Goal: Task Accomplishment & Management: Manage account settings

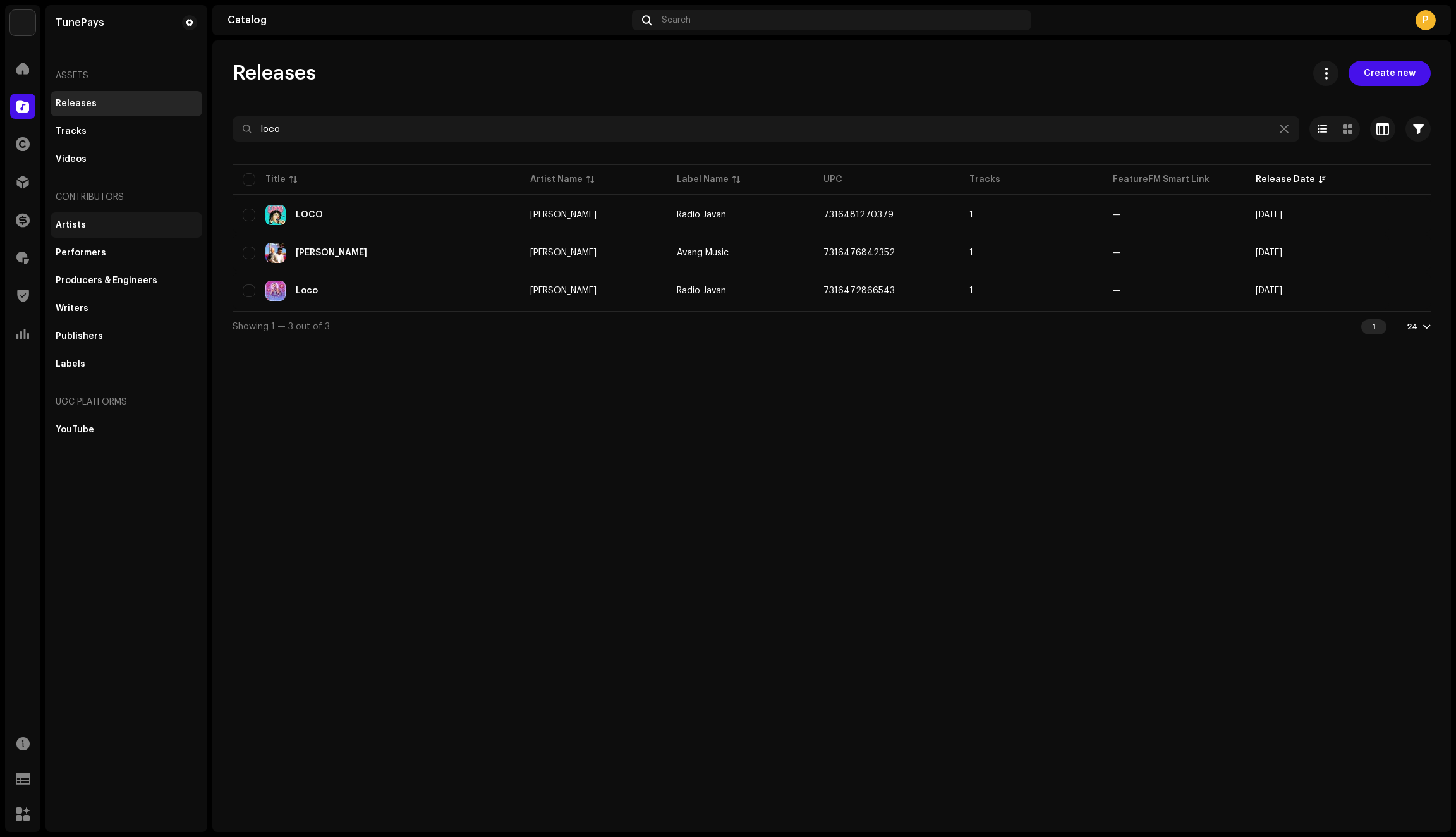
click at [78, 230] on div "Artists" at bounding box center [126, 225] width 152 height 26
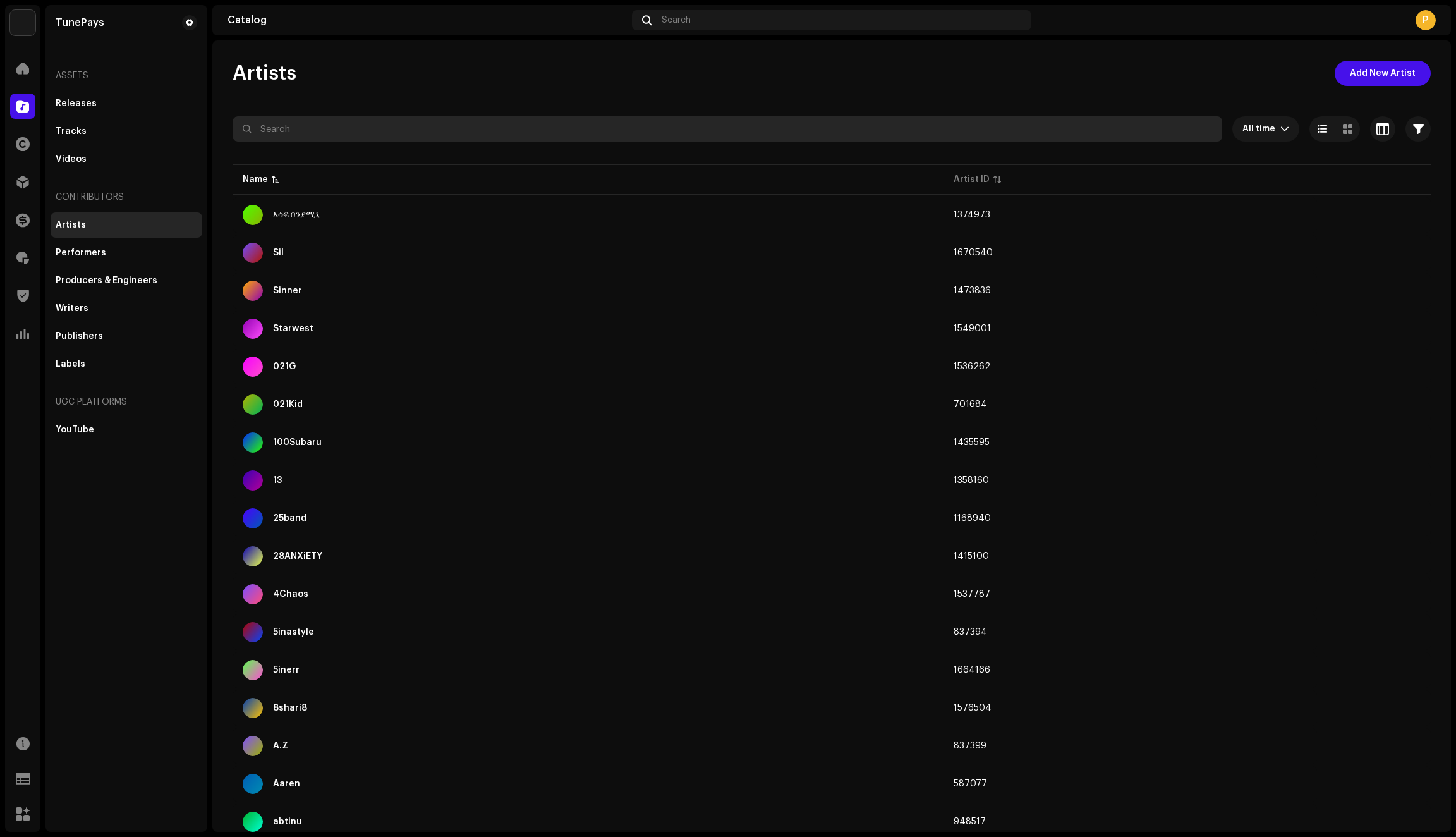
click at [283, 128] on input "text" at bounding box center [728, 129] width 990 height 26
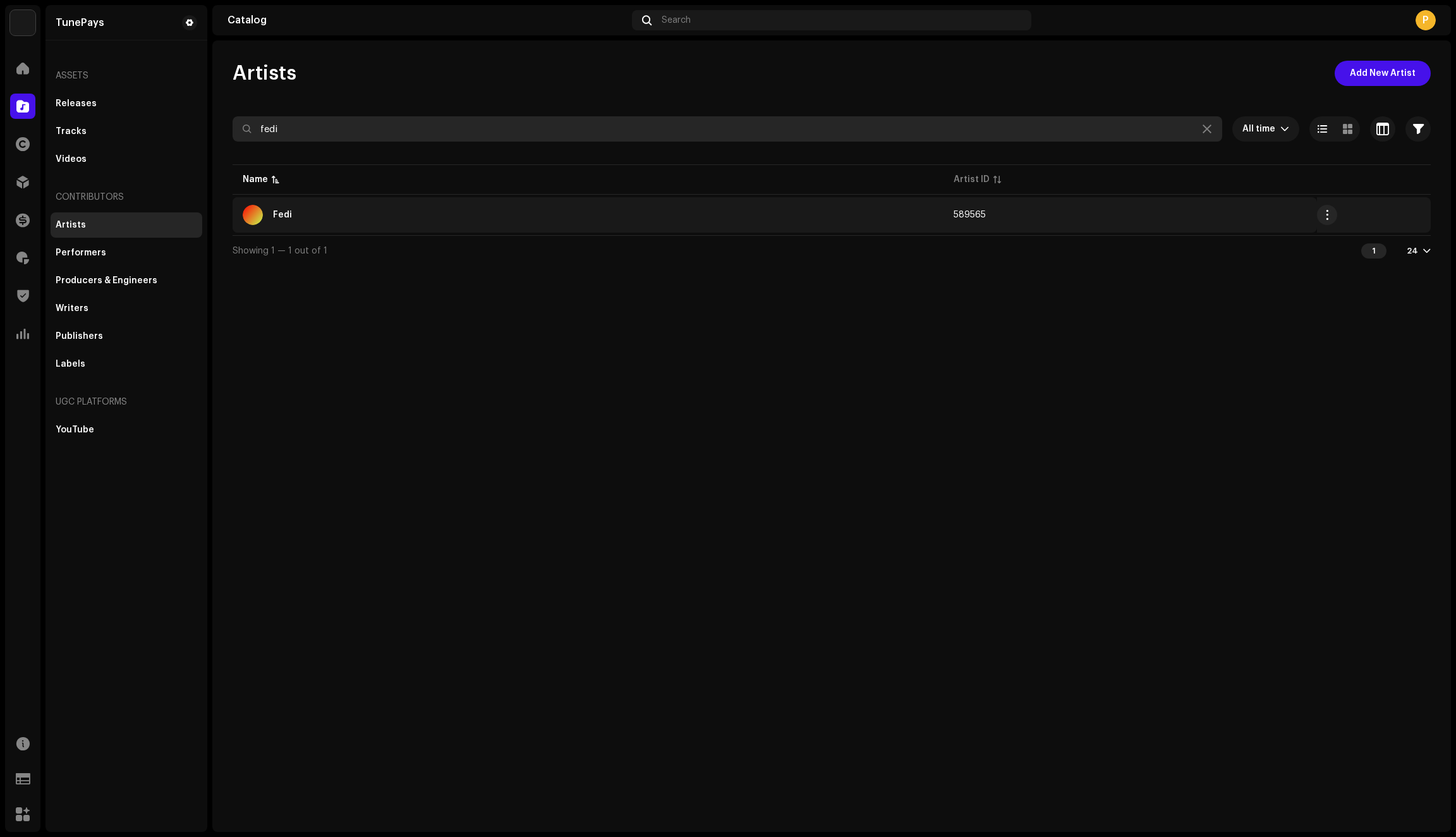
type input "fedi"
click at [377, 216] on div "Fedi" at bounding box center [588, 214] width 691 height 20
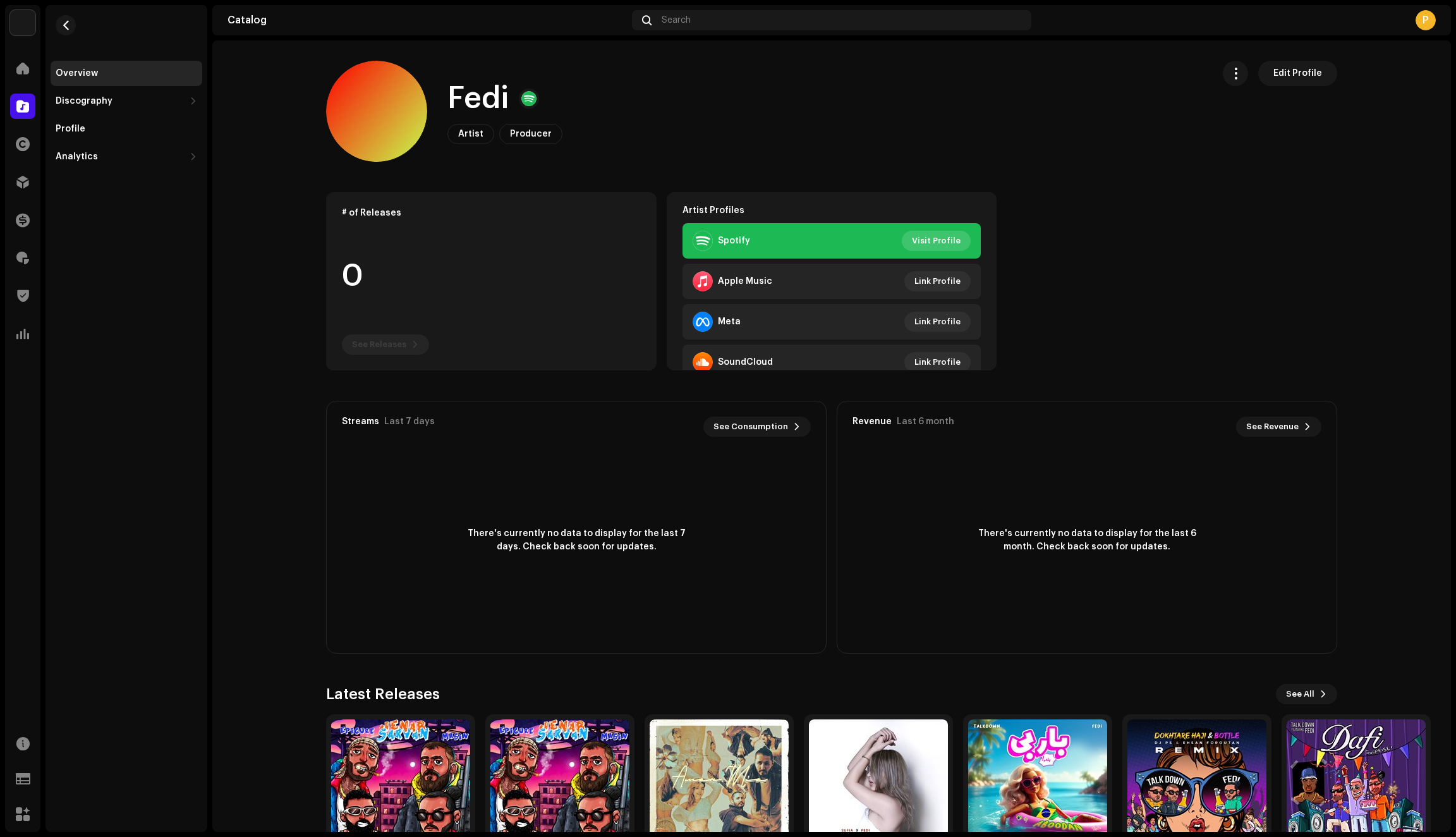
click at [927, 241] on span "Visit Profile" at bounding box center [937, 241] width 49 height 26
click at [62, 24] on span "button" at bounding box center [66, 25] width 10 height 10
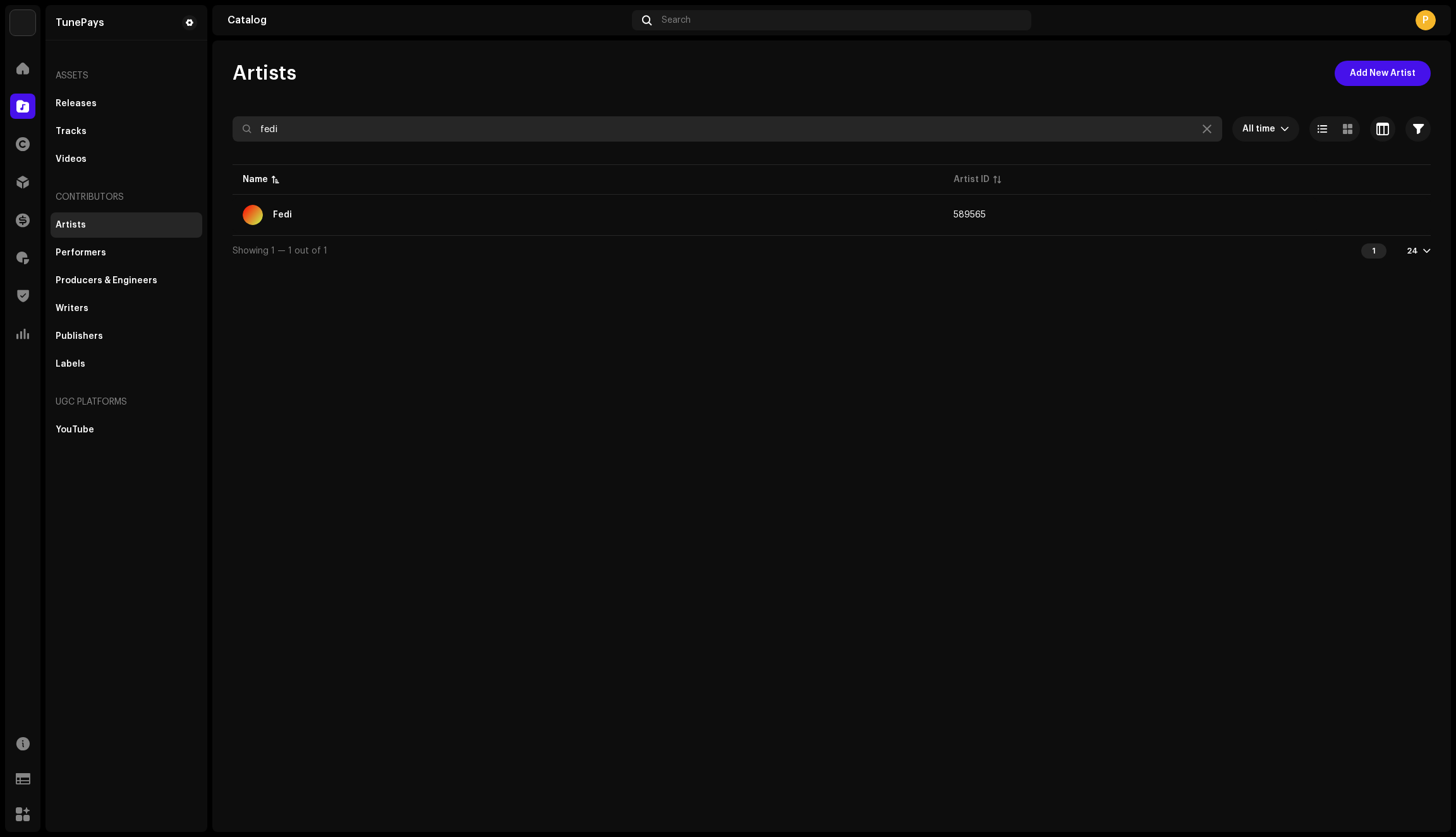
drag, startPoint x: 302, startPoint y: 125, endPoint x: 221, endPoint y: 122, distance: 81.1
click at [221, 124] on div "Artists Add New Artist fedi All time Selected 0 Select all Options Filters Arch…" at bounding box center [832, 163] width 1239 height 205
click at [82, 98] on div "Releases" at bounding box center [75, 103] width 41 height 10
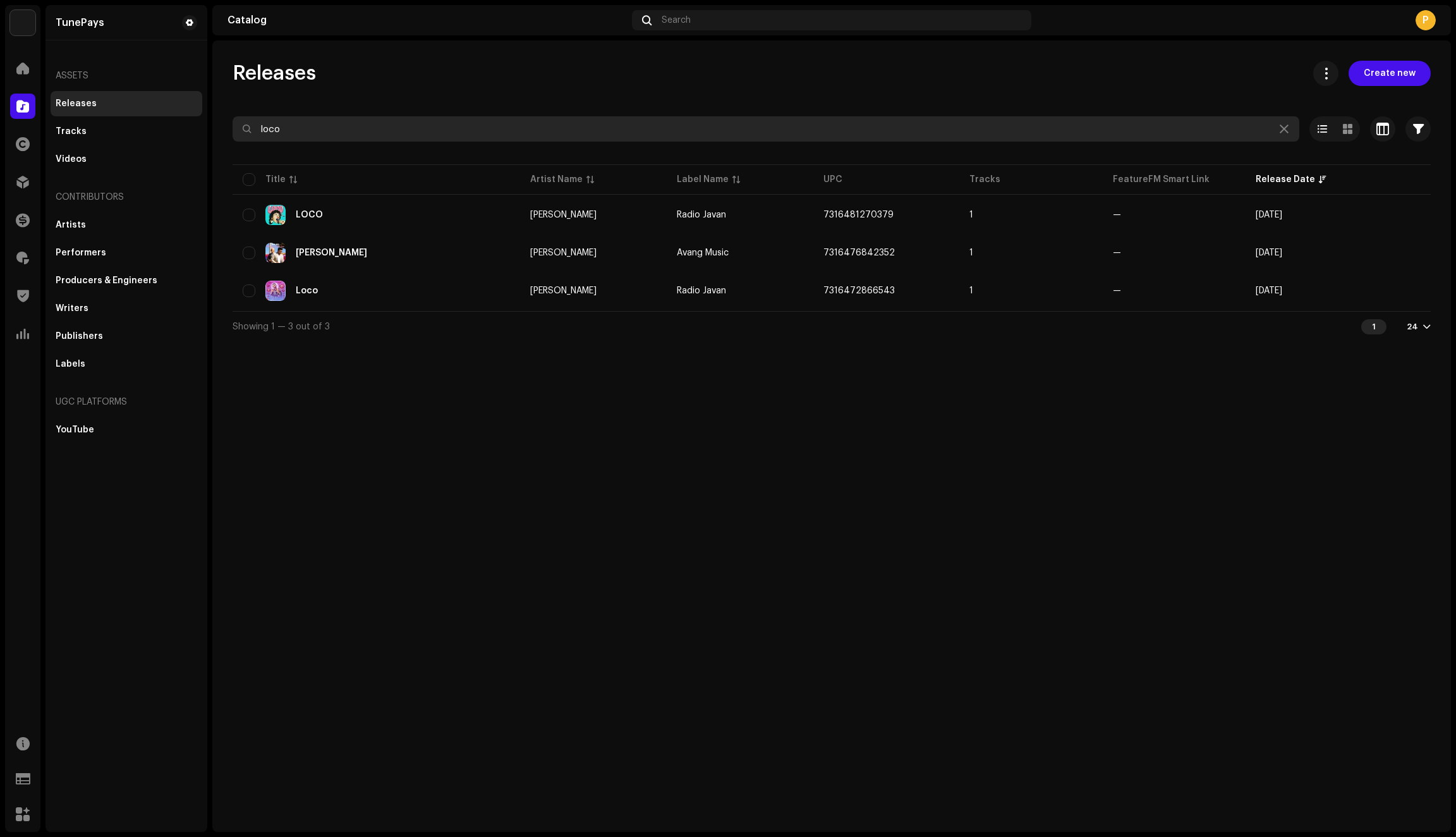
drag, startPoint x: 344, startPoint y: 137, endPoint x: 193, endPoint y: 115, distance: 152.6
click at [193, 115] on div "TunePays Home Catalog Rights Distribution Finance Royalties Trust & Safety Anal…" at bounding box center [728, 418] width 1456 height 837
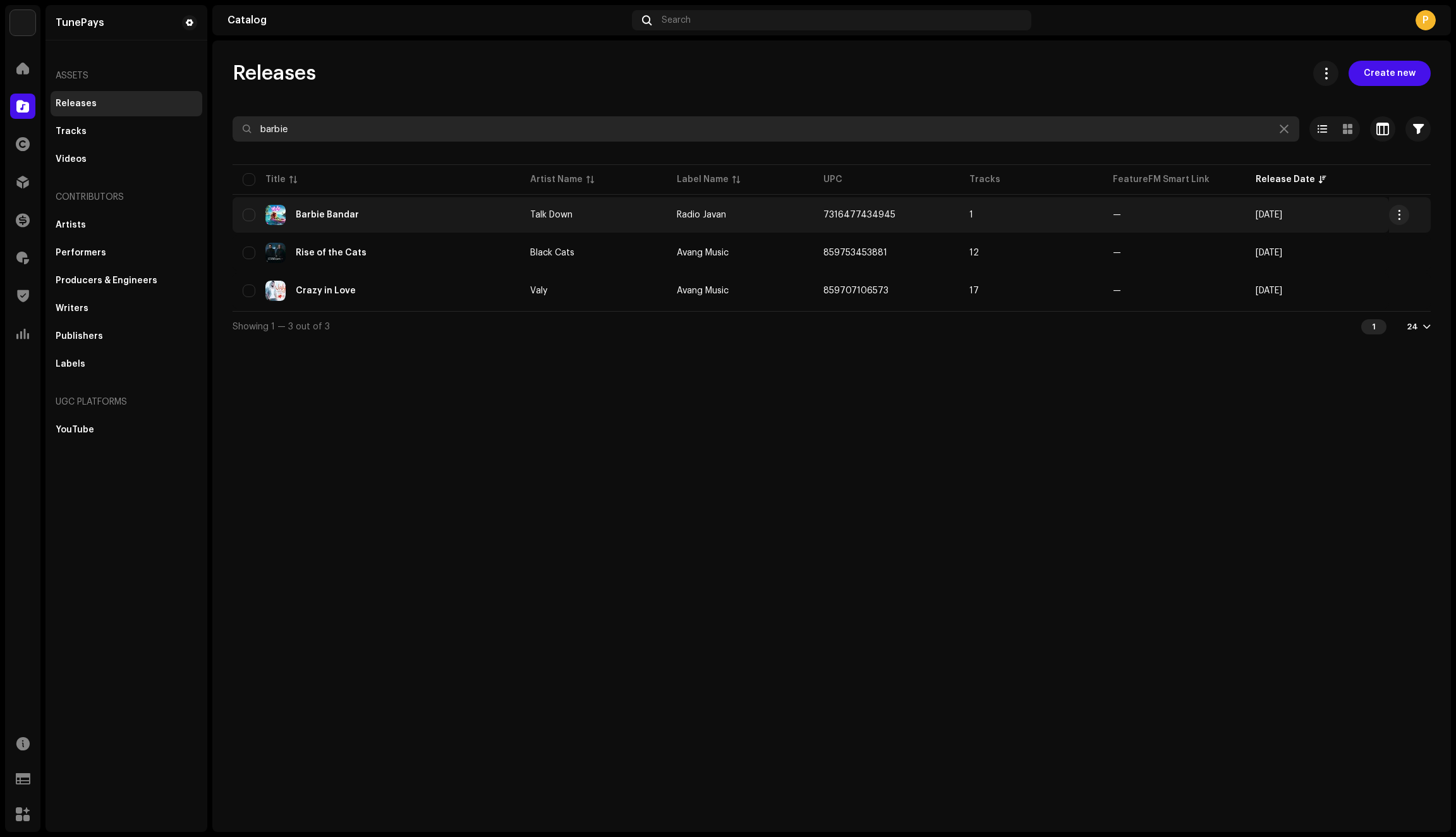
type input "barbie"
click at [380, 216] on div "Barbie Bandar" at bounding box center [376, 214] width 267 height 20
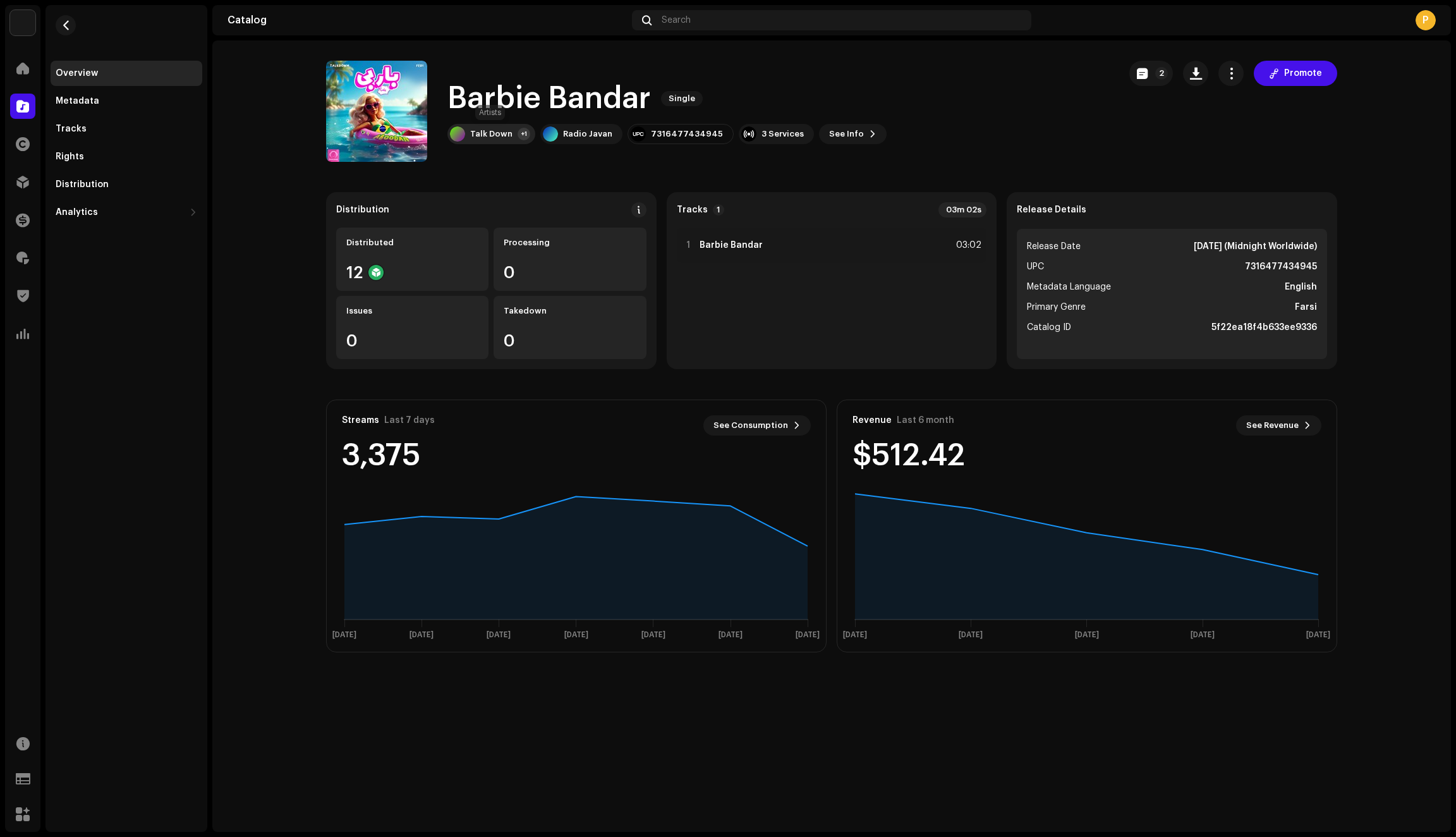
click at [487, 135] on div "Talk Down" at bounding box center [491, 134] width 42 height 10
click at [938, 145] on div "Barbie Bandar Single Talk Down +1 Radio Javan 7316477434945 3 Services See Info…" at bounding box center [717, 111] width 783 height 101
click at [420, 254] on div "Distributed 12" at bounding box center [412, 258] width 152 height 63
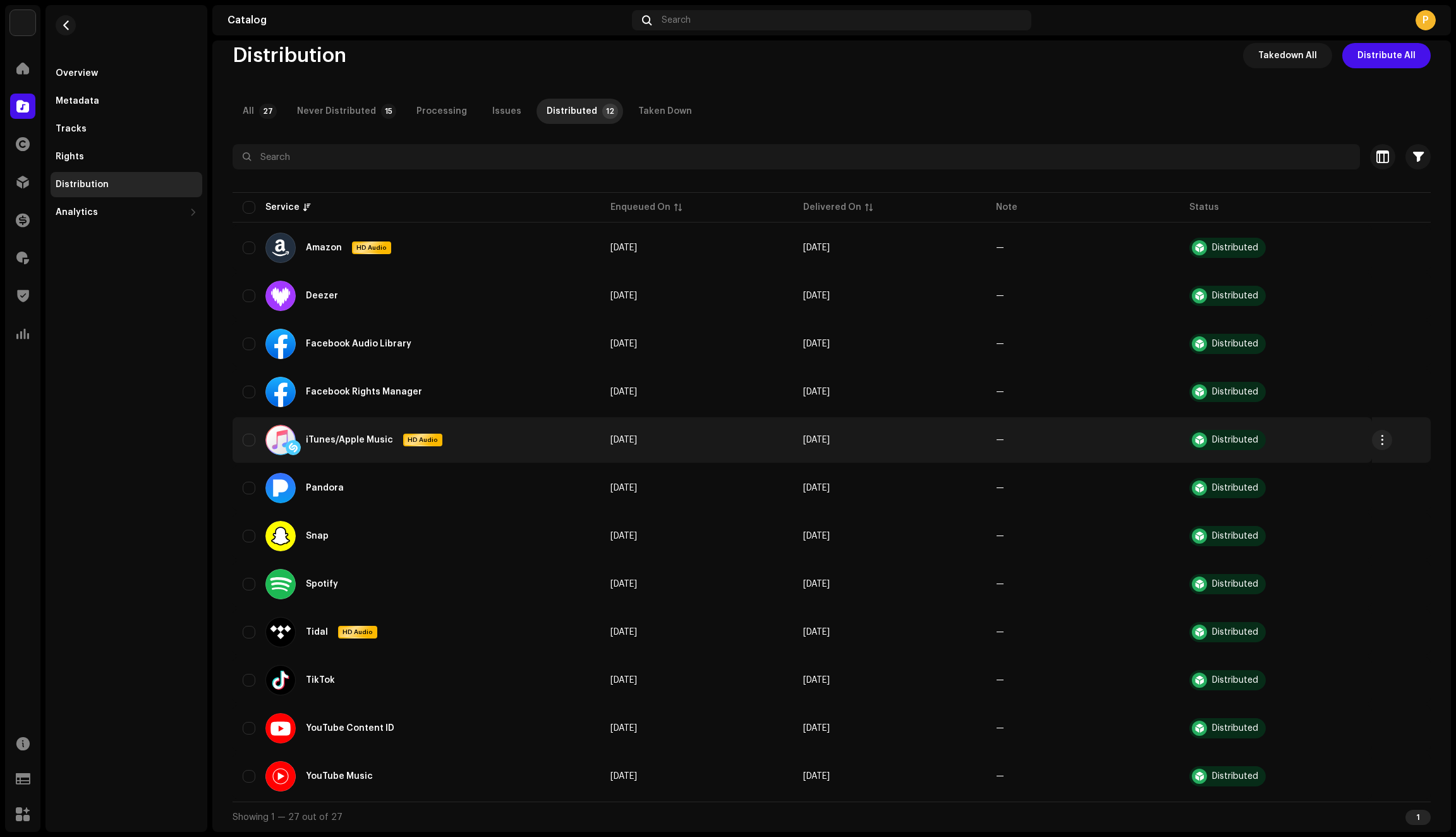
scroll to position [65, 0]
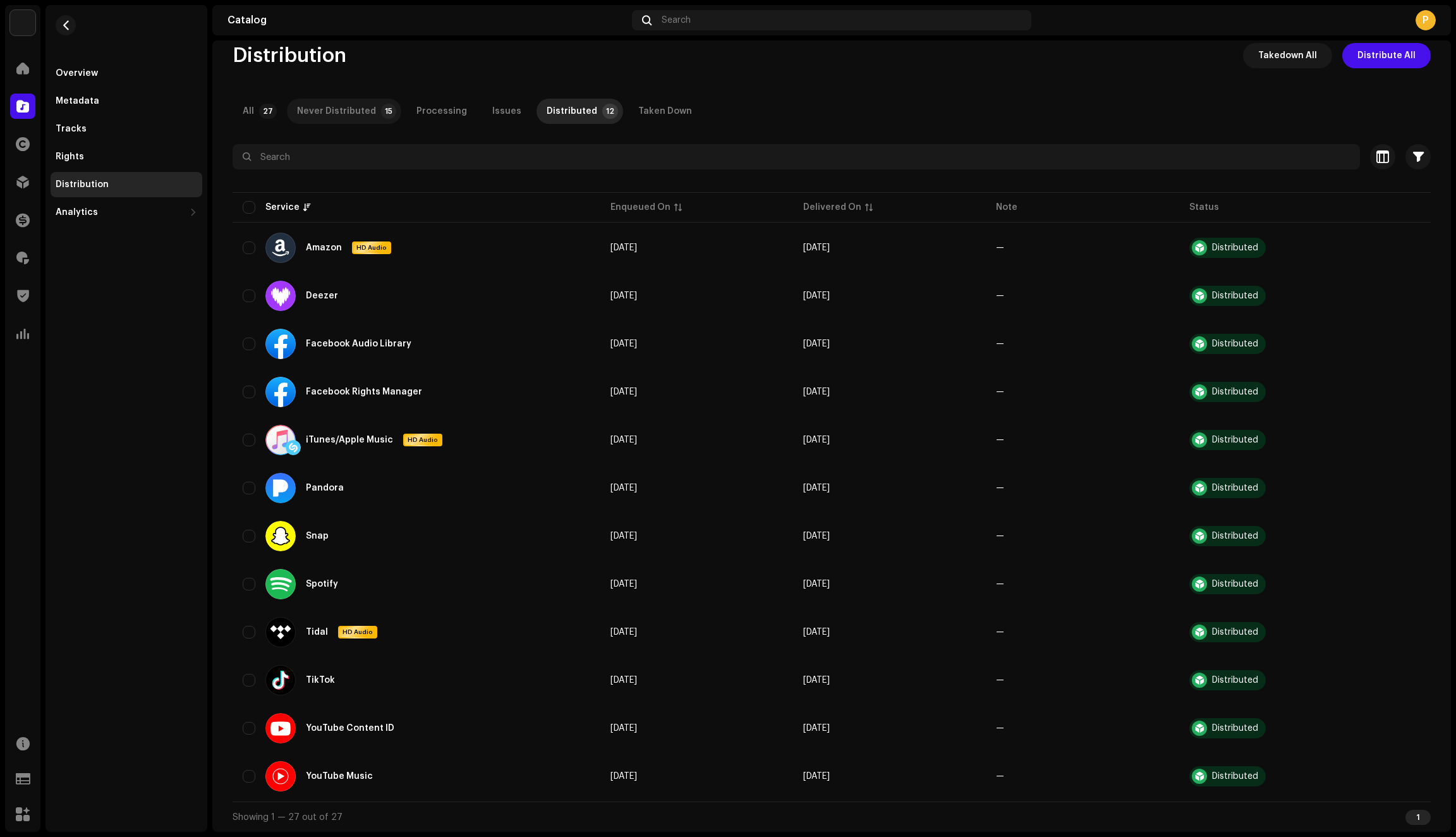
click at [347, 113] on div "Never Distributed" at bounding box center [336, 111] width 79 height 26
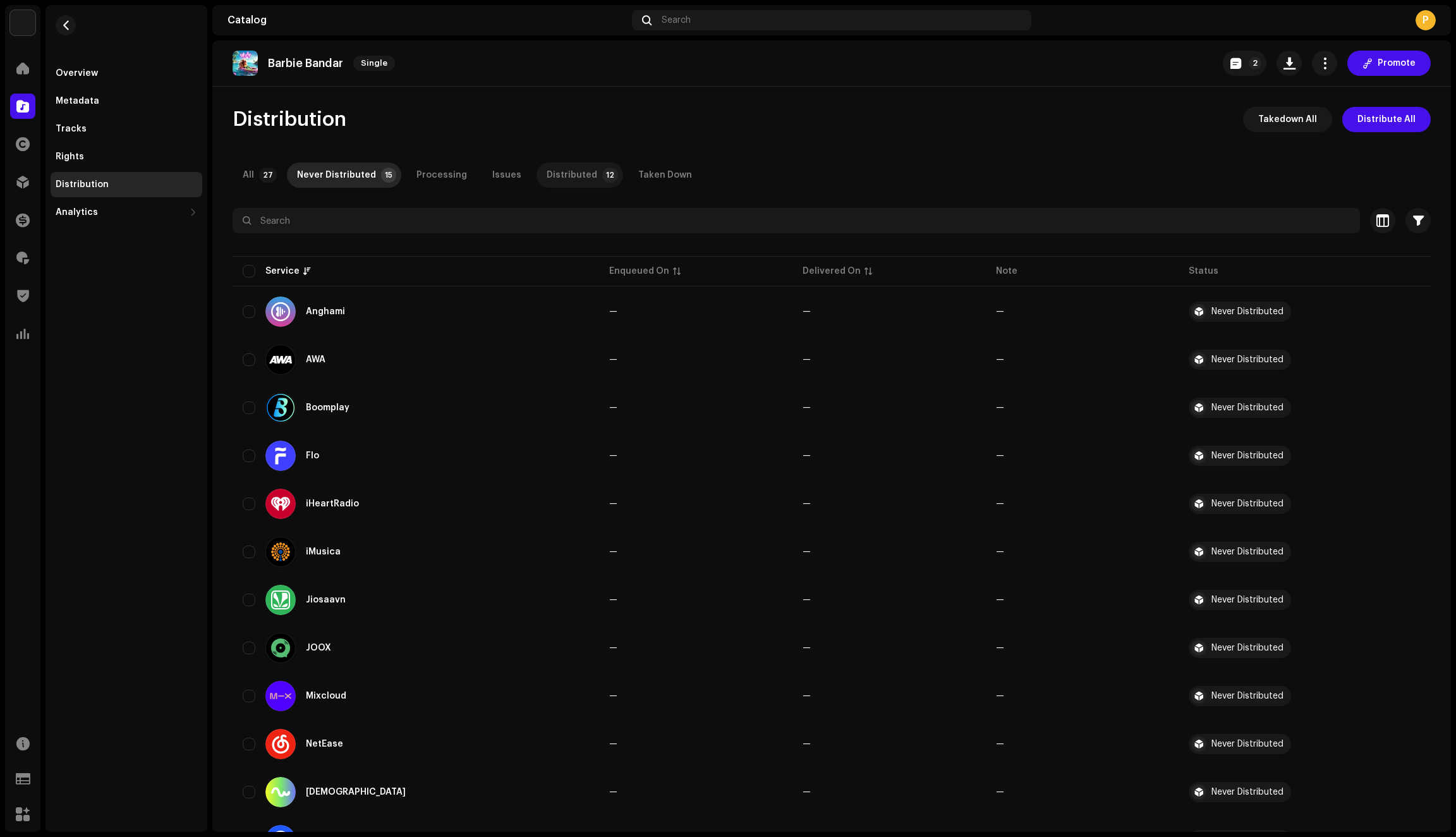
click at [552, 182] on div "Distributed" at bounding box center [572, 175] width 50 height 26
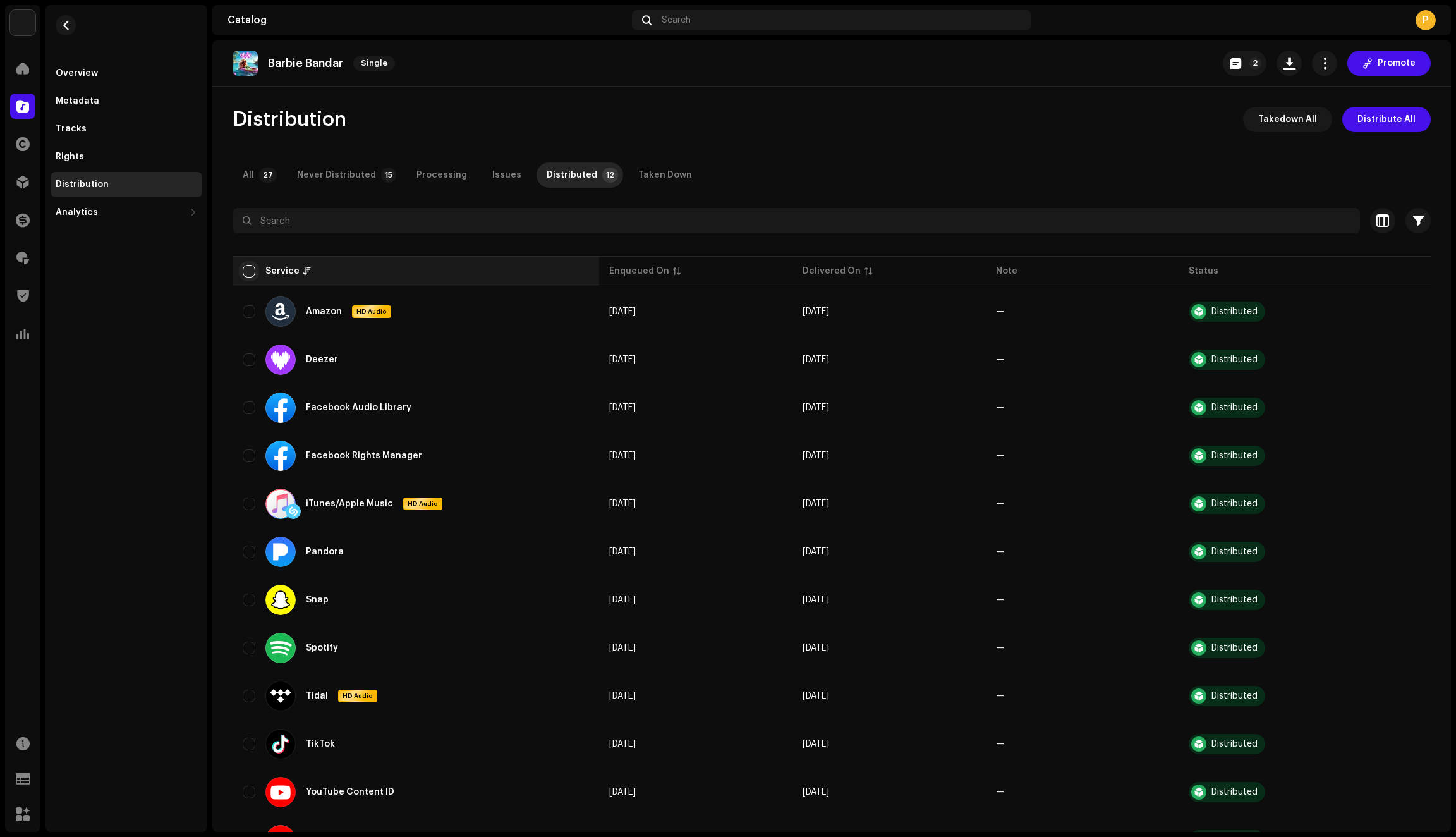
click at [246, 270] on input "checkbox" at bounding box center [249, 271] width 13 height 13
checkbox input "true"
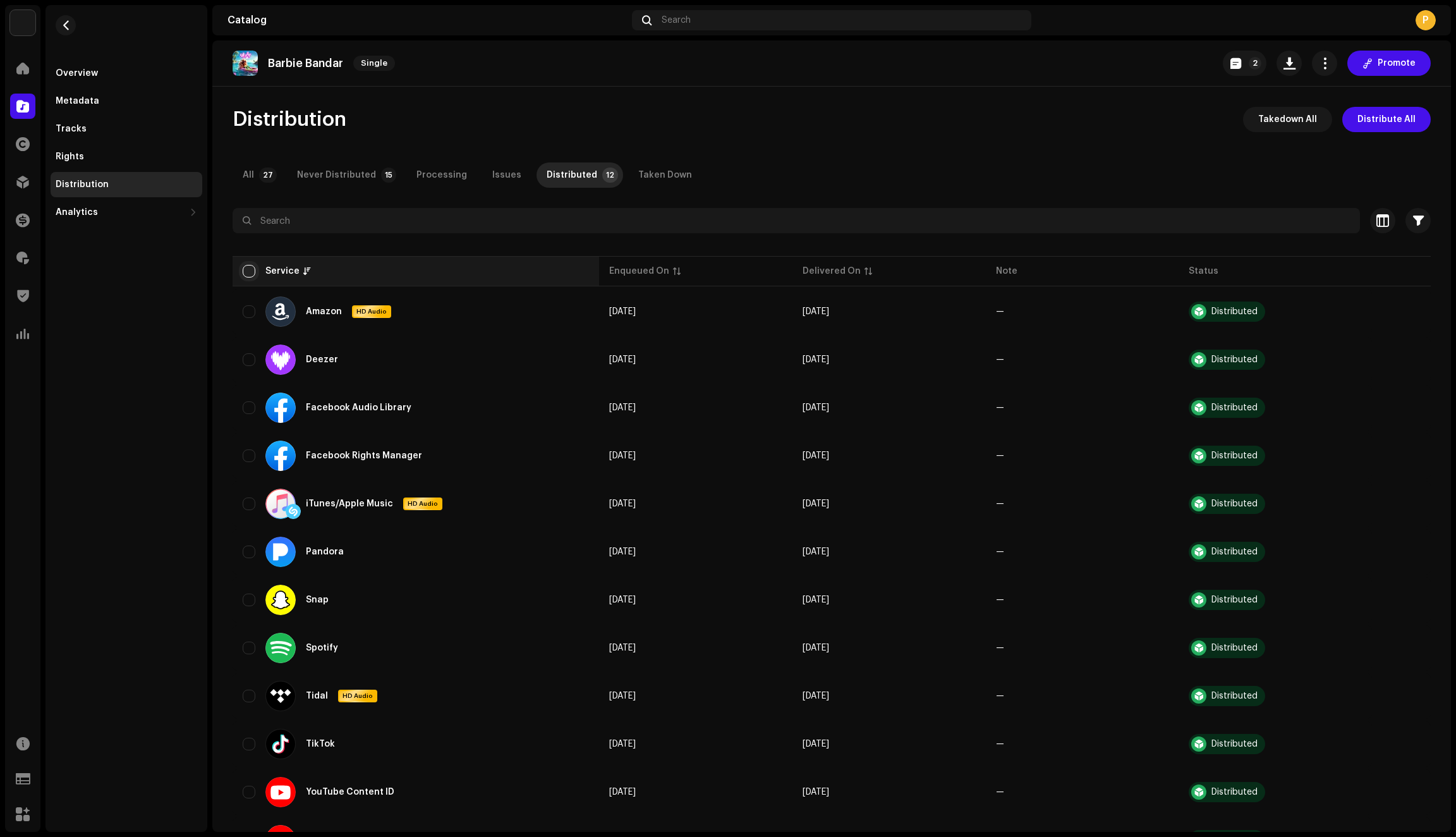
checkbox input "true"
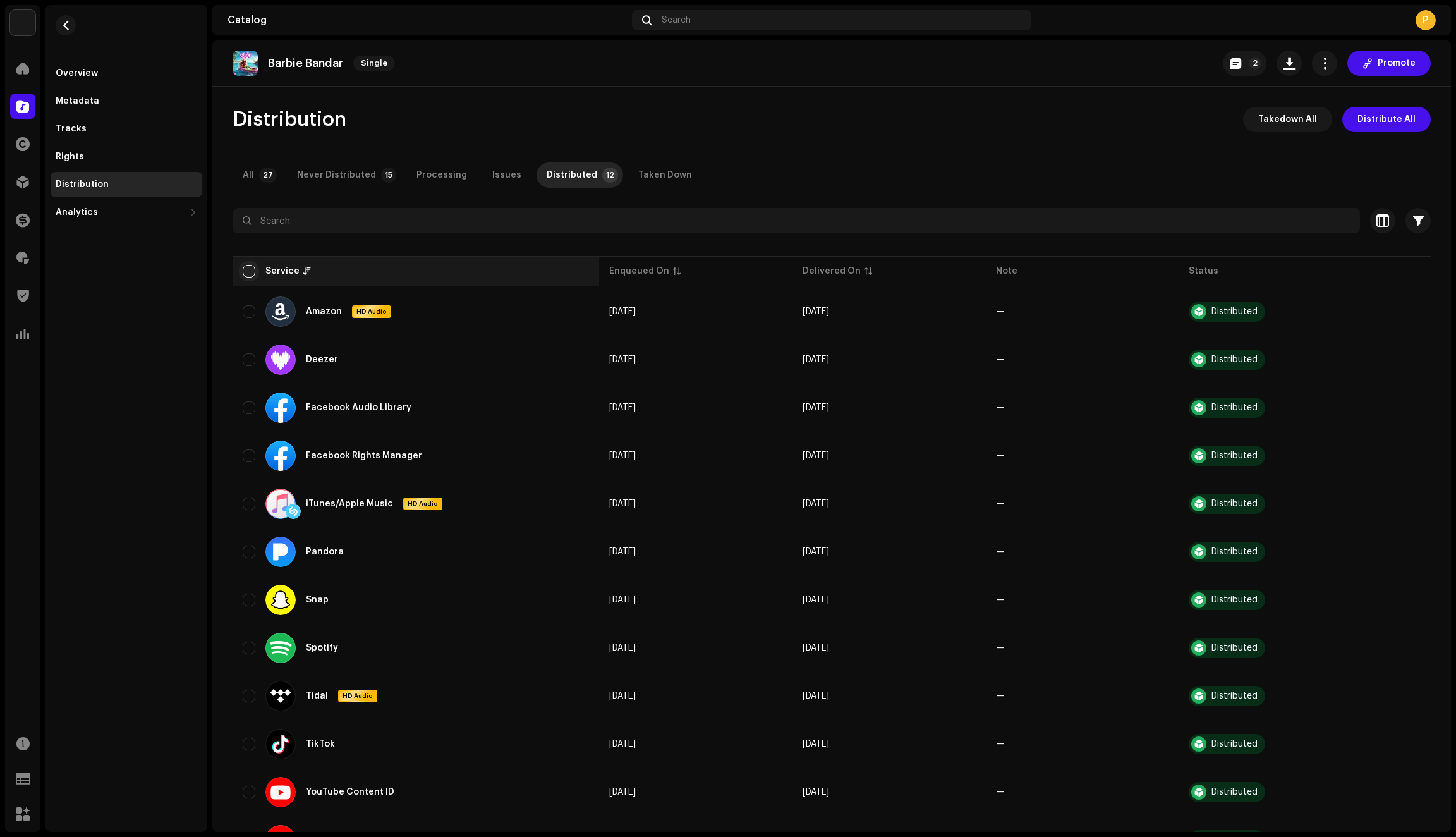
checkbox input "true"
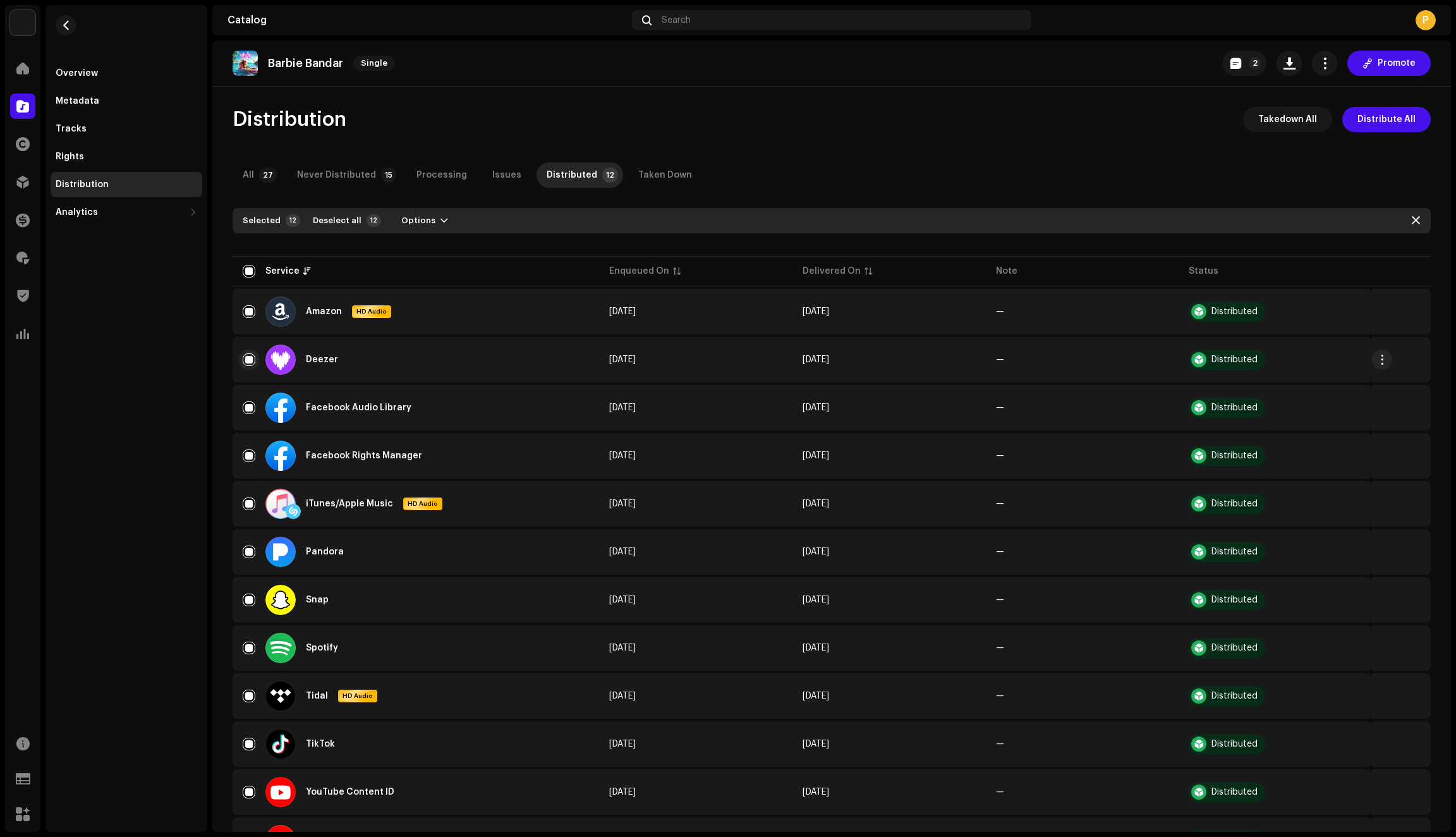
click at [248, 359] on input "Row Selected" at bounding box center [249, 359] width 13 height 13
checkbox input "false"
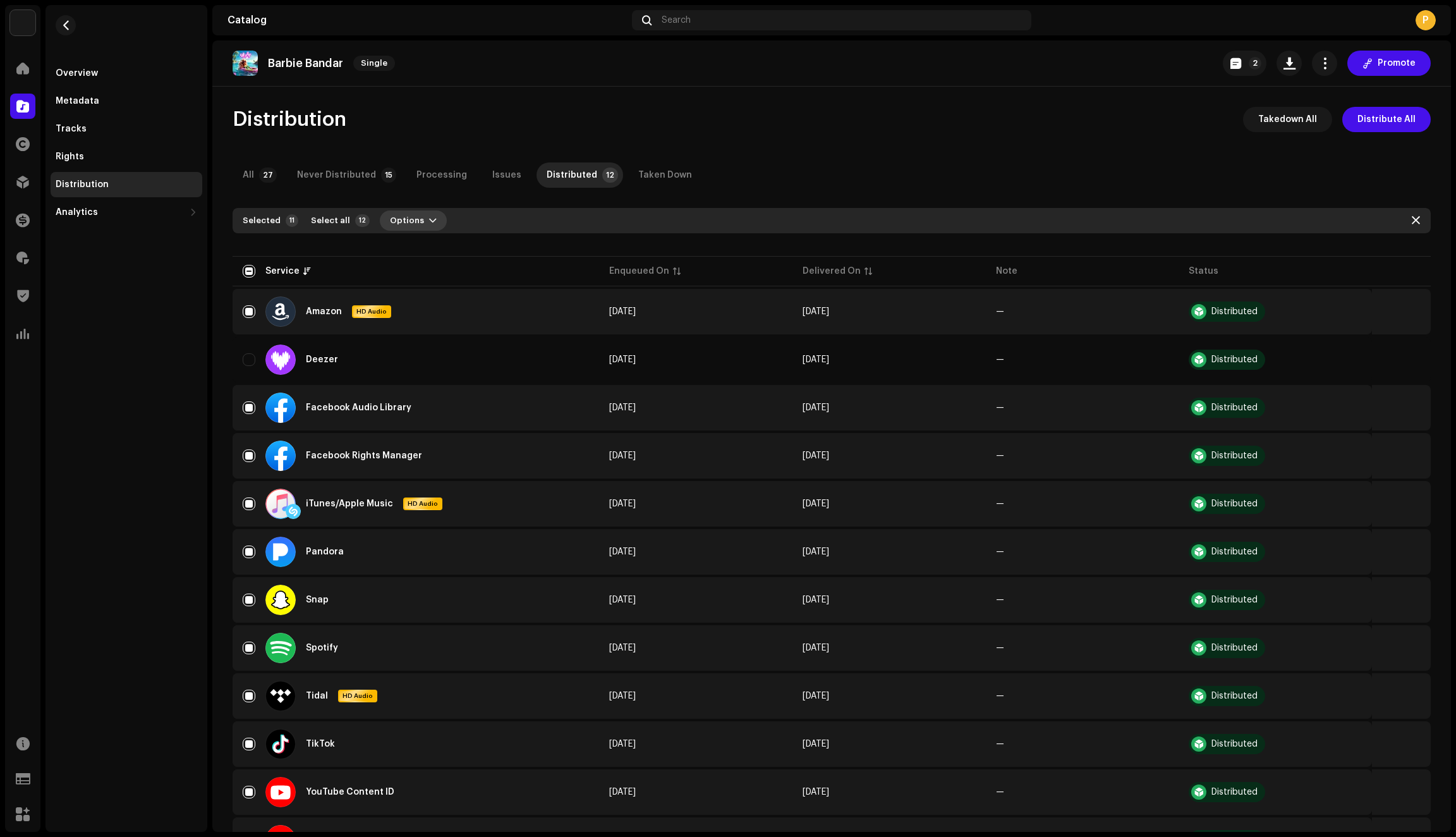
click at [429, 224] on span "button" at bounding box center [432, 220] width 7 height 10
click at [423, 248] on span "Distribute" at bounding box center [408, 249] width 45 height 10
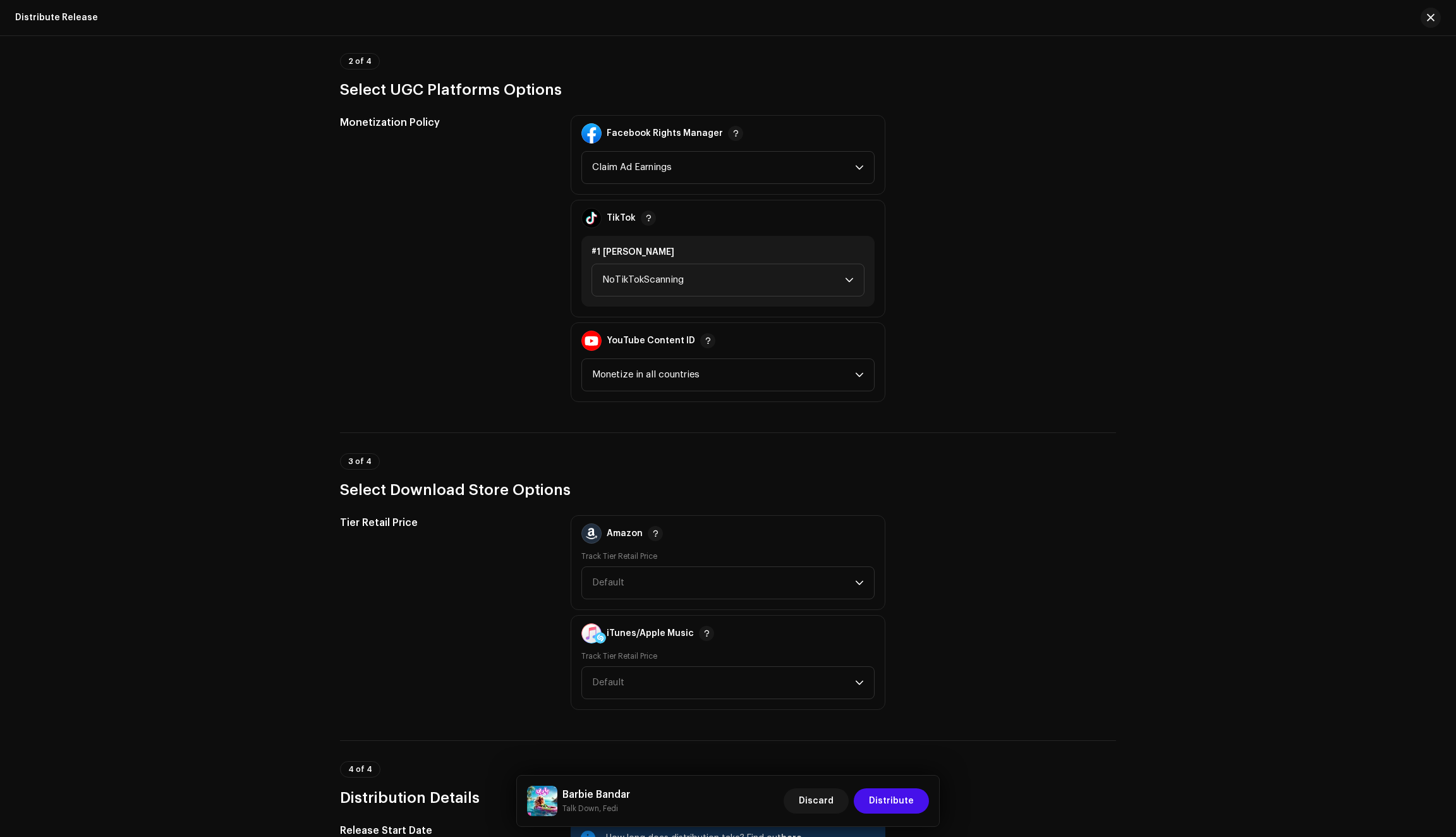
scroll to position [663, 0]
click at [717, 288] on span "NoTikTokScanning" at bounding box center [724, 281] width 243 height 31
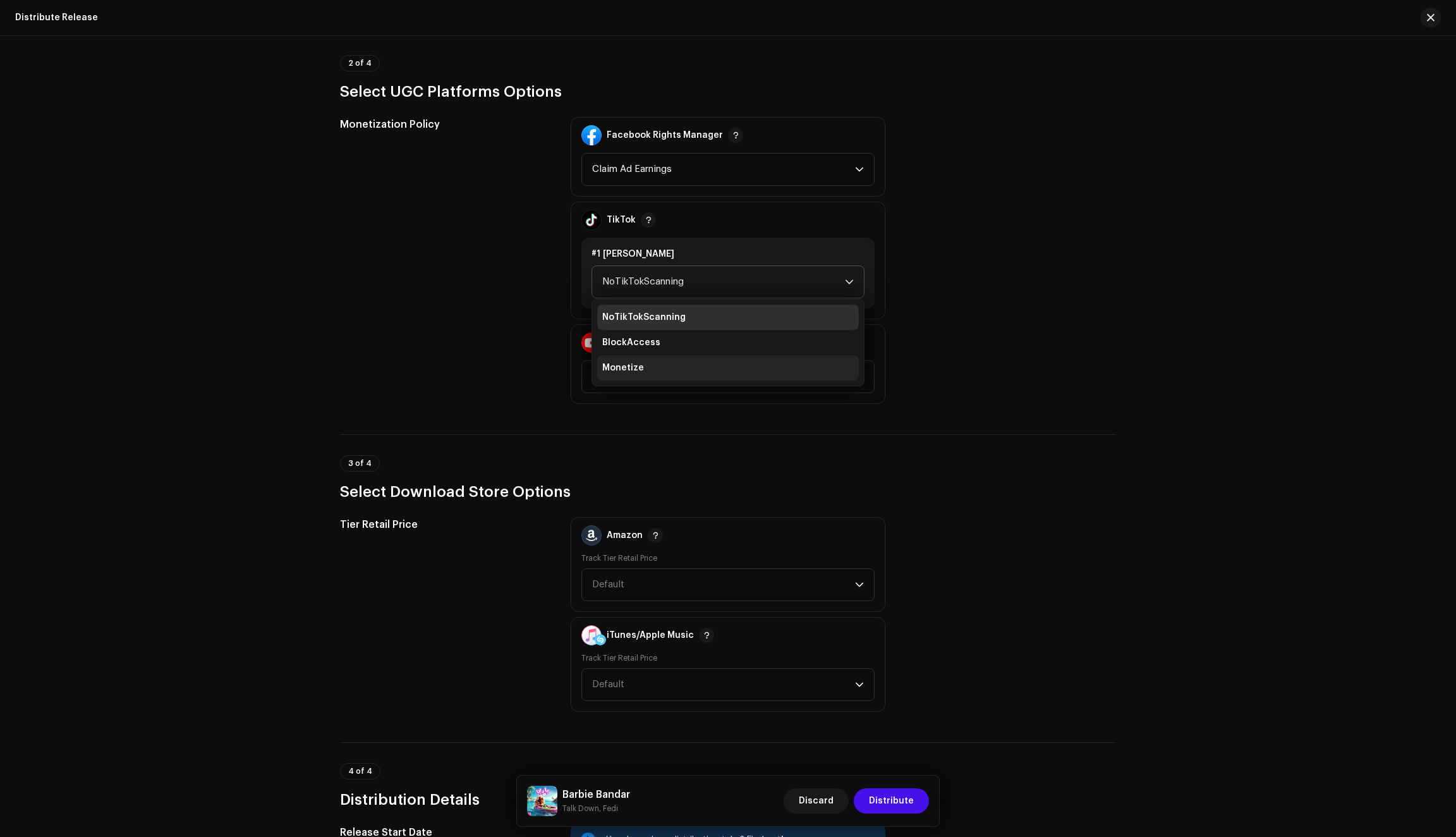
click at [676, 370] on li "Monetize" at bounding box center [728, 368] width 262 height 26
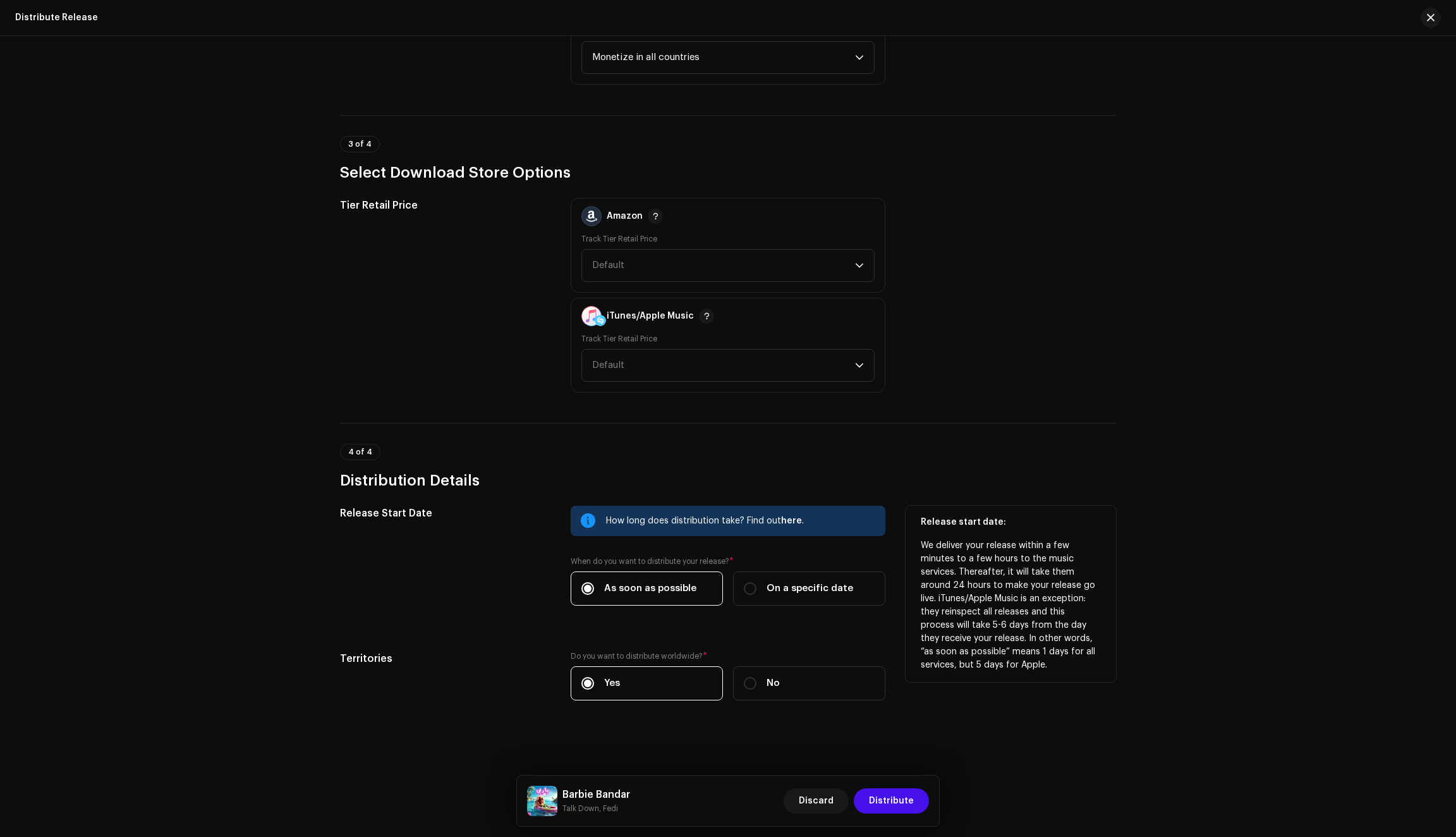
scroll to position [991, 0]
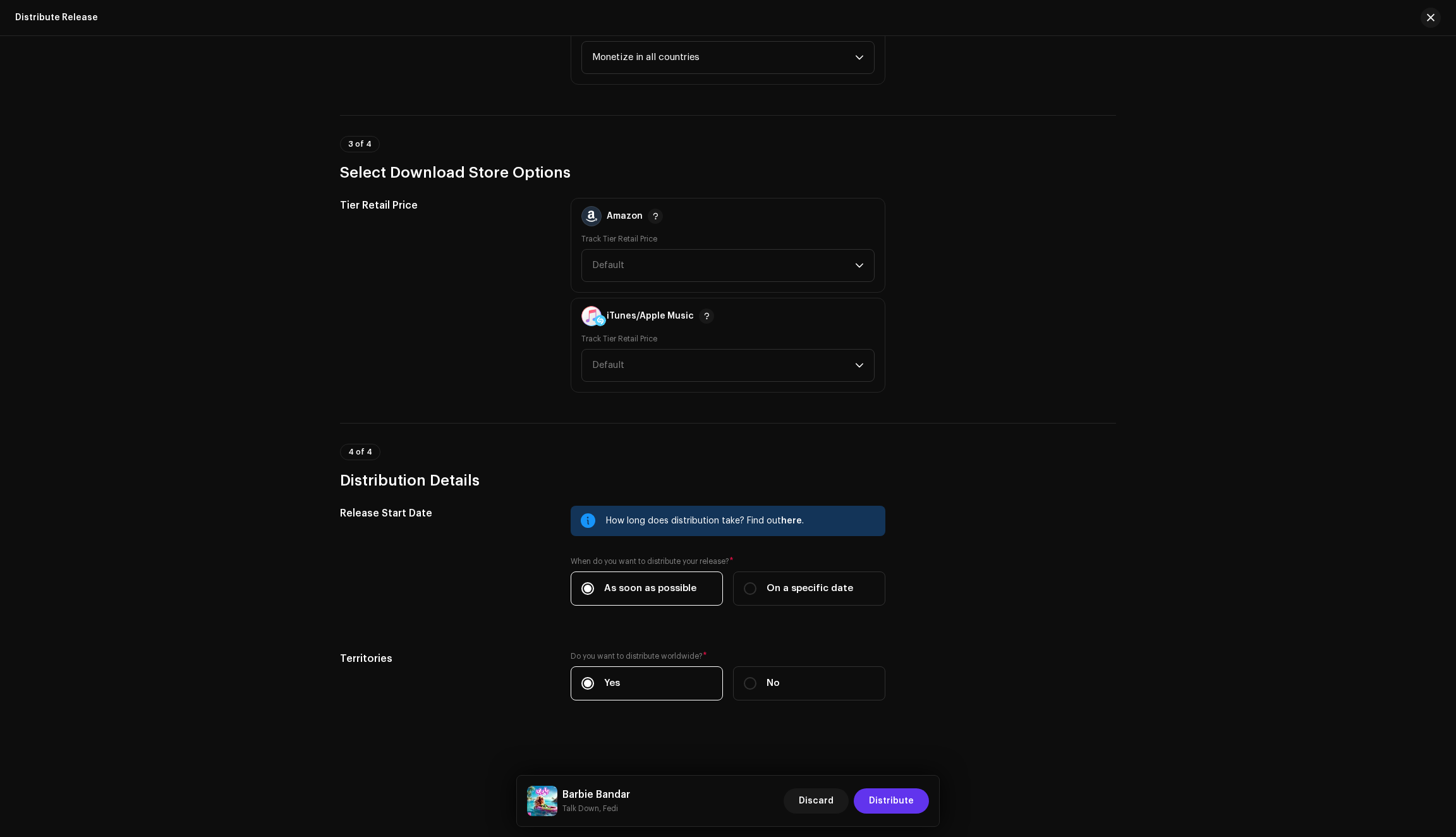
click at [894, 804] on span "Distribute" at bounding box center [892, 801] width 45 height 26
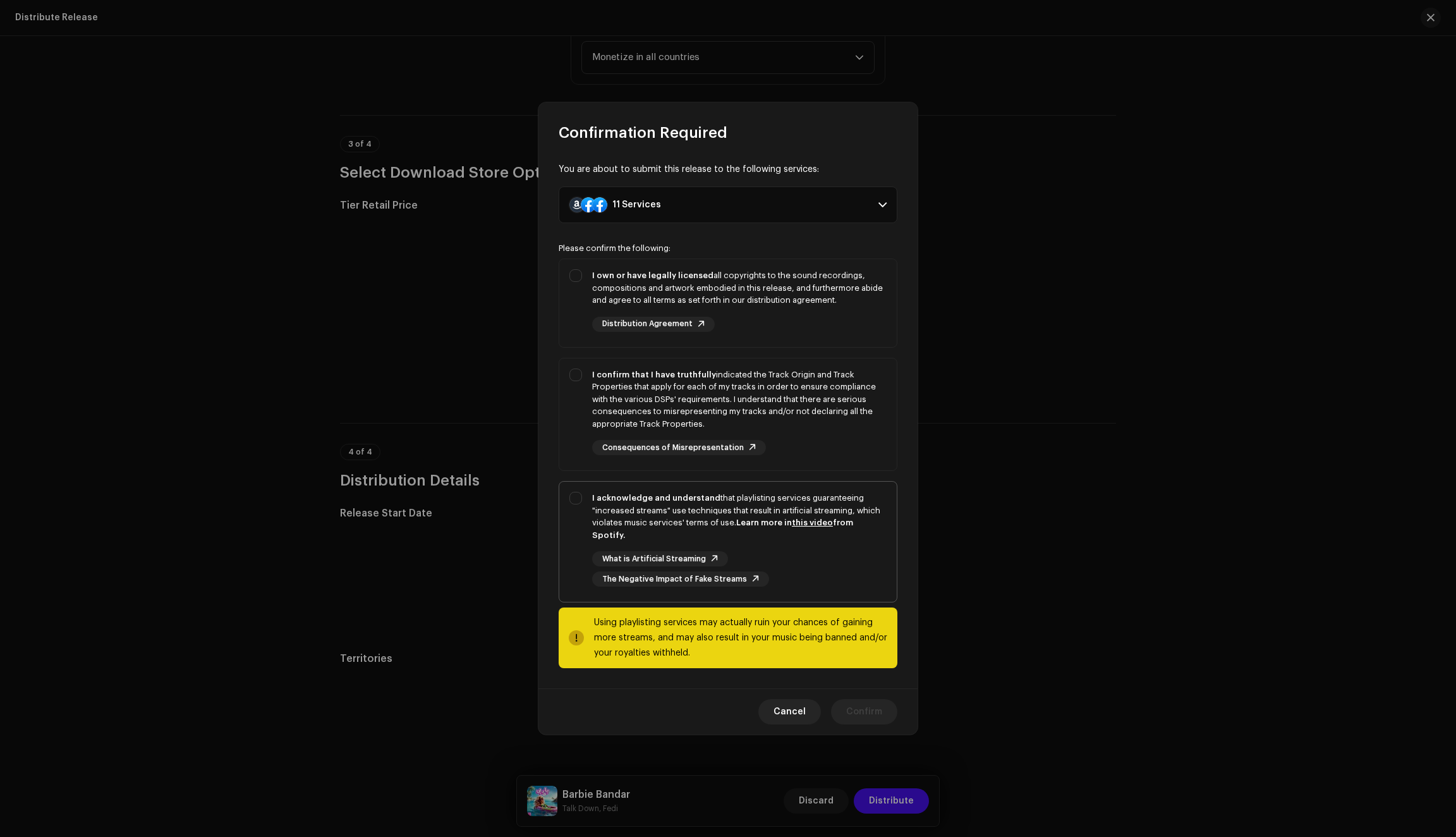
click at [582, 559] on div "I acknowledge and understand that playlisting services guaranteeing "increased …" at bounding box center [728, 539] width 338 height 115
checkbox input "true"
click at [562, 380] on div "I confirm that I have truthfully indicated the Track Origin and Track Propertie…" at bounding box center [728, 412] width 338 height 107
checkbox input "true"
click at [572, 341] on div "I own or have legally licensed all copyrights to the sound recordings, composit…" at bounding box center [728, 300] width 338 height 82
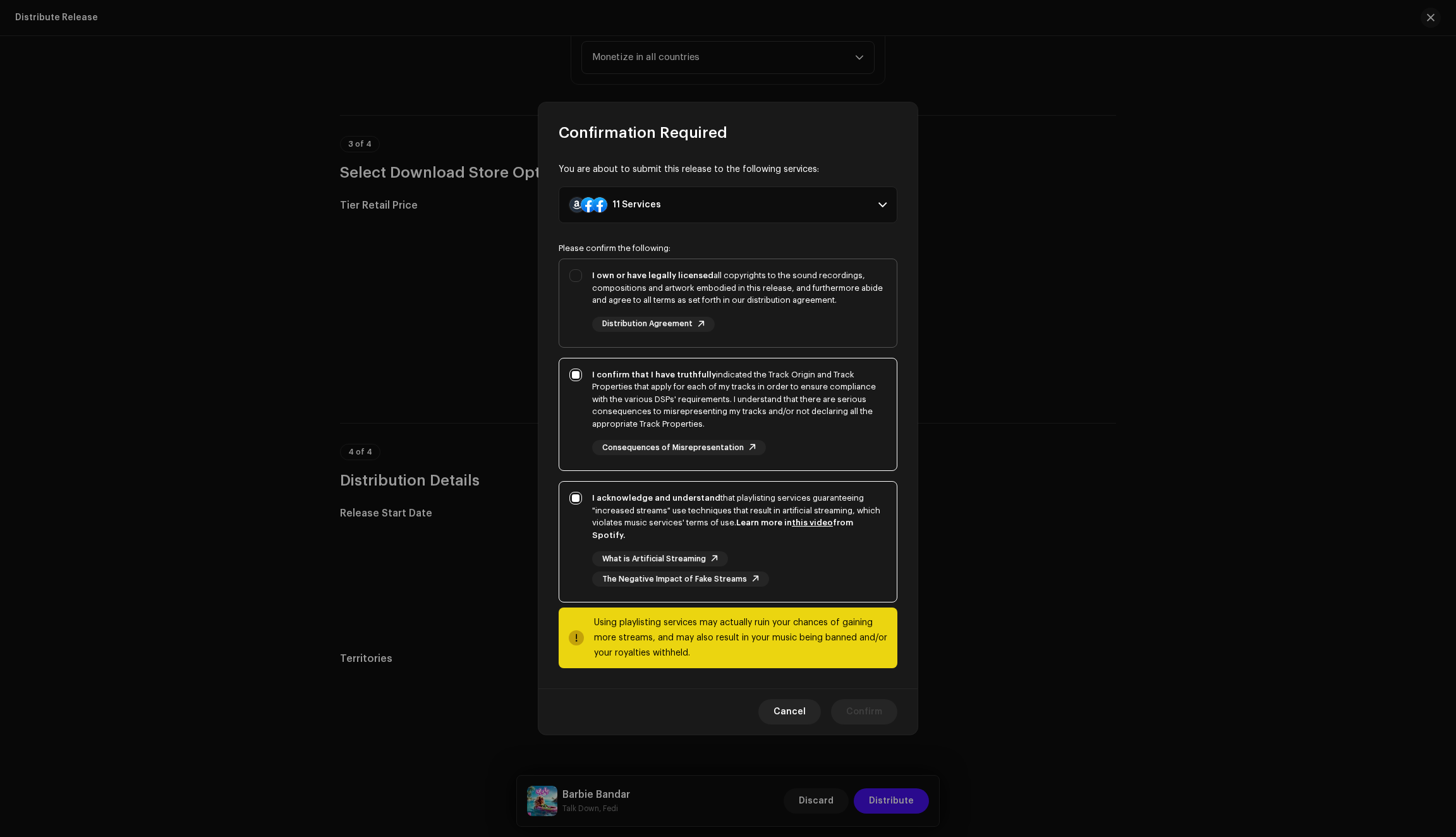
checkbox input "true"
click at [853, 708] on span "Confirm" at bounding box center [864, 711] width 36 height 26
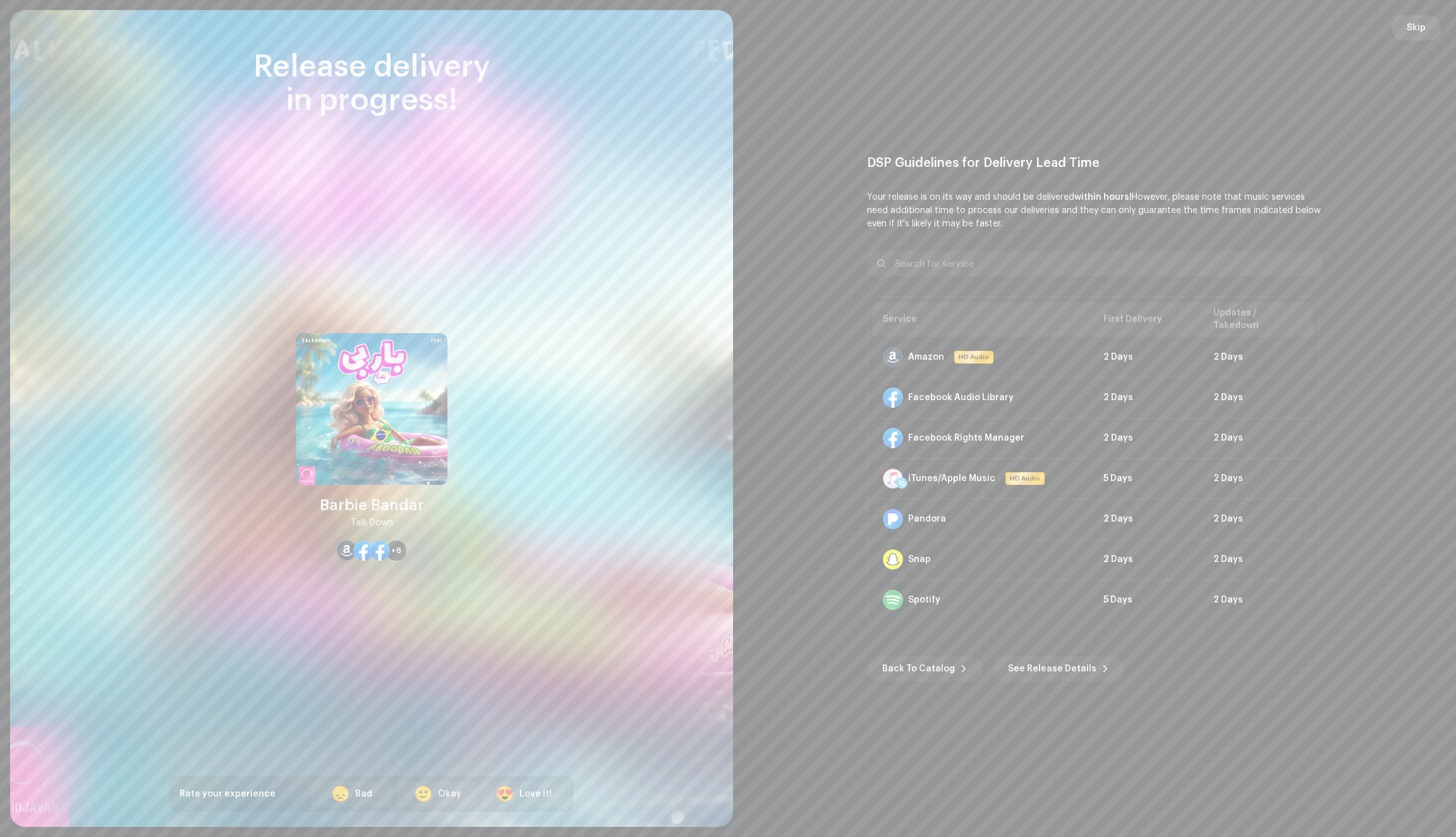
click at [1418, 29] on span "Skip" at bounding box center [1417, 28] width 19 height 26
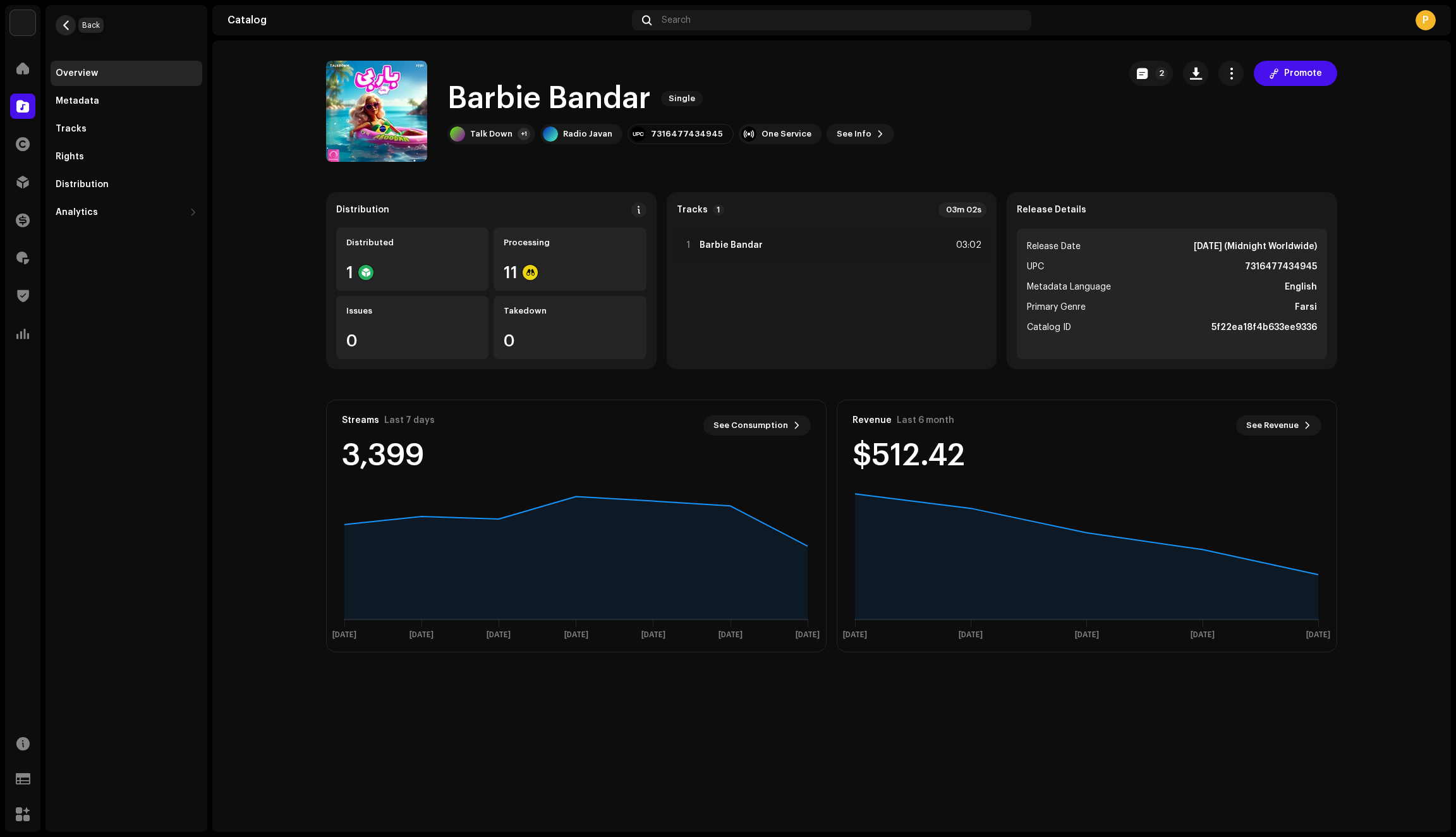
click at [67, 26] on span "button" at bounding box center [66, 25] width 10 height 10
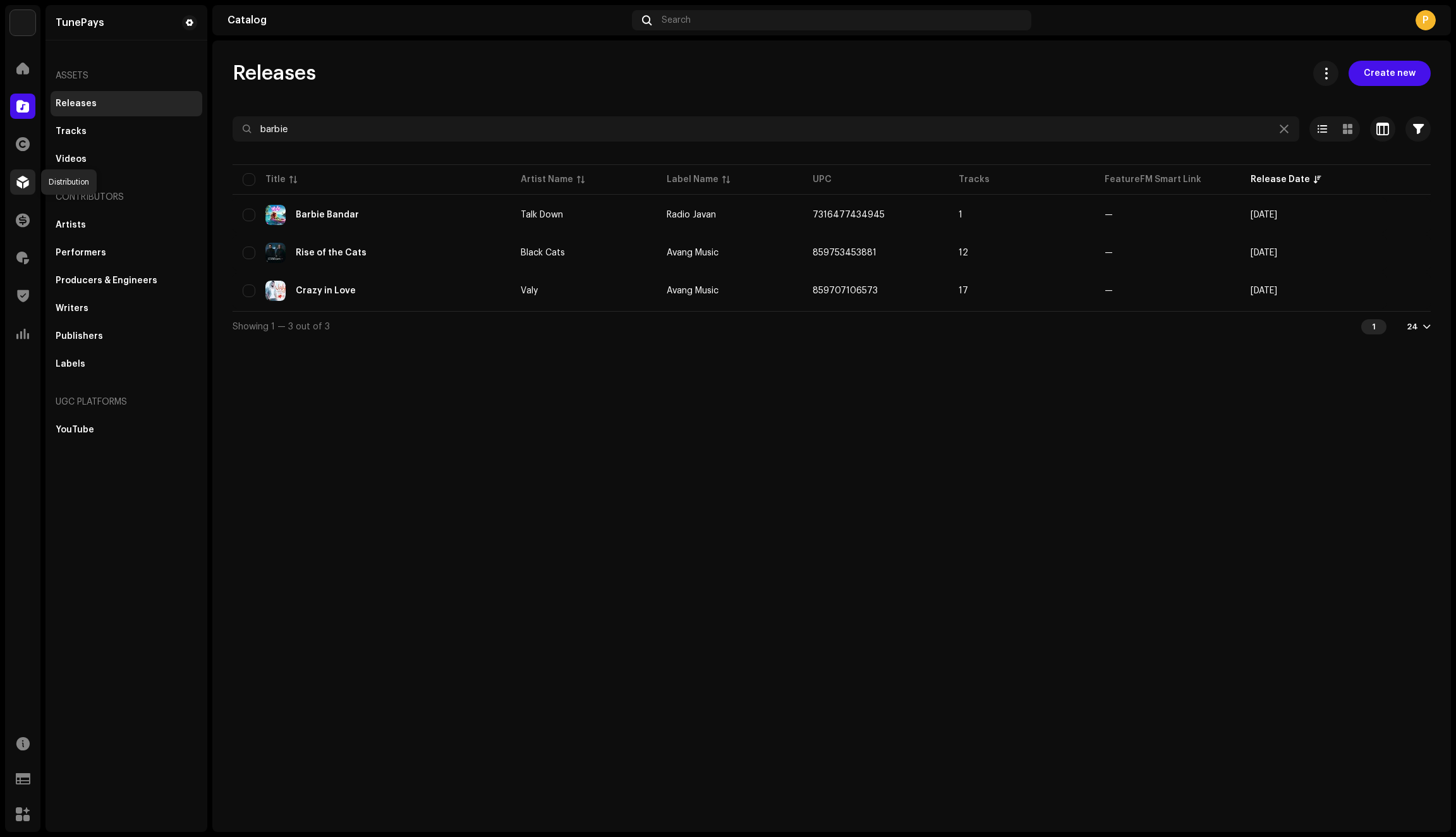
click at [23, 181] on span at bounding box center [23, 182] width 13 height 10
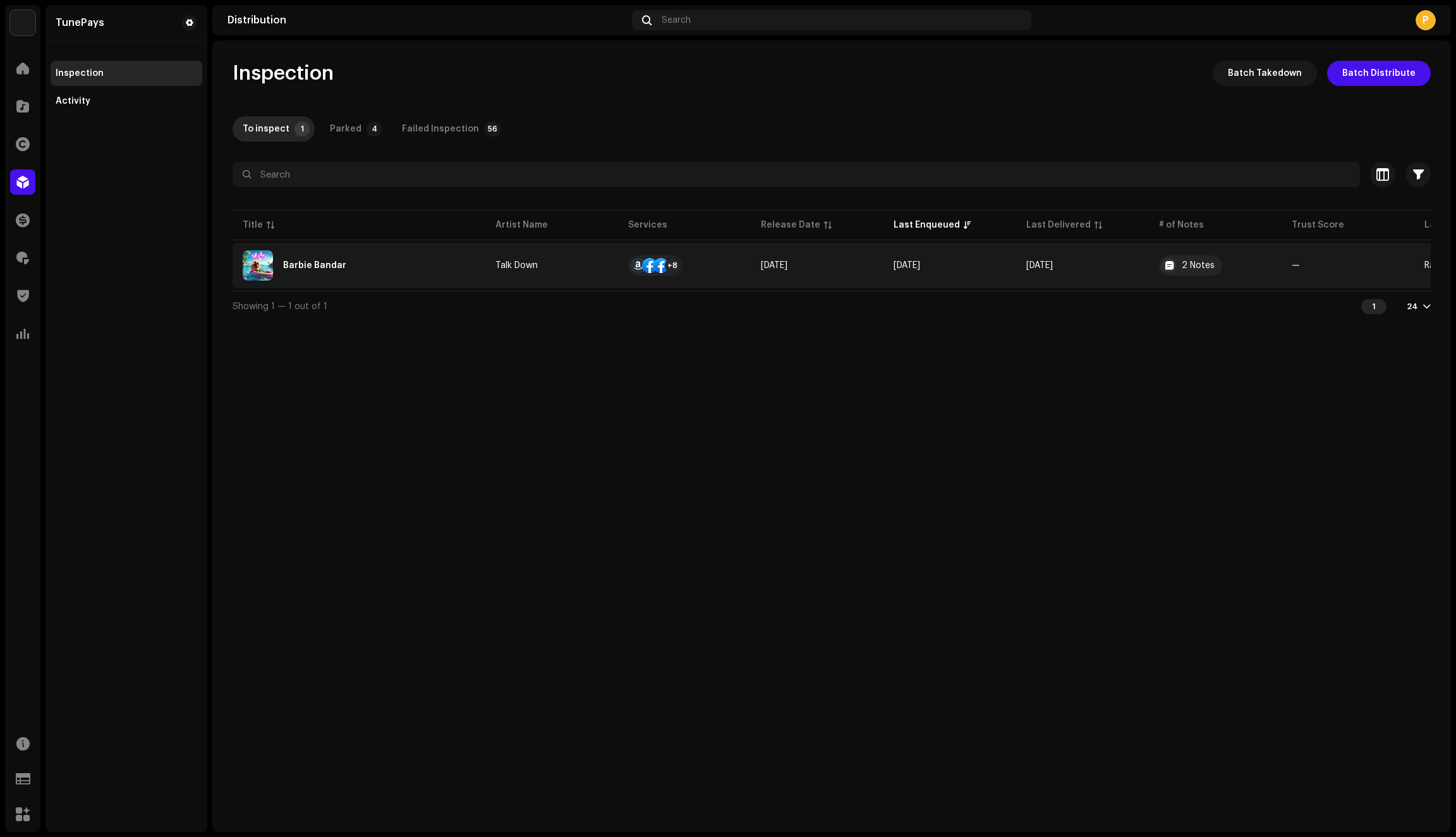
click at [584, 274] on td "Talk Down" at bounding box center [552, 265] width 133 height 46
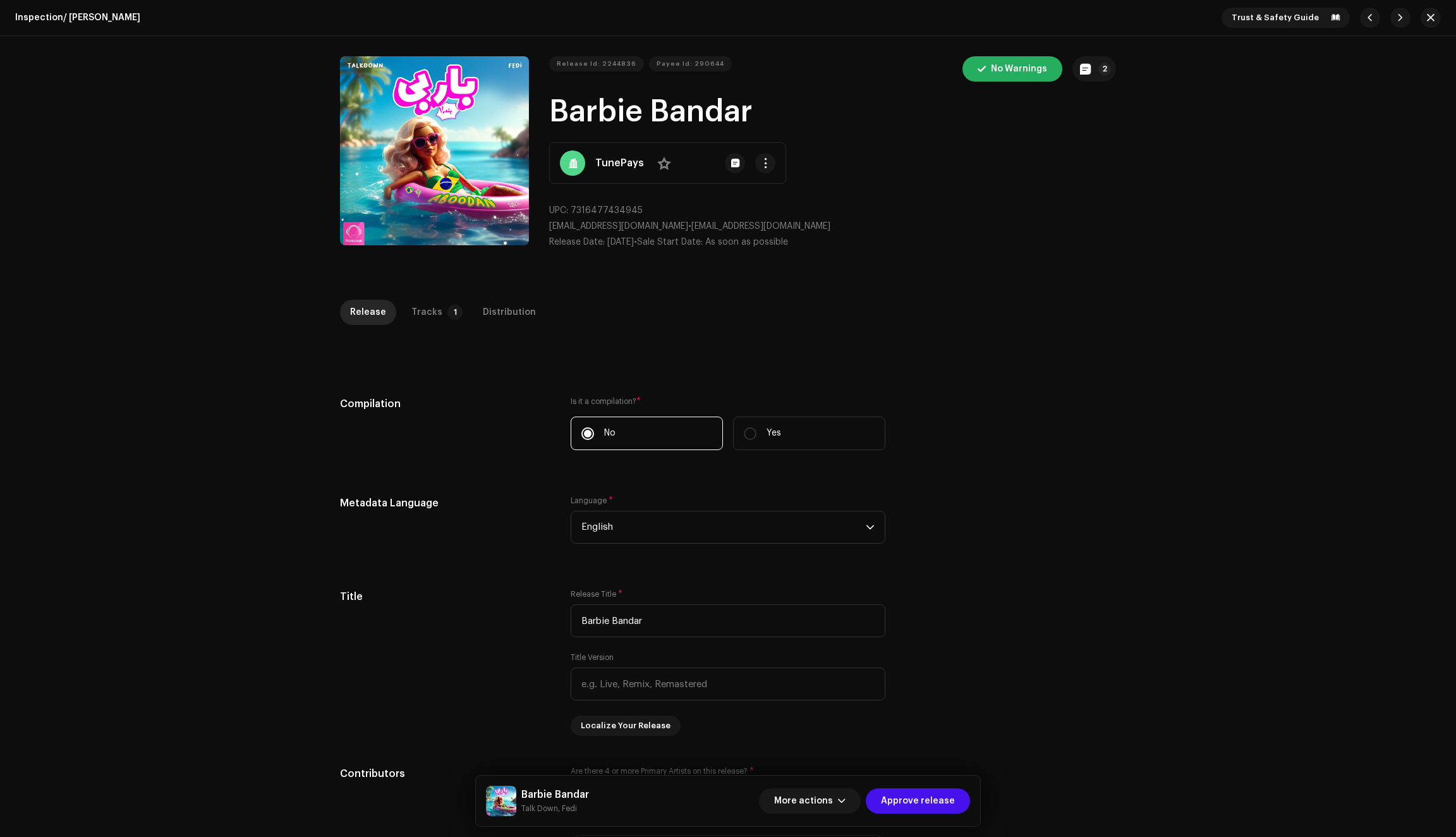
click at [423, 301] on div "Tracks" at bounding box center [427, 312] width 31 height 26
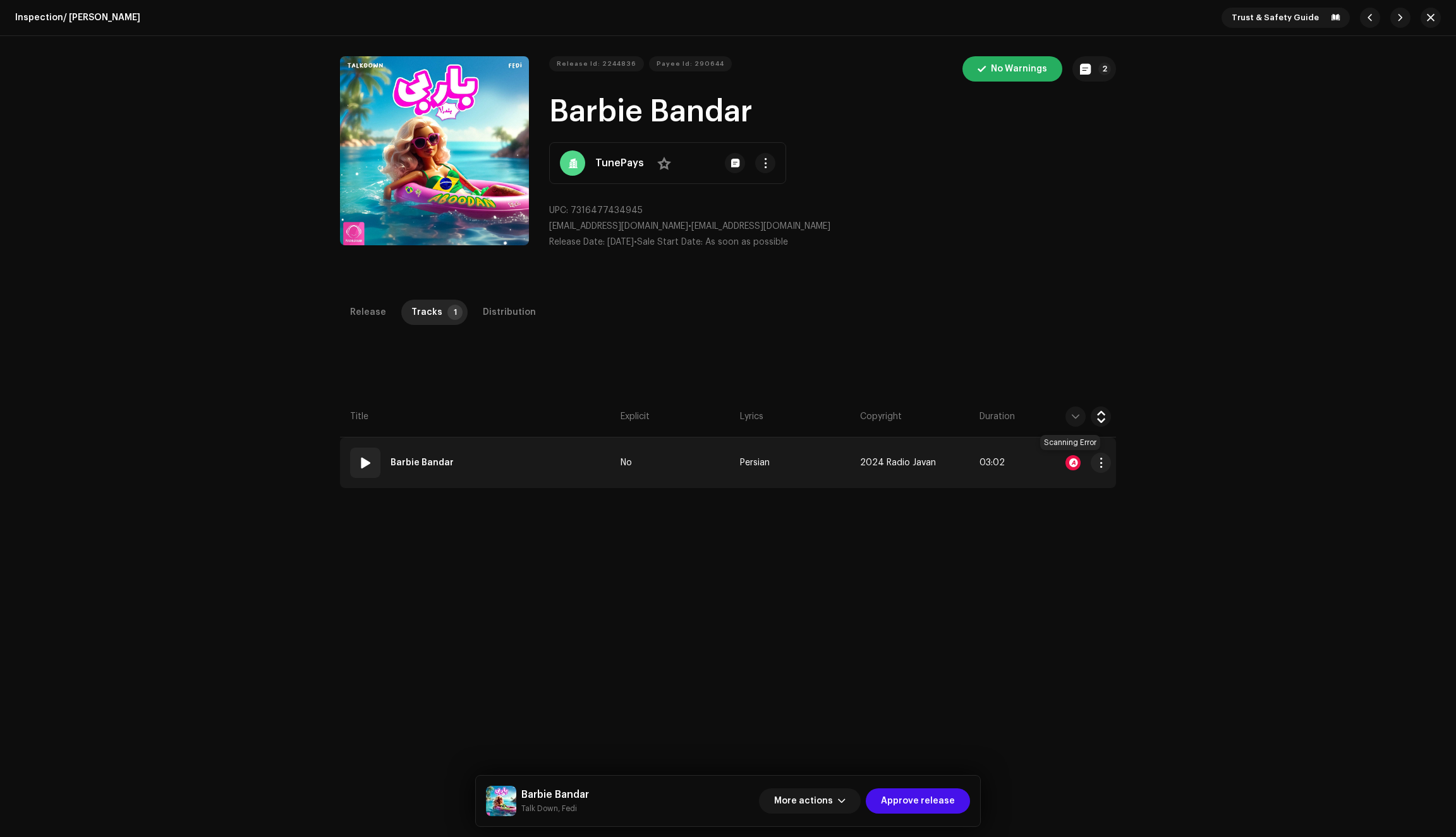
click at [1067, 463] on div at bounding box center [1073, 463] width 15 height 15
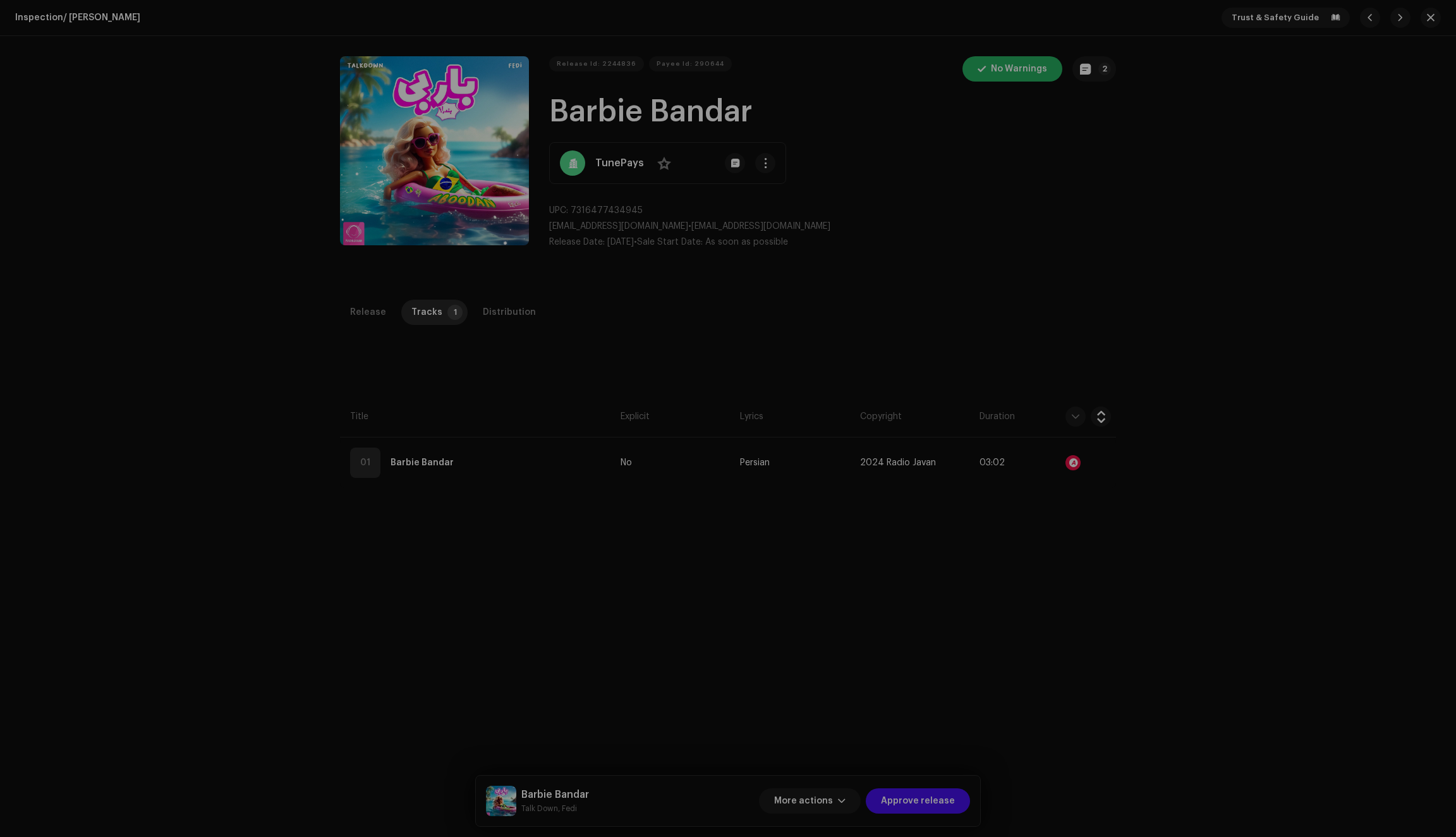
click at [946, 282] on div "Audio Recognition by AcrCloud is still processing the audio file. Do NOT approv…" at bounding box center [728, 418] width 1456 height 837
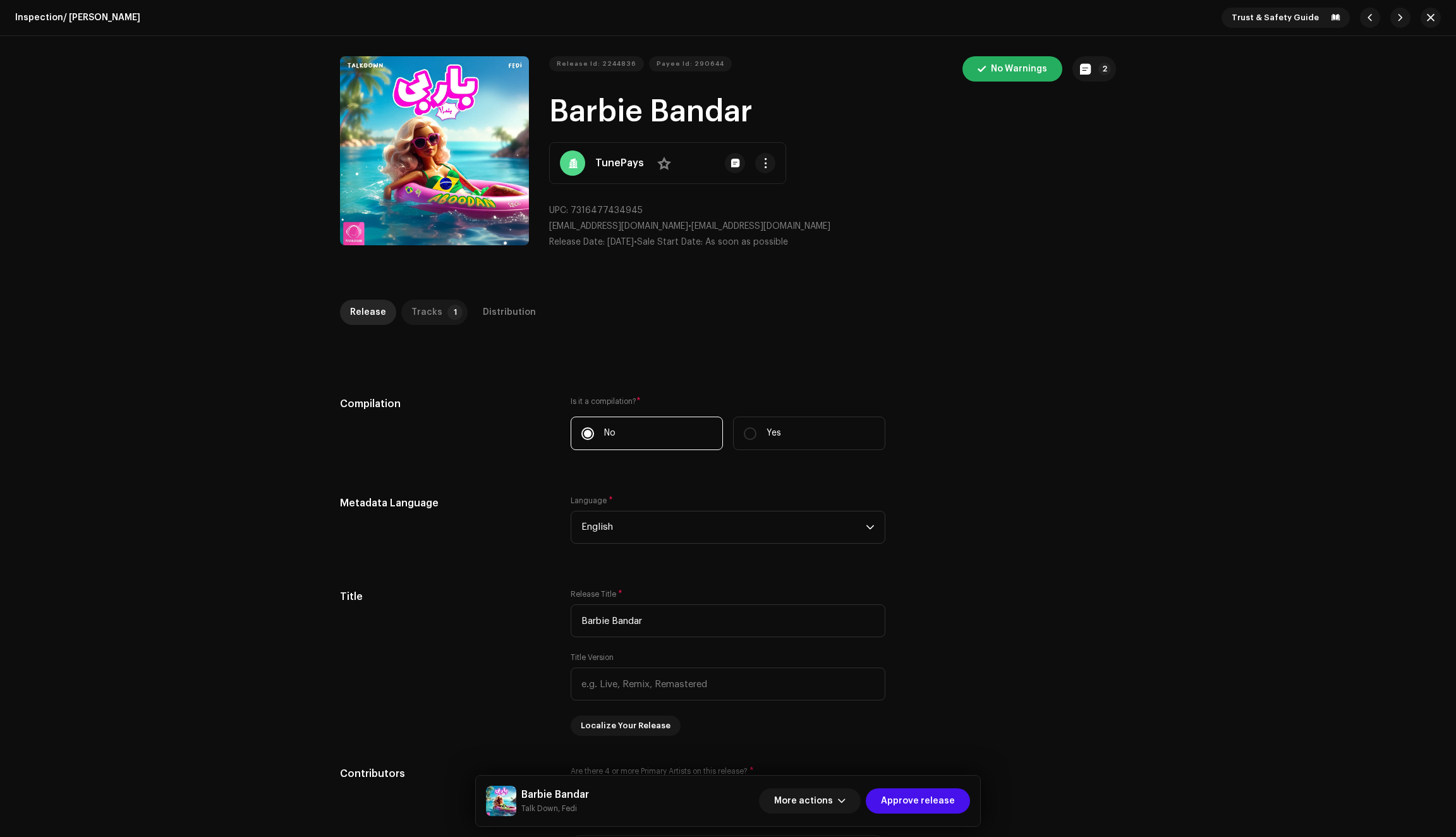
click at [427, 314] on div "Tracks" at bounding box center [427, 312] width 31 height 26
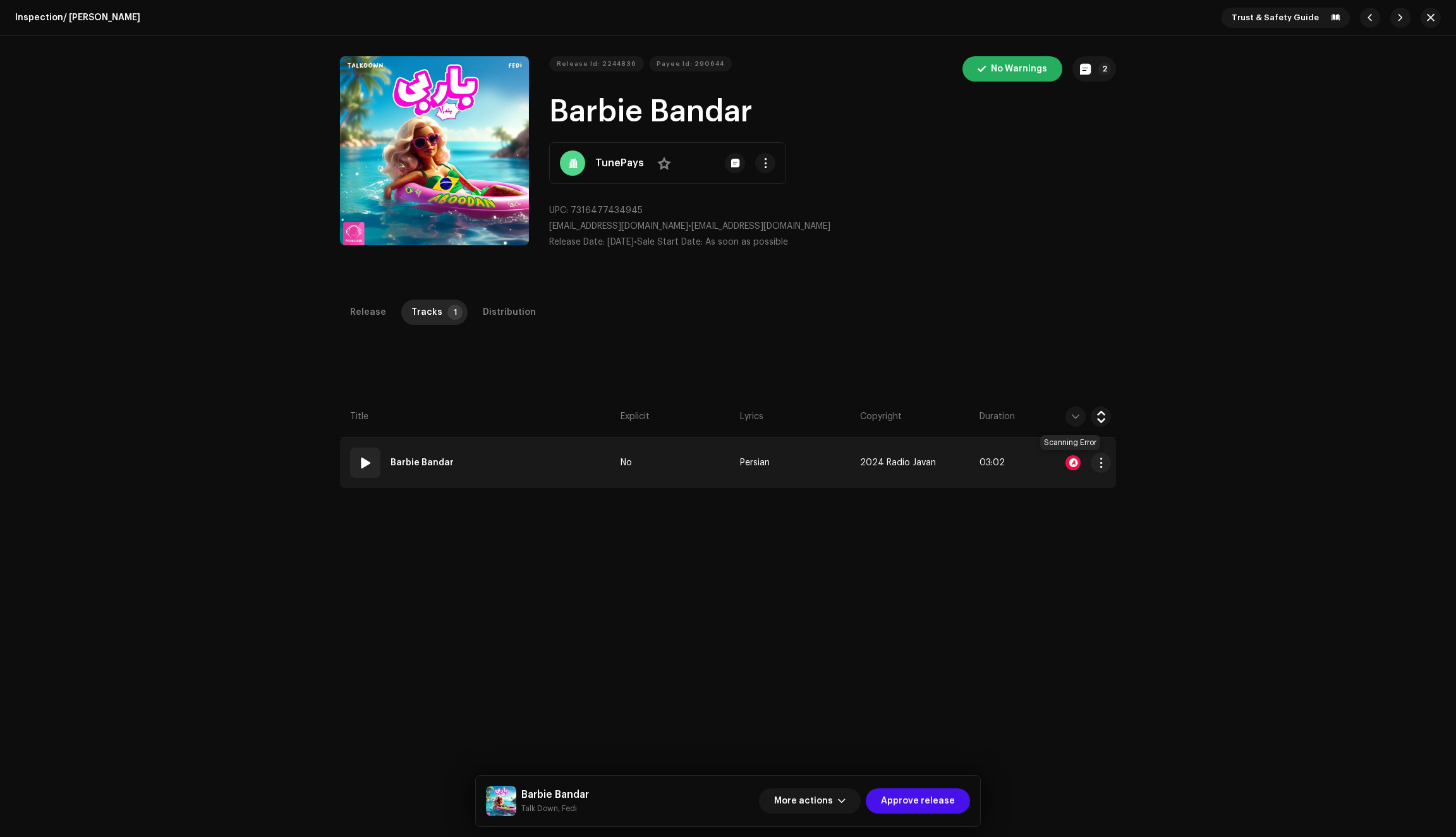
click at [1070, 464] on div at bounding box center [1073, 463] width 15 height 15
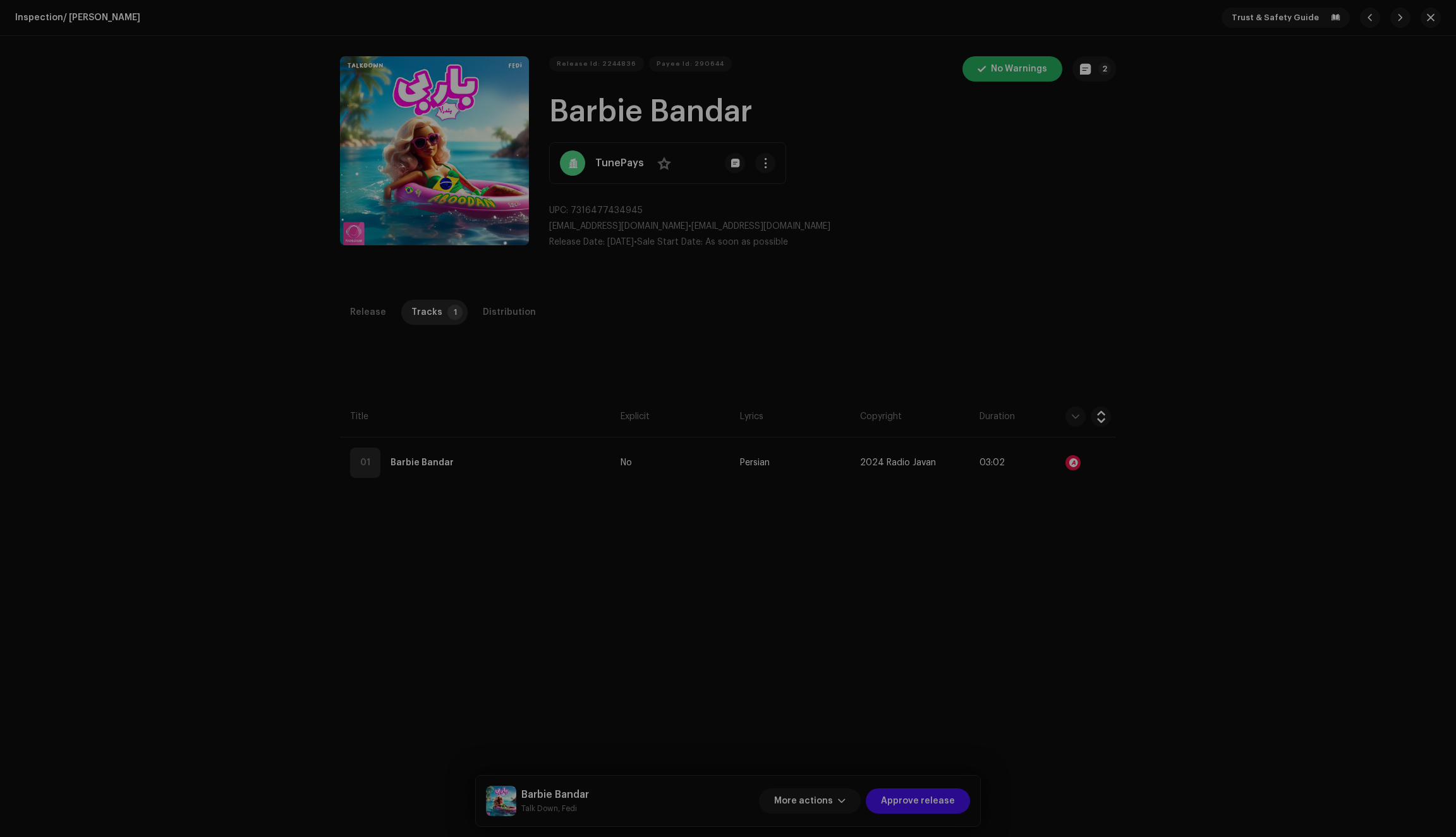
click at [1015, 336] on div "Audio Recognition by AcrCloud is still processing the audio file. Do NOT approv…" at bounding box center [728, 418] width 1456 height 837
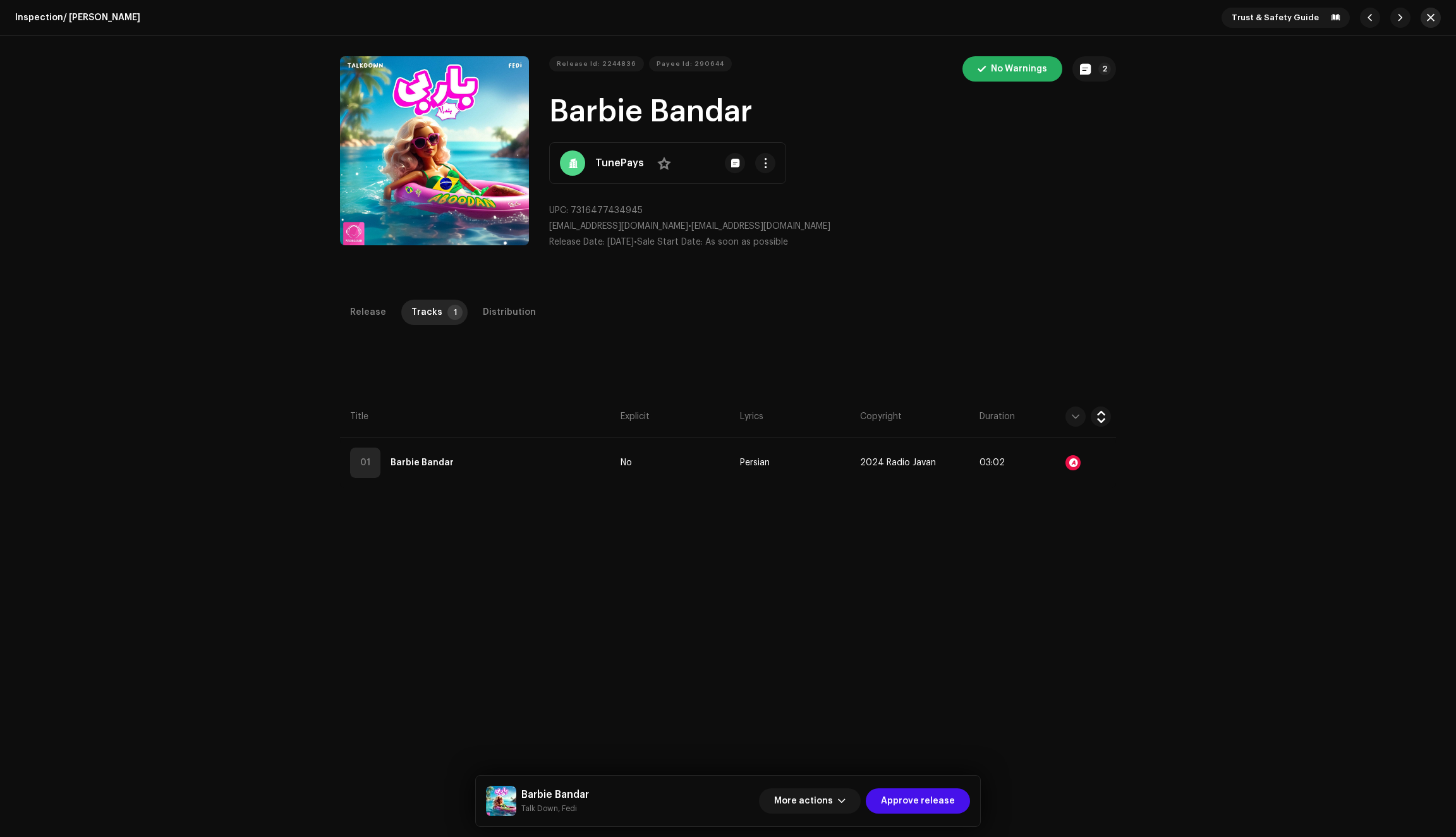
click at [1429, 20] on span "button" at bounding box center [1430, 18] width 7 height 10
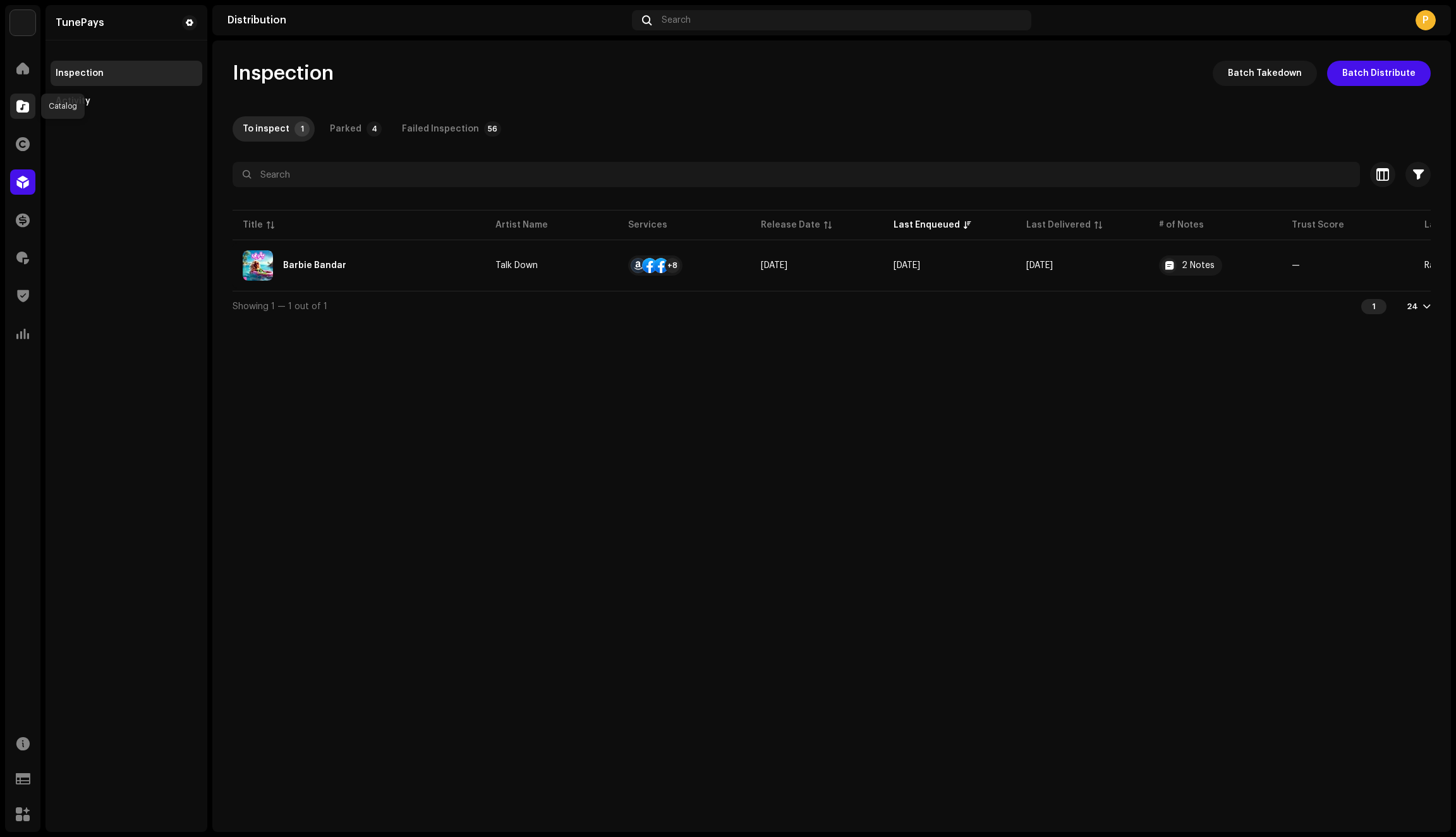
click at [22, 104] on span at bounding box center [23, 106] width 13 height 10
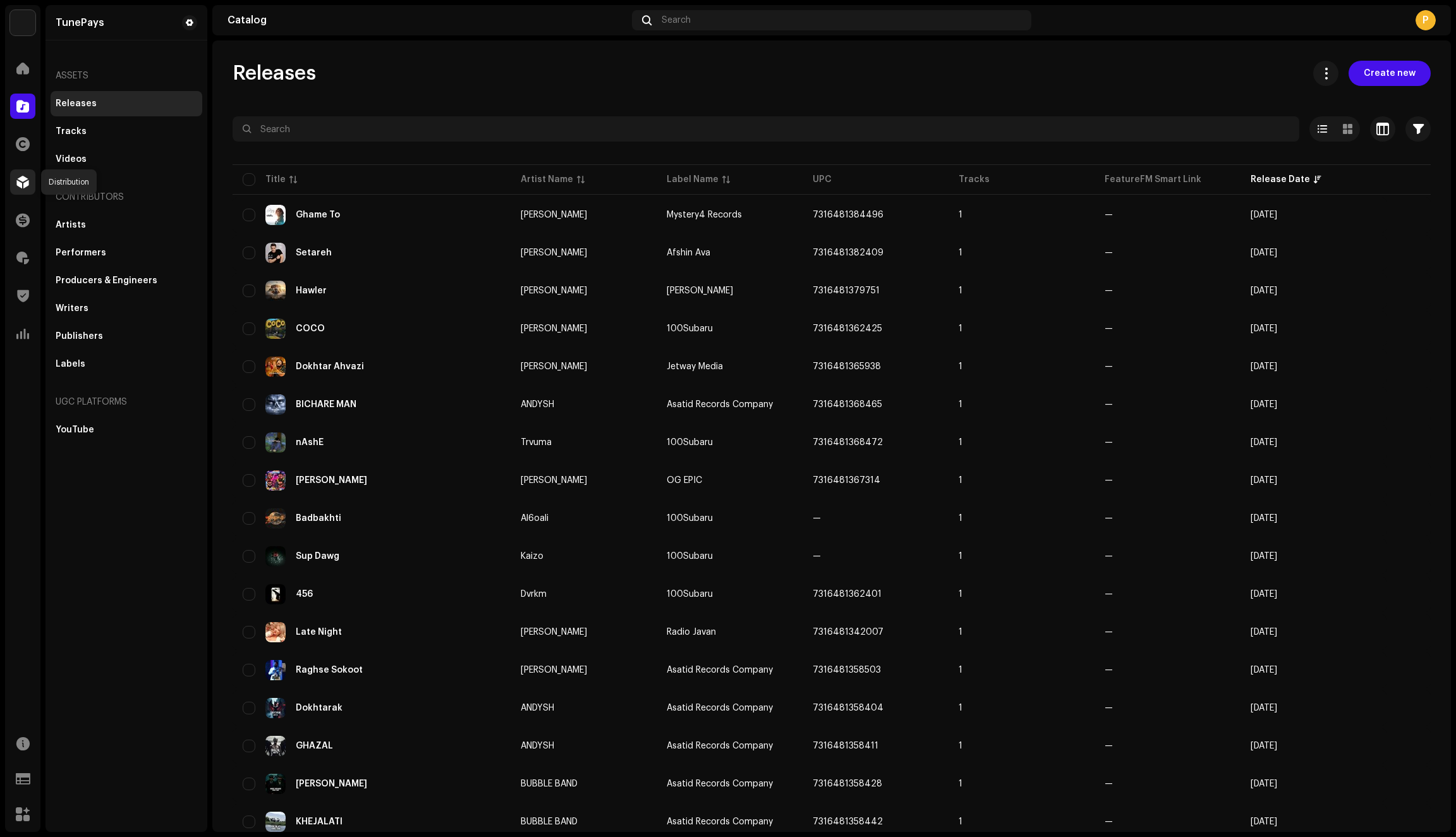
click at [26, 187] on span at bounding box center [23, 182] width 13 height 10
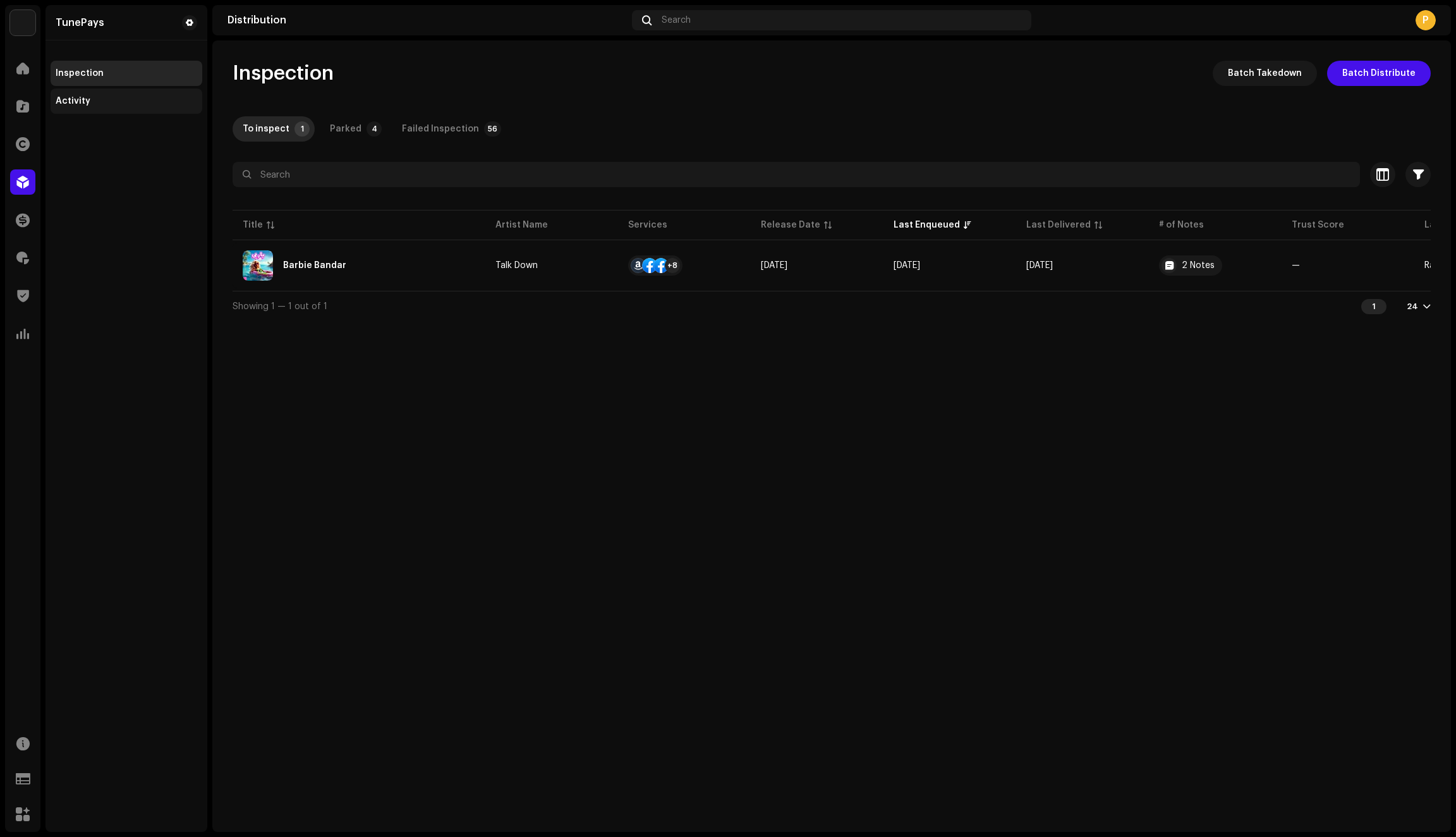
click at [105, 100] on div "Activity" at bounding box center [126, 101] width 142 height 10
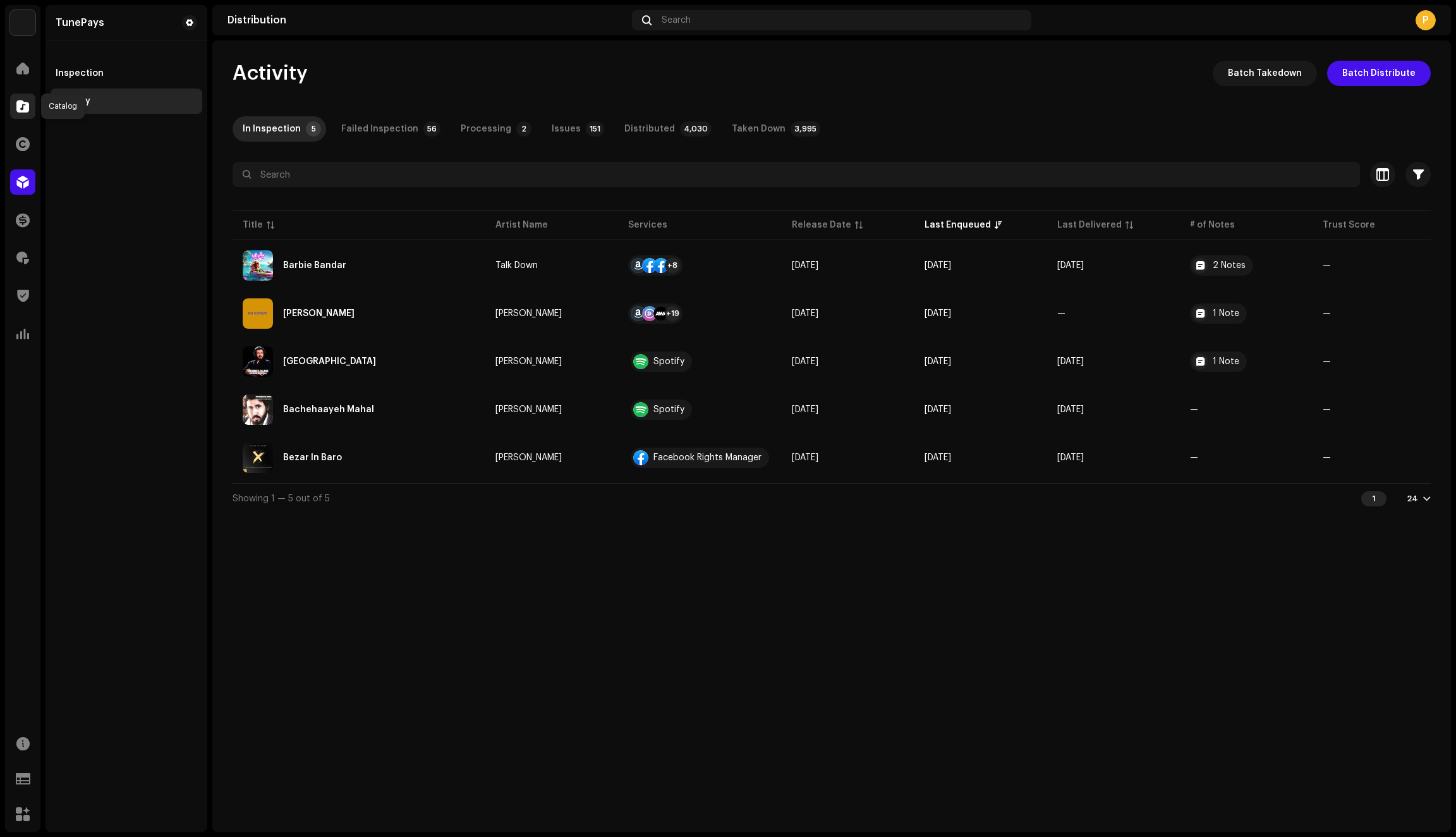
click at [18, 110] on span at bounding box center [23, 106] width 13 height 10
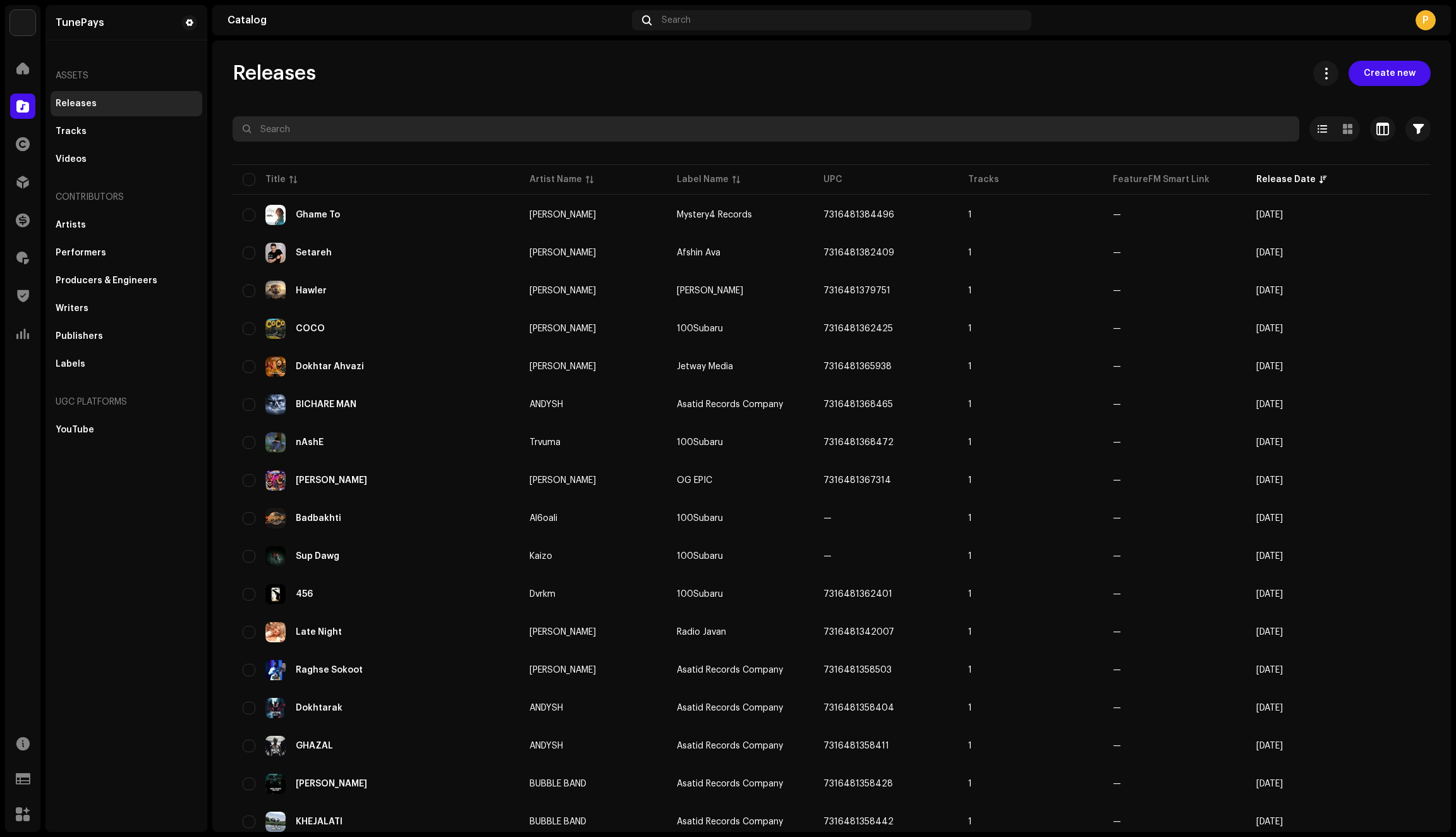
click at [279, 133] on input "text" at bounding box center [766, 129] width 1067 height 26
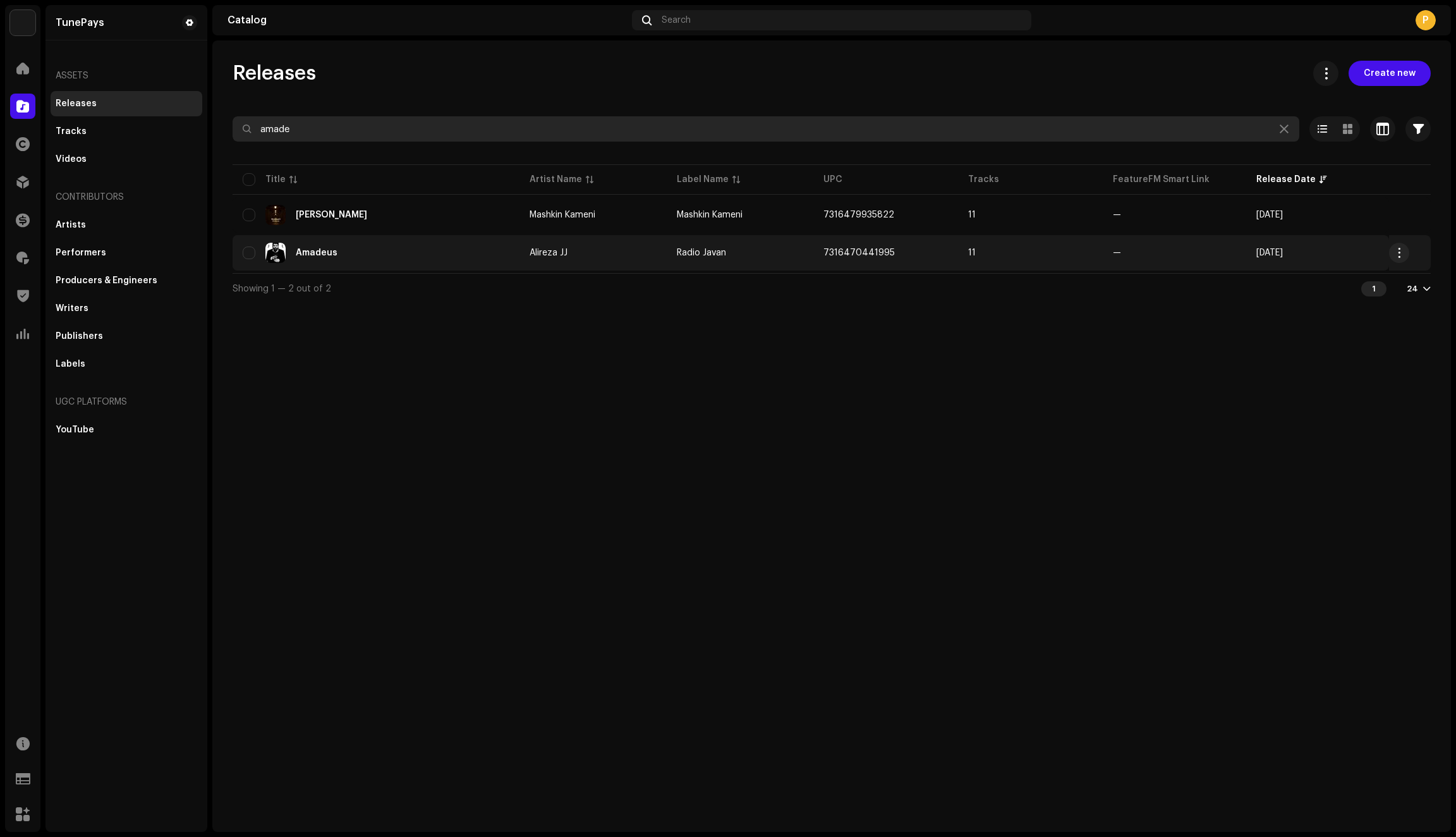
type input "amade"
click at [428, 266] on td "Amadeus" at bounding box center [376, 253] width 287 height 35
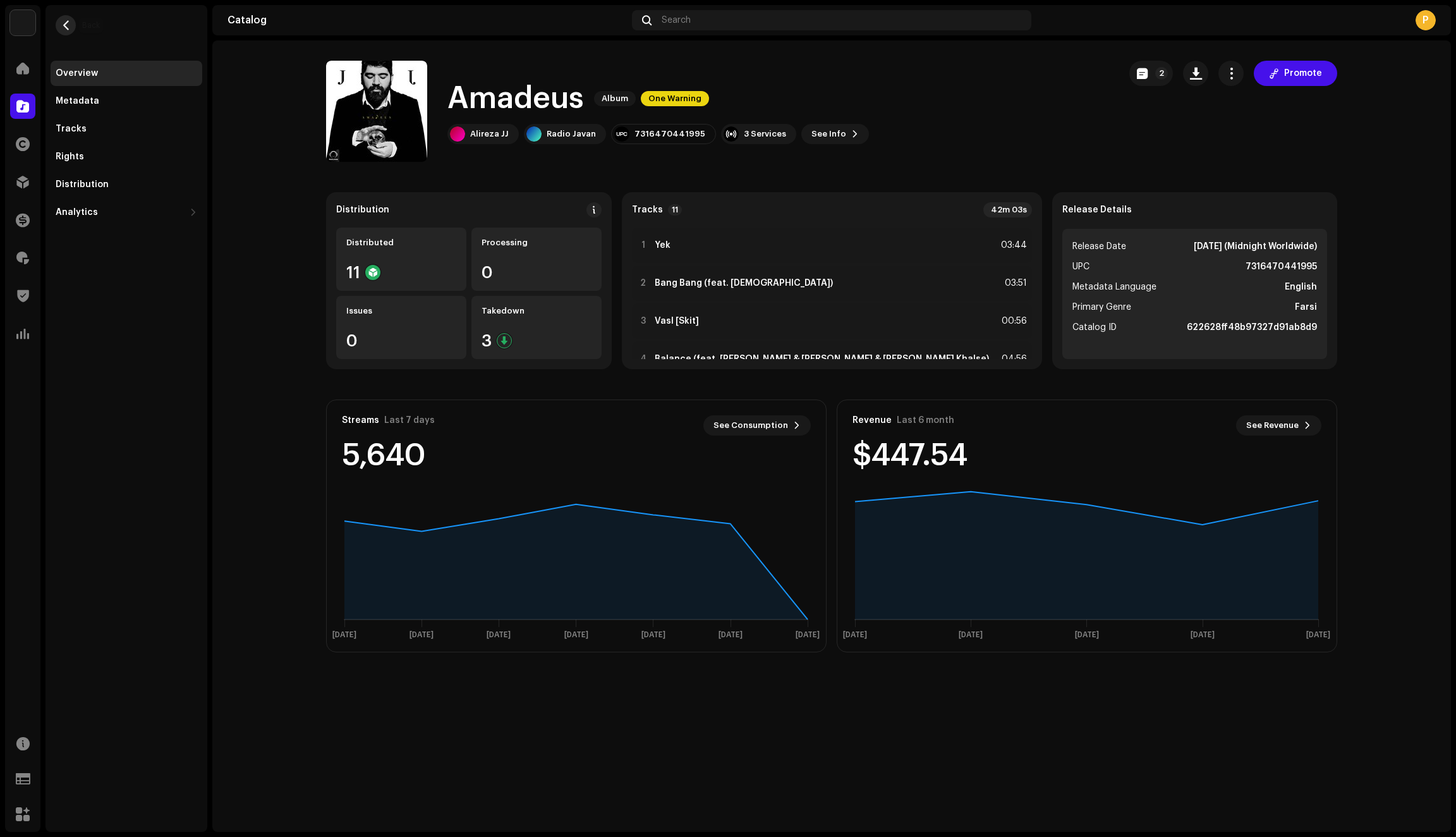
click at [64, 29] on span "button" at bounding box center [66, 25] width 10 height 10
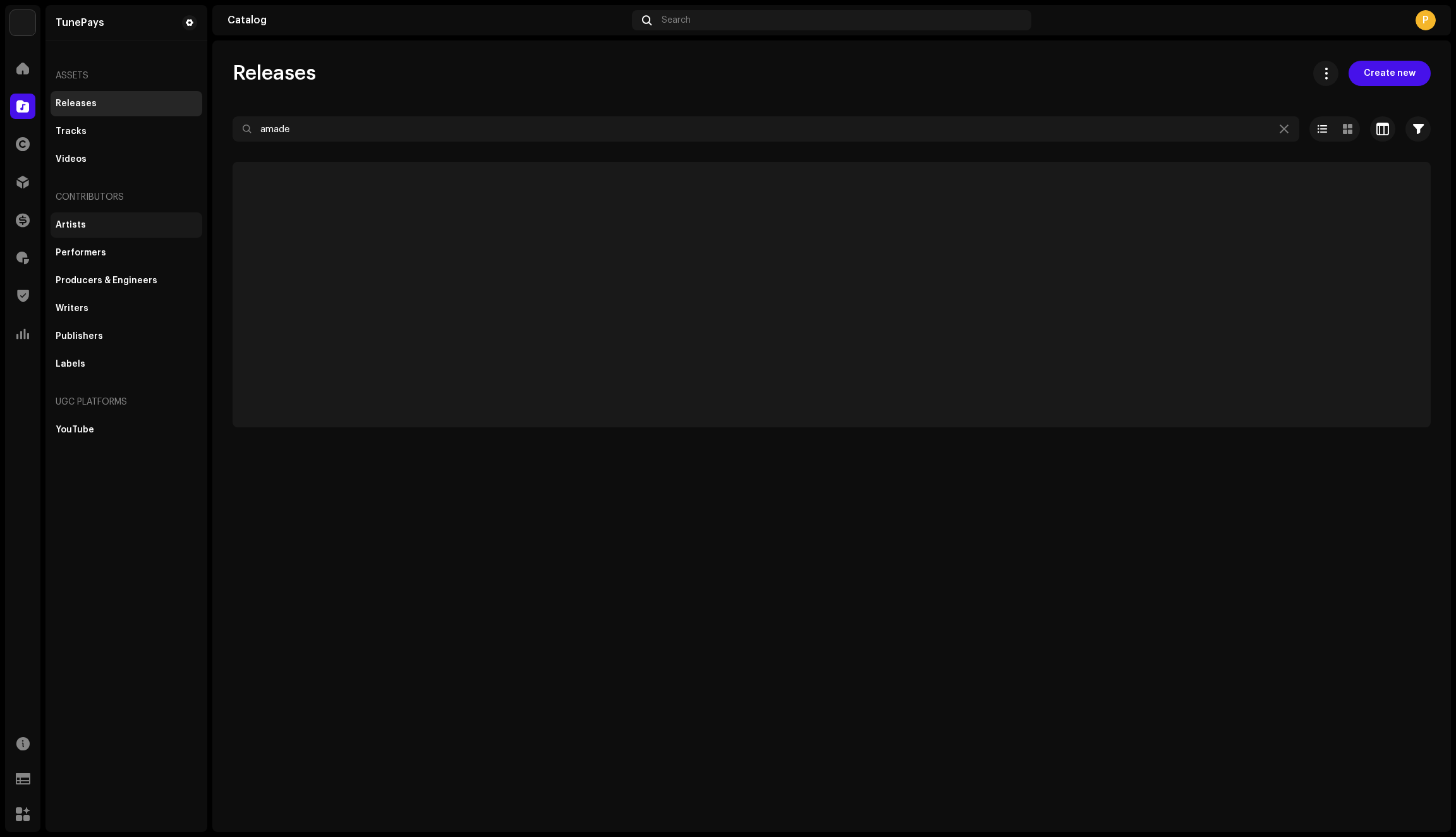
click at [76, 223] on div "Artists" at bounding box center [70, 225] width 30 height 10
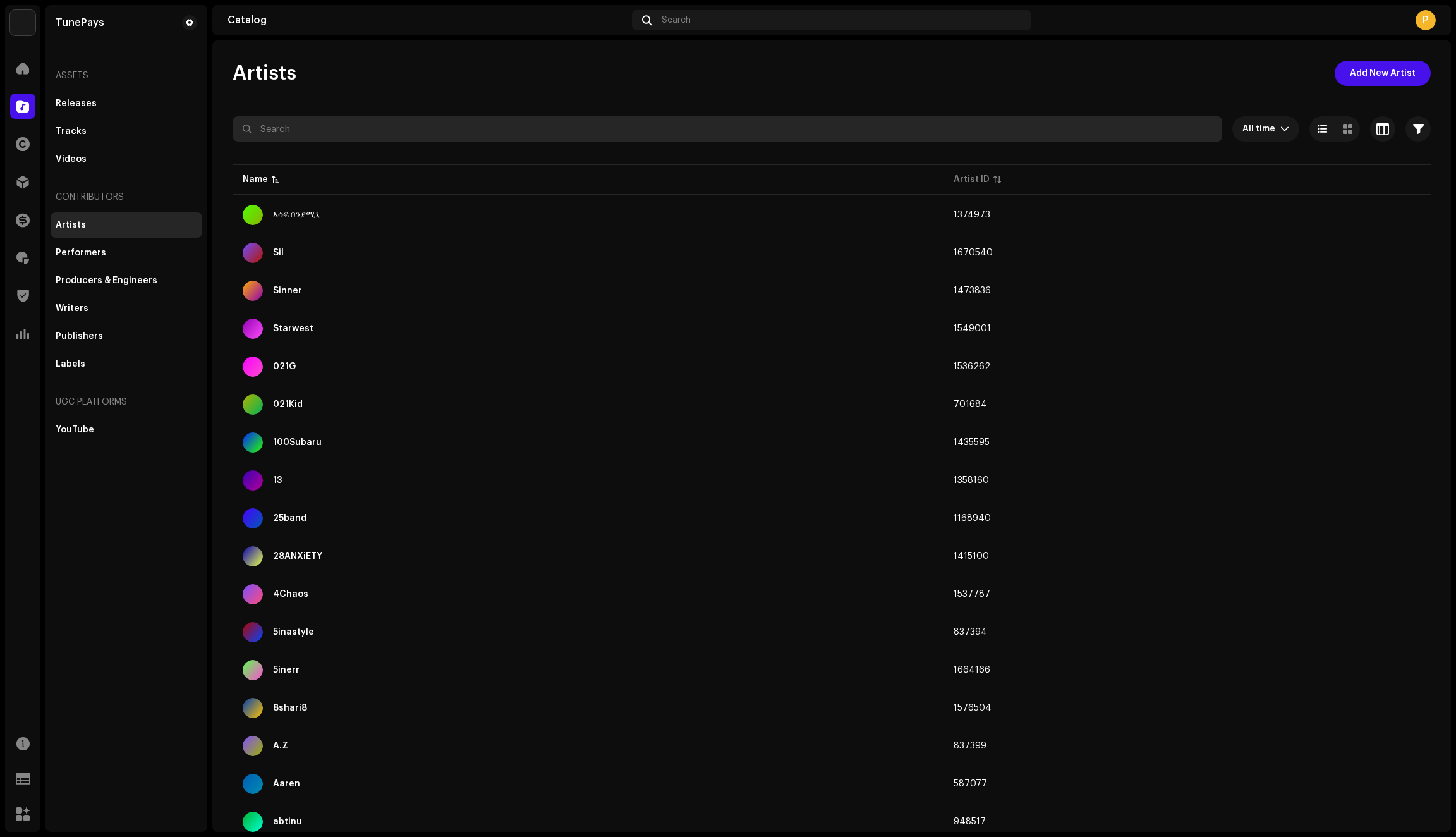
click at [332, 130] on input "text" at bounding box center [728, 129] width 990 height 26
paste input "Alireza JJ"
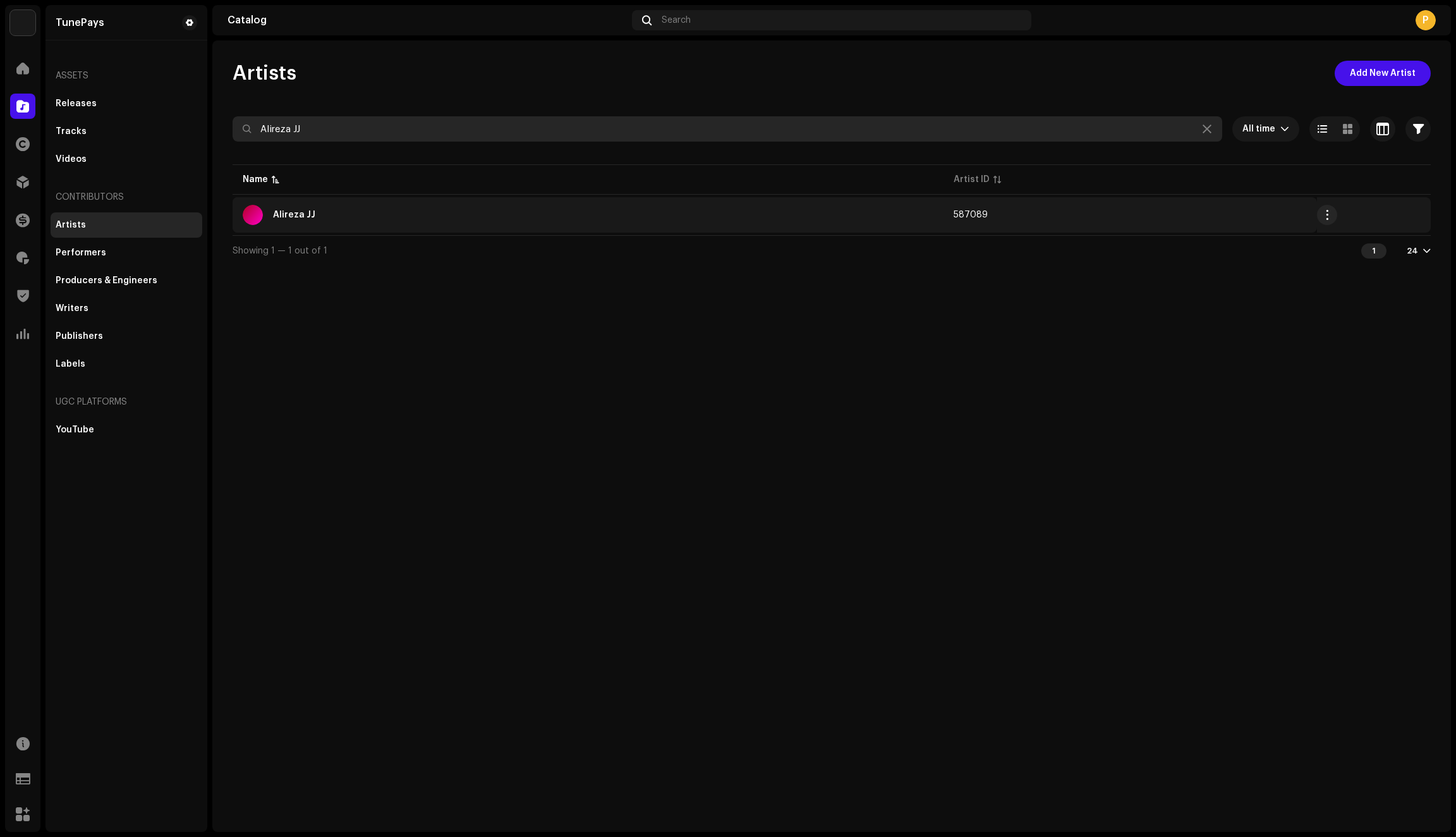
type input "Alireza JJ"
click at [365, 212] on div "Alireza JJ" at bounding box center [588, 214] width 691 height 20
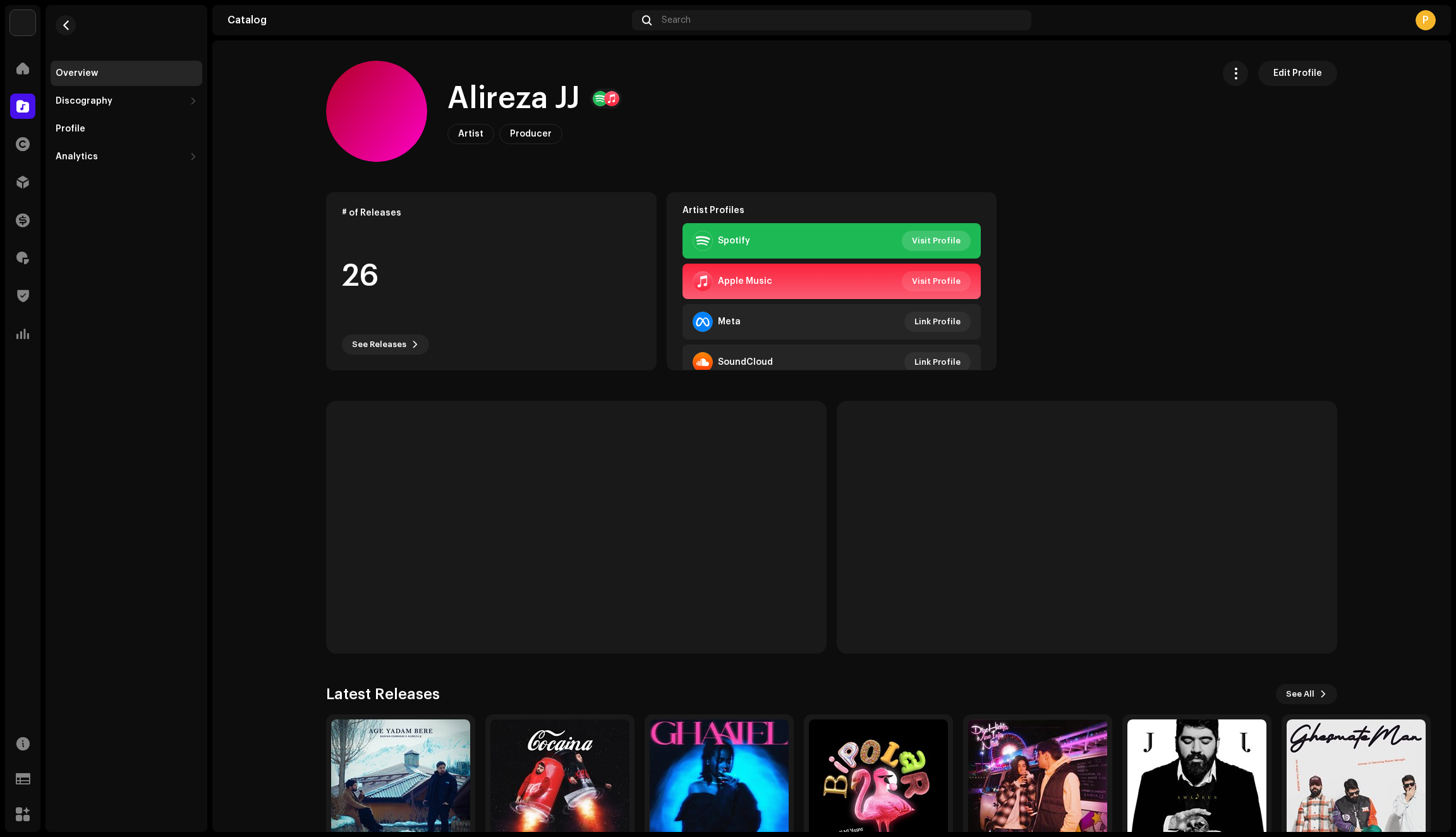
click at [941, 241] on span "Visit Profile" at bounding box center [937, 241] width 49 height 26
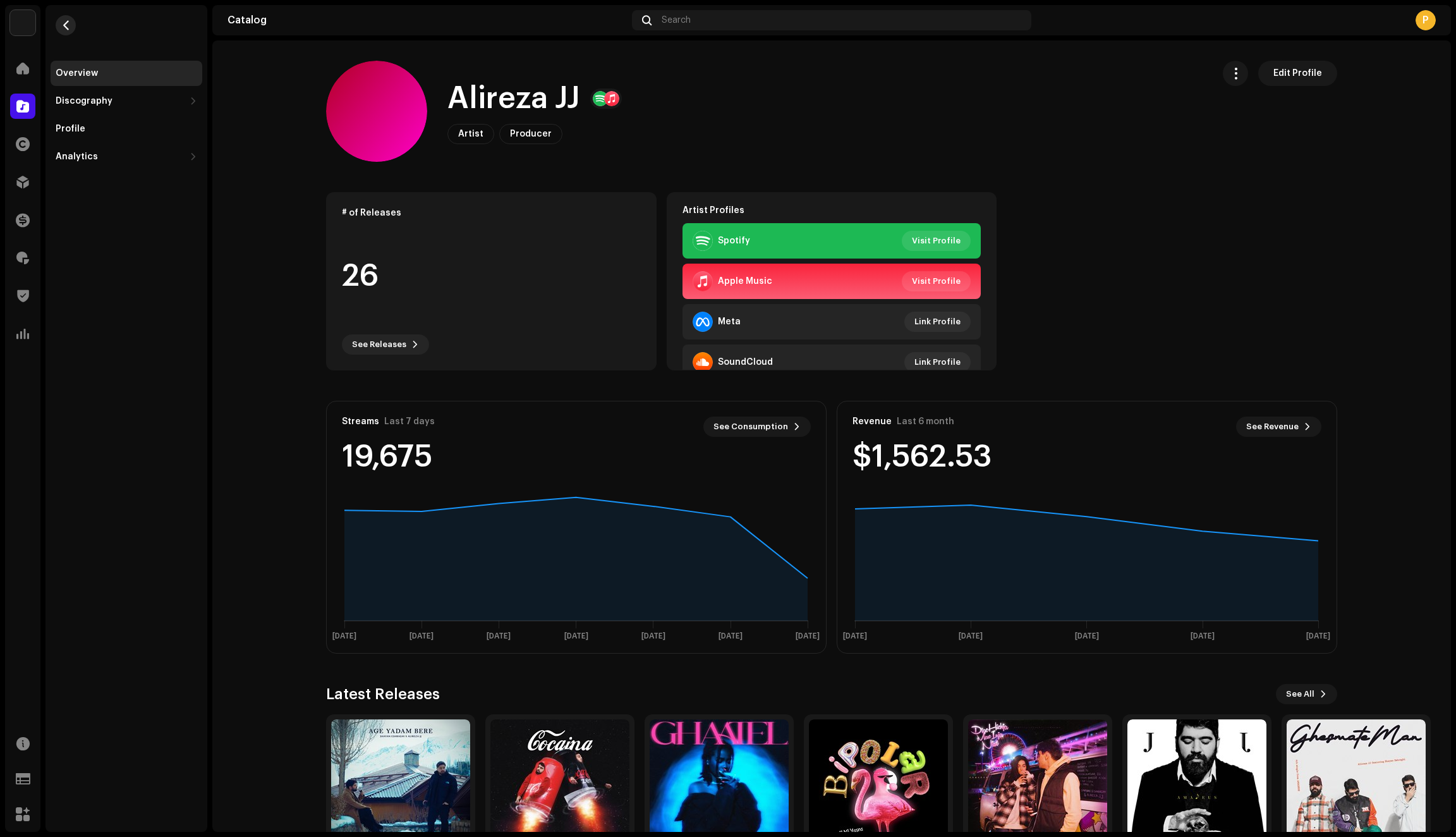
click at [64, 31] on button "button" at bounding box center [65, 25] width 20 height 20
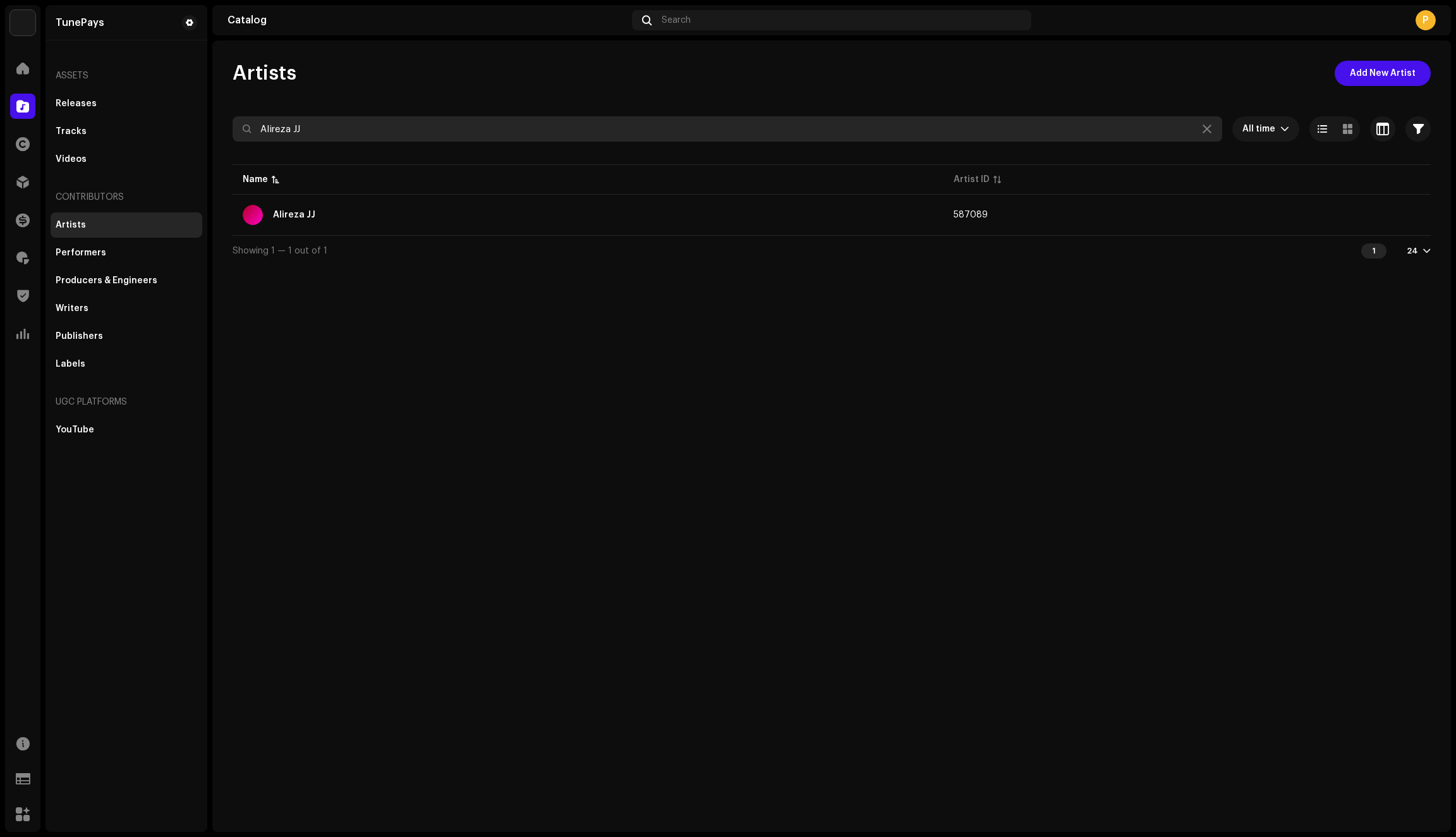
drag, startPoint x: 330, startPoint y: 134, endPoint x: 130, endPoint y: 86, distance: 205.7
click at [130, 86] on div "TunePays Home Catalog Rights Distribution Finance Royalties Trust & Safety Anal…" at bounding box center [728, 418] width 1456 height 837
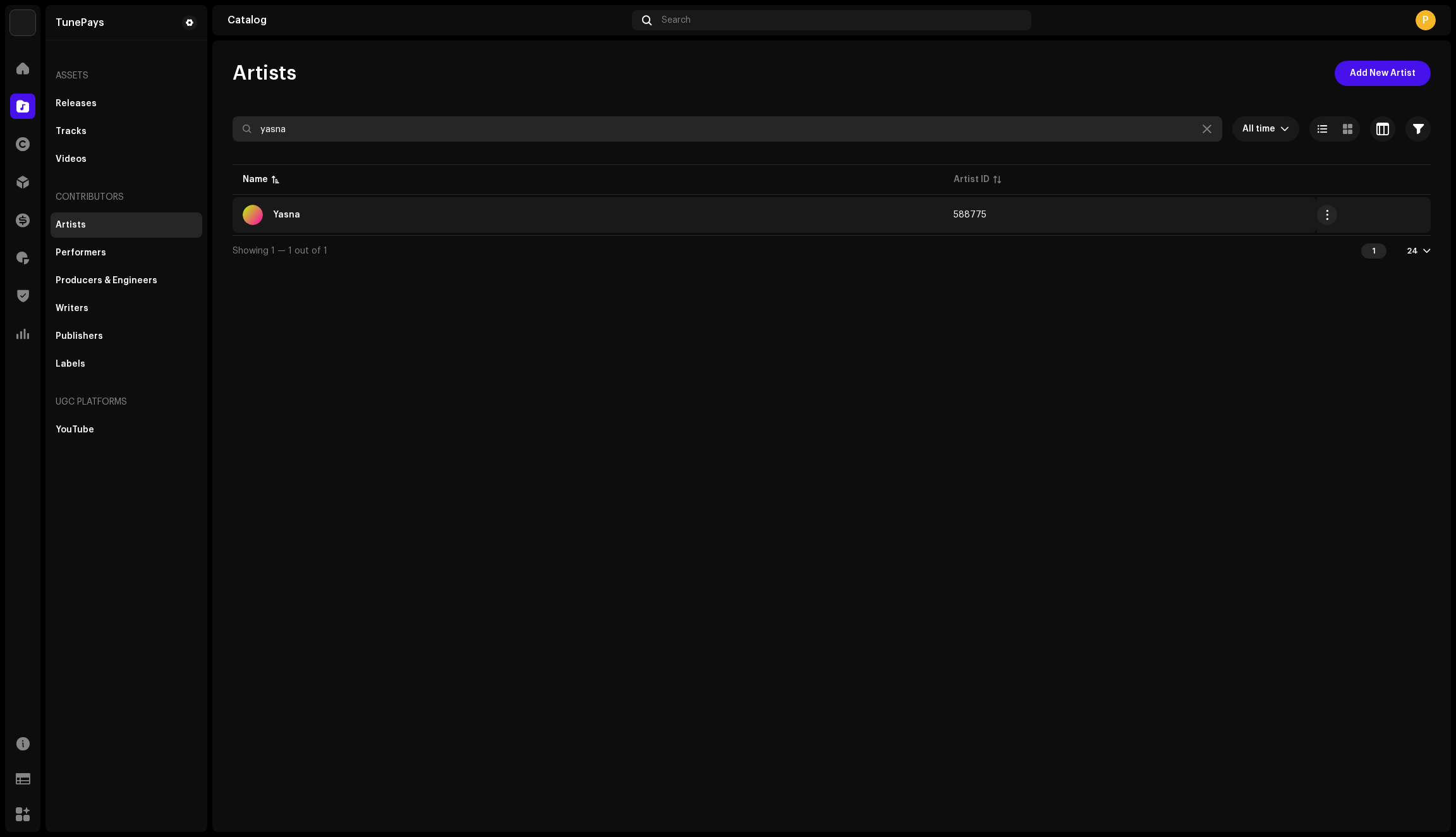
type input "yasna"
click at [323, 218] on div "Yasna" at bounding box center [588, 214] width 691 height 20
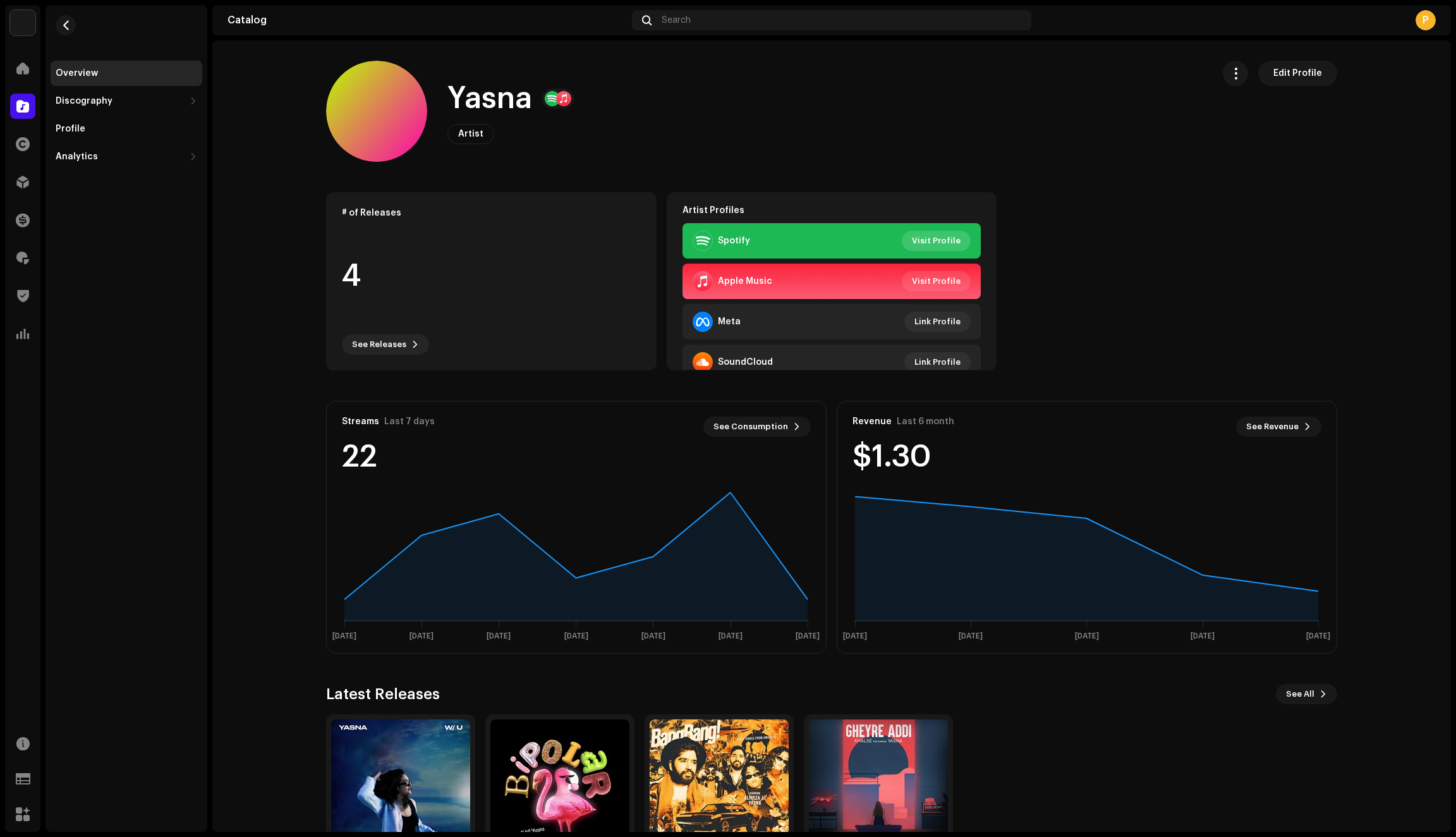
click at [924, 239] on span "Visit Profile" at bounding box center [937, 241] width 49 height 26
click at [63, 26] on span "button" at bounding box center [66, 25] width 10 height 10
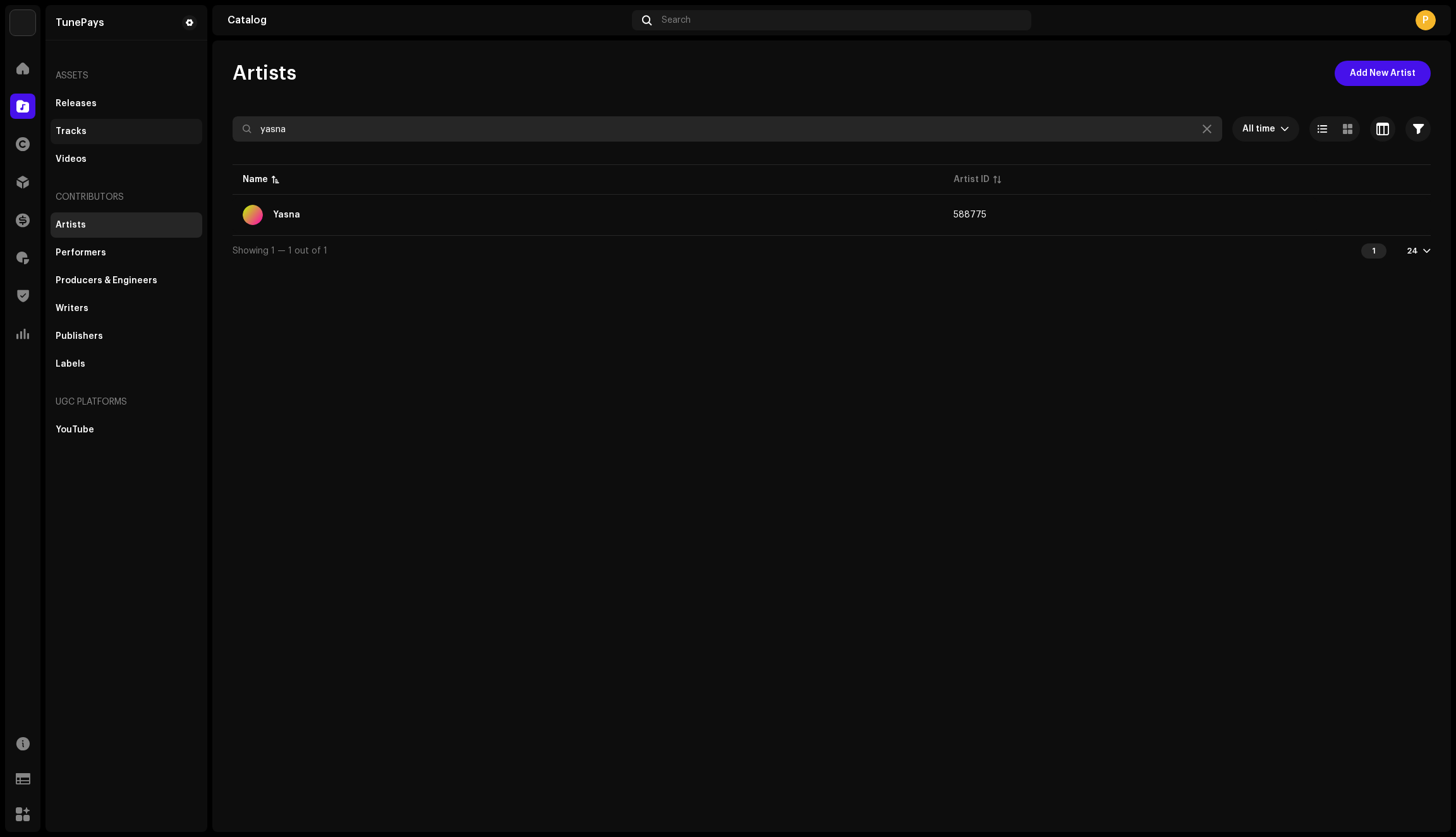
drag, startPoint x: 305, startPoint y: 128, endPoint x: 191, endPoint y: 119, distance: 114.4
click at [191, 119] on div "TunePays Home Catalog Rights Distribution Finance Royalties Trust & Safety Anal…" at bounding box center [728, 418] width 1456 height 837
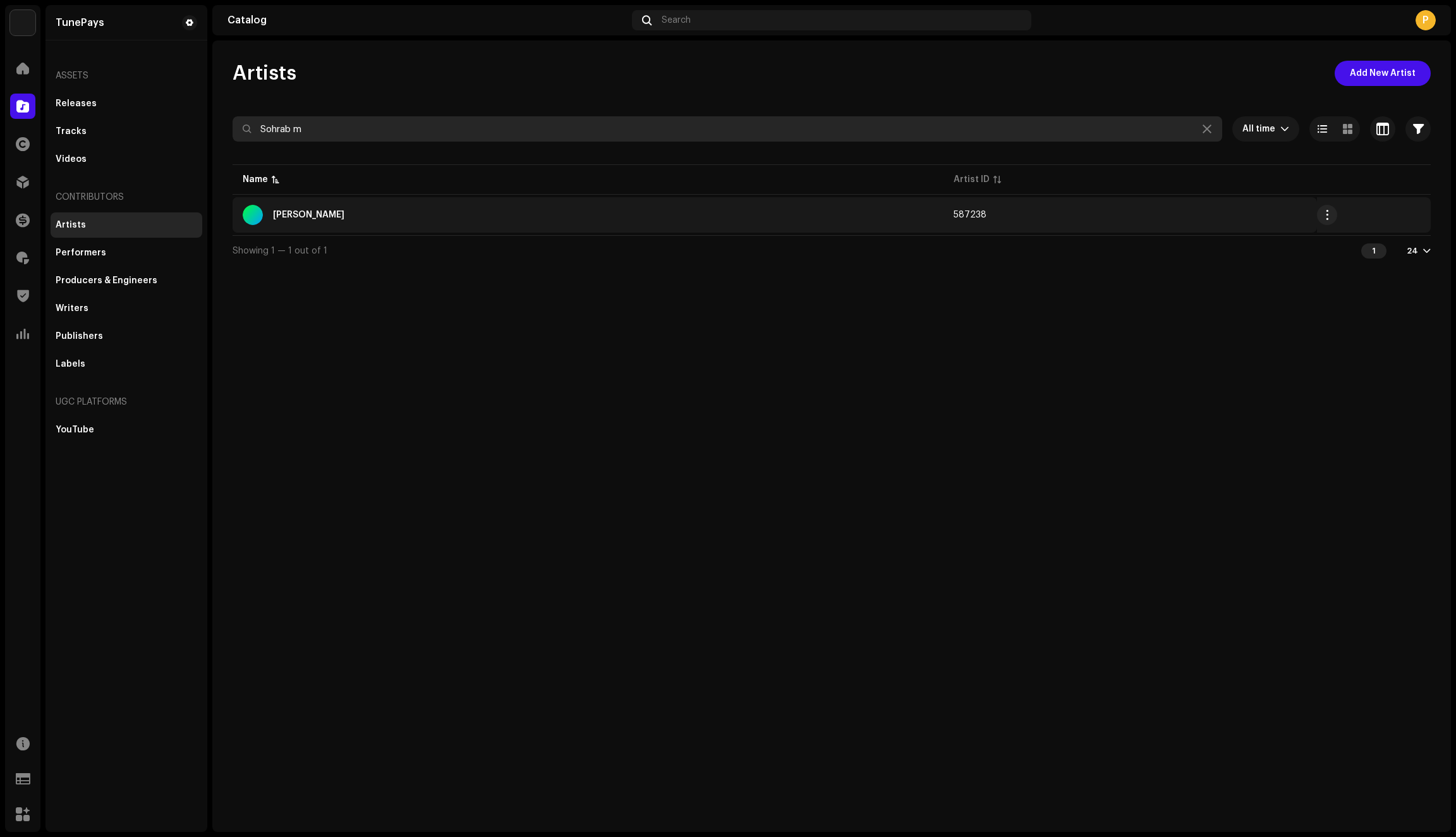
type input "Sohrab m"
click at [364, 218] on div "[PERSON_NAME]" at bounding box center [588, 214] width 691 height 20
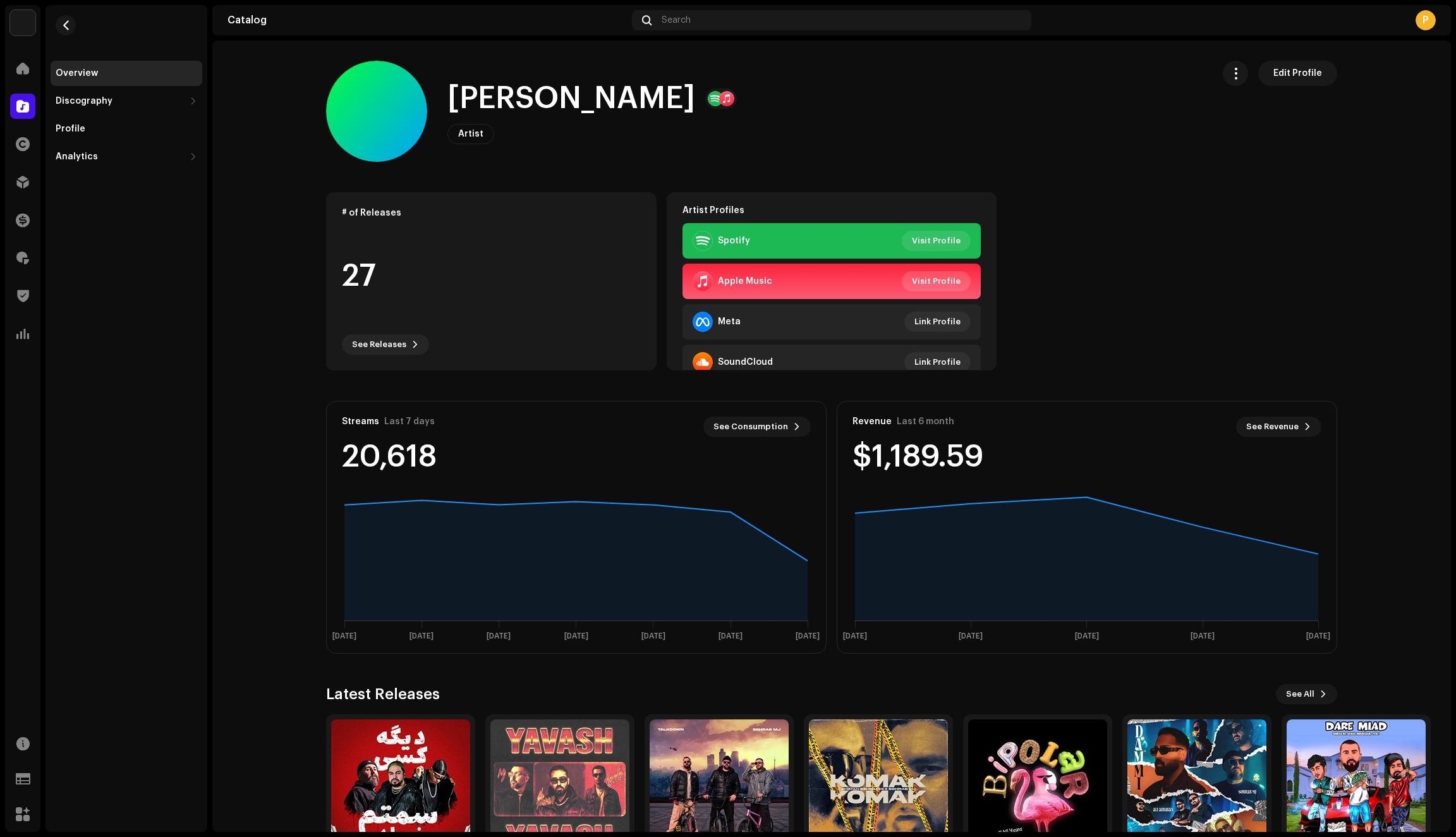
click at [929, 278] on span "Visit Profile" at bounding box center [937, 282] width 49 height 26
click at [66, 24] on span "button" at bounding box center [66, 25] width 10 height 10
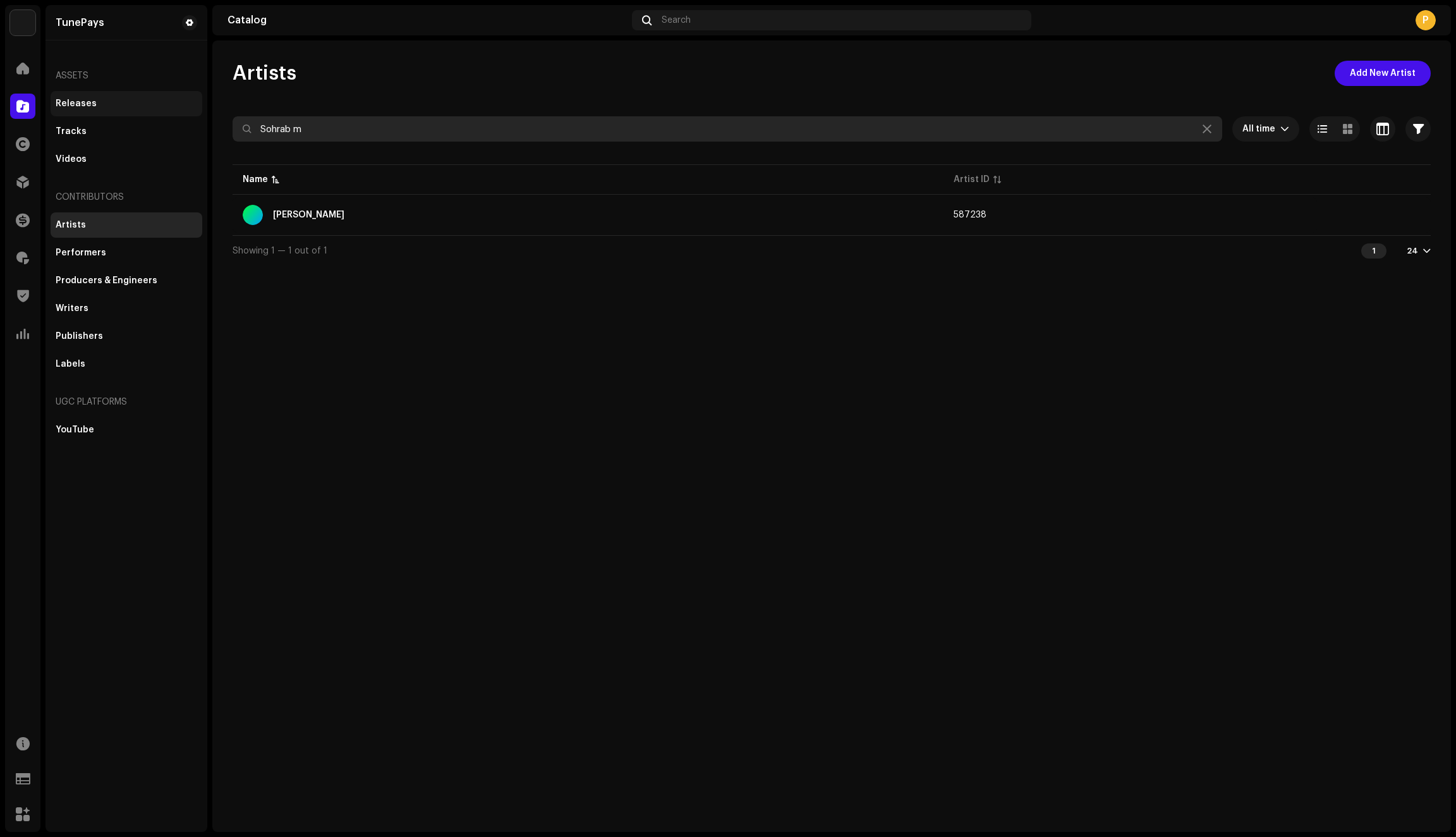
drag, startPoint x: 360, startPoint y: 132, endPoint x: 173, endPoint y: 114, distance: 187.9
click at [173, 114] on div "TunePays Home Catalog Rights Distribution Finance Royalties Trust & Safety Anal…" at bounding box center [728, 418] width 1456 height 837
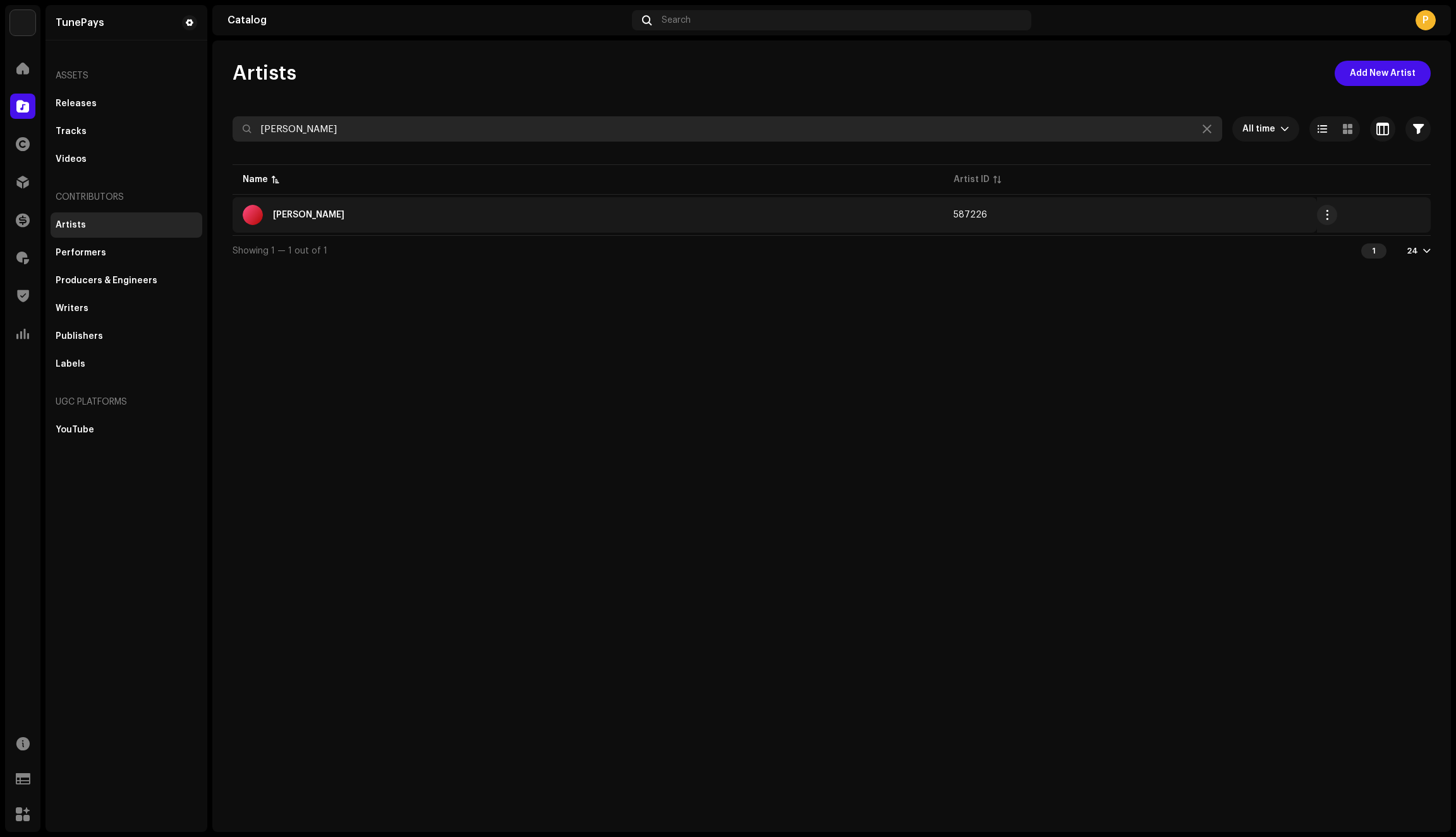
type input "[PERSON_NAME]"
click at [401, 227] on td "[PERSON_NAME]" at bounding box center [588, 214] width 711 height 35
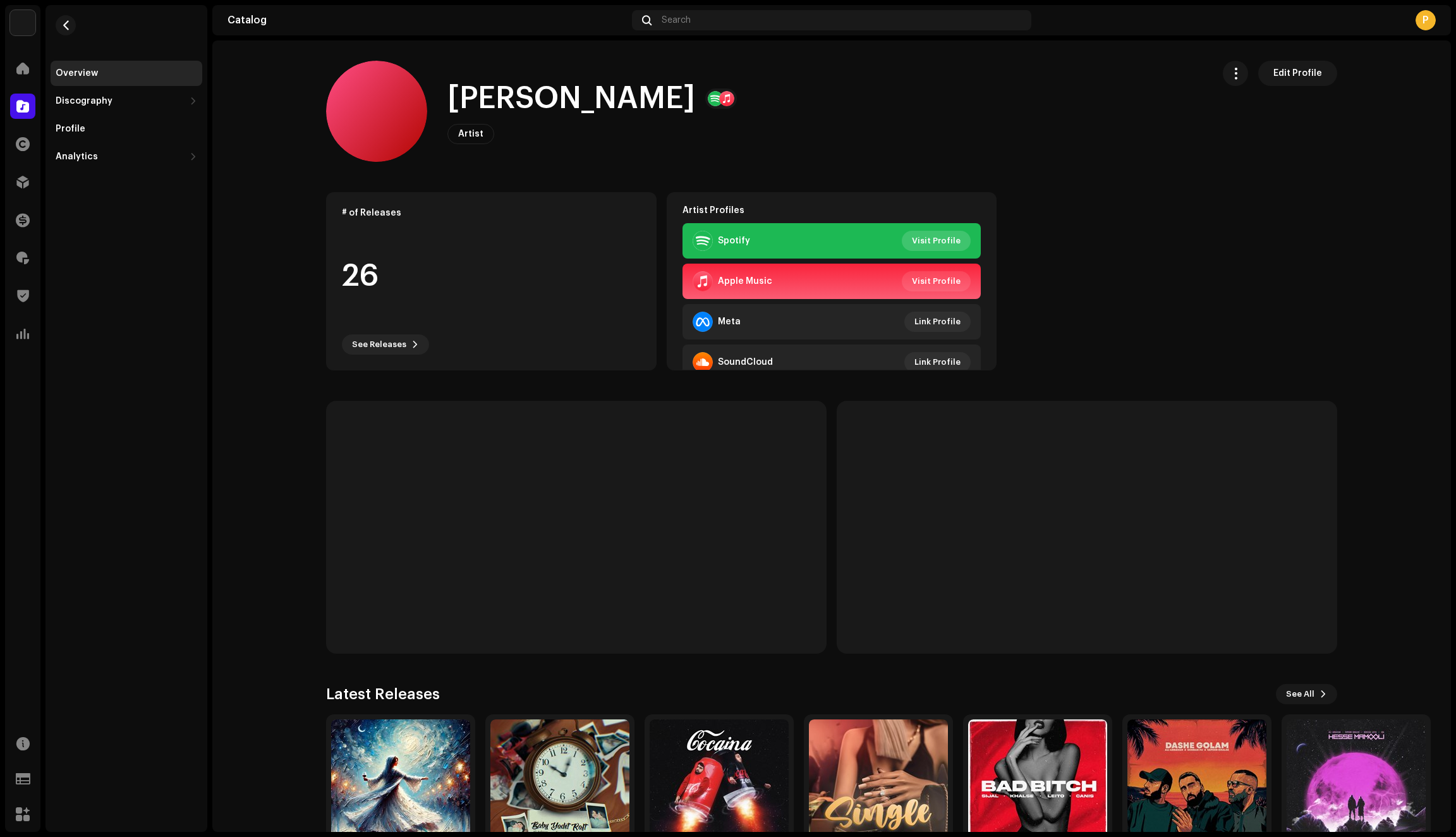
click at [928, 238] on span "Visit Profile" at bounding box center [937, 241] width 49 height 26
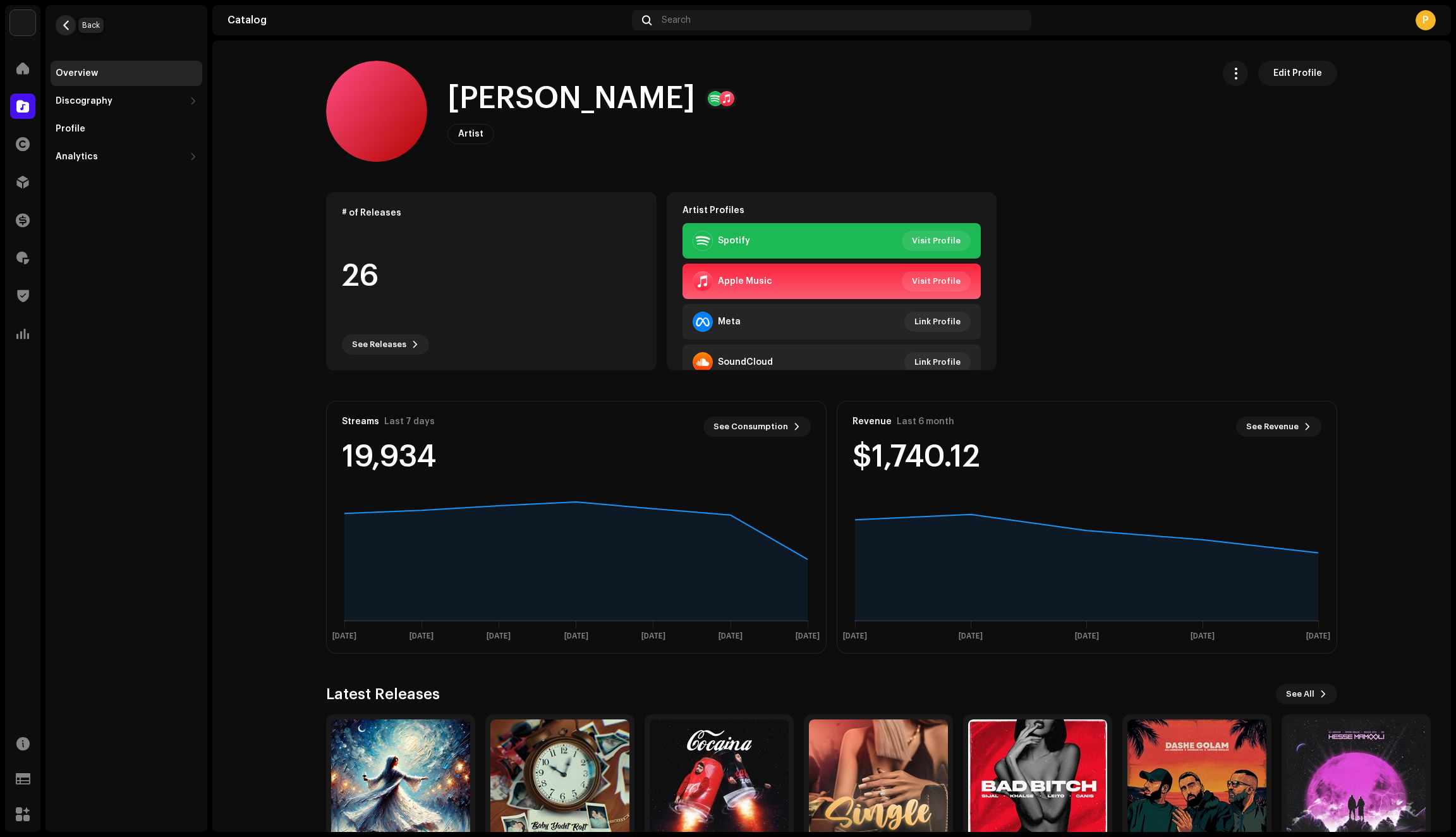
click at [65, 29] on span "button" at bounding box center [66, 25] width 10 height 10
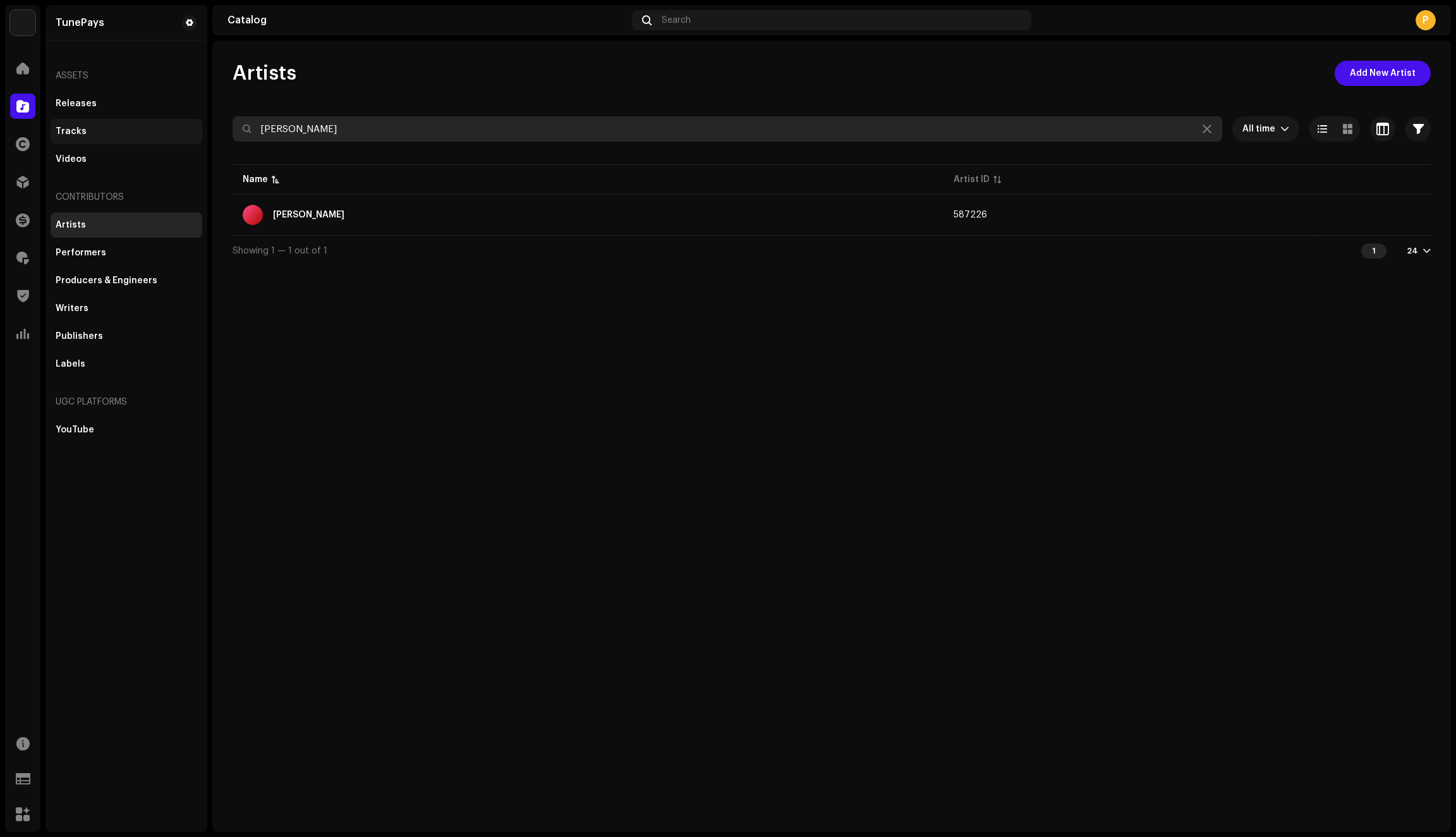
drag, startPoint x: 343, startPoint y: 130, endPoint x: 192, endPoint y: 129, distance: 151.0
click at [192, 129] on div "TunePays Home Catalog Rights Distribution Finance Royalties Trust & Safety Anal…" at bounding box center [728, 418] width 1456 height 837
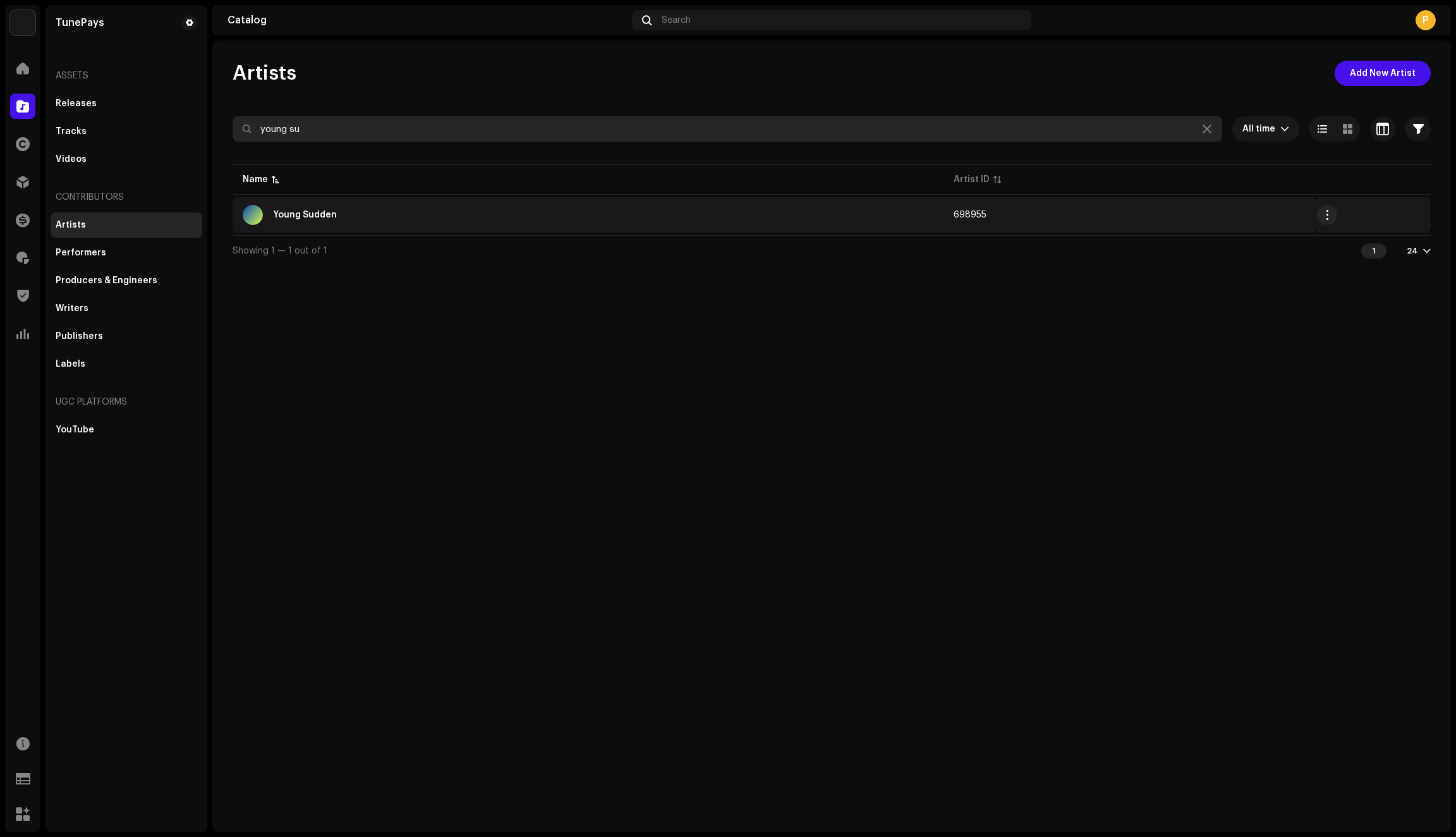
type input "young su"
click at [423, 214] on div "Young Sudden" at bounding box center [588, 214] width 691 height 20
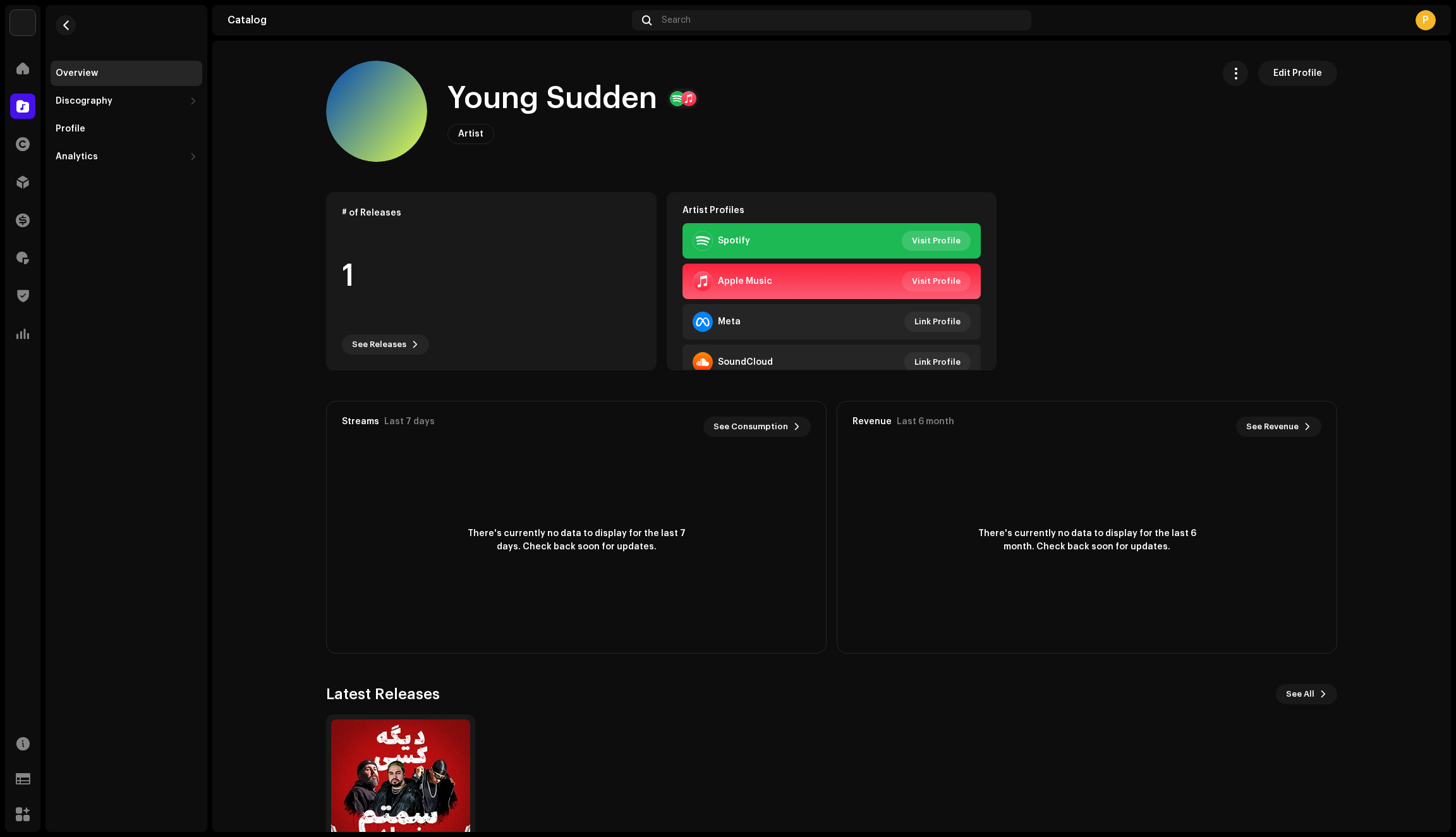
click at [932, 243] on span "Visit Profile" at bounding box center [937, 241] width 49 height 26
click at [938, 281] on span "Visit Profile" at bounding box center [937, 282] width 49 height 26
click at [64, 24] on span "button" at bounding box center [66, 25] width 10 height 10
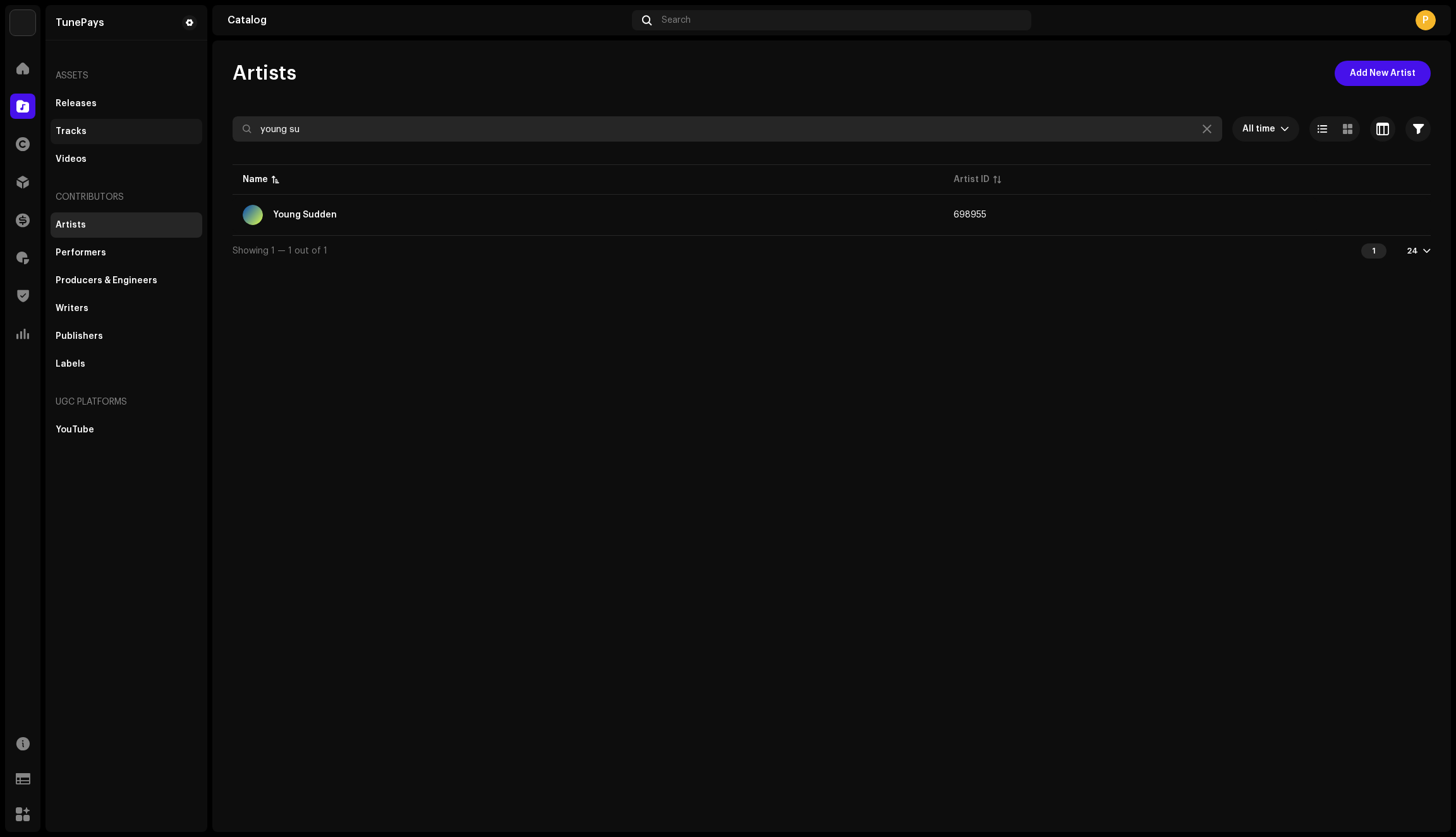
drag, startPoint x: 321, startPoint y: 125, endPoint x: 178, endPoint y: 125, distance: 143.0
click at [178, 125] on div "TunePays Home Catalog Rights Distribution Finance Royalties Trust & Safety Anal…" at bounding box center [728, 418] width 1456 height 837
type input "Hooman"
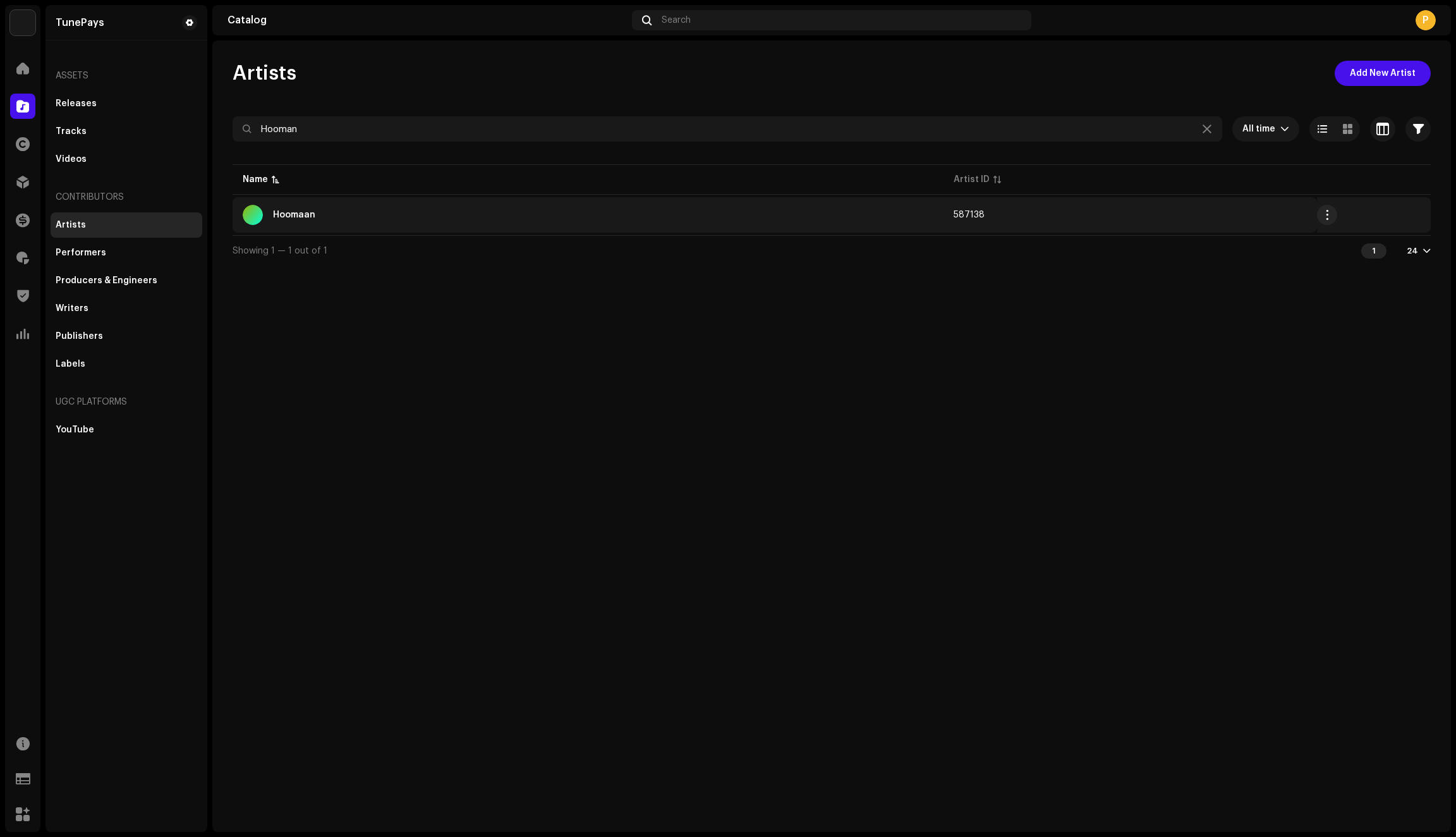
drag, startPoint x: 178, startPoint y: 125, endPoint x: 395, endPoint y: 222, distance: 237.7
click at [395, 222] on div "Hoomaan" at bounding box center [588, 214] width 691 height 20
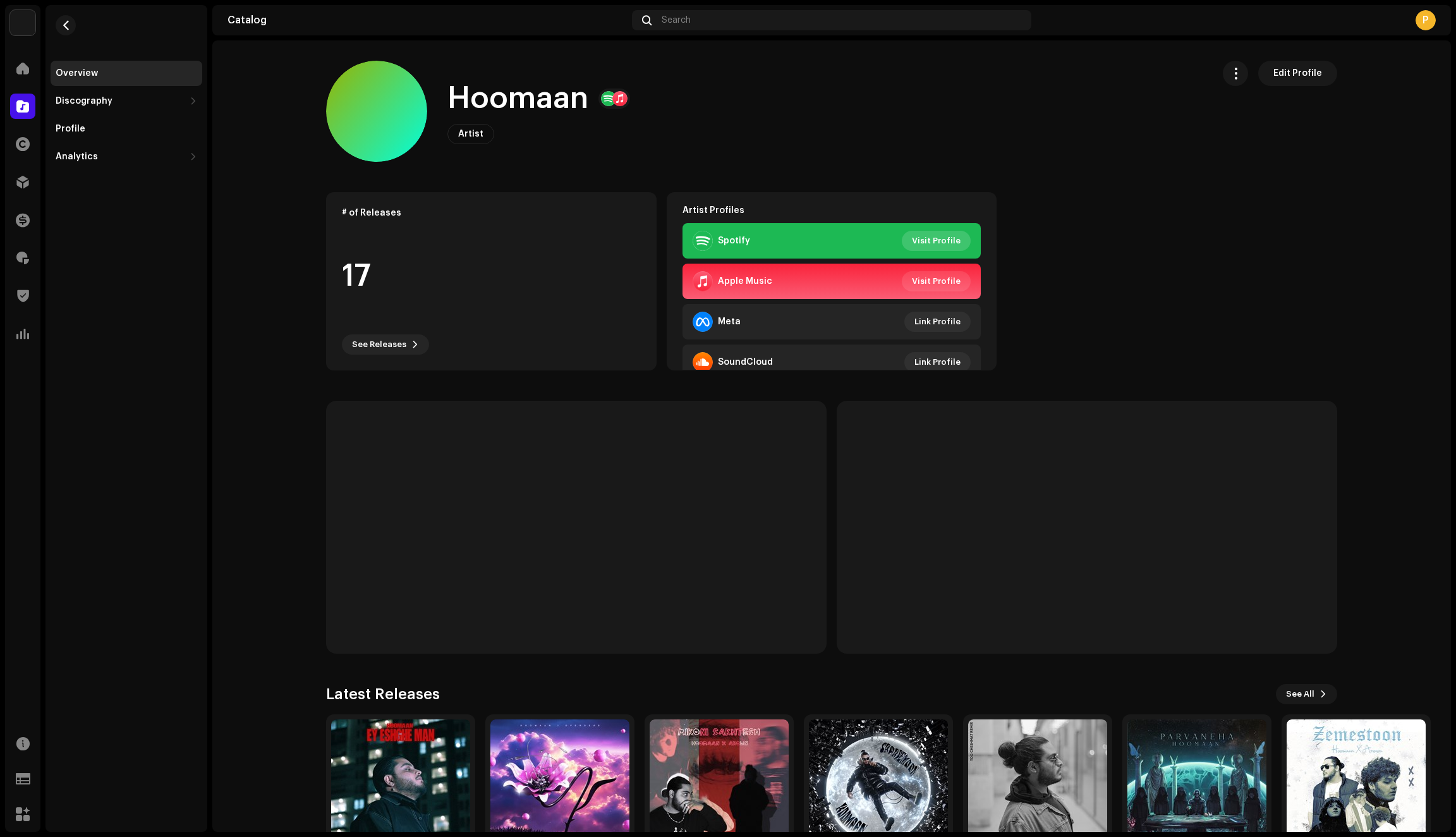
click at [937, 240] on span "Visit Profile" at bounding box center [937, 241] width 49 height 26
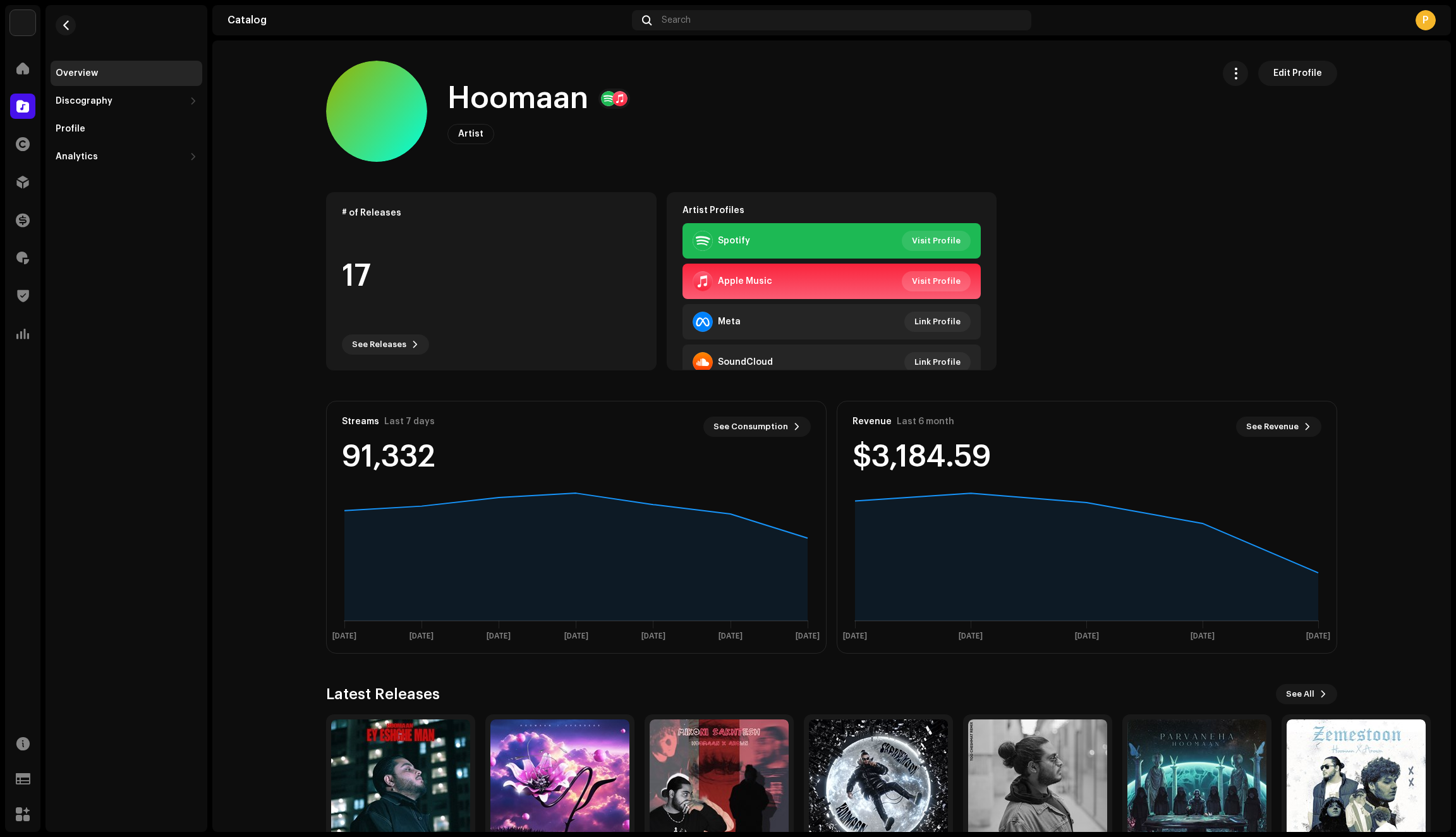
click at [937, 283] on span "Visit Profile" at bounding box center [937, 282] width 49 height 26
click at [62, 29] on span "button" at bounding box center [66, 25] width 10 height 10
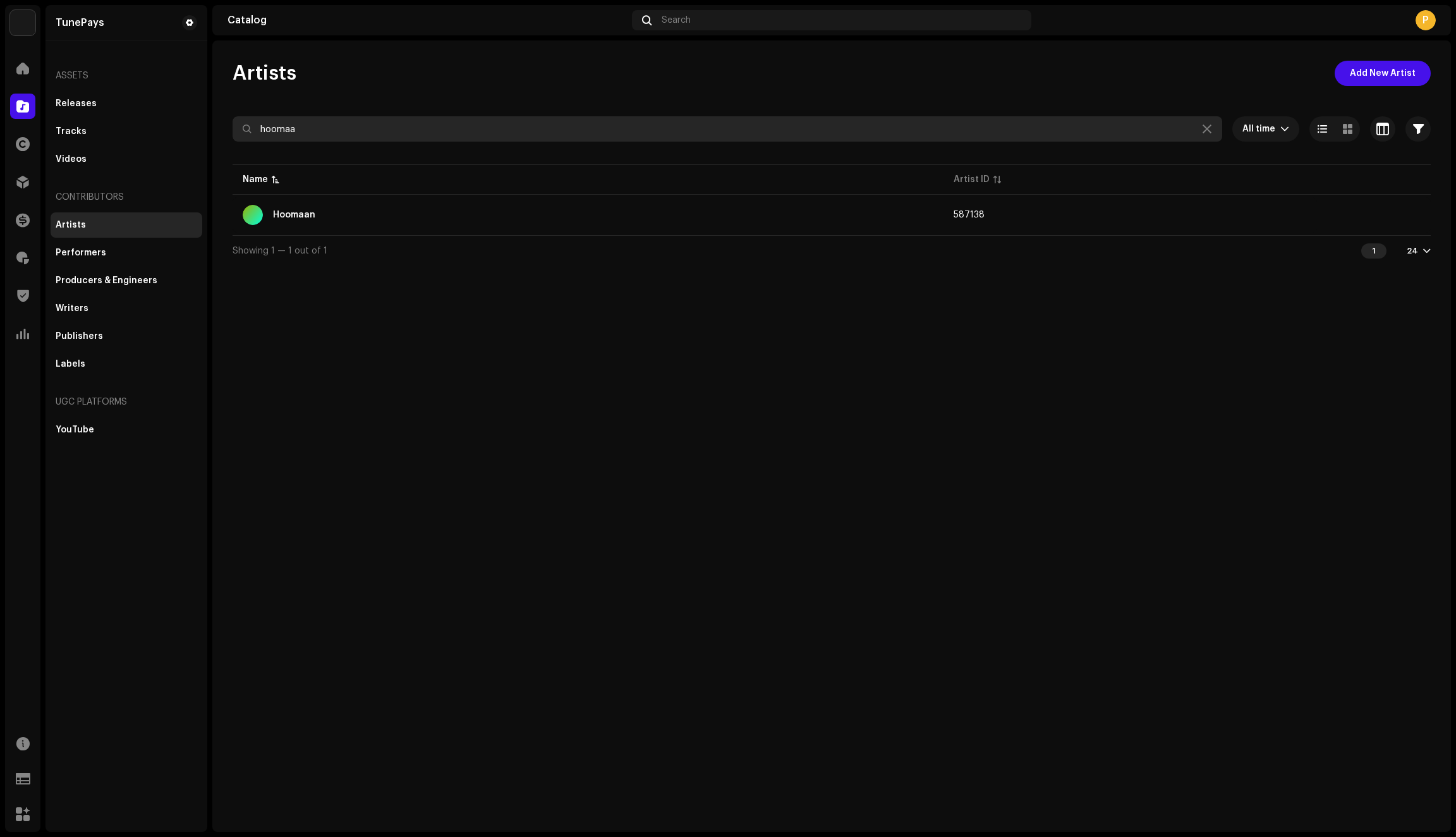
drag, startPoint x: 339, startPoint y: 125, endPoint x: 205, endPoint y: 124, distance: 134.0
click at [205, 124] on div "TunePays Home Catalog Rights Distribution Finance Royalties Trust & Safety Anal…" at bounding box center [728, 418] width 1456 height 837
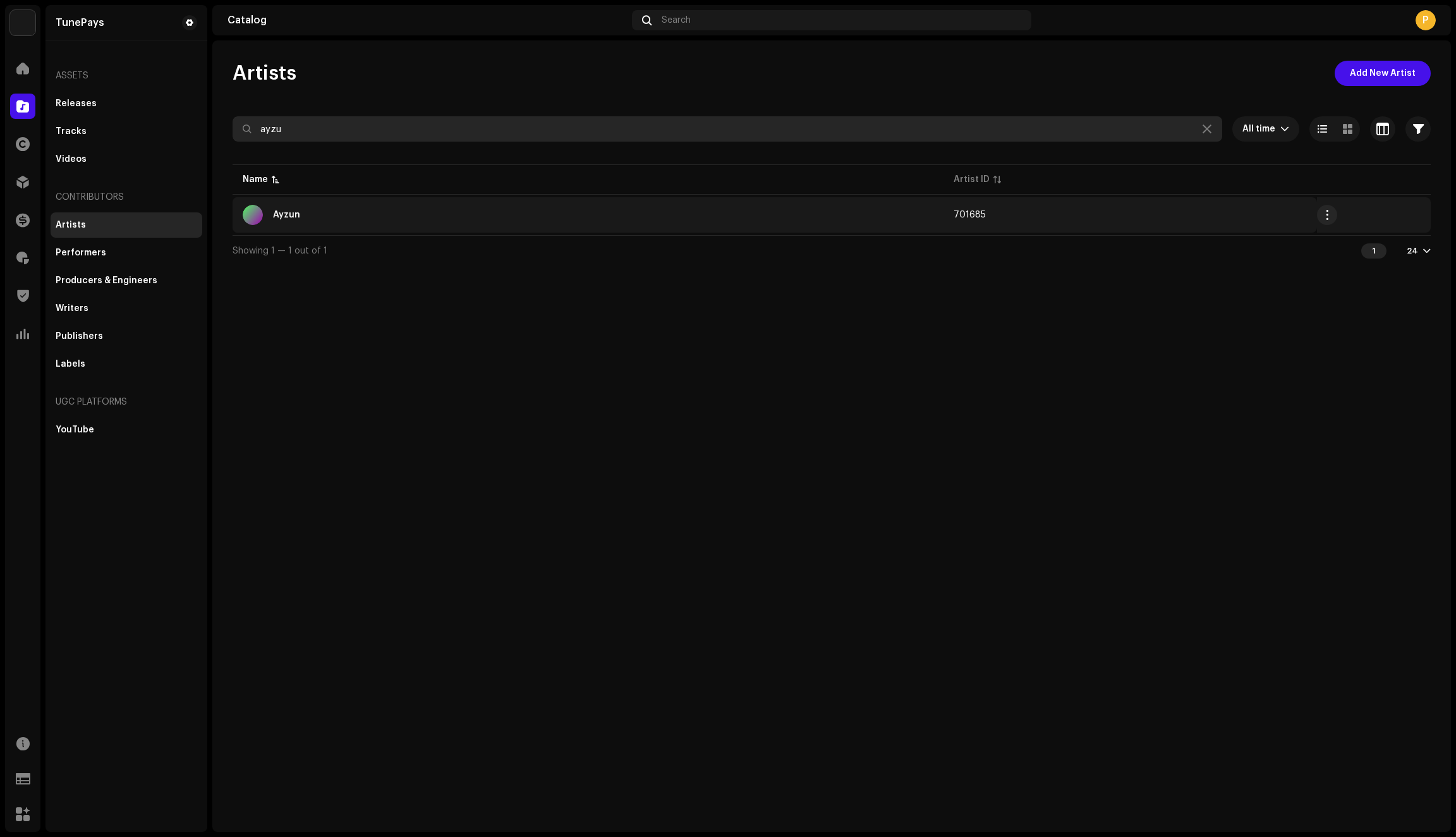
type input "ayzu"
click at [380, 214] on div "Ayzun" at bounding box center [588, 214] width 691 height 20
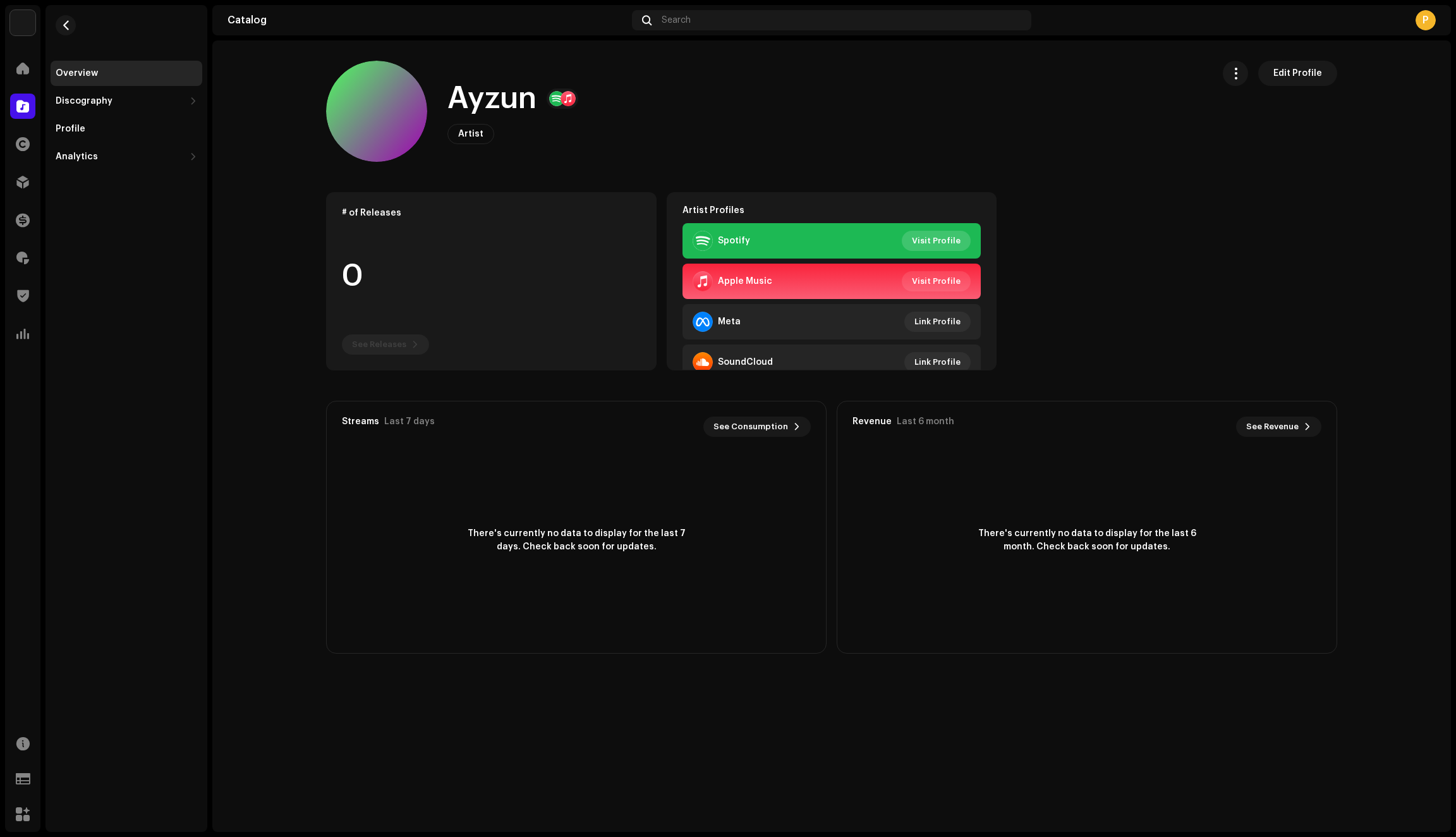
click at [938, 239] on span "Visit Profile" at bounding box center [937, 241] width 49 height 26
click at [944, 281] on span "Visit Profile" at bounding box center [937, 282] width 49 height 26
click at [66, 26] on span "button" at bounding box center [66, 25] width 10 height 10
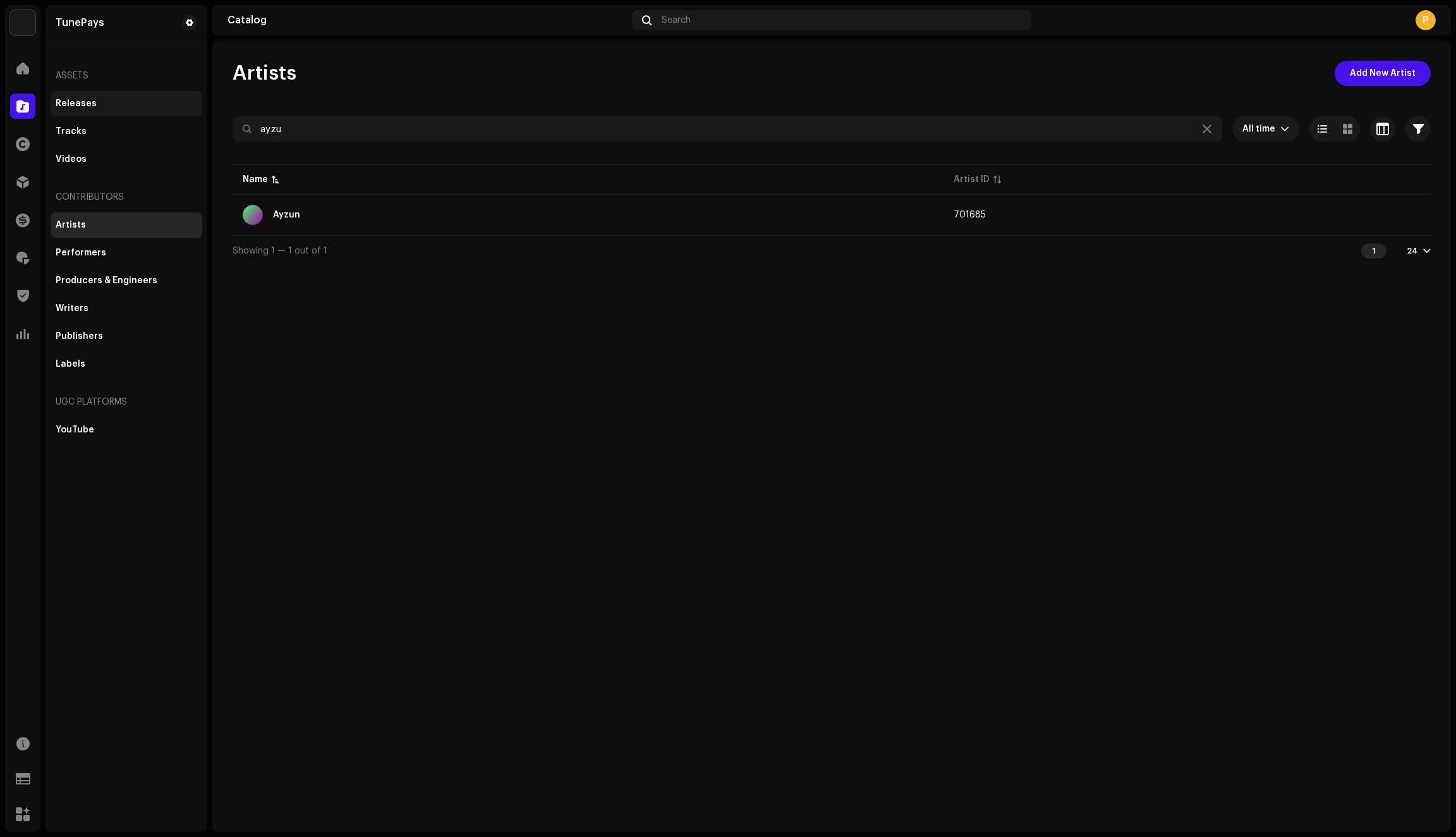
click at [89, 110] on div "Releases" at bounding box center [126, 104] width 152 height 26
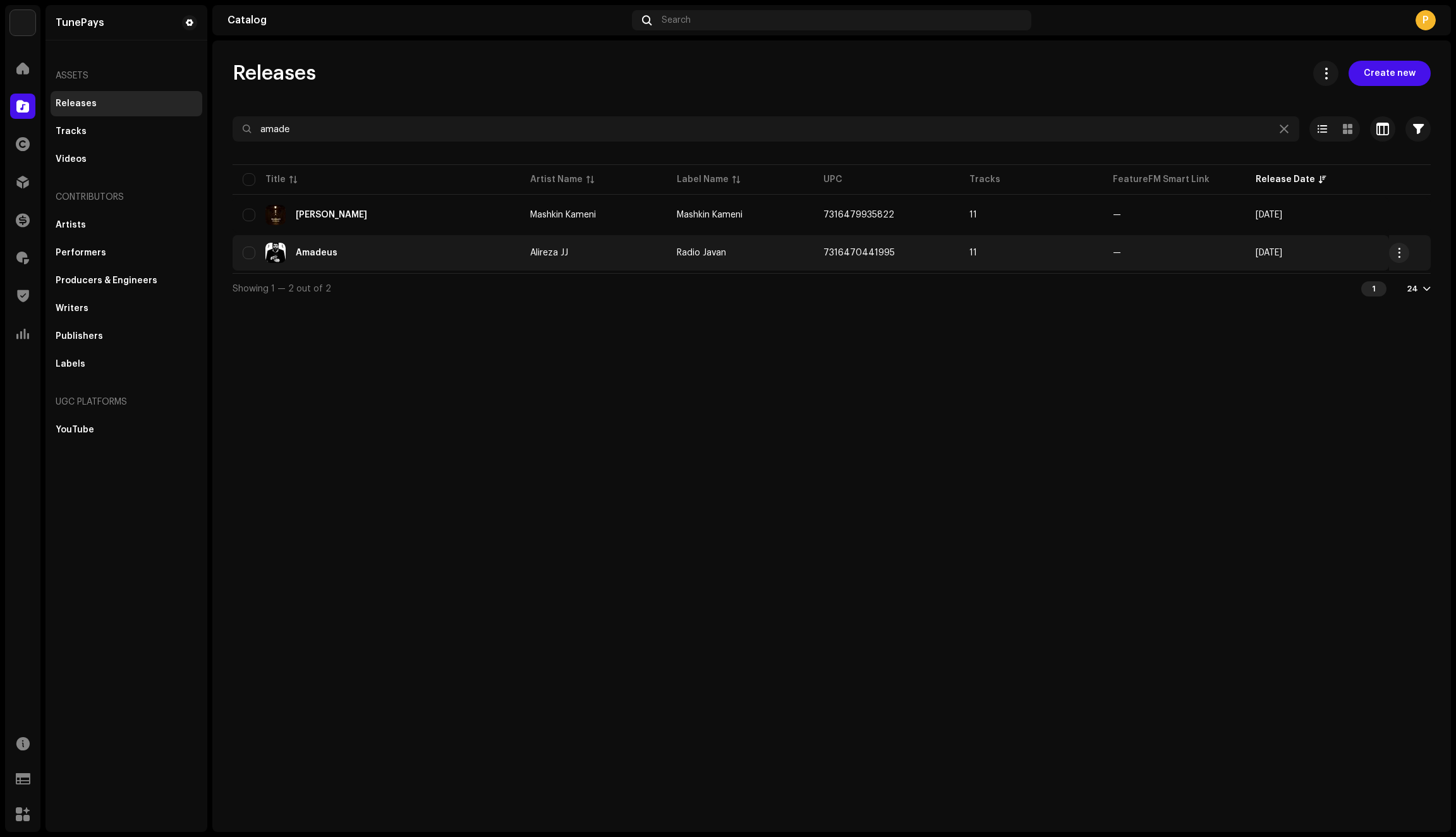
click at [406, 258] on div "Amadeus" at bounding box center [376, 252] width 267 height 20
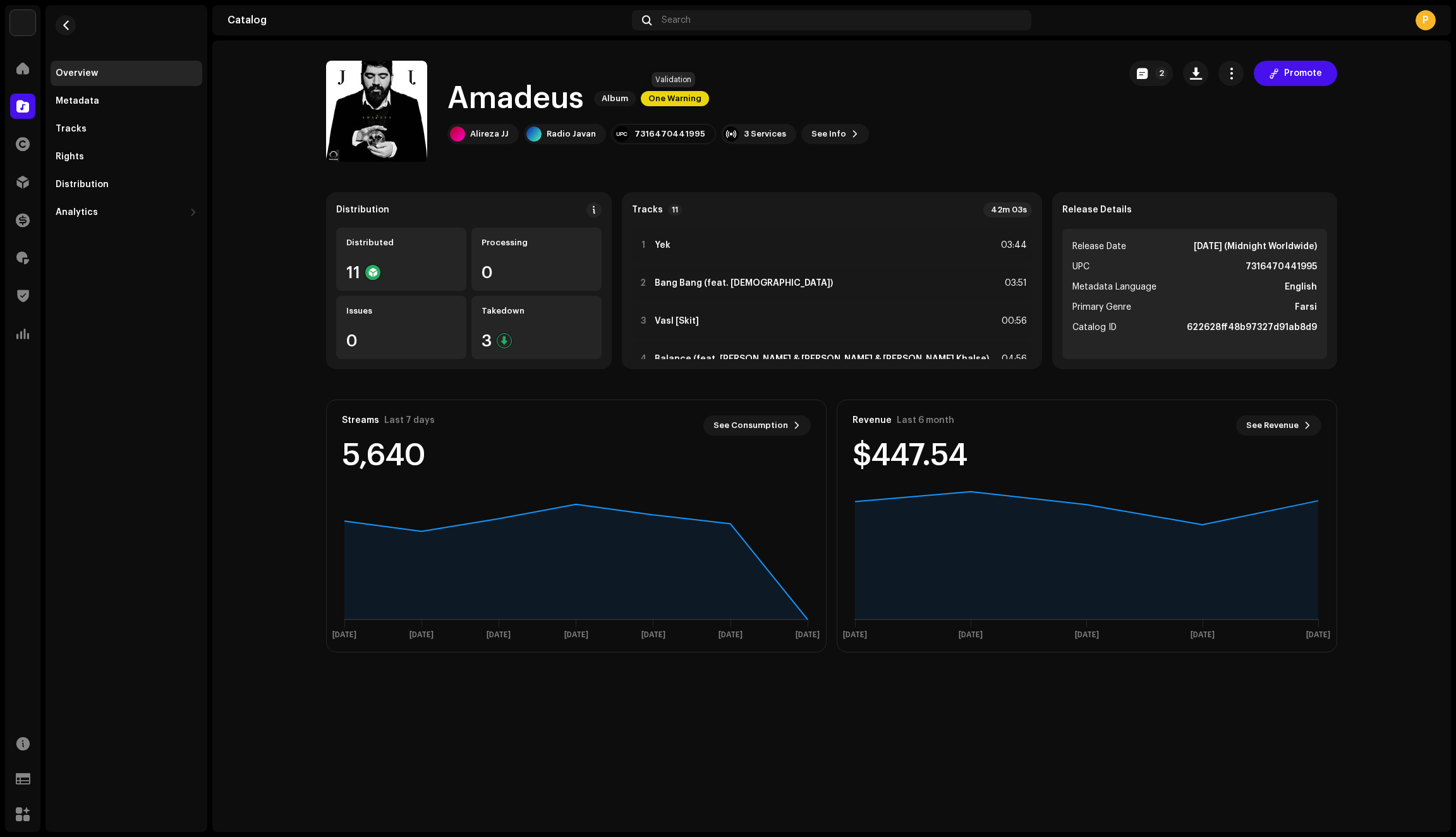
click at [674, 97] on span "One Warning" at bounding box center [675, 98] width 68 height 15
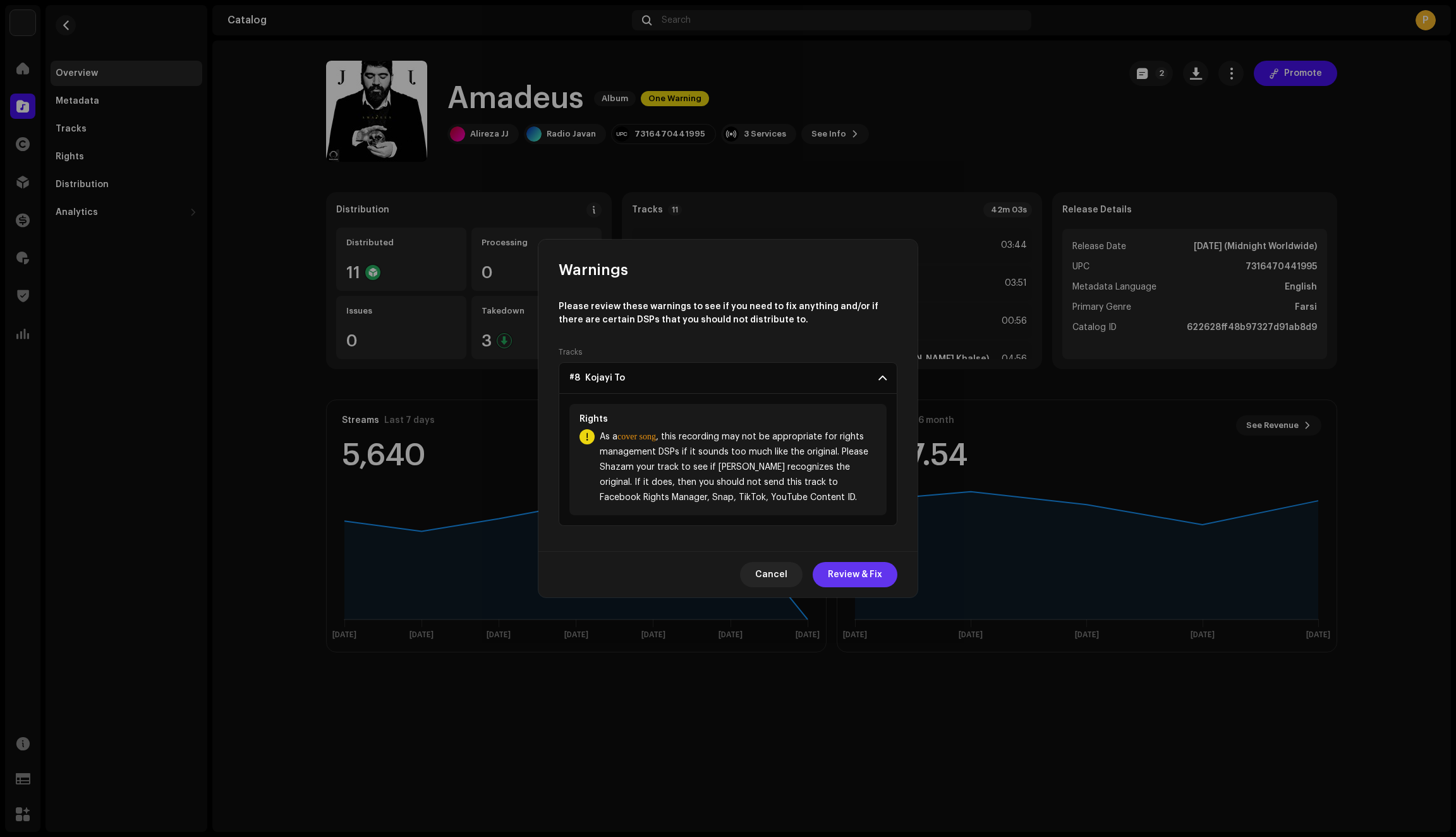
click at [858, 571] on span "Review & Fix" at bounding box center [856, 575] width 54 height 26
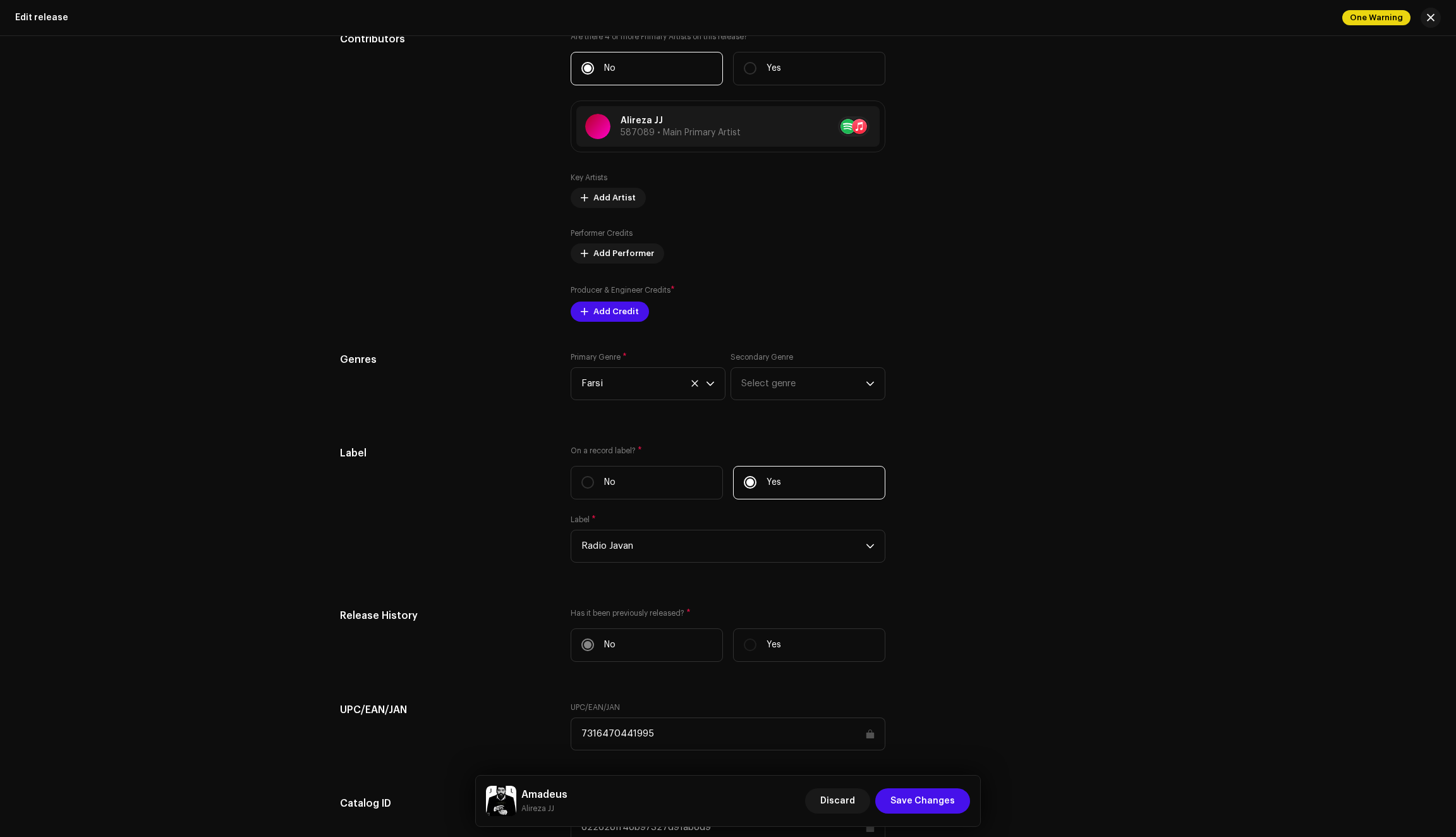
scroll to position [1593, 0]
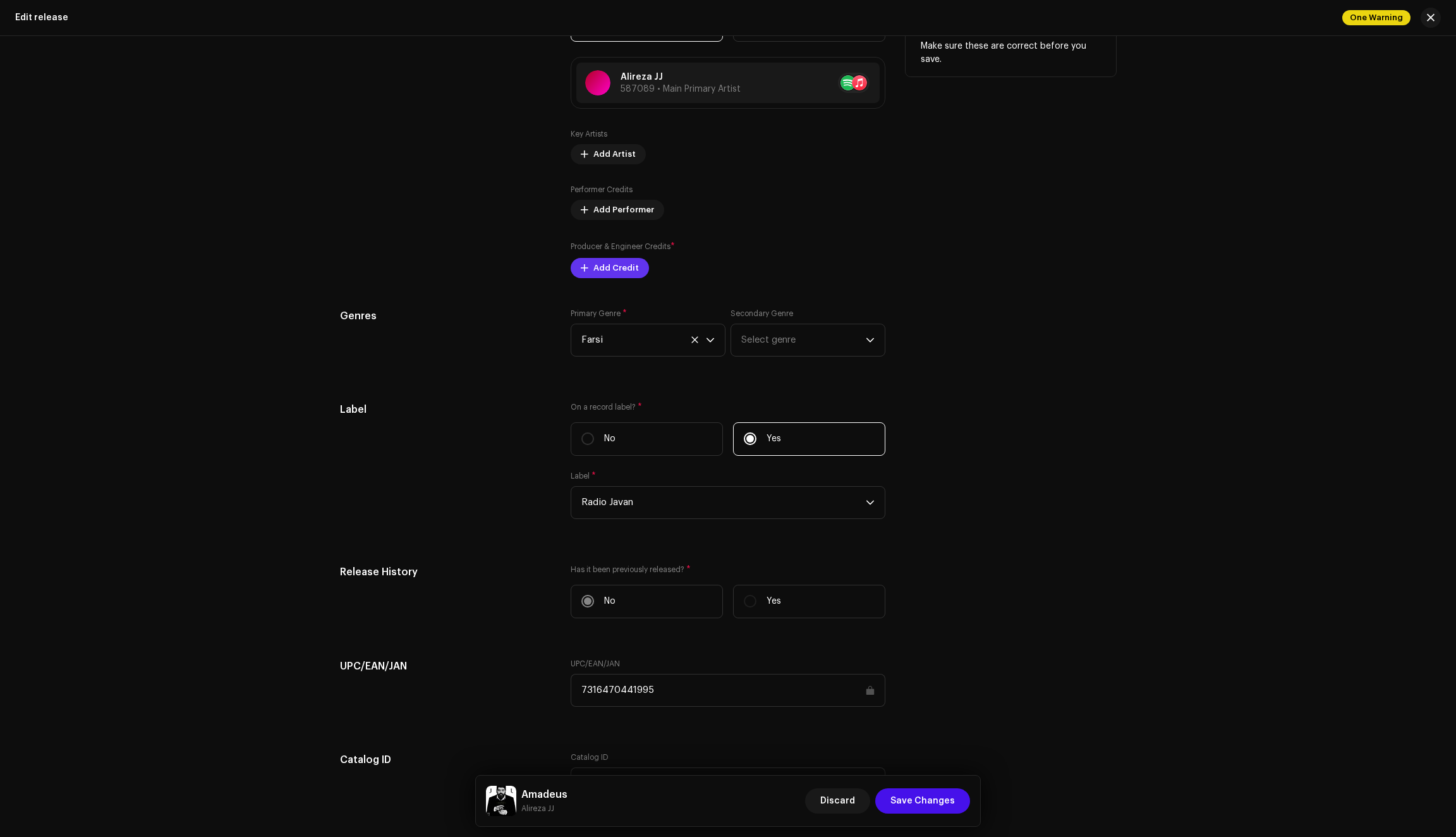
click at [594, 274] on span "Add Credit" at bounding box center [616, 268] width 46 height 26
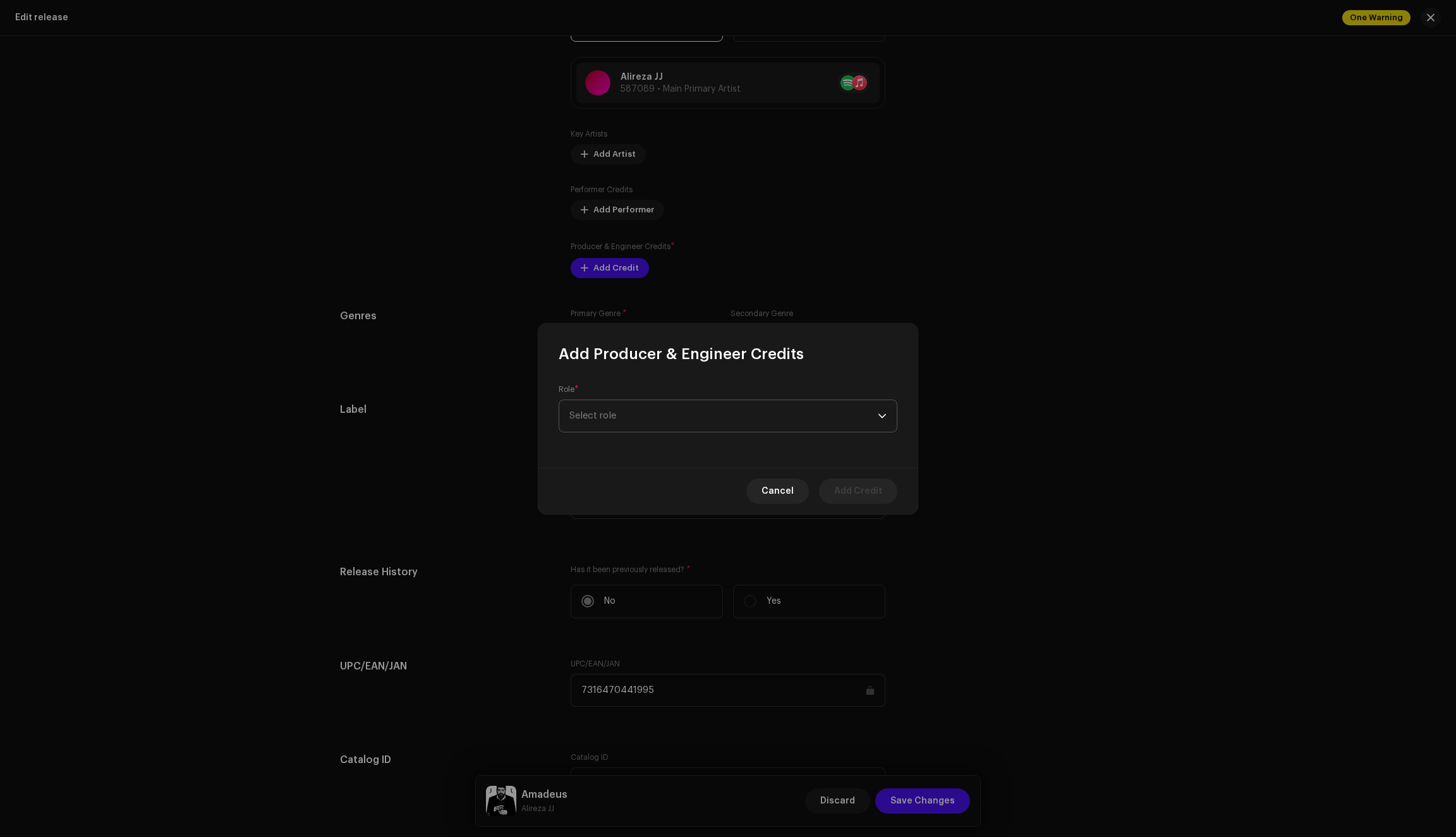
click at [636, 416] on span "Select role" at bounding box center [724, 415] width 308 height 31
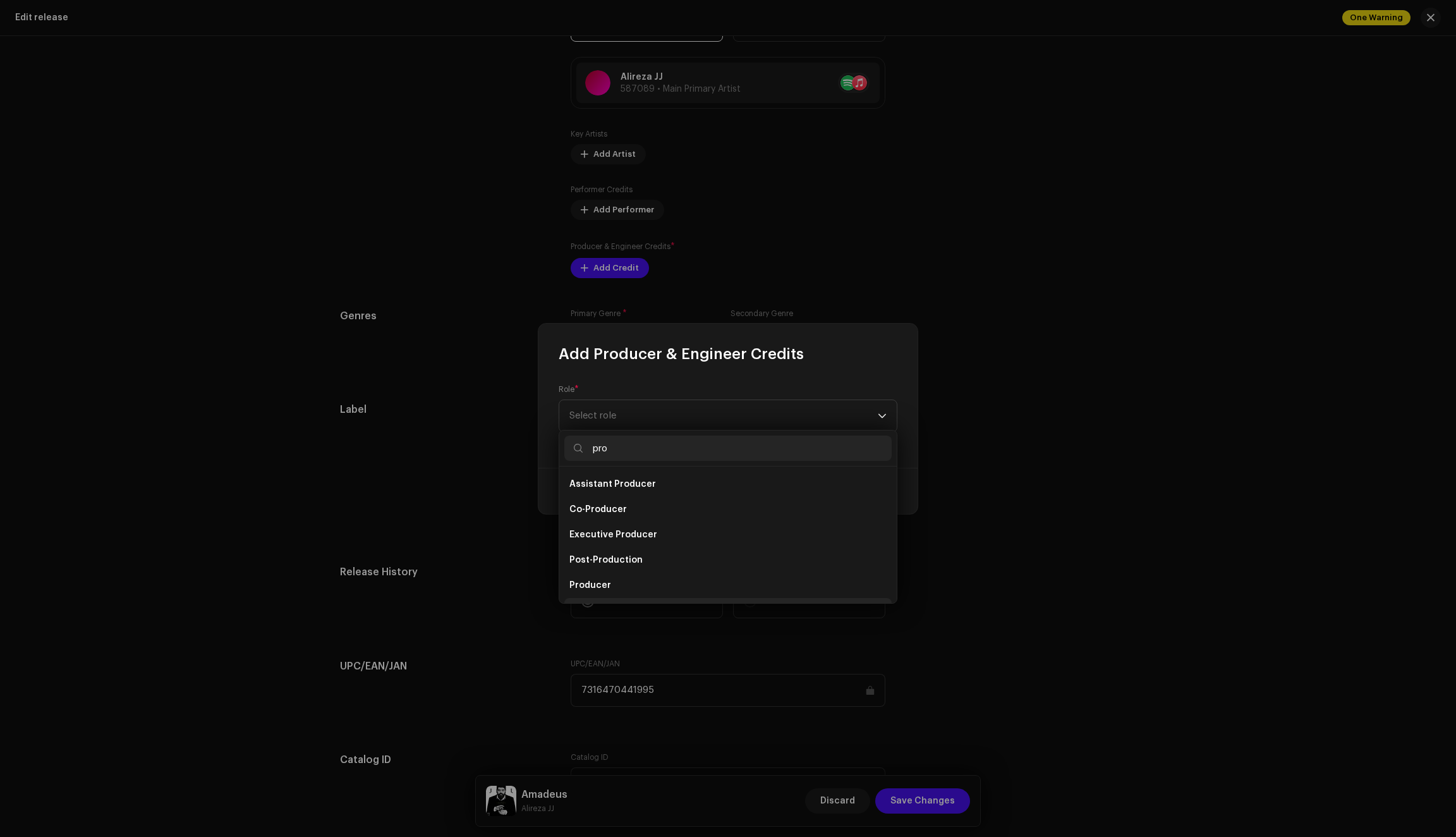
scroll to position [20, 0]
type input "pro"
click at [613, 565] on li "Producer" at bounding box center [728, 565] width 327 height 26
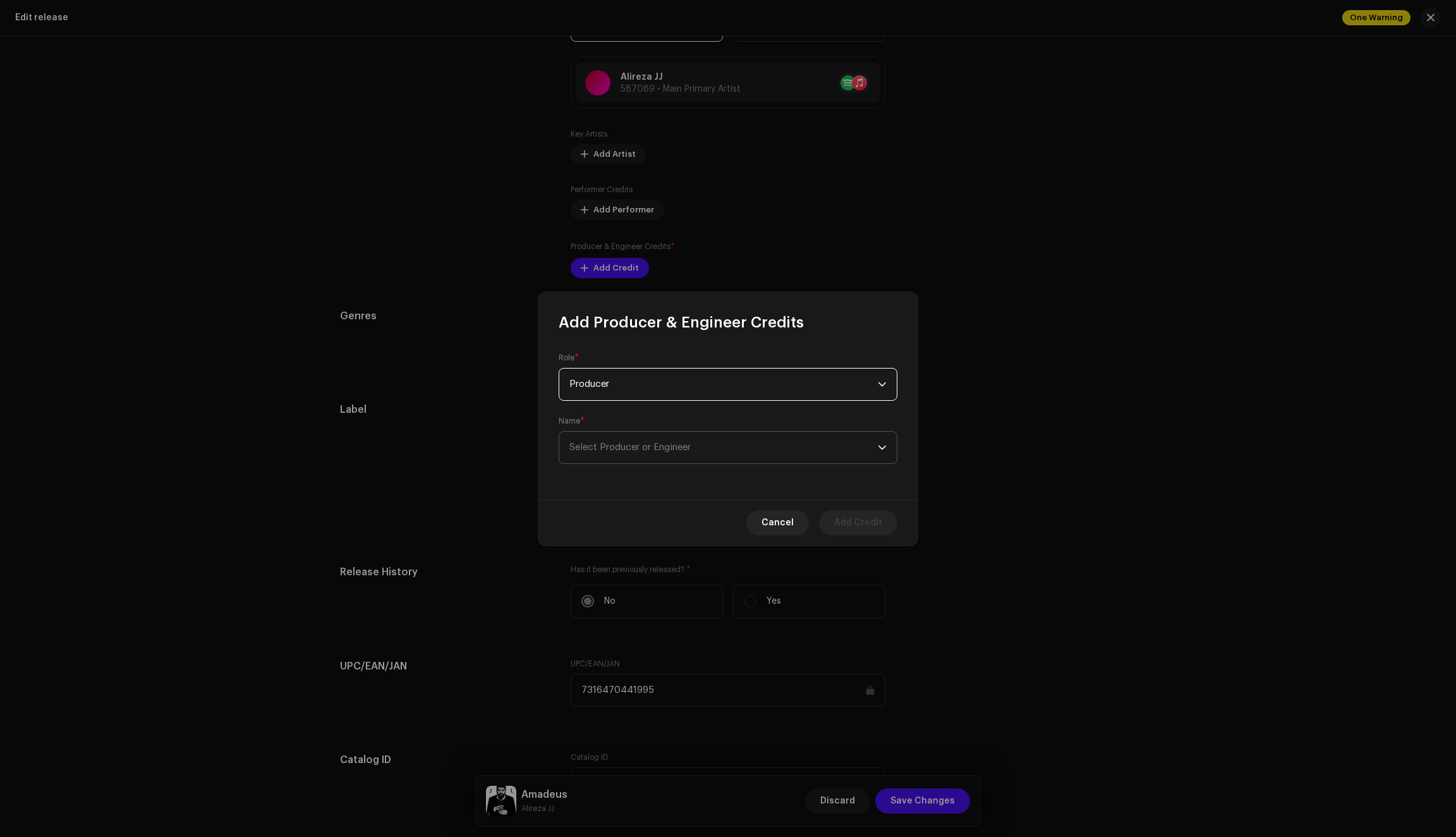
click at [676, 450] on span "Select Producer or Engineer" at bounding box center [631, 447] width 122 height 10
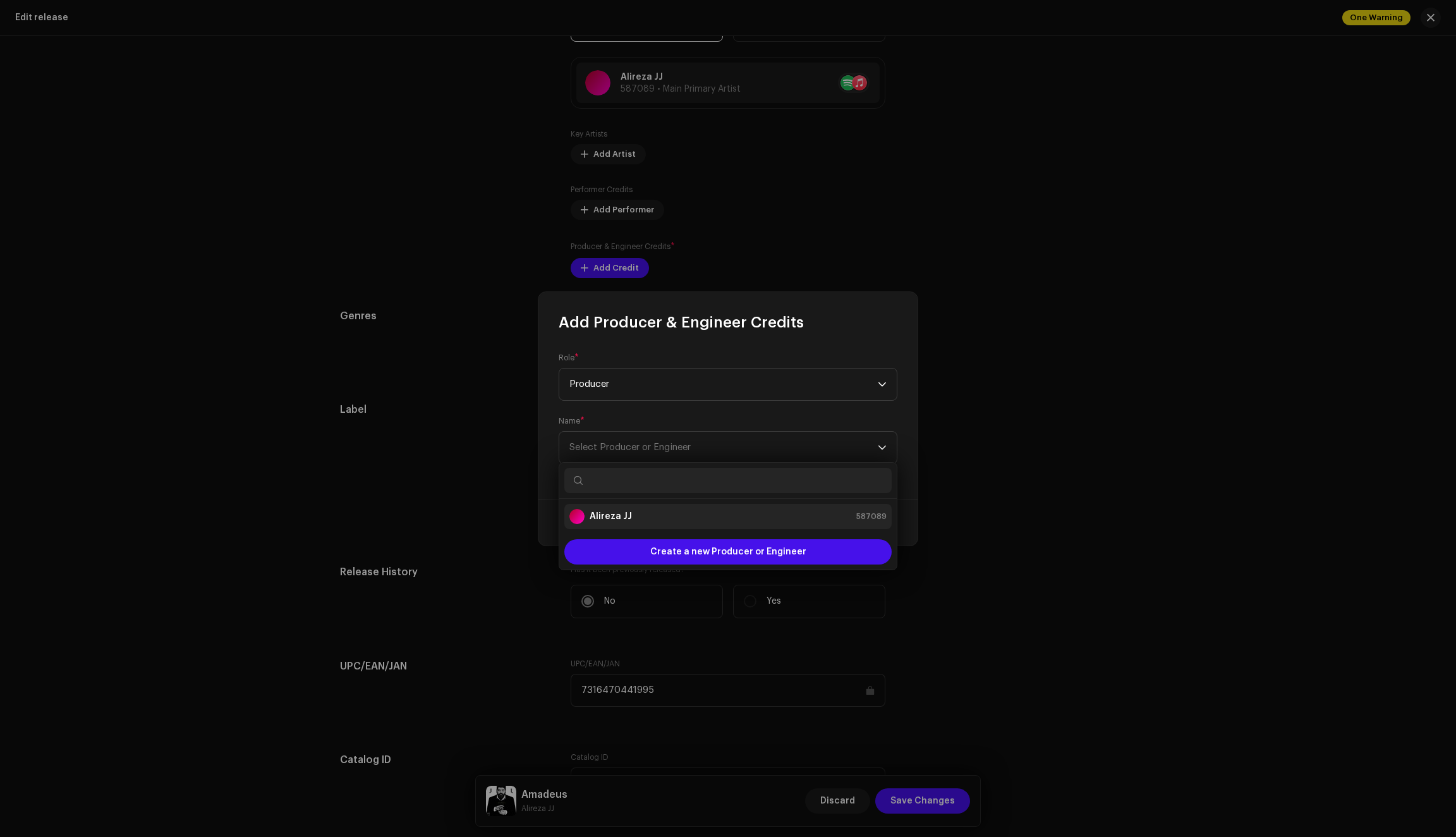
click at [633, 519] on div "Alireza JJ 587089" at bounding box center [728, 516] width 317 height 15
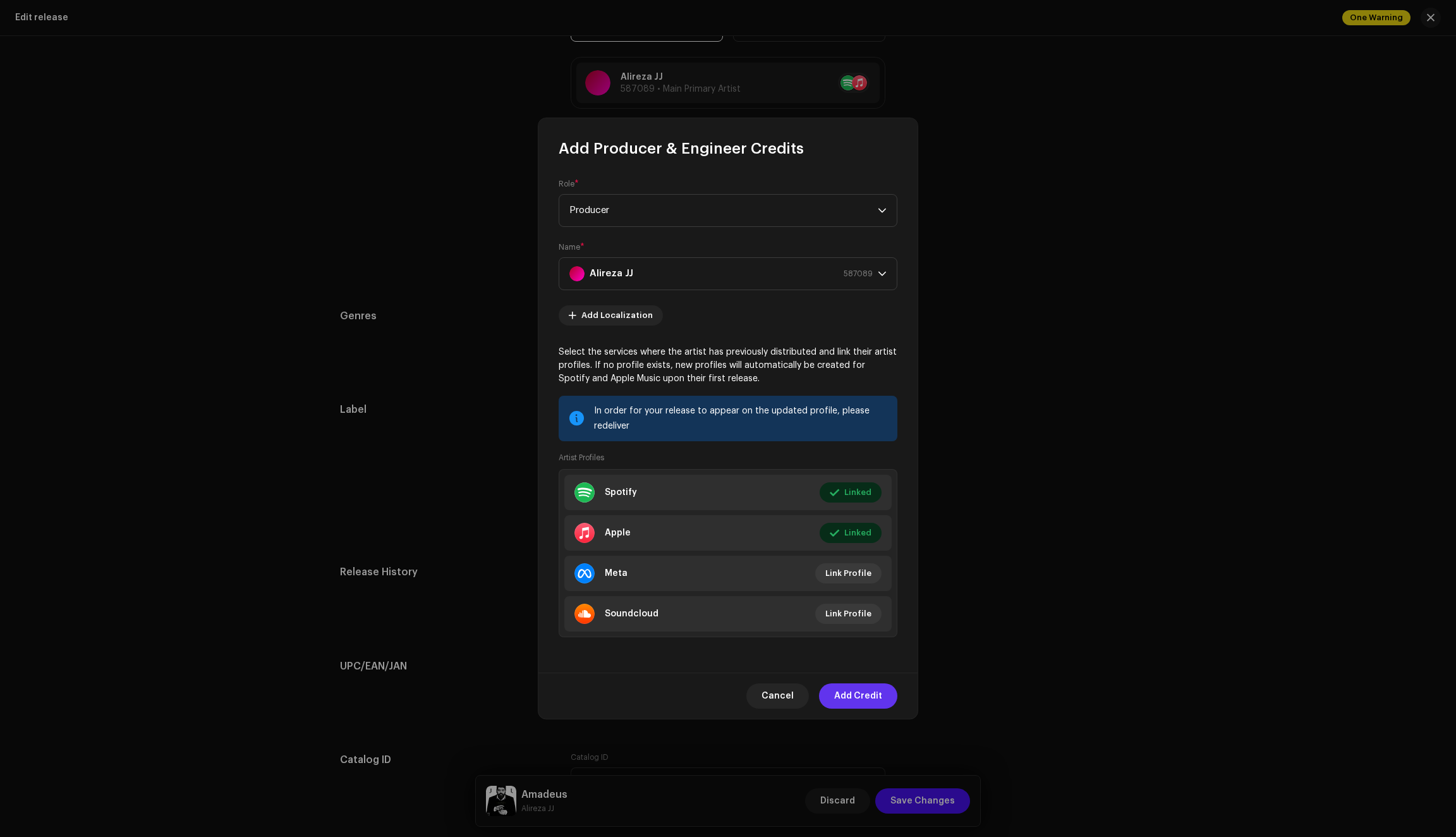
click at [863, 699] on span "Add Credit" at bounding box center [858, 696] width 48 height 26
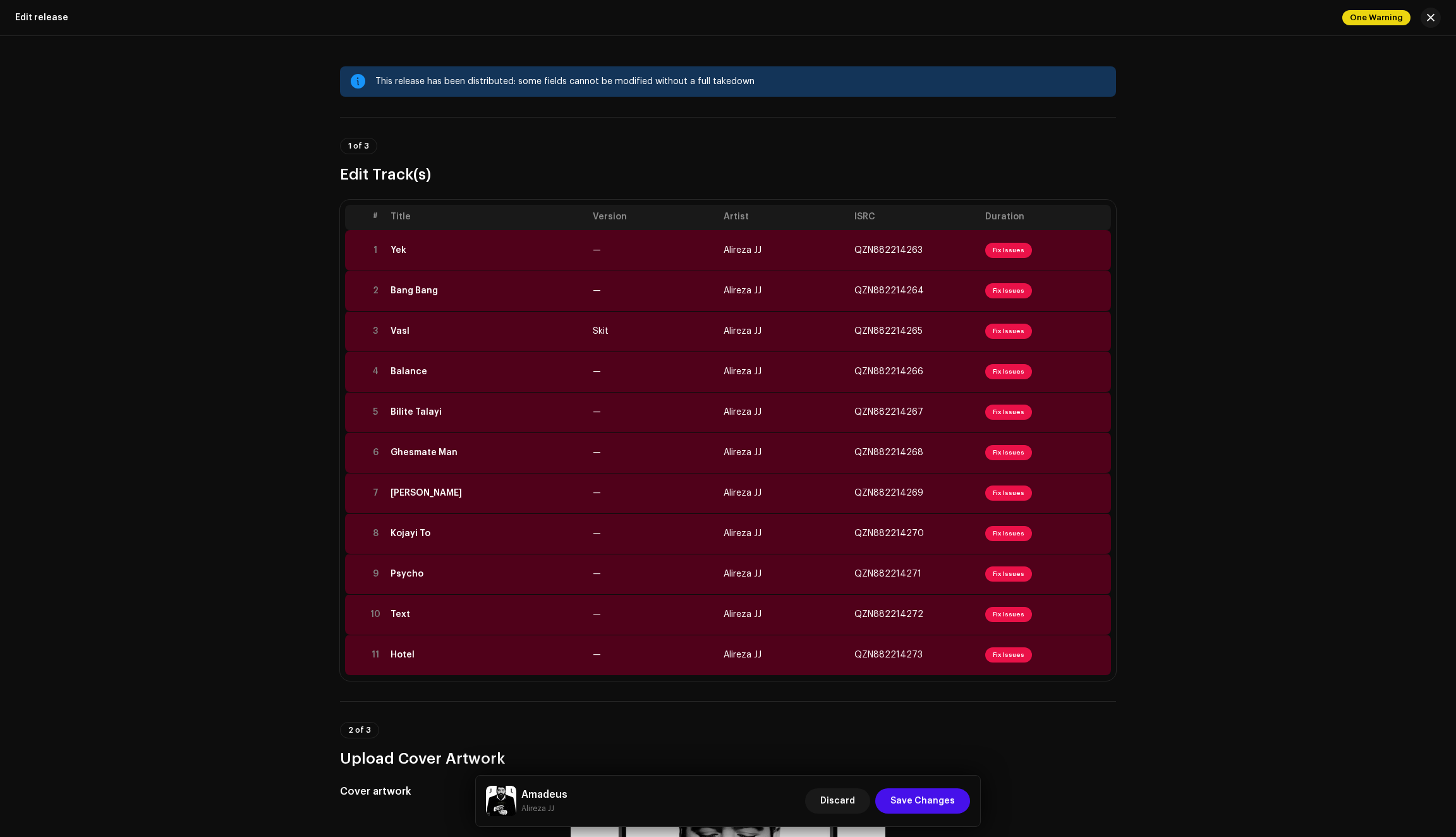
scroll to position [0, 0]
click at [915, 797] on span "Save Changes" at bounding box center [923, 801] width 65 height 26
click at [531, 248] on div "Yek" at bounding box center [487, 250] width 192 height 10
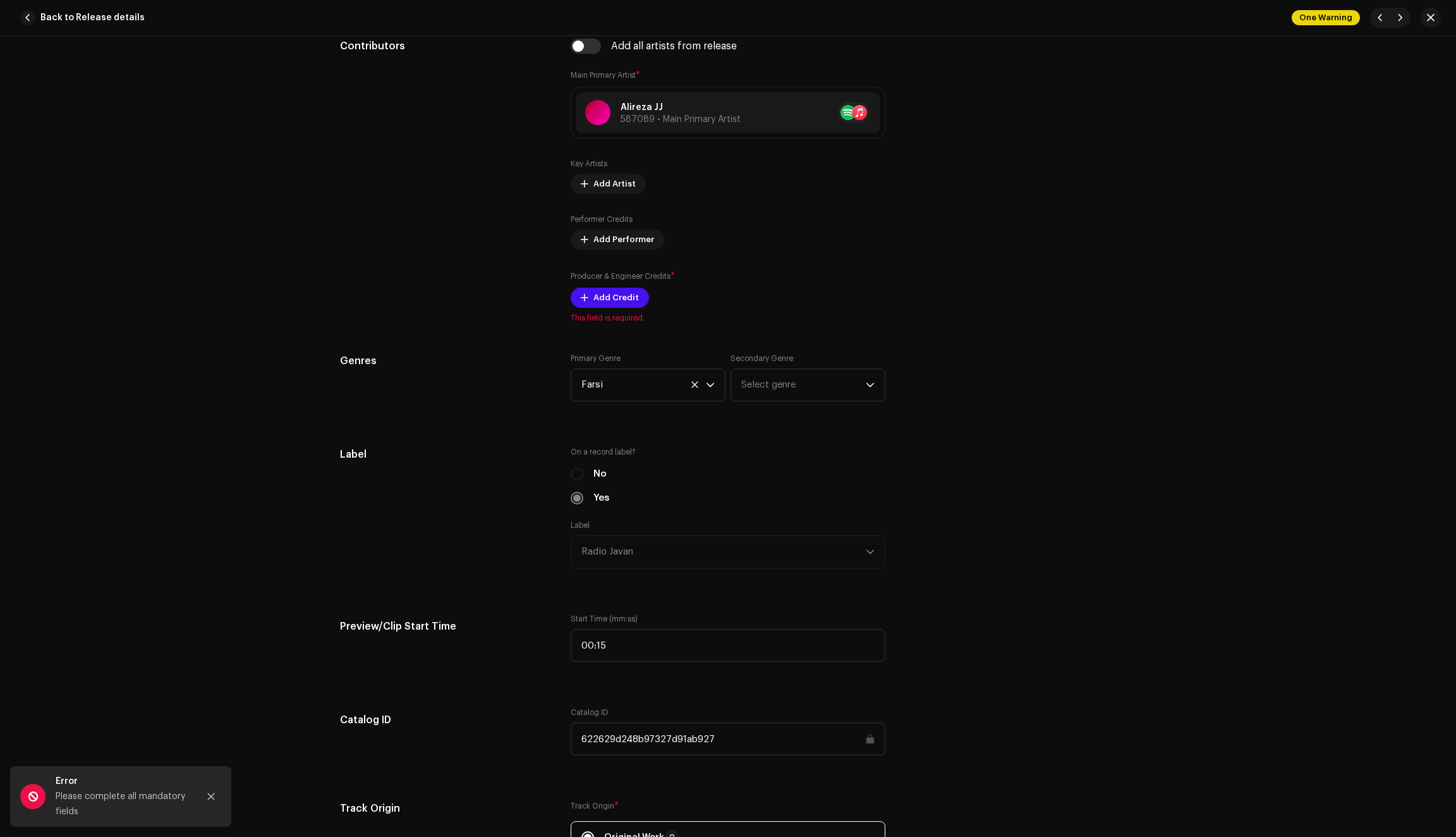
scroll to position [840, 0]
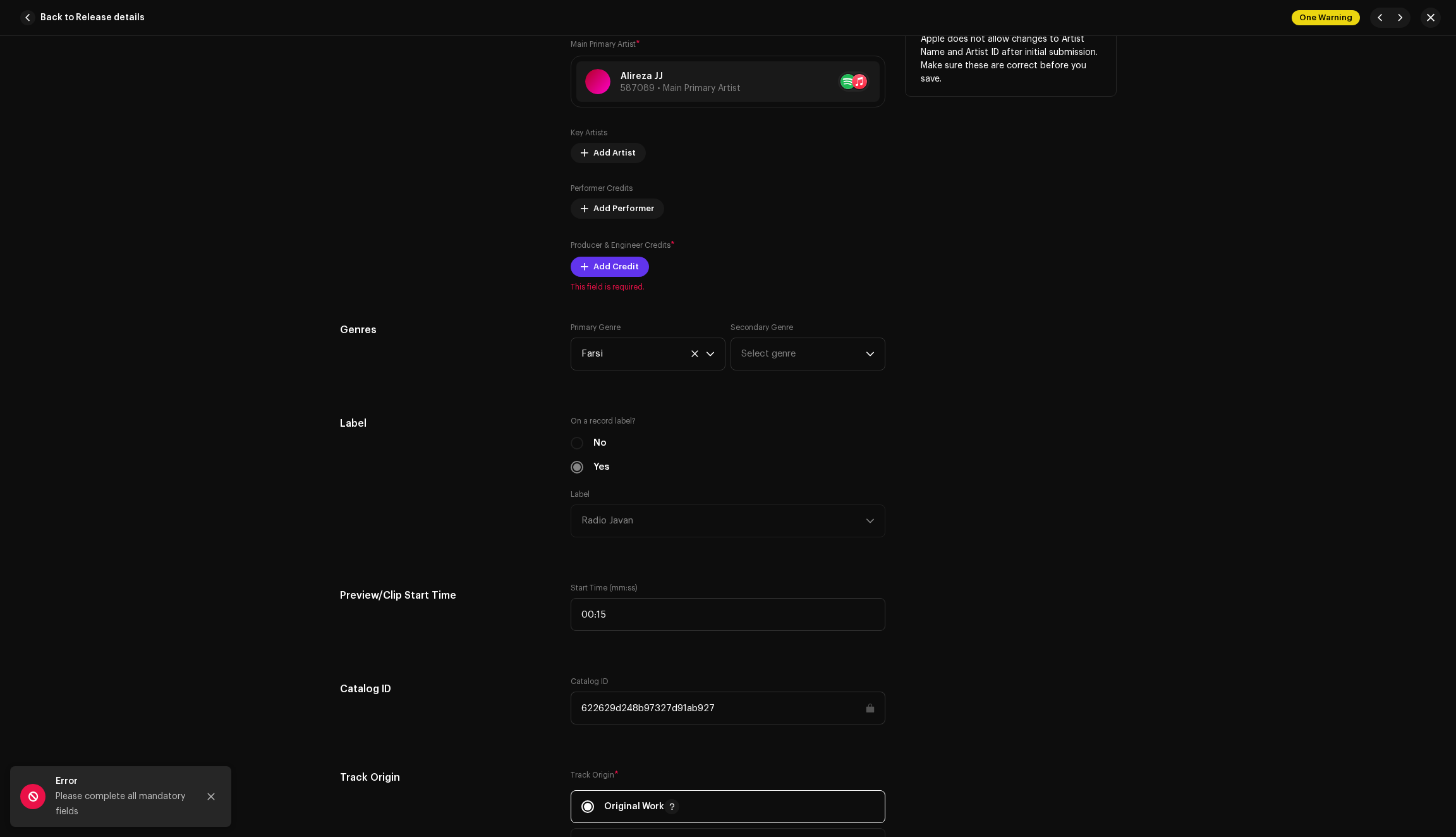
click at [596, 270] on span "Add Credit" at bounding box center [616, 266] width 46 height 26
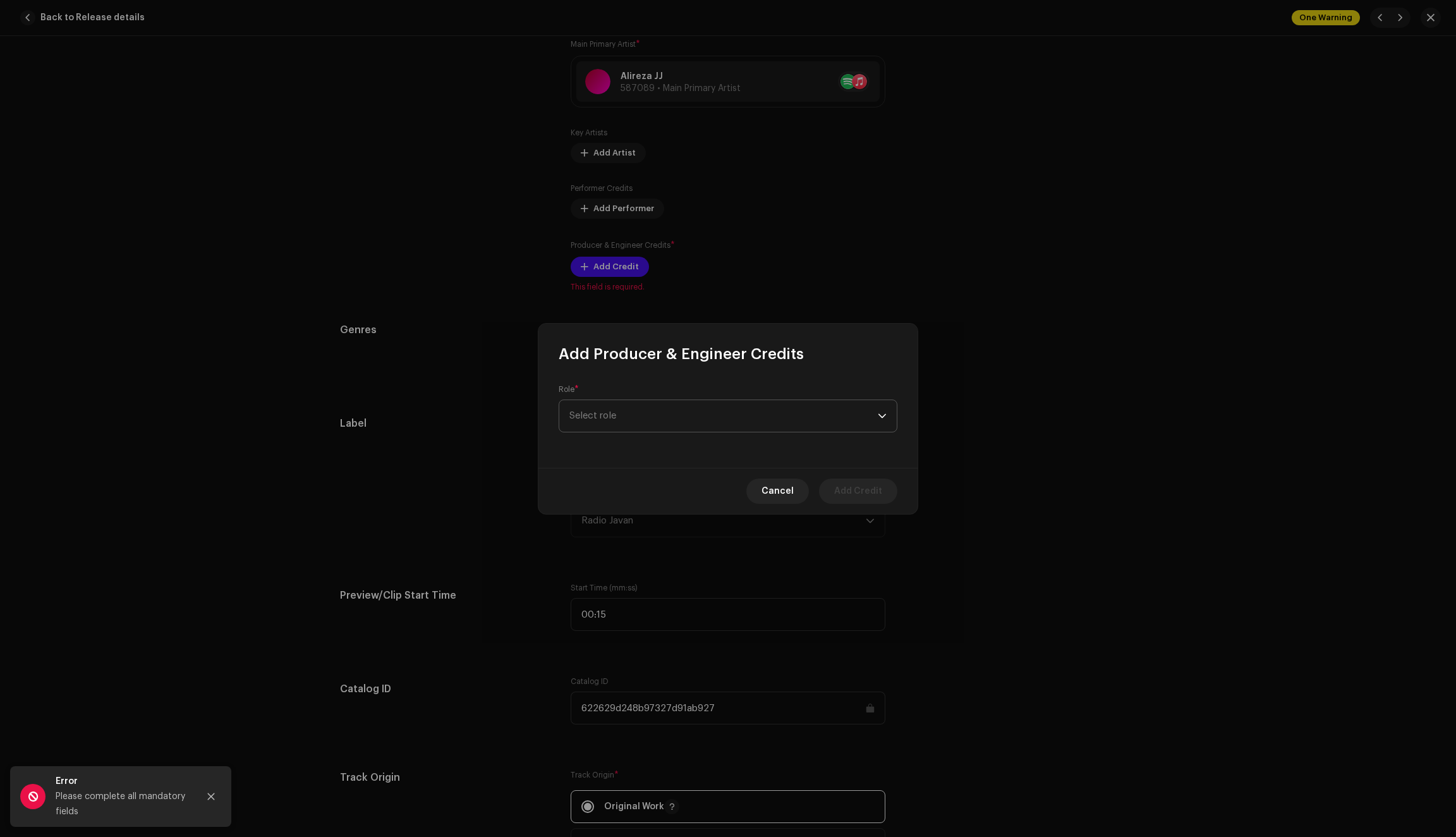
click at [645, 410] on span "Select role" at bounding box center [724, 415] width 308 height 31
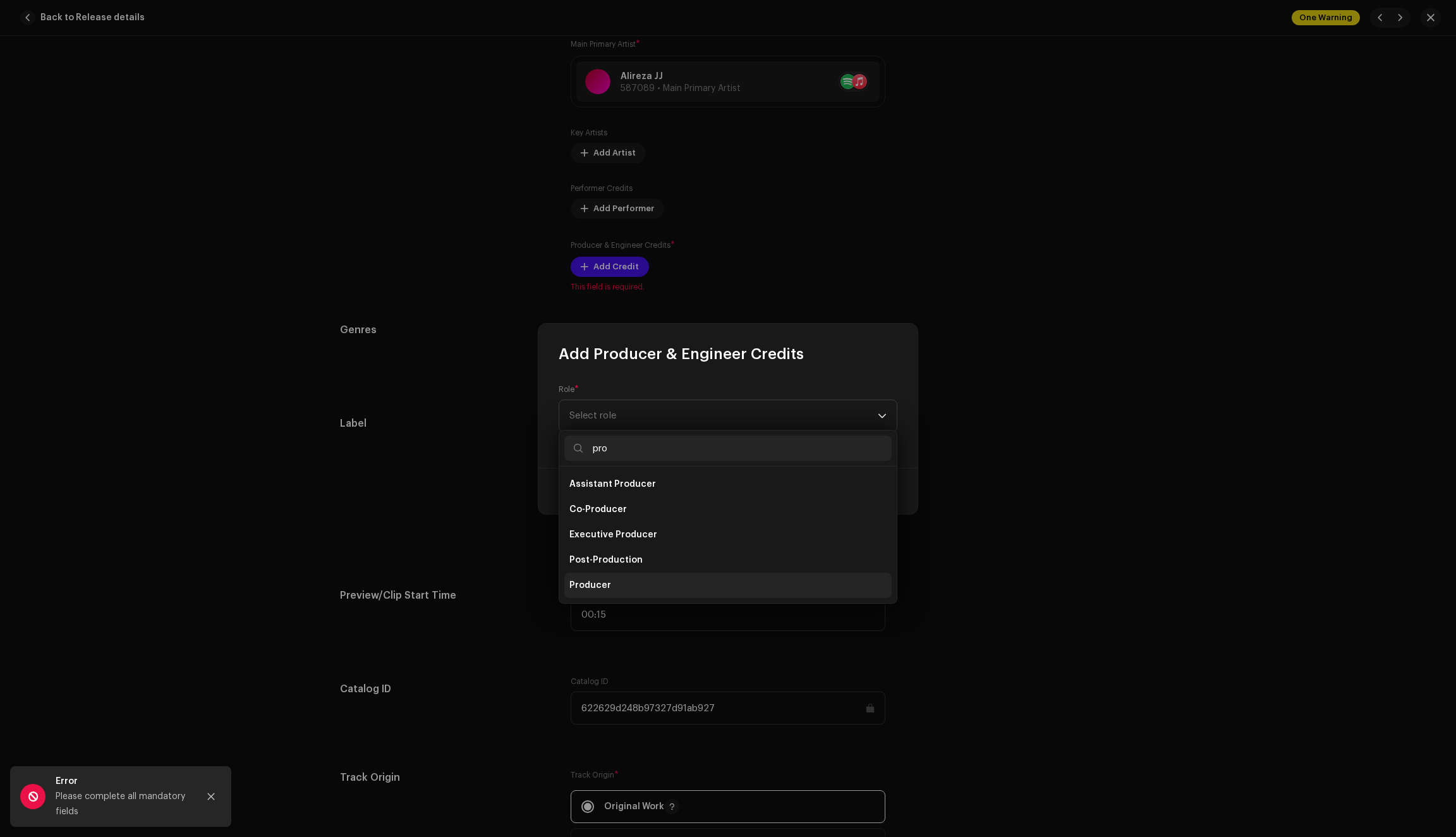
type input "pro"
click at [624, 583] on li "Producer" at bounding box center [728, 585] width 327 height 26
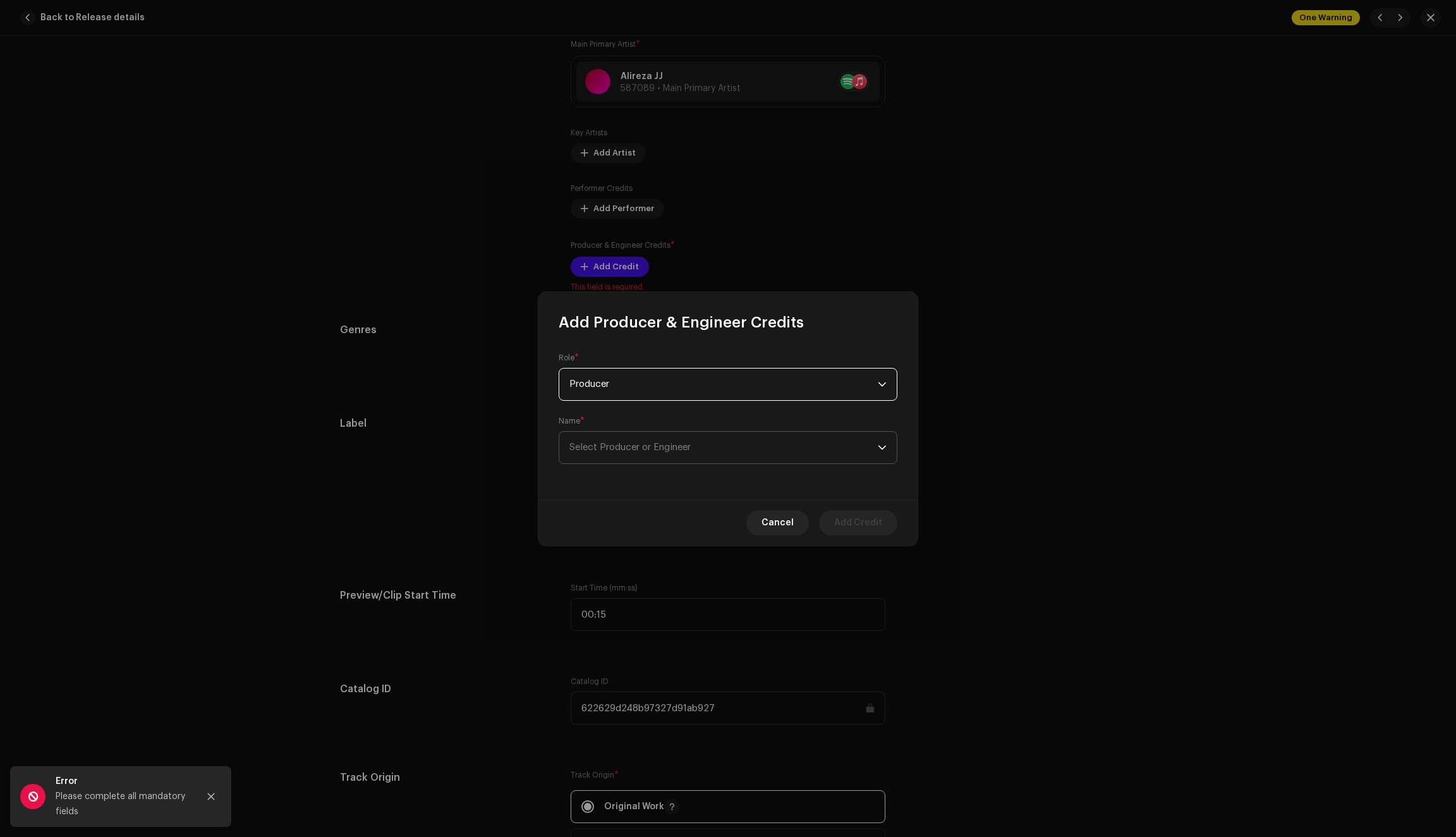
click at [631, 448] on span "Select Producer or Engineer" at bounding box center [631, 447] width 122 height 10
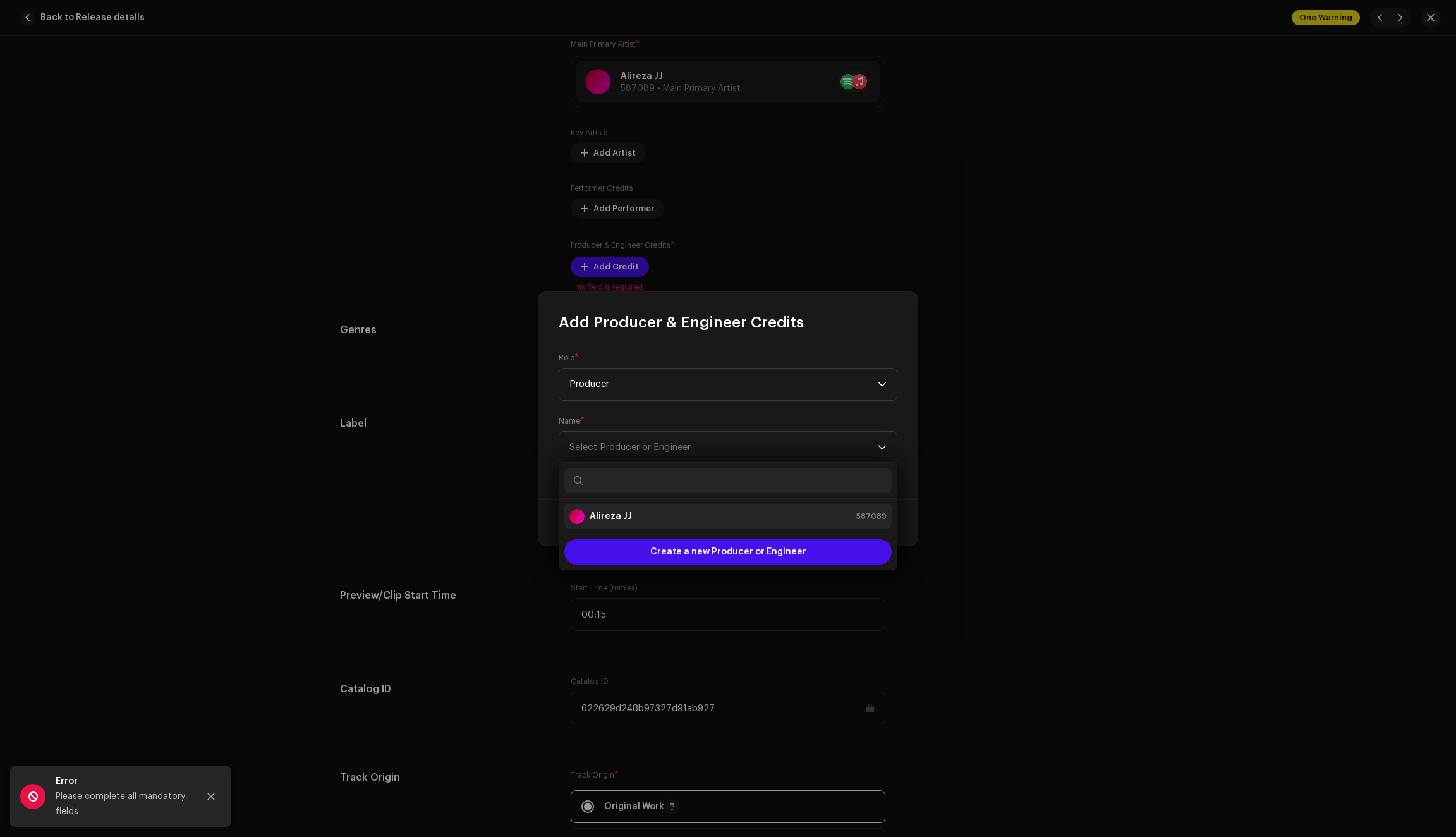
click at [608, 519] on strong "Alireza JJ" at bounding box center [611, 516] width 42 height 13
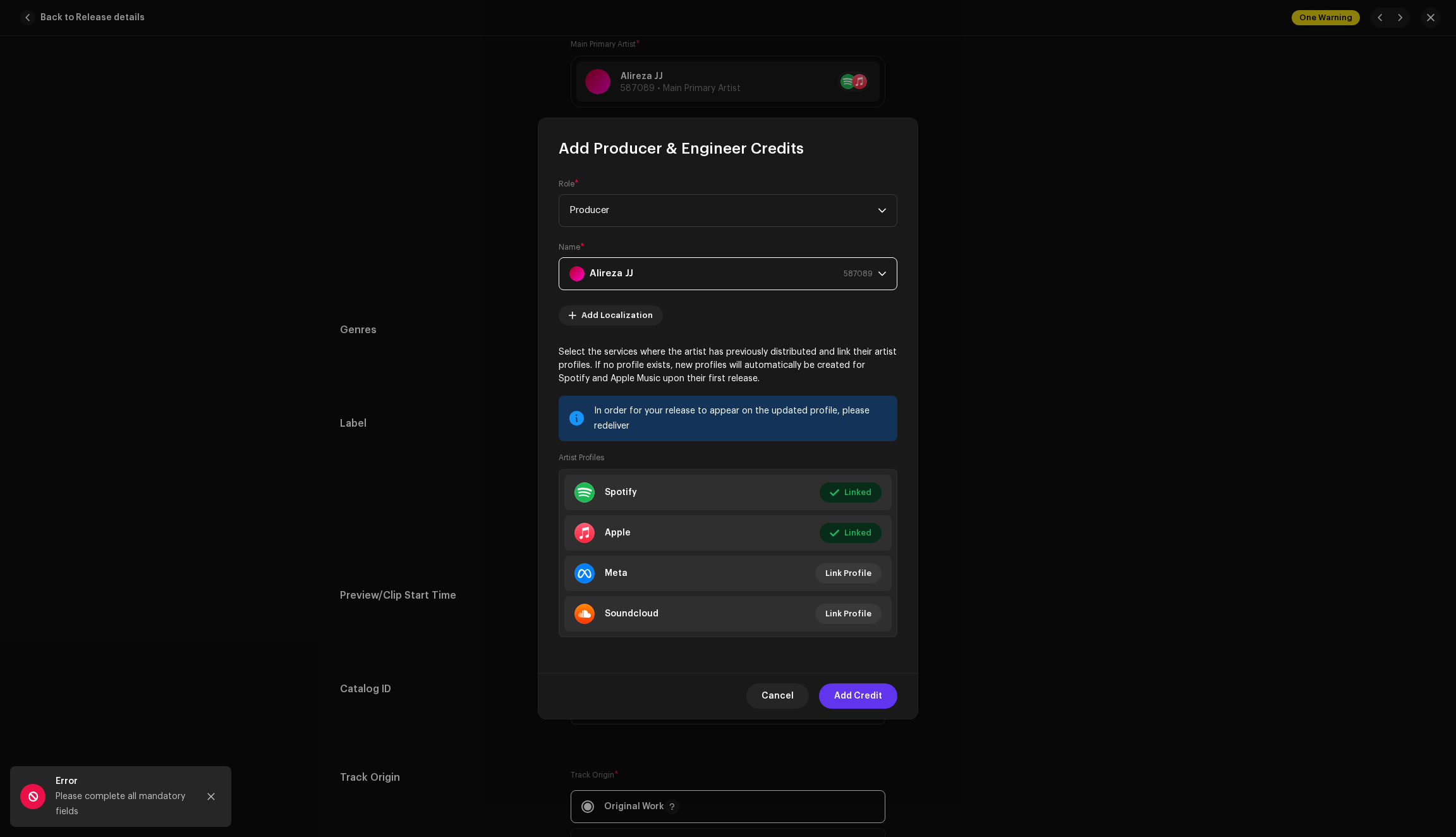
click at [857, 699] on span "Add Credit" at bounding box center [858, 696] width 48 height 26
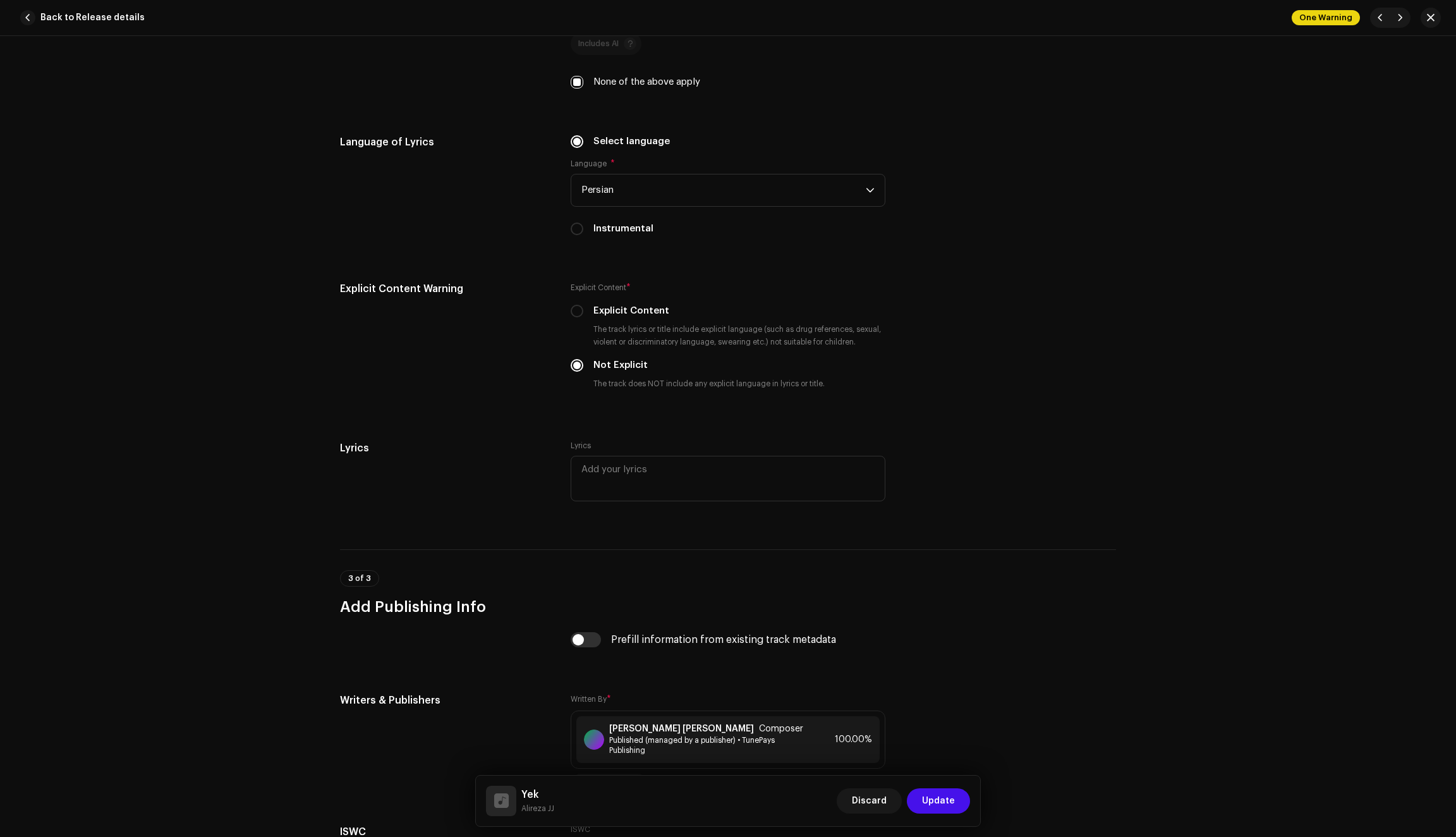
scroll to position [1940, 0]
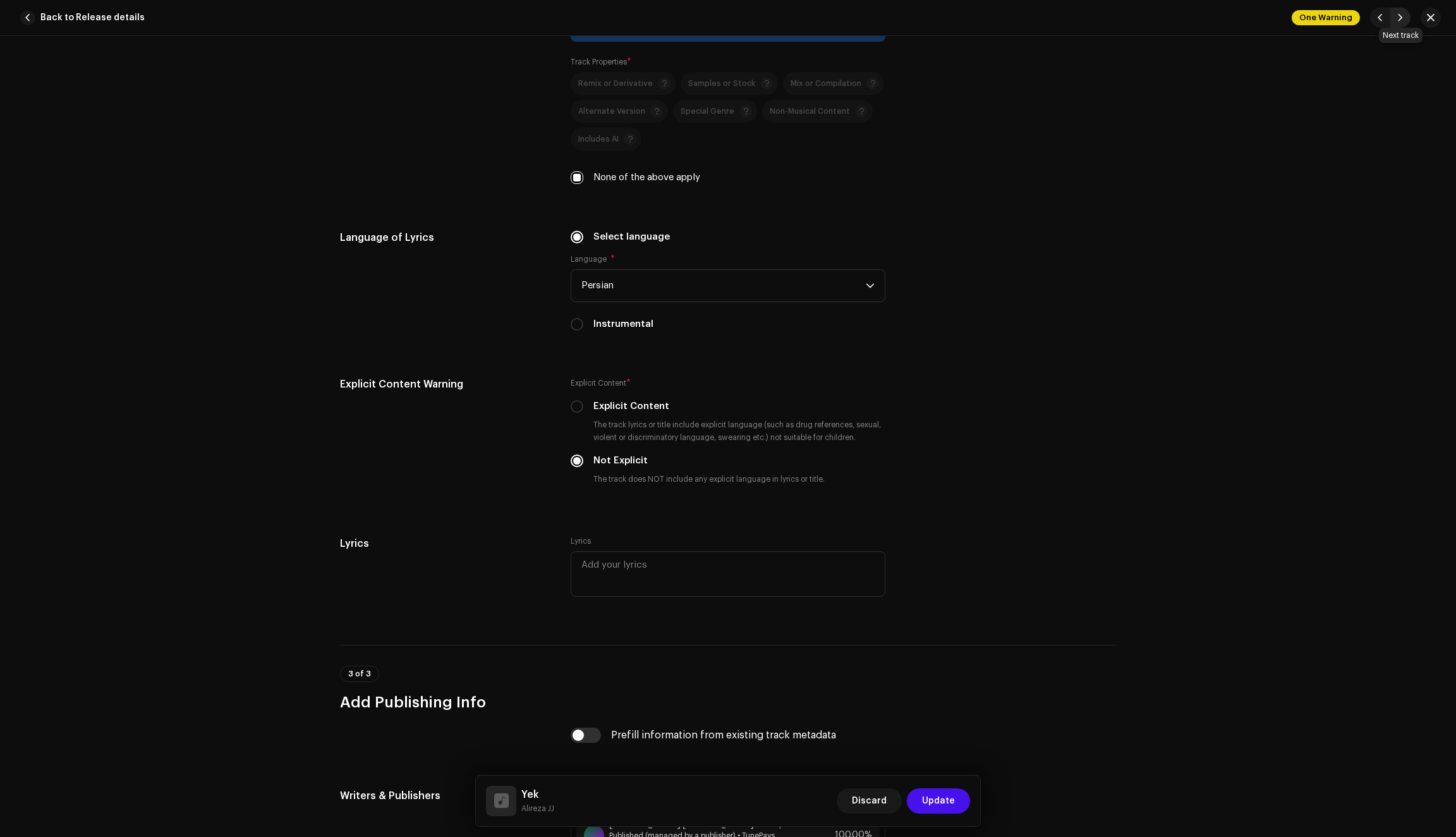
click at [1398, 21] on span "button" at bounding box center [1400, 18] width 7 height 10
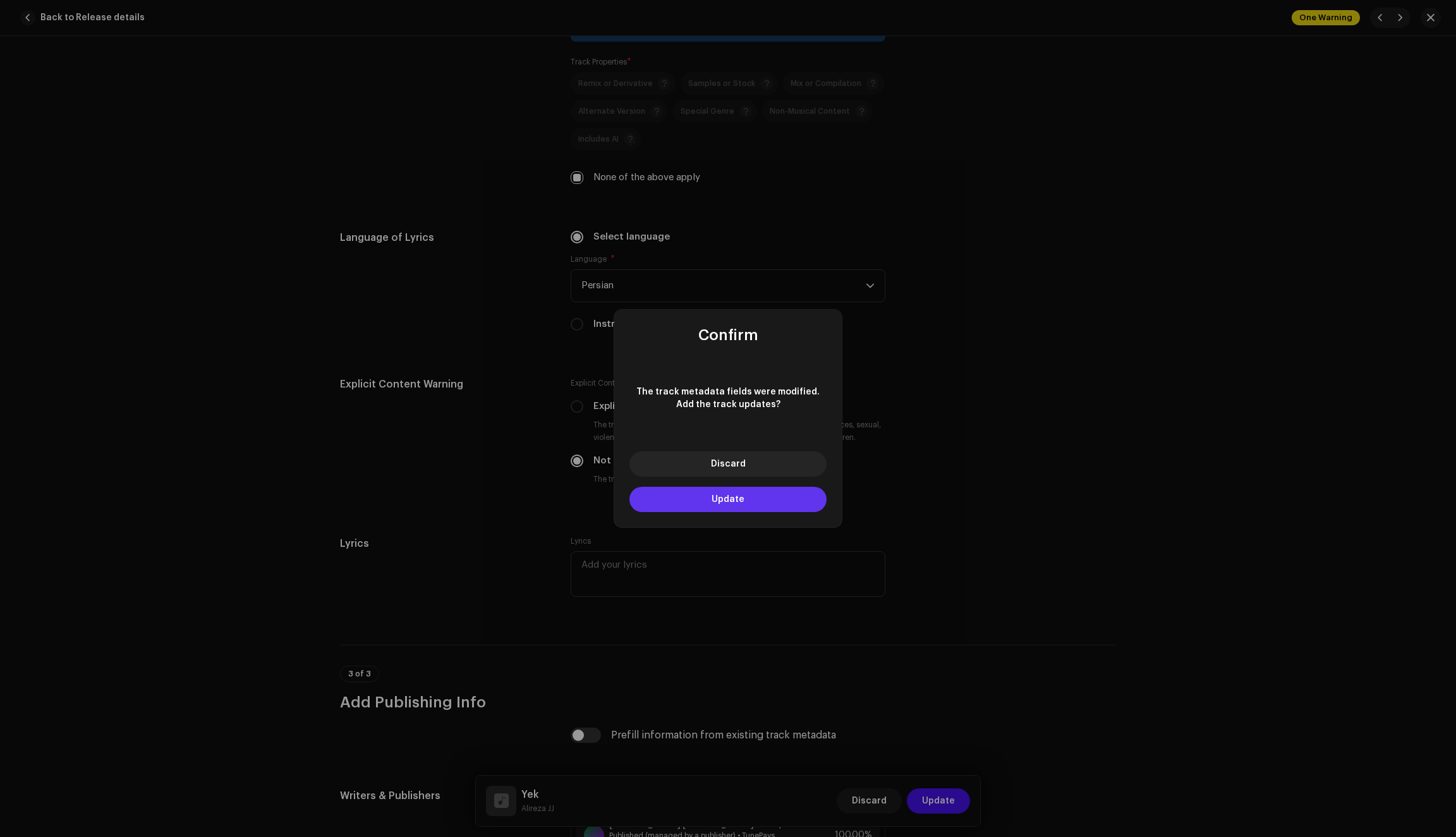
click at [772, 495] on button "Update" at bounding box center [728, 499] width 197 height 26
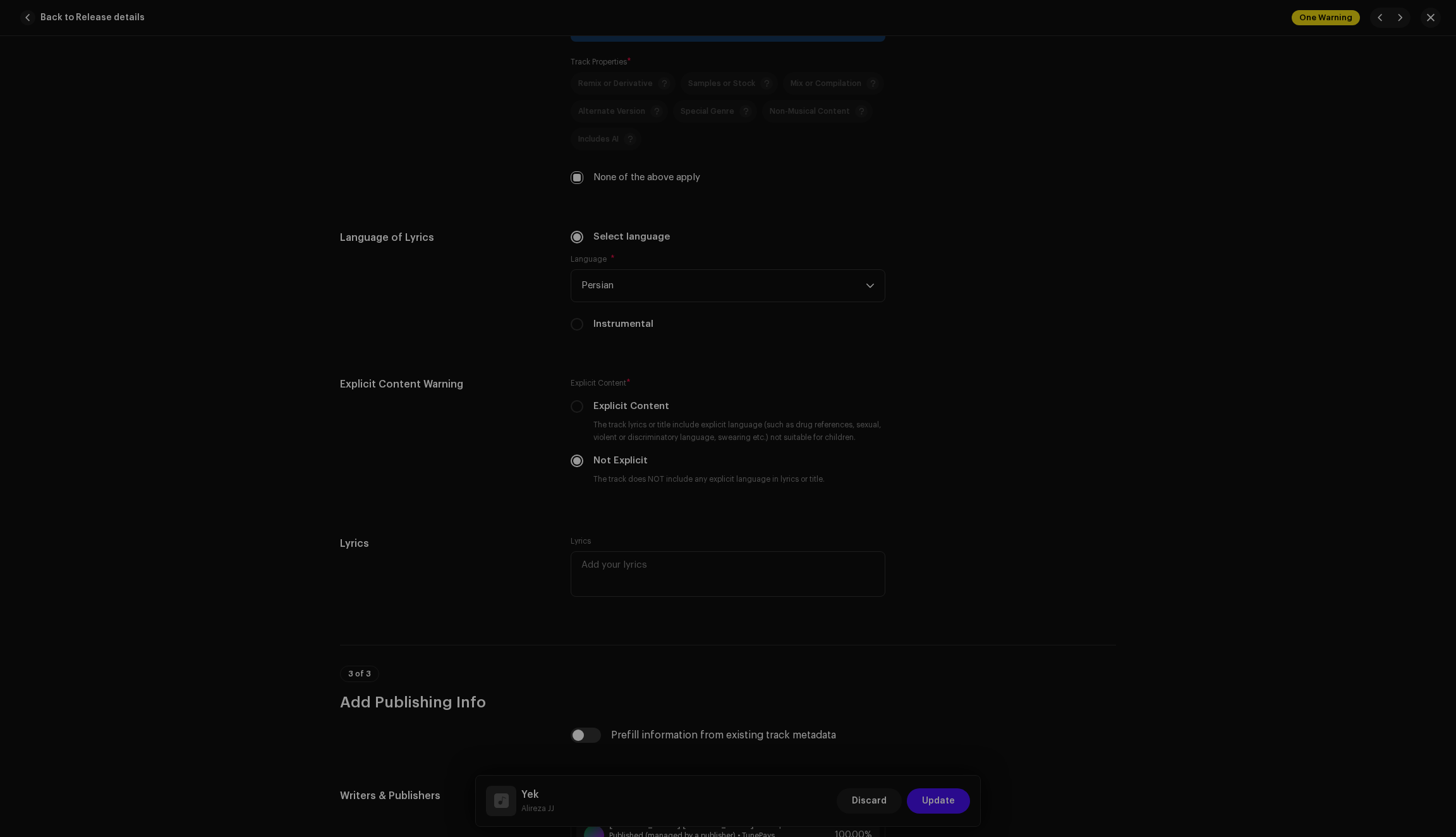
type input "QZN882214264"
type input "Bang Bang"
type input "62262a4548b97327d91ab92e"
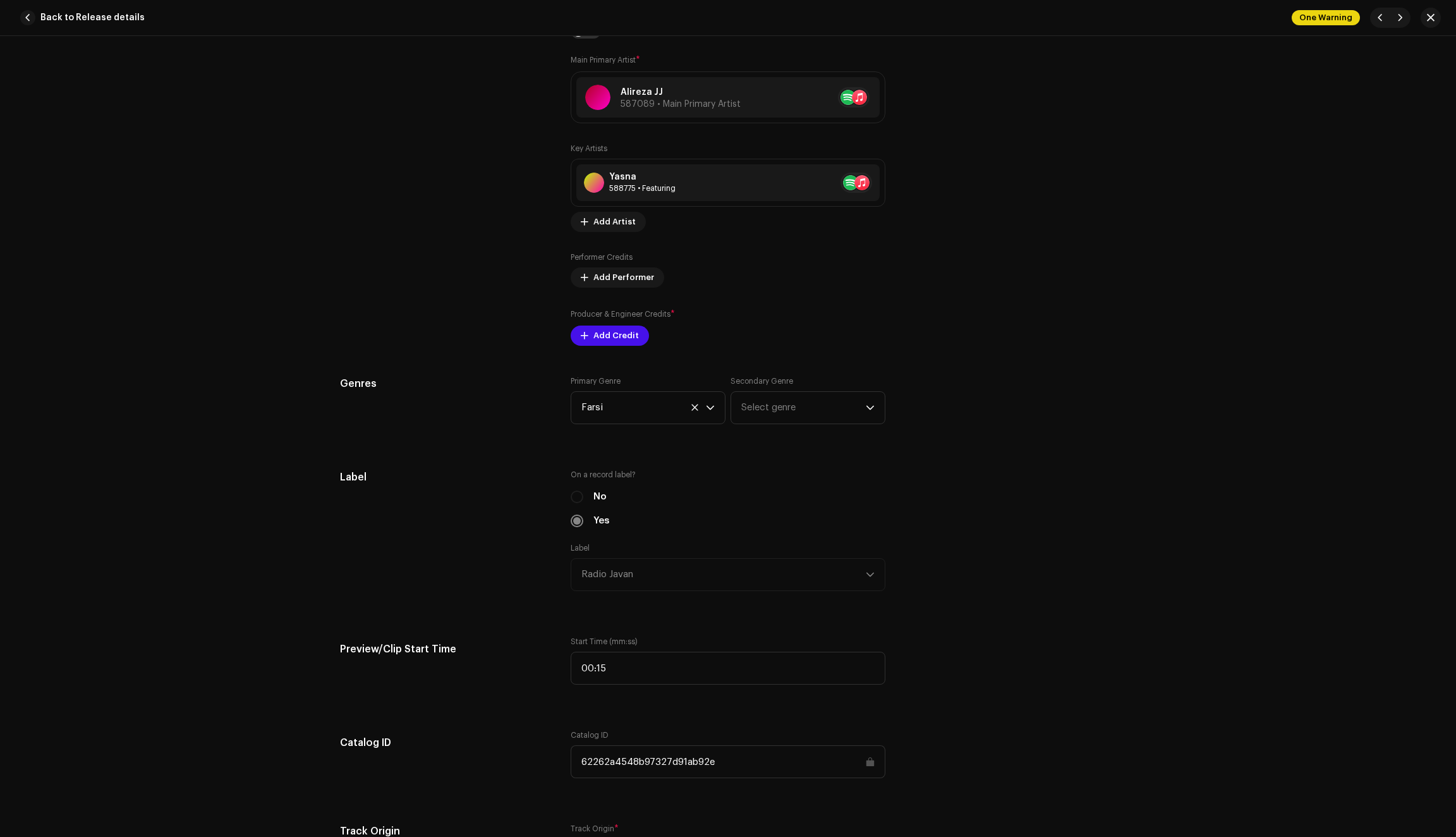
scroll to position [791, 0]
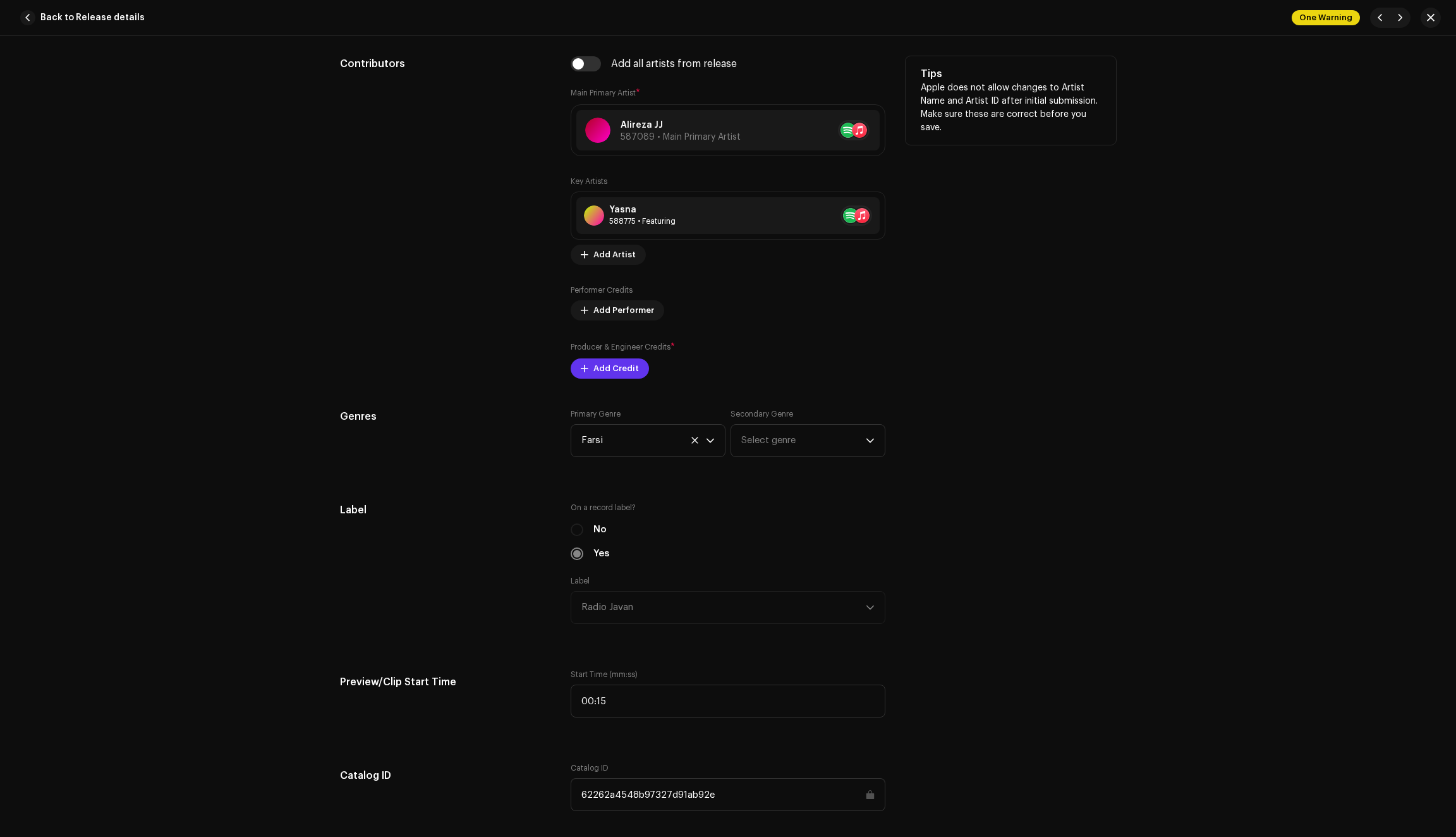
click at [594, 371] on span "Add Credit" at bounding box center [616, 369] width 46 height 26
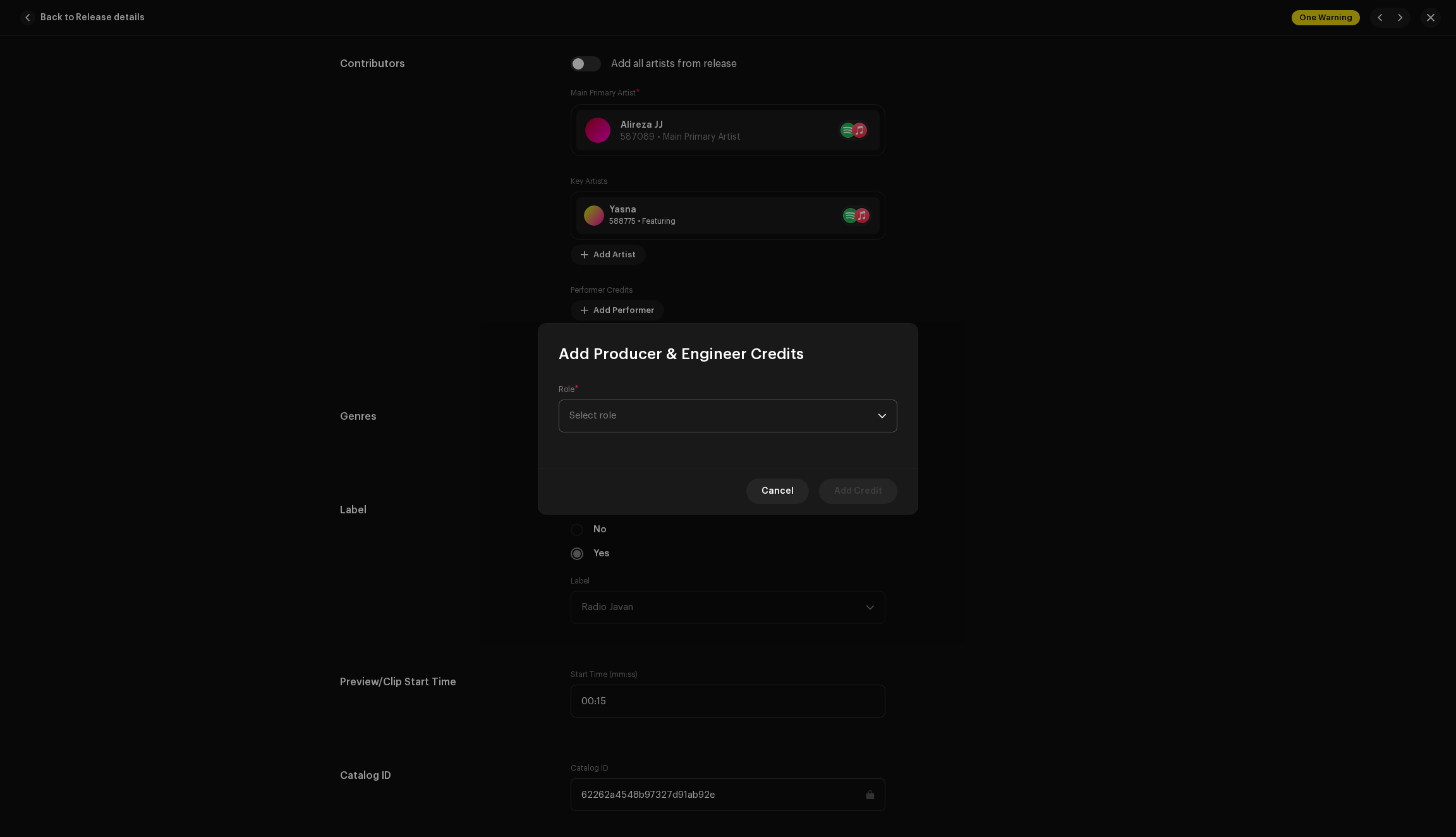
click at [607, 413] on span "Select role" at bounding box center [724, 415] width 308 height 31
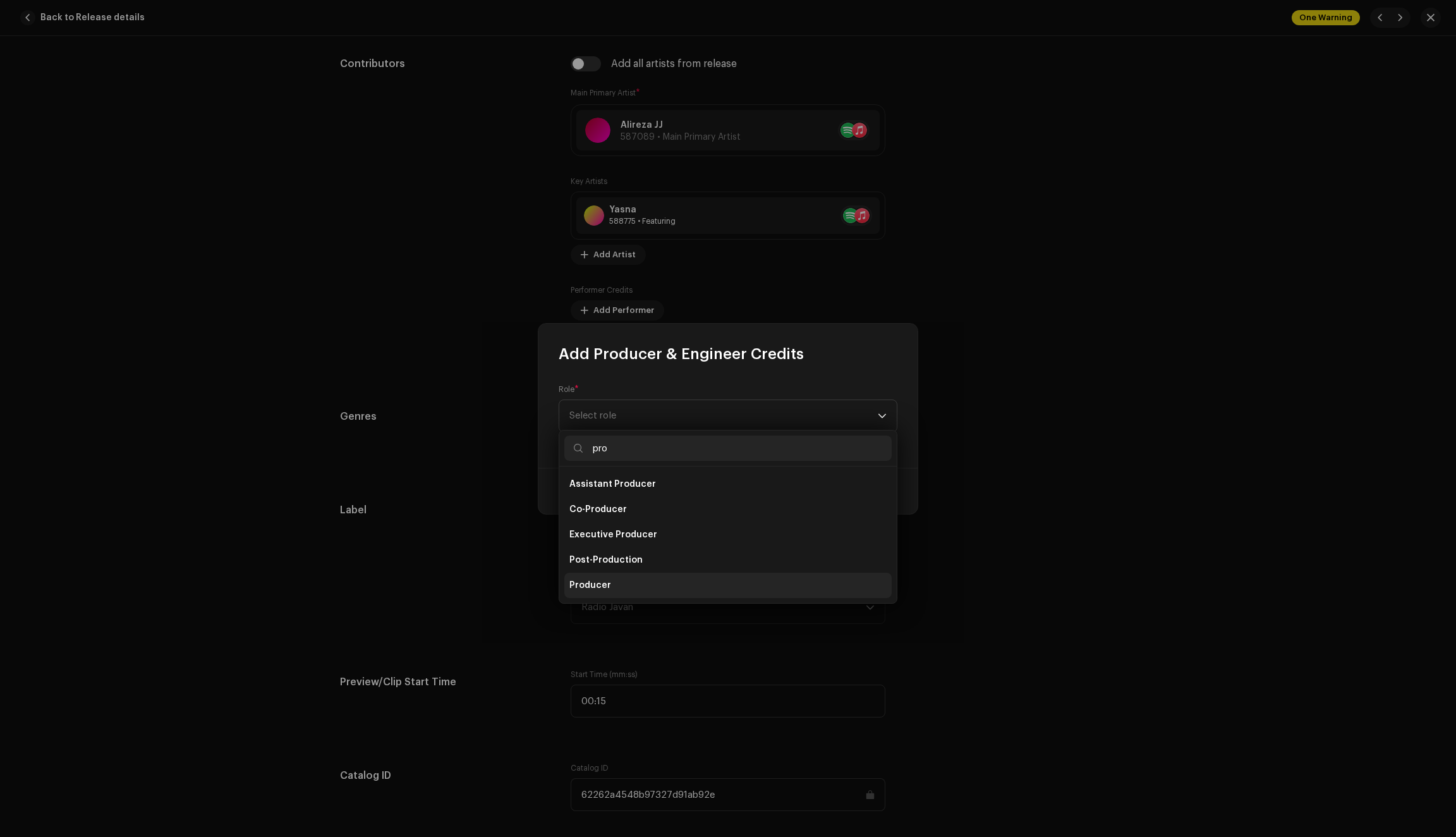
type input "pro"
click at [589, 580] on span "Producer" at bounding box center [591, 585] width 42 height 13
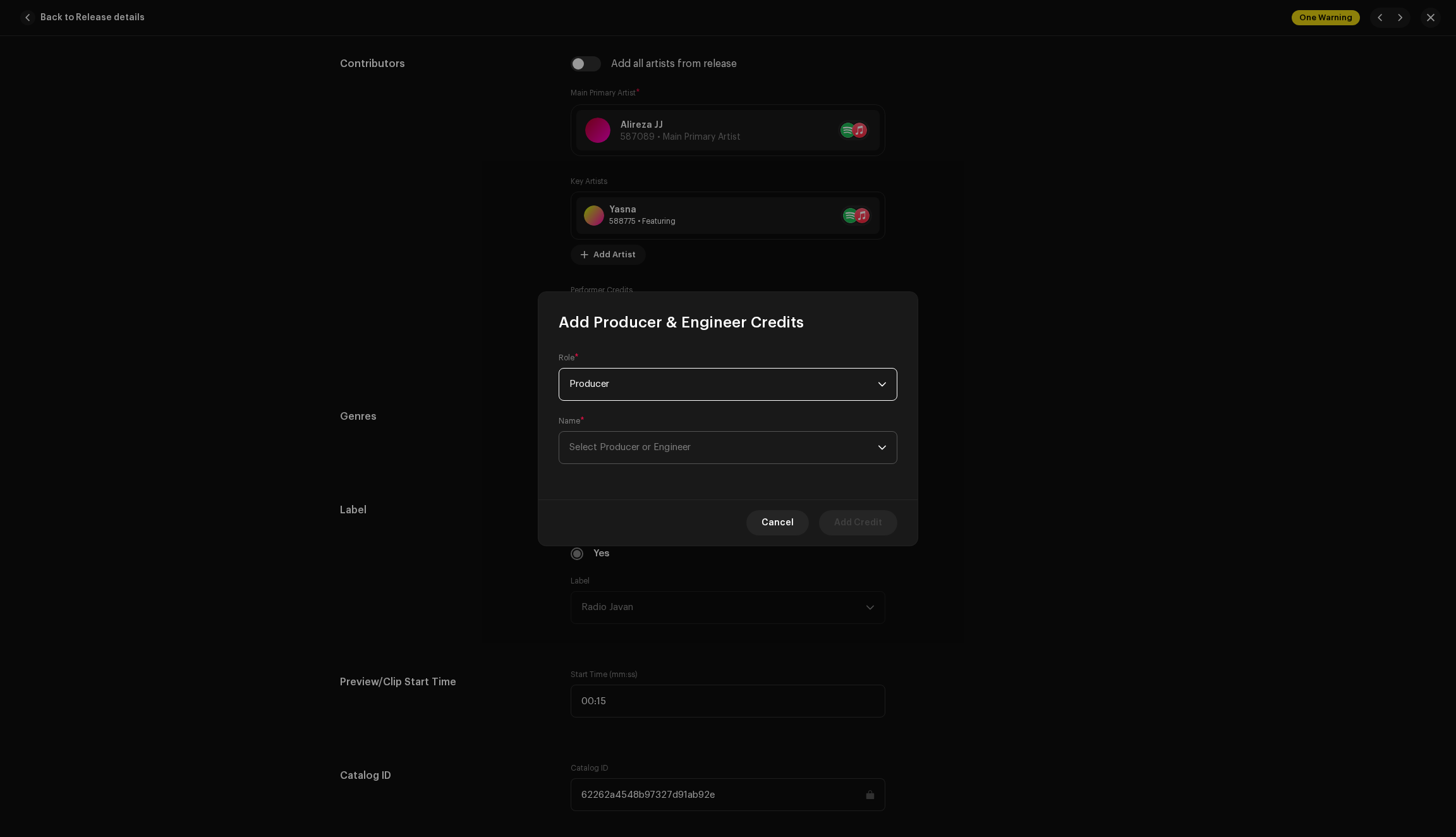
click at [646, 446] on span "Select Producer or Engineer" at bounding box center [631, 447] width 122 height 10
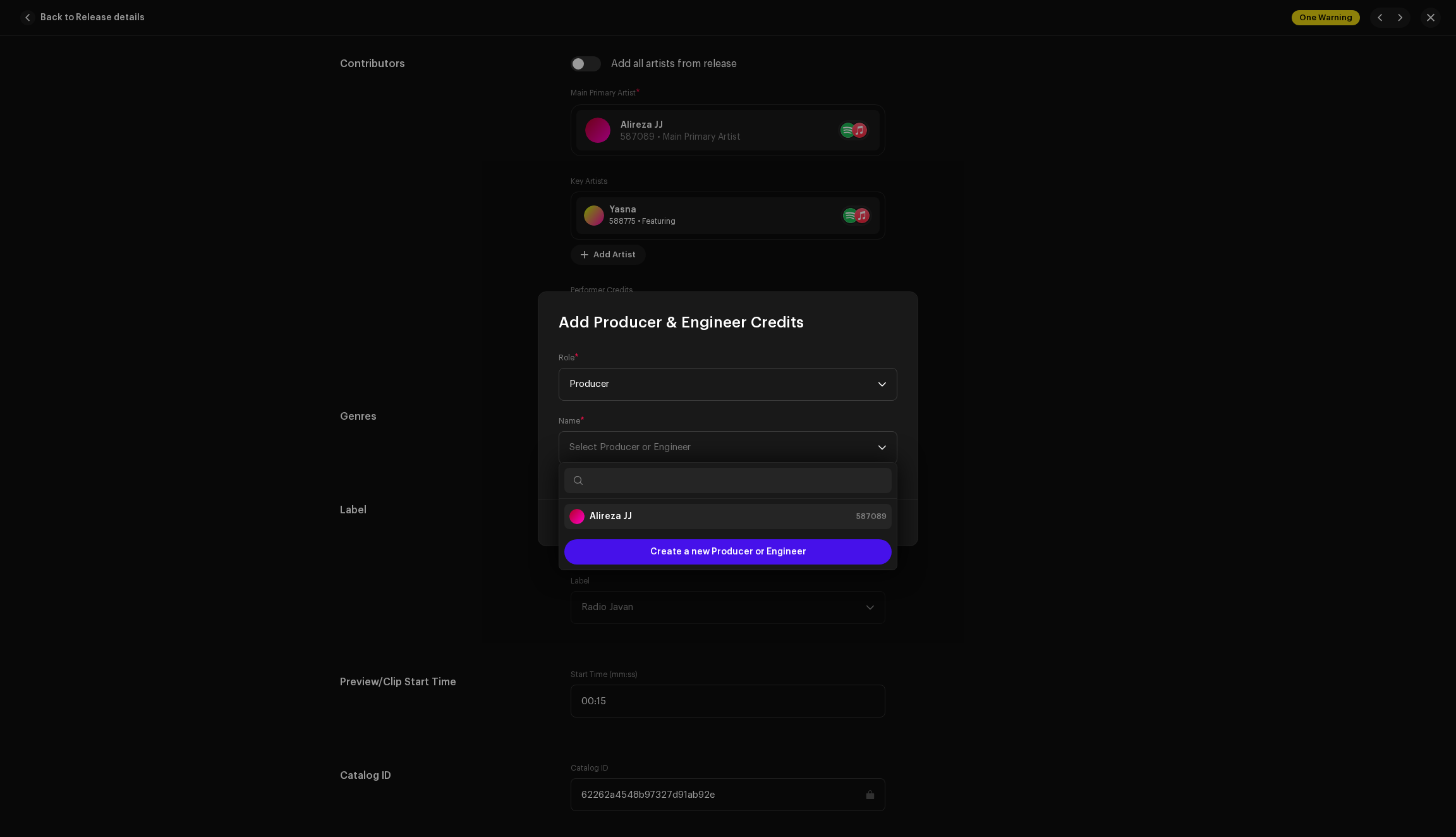
click at [610, 519] on strong "Alireza JJ" at bounding box center [611, 516] width 42 height 13
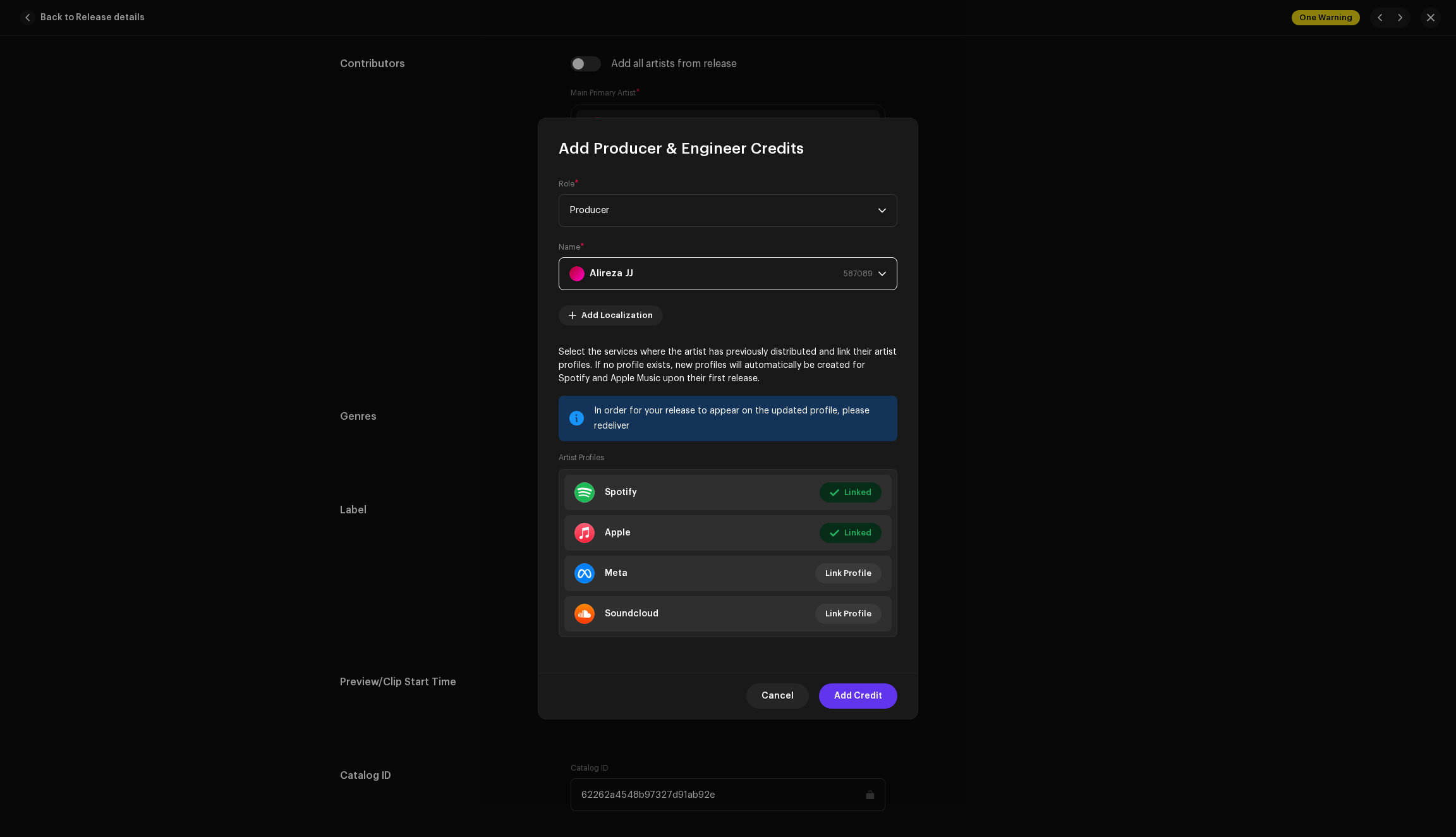
click at [870, 699] on span "Add Credit" at bounding box center [858, 696] width 48 height 26
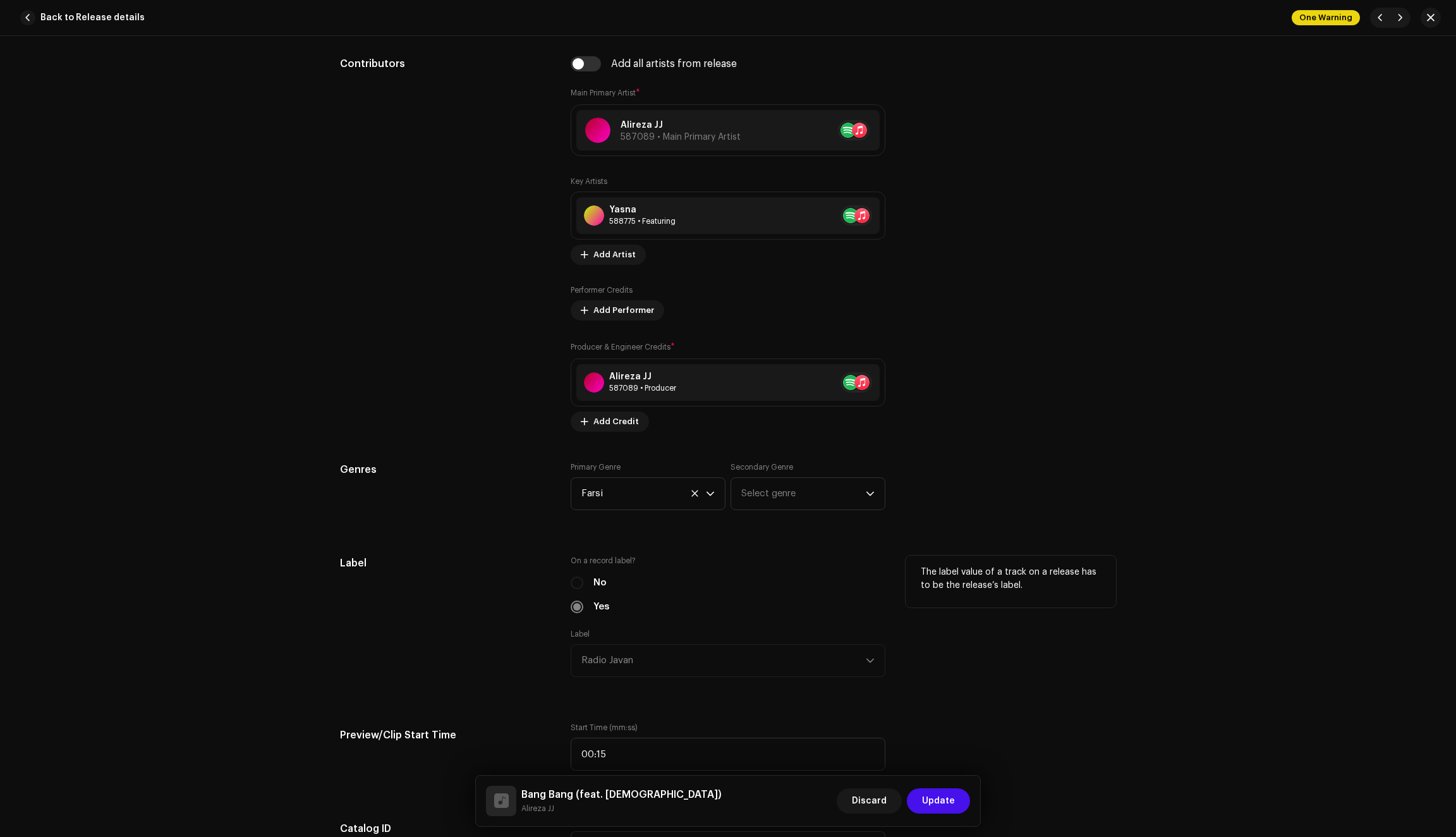
scroll to position [837, 0]
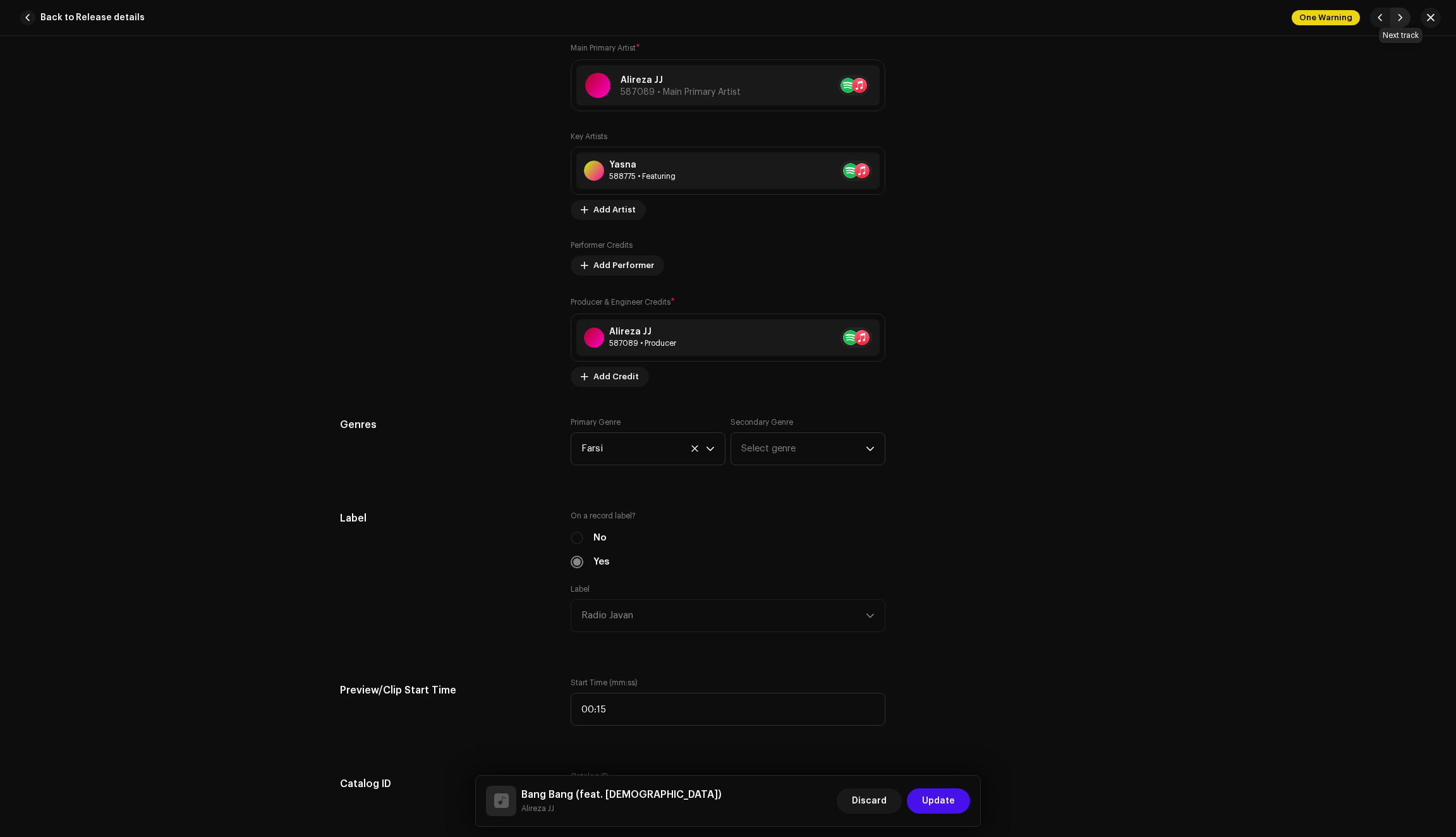
click at [1401, 21] on span "button" at bounding box center [1400, 18] width 7 height 10
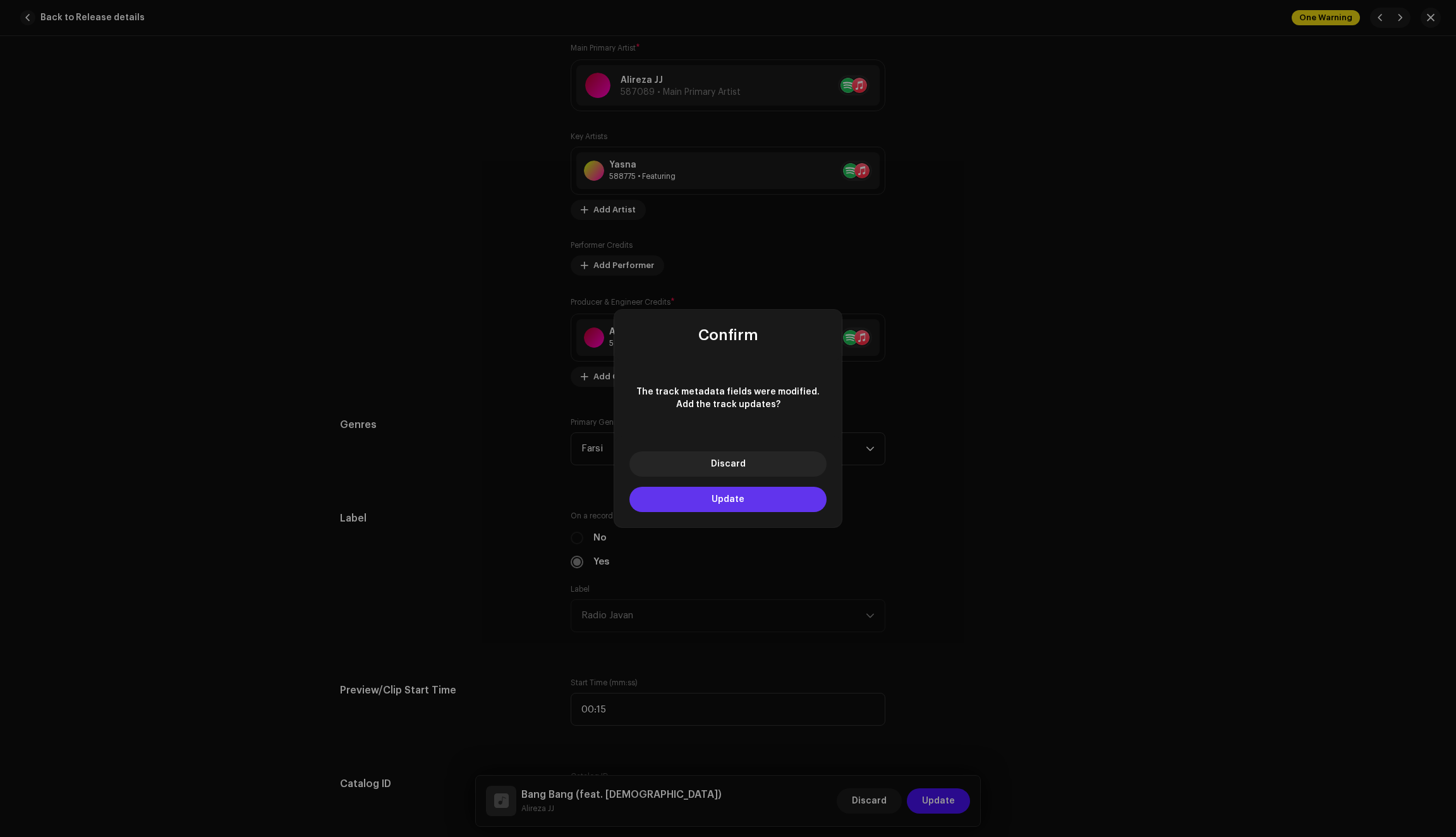
click at [747, 500] on button "Update" at bounding box center [728, 499] width 197 height 26
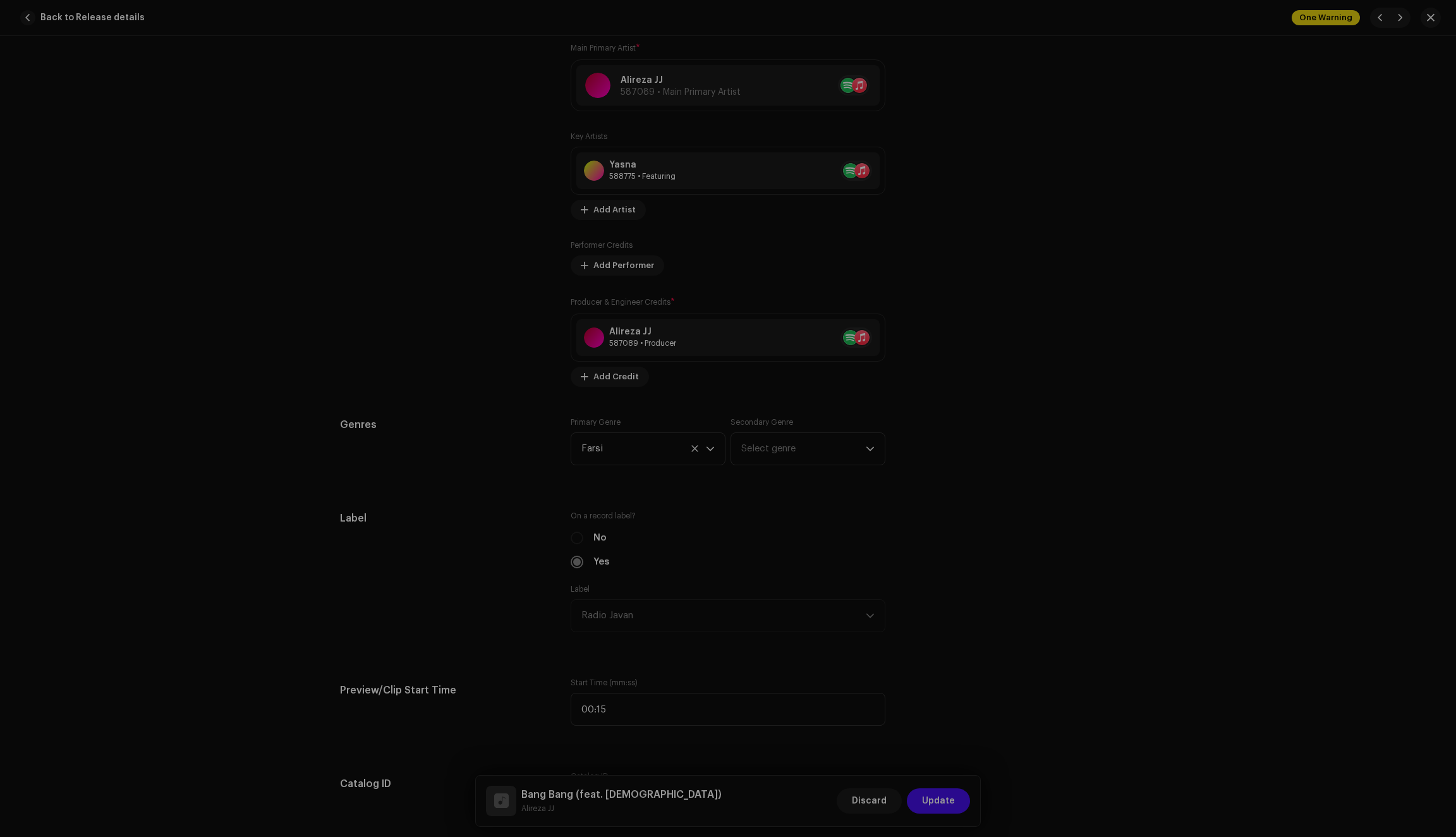
type input "QZN882214265"
type input "Vasl"
type input "Skit"
type input "62262a6548b97327d91ab937"
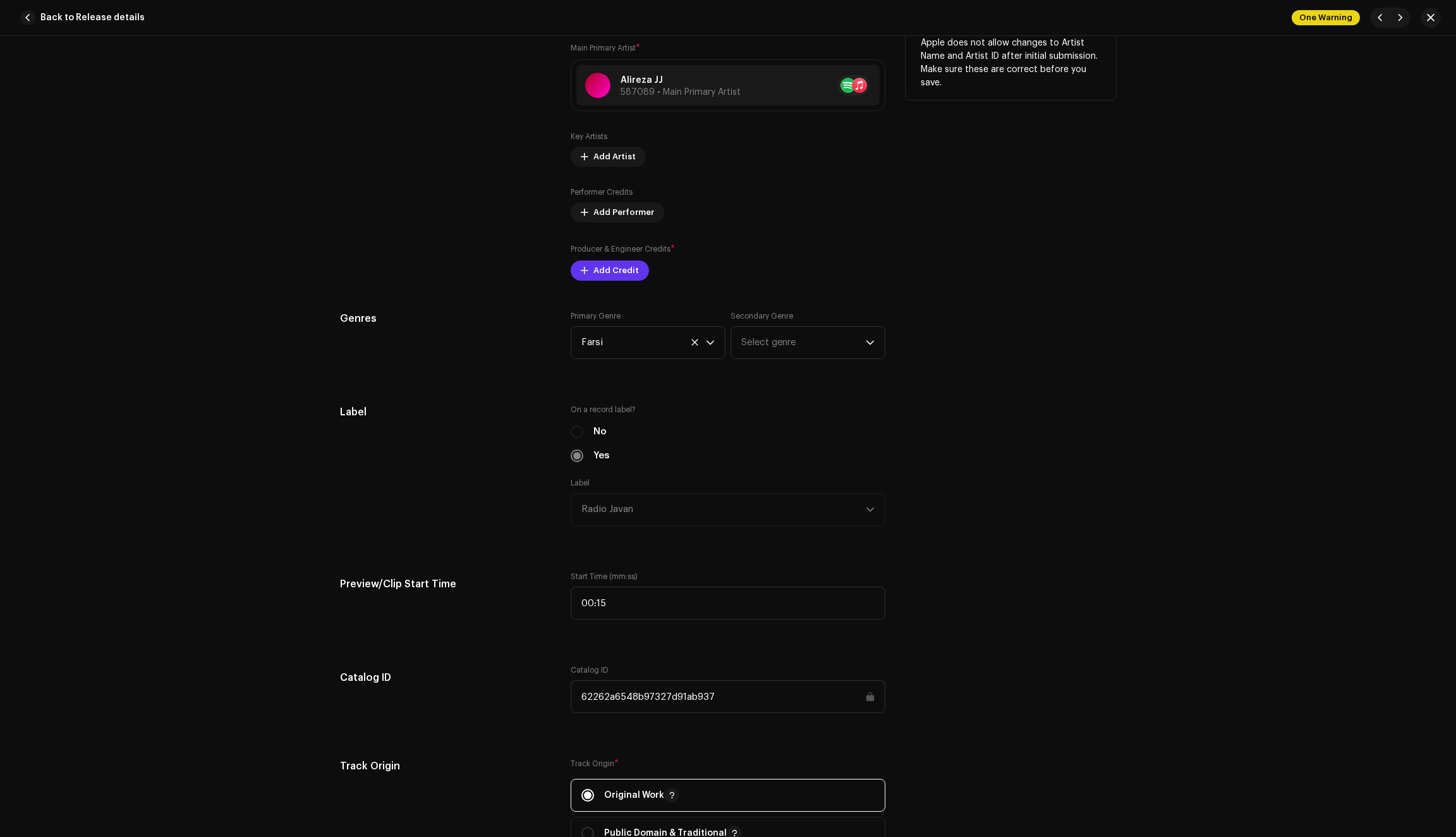
click at [603, 275] on span "Add Credit" at bounding box center [616, 270] width 46 height 26
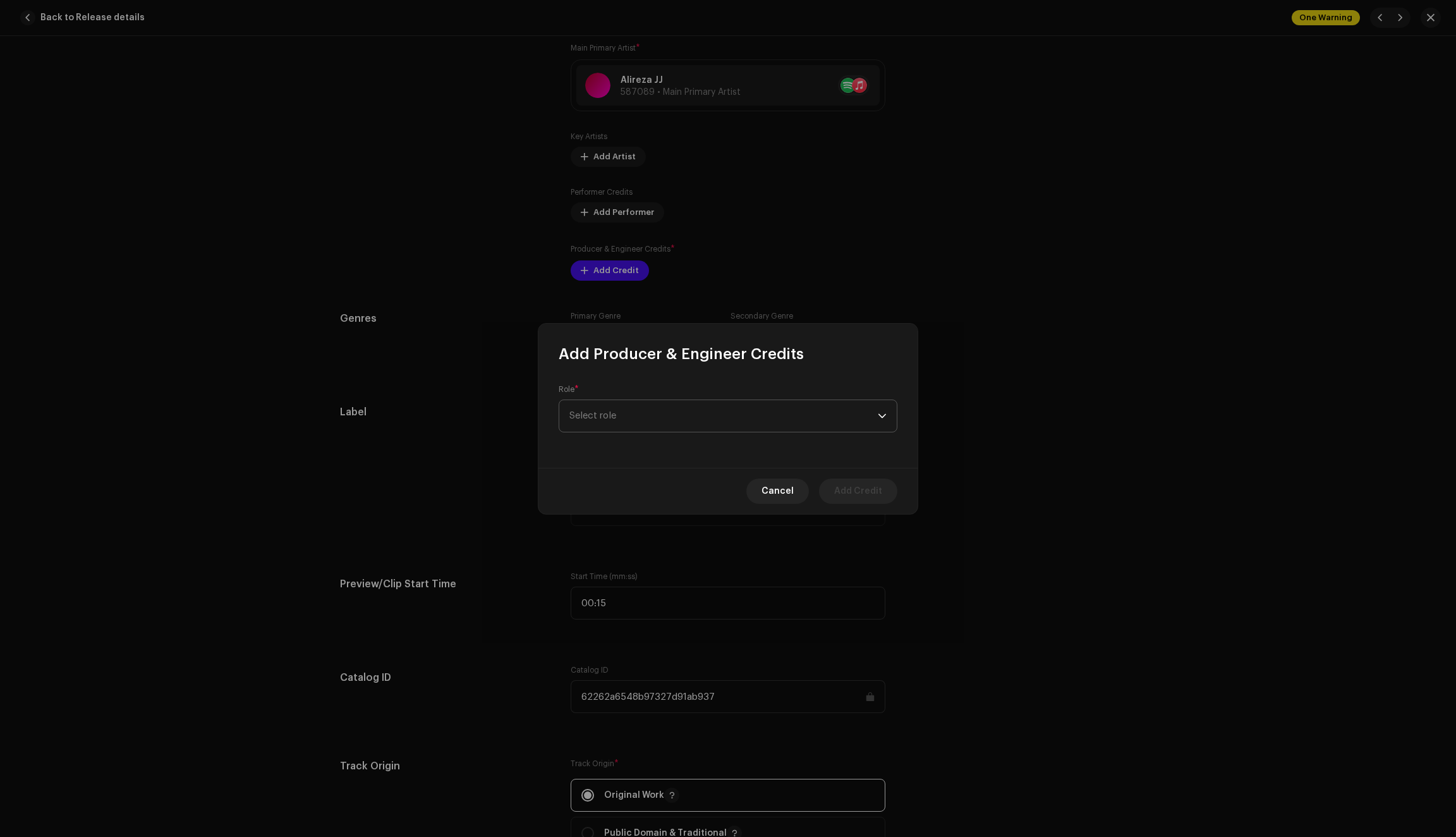
click at [611, 412] on span "Select role" at bounding box center [724, 415] width 308 height 31
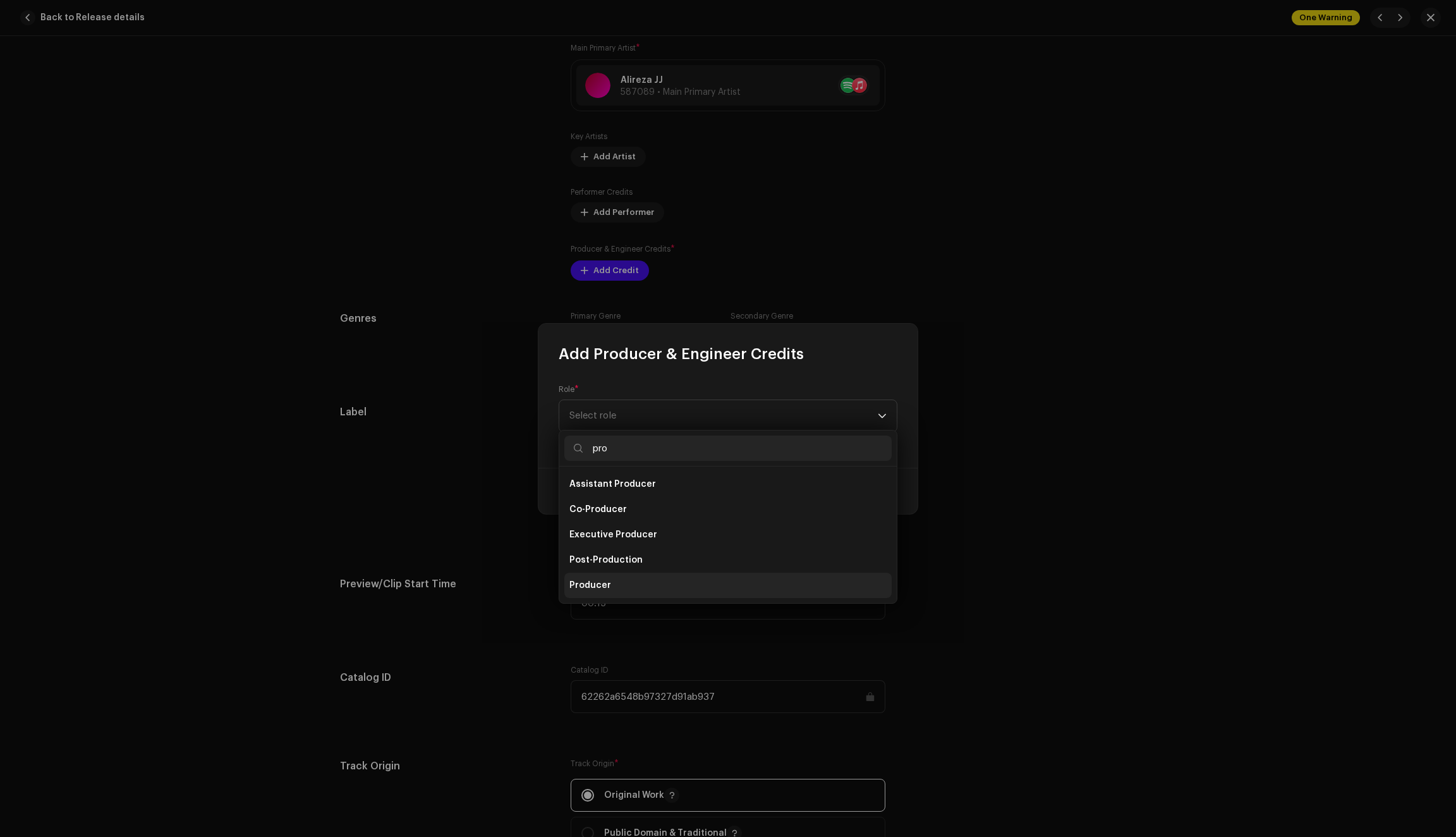
type input "pro"
click at [596, 583] on span "Producer" at bounding box center [591, 585] width 42 height 13
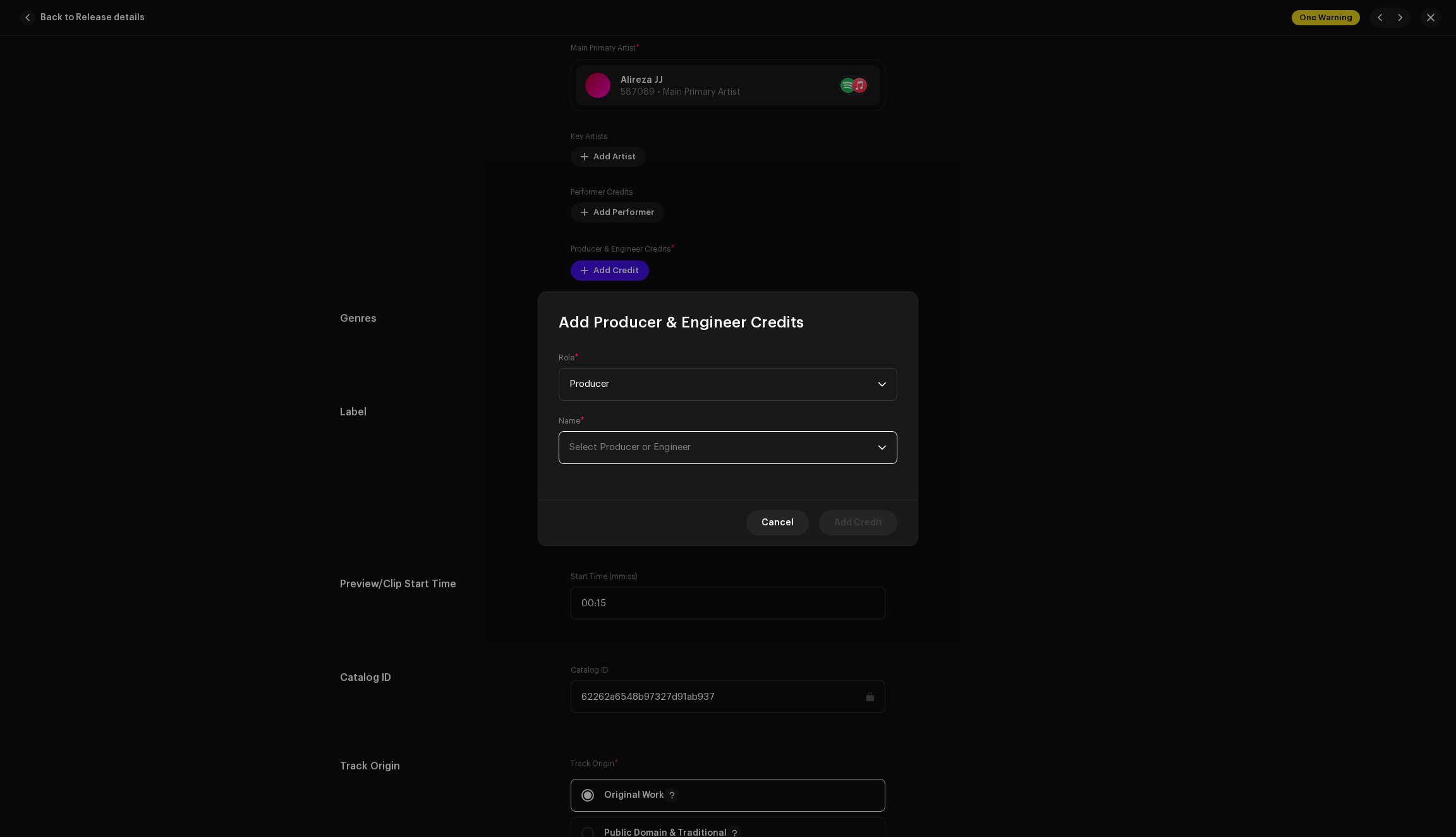
click at [636, 454] on span "Select Producer or Engineer" at bounding box center [724, 447] width 308 height 31
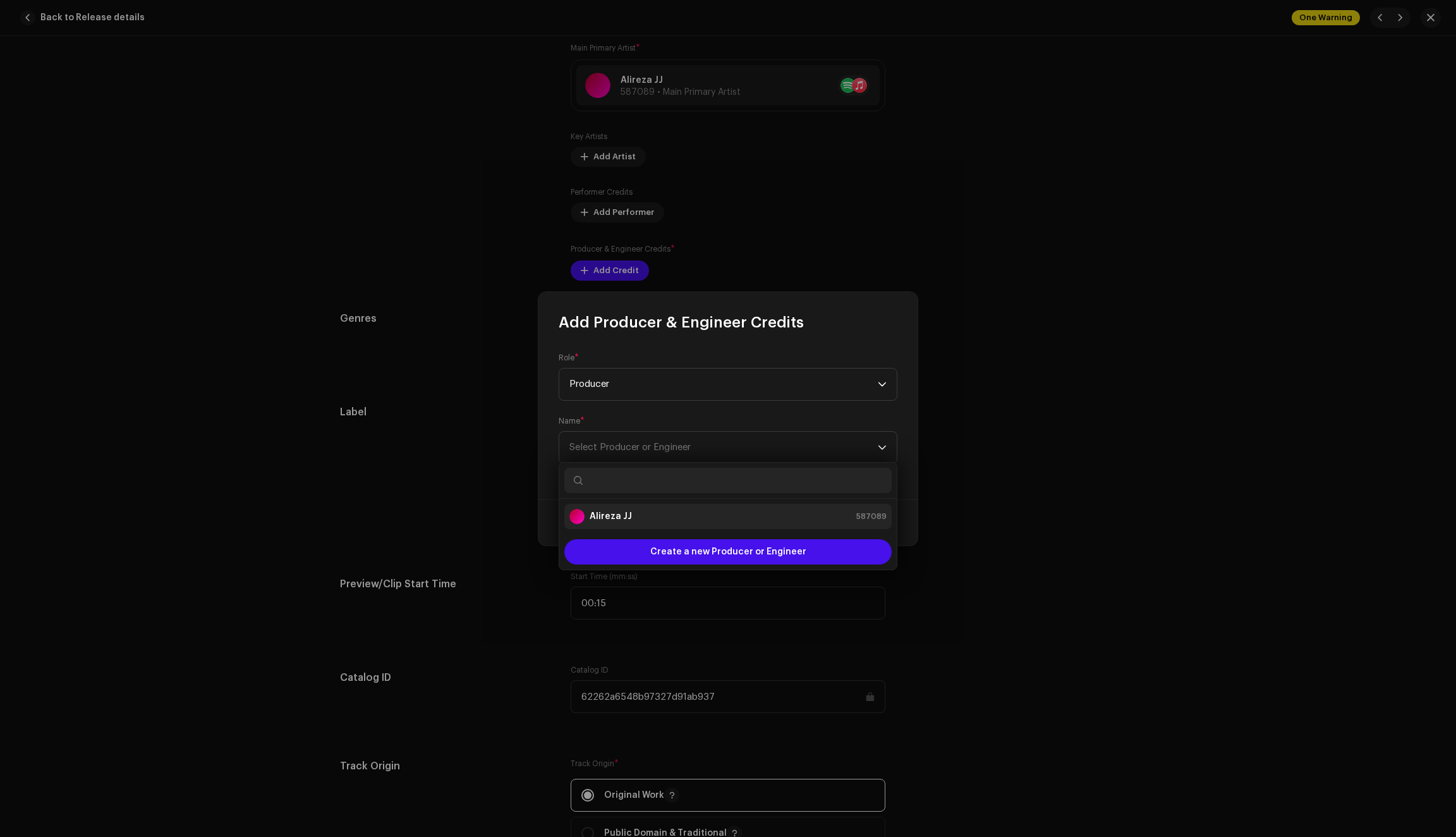
click at [605, 522] on strong "Alireza JJ" at bounding box center [611, 516] width 42 height 13
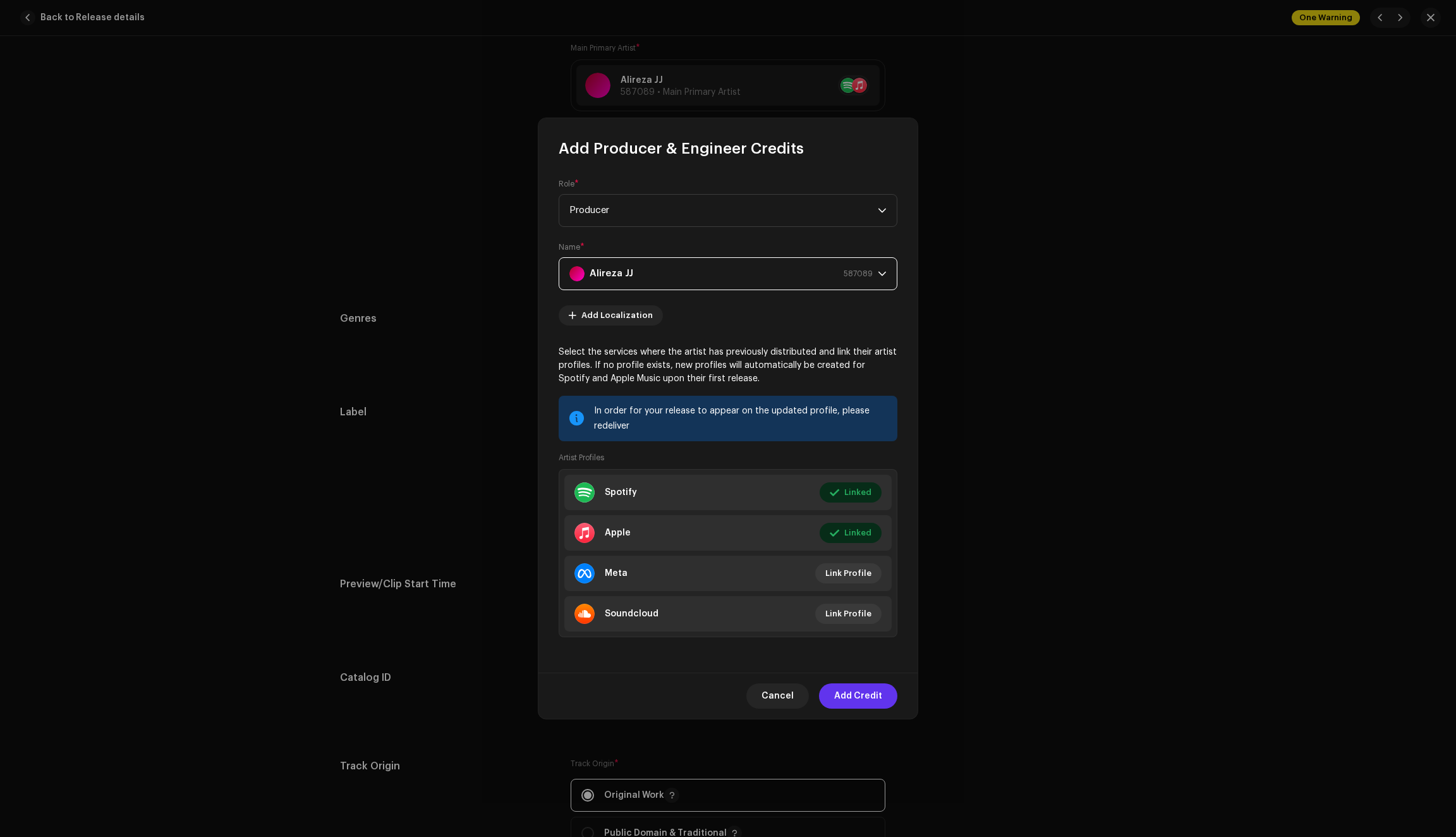
click at [858, 698] on span "Add Credit" at bounding box center [858, 696] width 48 height 26
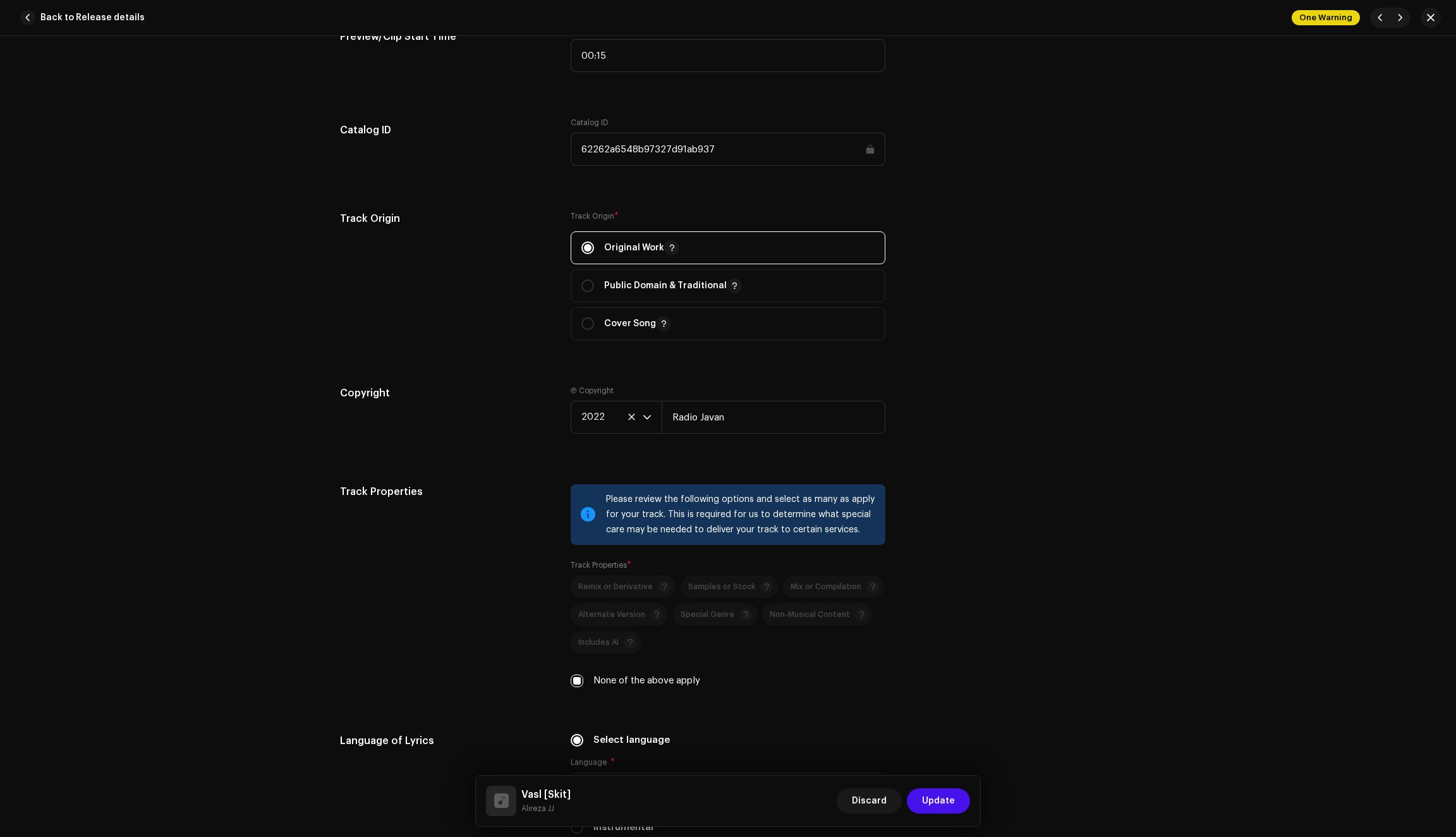
scroll to position [1436, 0]
click at [1399, 18] on span "button" at bounding box center [1400, 18] width 7 height 10
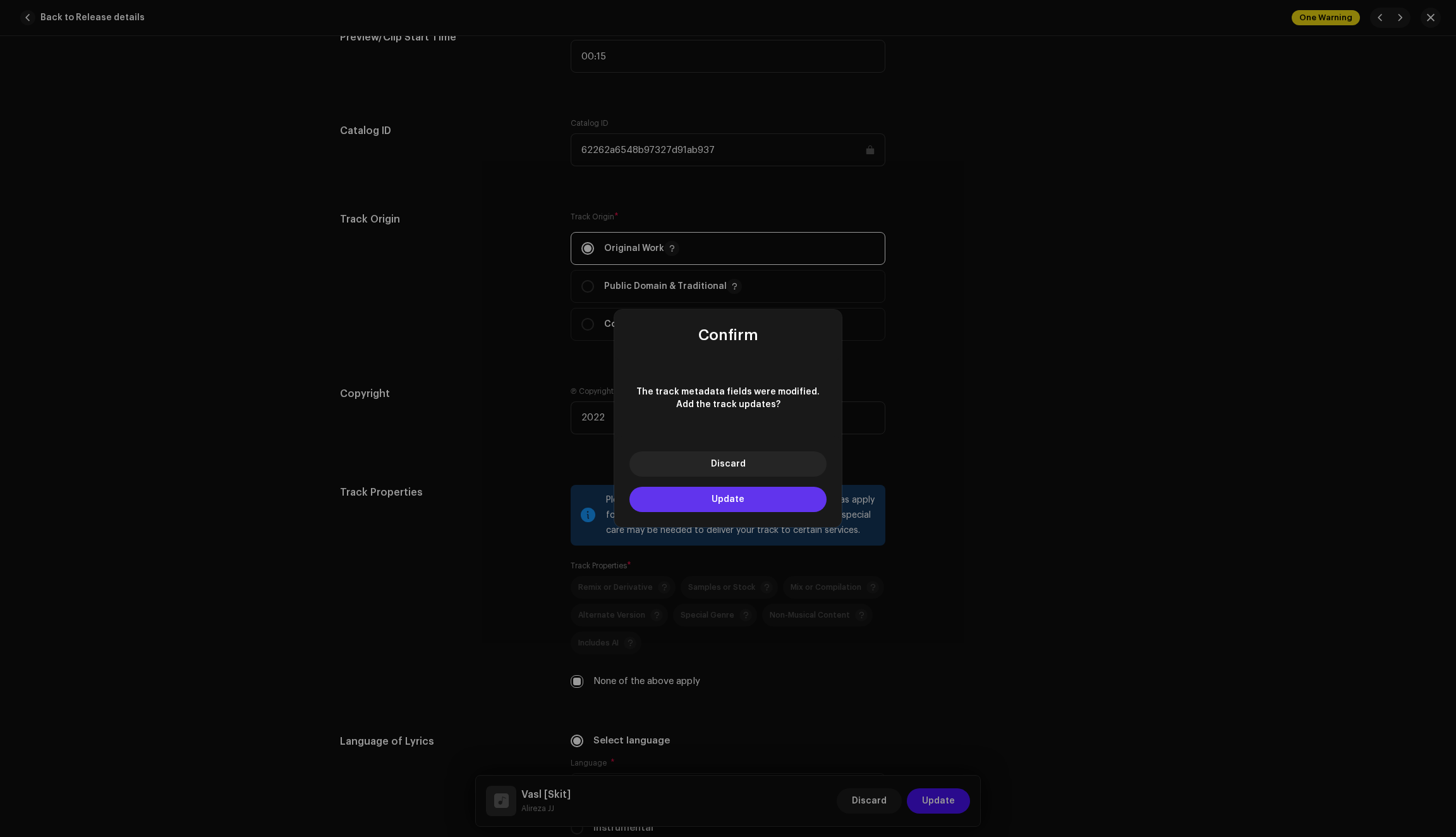
click at [767, 501] on button "Update" at bounding box center [728, 499] width 197 height 26
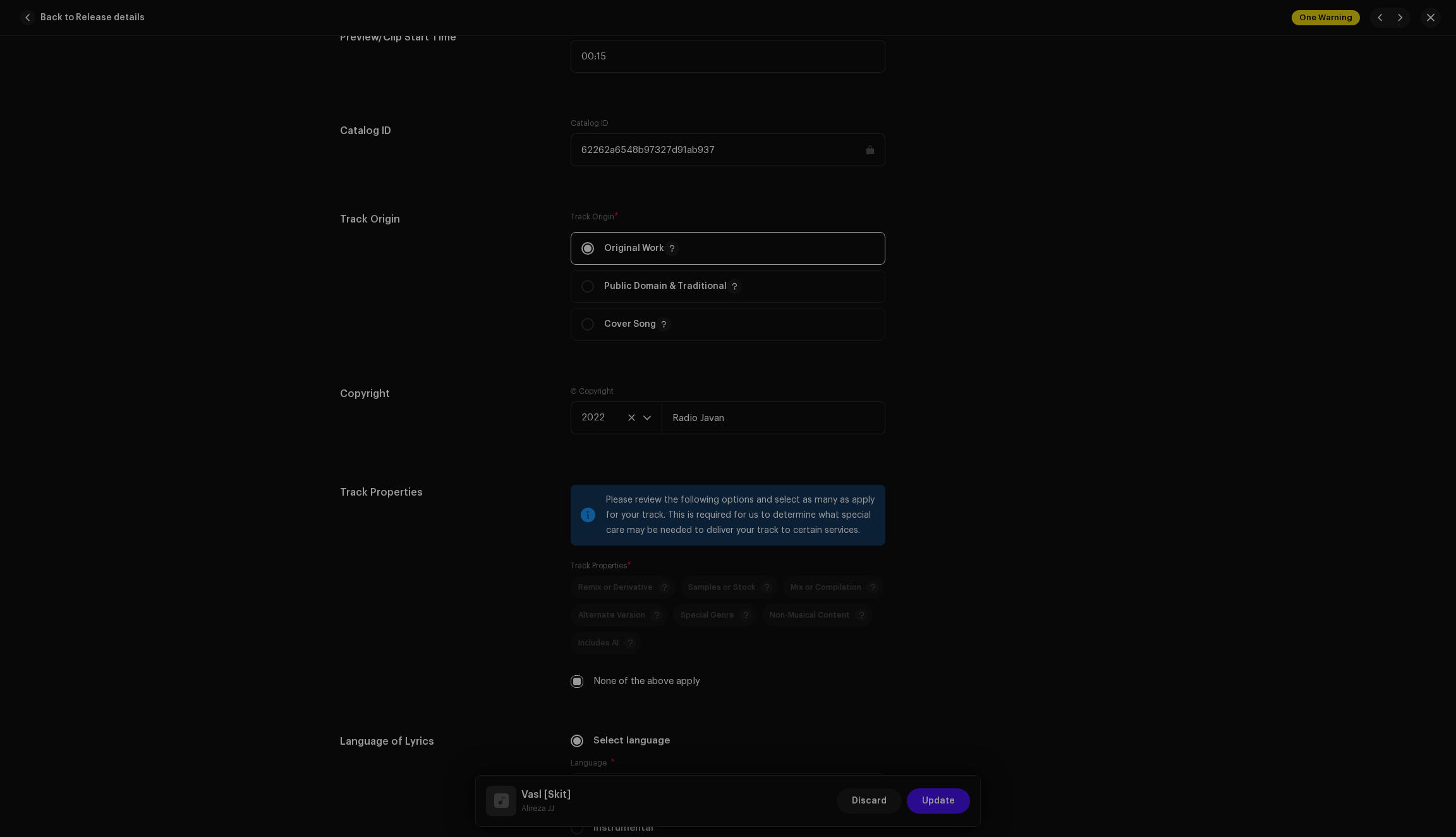
type input "QZN882214266"
type input "Balance"
type input "62262af948b97327d91ab93e"
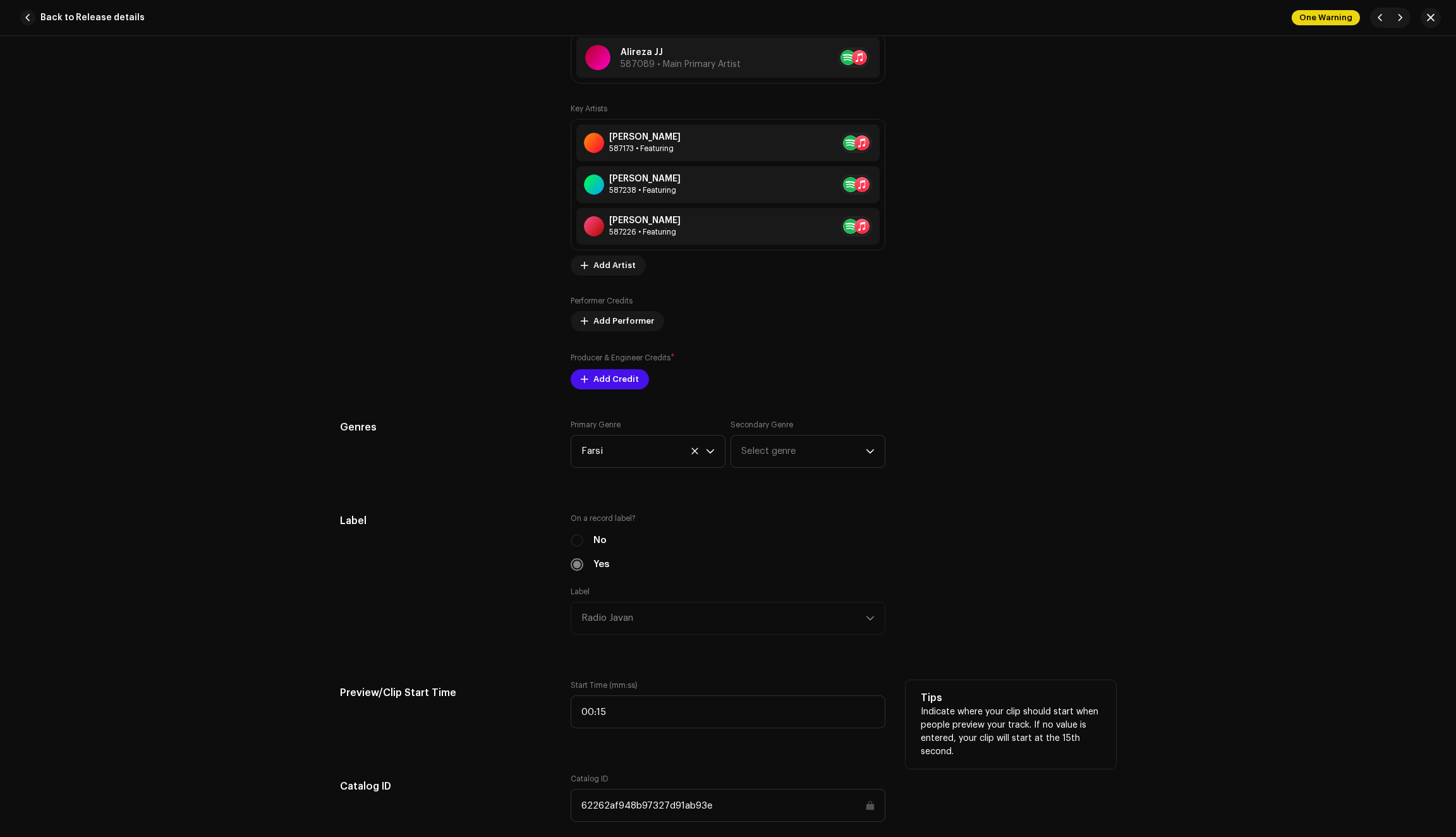
scroll to position [865, 0]
click at [604, 384] on span "Add Credit" at bounding box center [616, 378] width 46 height 26
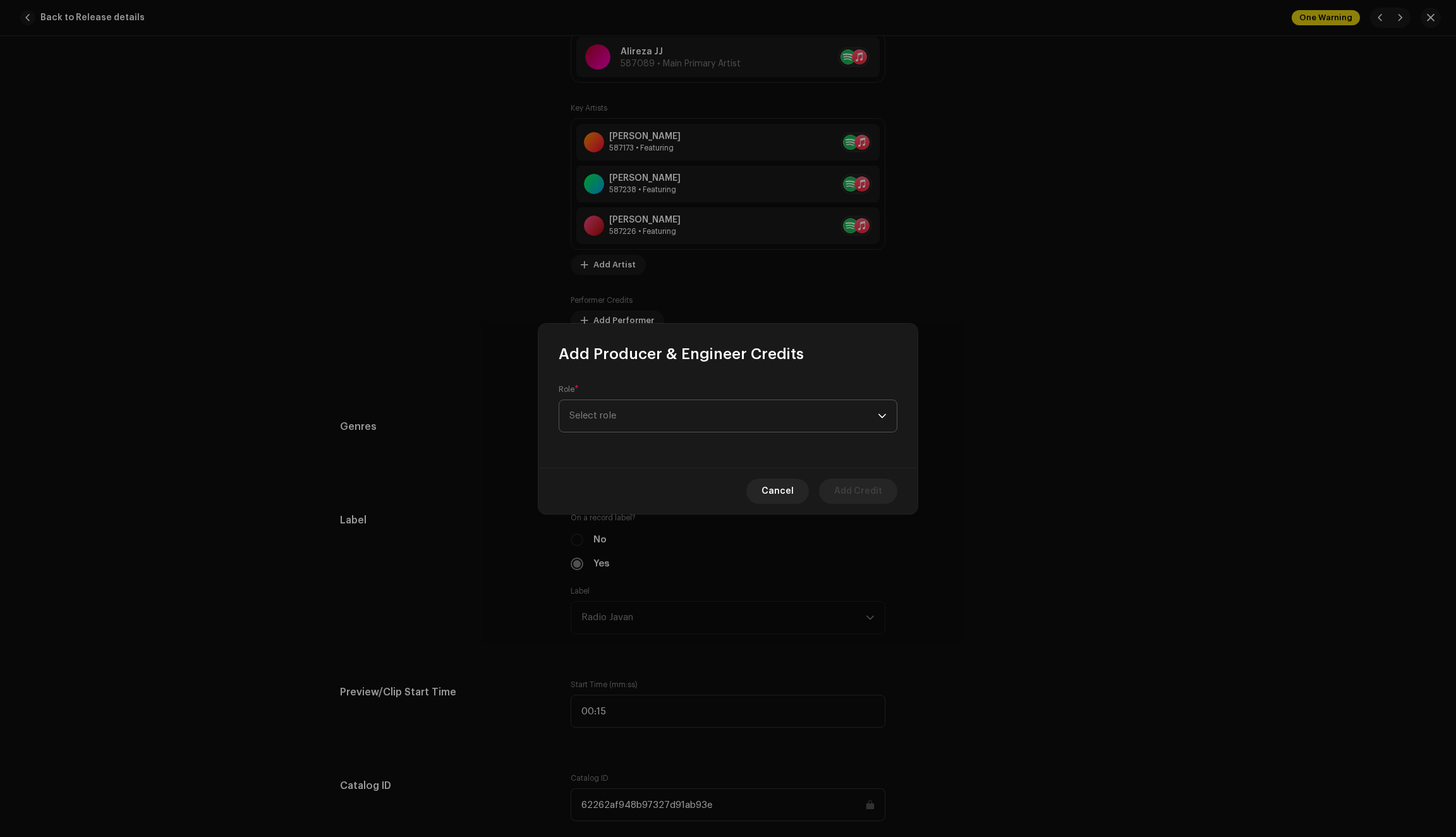
click at [620, 413] on span "Select role" at bounding box center [724, 415] width 308 height 31
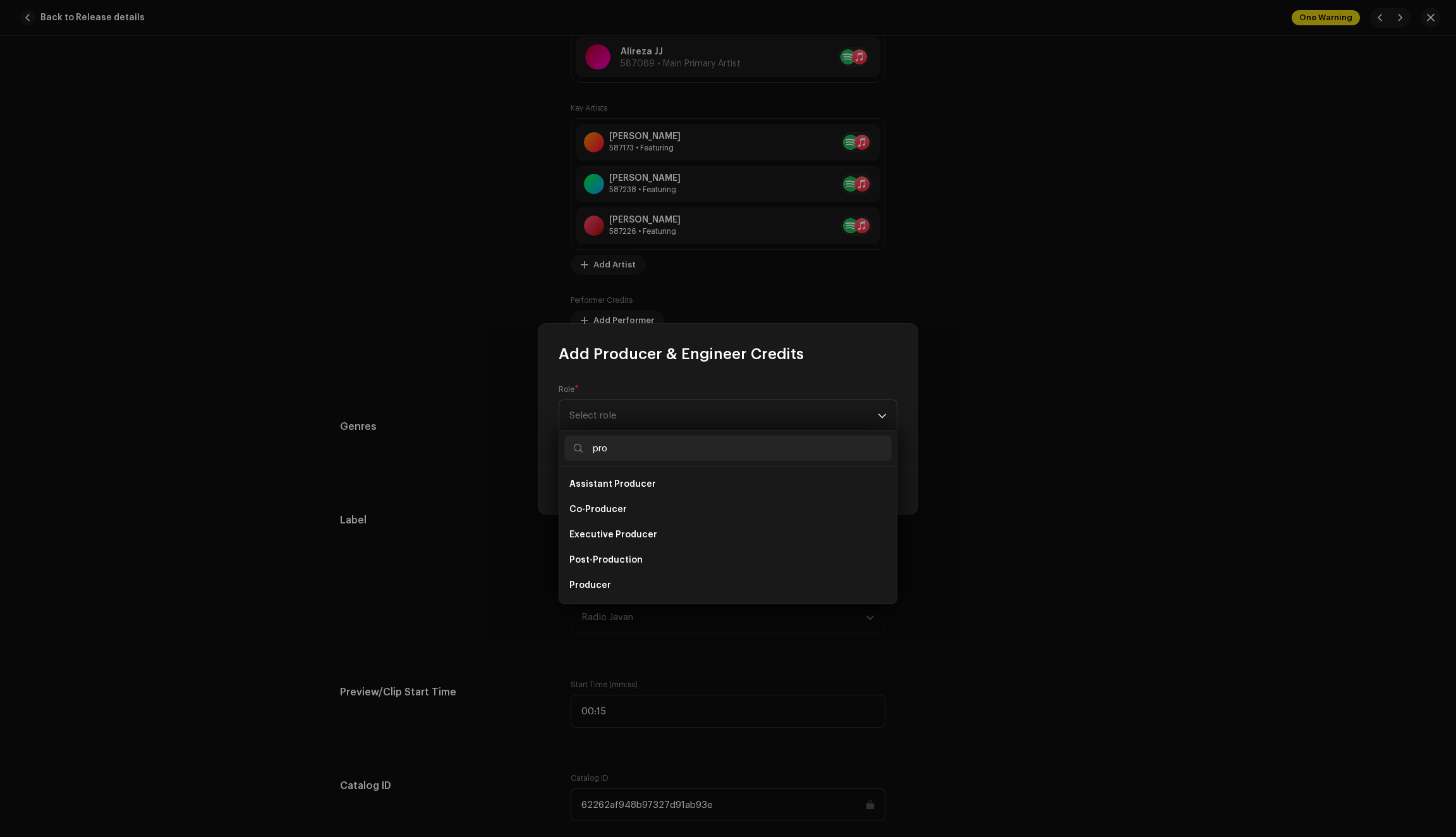
scroll to position [20, 0]
type input "pro"
click at [612, 563] on li "Producer" at bounding box center [728, 565] width 327 height 26
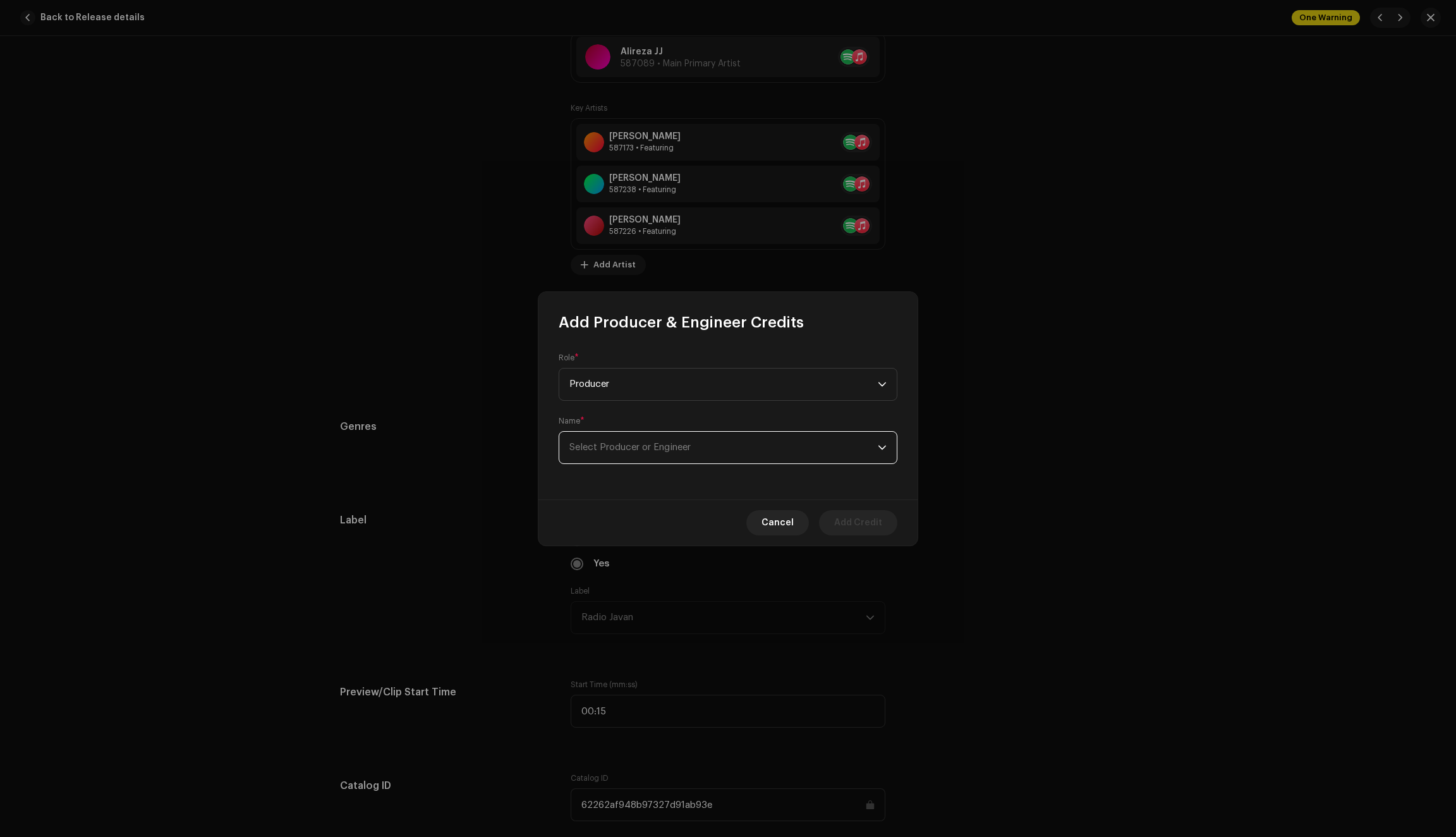
click at [640, 455] on span "Select Producer or Engineer" at bounding box center [724, 447] width 308 height 31
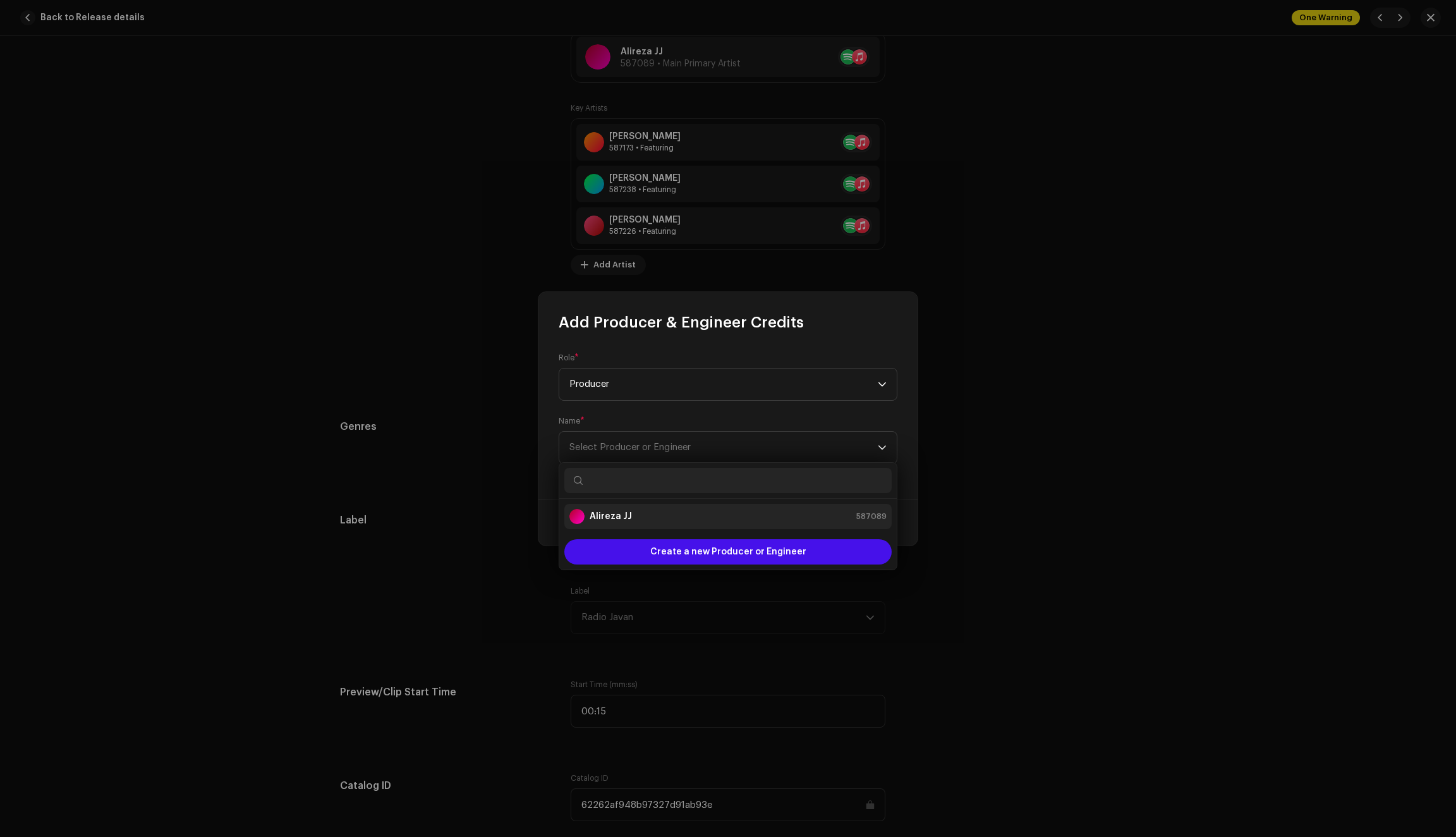
click at [618, 517] on strong "Alireza JJ" at bounding box center [611, 516] width 42 height 13
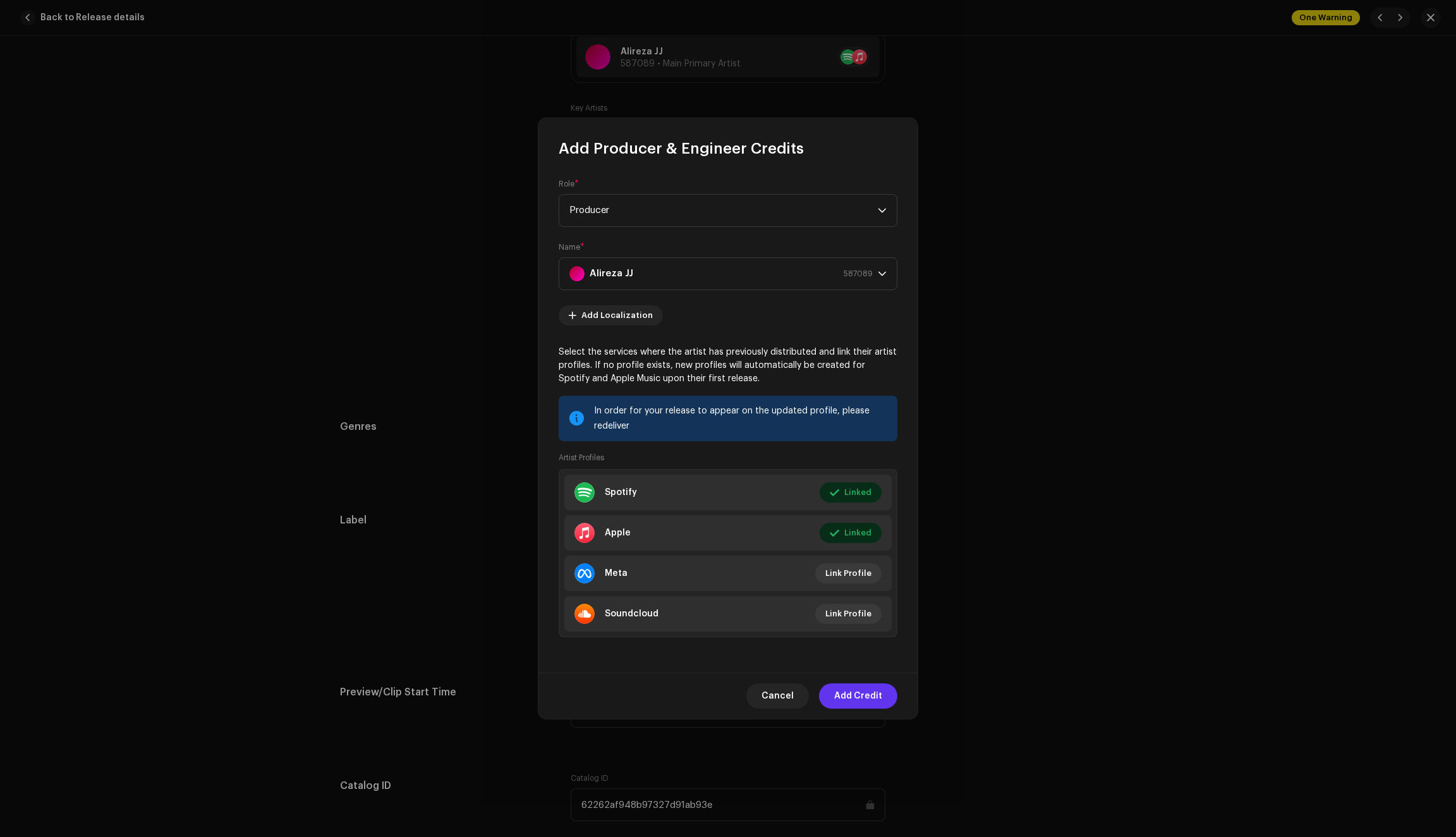
click at [848, 695] on span "Add Credit" at bounding box center [858, 696] width 48 height 26
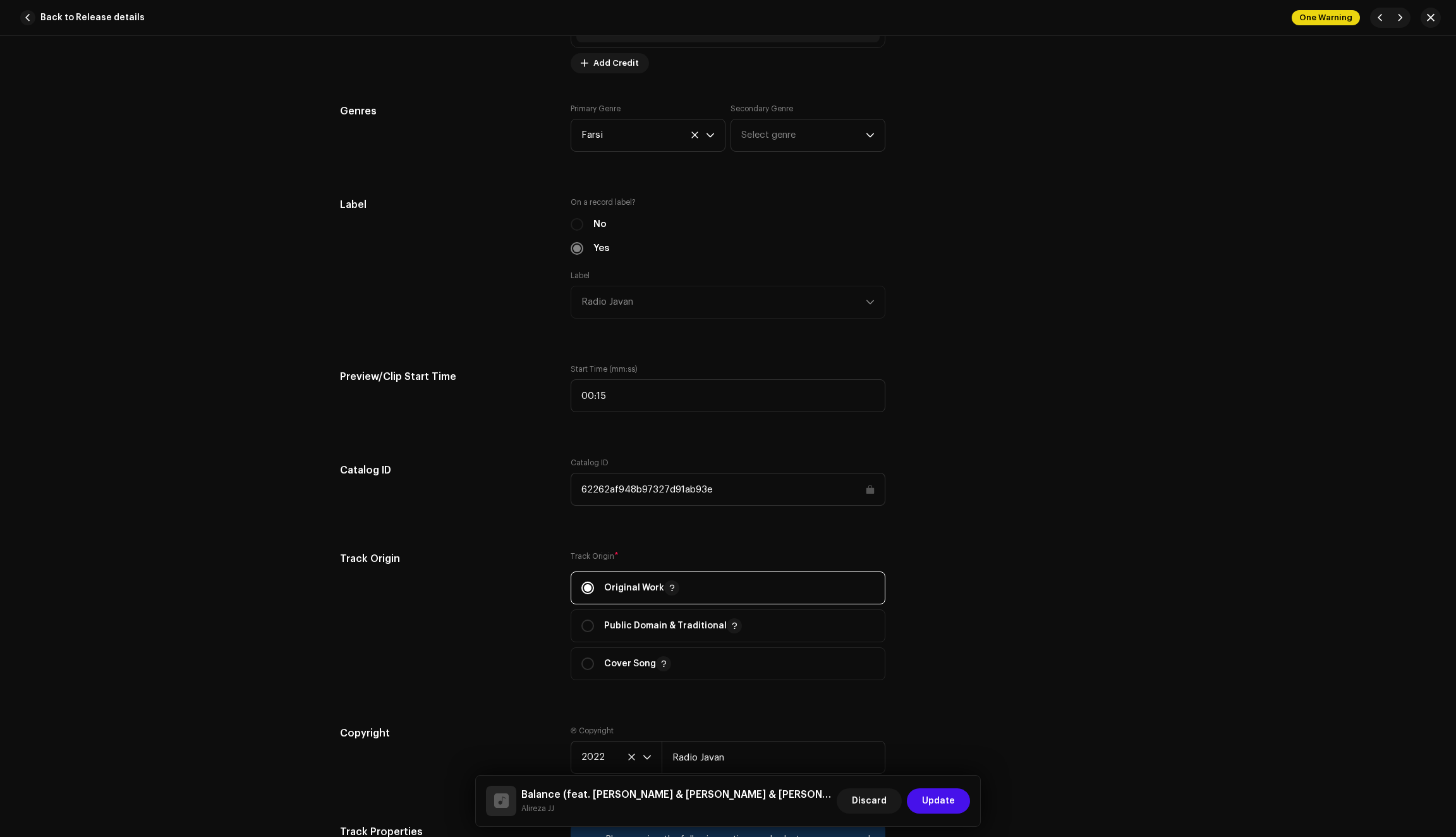
scroll to position [1015, 0]
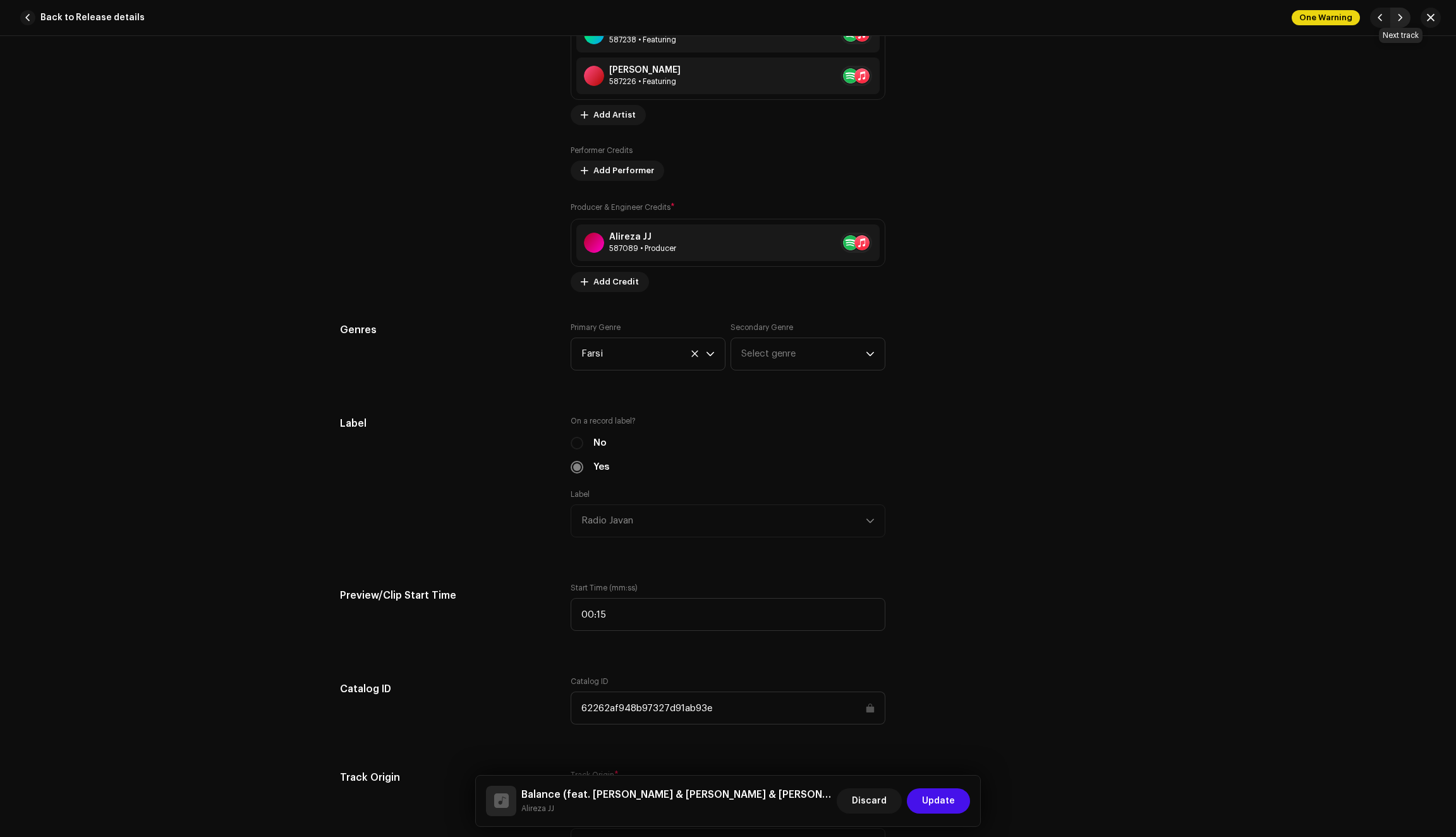
click at [1399, 21] on span "button" at bounding box center [1400, 18] width 7 height 10
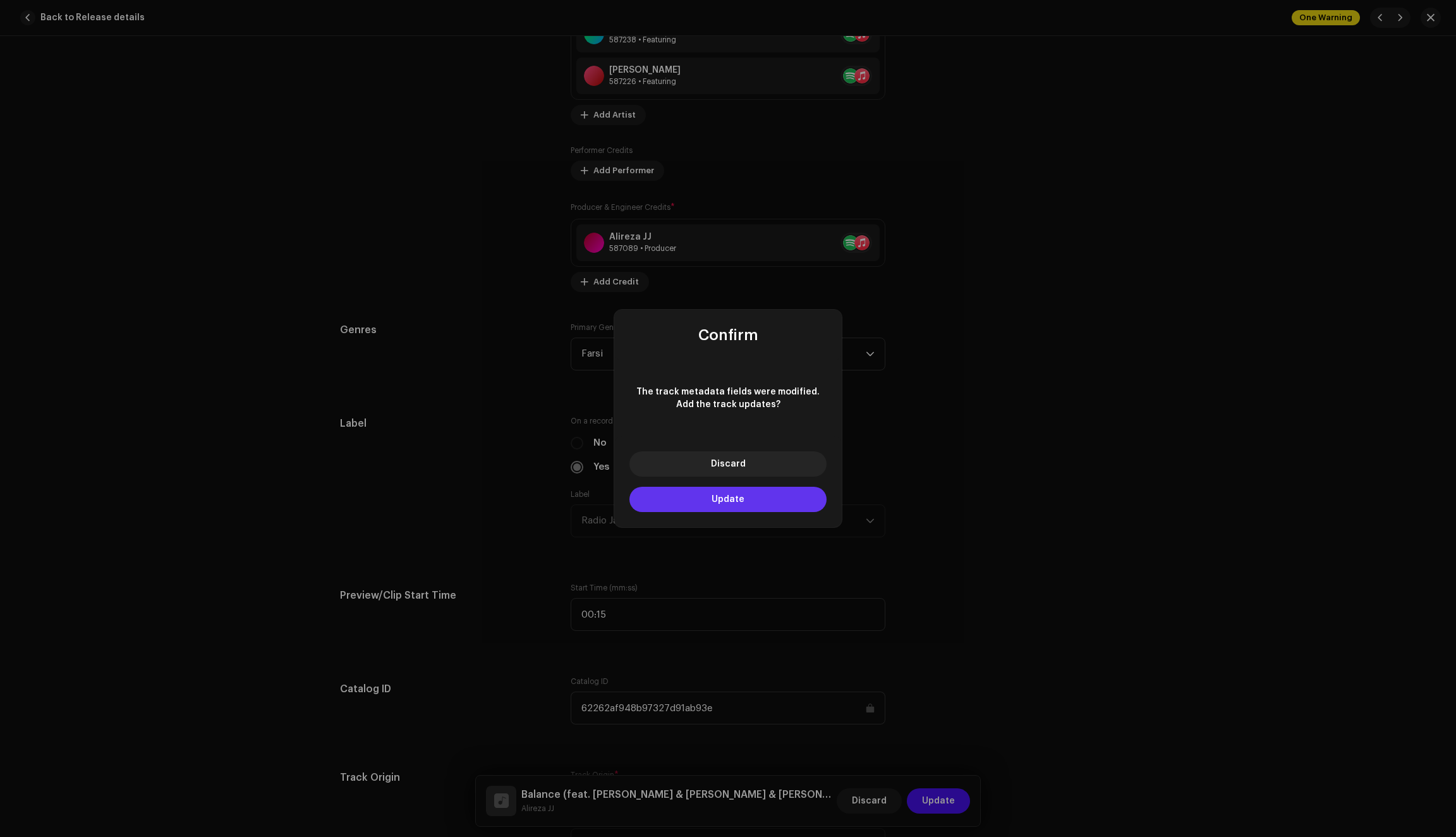
click at [761, 497] on button "Update" at bounding box center [728, 499] width 197 height 26
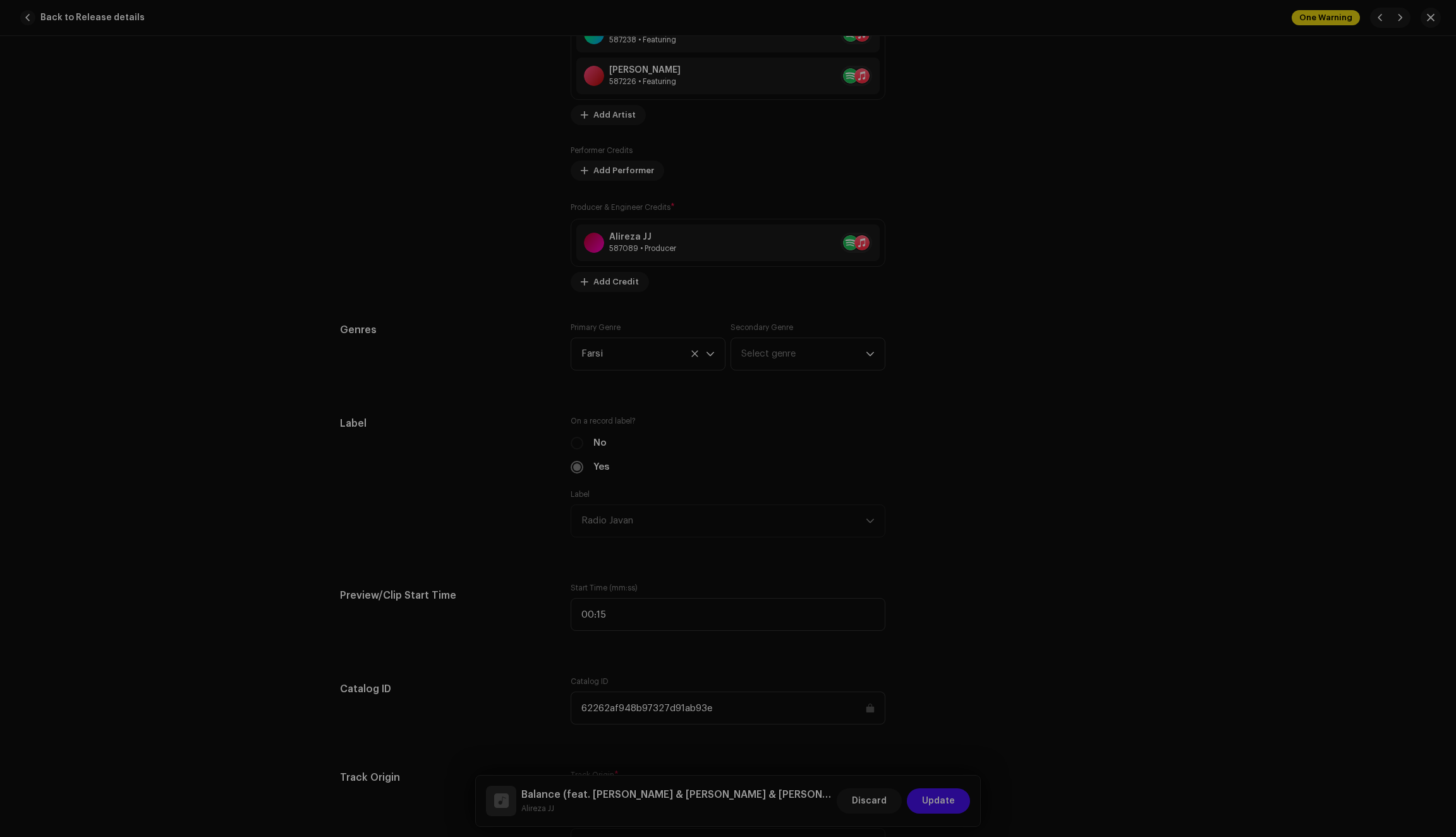
type input "QZN882214267"
type input "Bilite Talayi"
type input "62262bde48b97327d91aba48"
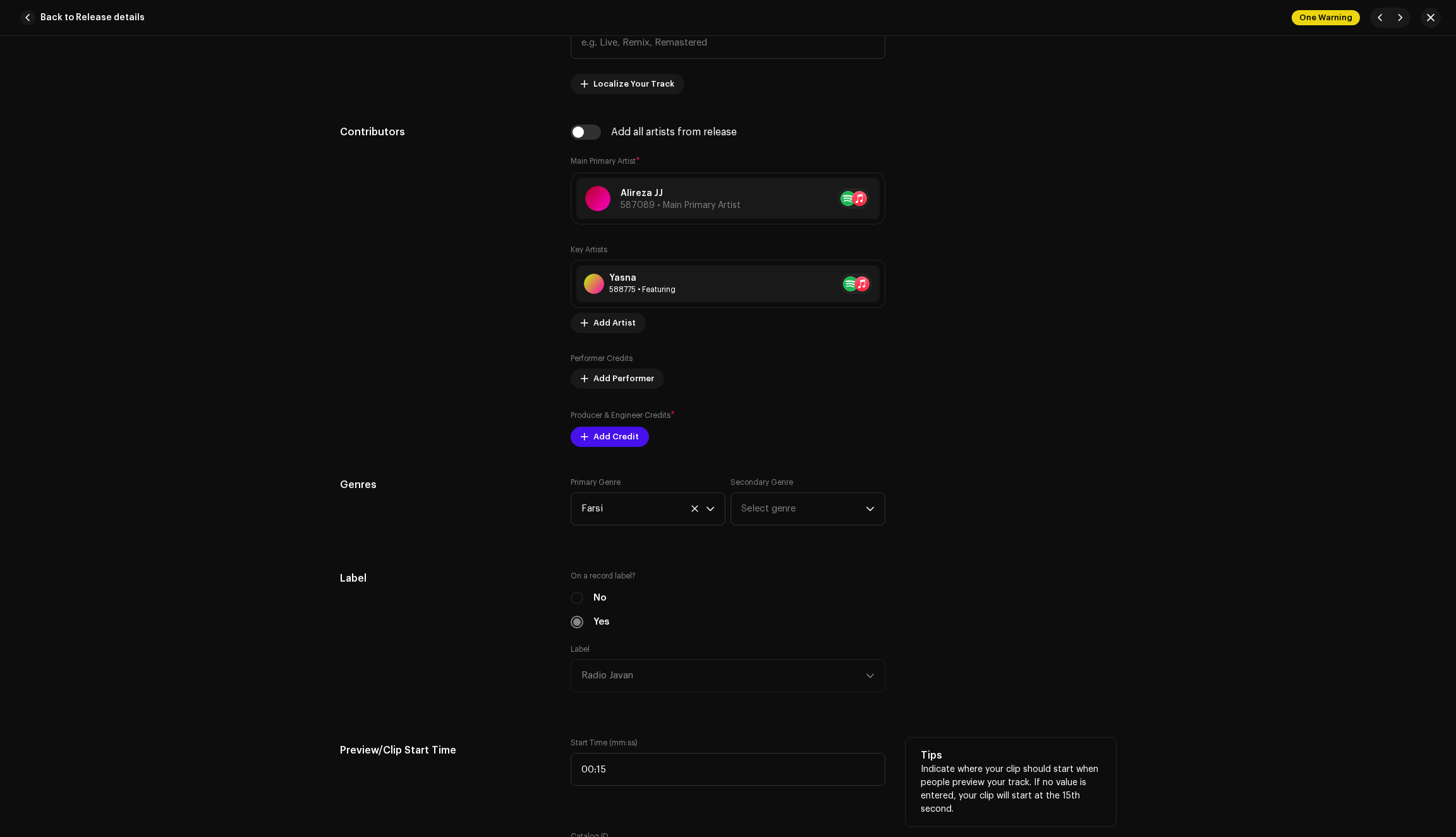
scroll to position [714, 0]
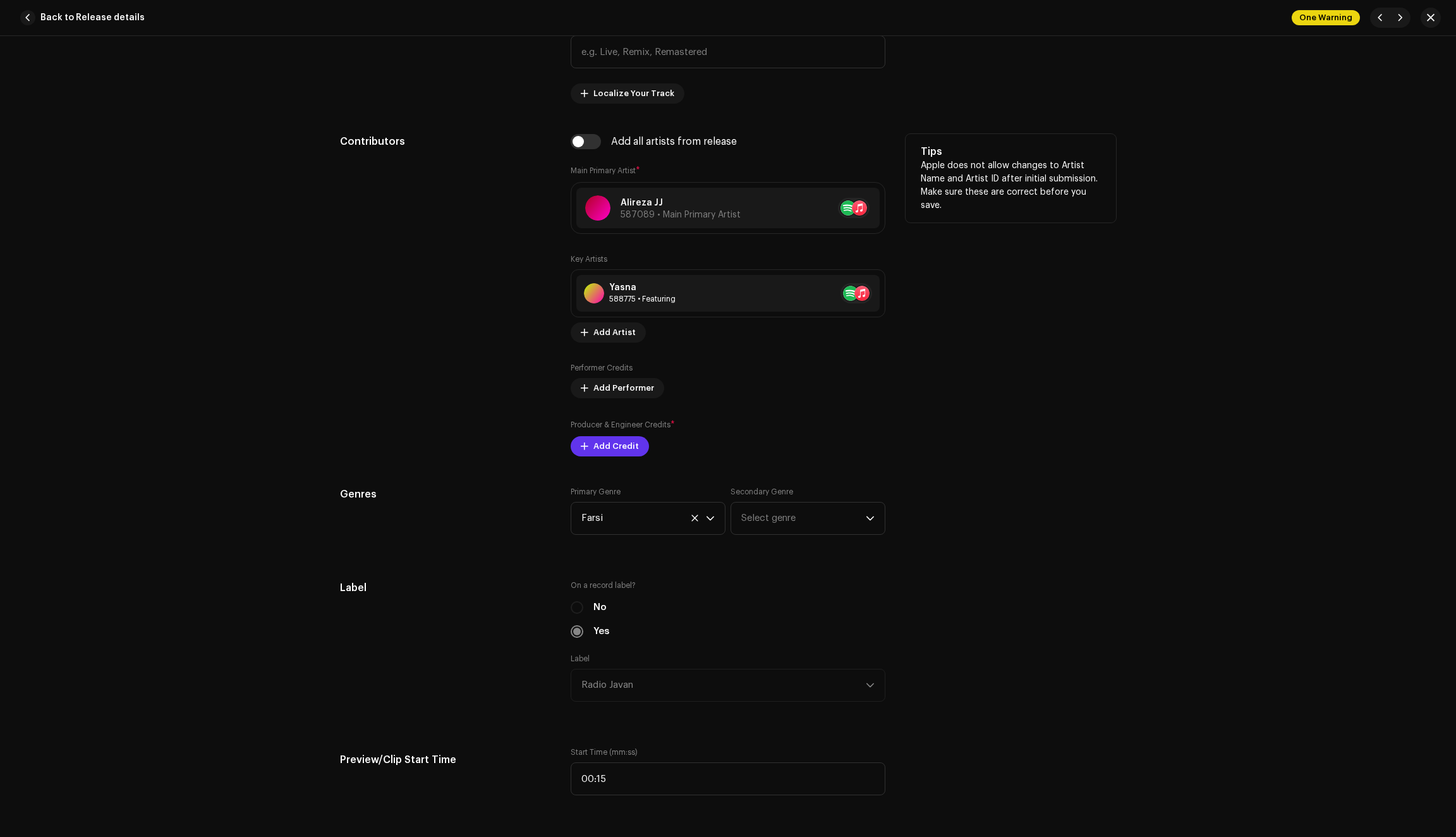
click at [603, 452] on span "Add Credit" at bounding box center [616, 447] width 46 height 26
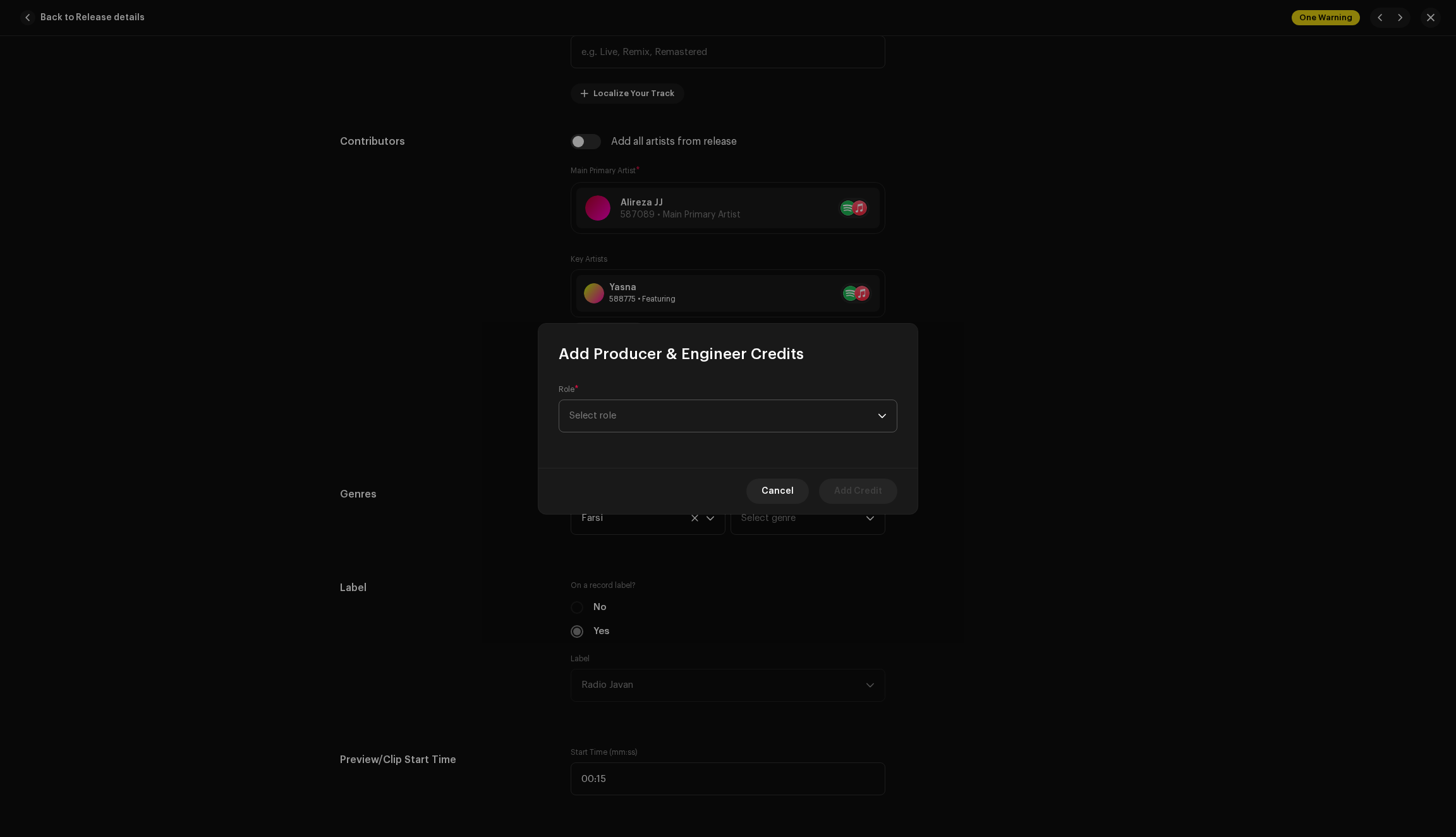
click at [653, 413] on span "Select role" at bounding box center [724, 415] width 308 height 31
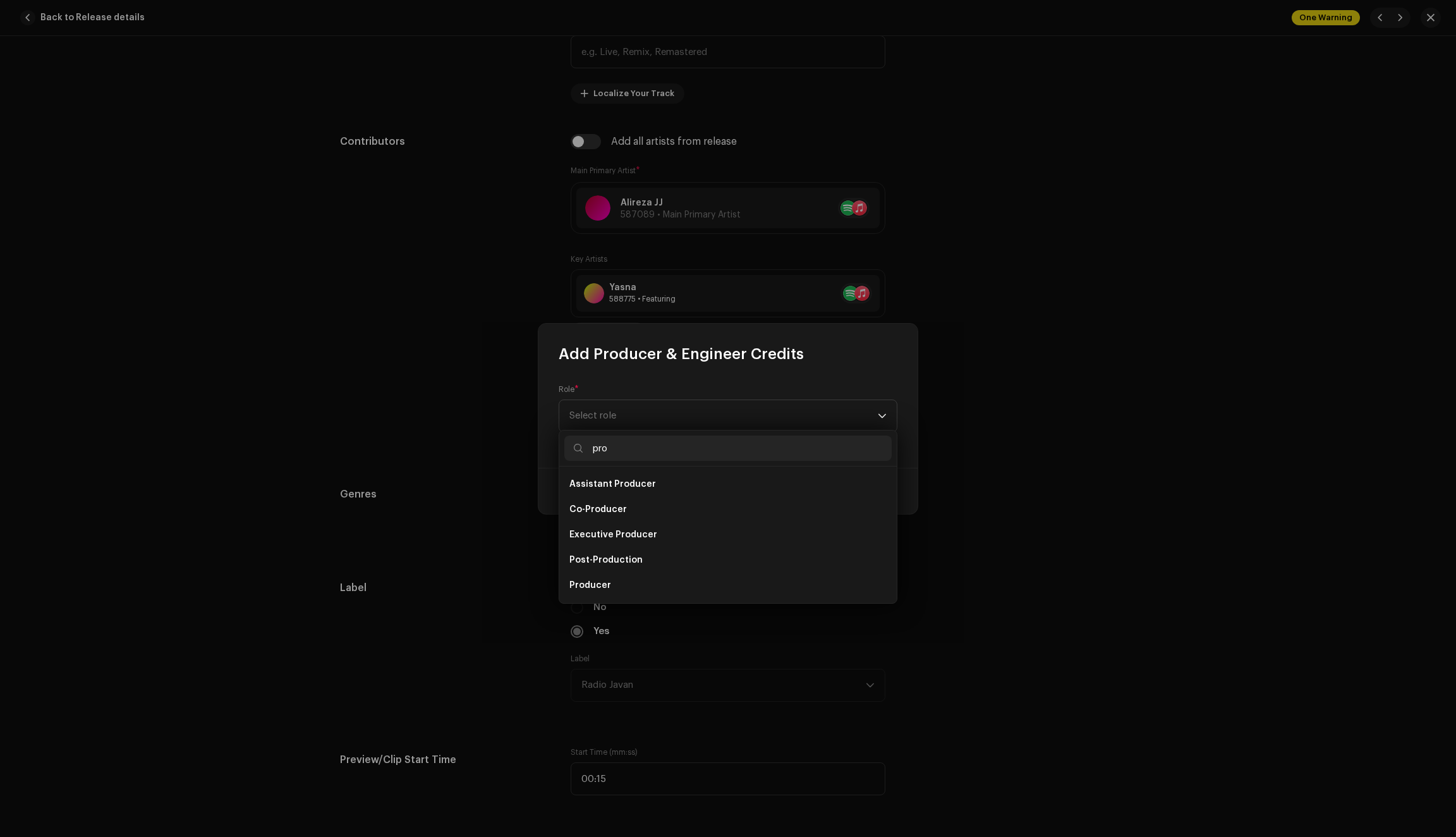
scroll to position [20, 0]
type input "pro"
click at [641, 565] on li "Producer" at bounding box center [728, 565] width 327 height 26
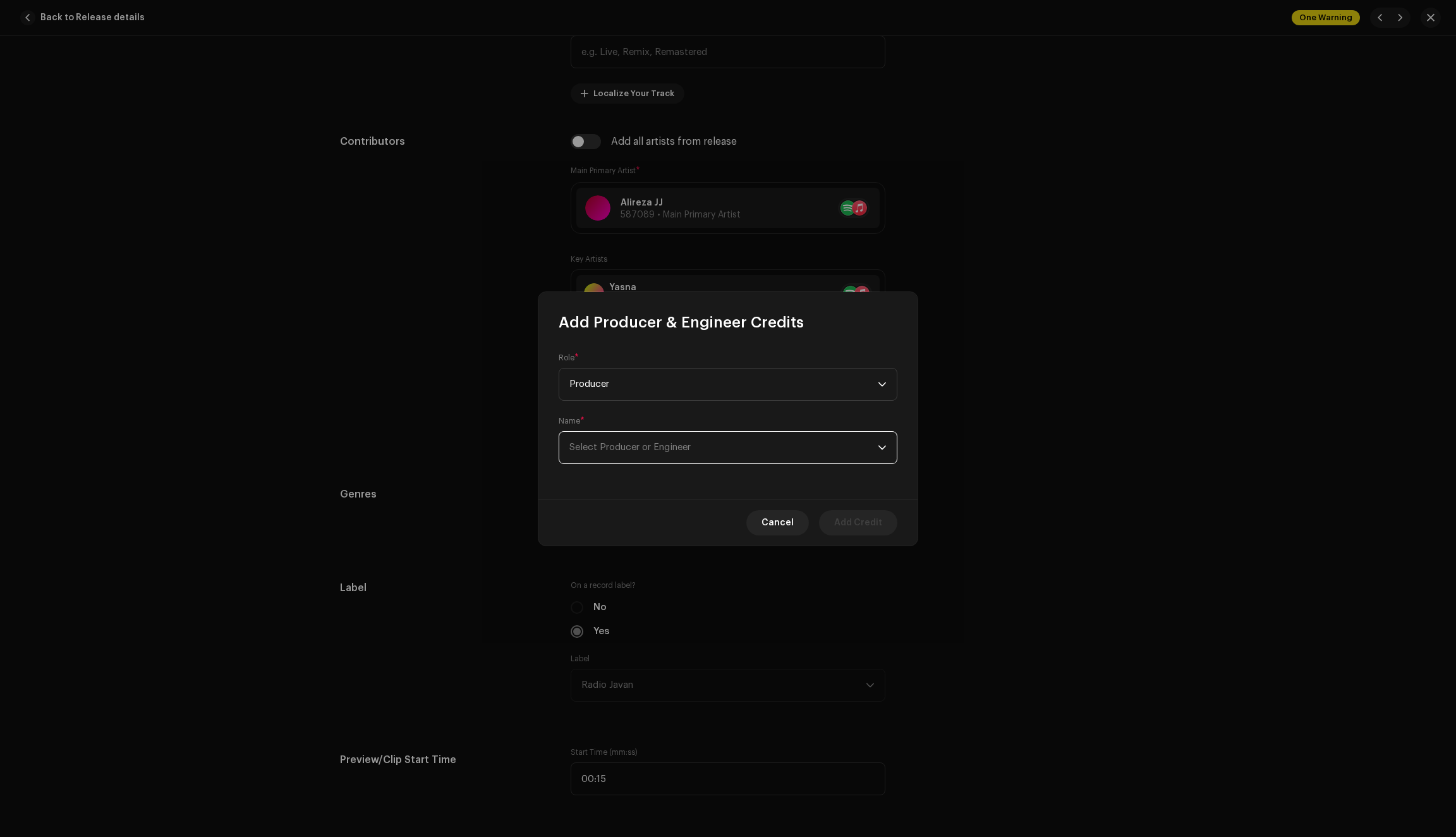
click at [648, 443] on span "Select Producer or Engineer" at bounding box center [631, 447] width 122 height 10
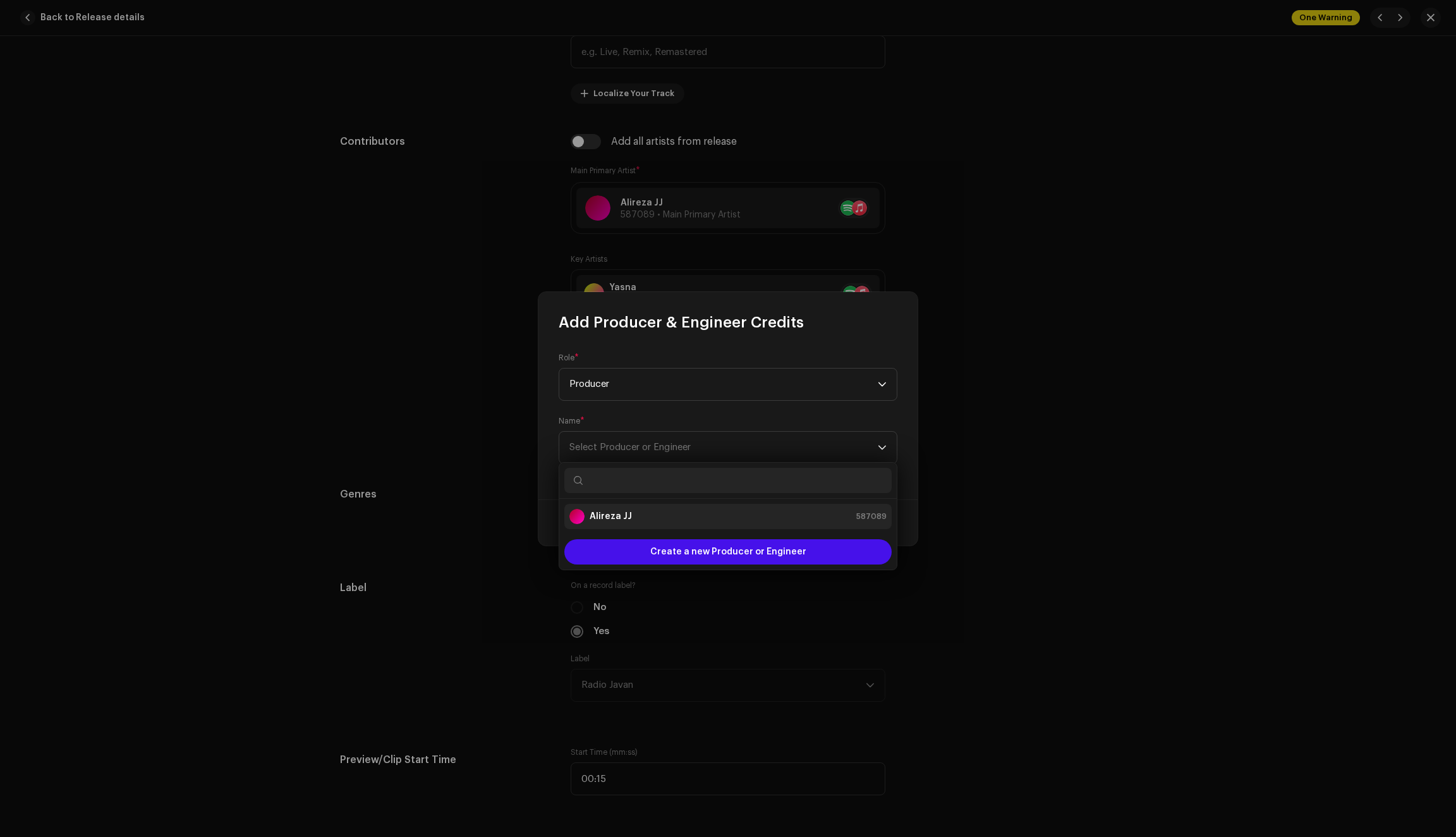
click at [607, 511] on strong "Alireza JJ" at bounding box center [611, 516] width 42 height 13
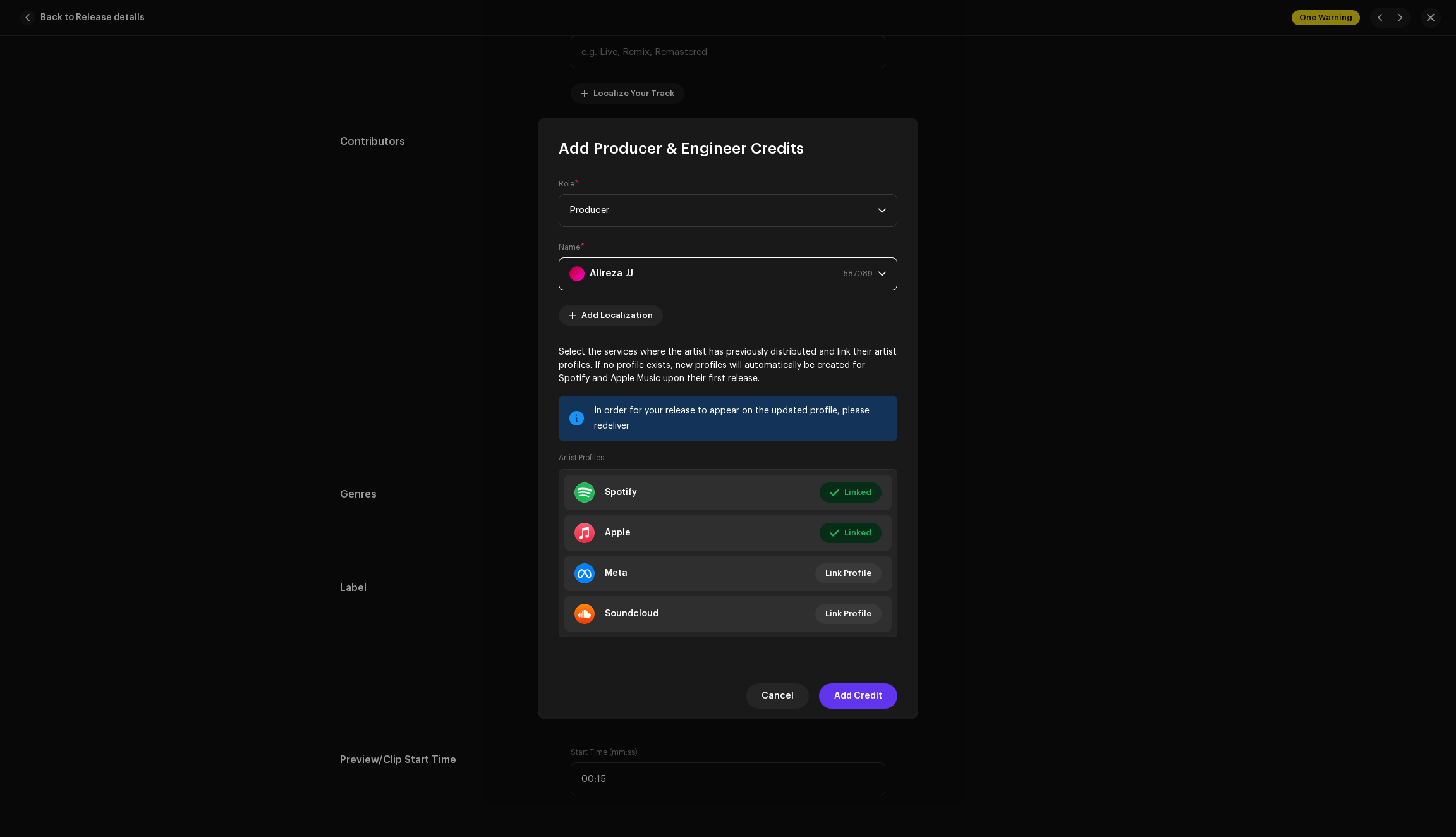
click at [855, 699] on span "Add Credit" at bounding box center [858, 696] width 48 height 26
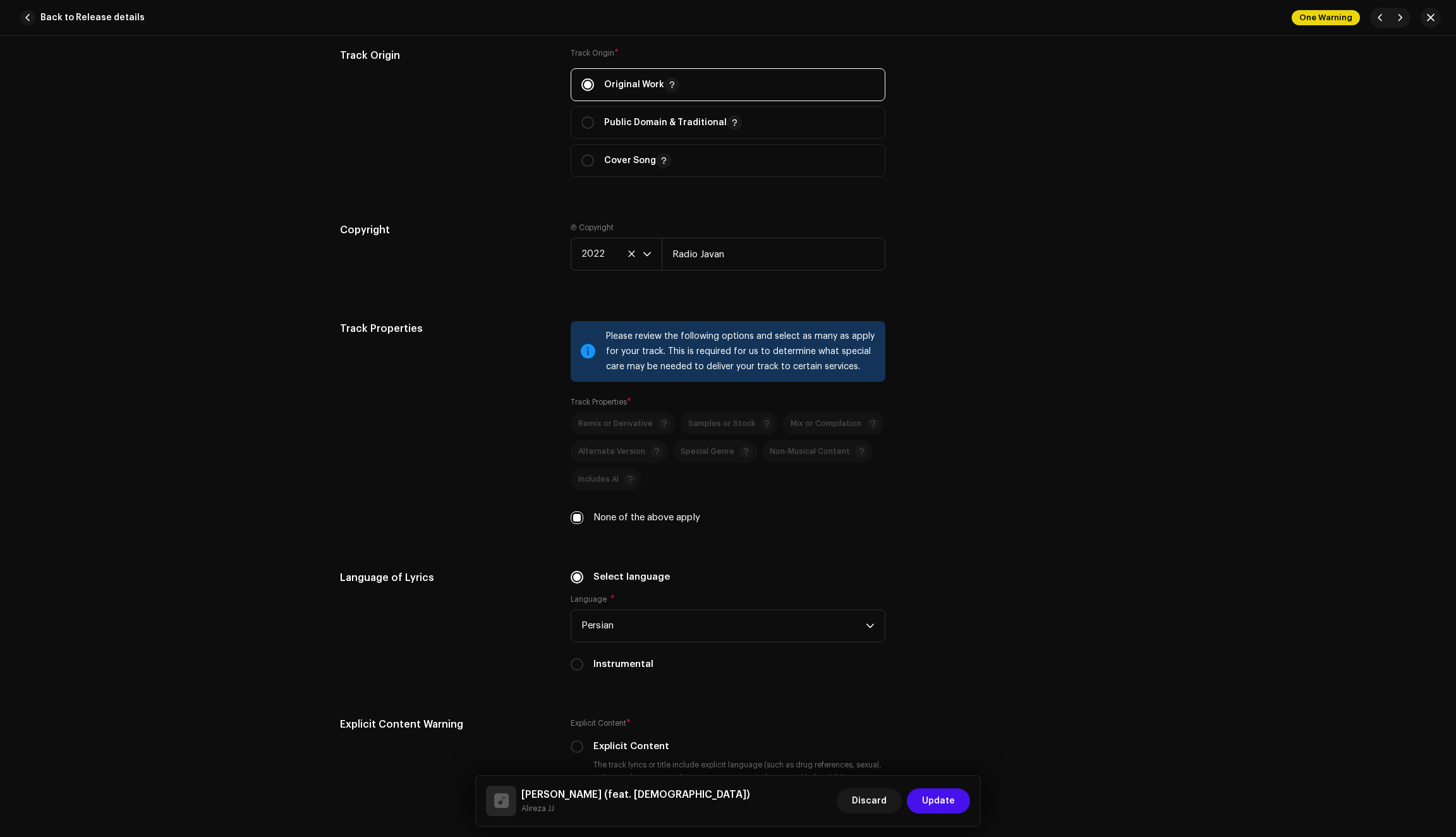
scroll to position [1606, 0]
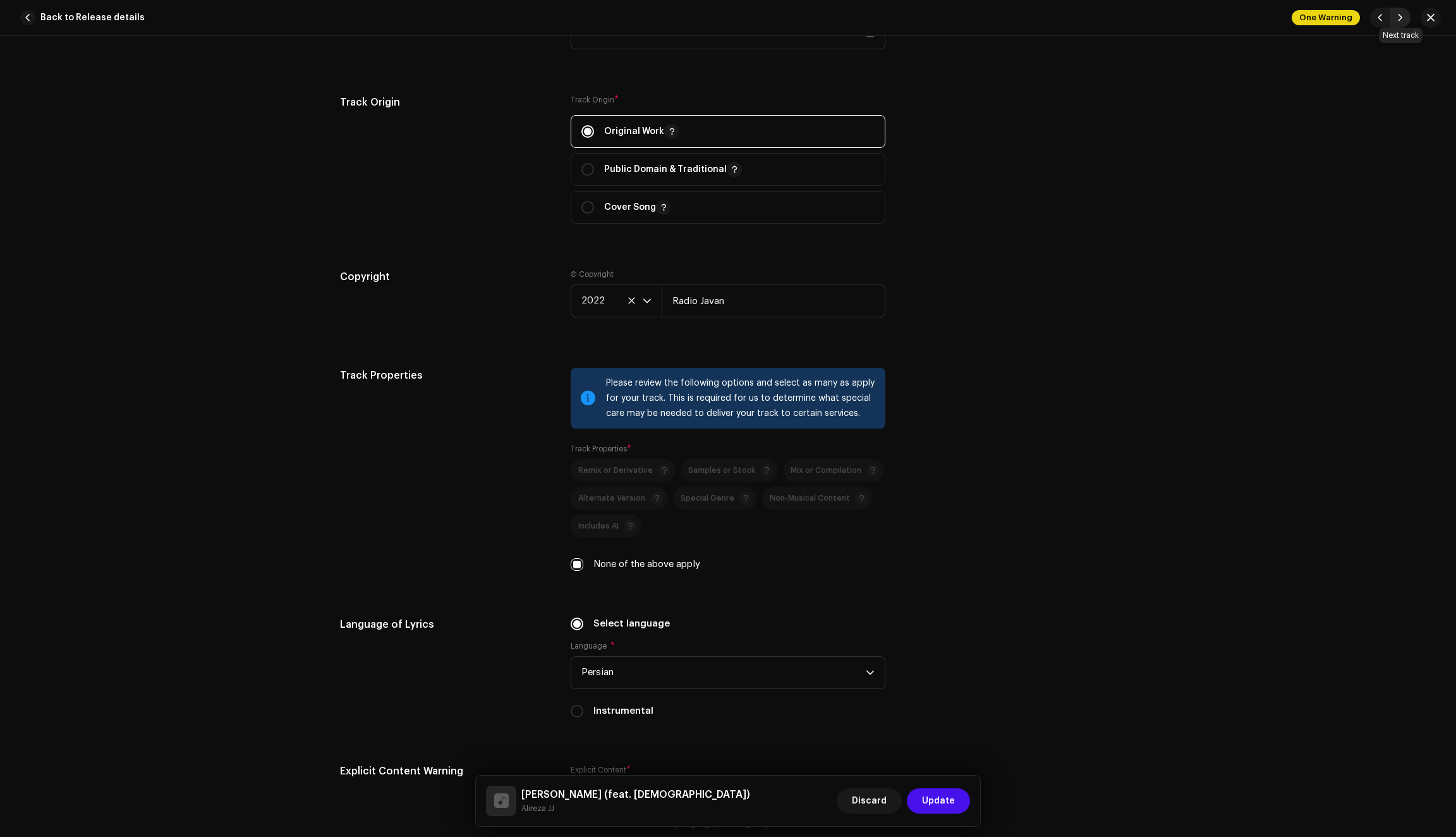
click at [1402, 18] on span "button" at bounding box center [1400, 18] width 7 height 10
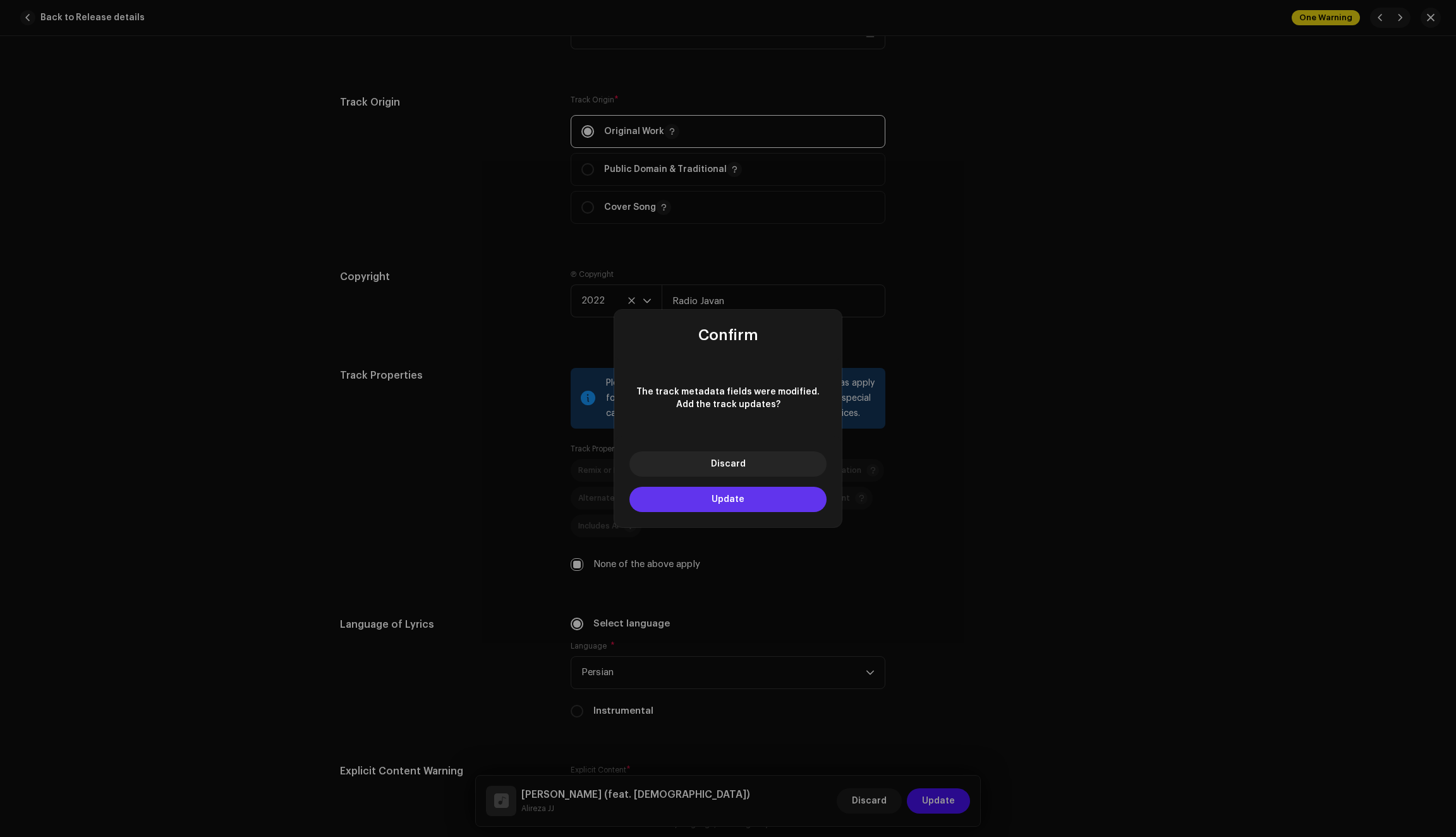
click at [741, 491] on button "Update" at bounding box center [728, 499] width 197 height 26
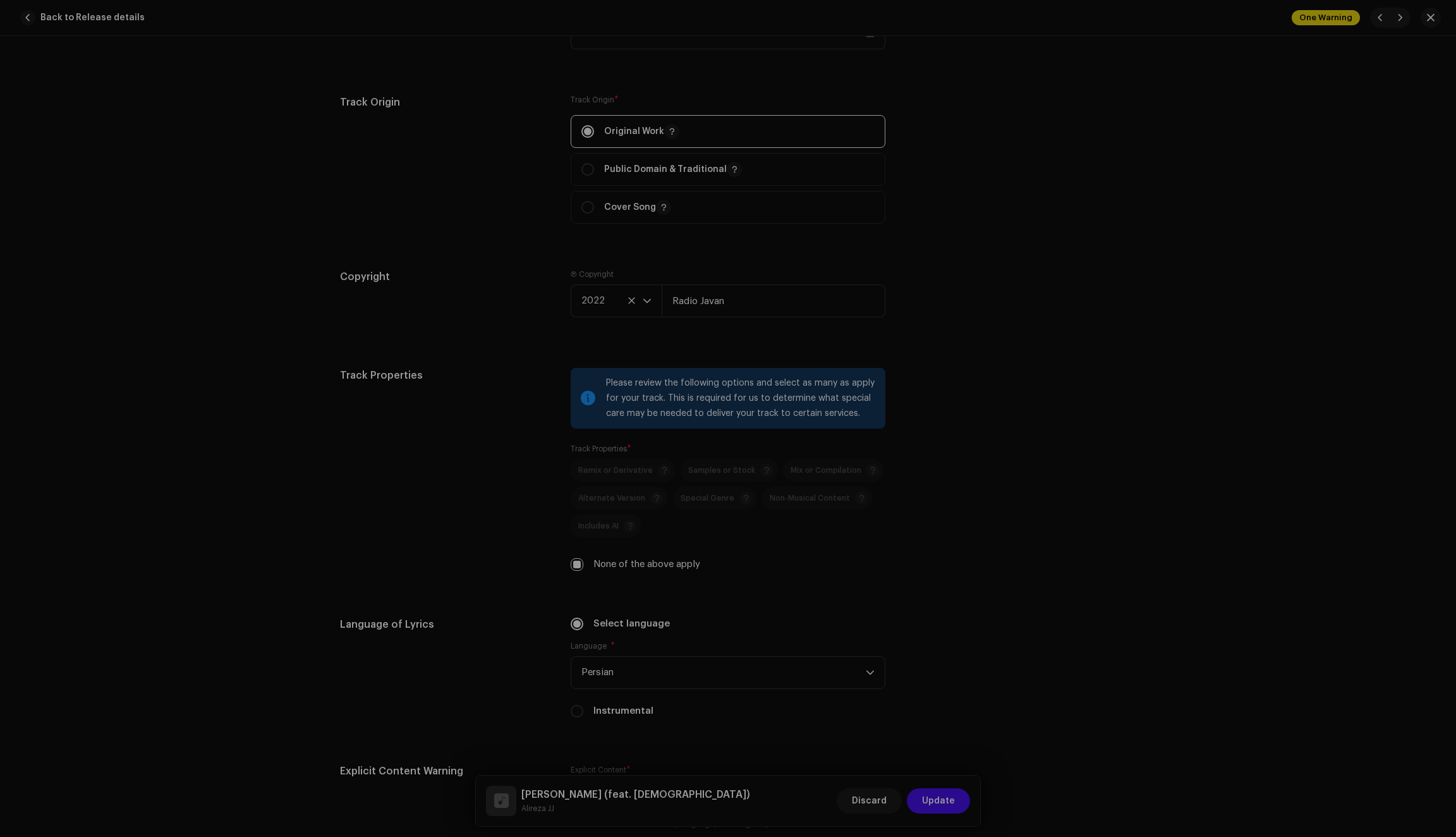
type input "QZN882214268"
type input "Ghesmate Man"
type input "62262c5a48b97327d91aba51"
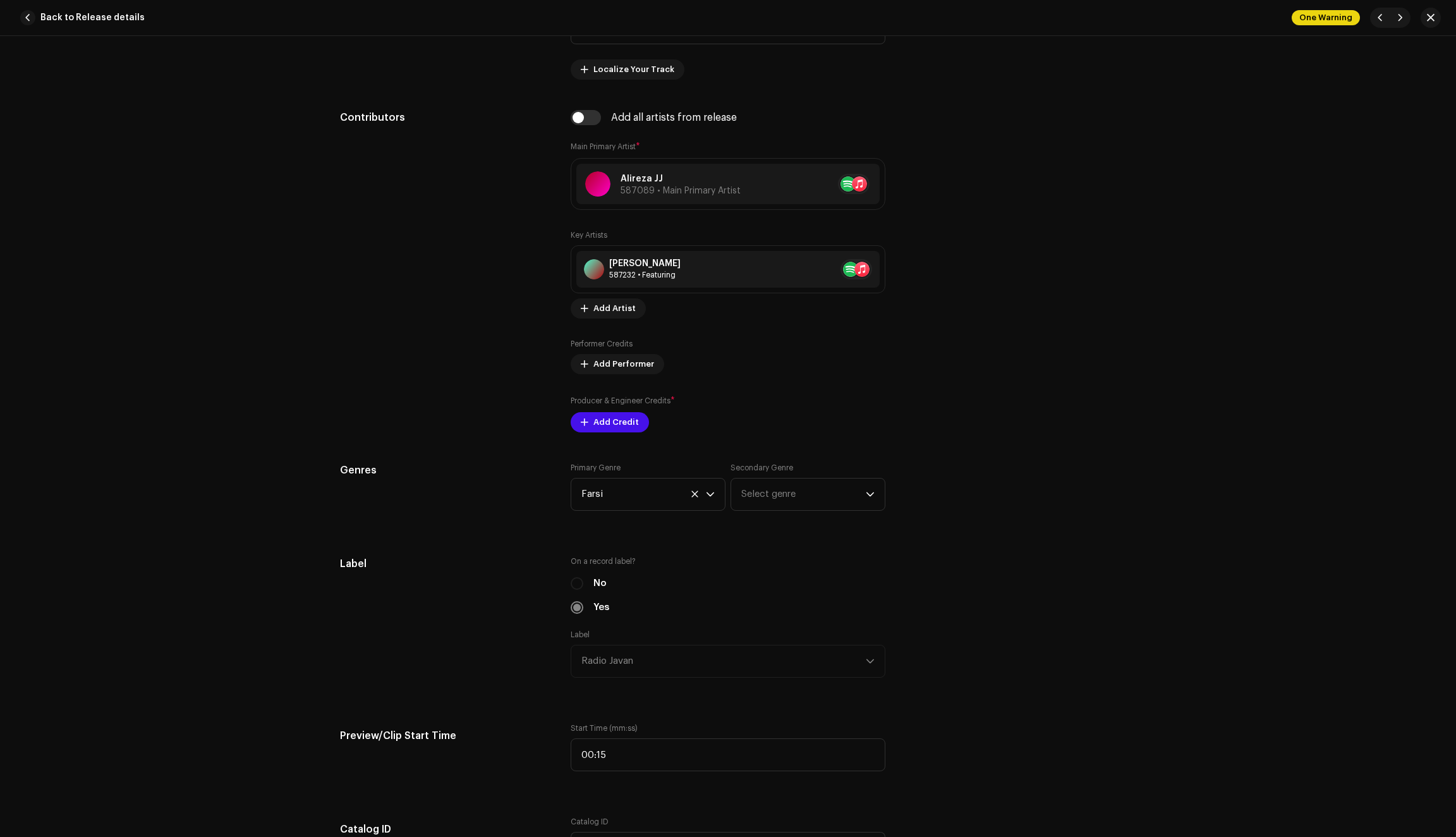
scroll to position [735, 0]
click at [603, 428] on span "Add Credit" at bounding box center [616, 425] width 46 height 26
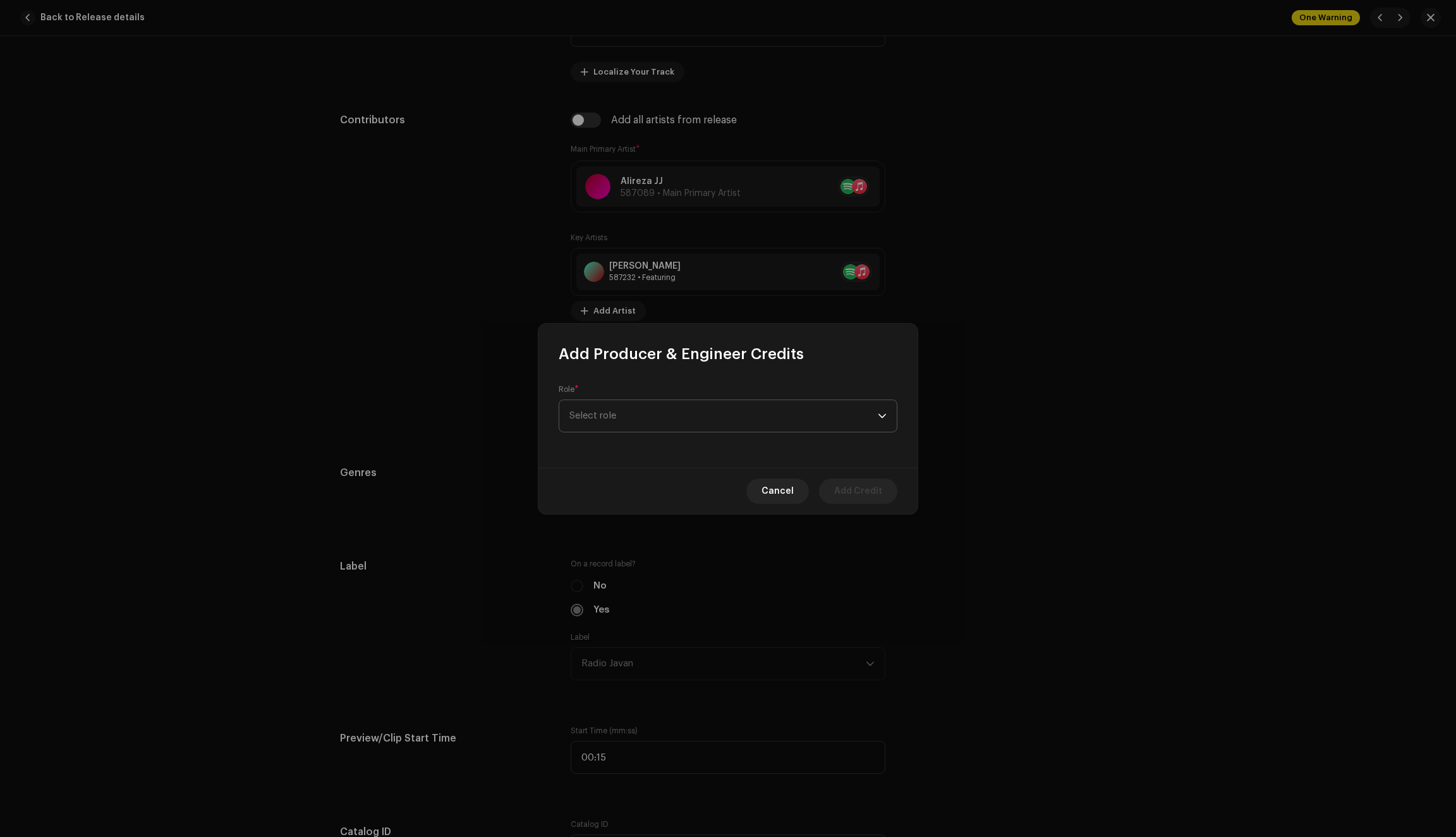
click at [656, 410] on span "Select role" at bounding box center [724, 415] width 308 height 31
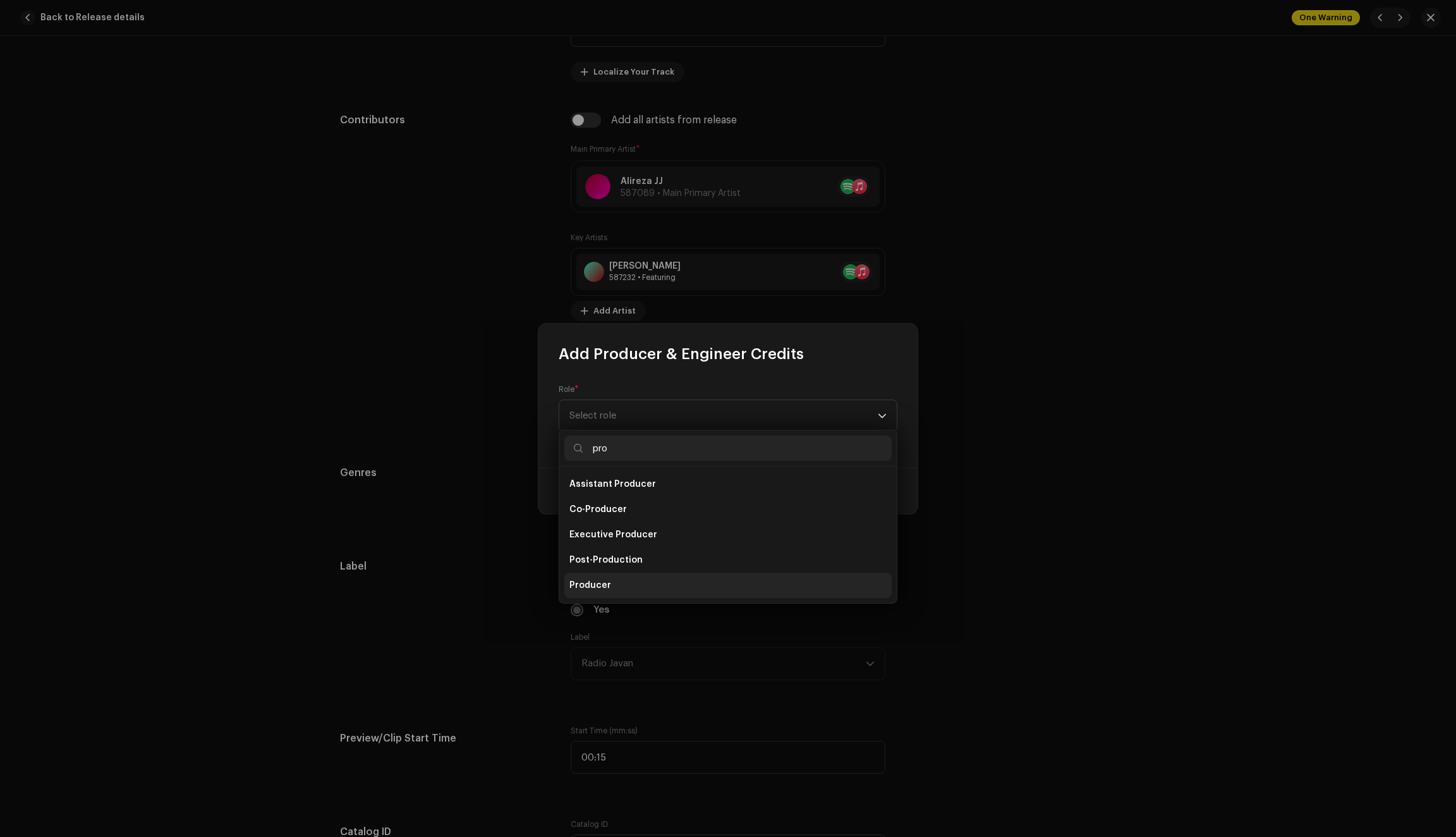
type input "pro"
click at [613, 587] on li "Producer" at bounding box center [728, 585] width 327 height 26
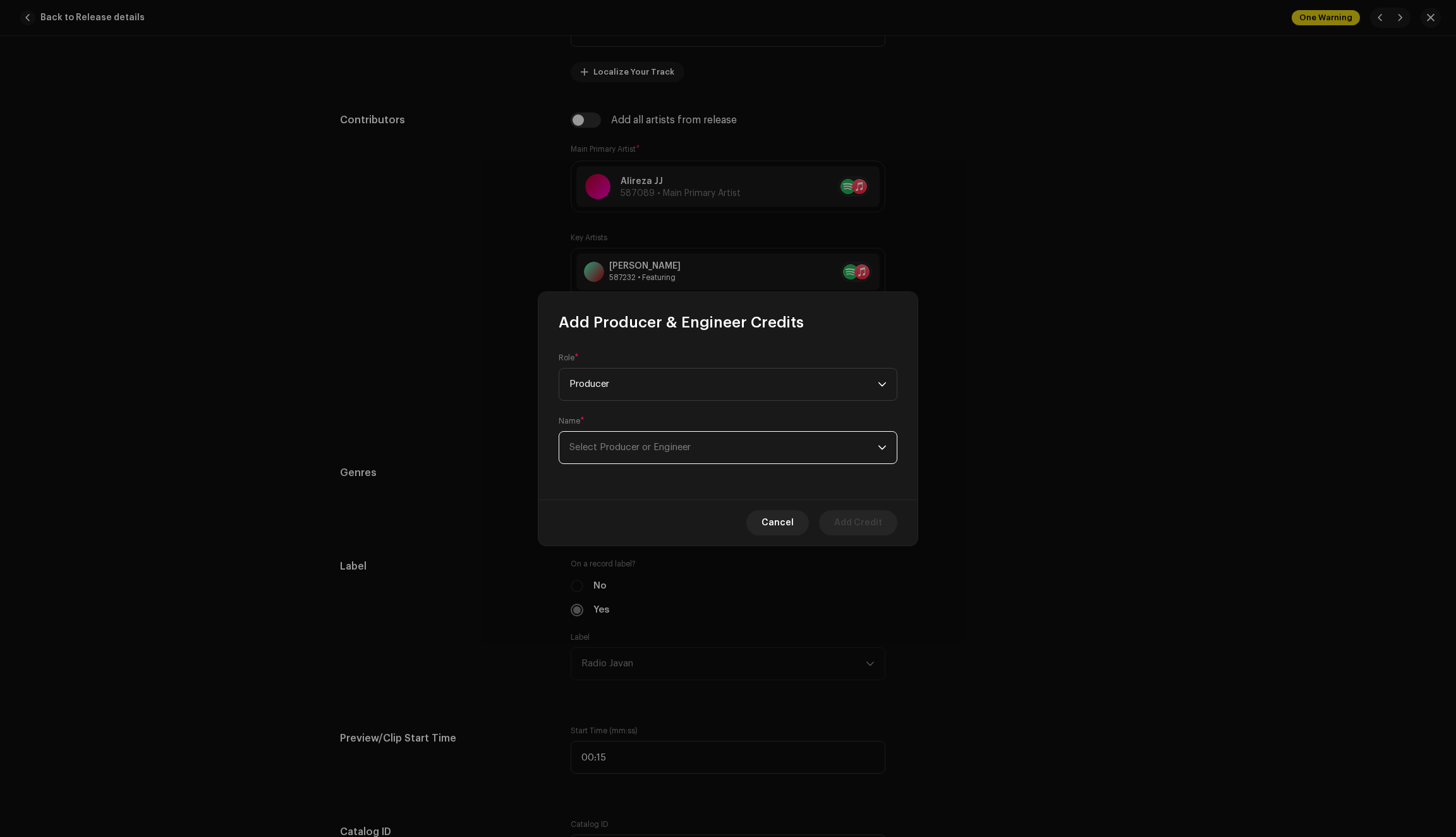
click at [713, 449] on span "Select Producer or Engineer" at bounding box center [724, 447] width 308 height 31
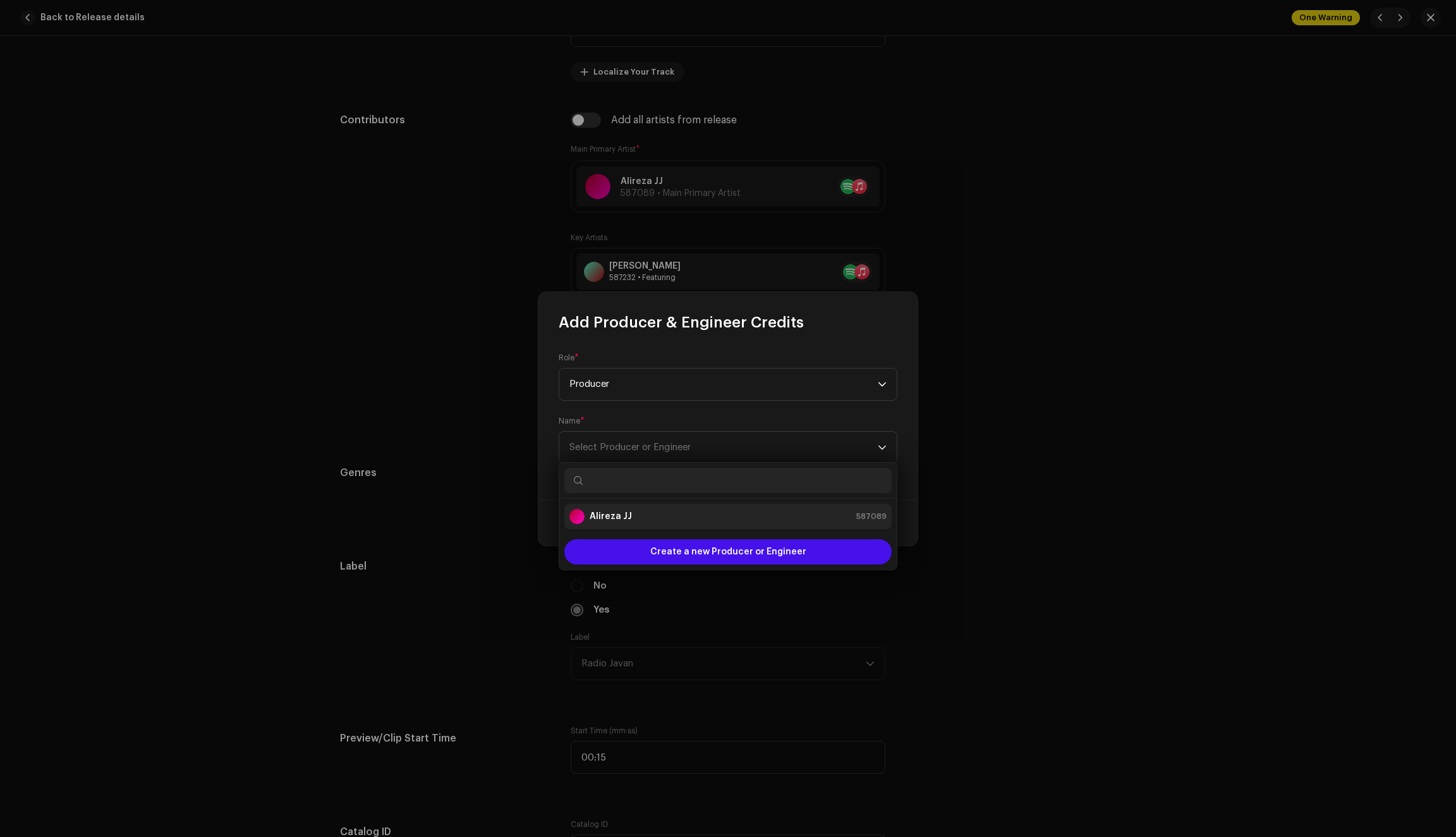
click at [627, 526] on li "Alireza JJ 587089" at bounding box center [728, 516] width 327 height 26
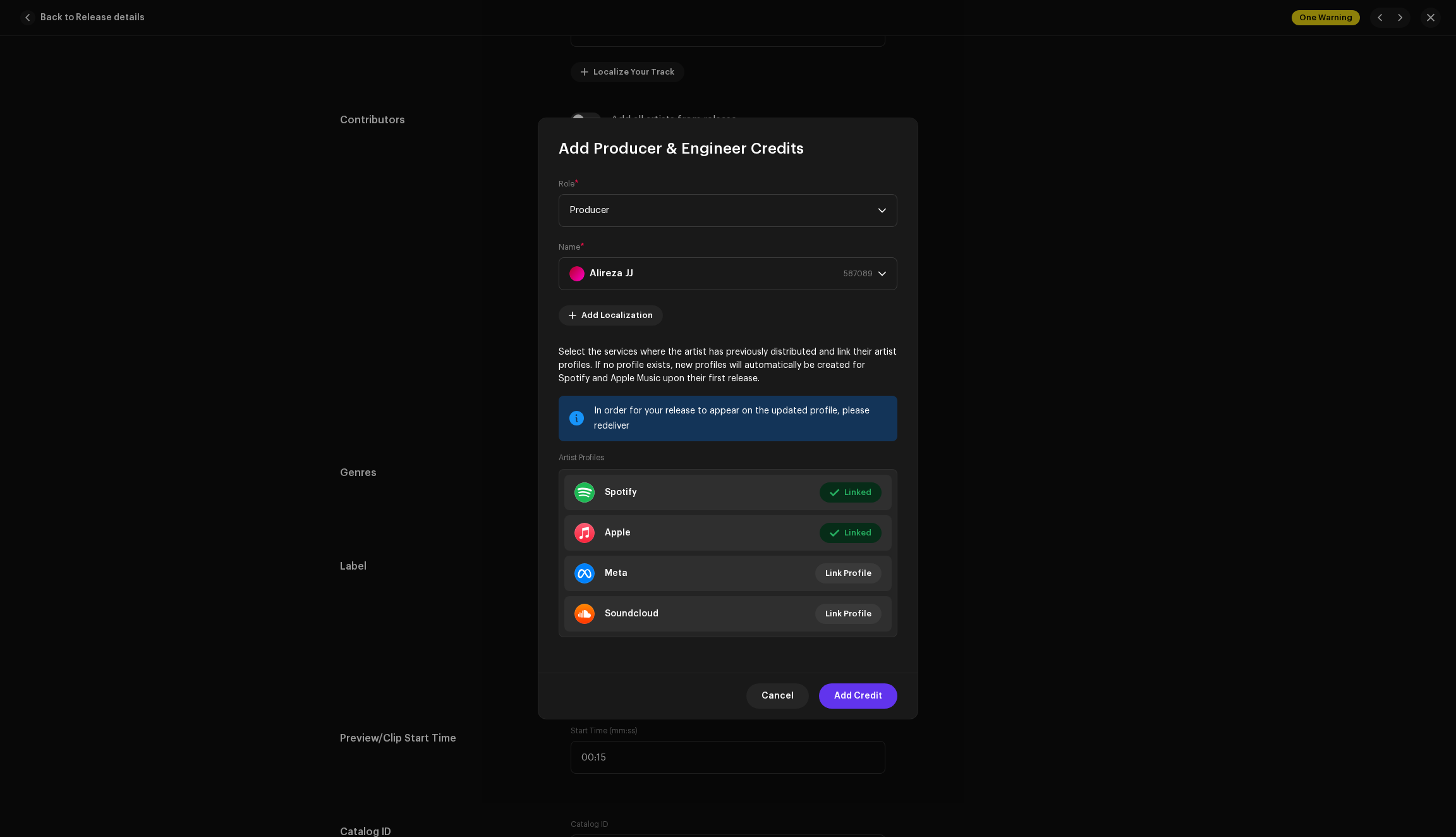
click at [858, 695] on span "Add Credit" at bounding box center [858, 696] width 48 height 26
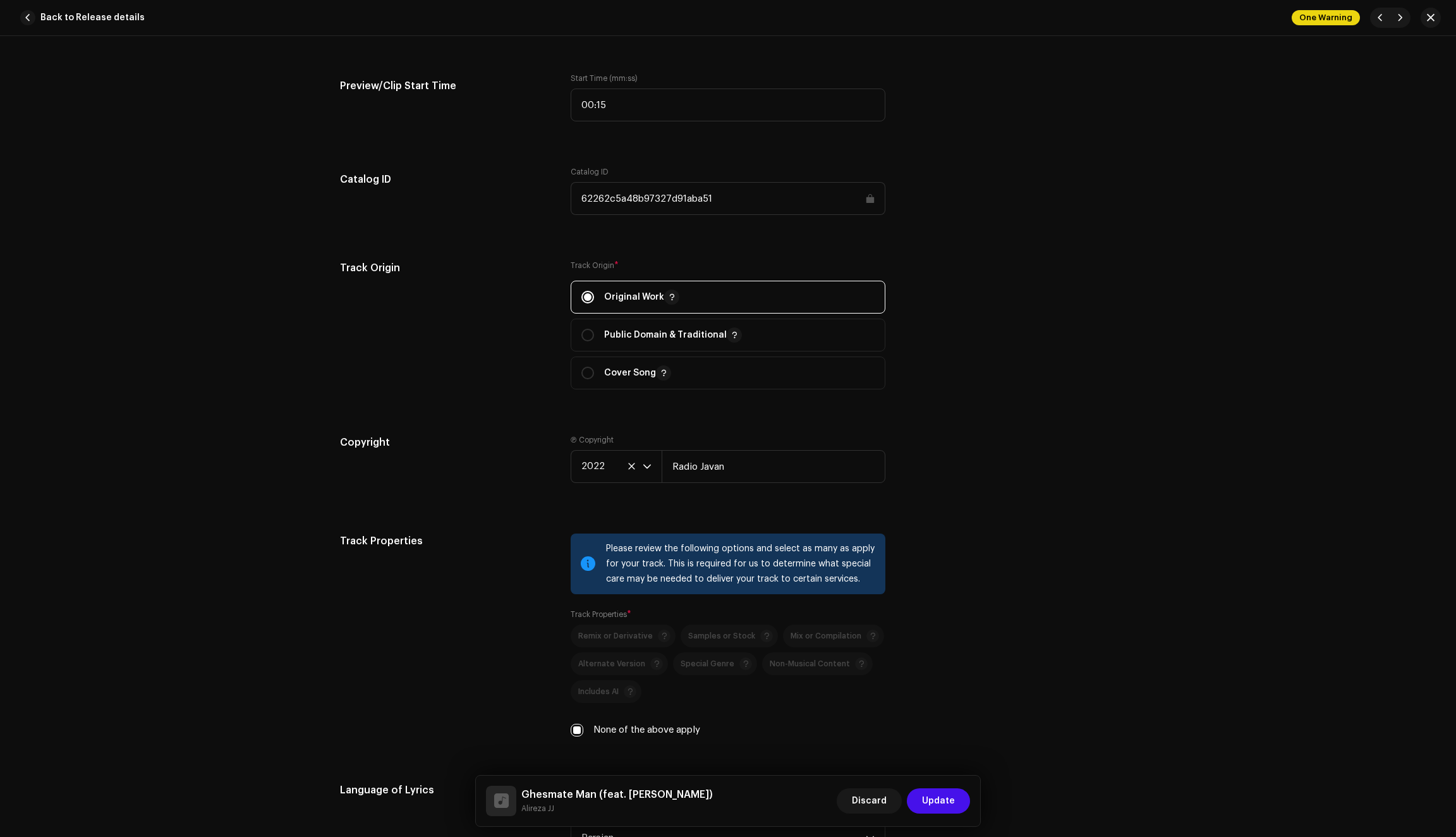
scroll to position [1405, 0]
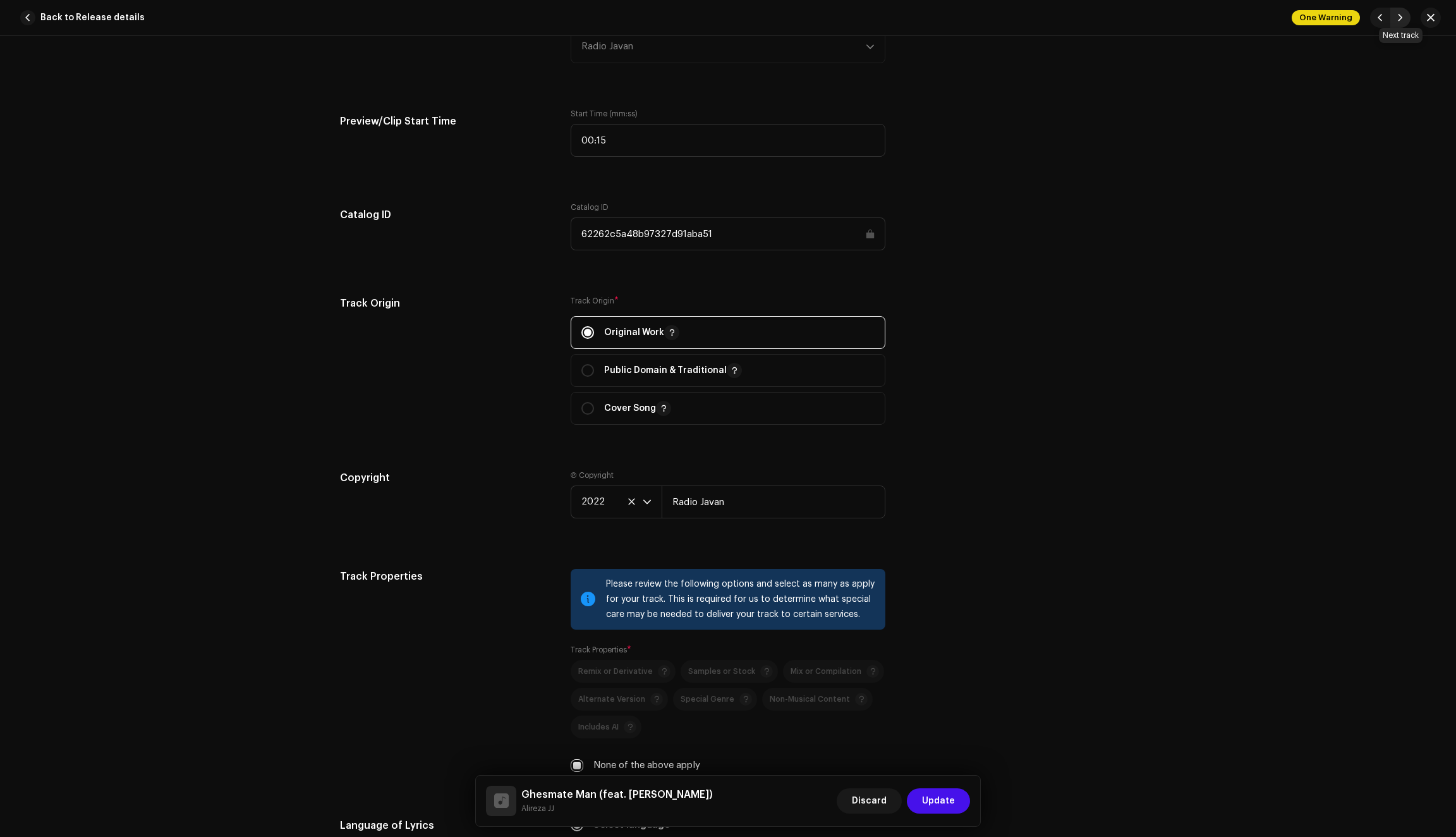
click at [1399, 20] on span "button" at bounding box center [1400, 18] width 7 height 10
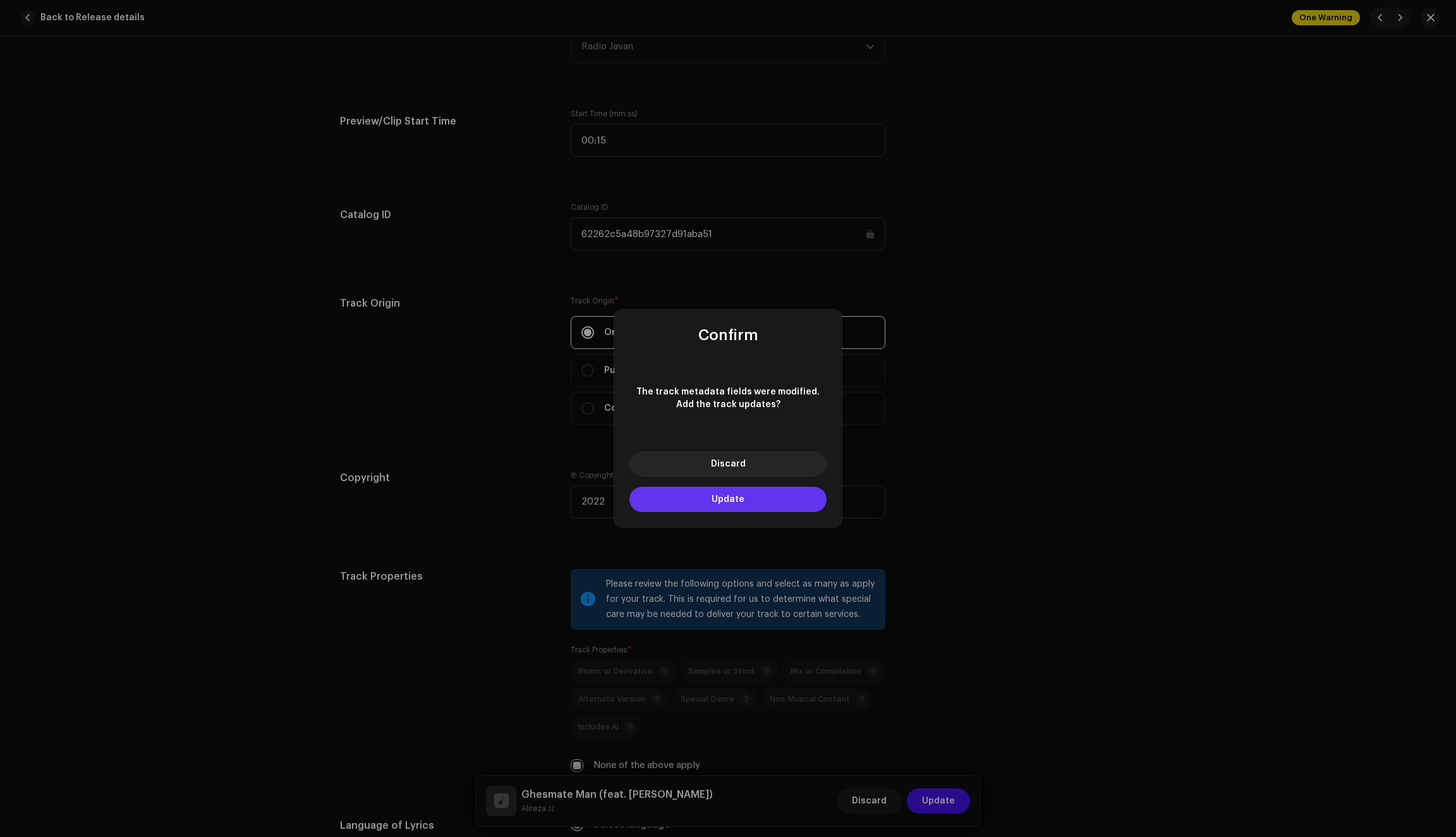
click at [760, 498] on button "Update" at bounding box center [728, 499] width 197 height 26
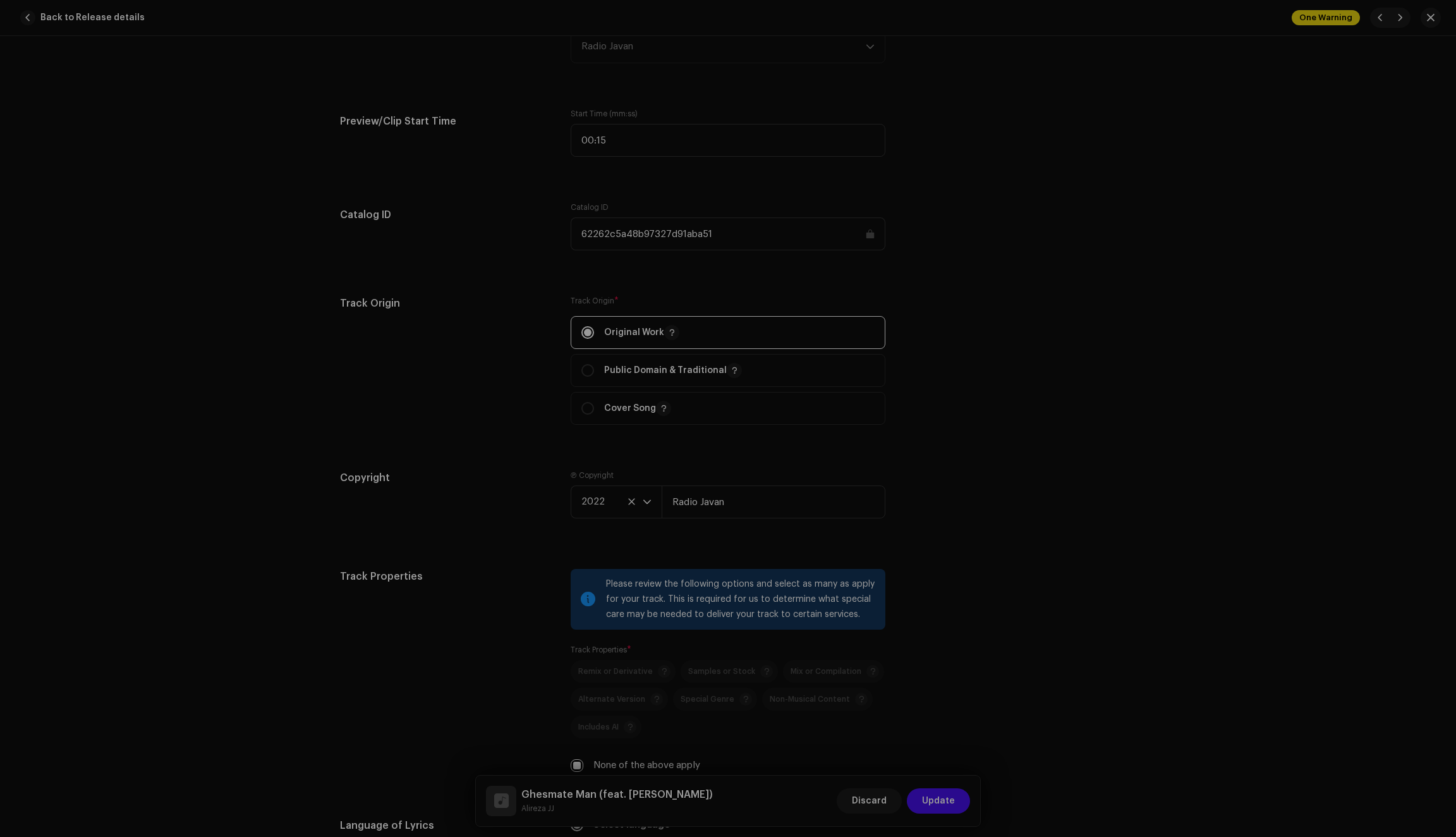
type input "QZN882214269"
type input "[PERSON_NAME]"
type input "62262ce148b97327d91aba5a"
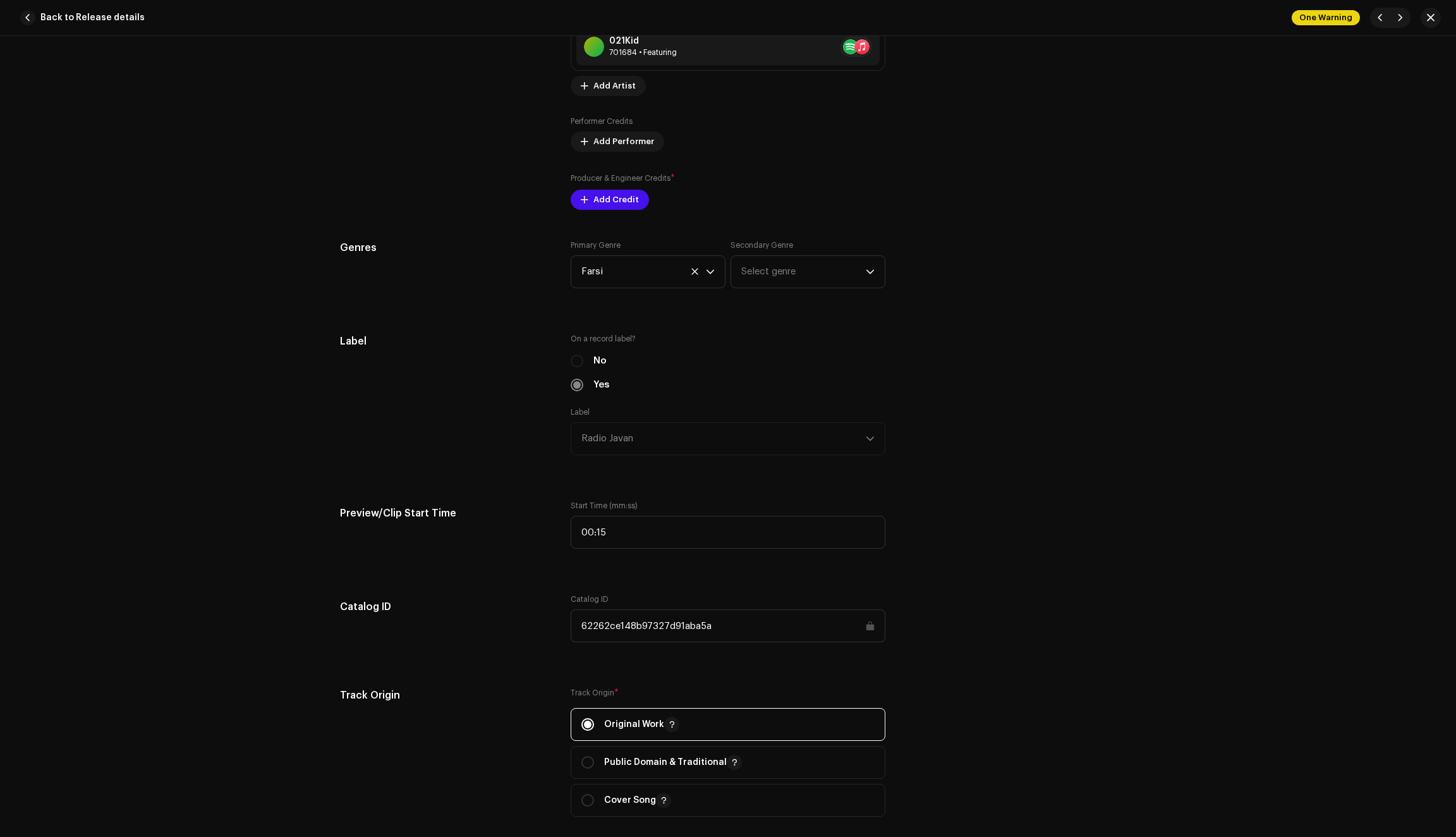
scroll to position [953, 0]
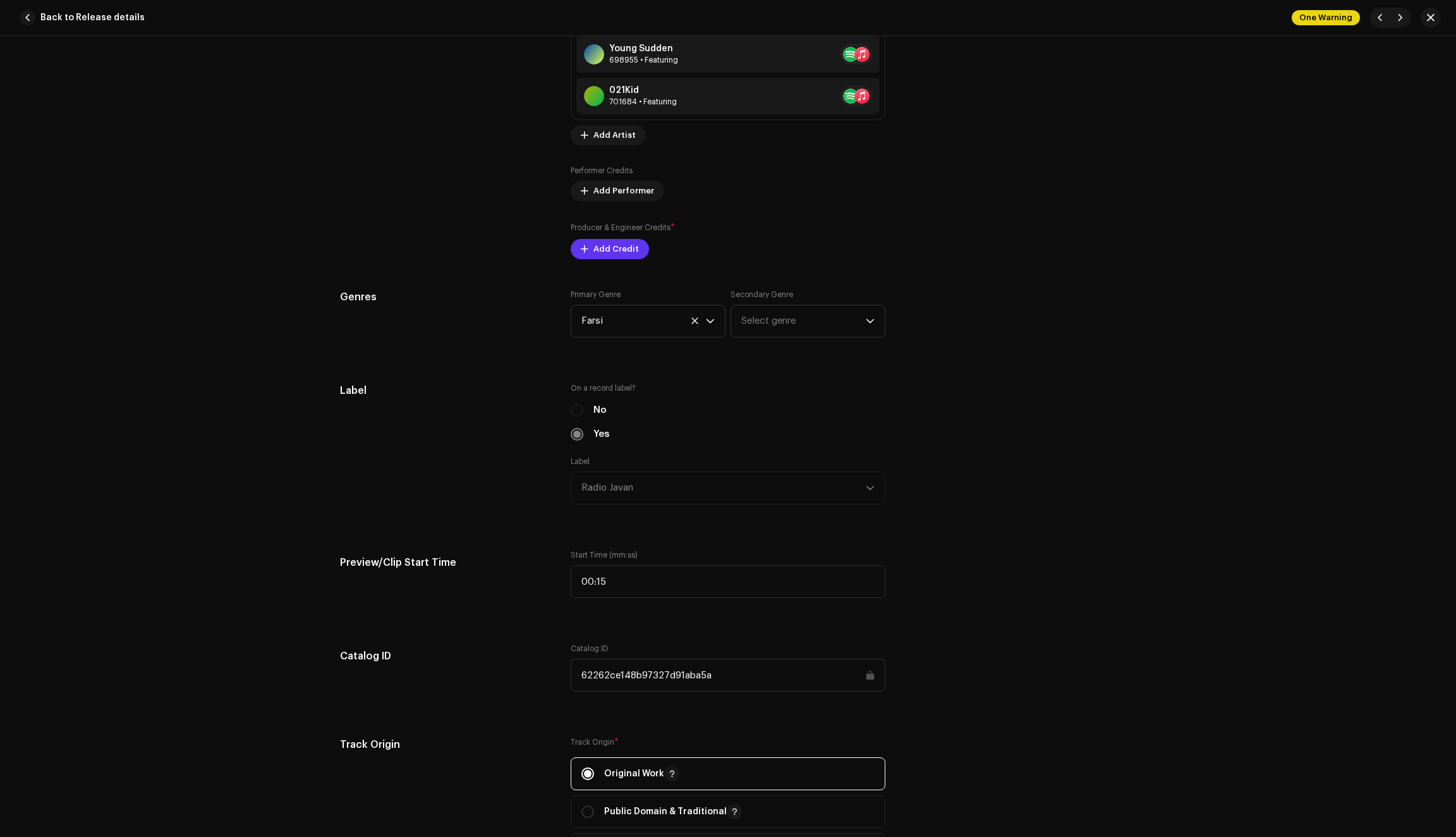
click at [603, 262] on span "Add Credit" at bounding box center [616, 249] width 46 height 26
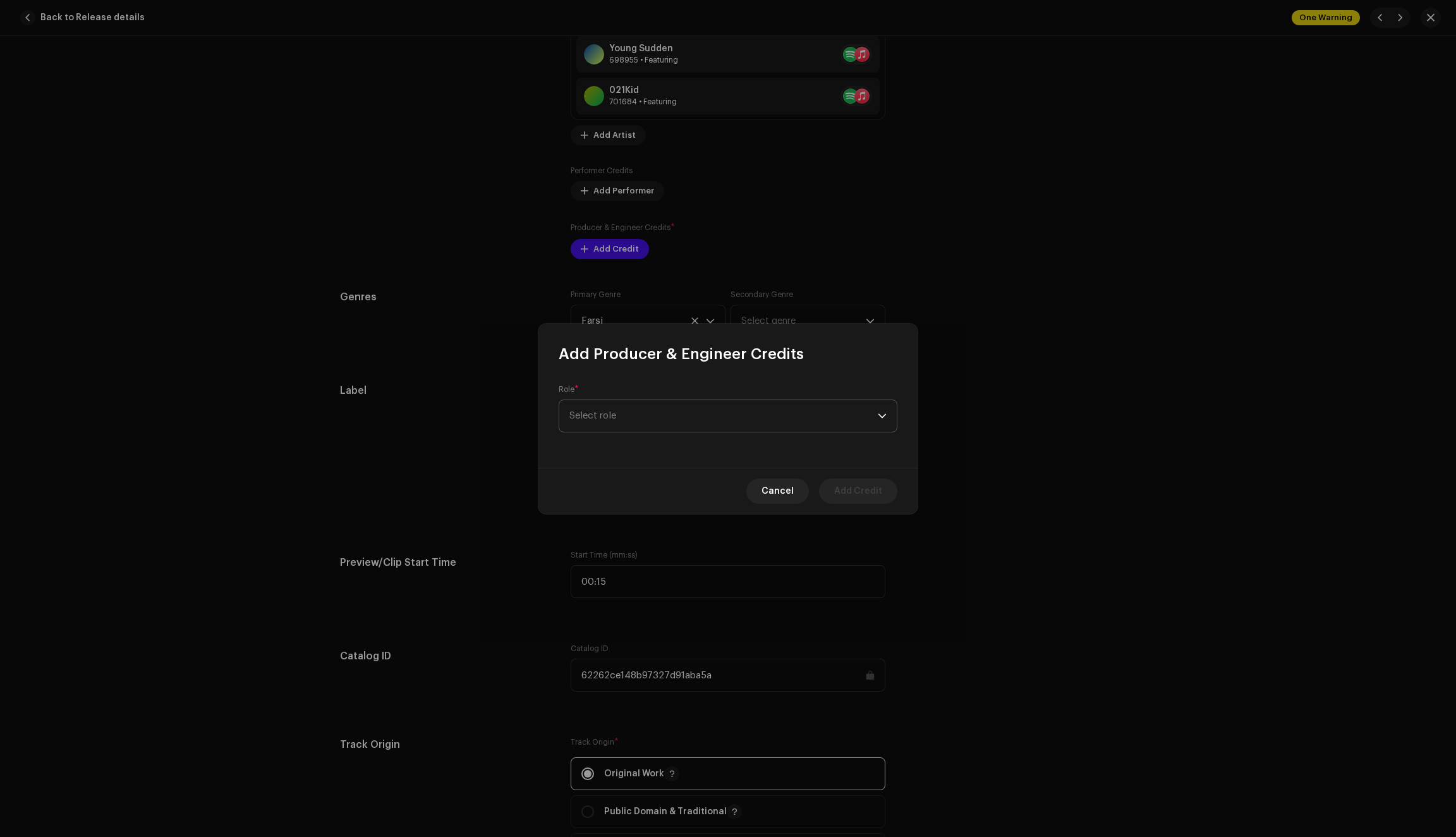
click at [640, 417] on span "Select role" at bounding box center [724, 415] width 308 height 31
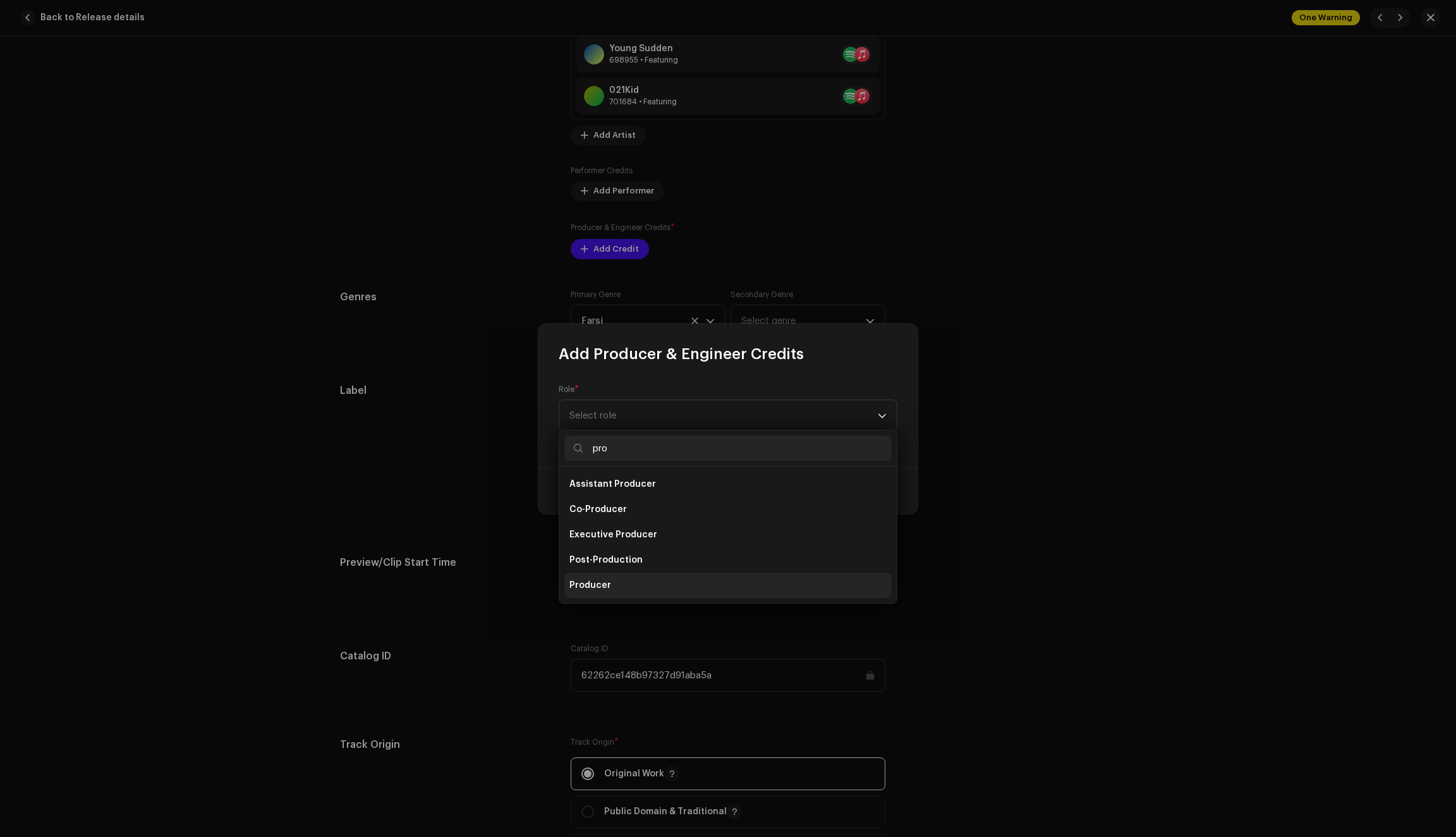
type input "pro"
click at [600, 587] on span "Producer" at bounding box center [591, 585] width 42 height 13
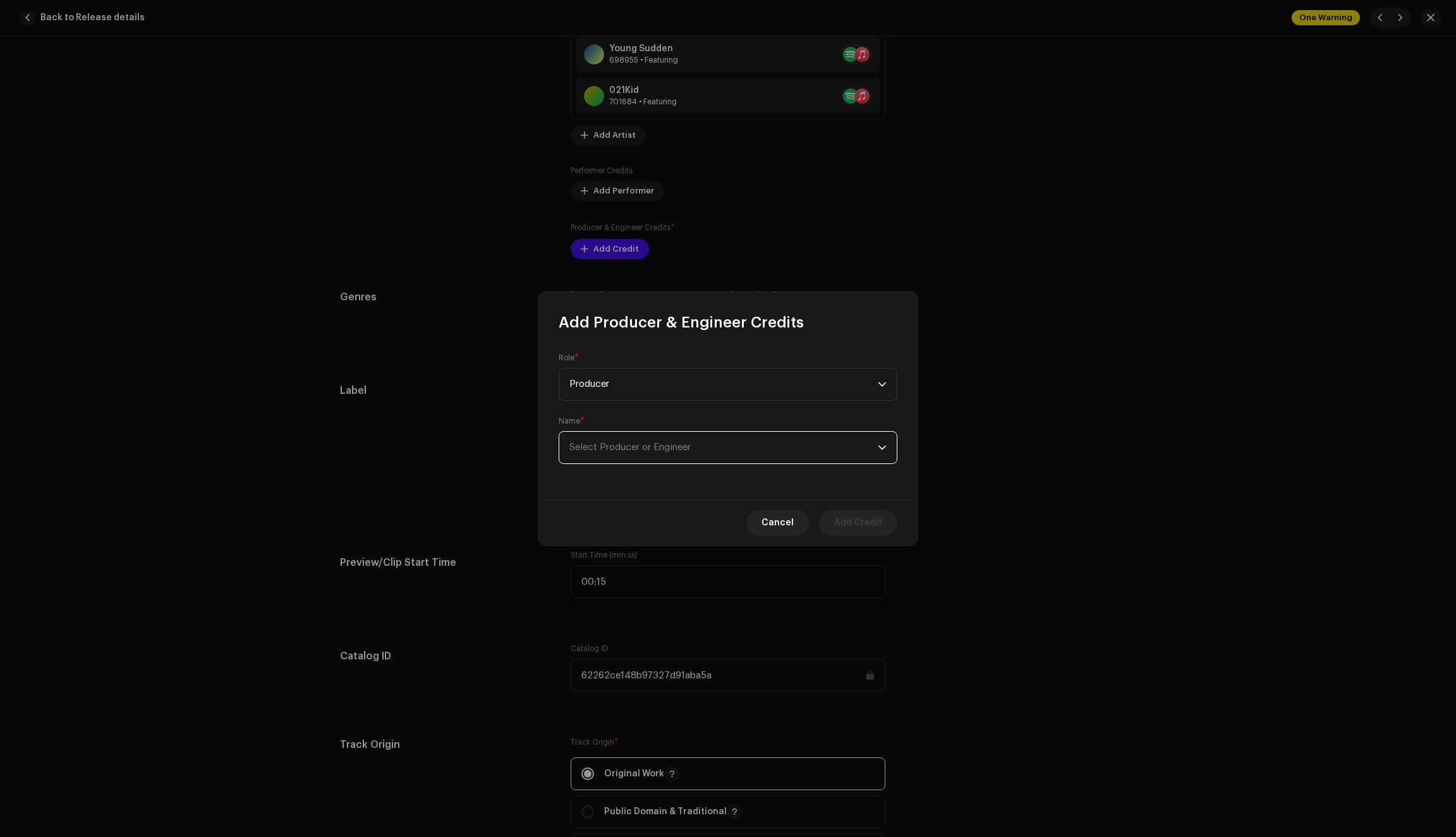
click at [623, 447] on span "Select Producer or Engineer" at bounding box center [631, 447] width 122 height 10
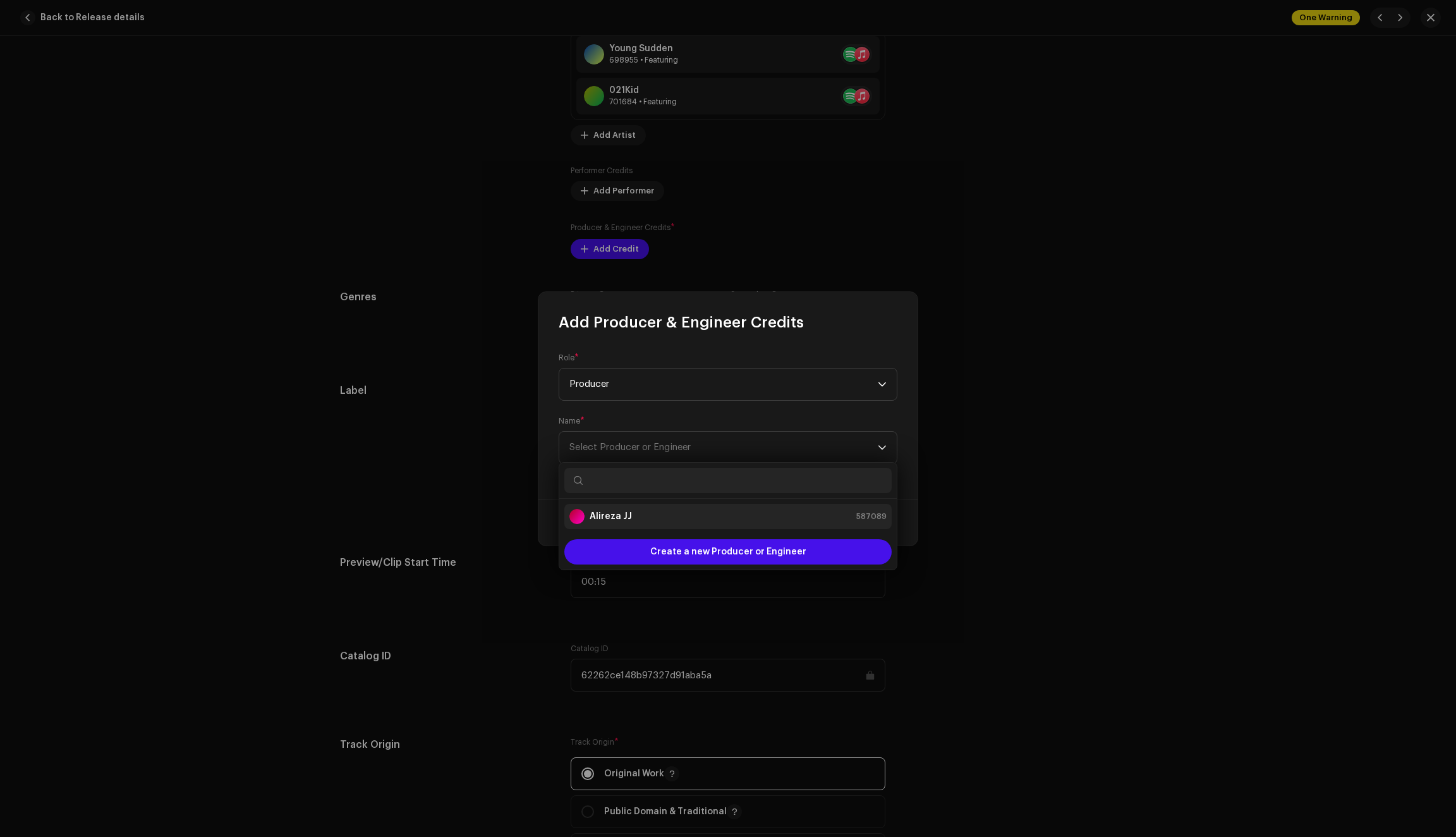
click at [600, 514] on strong "Alireza JJ" at bounding box center [611, 516] width 42 height 13
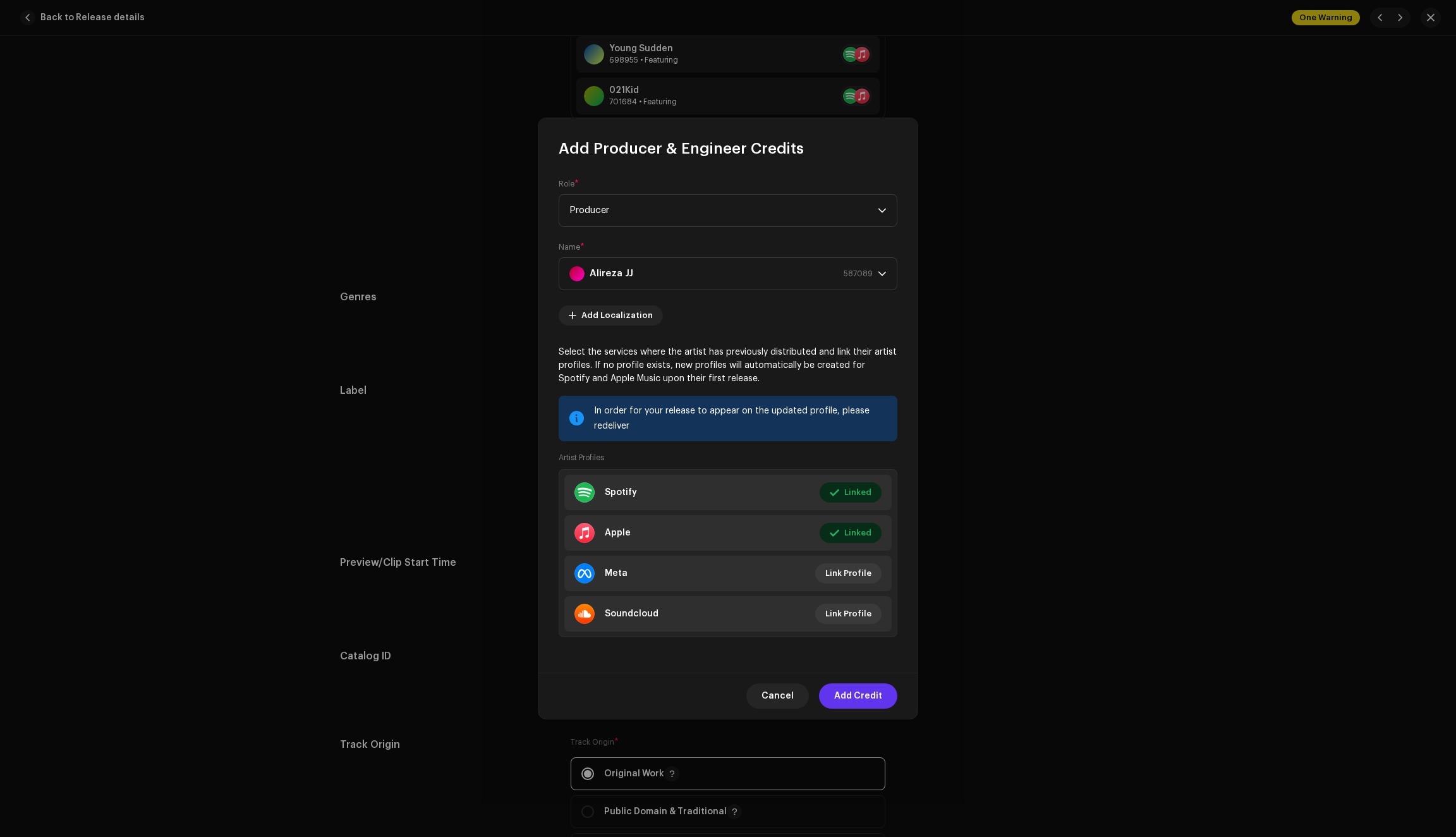
click at [861, 695] on span "Add Credit" at bounding box center [858, 696] width 48 height 26
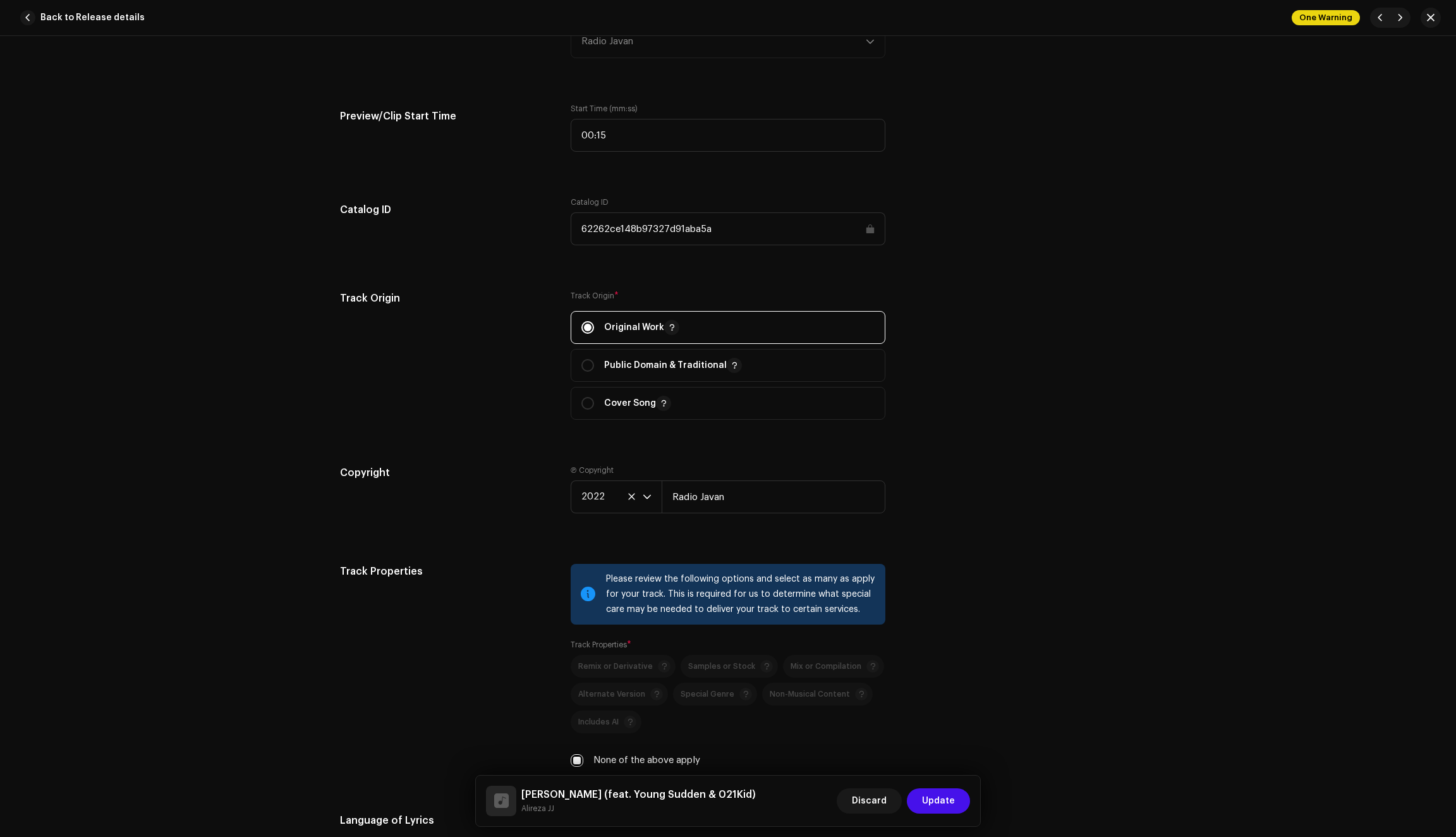
scroll to position [1405, 0]
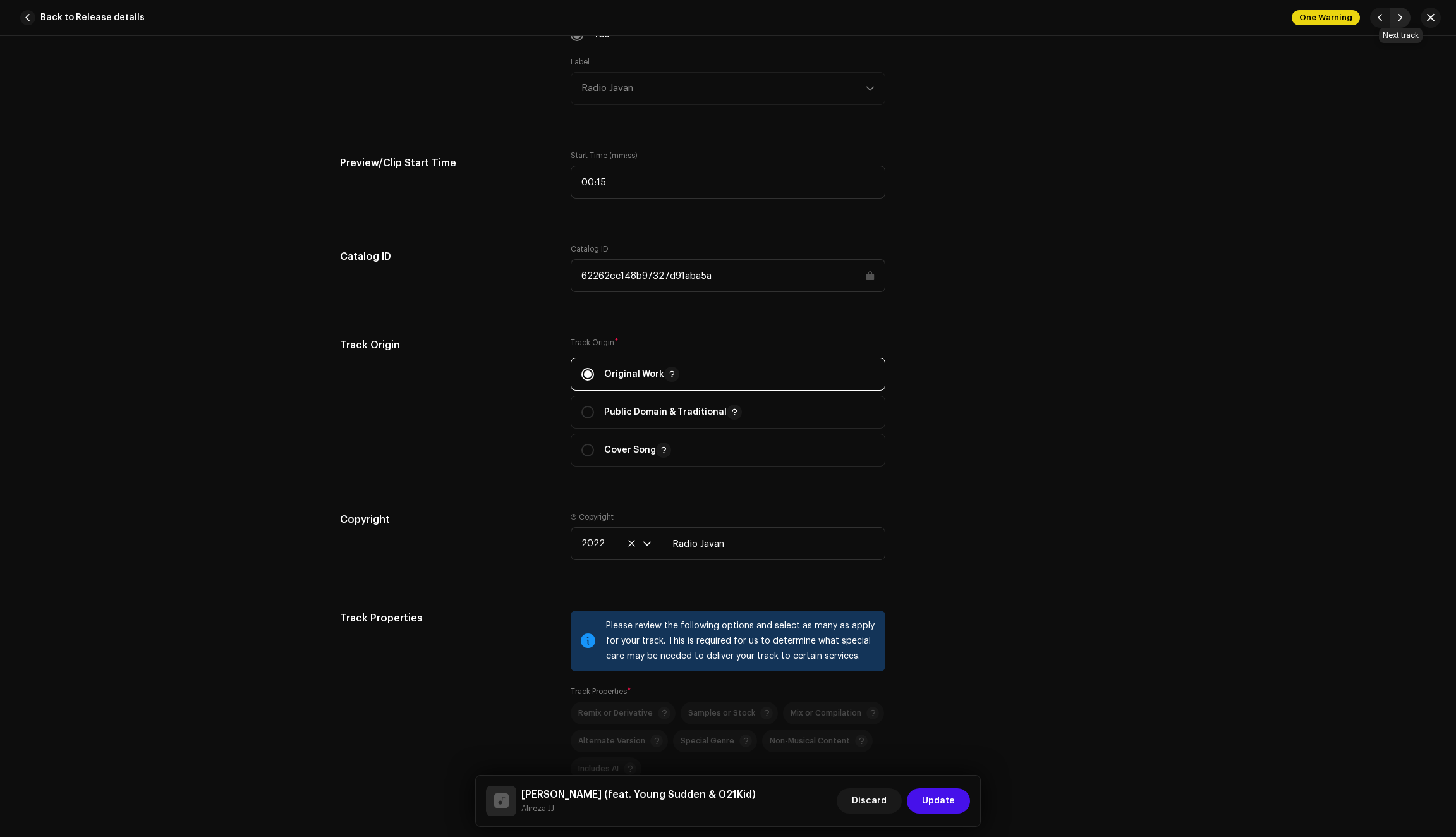
click at [1401, 18] on span "button" at bounding box center [1400, 18] width 7 height 10
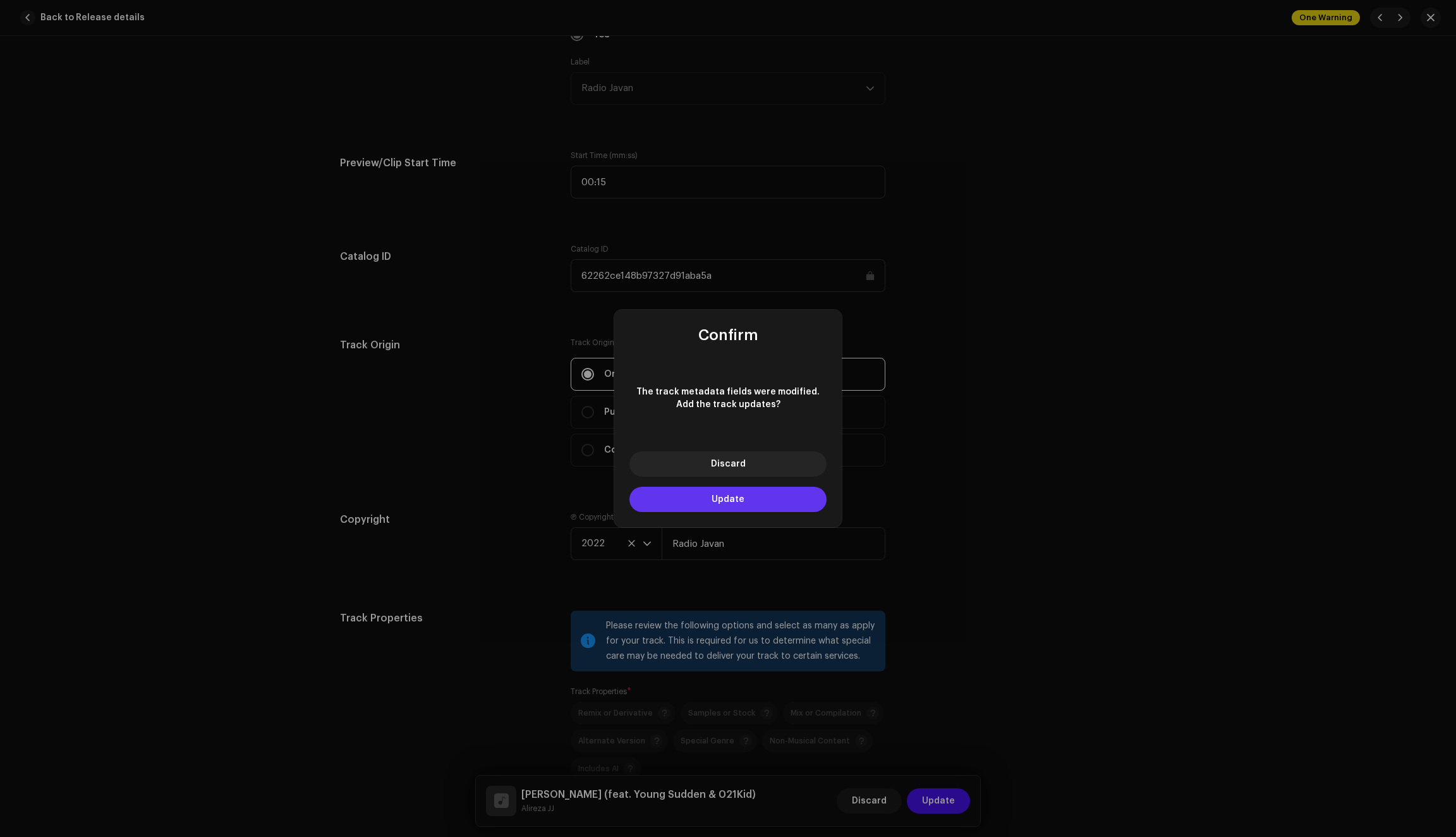
click at [752, 504] on button "Update" at bounding box center [728, 499] width 197 height 26
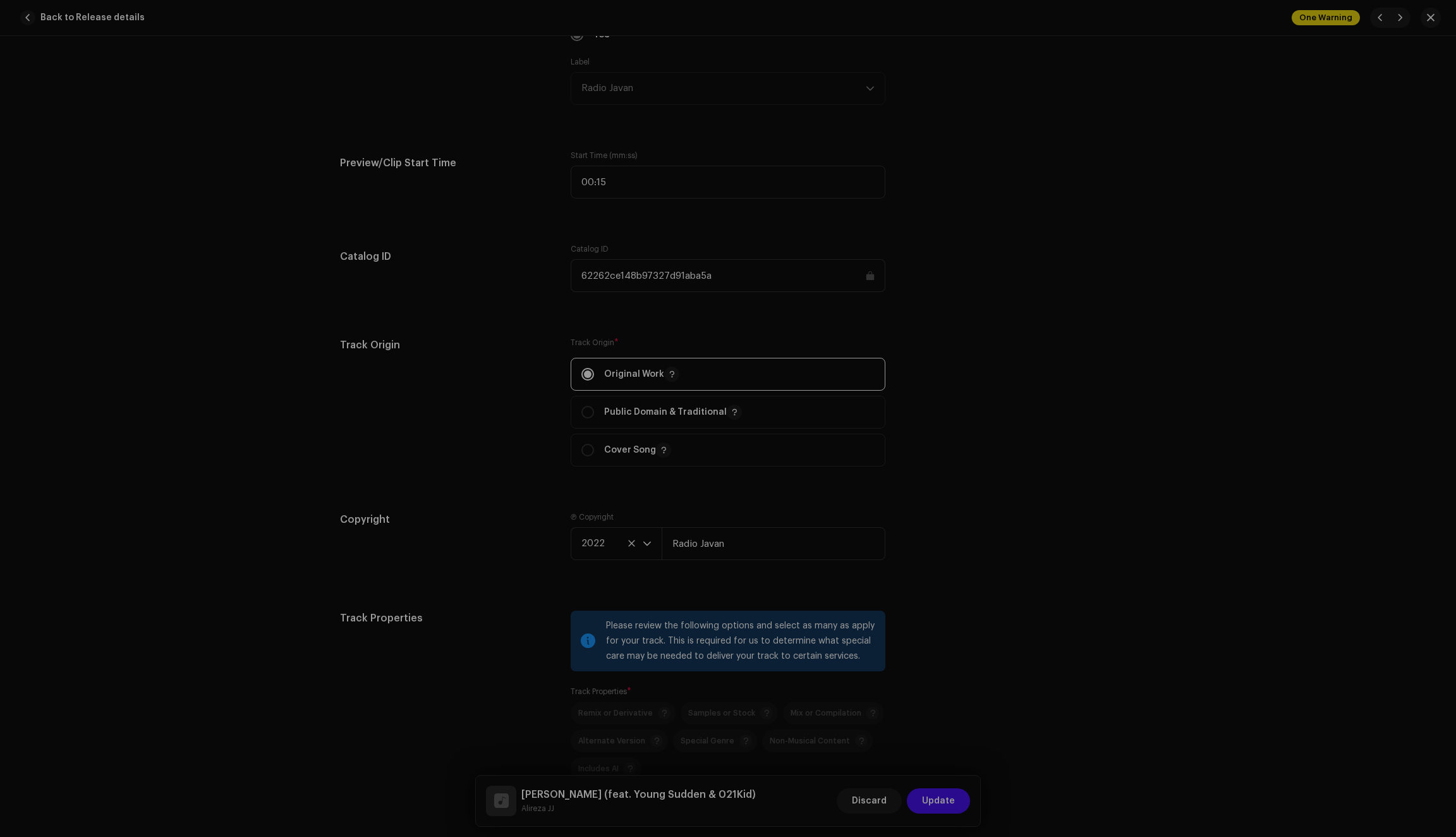
type input "QZN882214270"
type input "Kojayi To"
type input "62262d5c48b97327d91aba67"
radio input "false"
radio input "true"
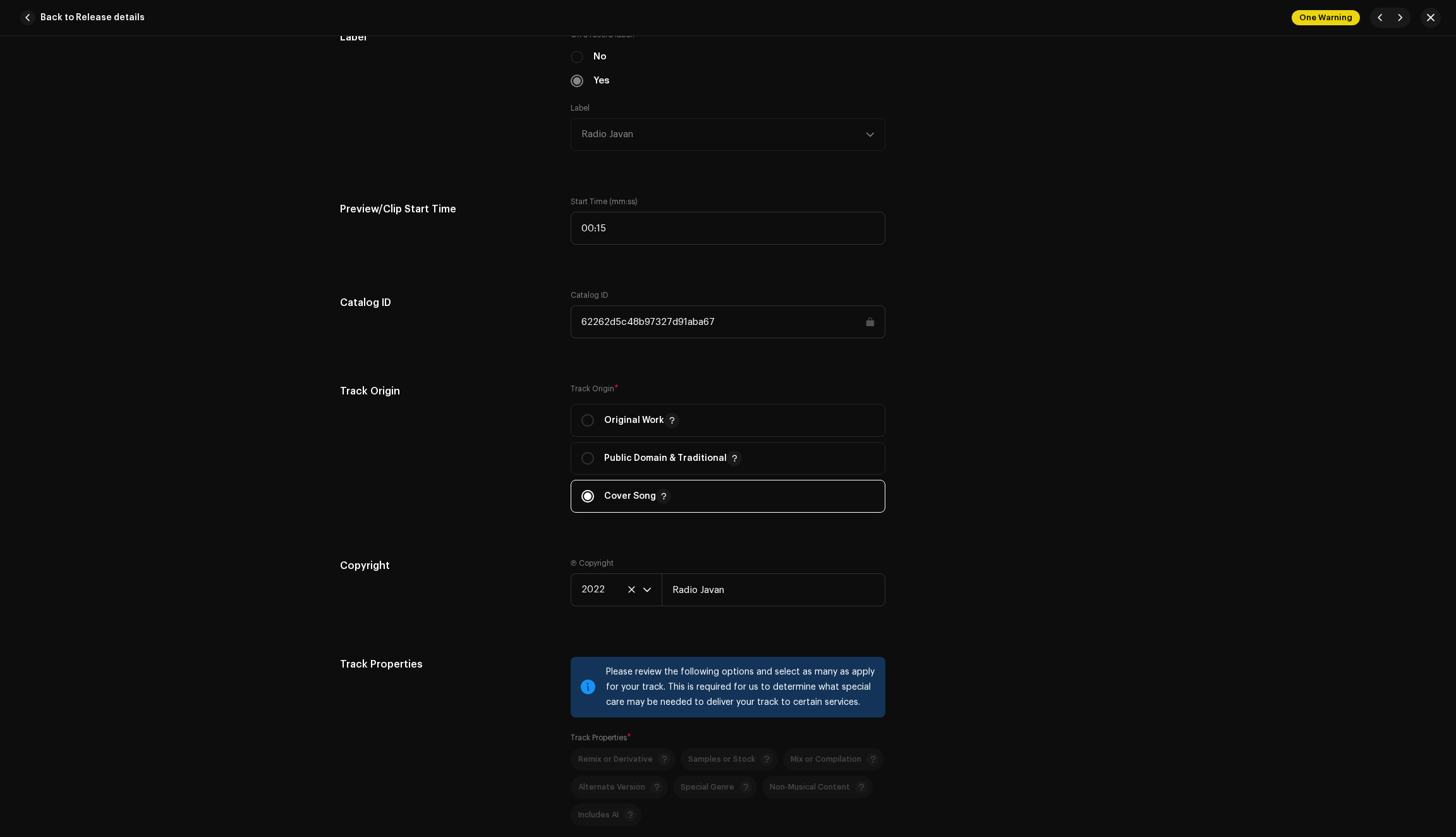
scroll to position [1310, 0]
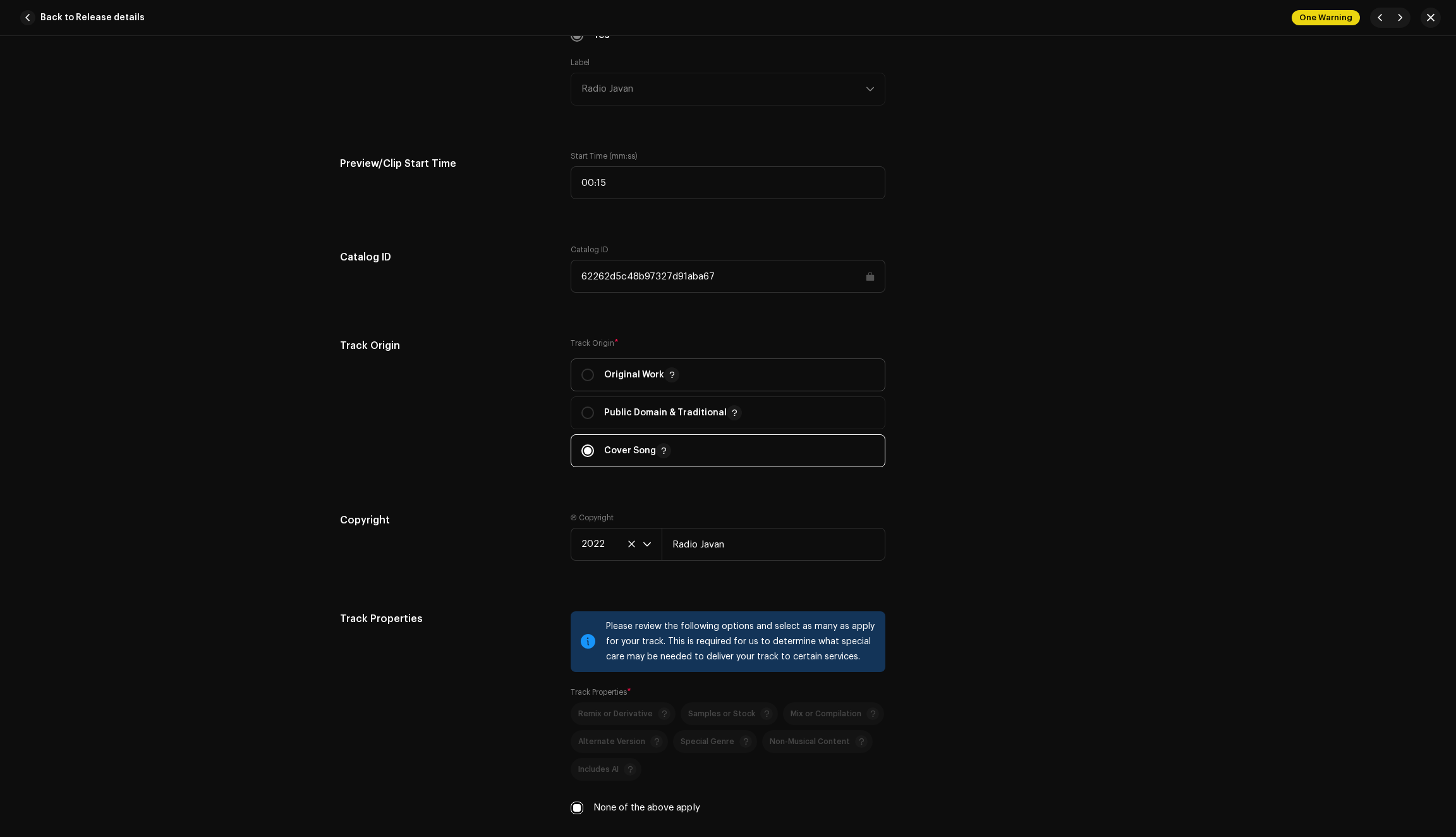
click at [592, 379] on div "Original Work" at bounding box center [631, 374] width 98 height 15
radio input "true"
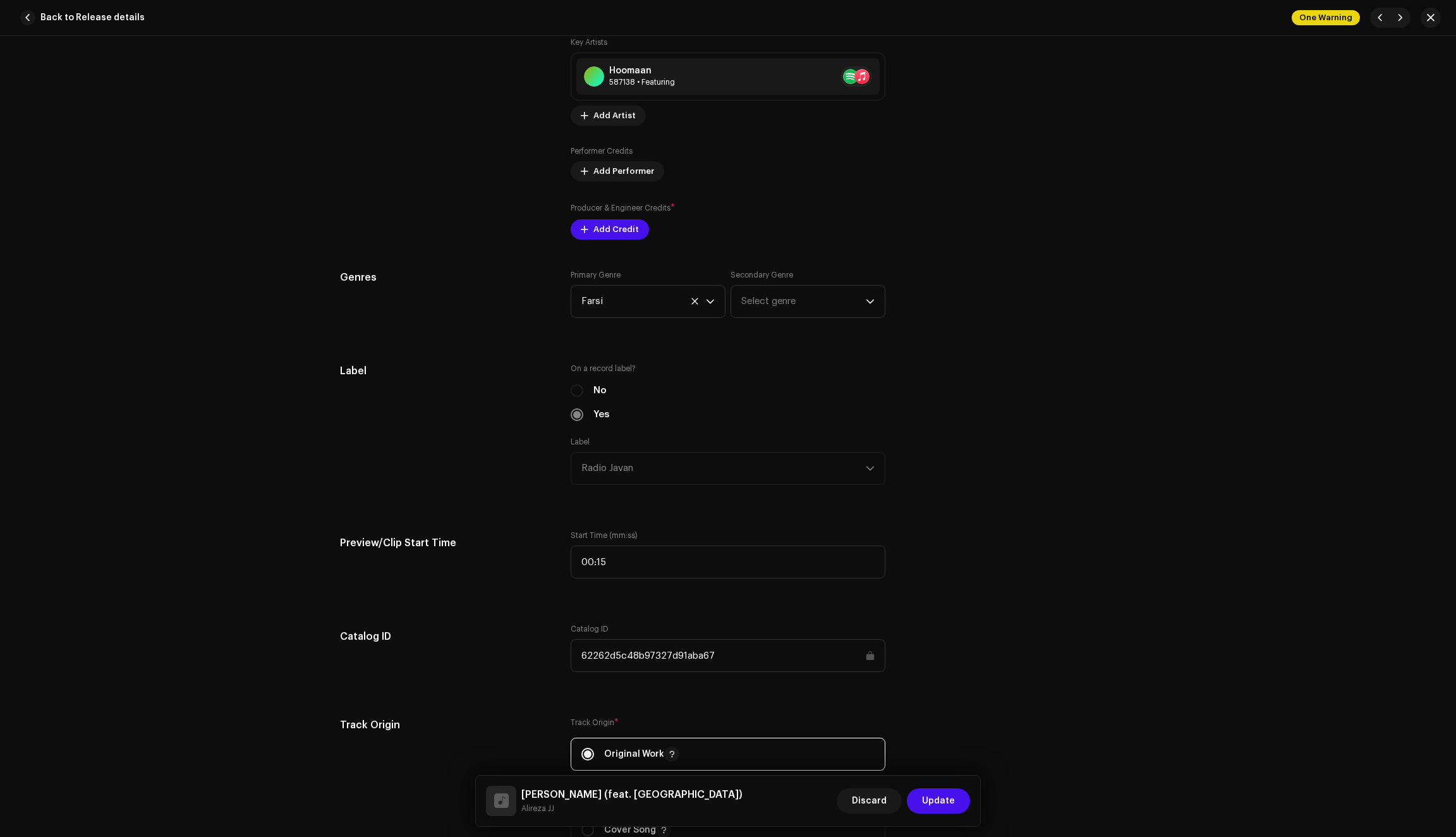
scroll to position [908, 0]
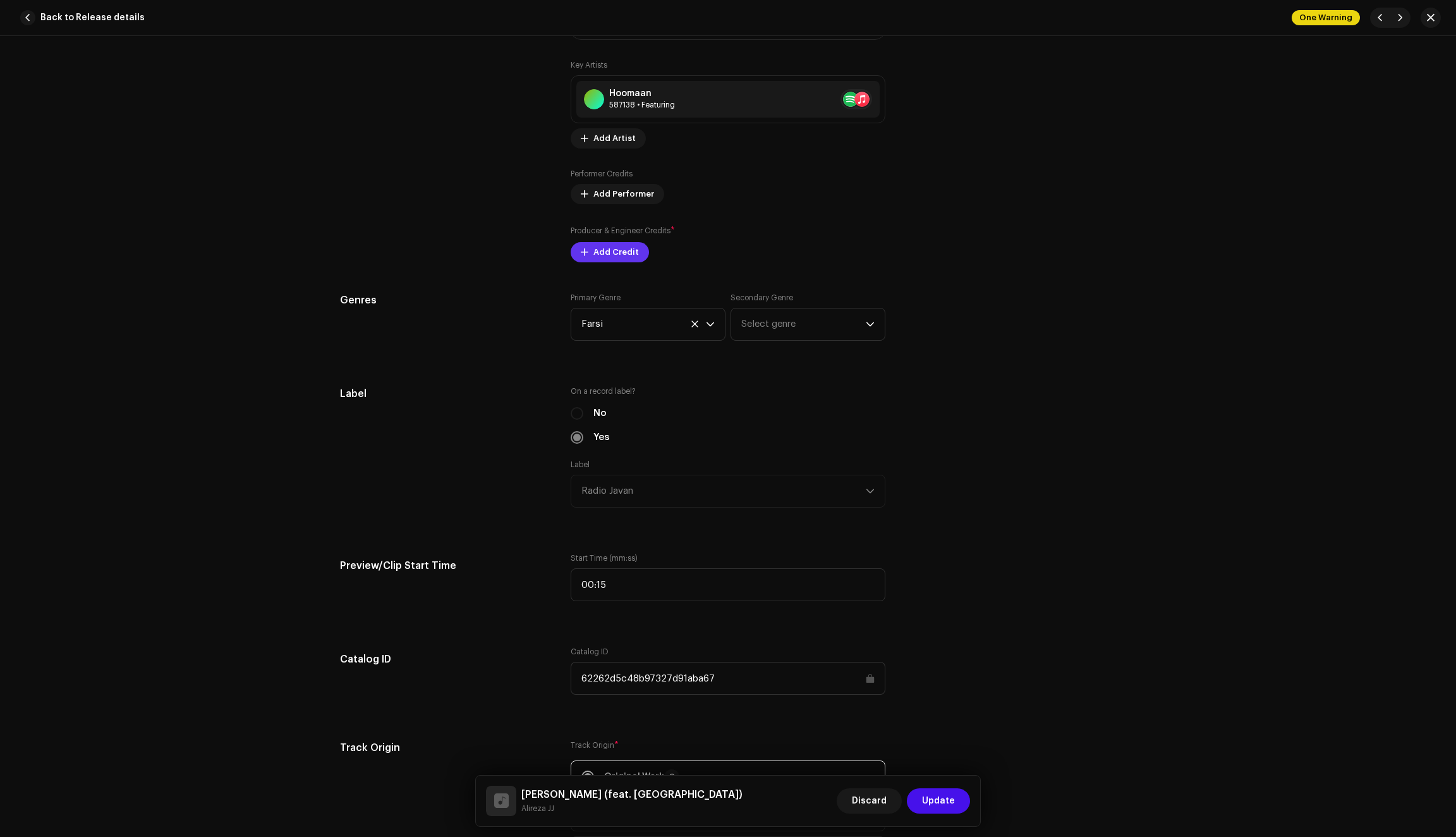
click at [606, 261] on span "Add Credit" at bounding box center [616, 252] width 46 height 26
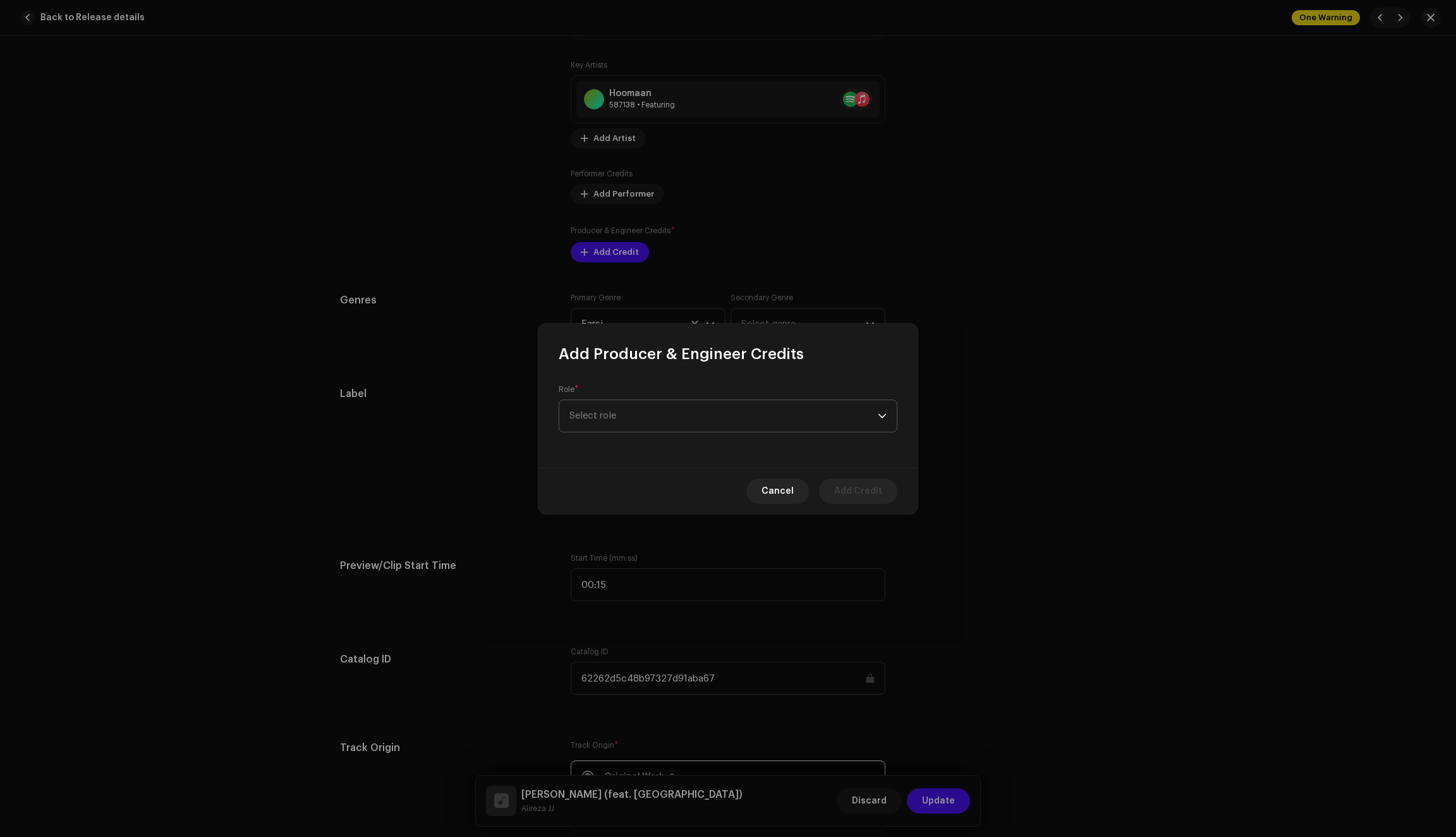
click at [624, 412] on span "Select role" at bounding box center [724, 415] width 308 height 31
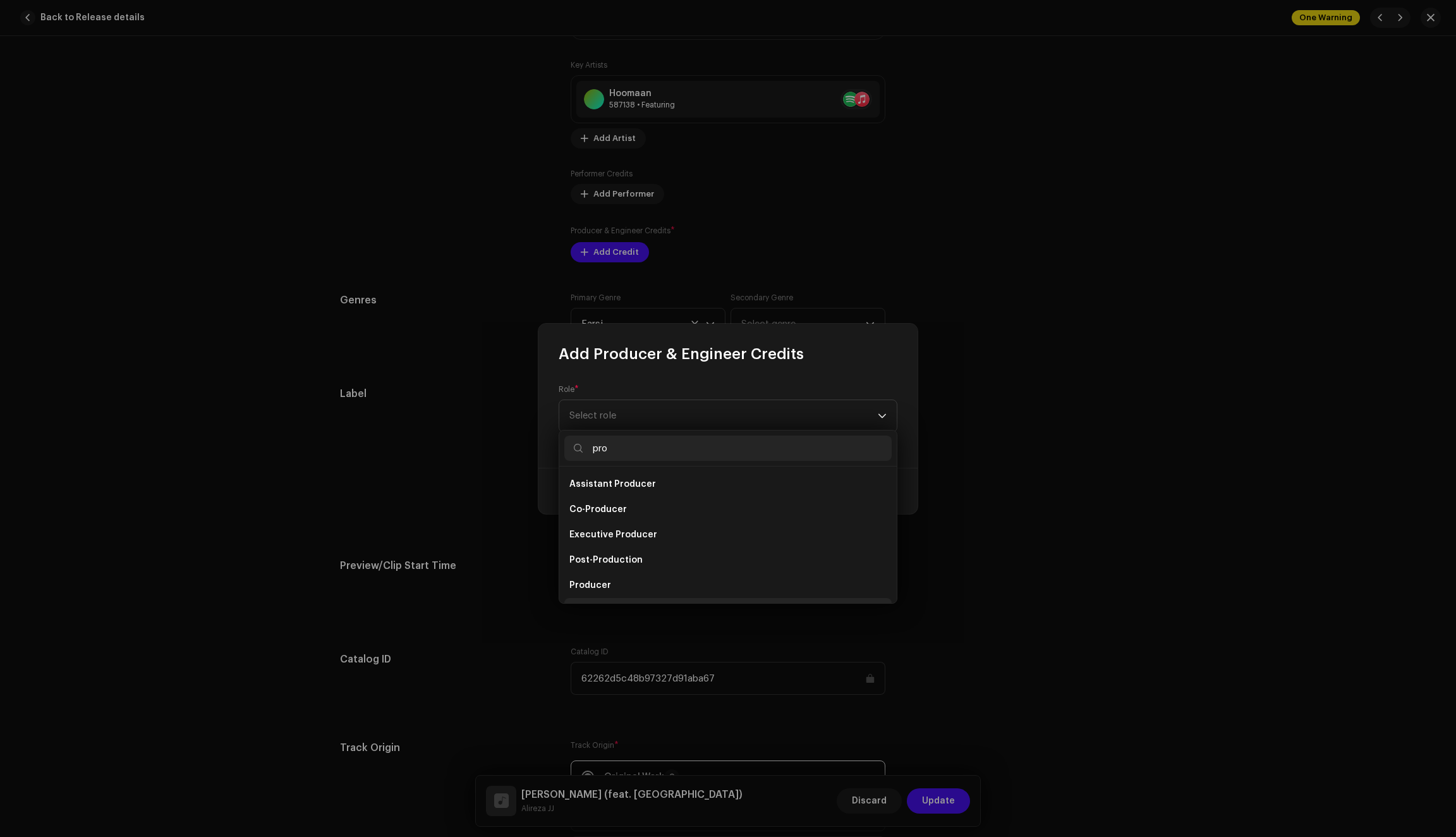
scroll to position [20, 0]
type input "pro"
click at [598, 559] on span "Producer" at bounding box center [591, 565] width 42 height 13
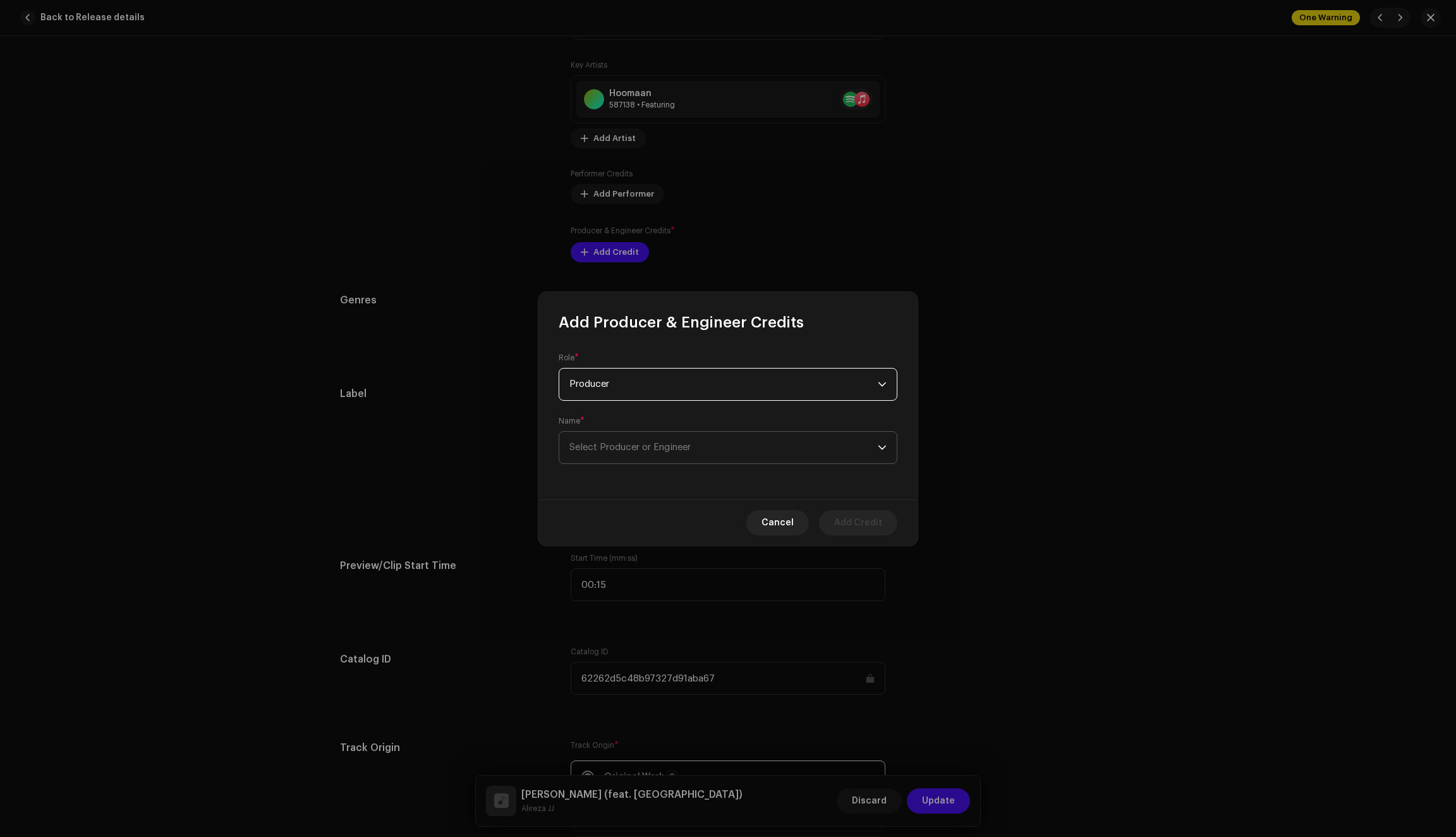
click at [711, 452] on span "Select Producer or Engineer" at bounding box center [724, 447] width 308 height 31
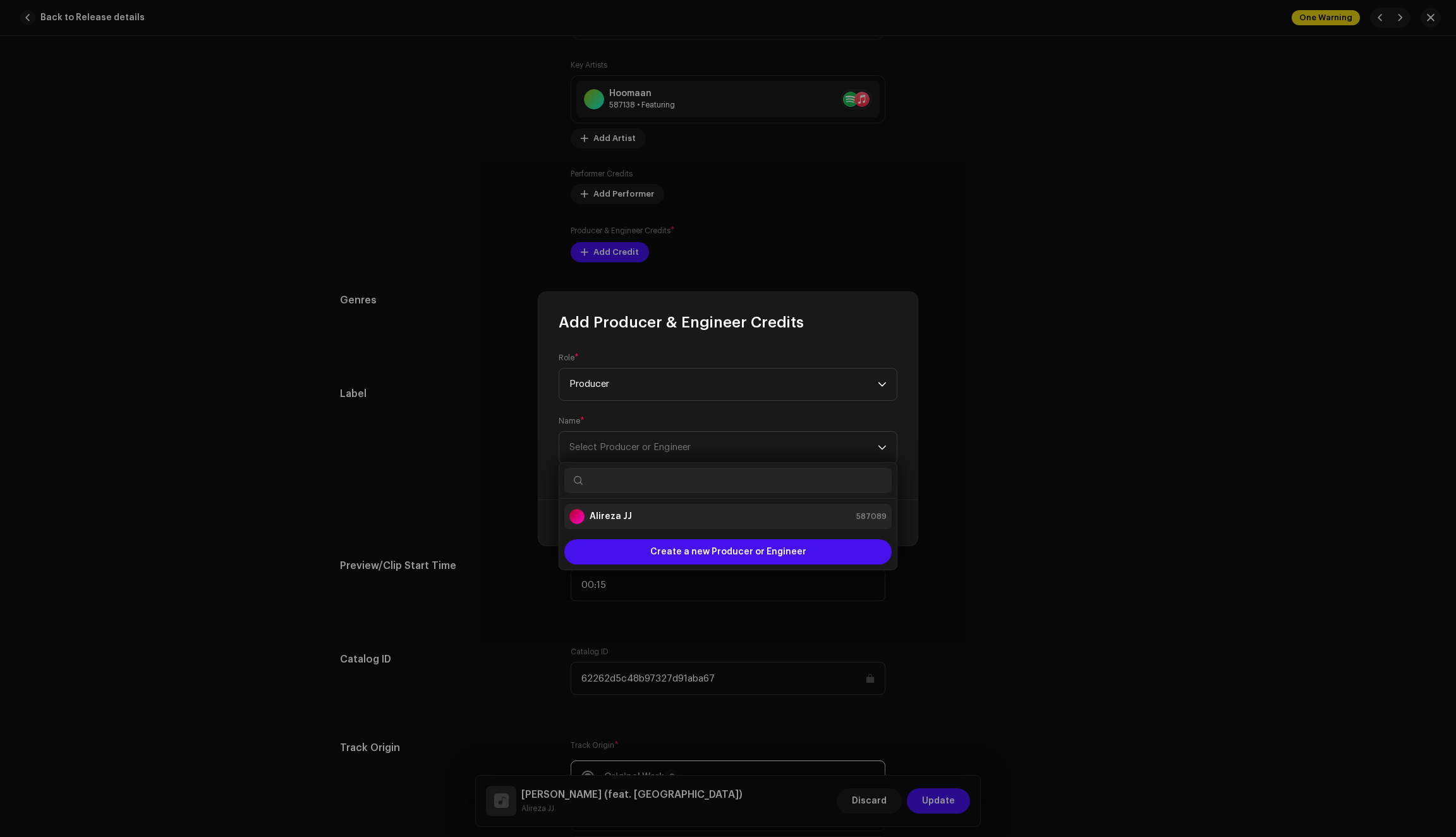
click at [633, 513] on div "Alireza JJ 587089" at bounding box center [728, 516] width 317 height 15
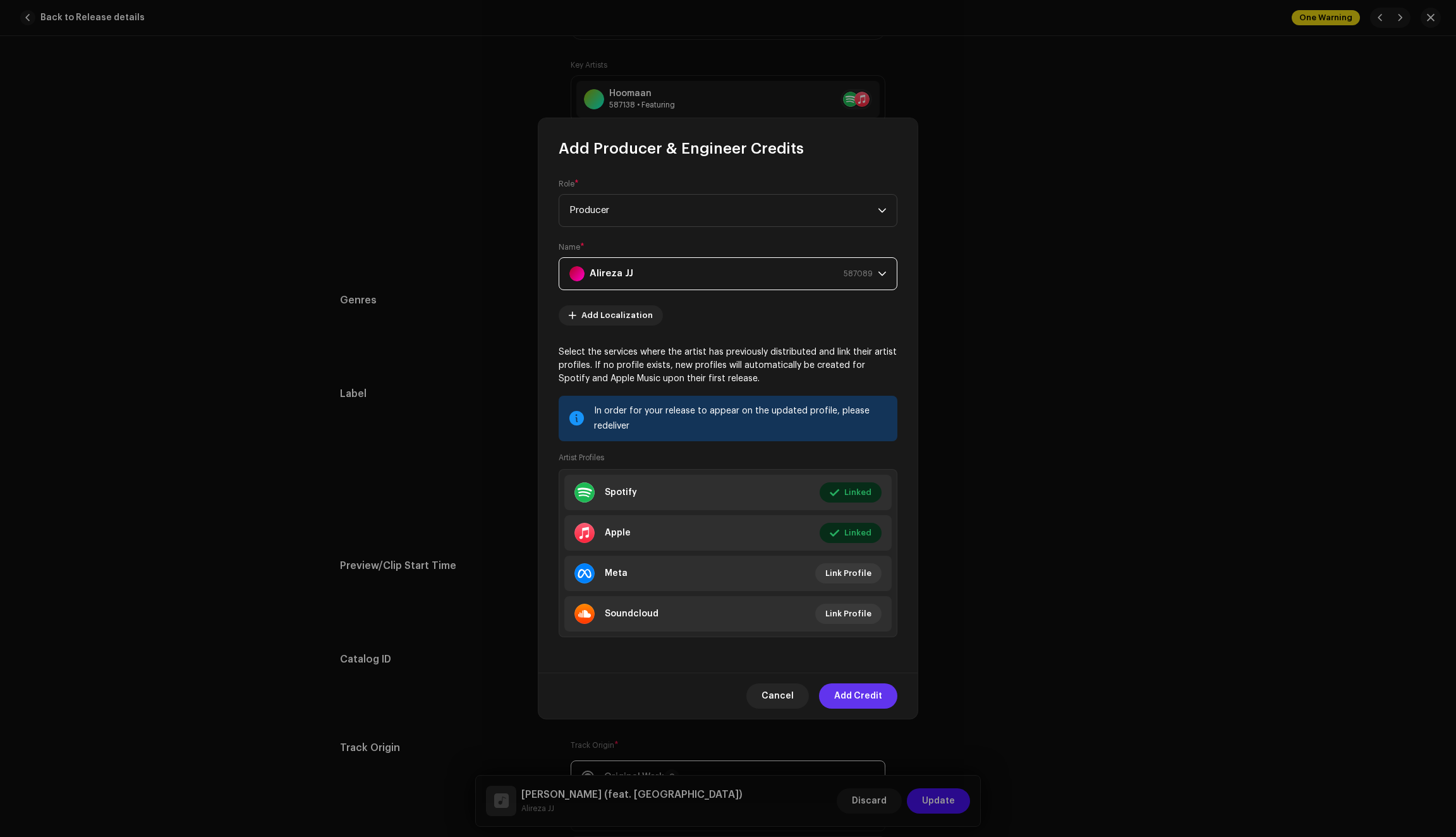
click at [857, 696] on span "Add Credit" at bounding box center [858, 696] width 48 height 26
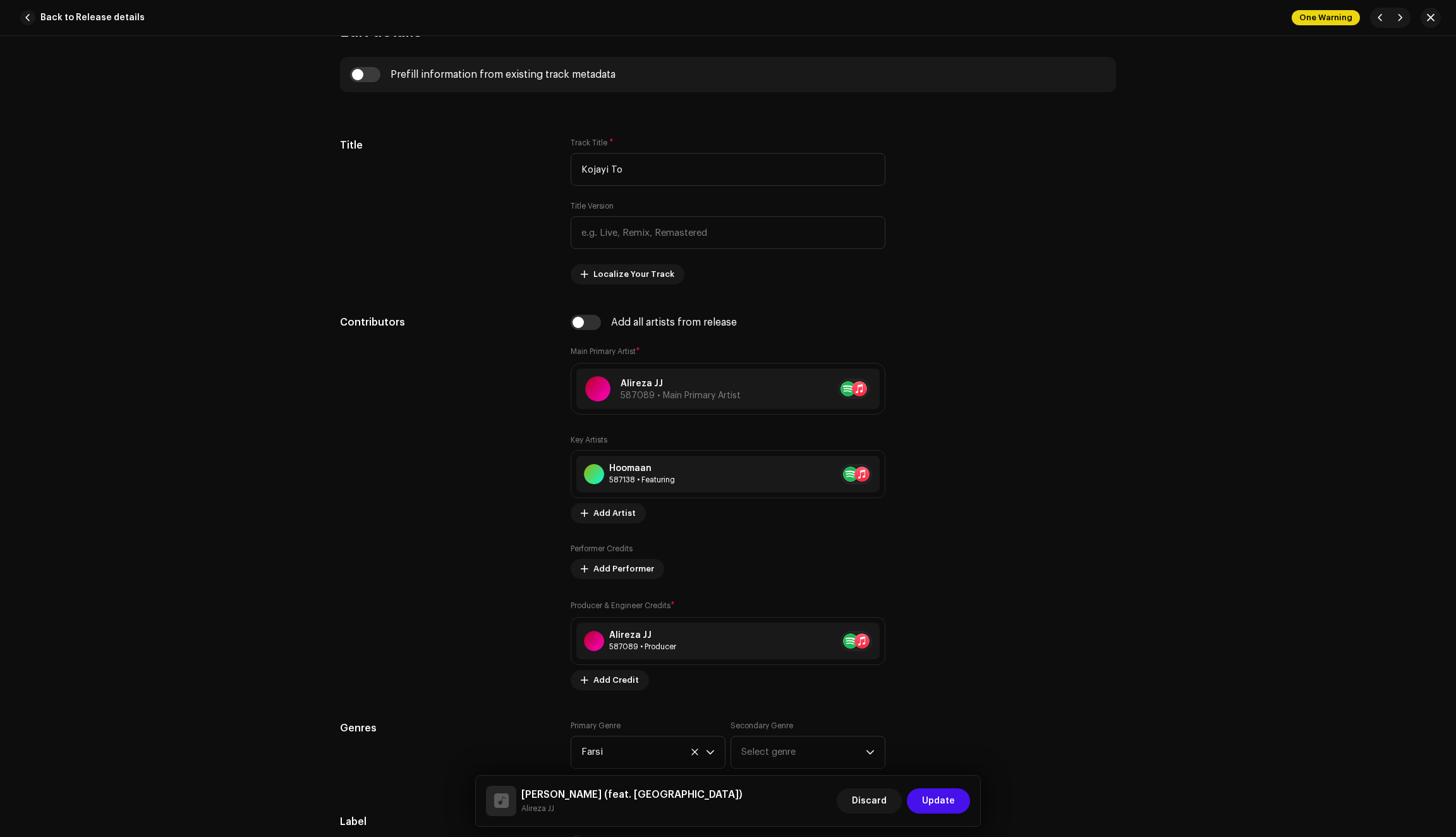
scroll to position [130, 0]
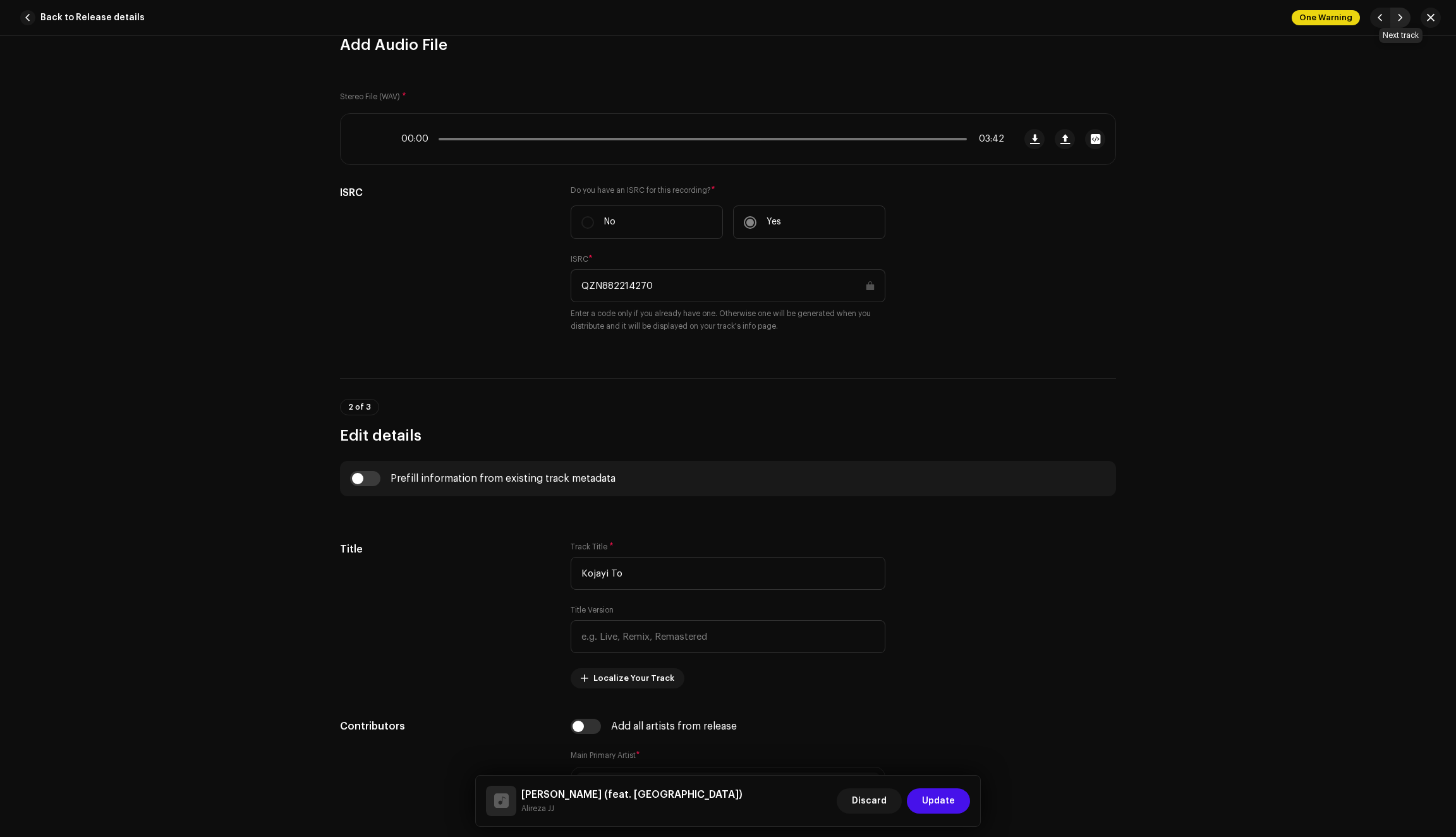
click at [1398, 21] on span "button" at bounding box center [1400, 18] width 7 height 10
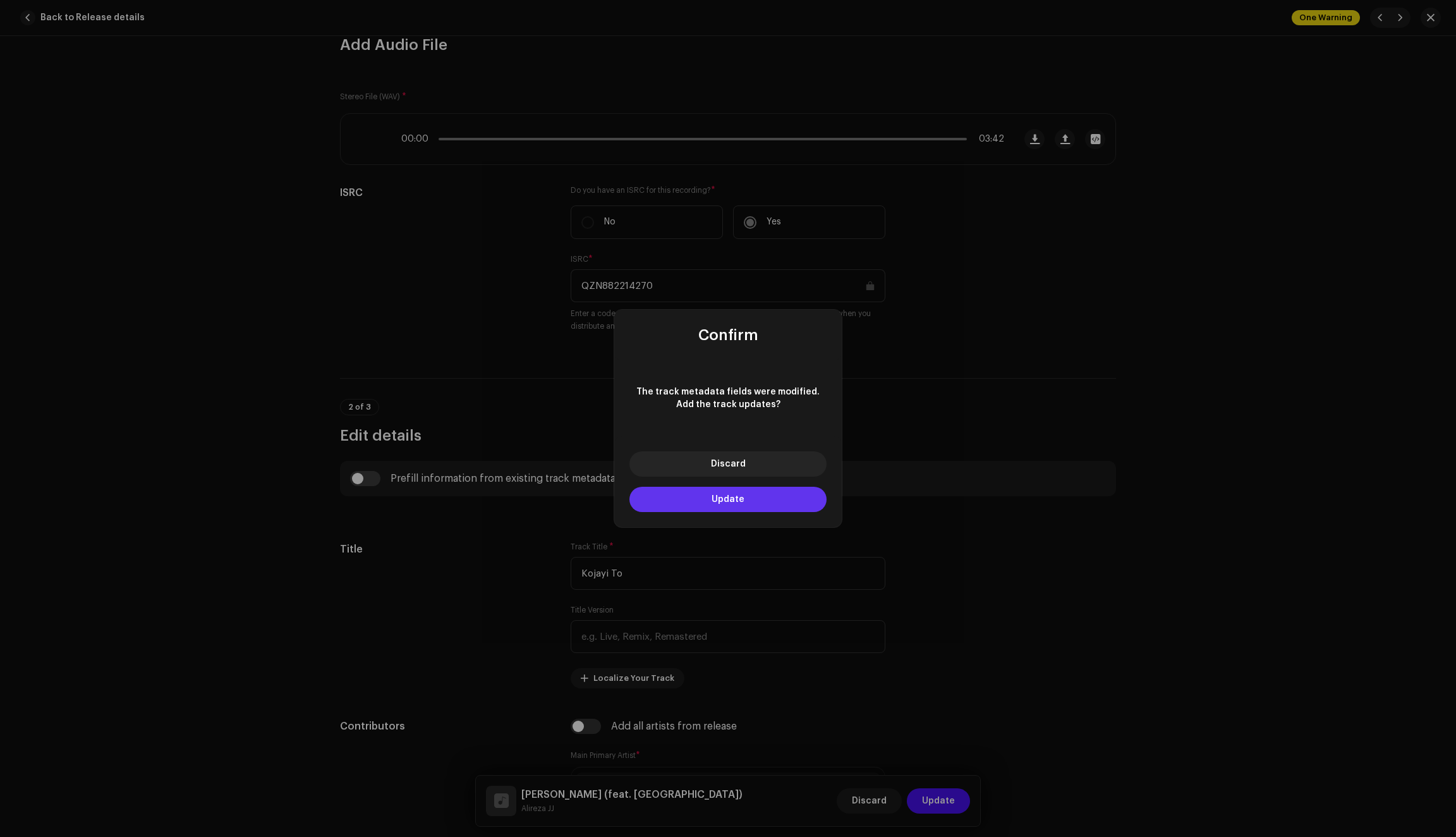
click at [751, 499] on button "Update" at bounding box center [728, 499] width 197 height 26
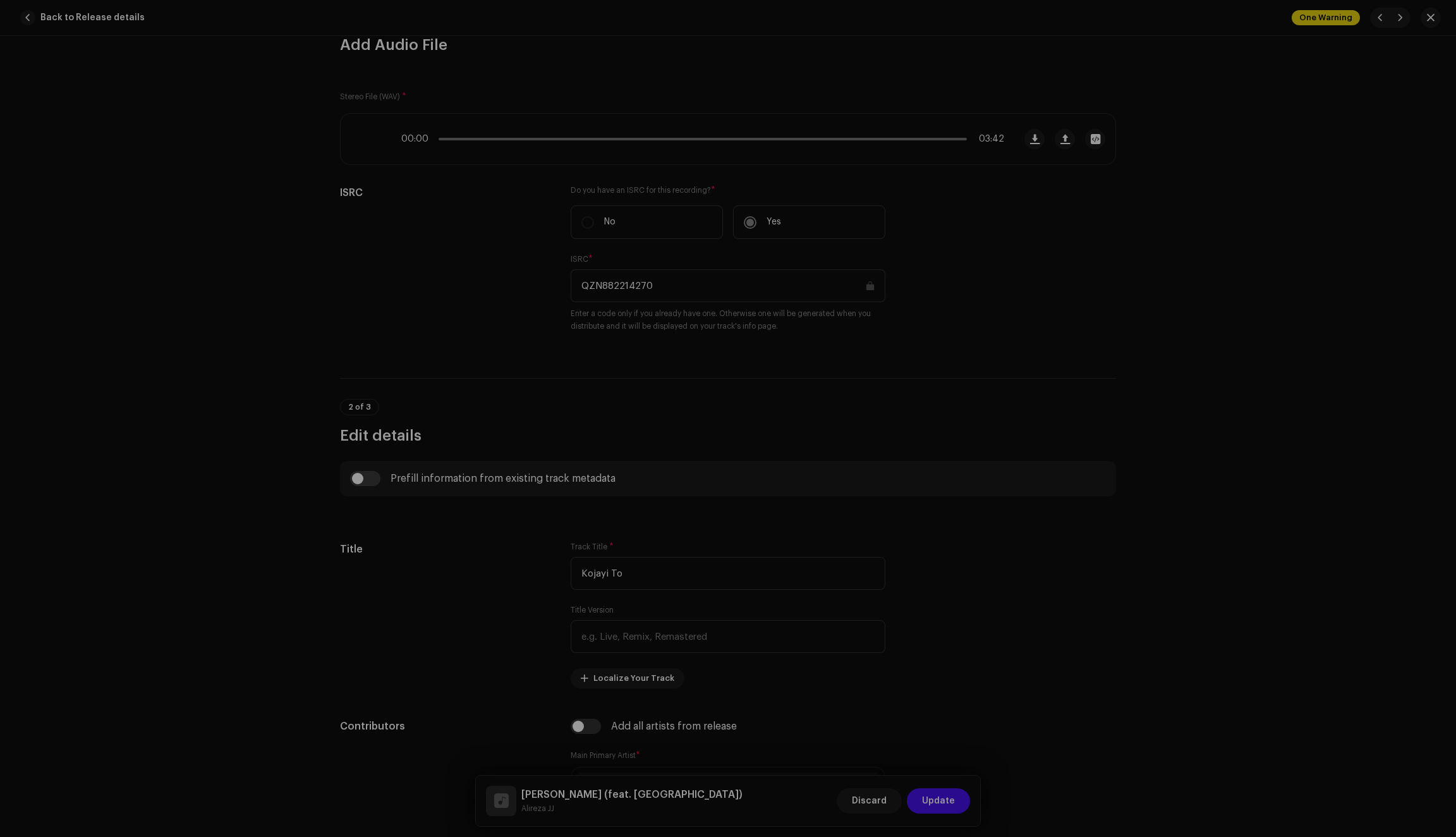
type input "QZN882214271"
type input "Psycho"
type input "62262e3248b97327d91abb8d"
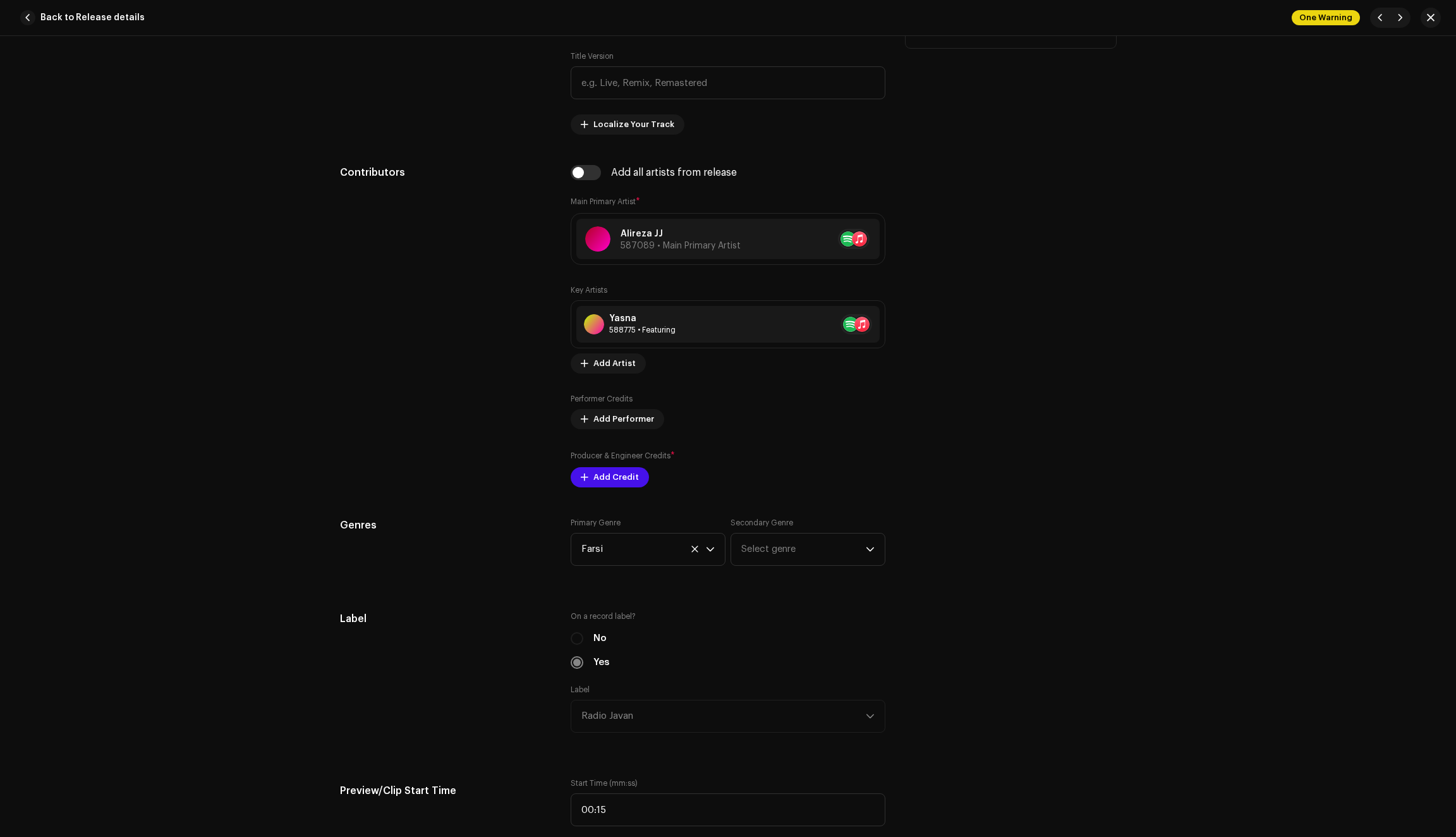
scroll to position [685, 0]
click at [612, 479] on span "Add Credit" at bounding box center [616, 475] width 46 height 26
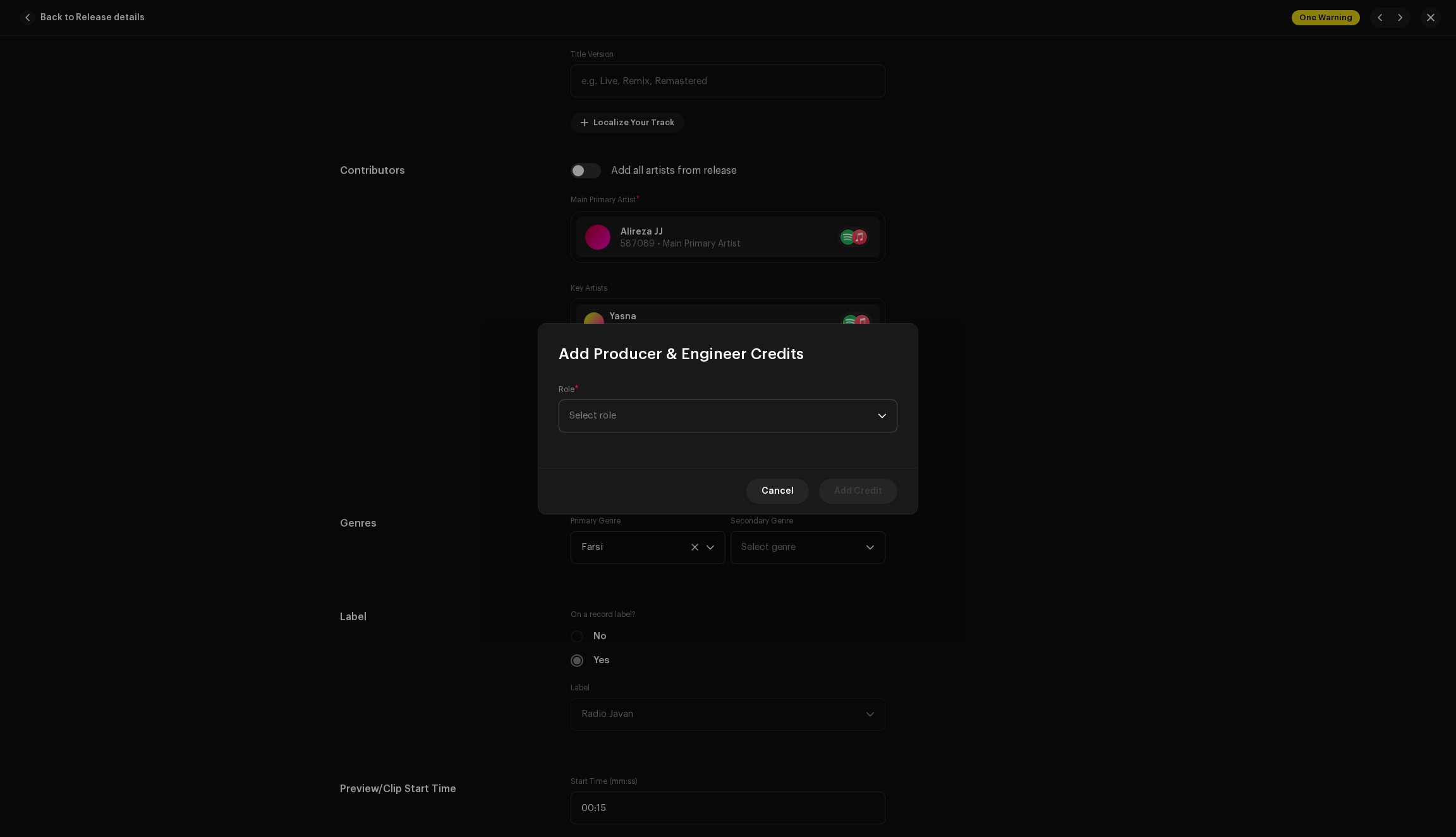
click at [652, 423] on span "Select role" at bounding box center [724, 415] width 308 height 31
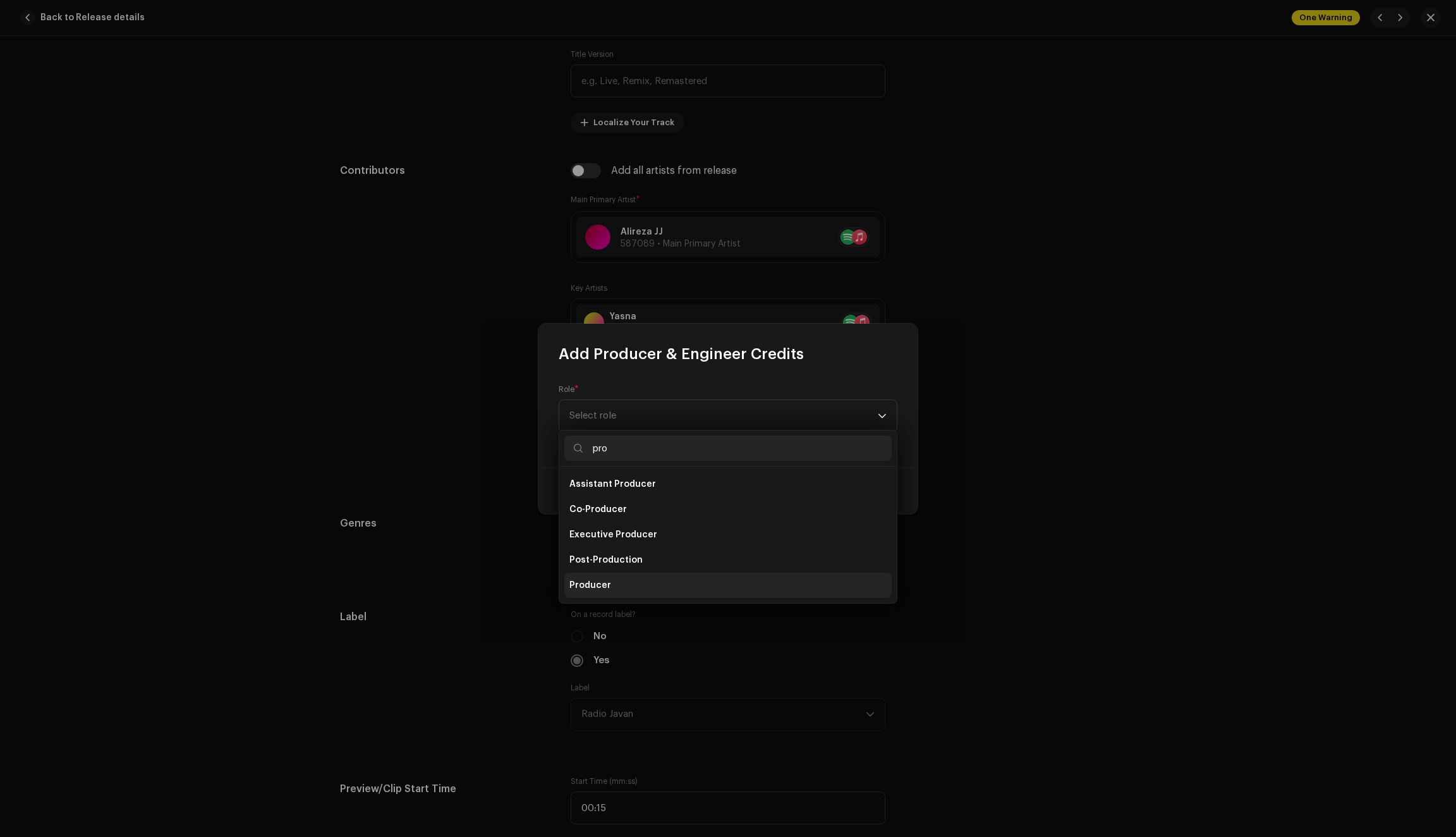
type input "pro"
click at [607, 583] on span "Producer" at bounding box center [591, 585] width 42 height 13
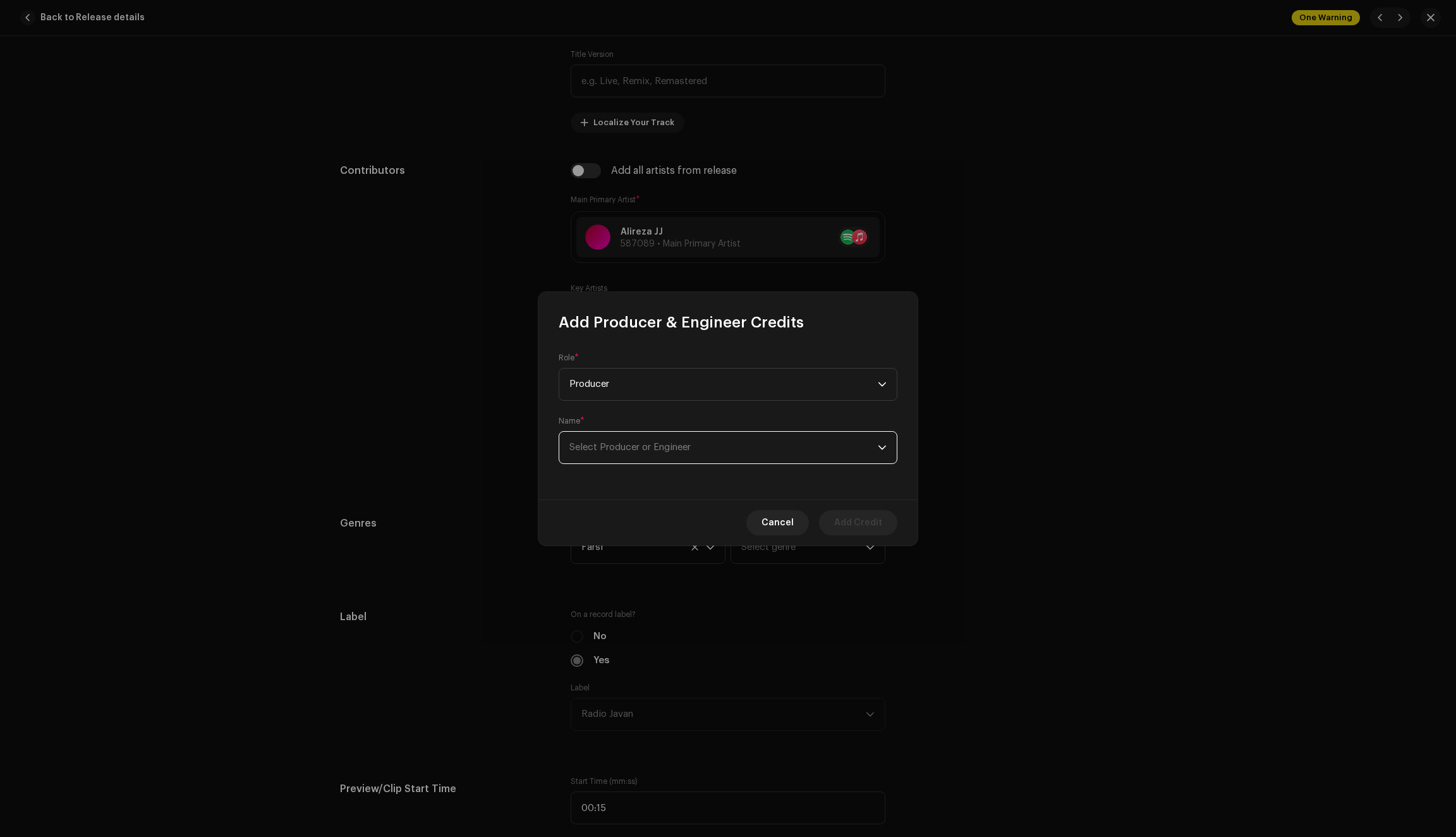
click at [646, 451] on span "Select Producer or Engineer" at bounding box center [631, 447] width 122 height 10
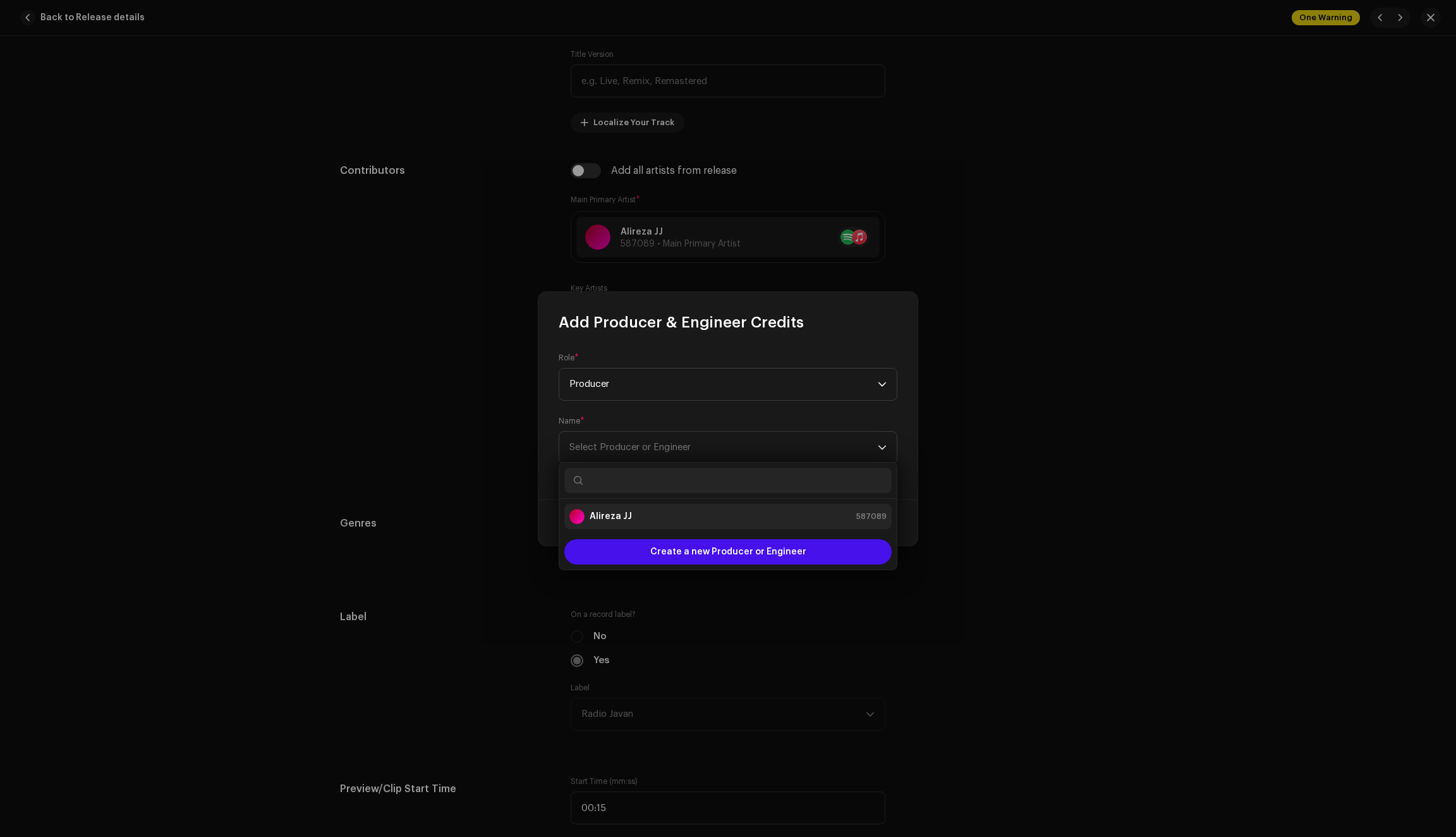
click at [612, 514] on strong "Alireza JJ" at bounding box center [611, 516] width 42 height 13
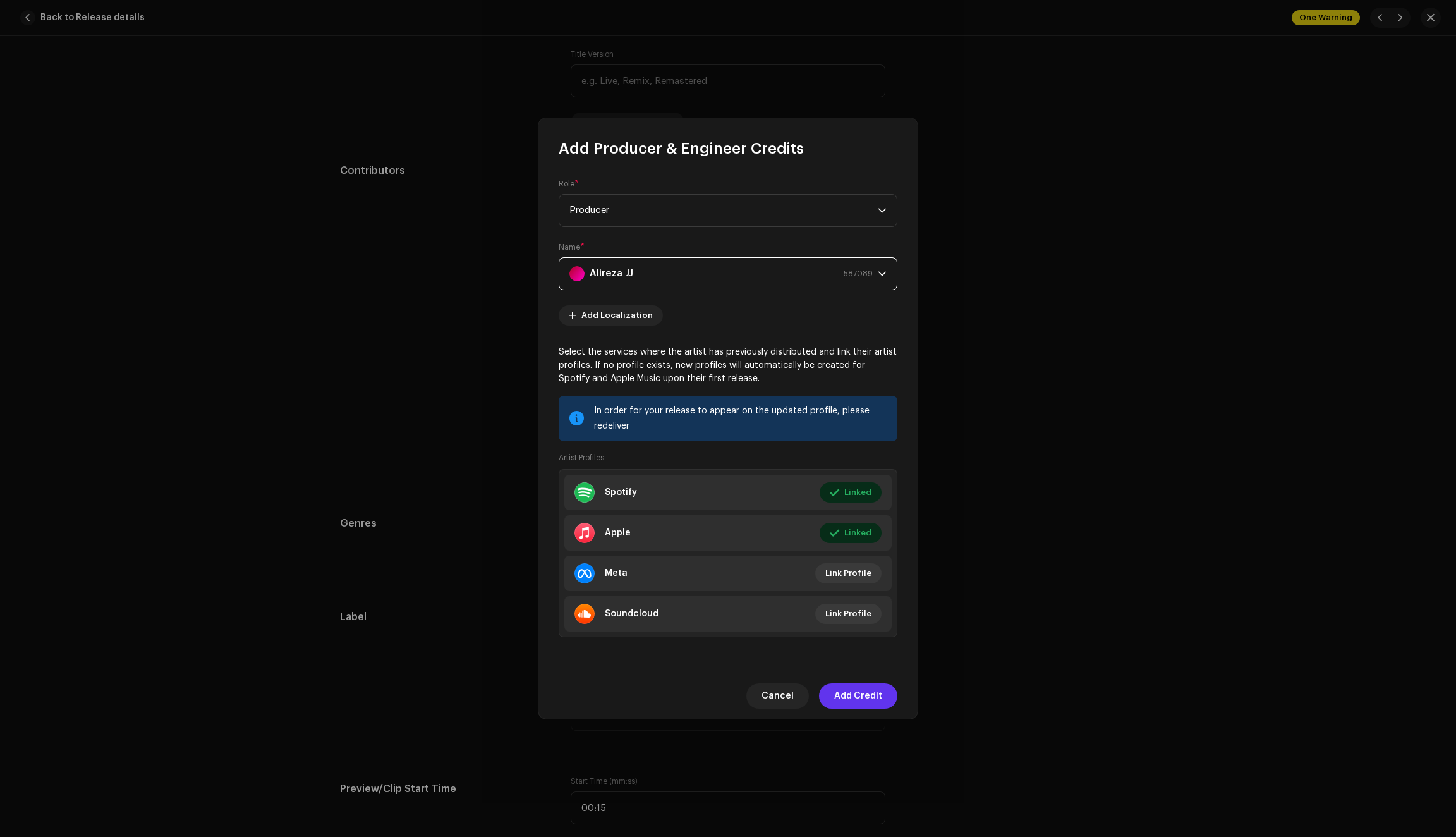
click at [856, 693] on span "Add Credit" at bounding box center [858, 696] width 48 height 26
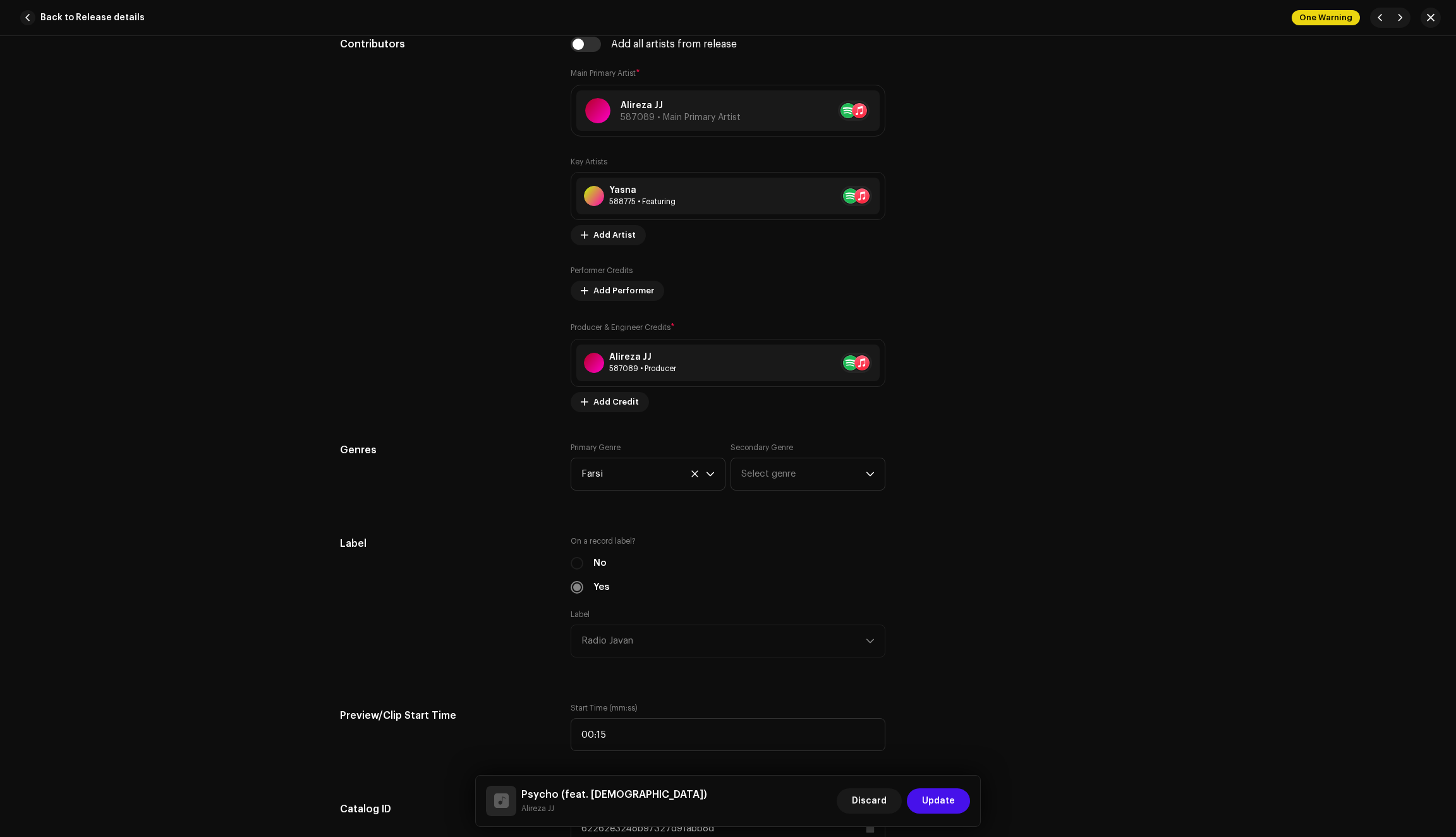
scroll to position [799, 0]
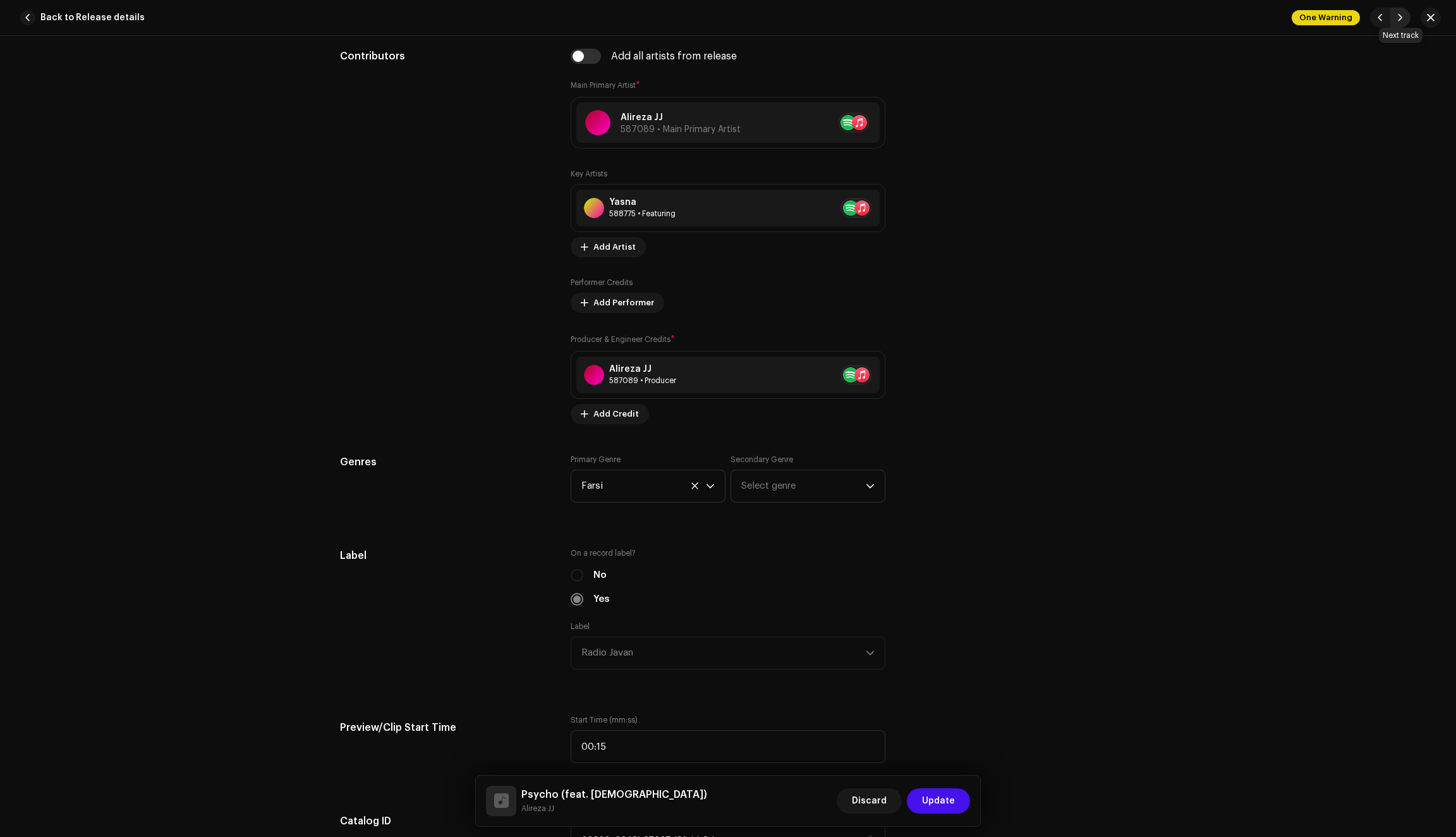
click at [1401, 18] on span "button" at bounding box center [1400, 18] width 7 height 10
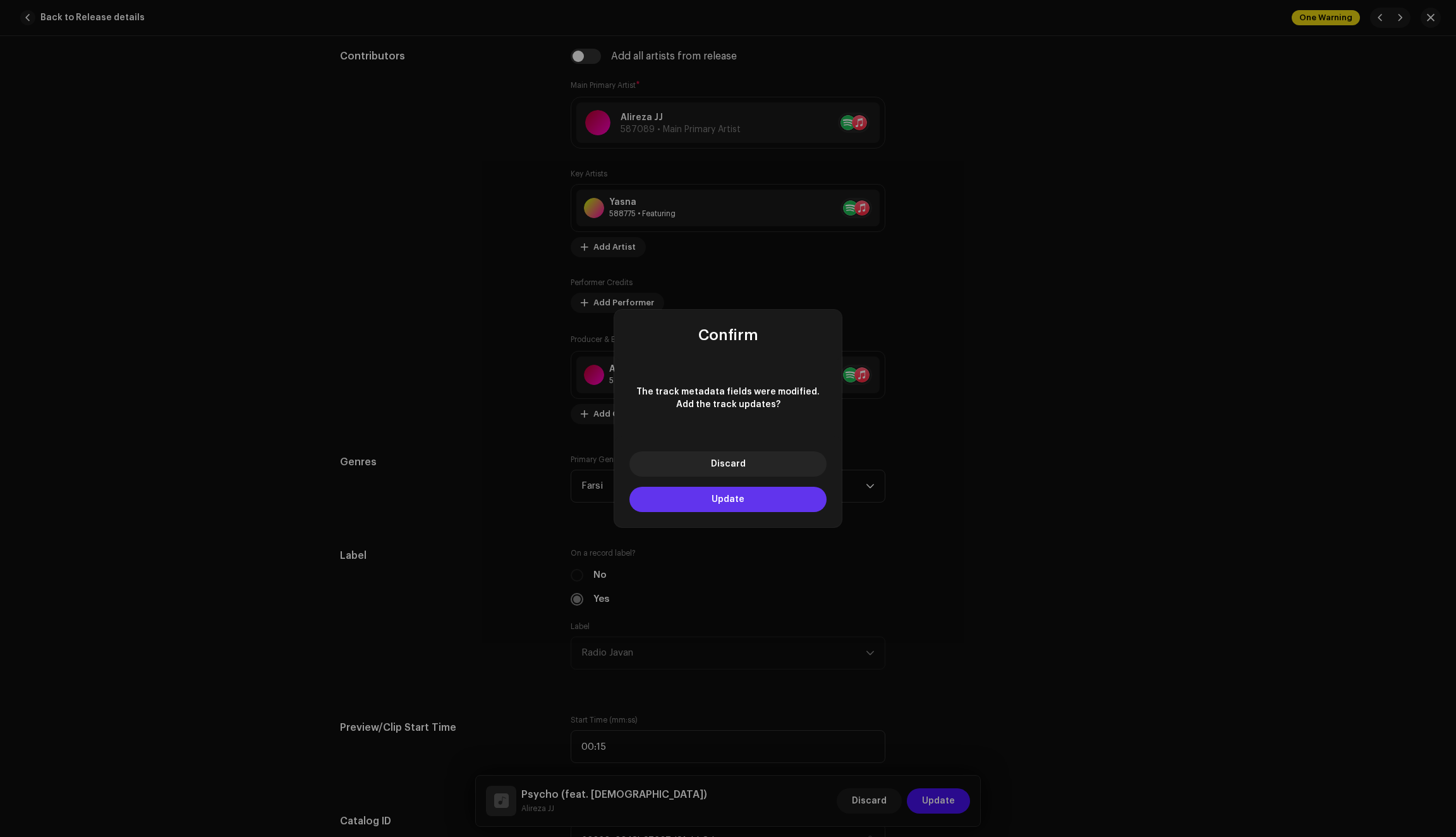
click at [764, 498] on button "Update" at bounding box center [728, 499] width 197 height 26
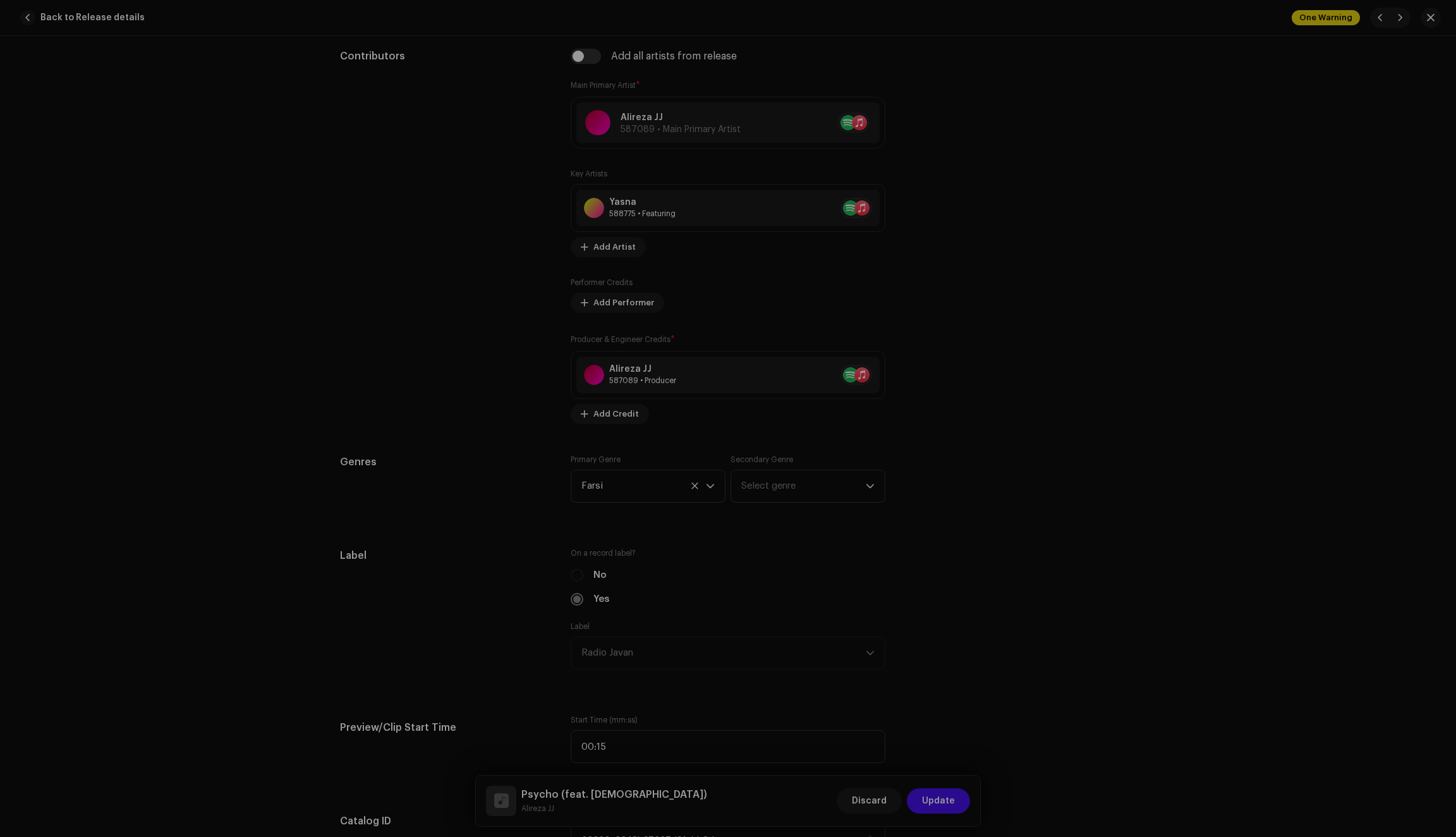
type input "QZN882214272"
type input "Text"
type input "62262ed148b97327d91abb96"
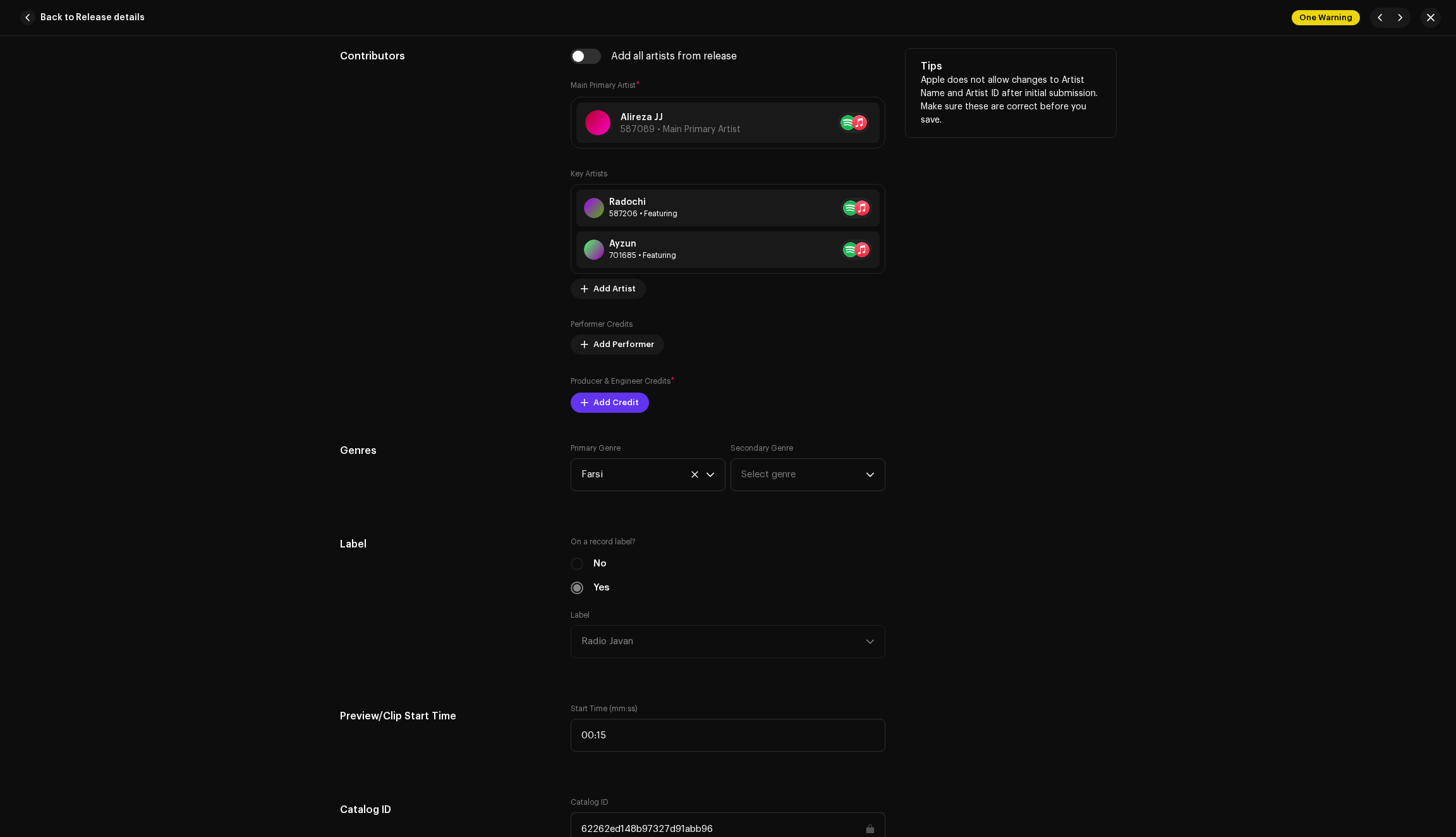
click at [589, 407] on button "Add Credit" at bounding box center [610, 402] width 78 height 20
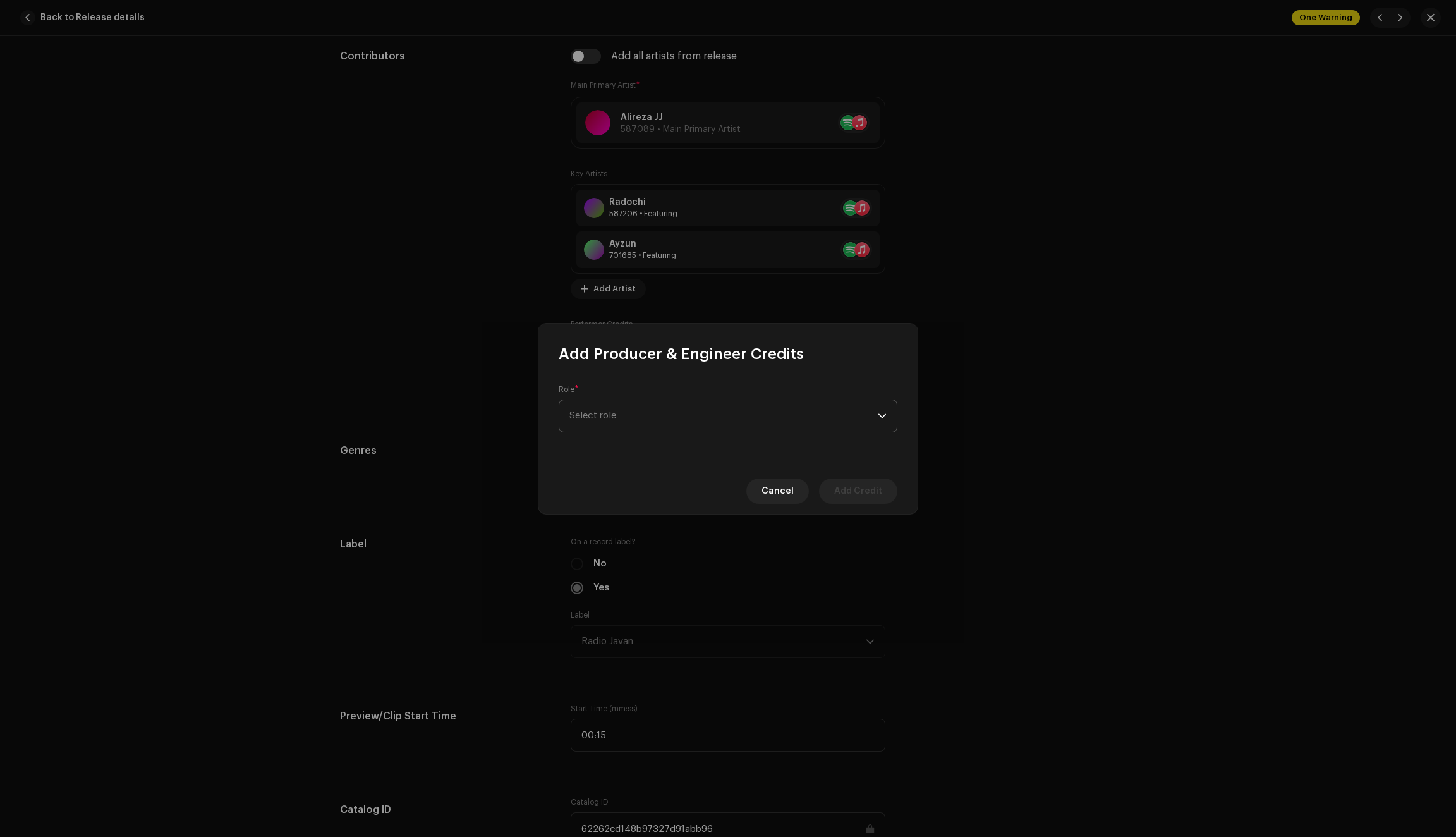
click at [708, 412] on span "Select role" at bounding box center [724, 415] width 308 height 31
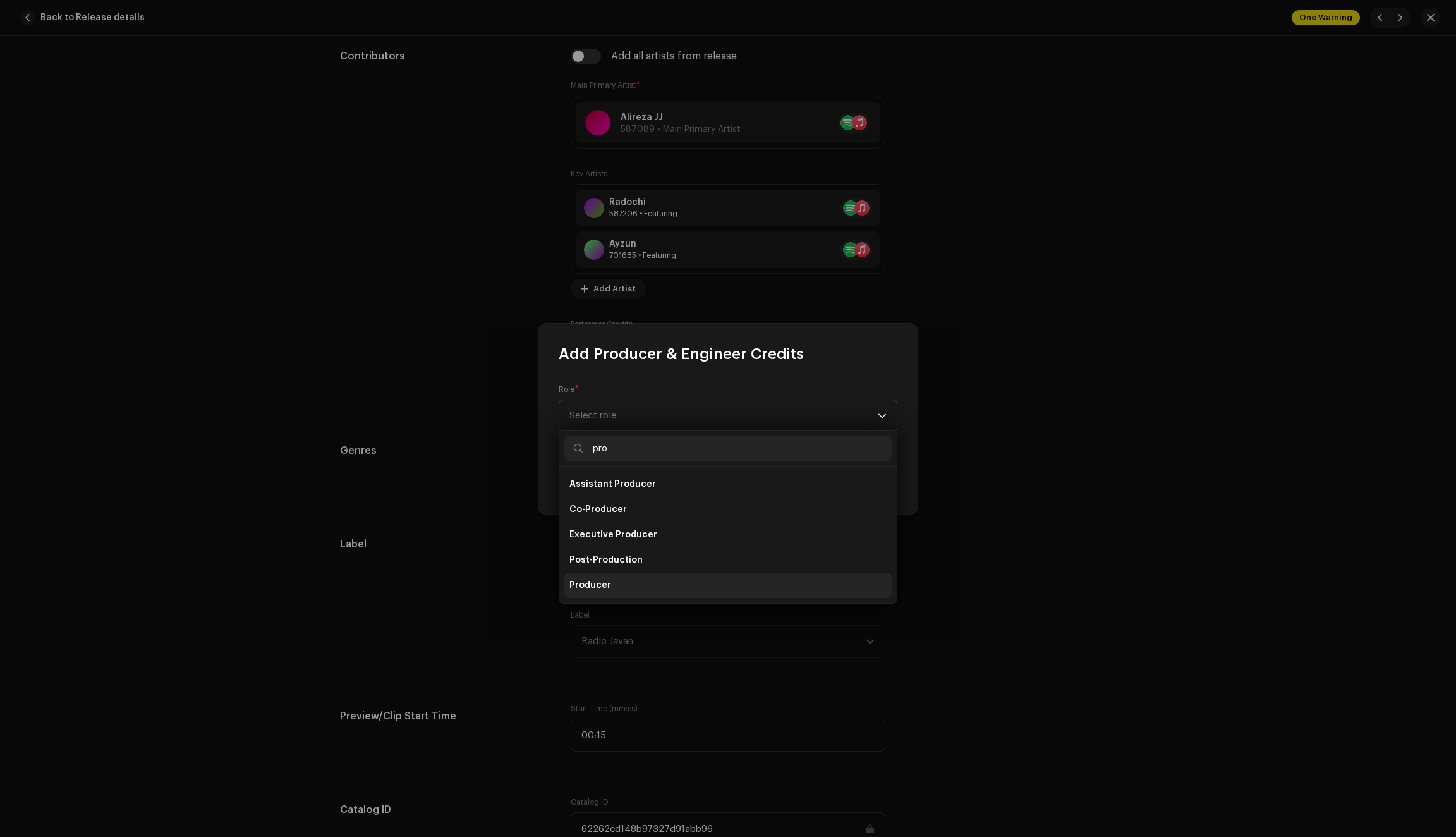
type input "pro"
click at [605, 579] on span "Producer" at bounding box center [591, 585] width 42 height 13
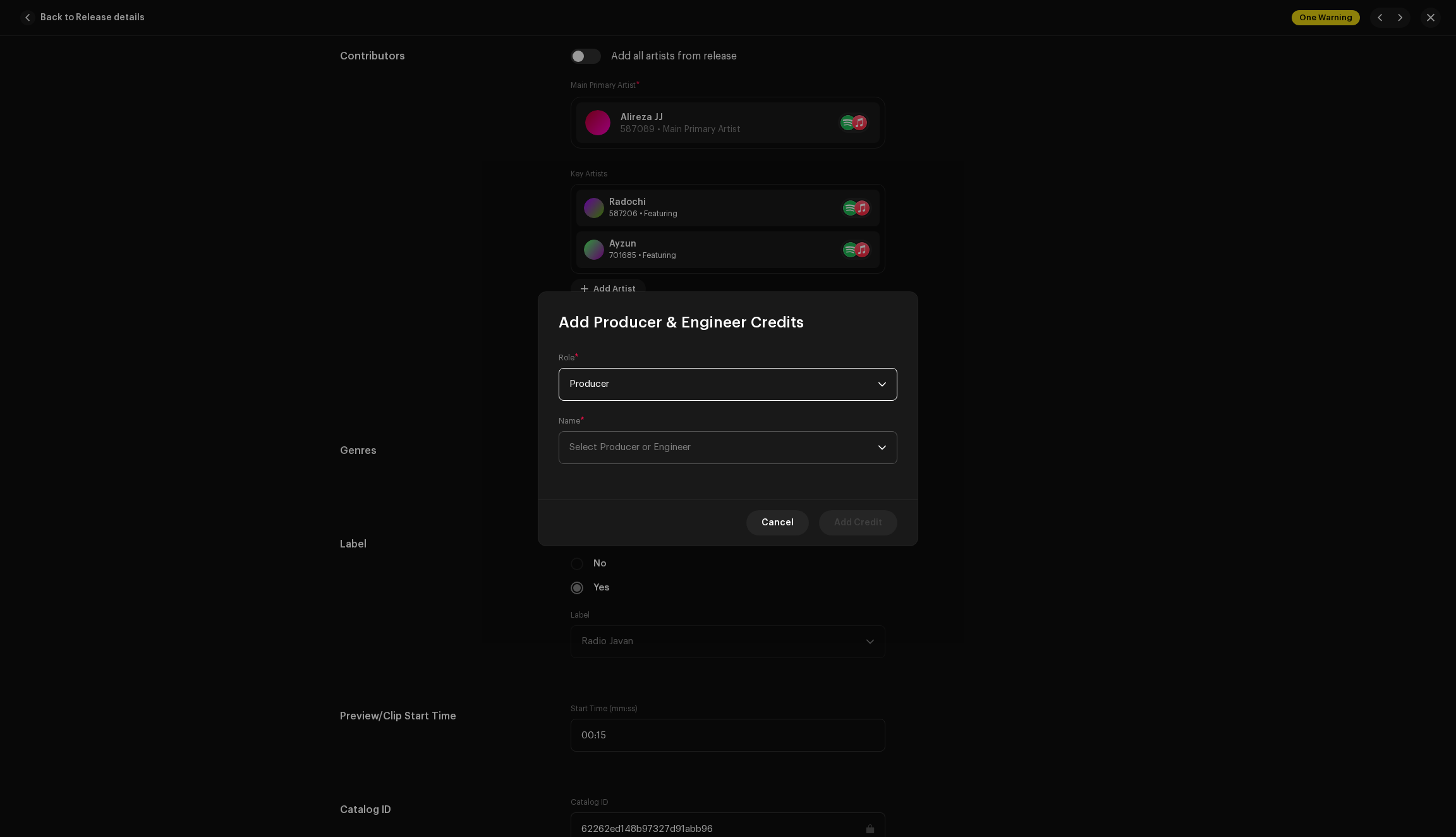
click at [648, 450] on span "Select Producer or Engineer" at bounding box center [631, 447] width 122 height 10
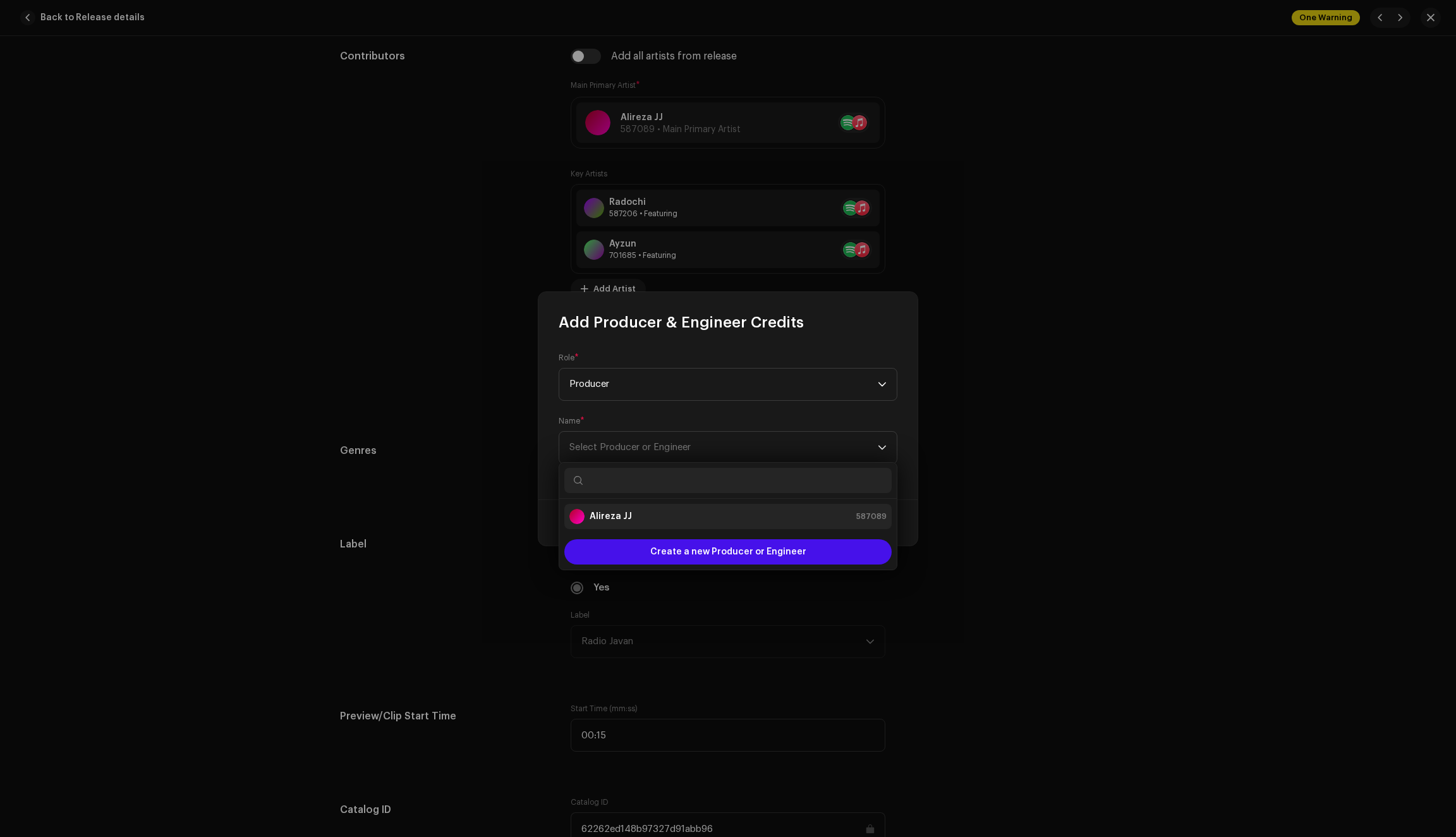
click at [603, 516] on strong "Alireza JJ" at bounding box center [611, 516] width 42 height 13
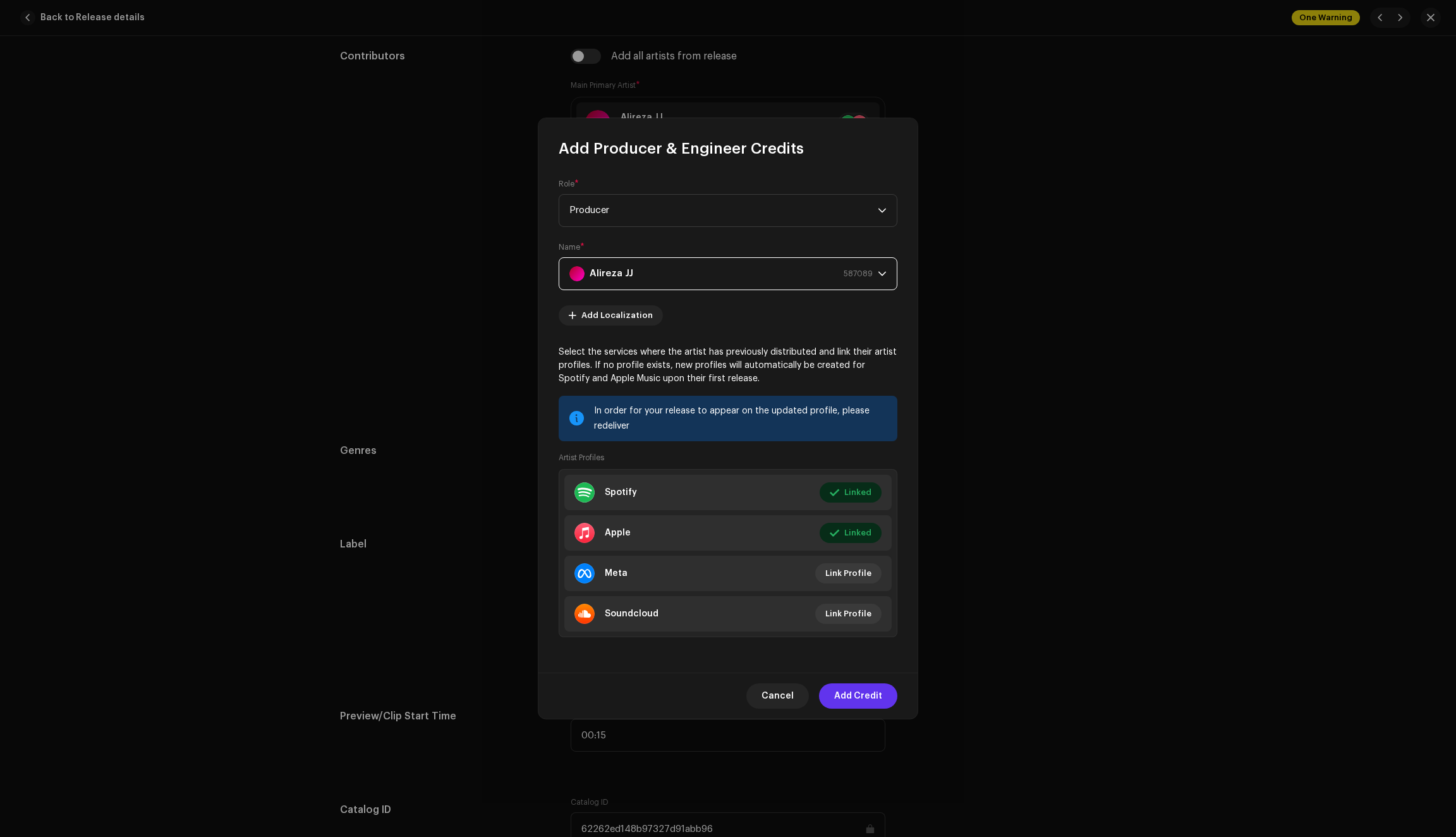
click at [848, 695] on span "Add Credit" at bounding box center [858, 696] width 48 height 26
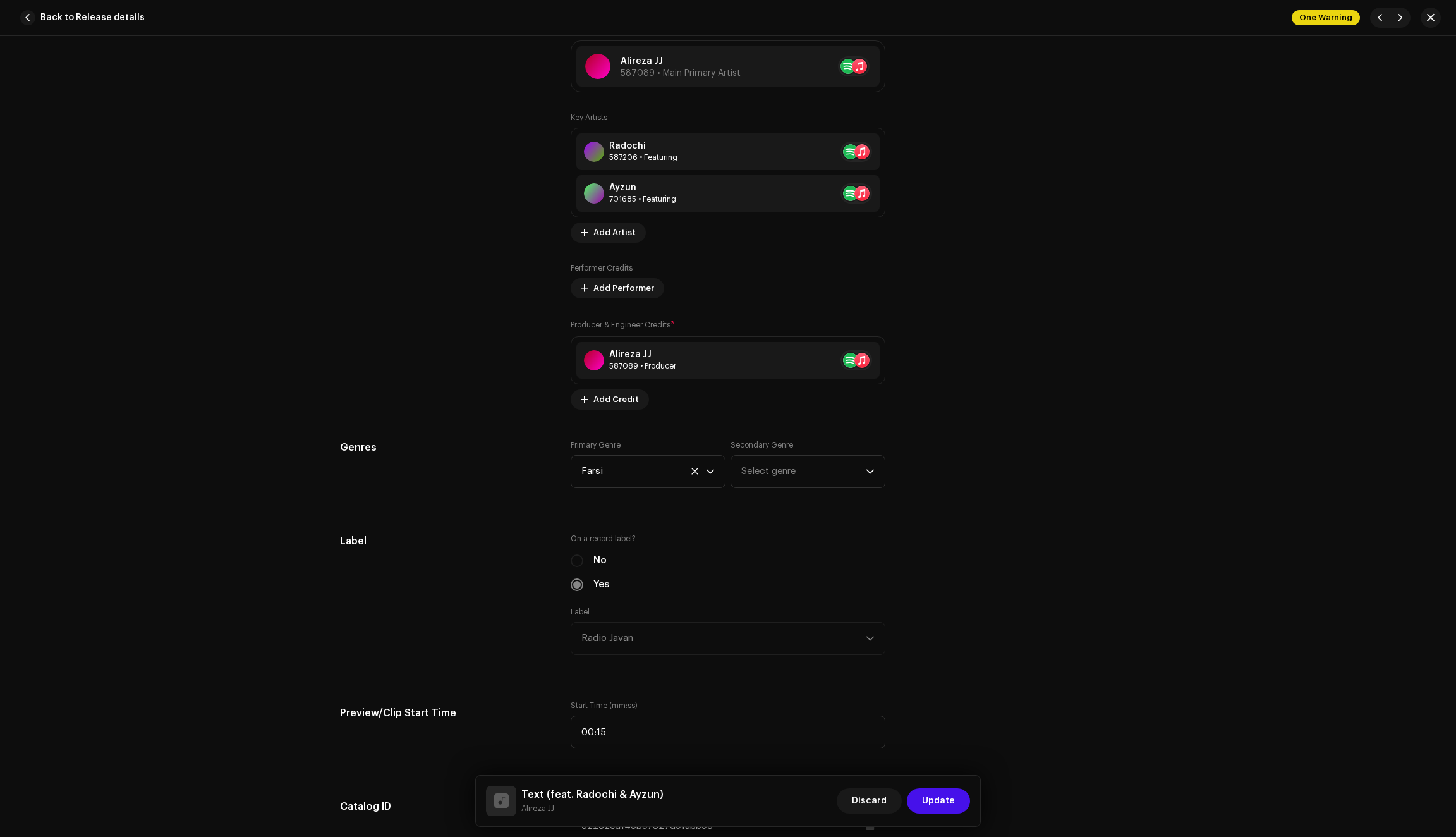
scroll to position [824, 0]
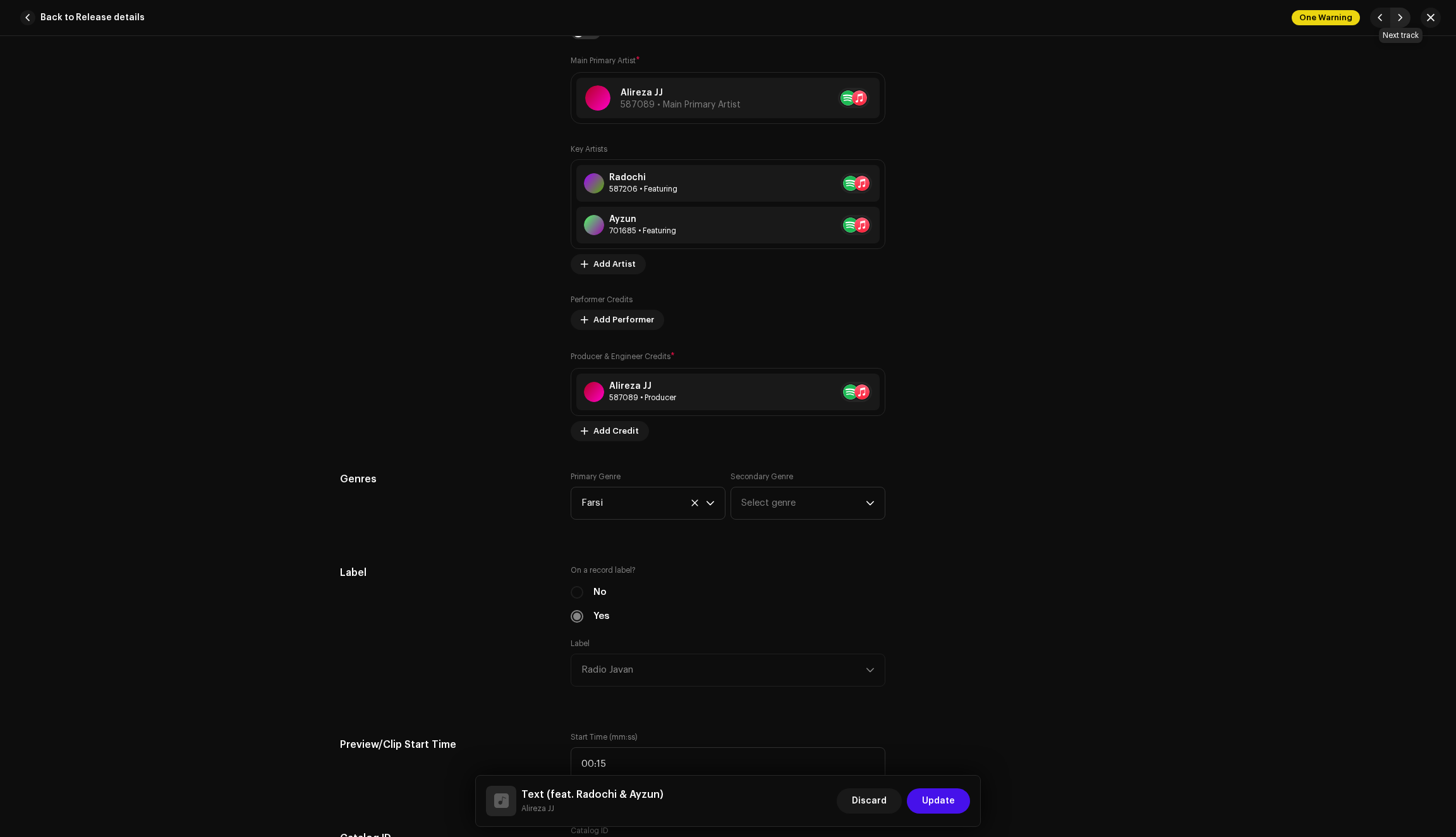
click at [1402, 17] on span "button" at bounding box center [1400, 18] width 7 height 10
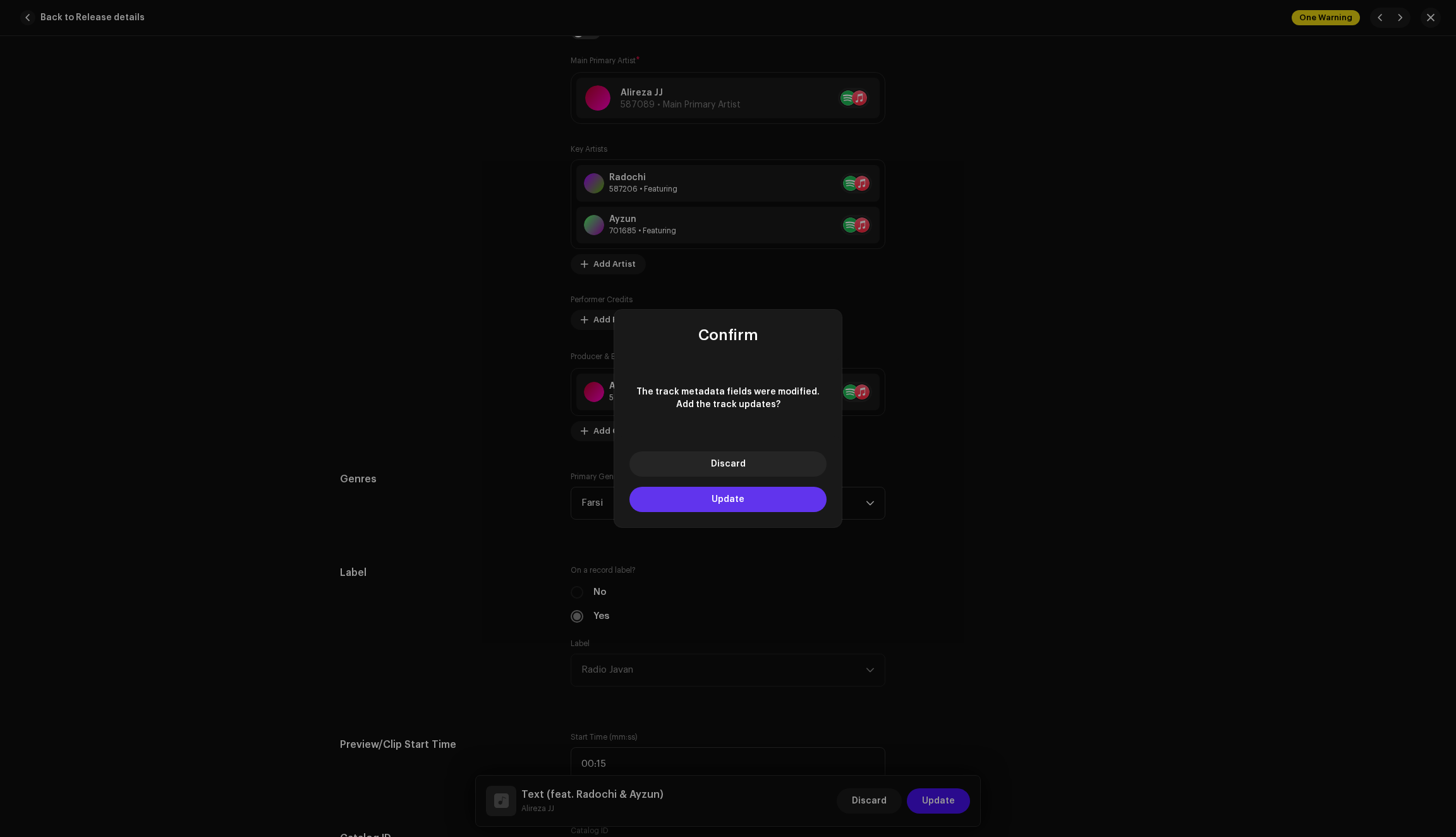
click at [770, 497] on button "Update" at bounding box center [728, 499] width 197 height 26
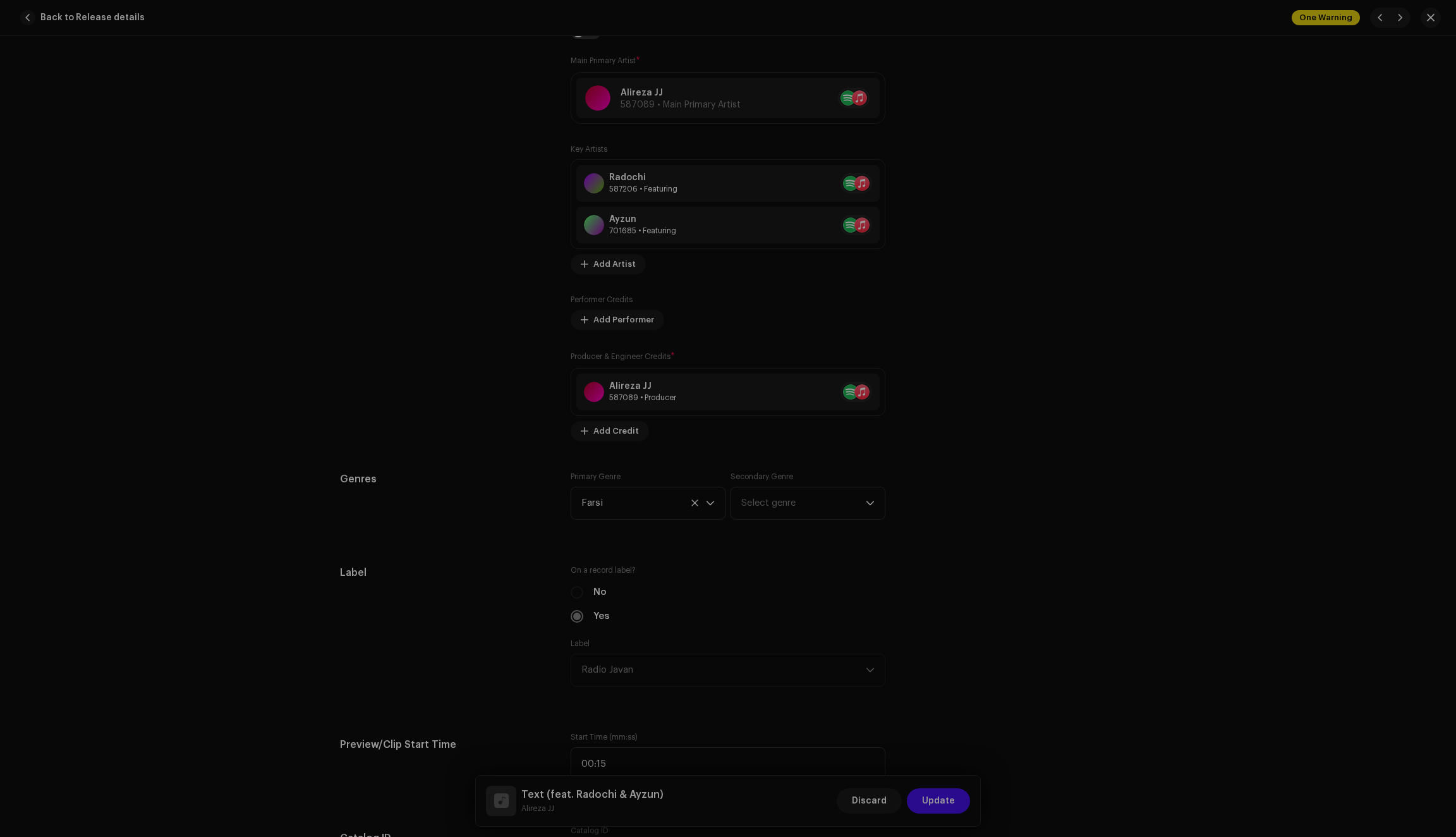
type input "QZN882214273"
type input "Hotel"
type input "62262f5948b97327d91abba3"
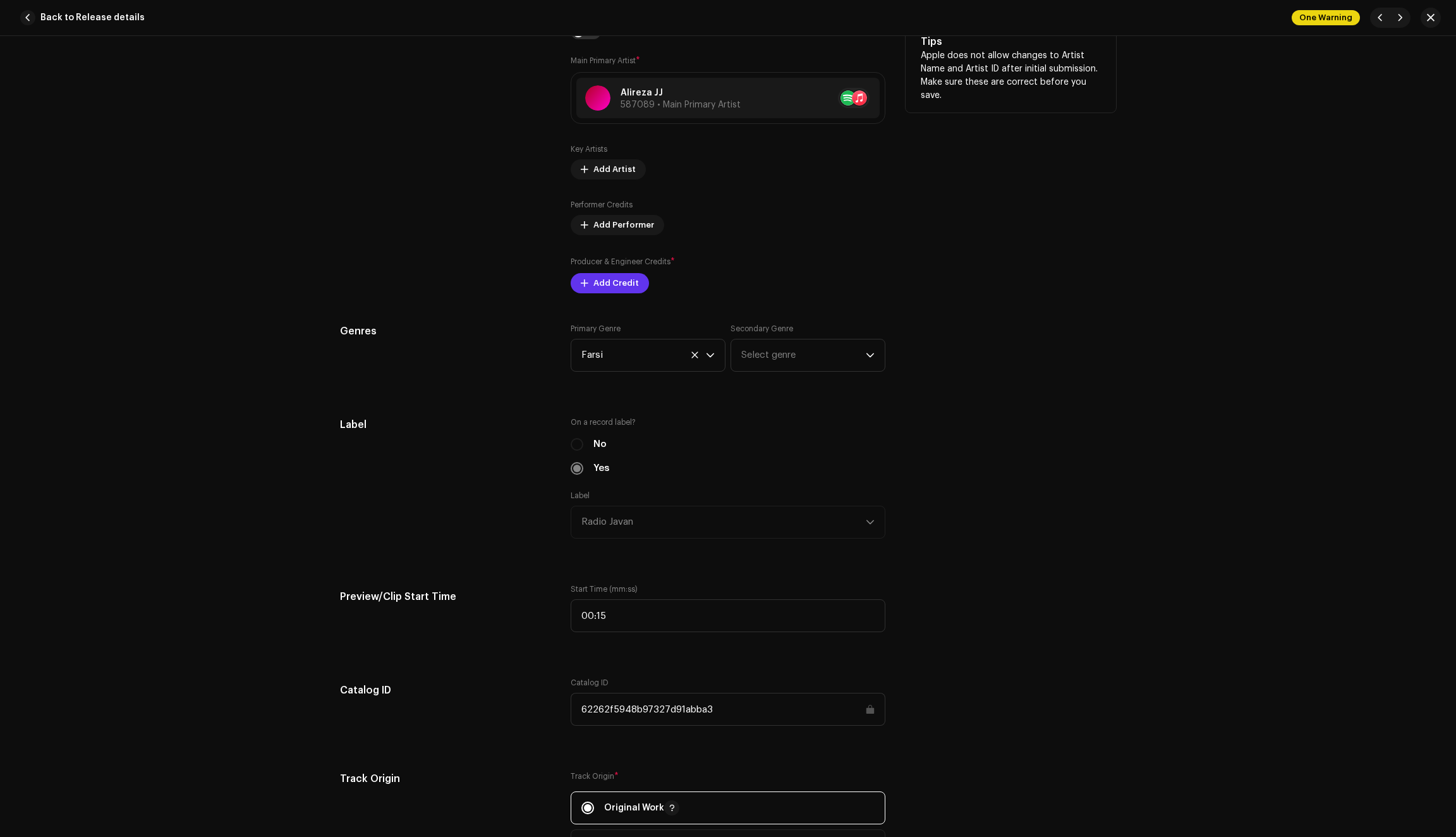
click at [608, 289] on span "Add Credit" at bounding box center [616, 283] width 46 height 26
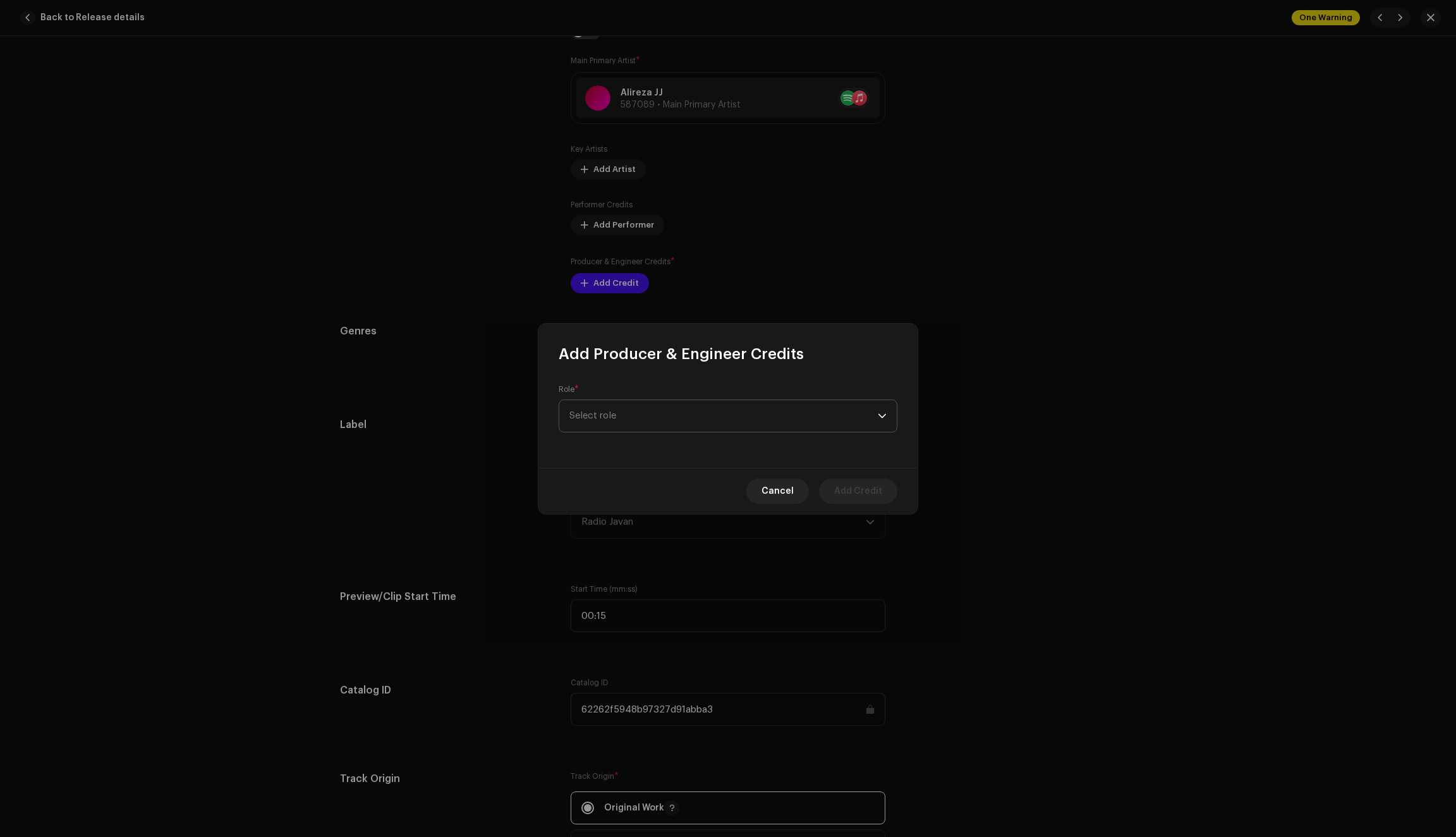
click at [714, 416] on span "Select role" at bounding box center [724, 415] width 308 height 31
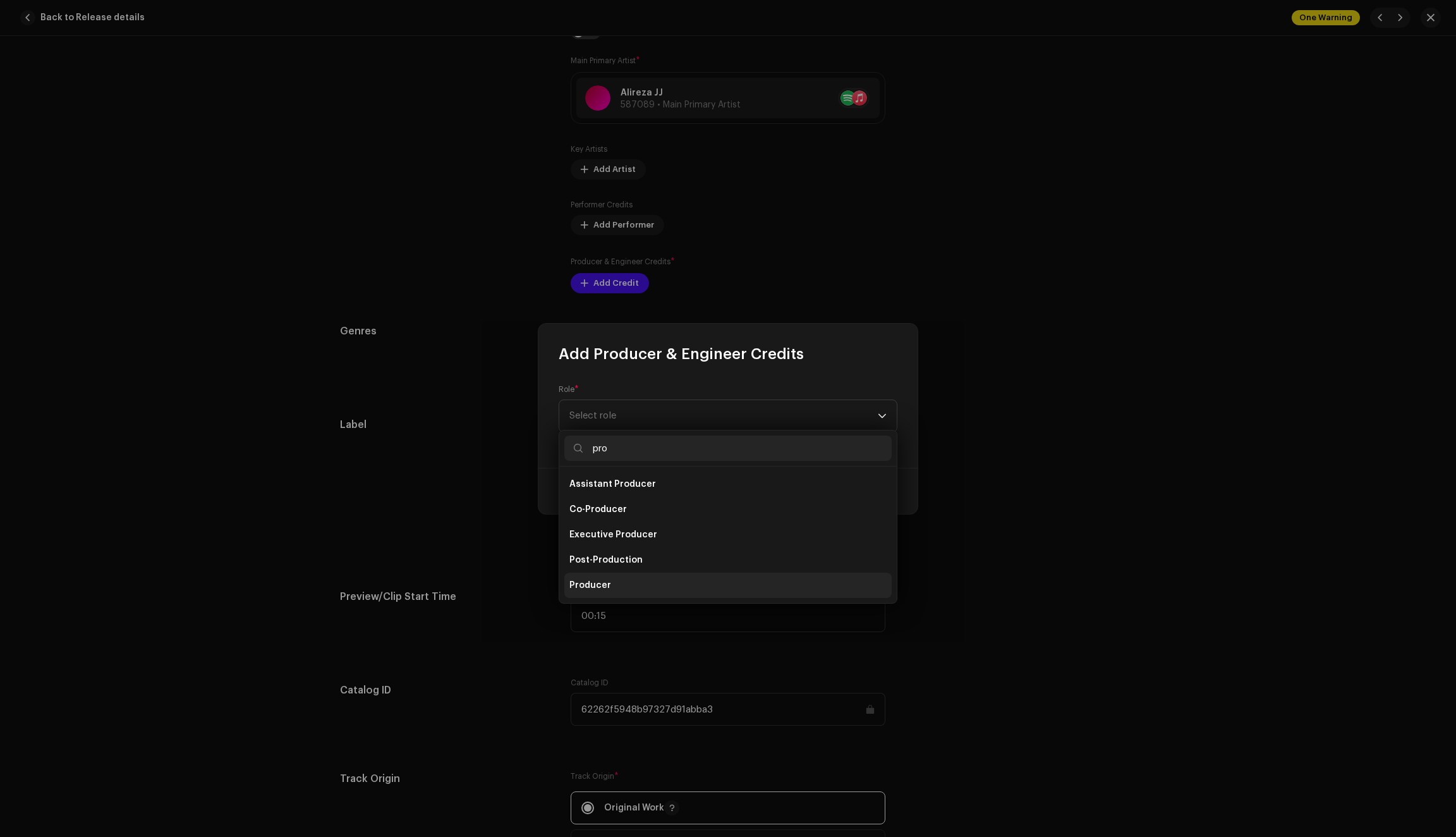
type input "pro"
click at [618, 583] on li "Producer" at bounding box center [728, 585] width 327 height 26
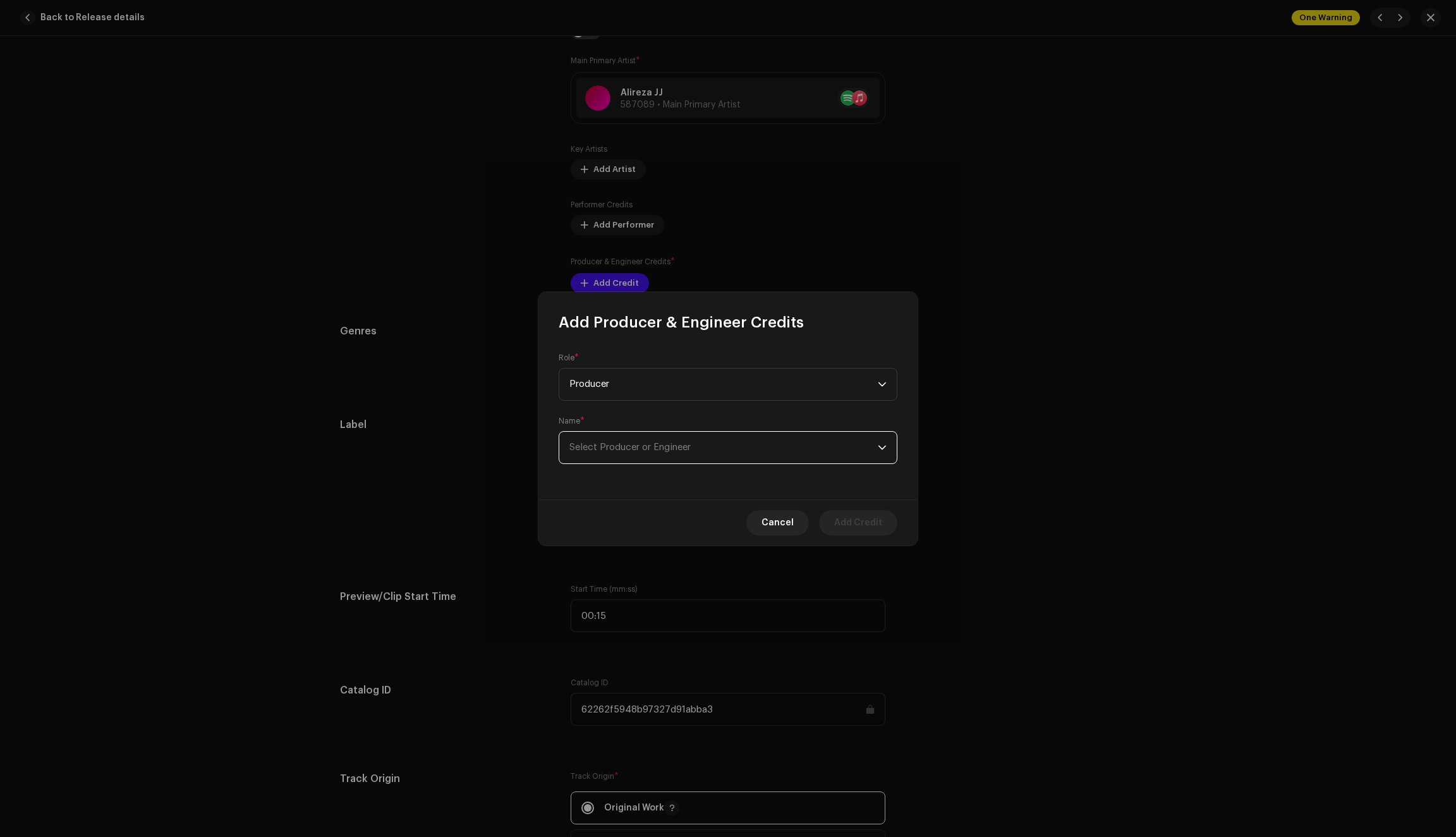
click at [656, 455] on span "Select Producer or Engineer" at bounding box center [724, 447] width 308 height 31
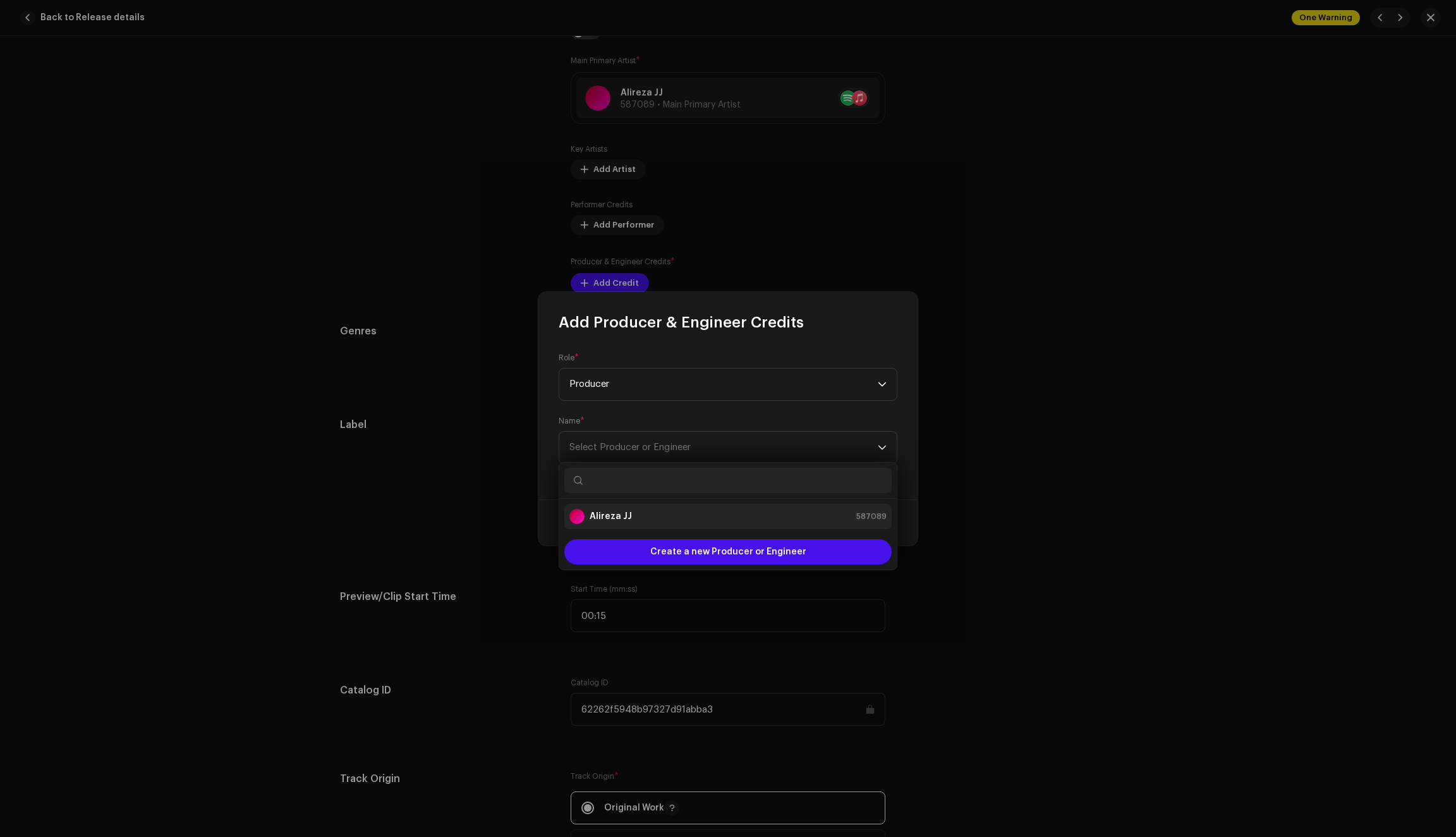
click at [604, 516] on strong "Alireza JJ" at bounding box center [611, 516] width 42 height 13
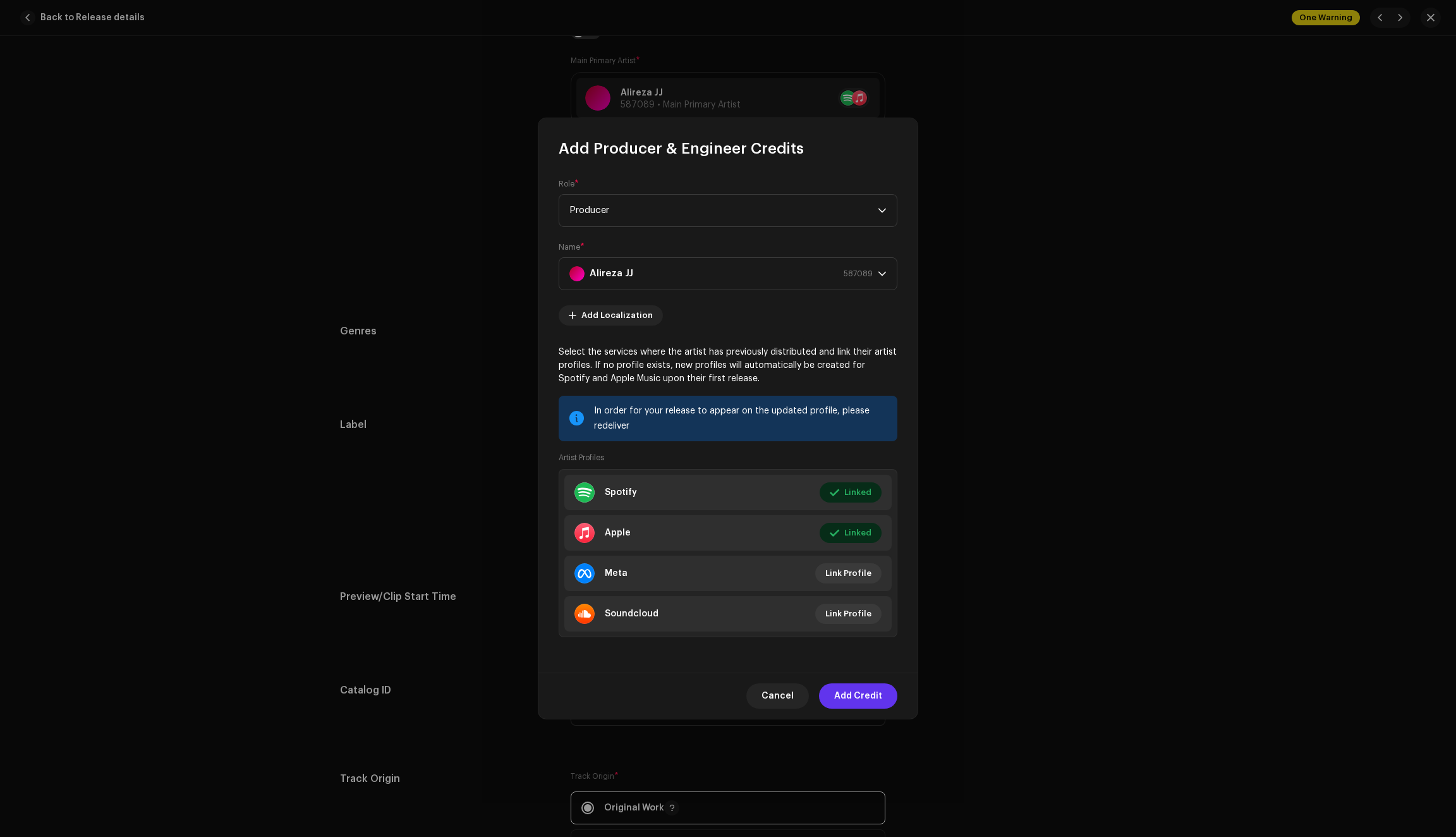
click at [857, 693] on span "Add Credit" at bounding box center [858, 696] width 48 height 26
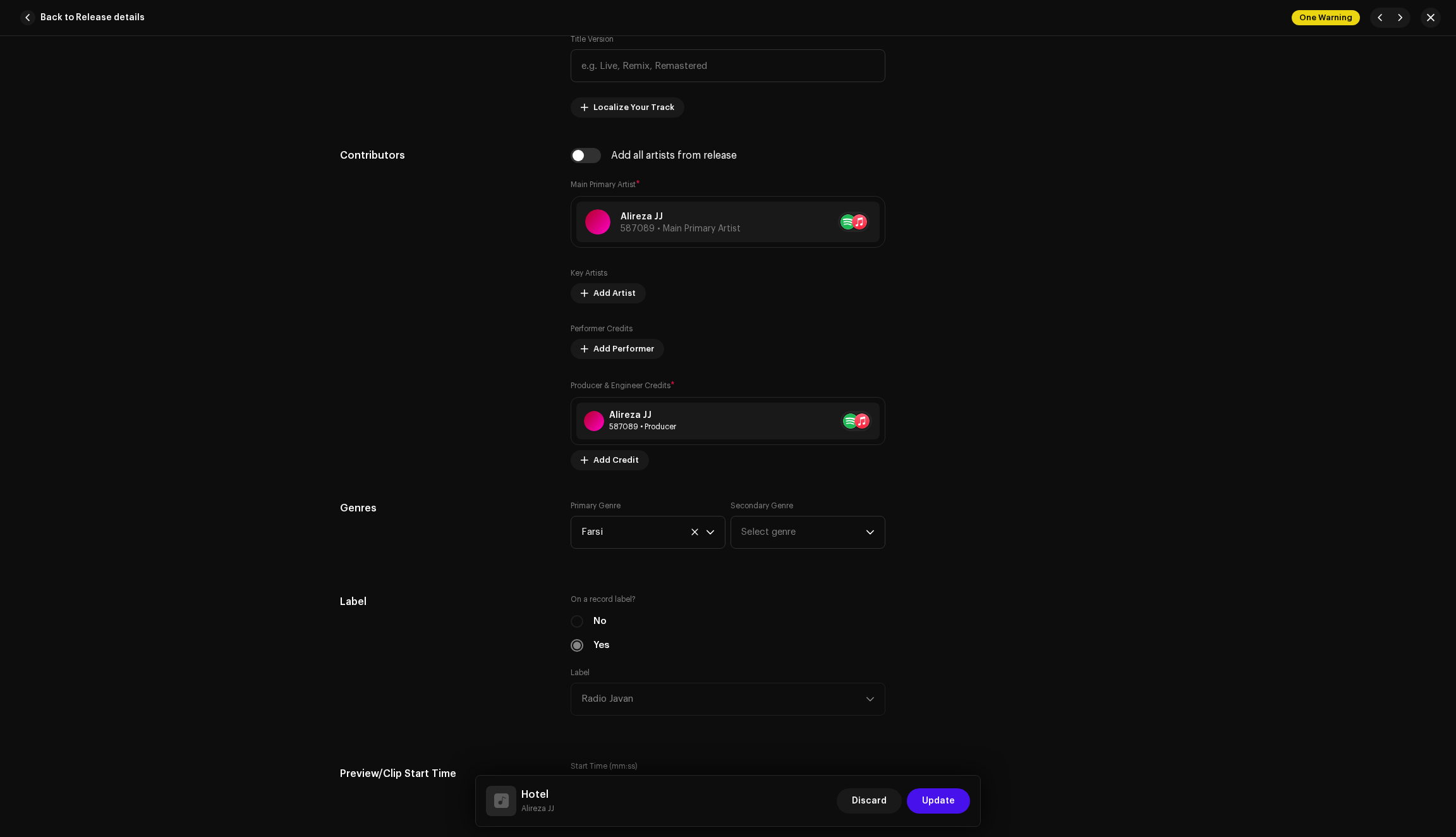
scroll to position [693, 0]
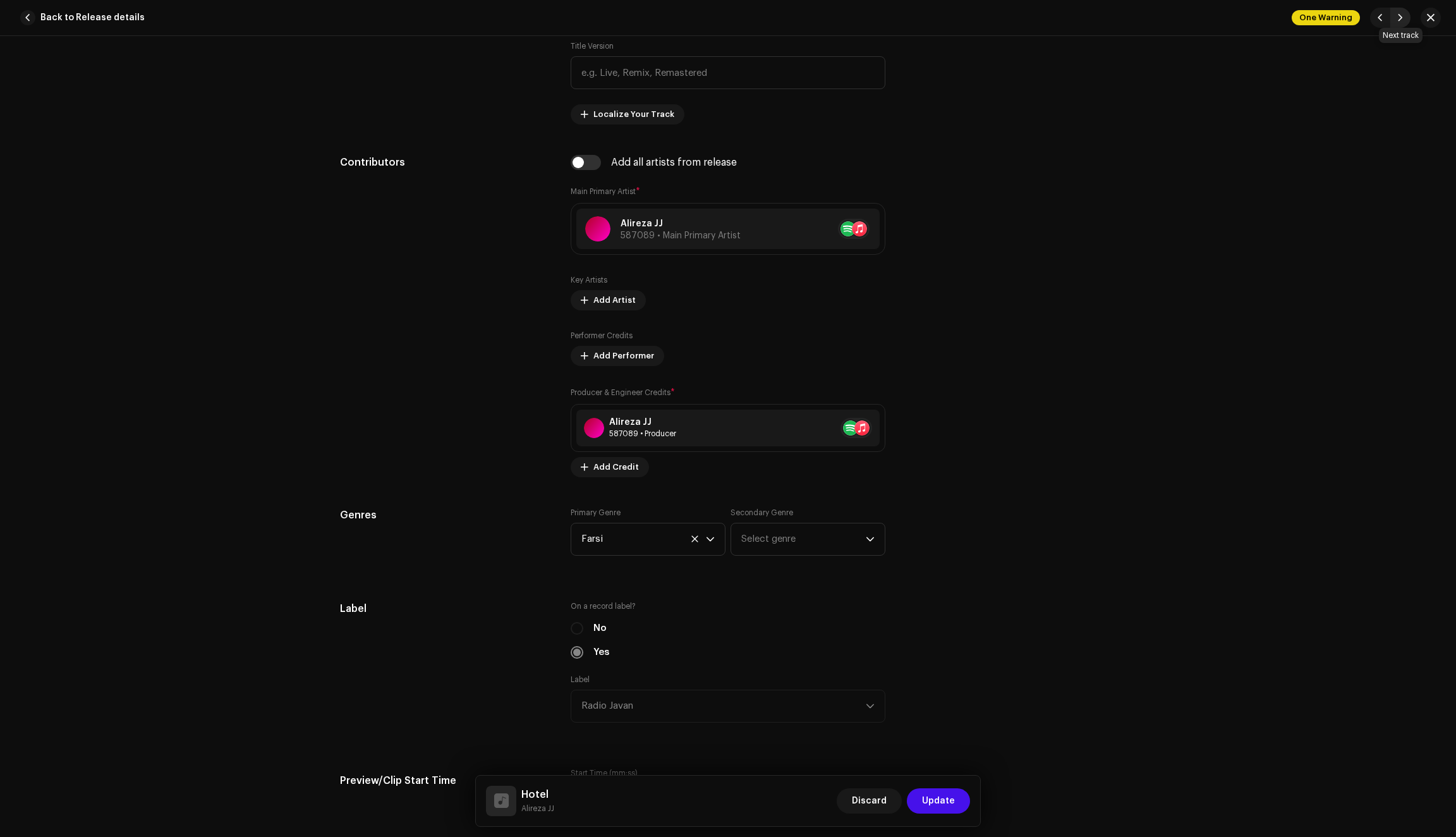
click at [1402, 17] on span "button" at bounding box center [1400, 18] width 7 height 10
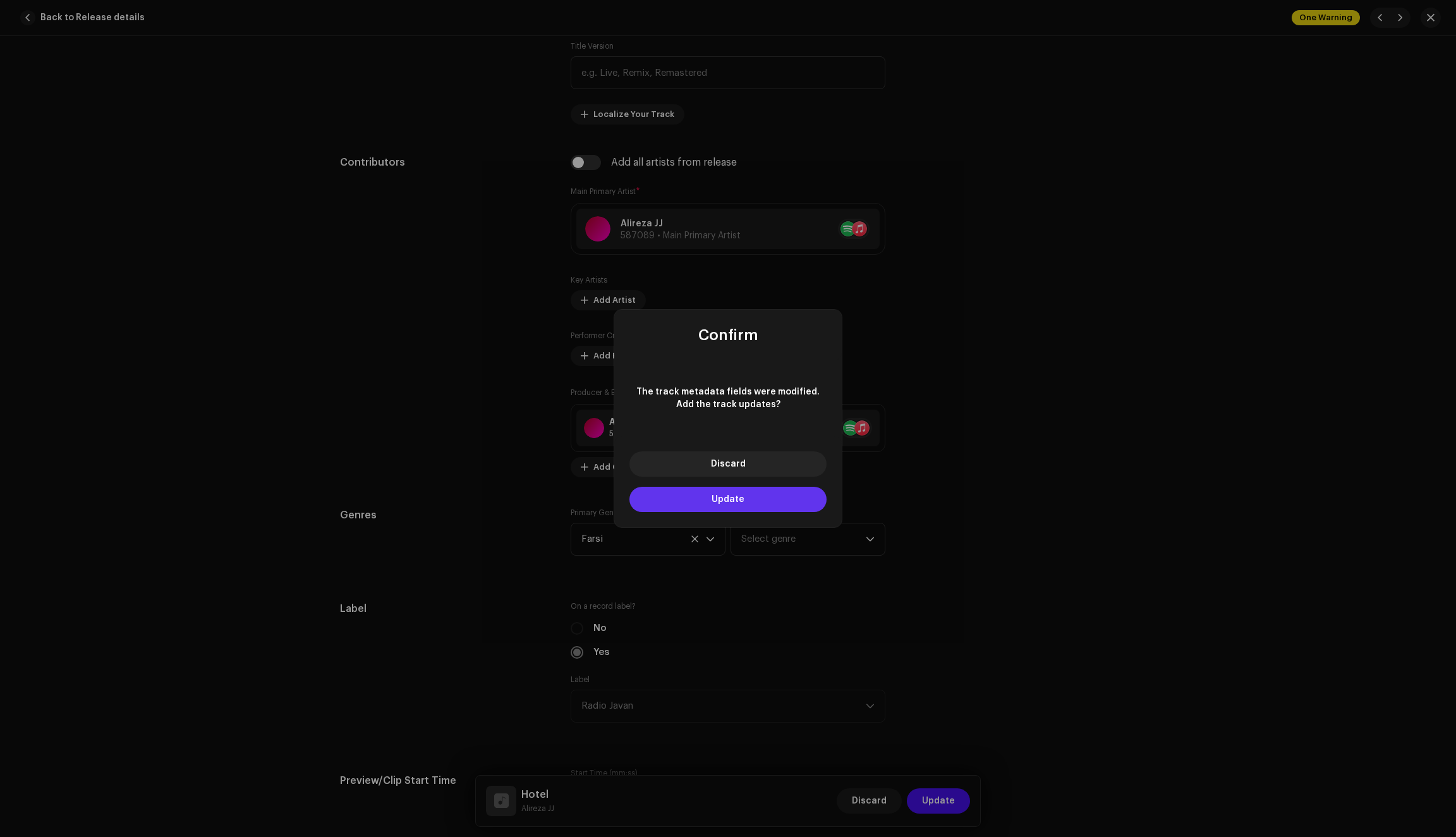
click at [755, 506] on button "Update" at bounding box center [728, 499] width 197 height 26
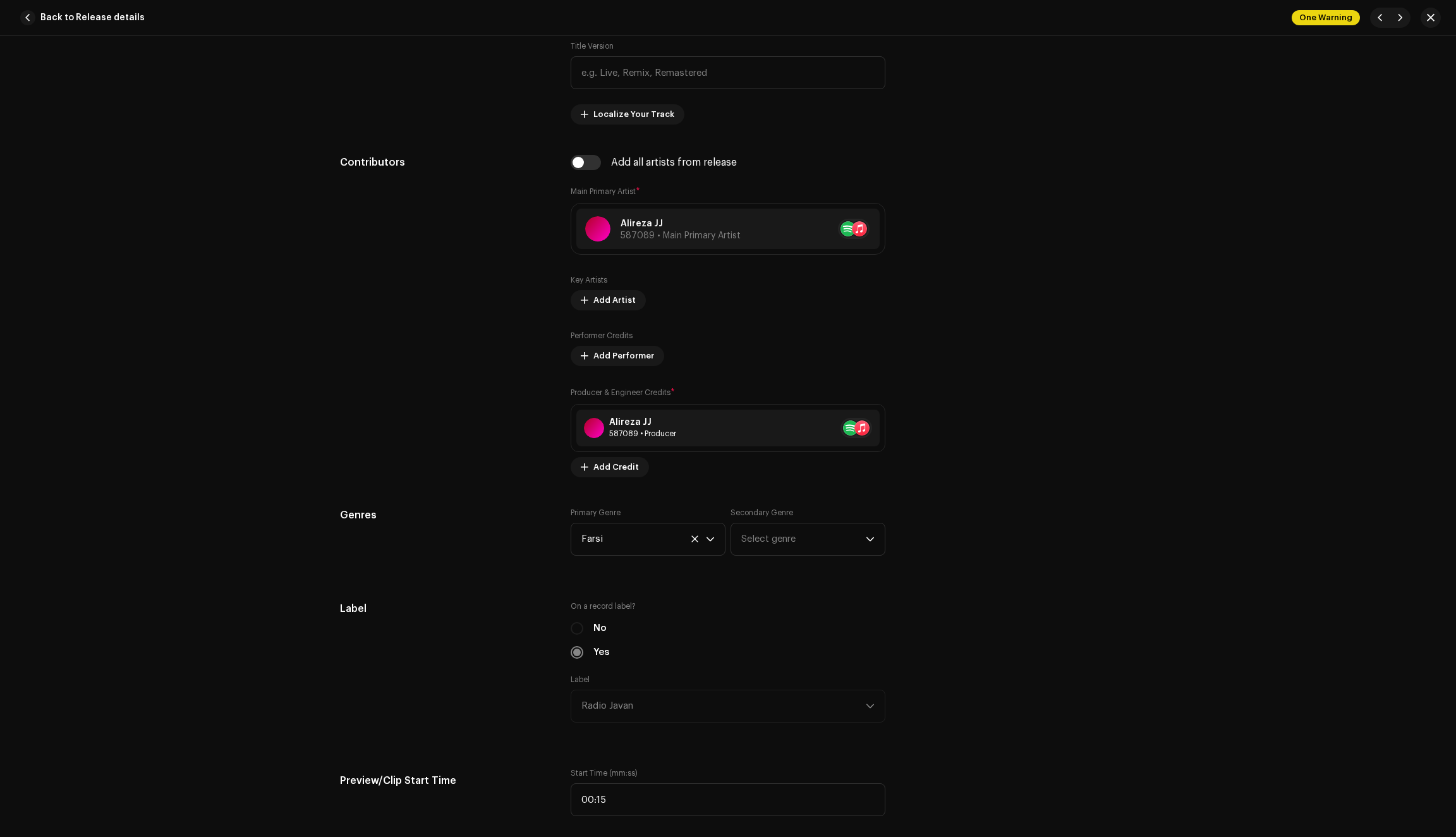
type input "QZN882214263"
type input "Yek"
type input "622629d248b97327d91ab927"
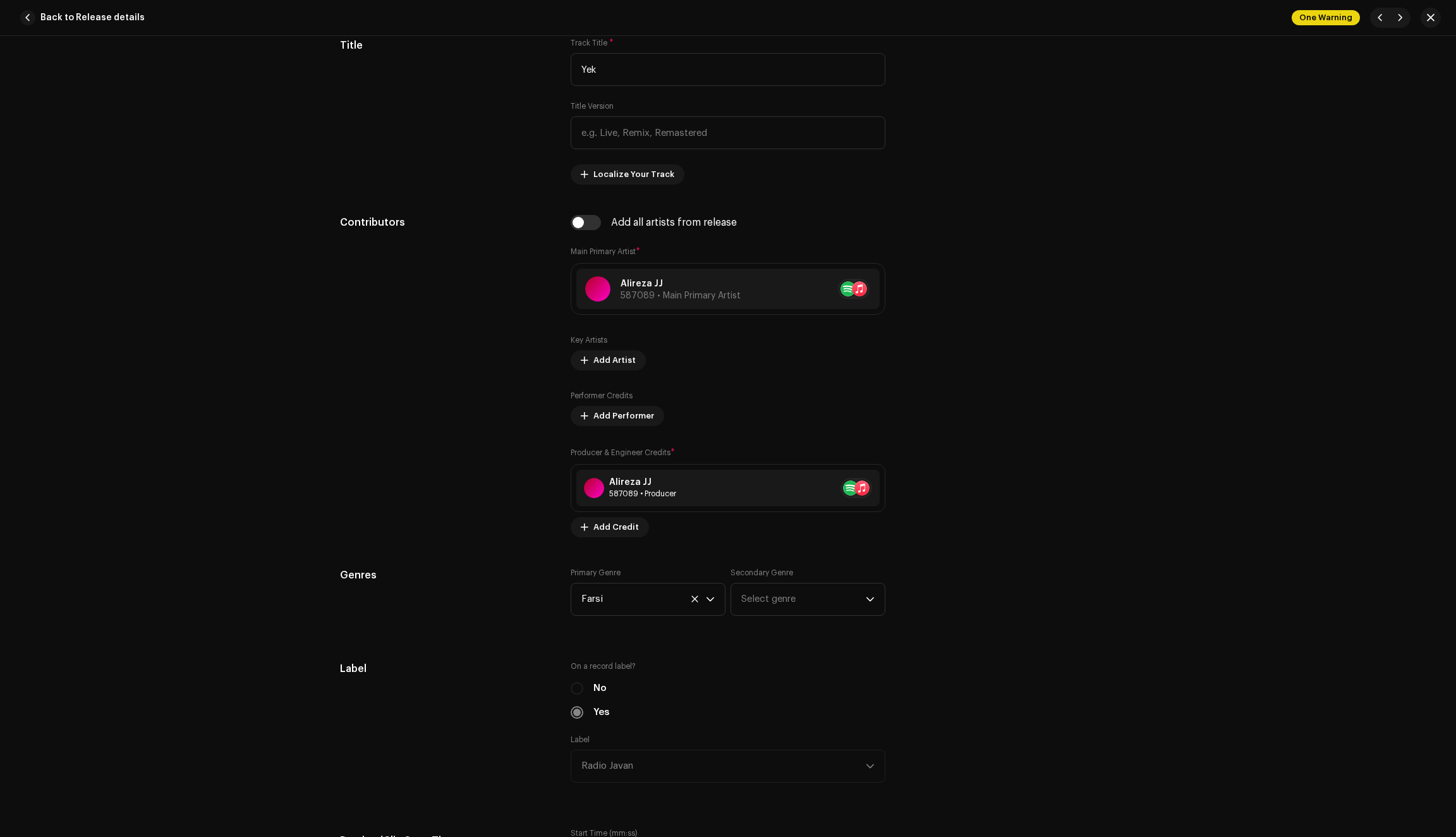
scroll to position [622, 0]
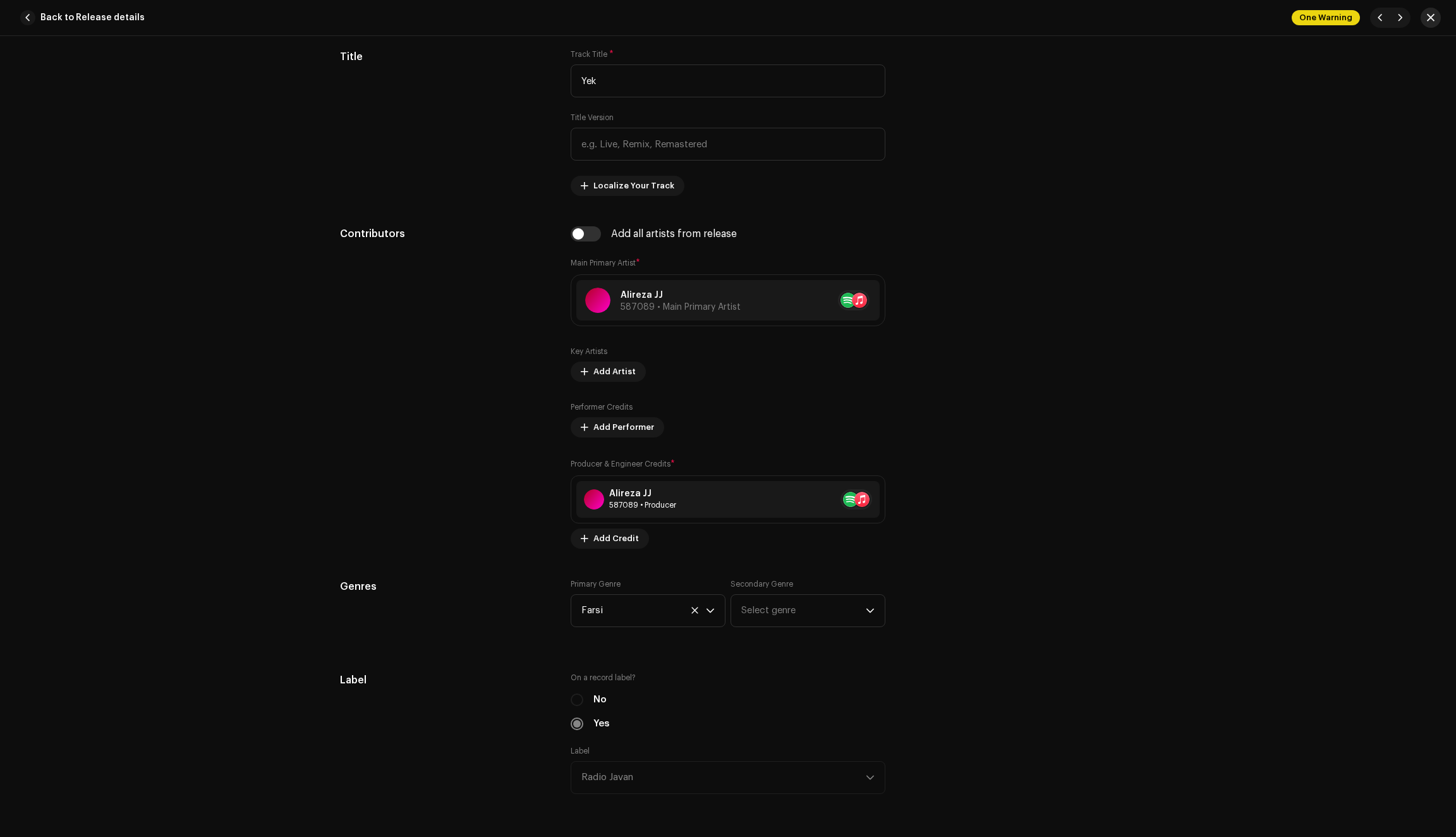
click at [1434, 18] on span "button" at bounding box center [1430, 18] width 7 height 10
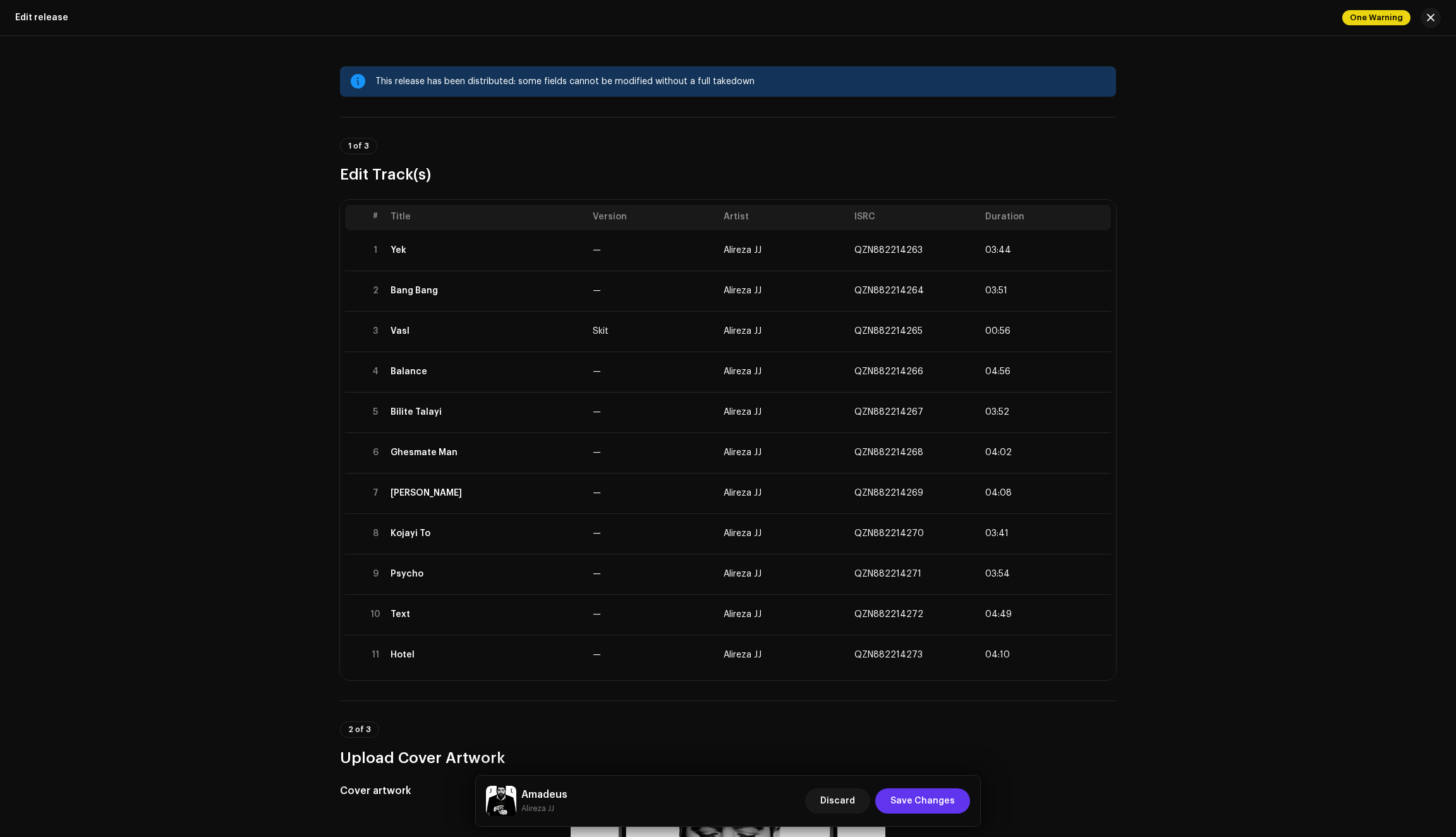
click at [925, 802] on span "Save Changes" at bounding box center [923, 801] width 65 height 26
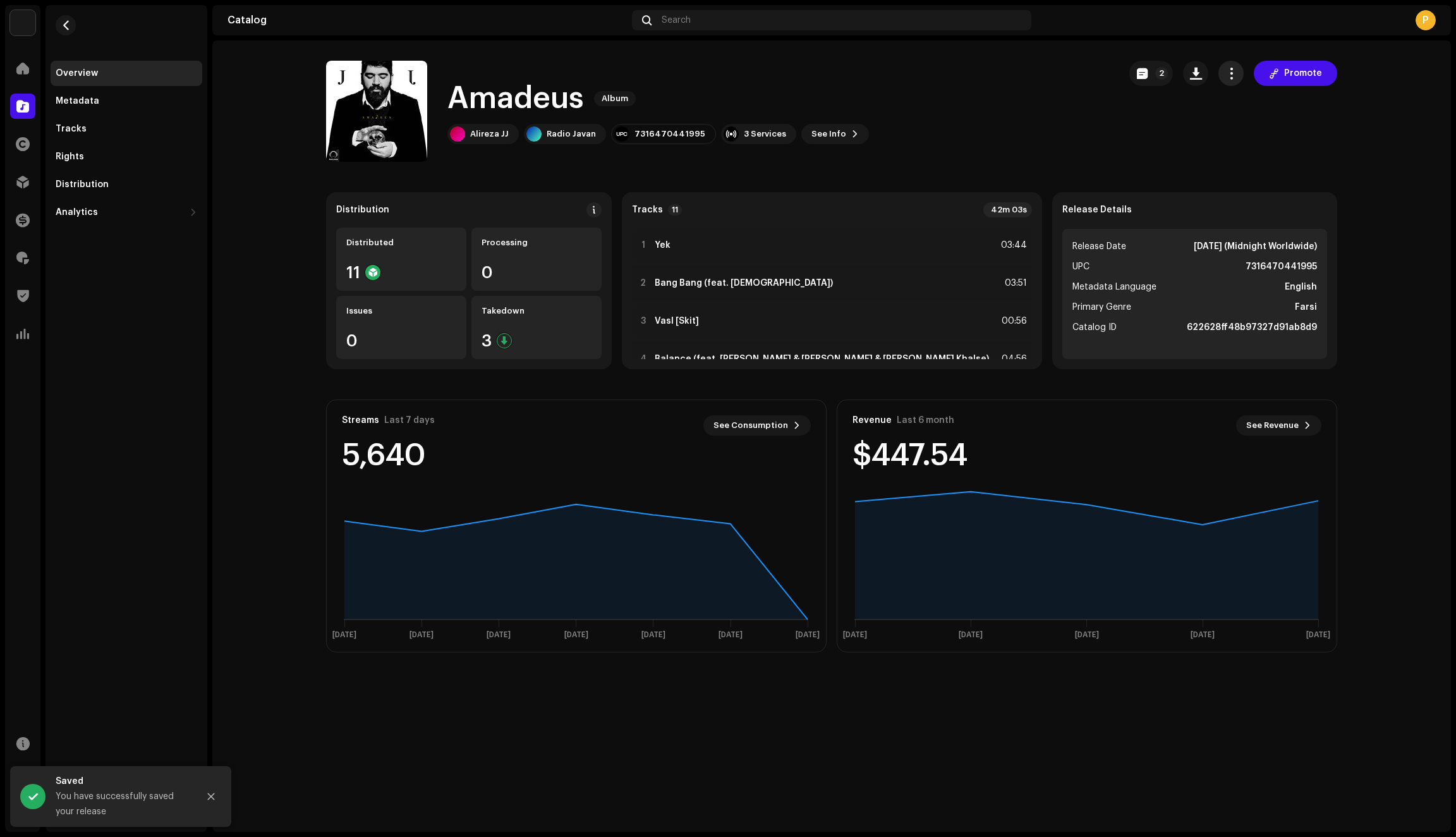
click at [1233, 79] on button "button" at bounding box center [1232, 74] width 26 height 26
click at [1247, 130] on span "Edit" at bounding box center [1239, 130] width 17 height 10
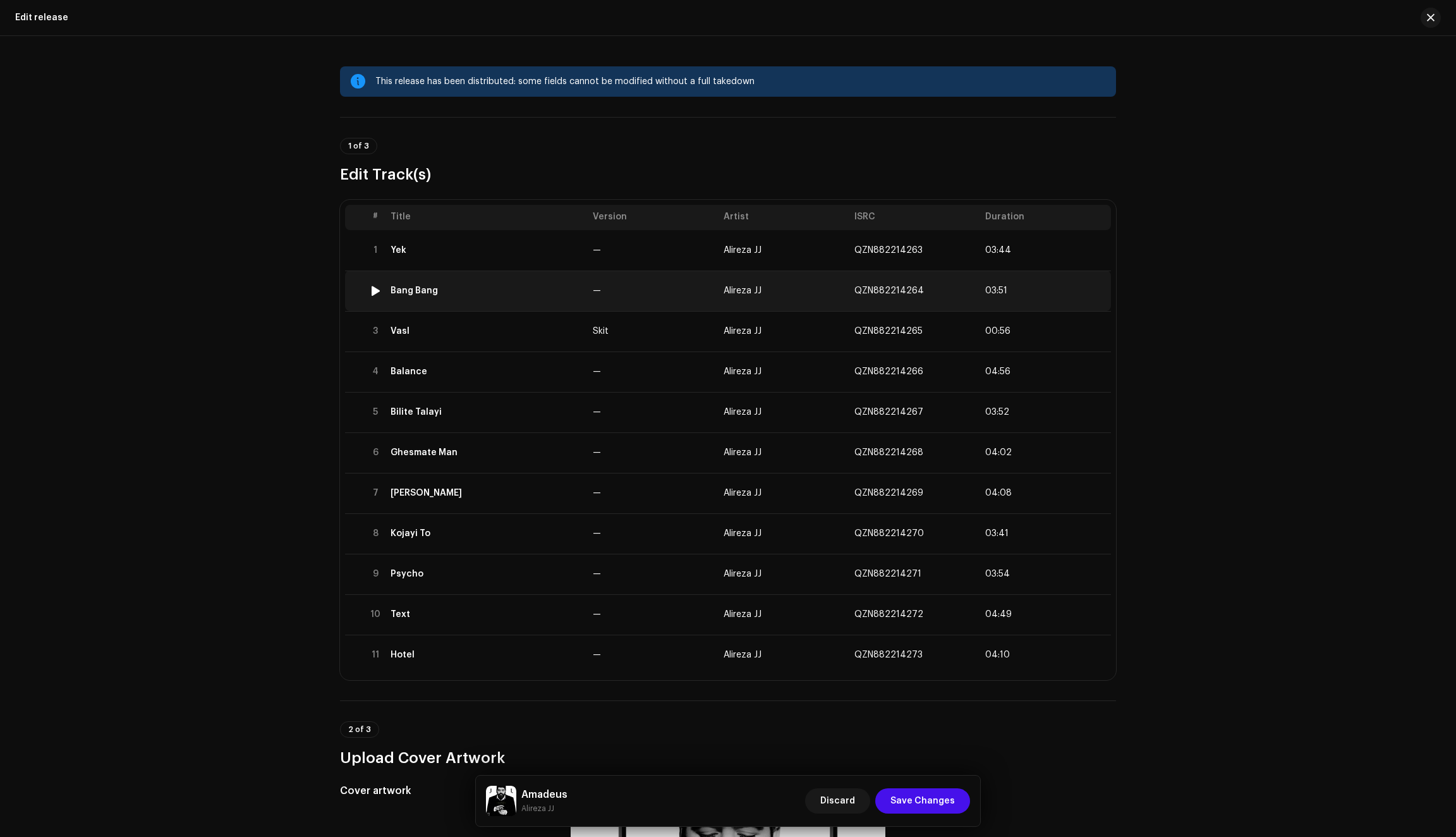
click at [522, 297] on td "Bang Bang" at bounding box center [487, 290] width 203 height 41
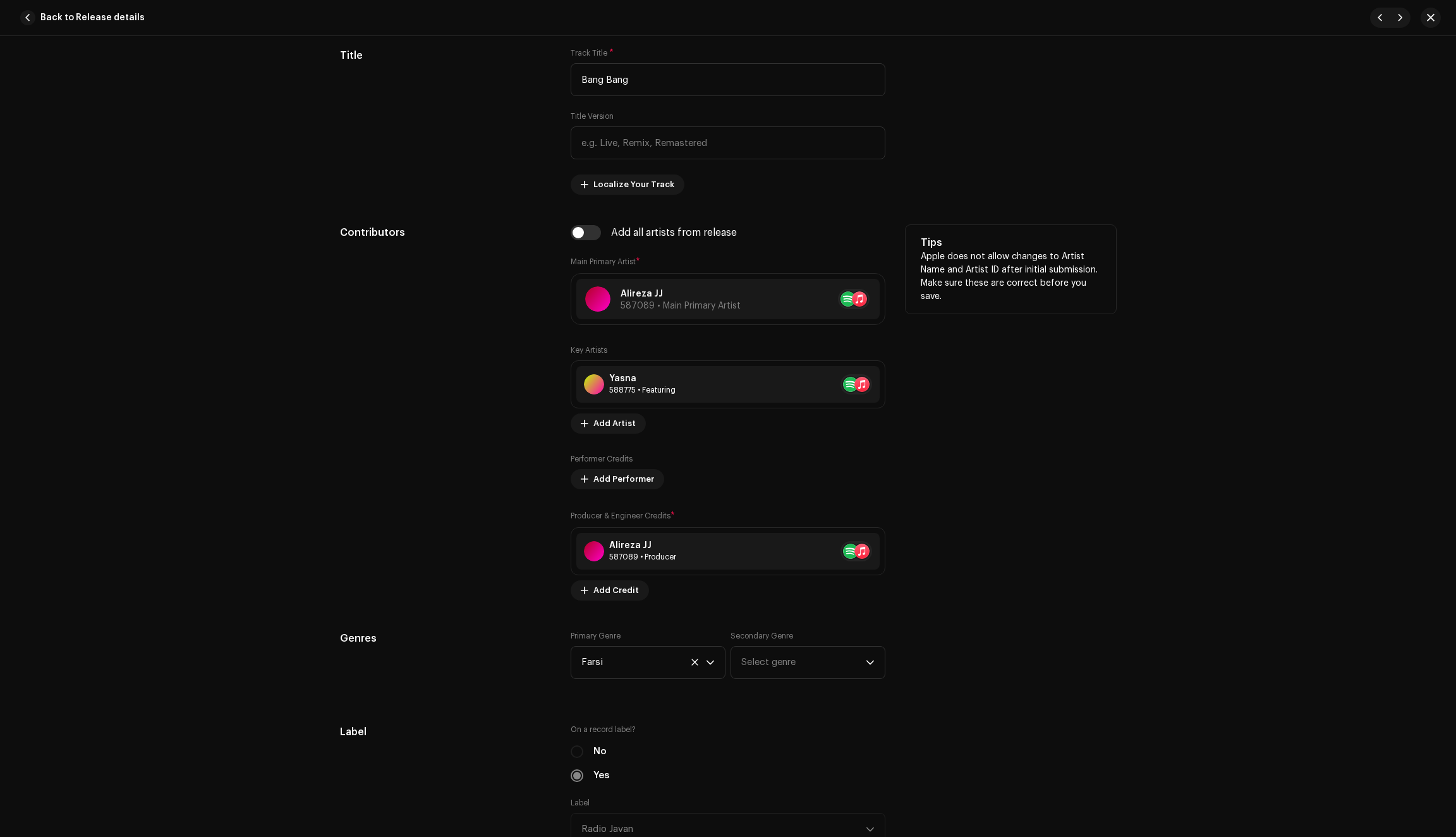
scroll to position [655, 0]
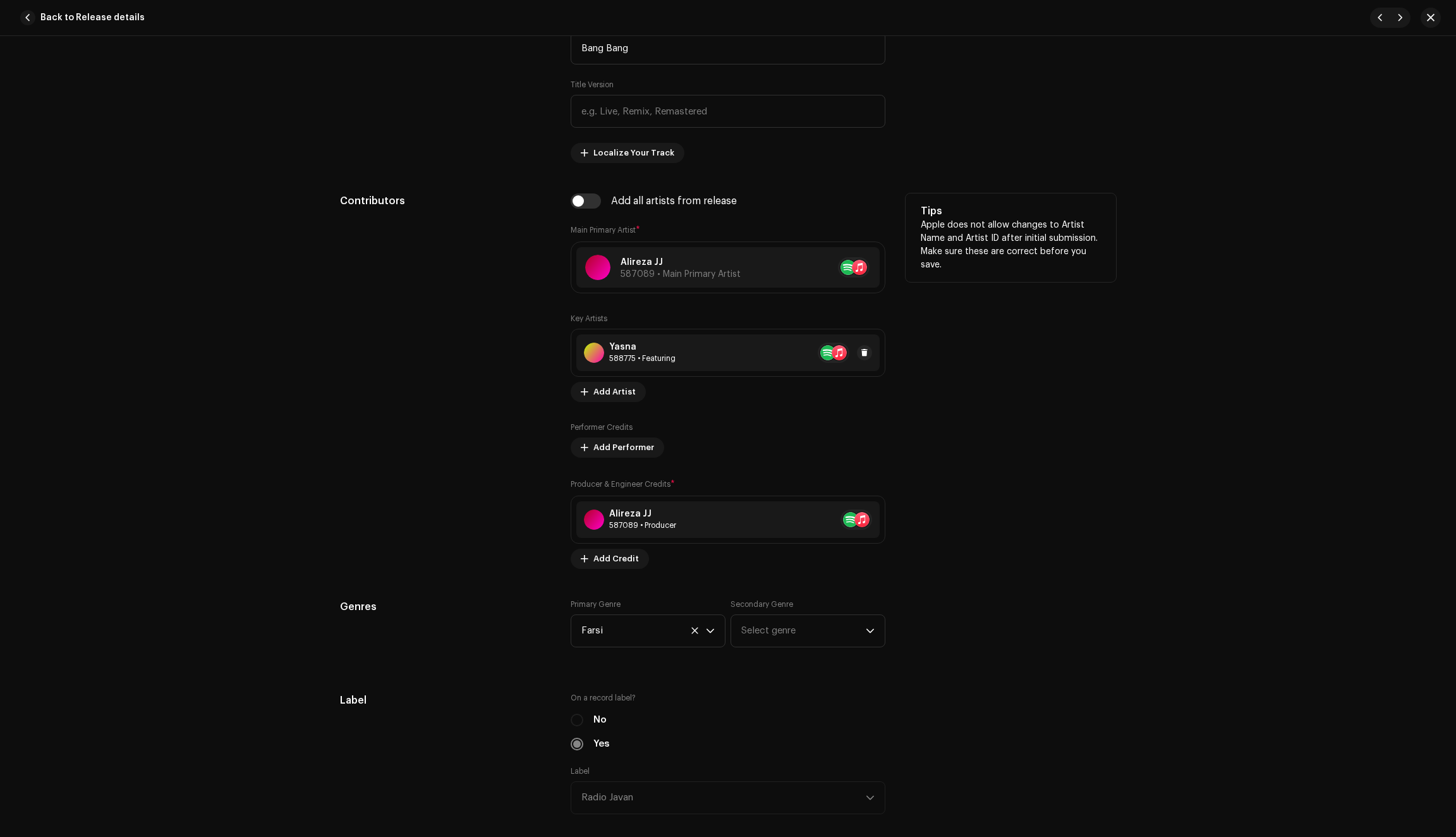
click at [713, 364] on div "Yasna 588775 • Featuring" at bounding box center [728, 353] width 303 height 37
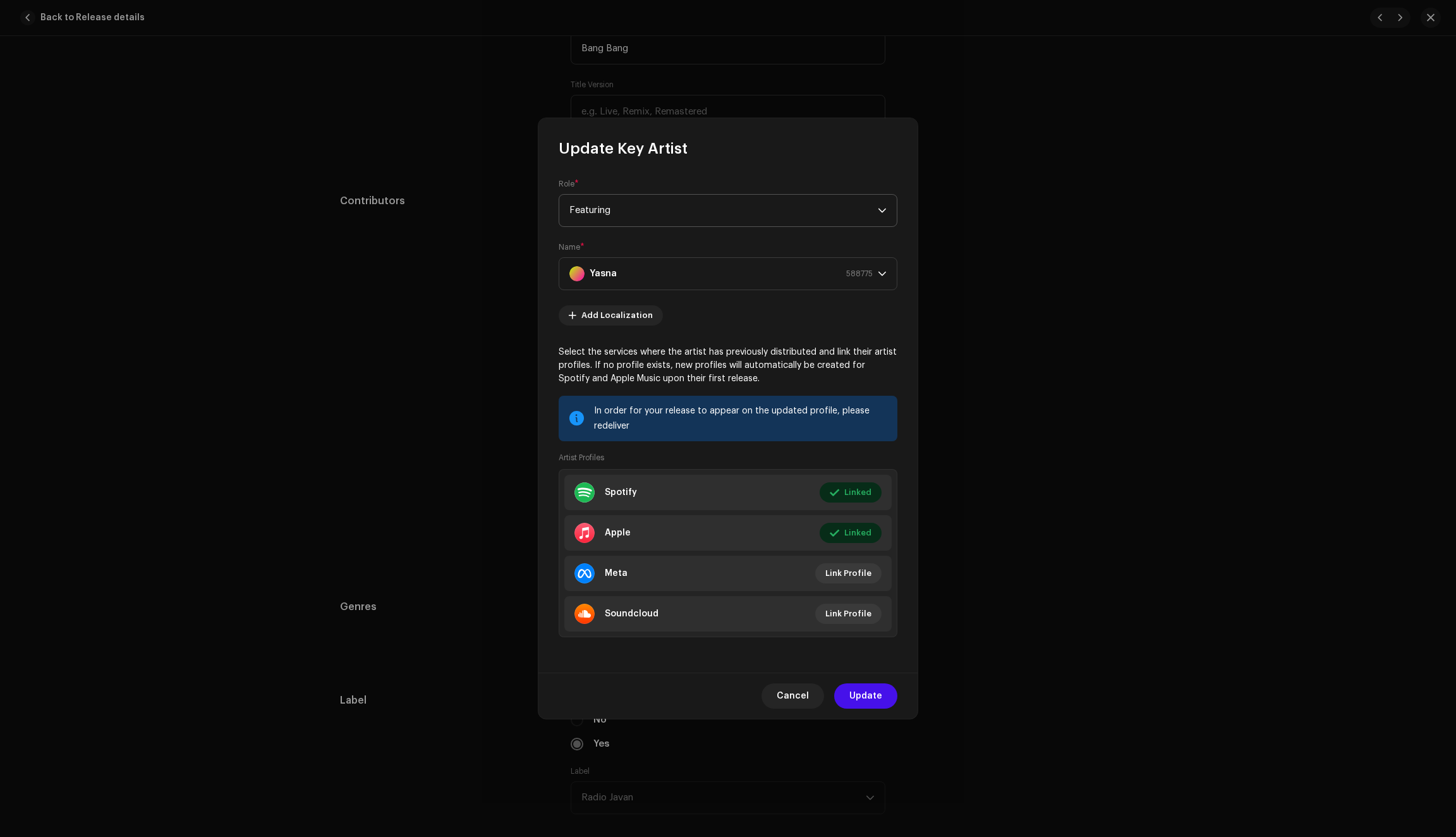
click at [871, 210] on span "Featuring" at bounding box center [724, 210] width 308 height 31
click at [663, 266] on li "Primary Artist" at bounding box center [728, 269] width 327 height 26
click at [870, 701] on span "Update" at bounding box center [865, 696] width 33 height 26
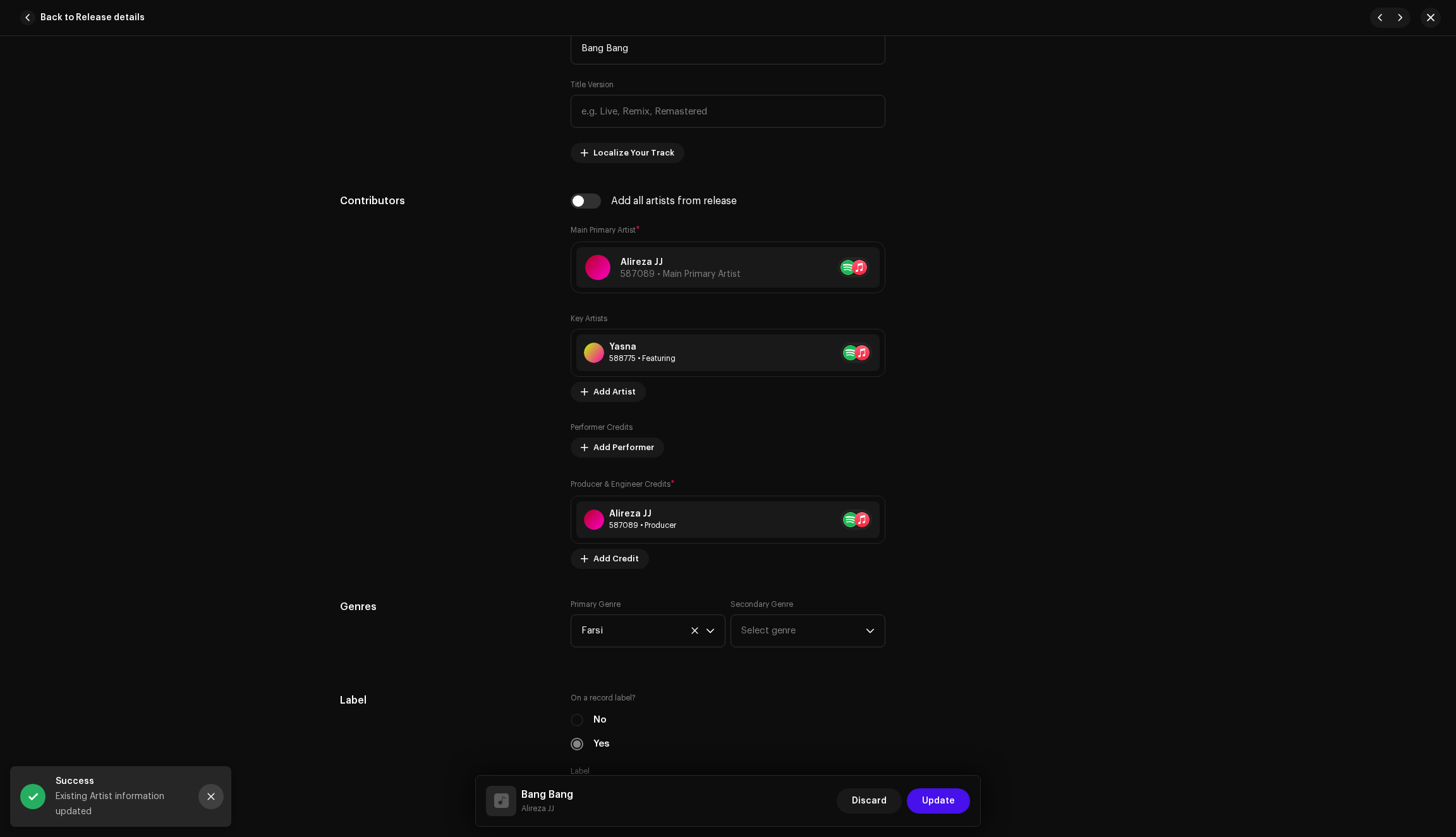
click at [213, 792] on icon "Close" at bounding box center [211, 795] width 9 height 9
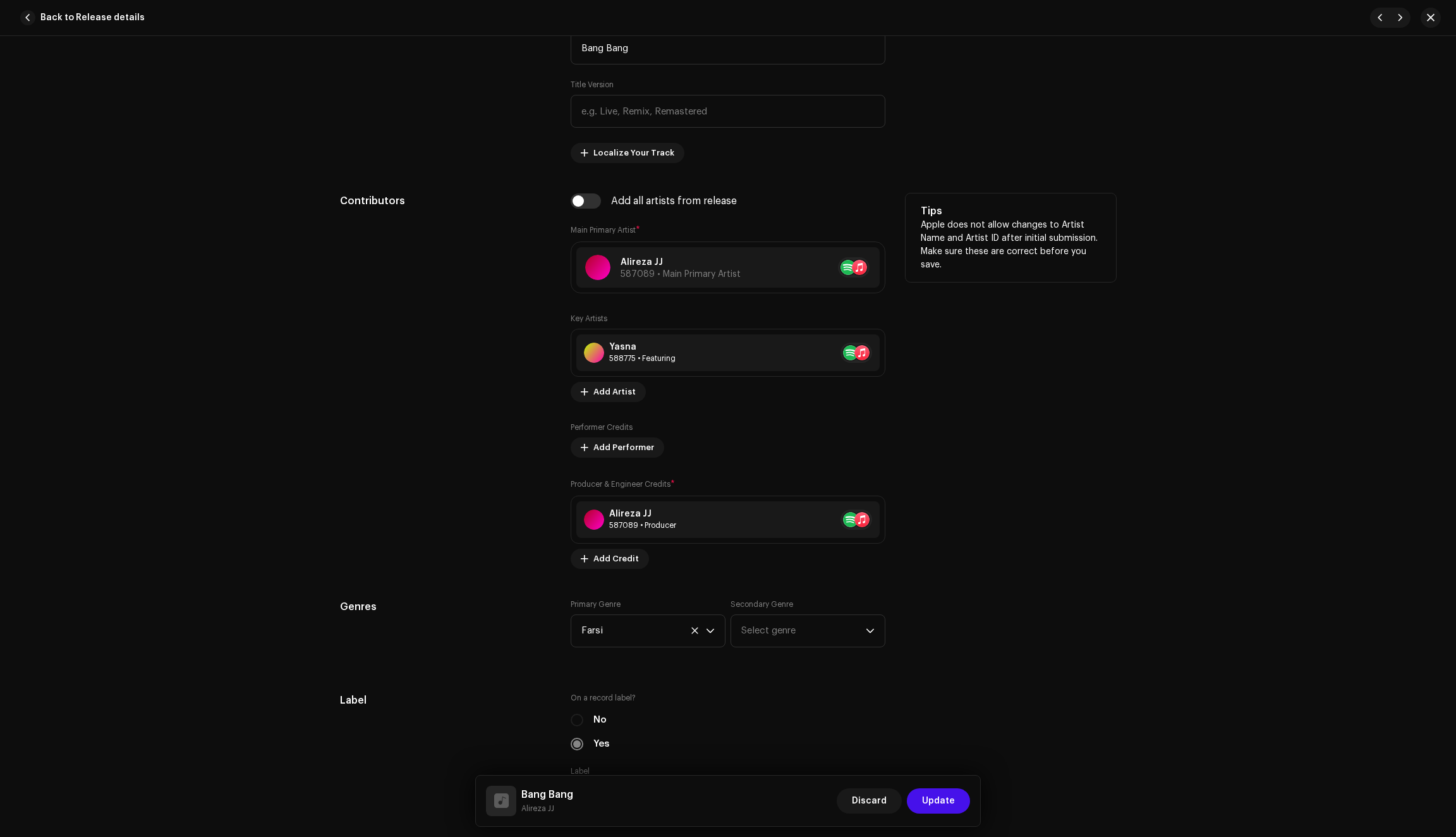
scroll to position [722, 0]
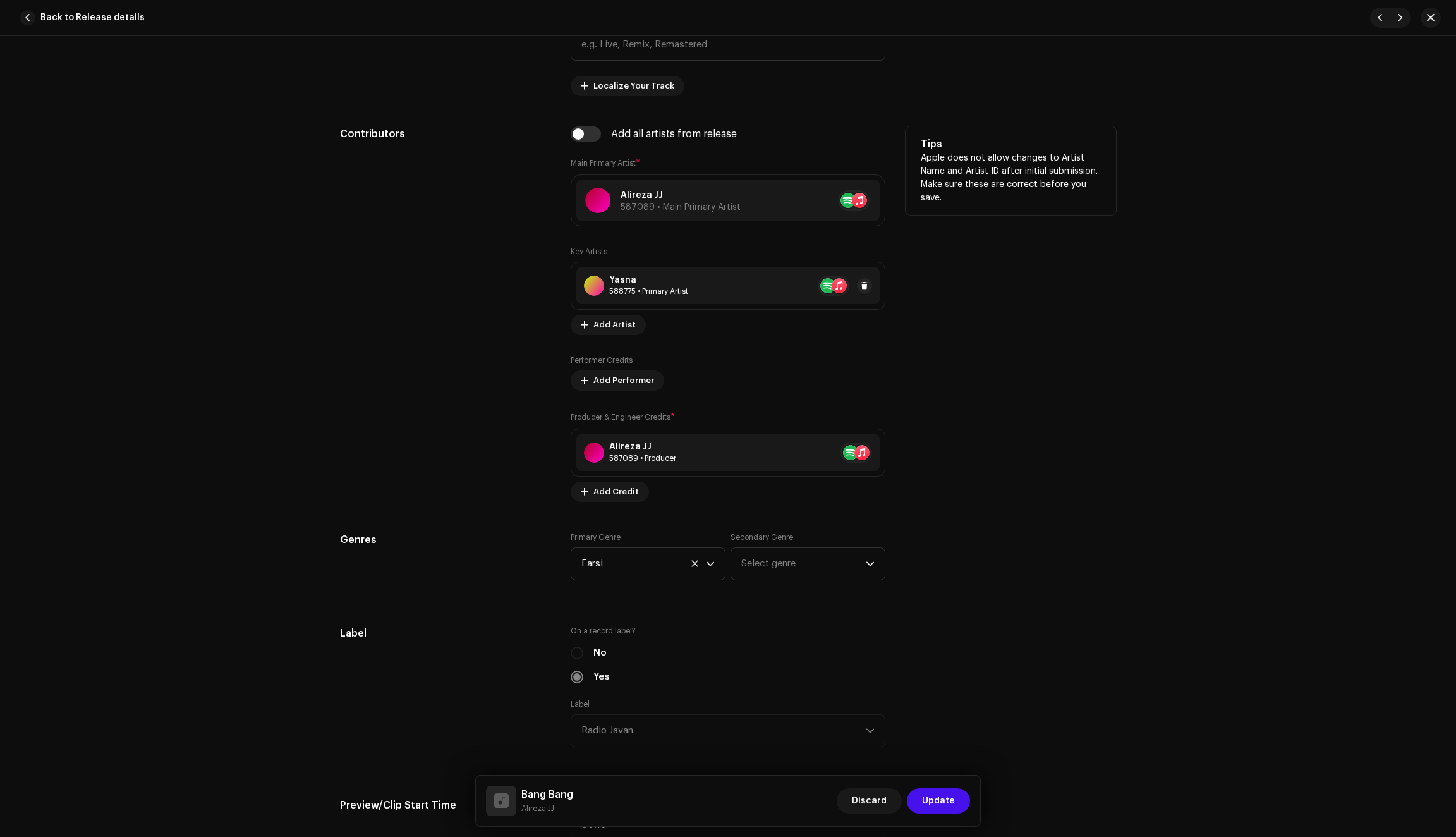
click at [646, 302] on div "Yasna 588775 • Primary Artist" at bounding box center [728, 286] width 303 height 37
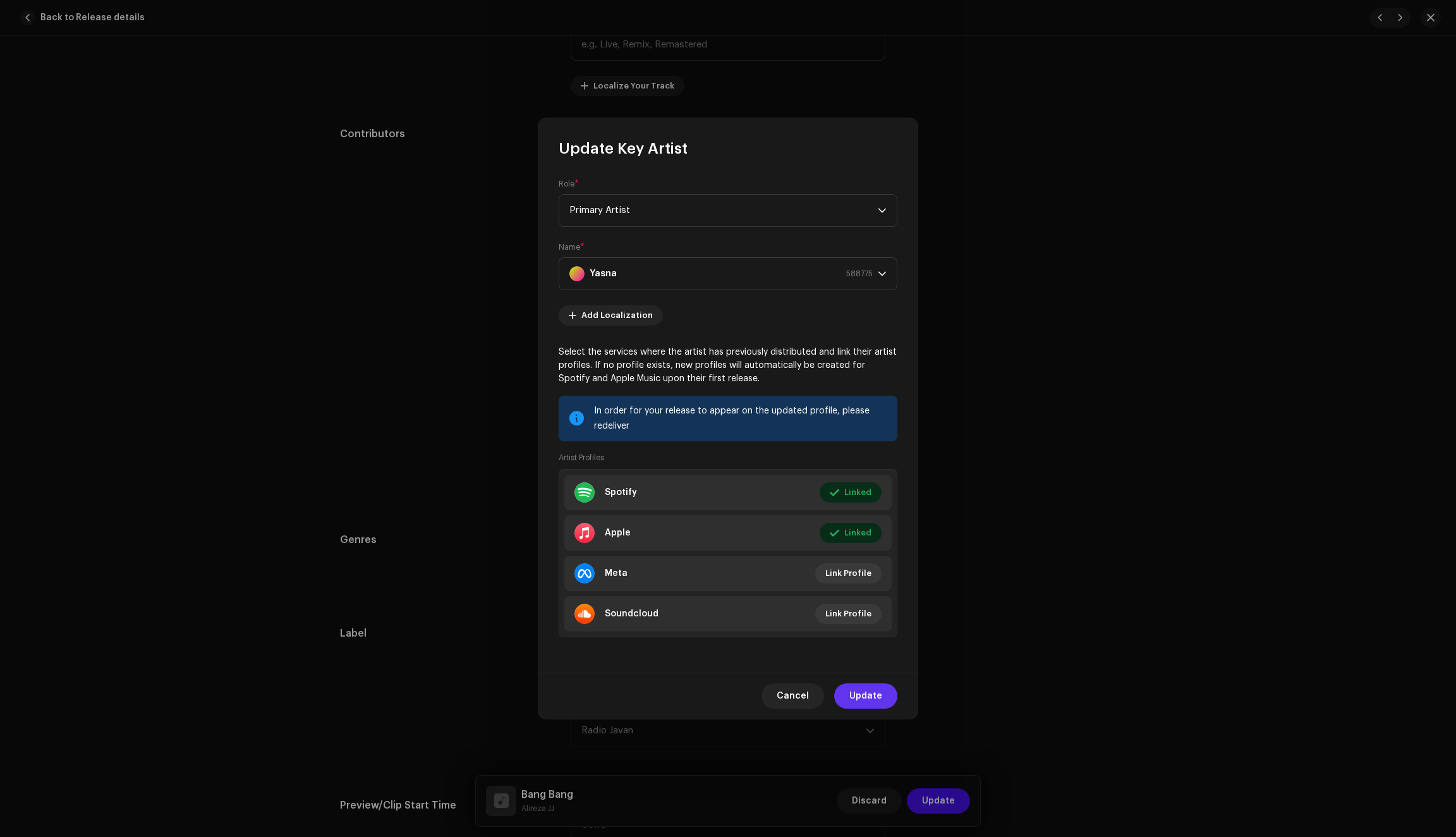
click at [871, 699] on span "Update" at bounding box center [865, 696] width 33 height 26
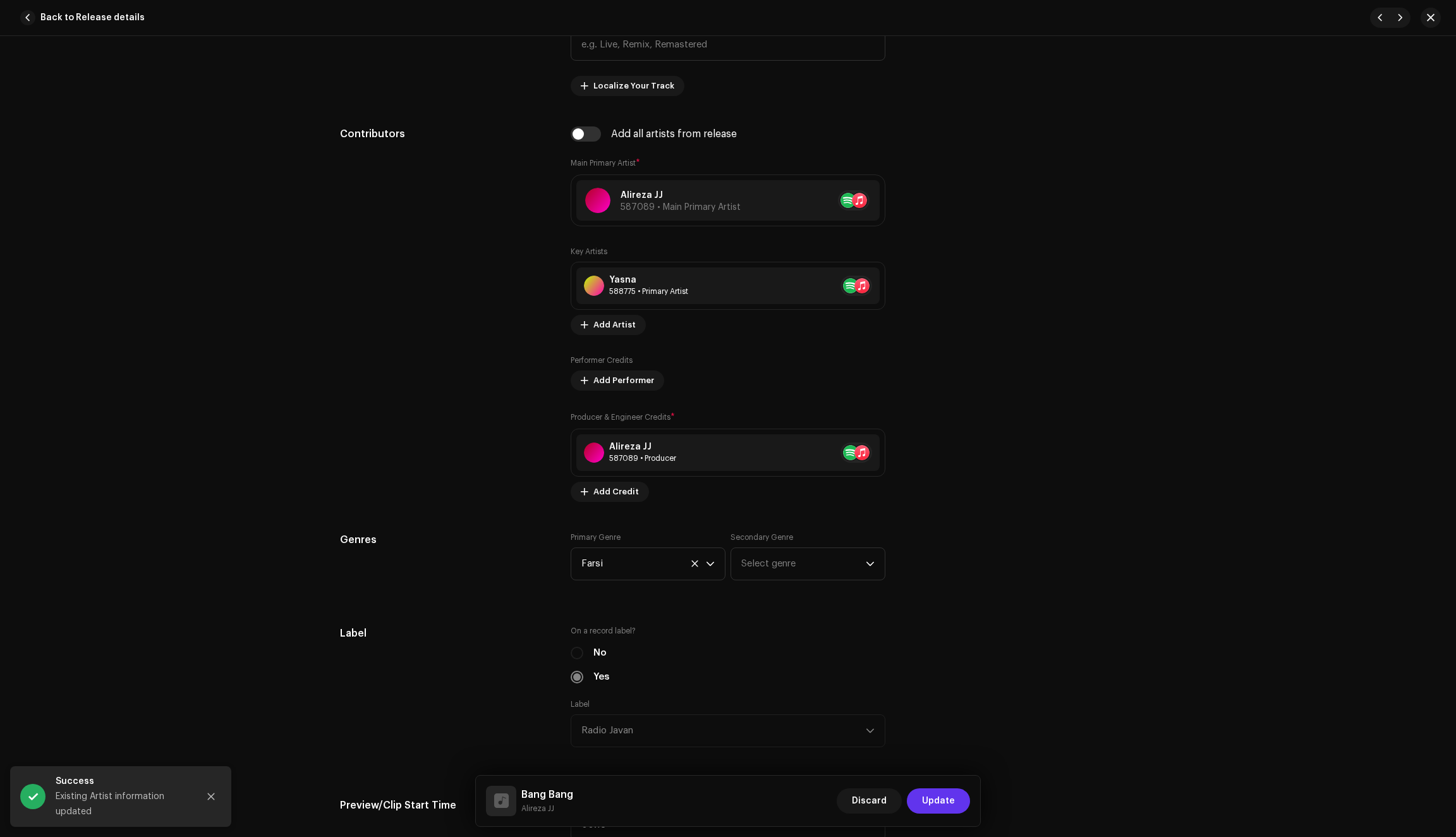
click at [937, 800] on span "Update" at bounding box center [938, 801] width 33 height 26
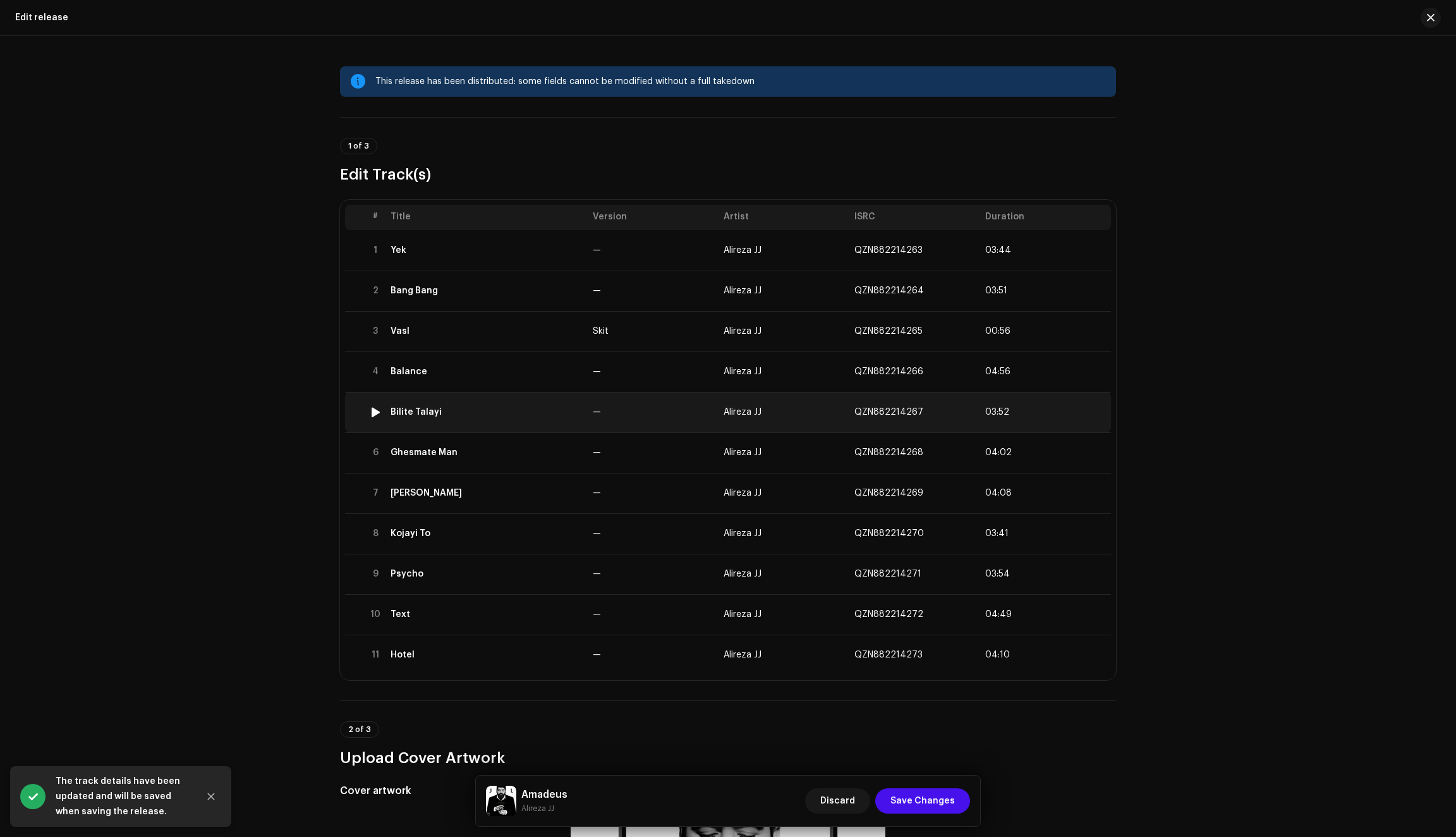
click at [524, 408] on div "Bilite Talayi" at bounding box center [487, 412] width 192 height 10
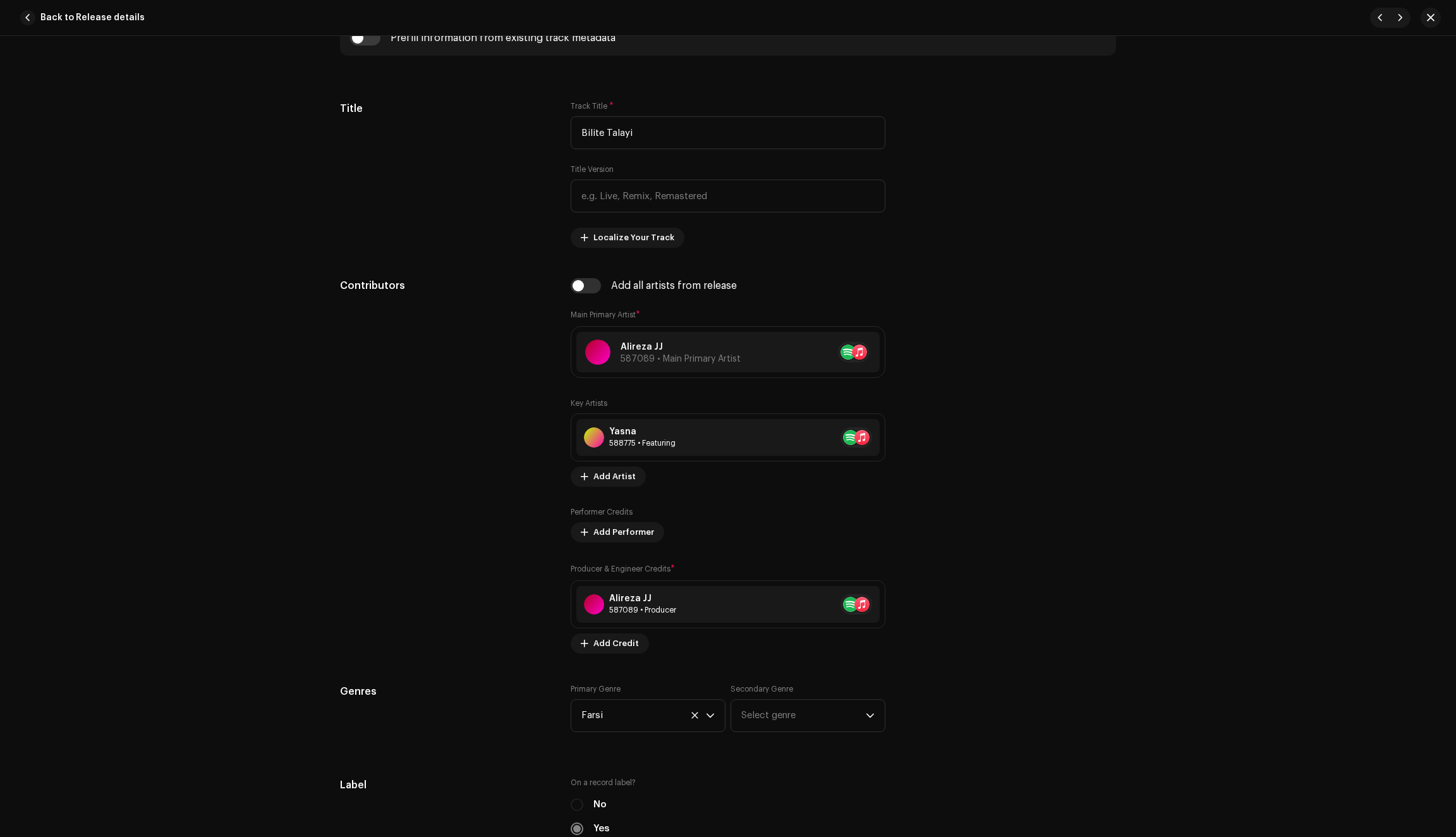
scroll to position [577, 0]
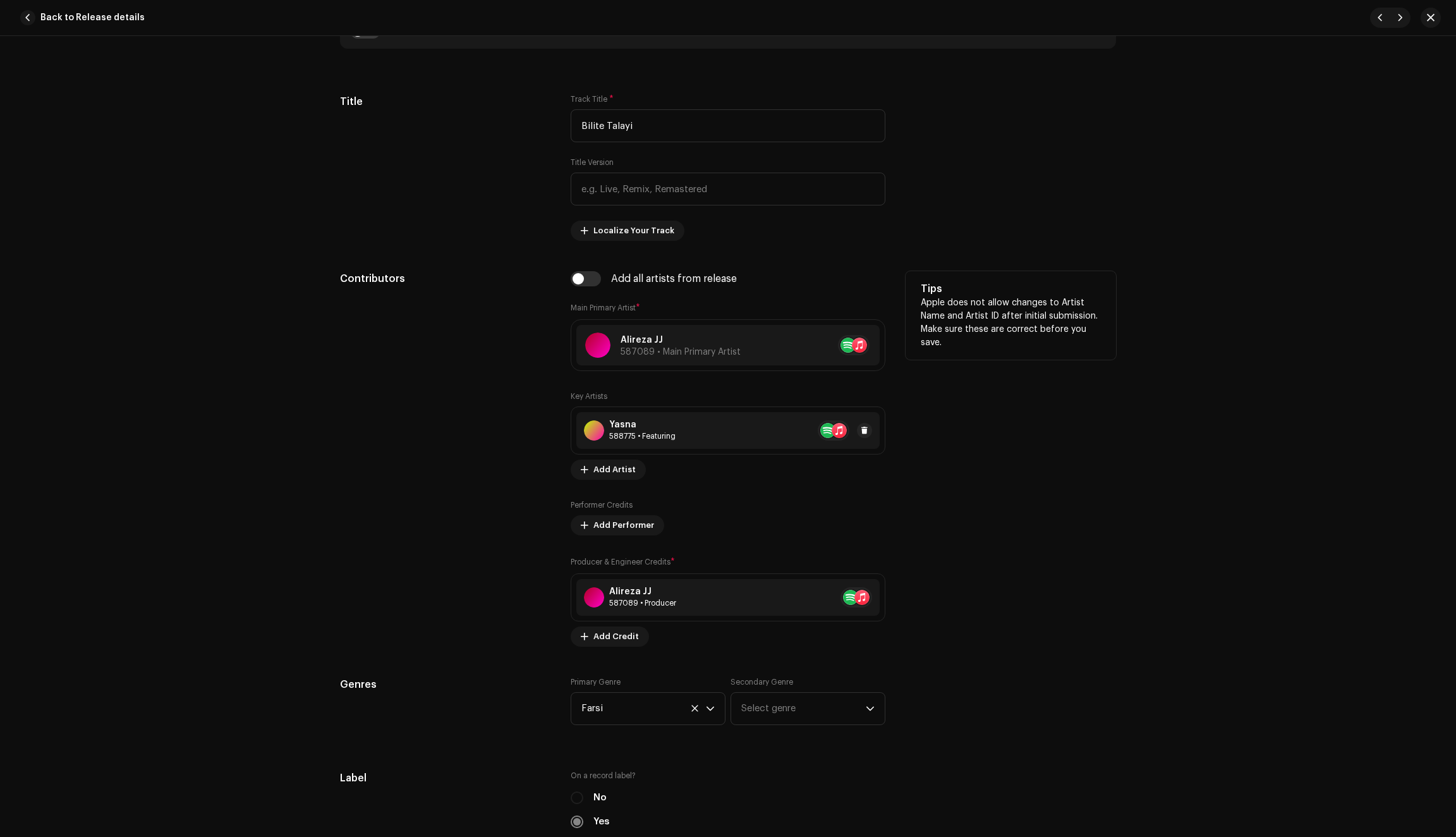
click at [640, 435] on div "Yasna 588775 • Featuring" at bounding box center [642, 430] width 66 height 22
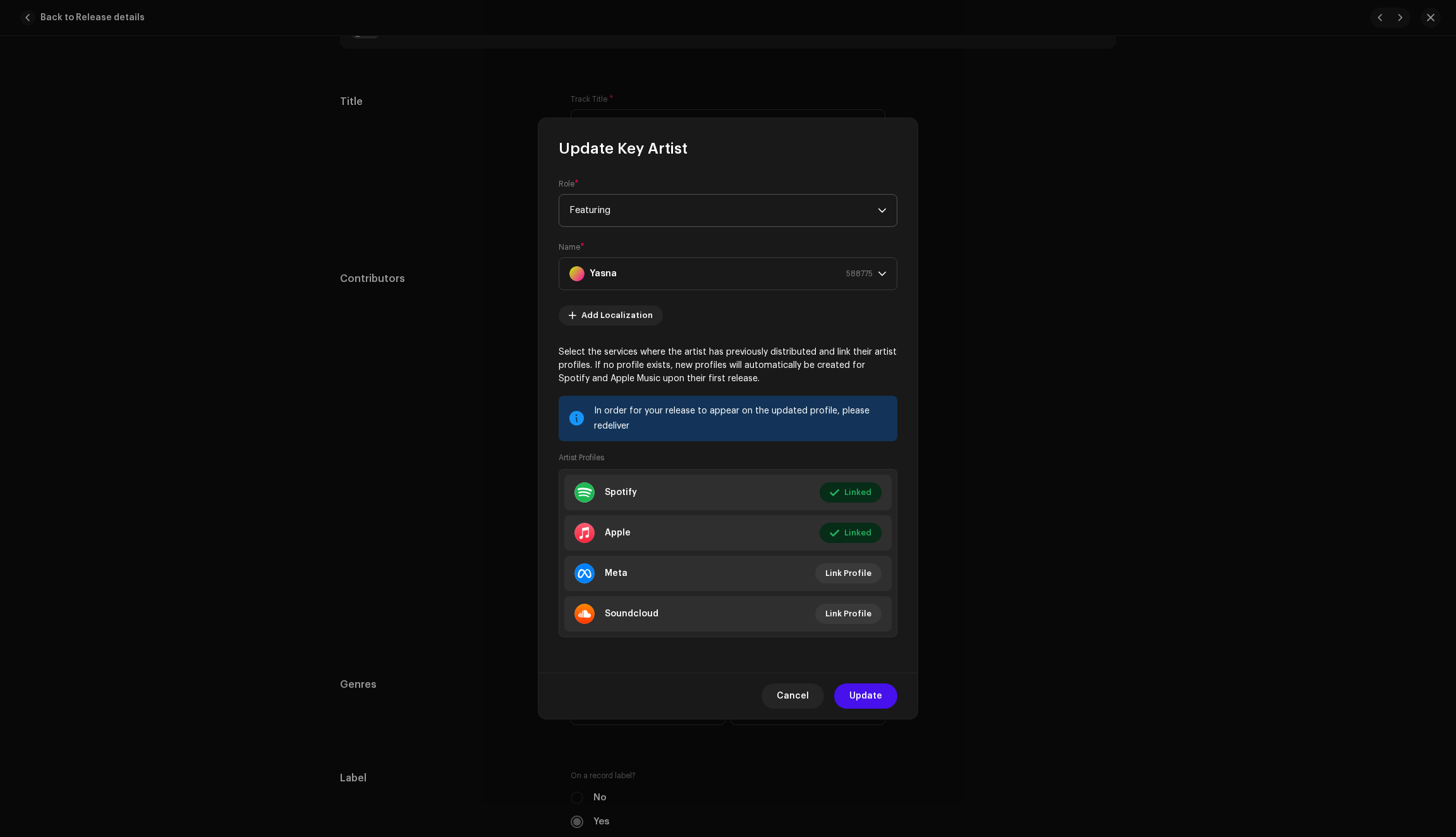
click at [868, 211] on span "Featuring" at bounding box center [724, 210] width 308 height 31
click at [664, 266] on li "Primary Artist" at bounding box center [728, 269] width 327 height 26
click at [865, 699] on span "Update" at bounding box center [865, 696] width 33 height 26
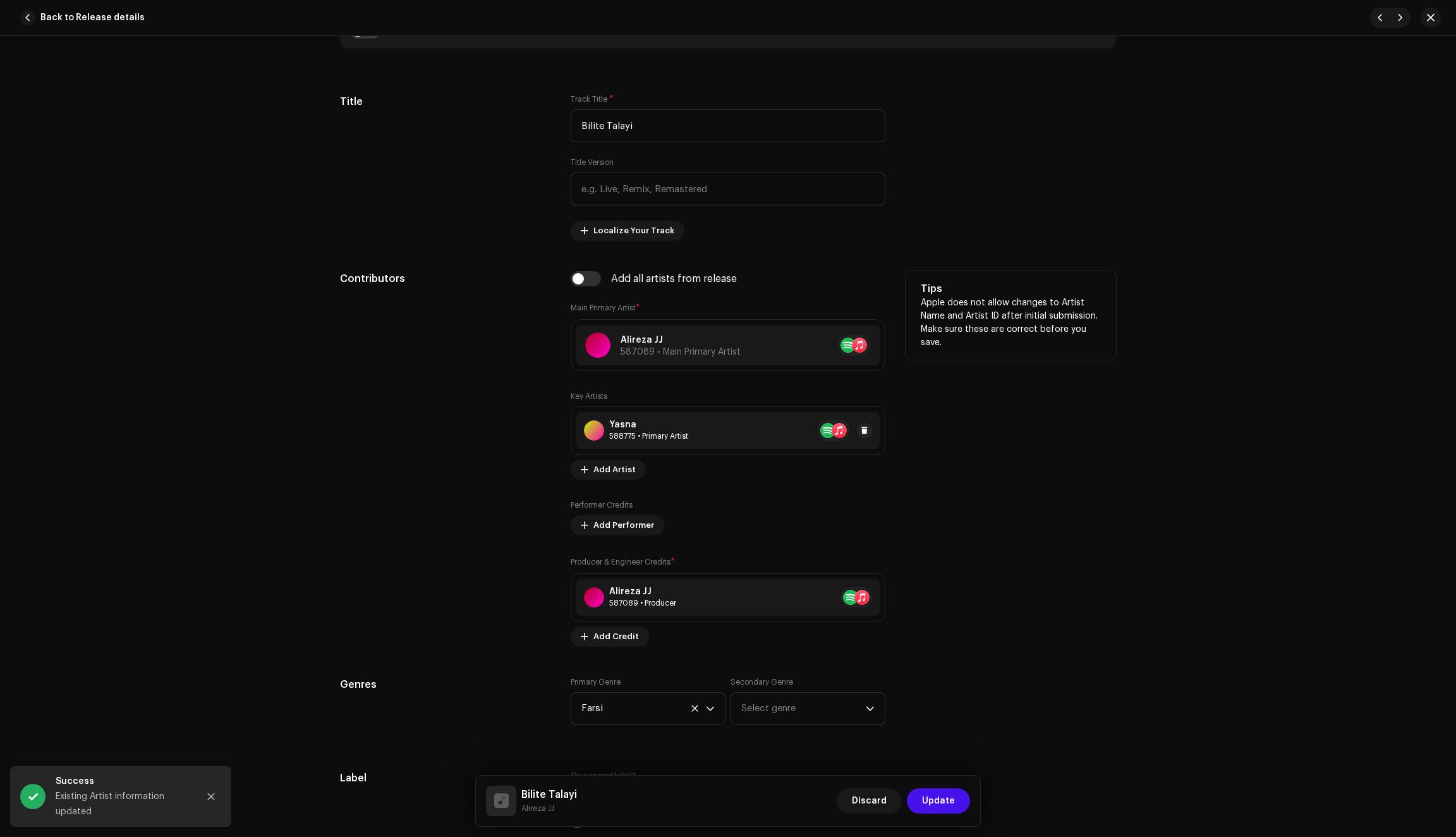
click at [659, 441] on div "588775 • Primary Artist" at bounding box center [648, 436] width 79 height 10
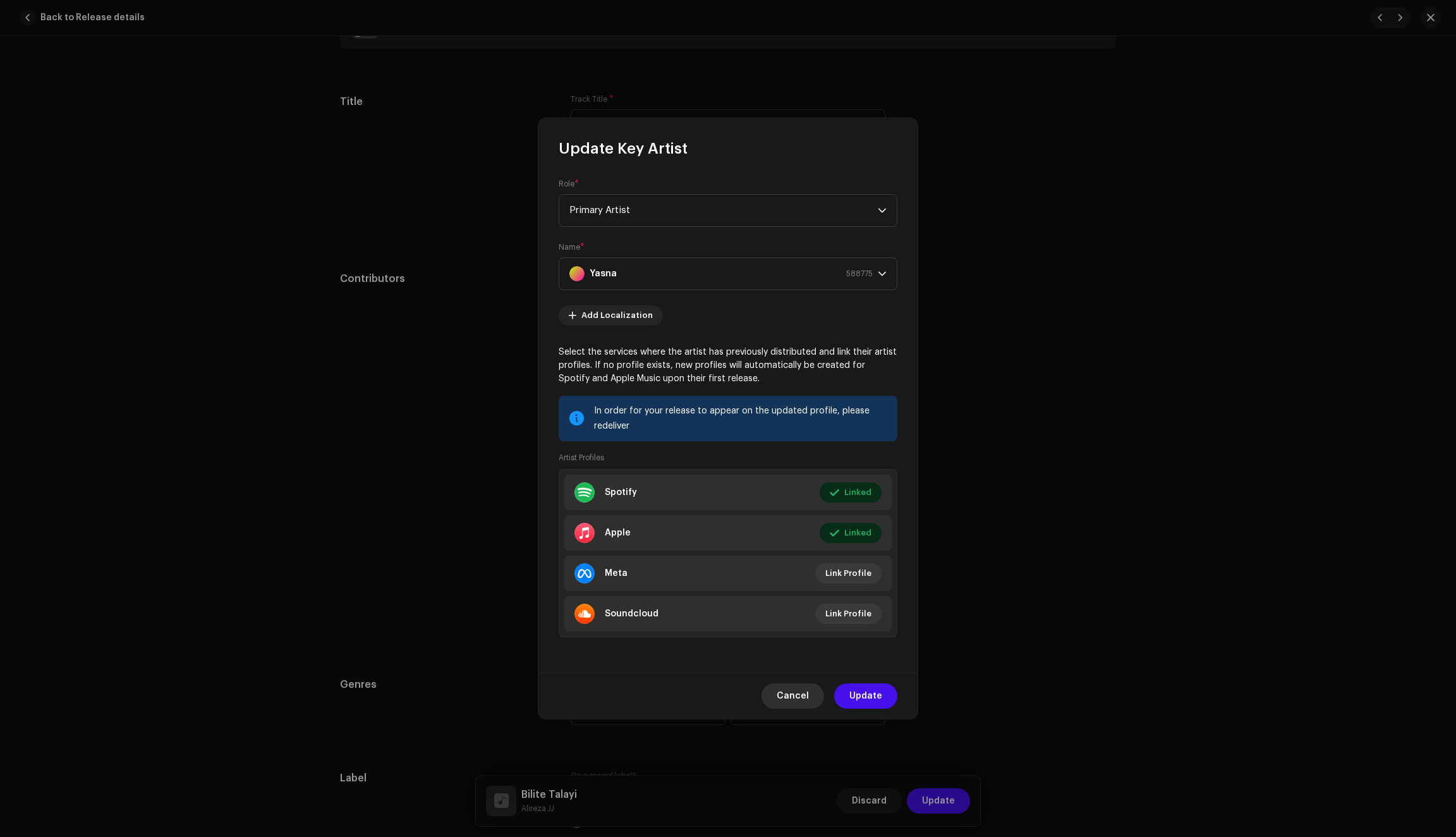
click at [795, 691] on span "Cancel" at bounding box center [793, 696] width 32 height 26
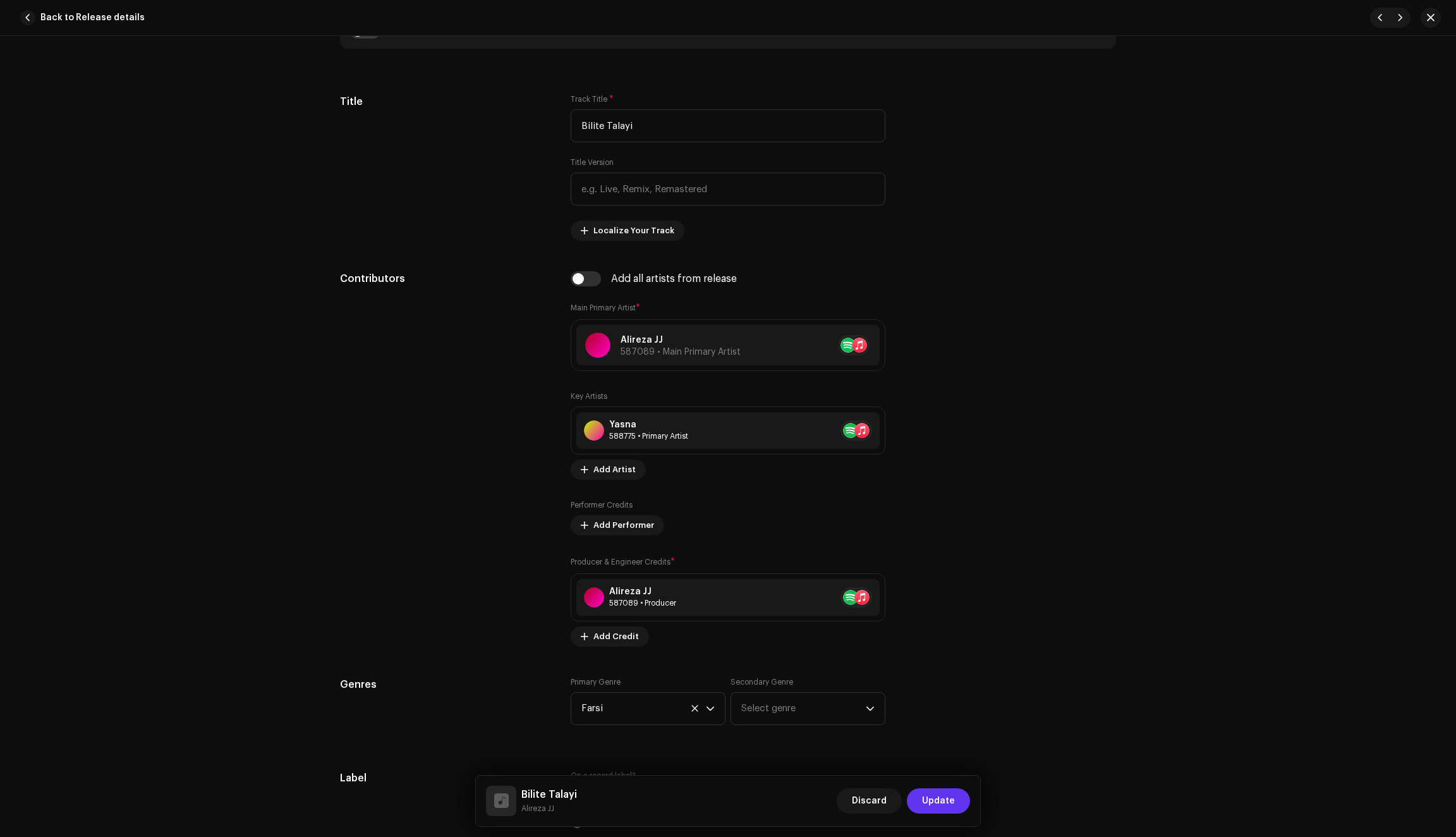
click at [939, 796] on span "Update" at bounding box center [938, 801] width 33 height 26
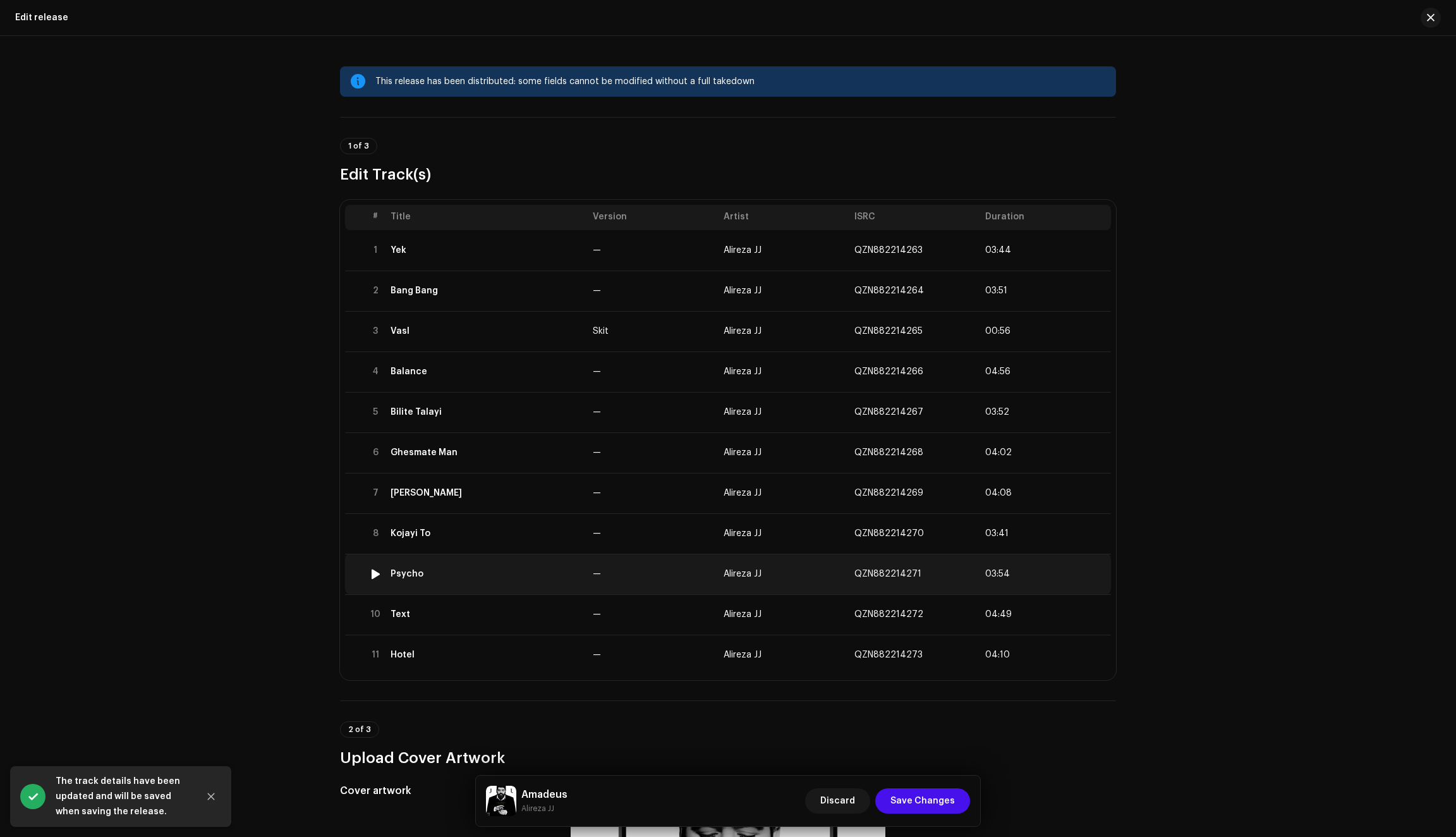
click at [526, 567] on td "Psycho" at bounding box center [487, 574] width 203 height 41
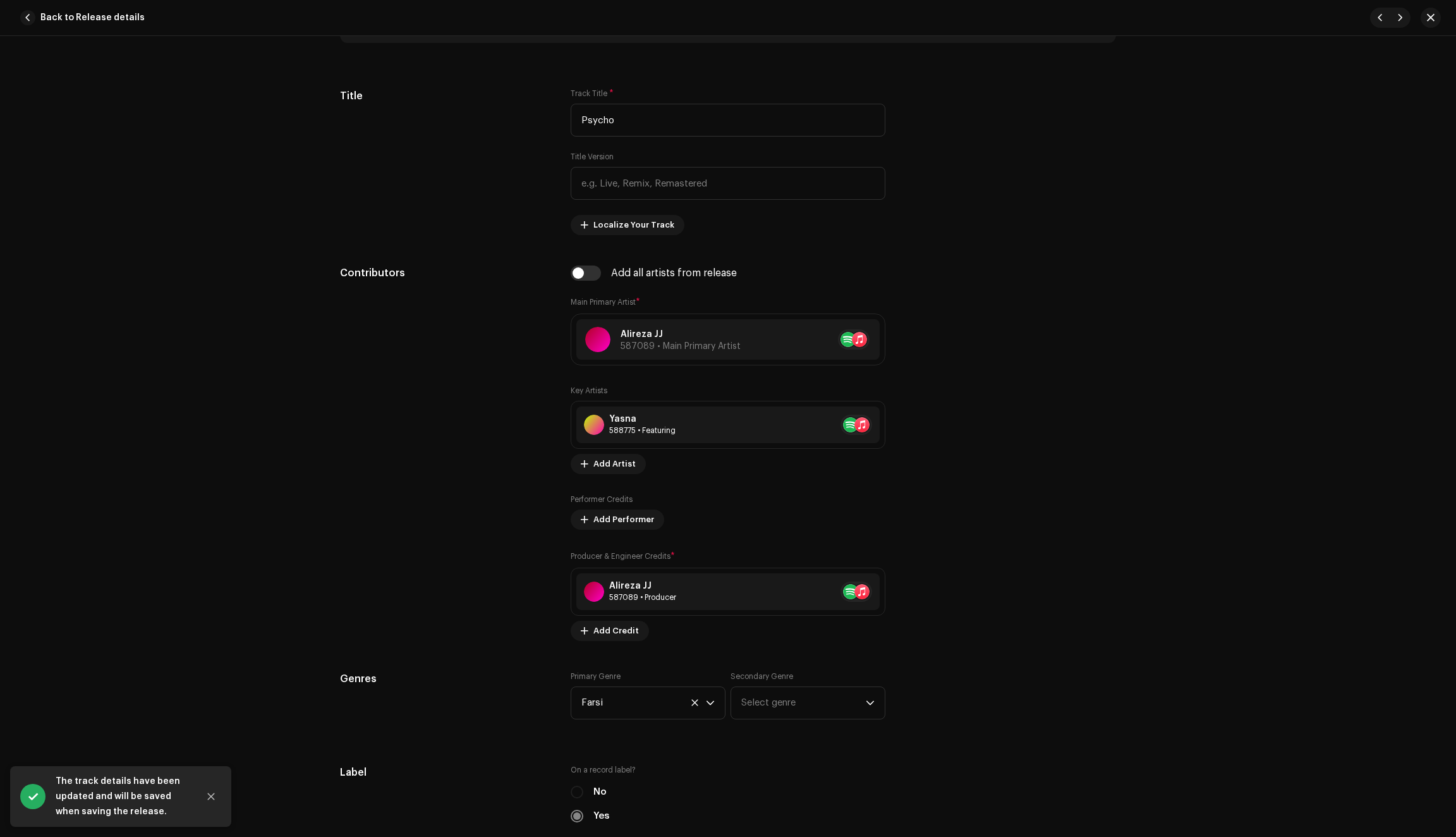
scroll to position [591, 0]
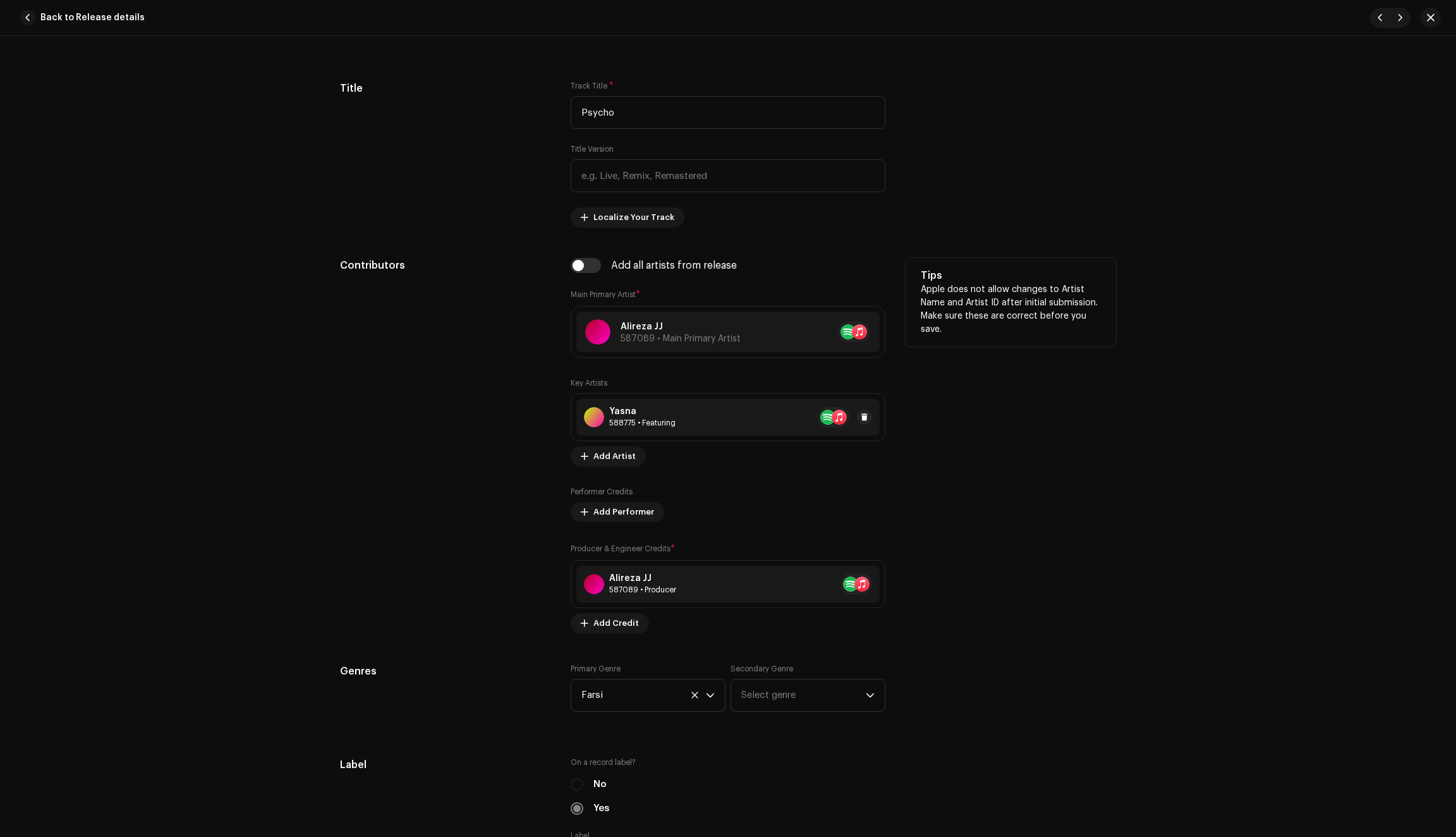
click at [731, 423] on div "Yasna 588775 • Featuring" at bounding box center [728, 417] width 303 height 37
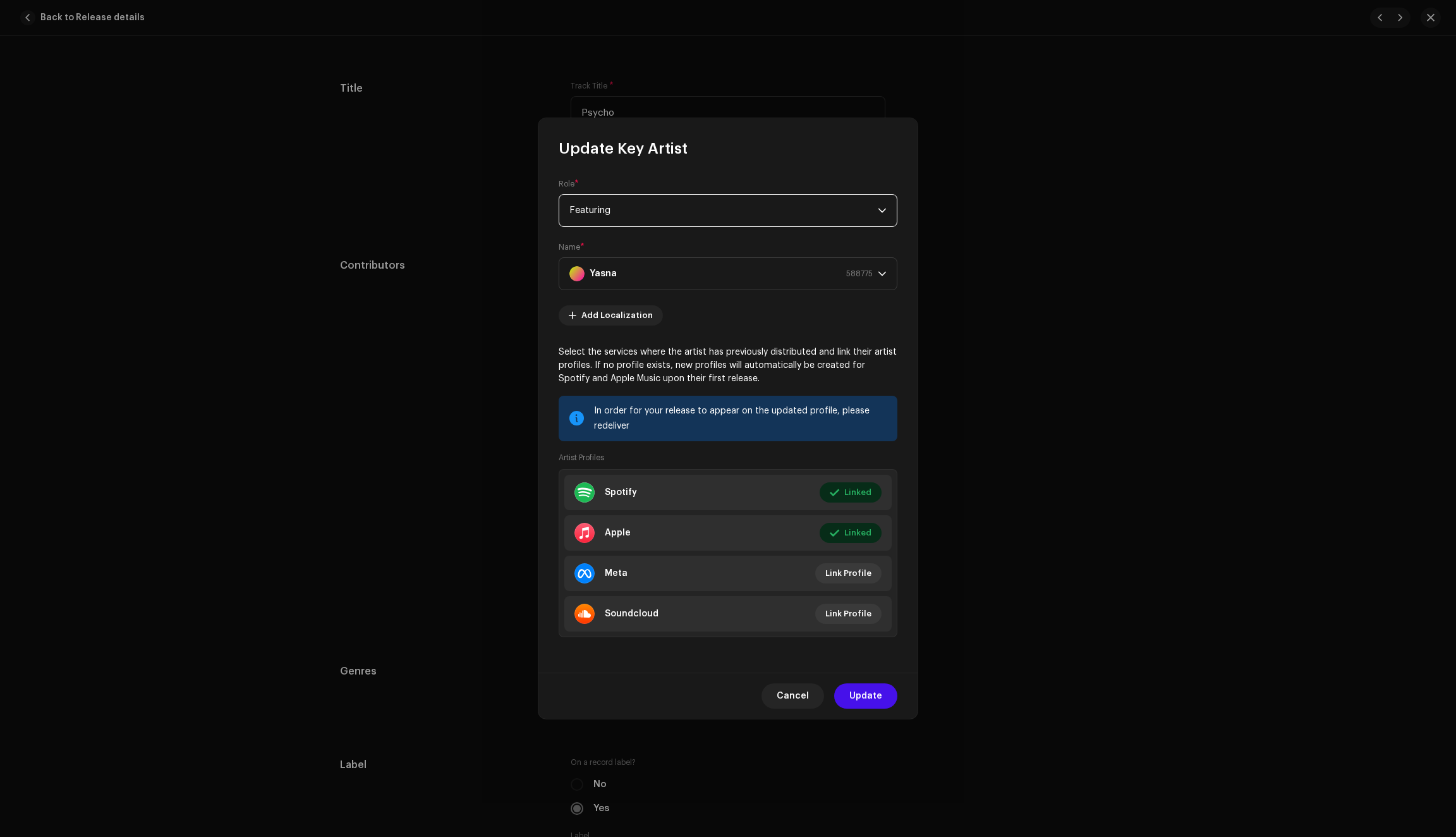
click at [699, 203] on span "Featuring" at bounding box center [724, 210] width 308 height 31
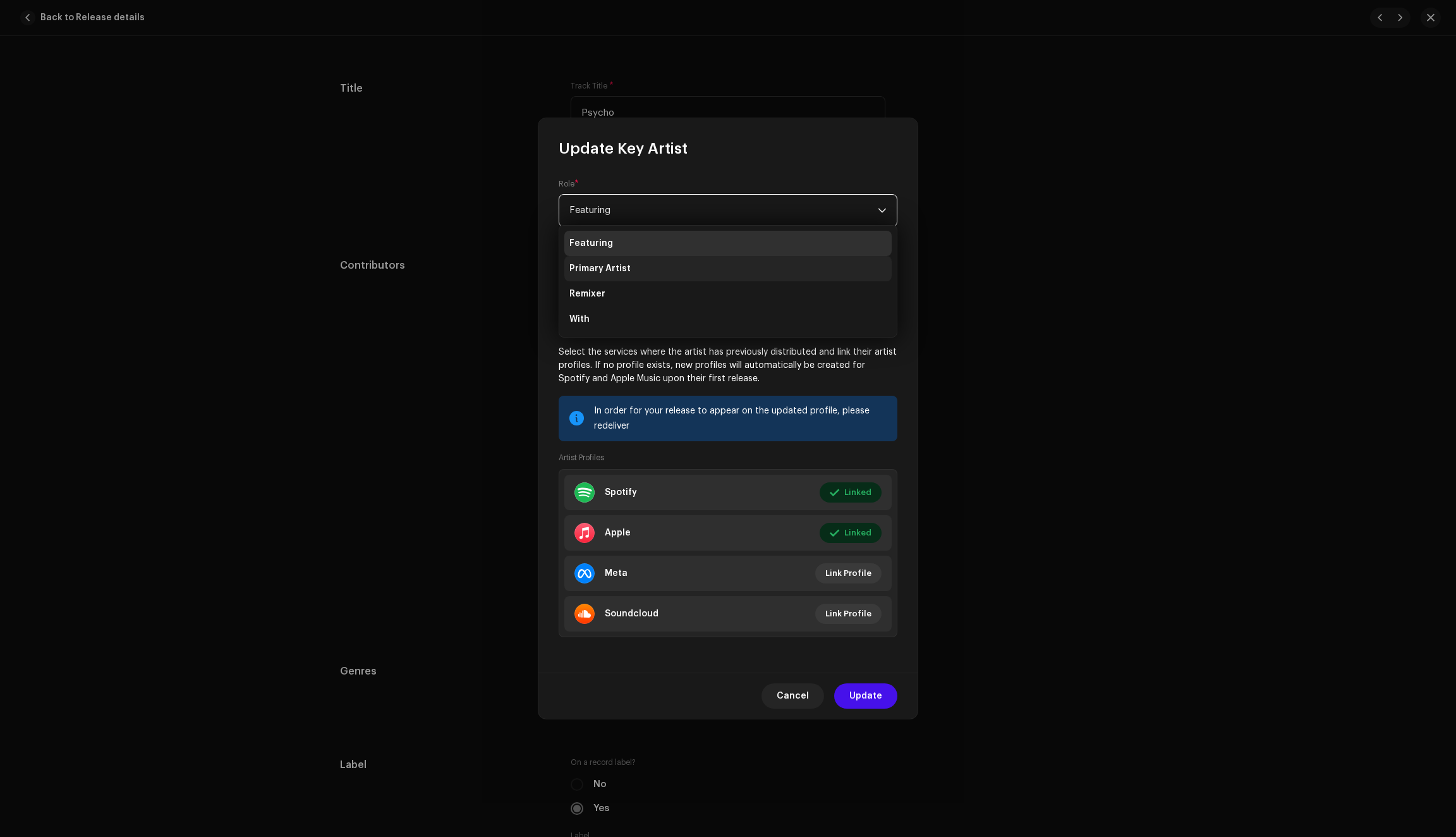
click at [643, 264] on li "Primary Artist" at bounding box center [728, 269] width 327 height 26
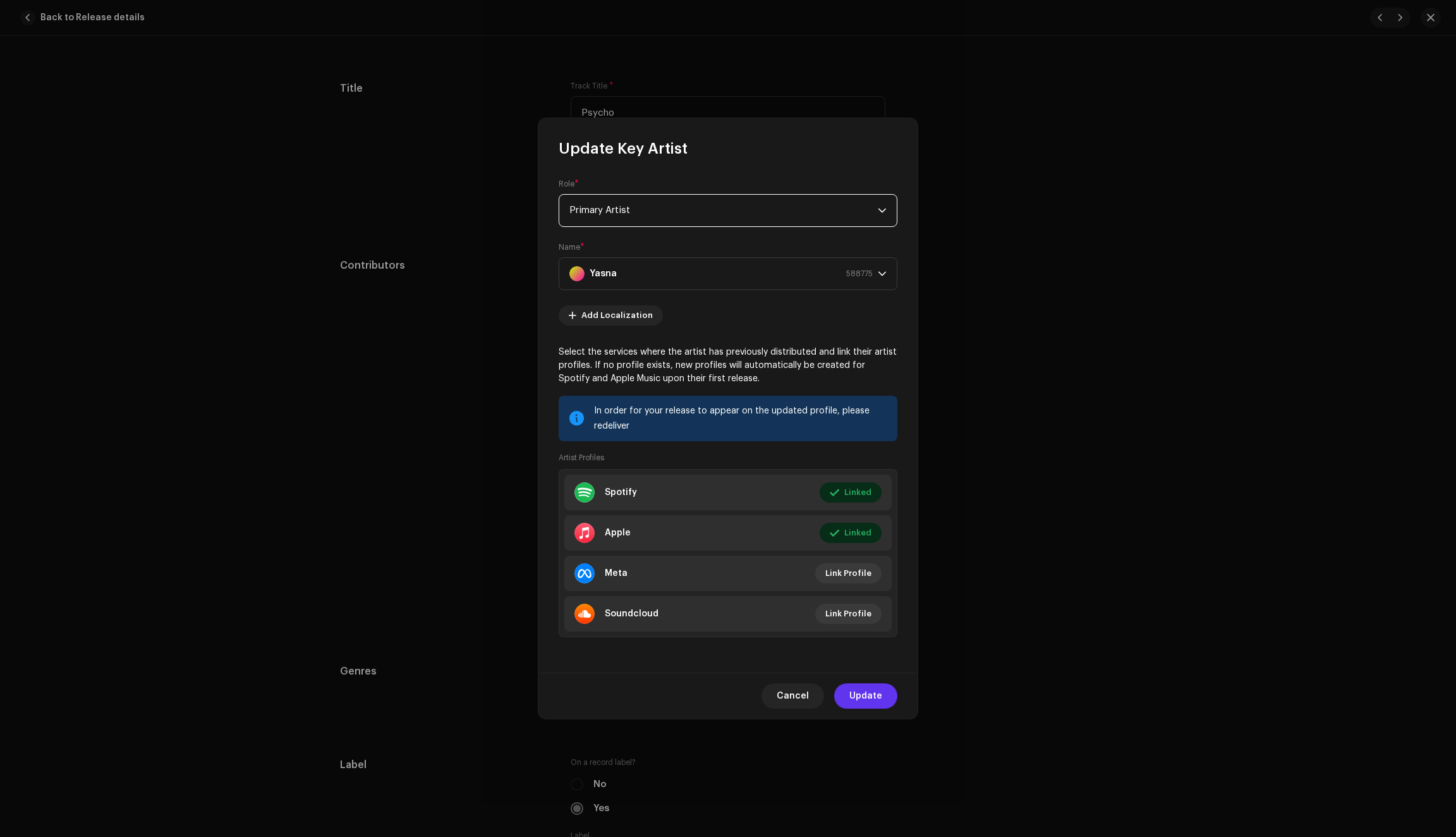
click at [864, 695] on span "Update" at bounding box center [865, 696] width 33 height 26
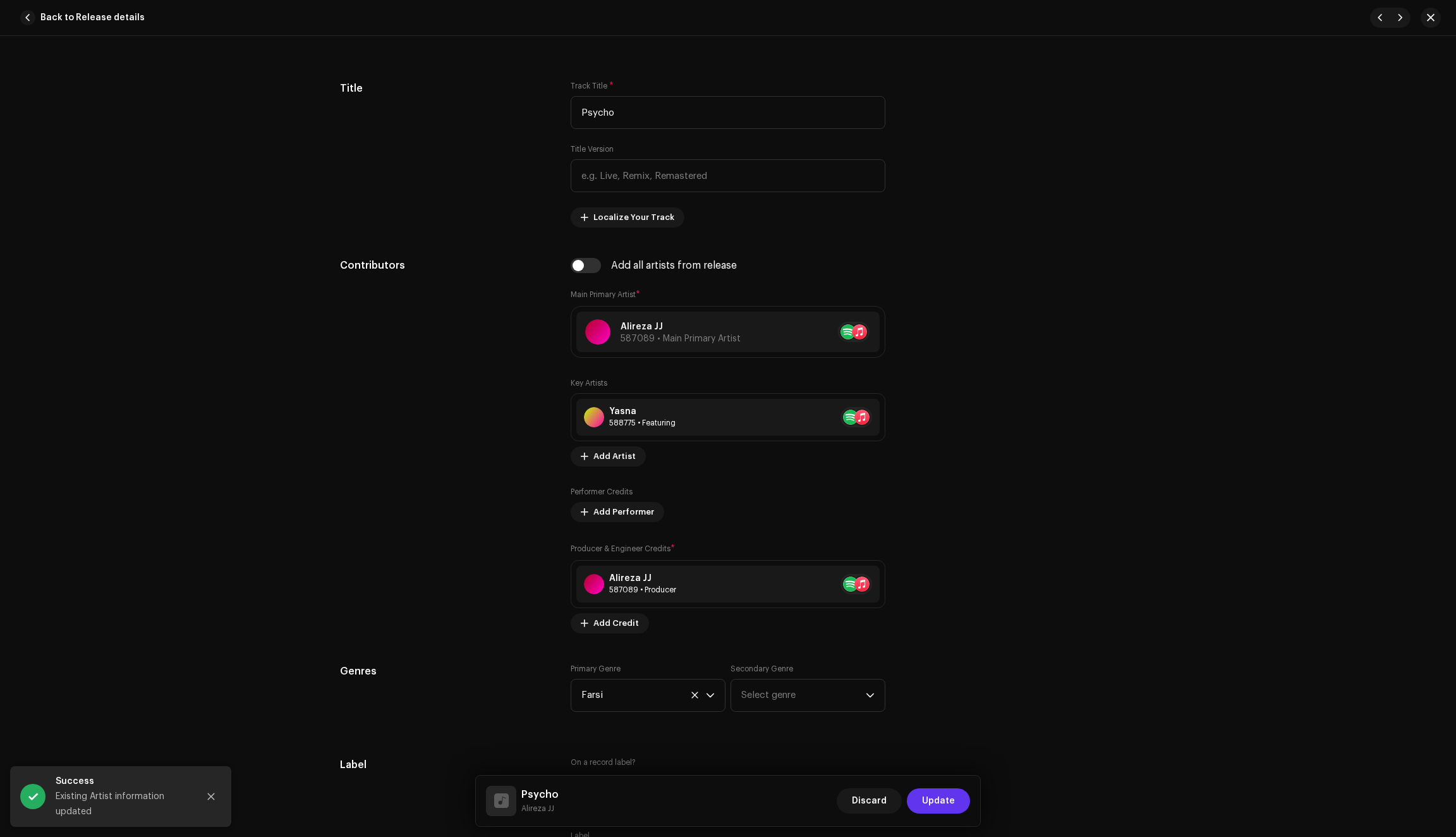
click at [938, 799] on span "Update" at bounding box center [938, 801] width 33 height 26
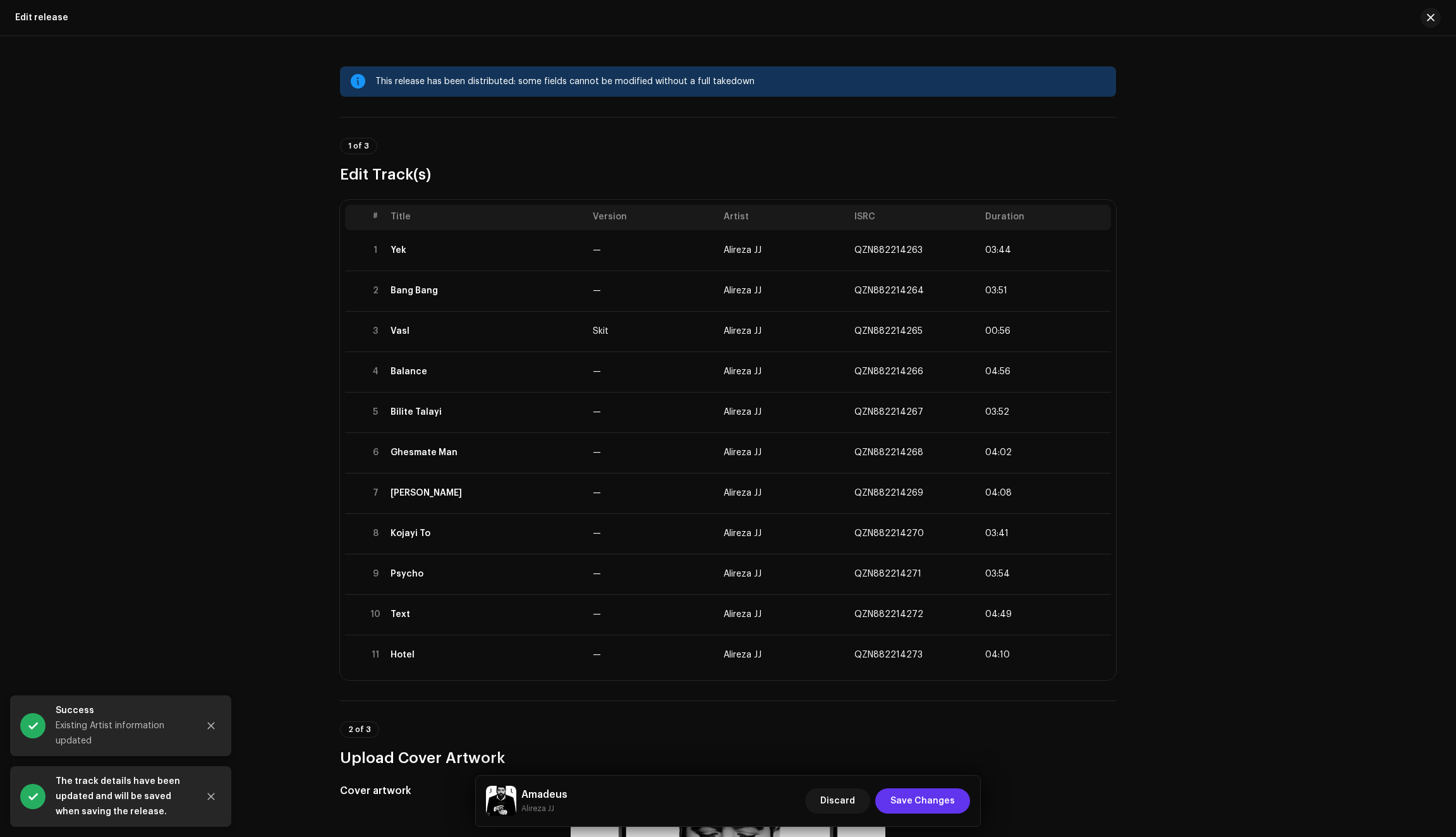
click at [934, 799] on span "Save Changes" at bounding box center [923, 801] width 65 height 26
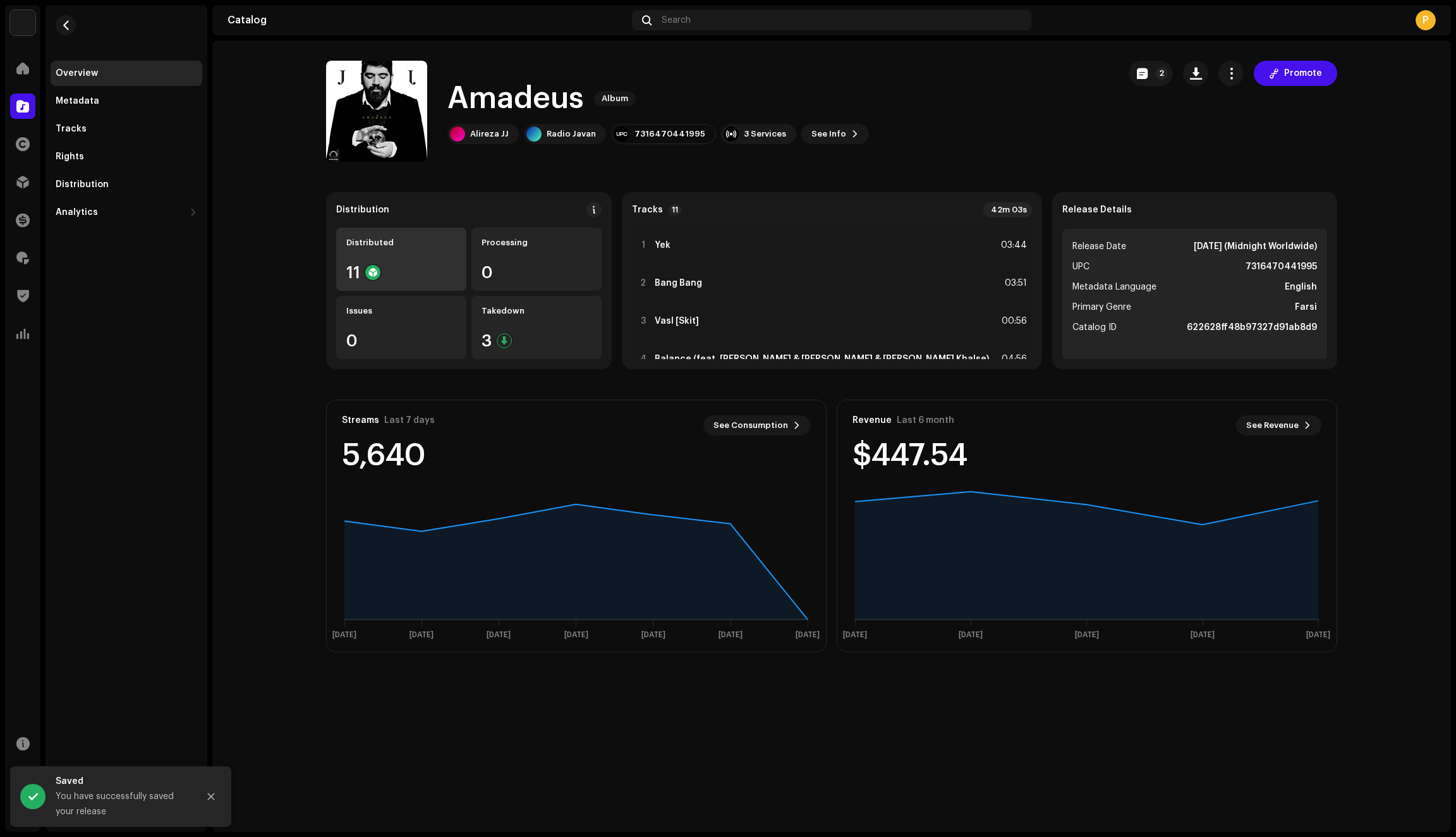
click at [405, 251] on div "Distributed 11" at bounding box center [401, 258] width 130 height 63
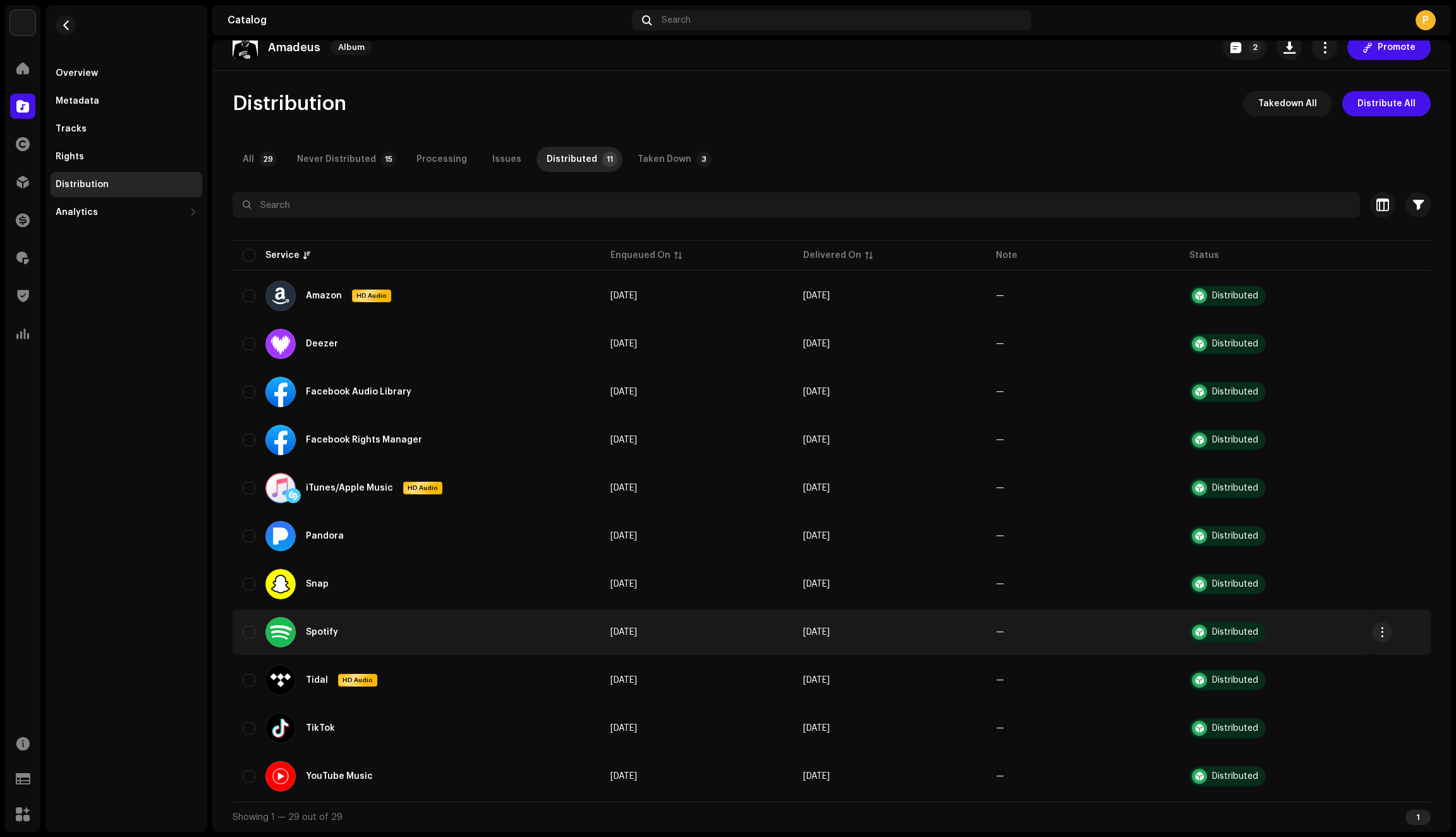
scroll to position [17, 0]
click at [248, 632] on input "checkbox" at bounding box center [249, 632] width 13 height 13
checkbox input "true"
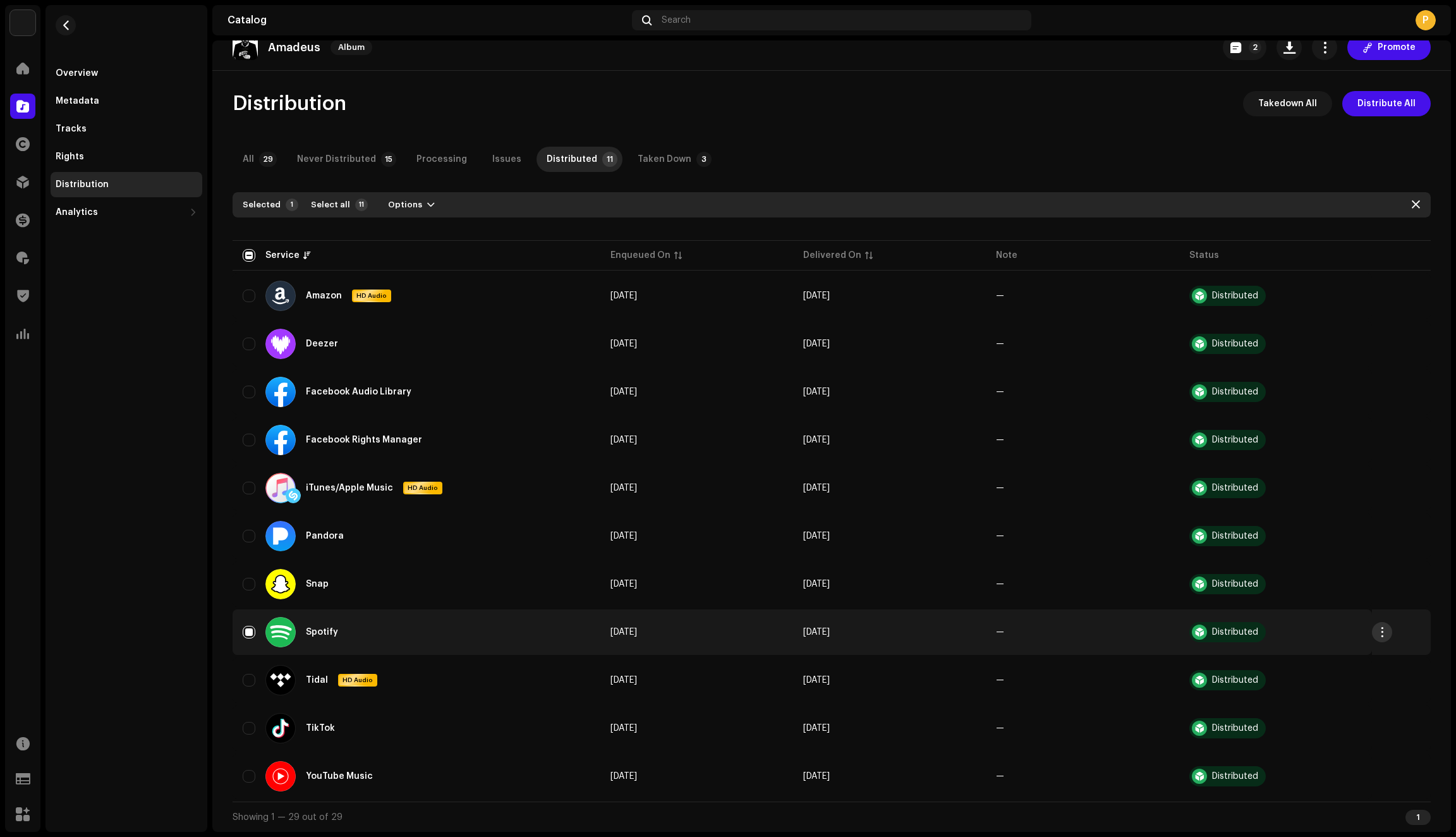
click at [1378, 630] on span "button" at bounding box center [1382, 631] width 10 height 10
click at [1296, 661] on span "Distribute" at bounding box center [1280, 659] width 45 height 10
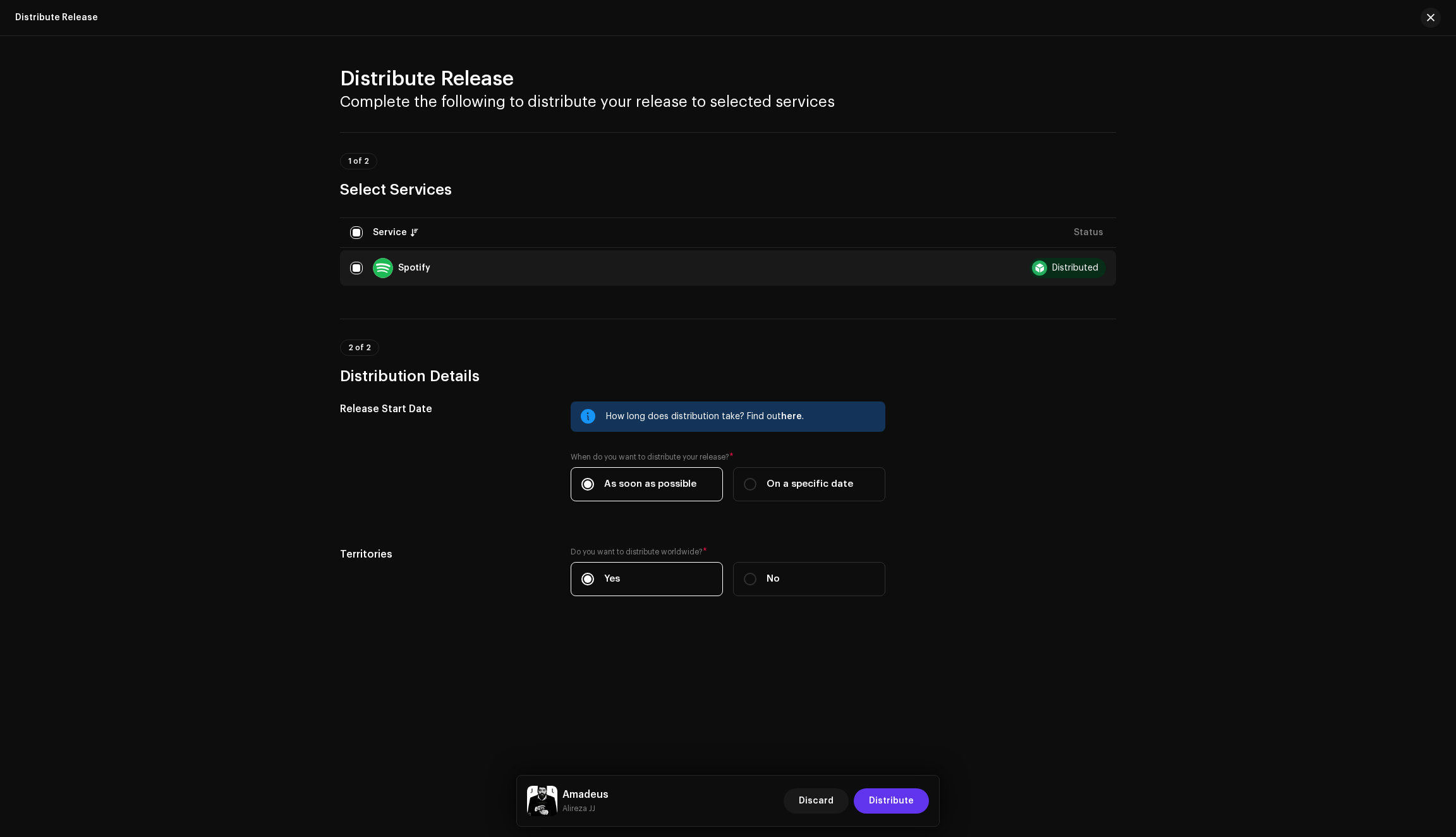
click at [891, 799] on span "Distribute" at bounding box center [892, 801] width 45 height 26
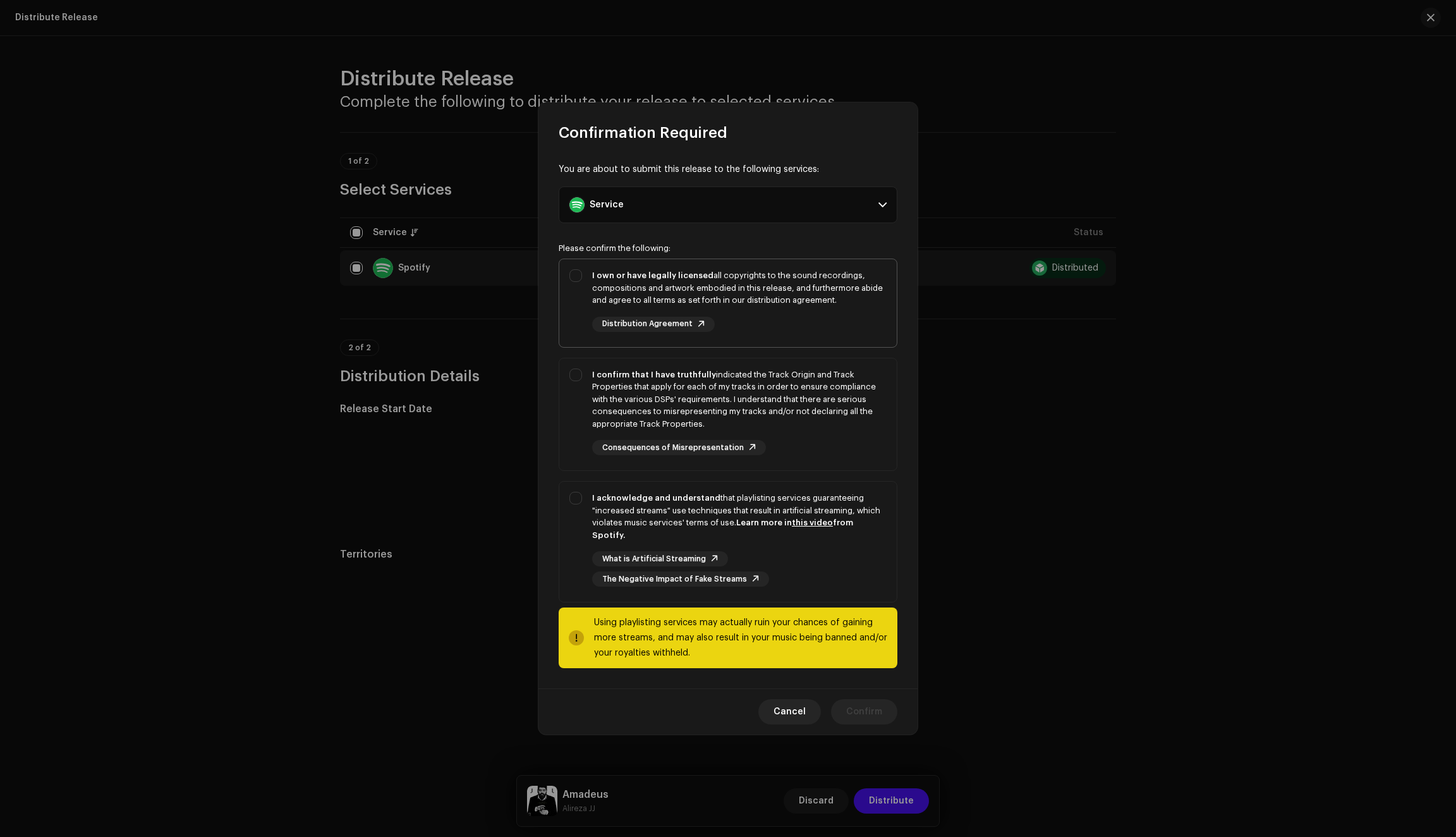
click at [569, 314] on div "I own or have legally licensed all copyrights to the sound recordings, composit…" at bounding box center [728, 300] width 338 height 82
checkbox input "true"
click at [570, 416] on div "I confirm that I have truthfully indicated the Track Origin and Track Propertie…" at bounding box center [728, 412] width 338 height 107
checkbox input "true"
click at [577, 527] on div "I acknowledge and understand that playlisting services guaranteeing "increased …" at bounding box center [728, 539] width 338 height 115
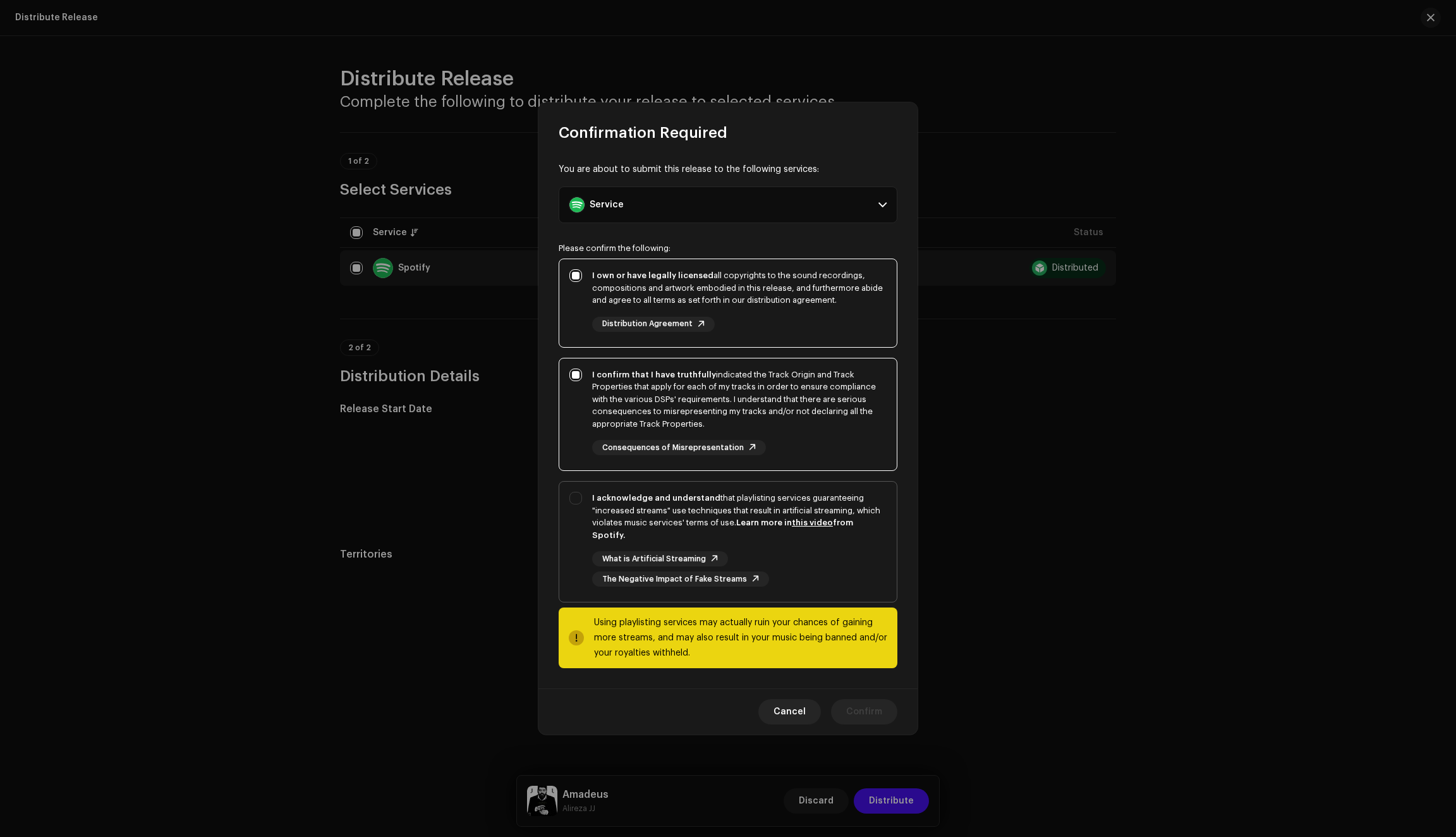
checkbox input "true"
click at [864, 707] on span "Confirm" at bounding box center [864, 711] width 36 height 26
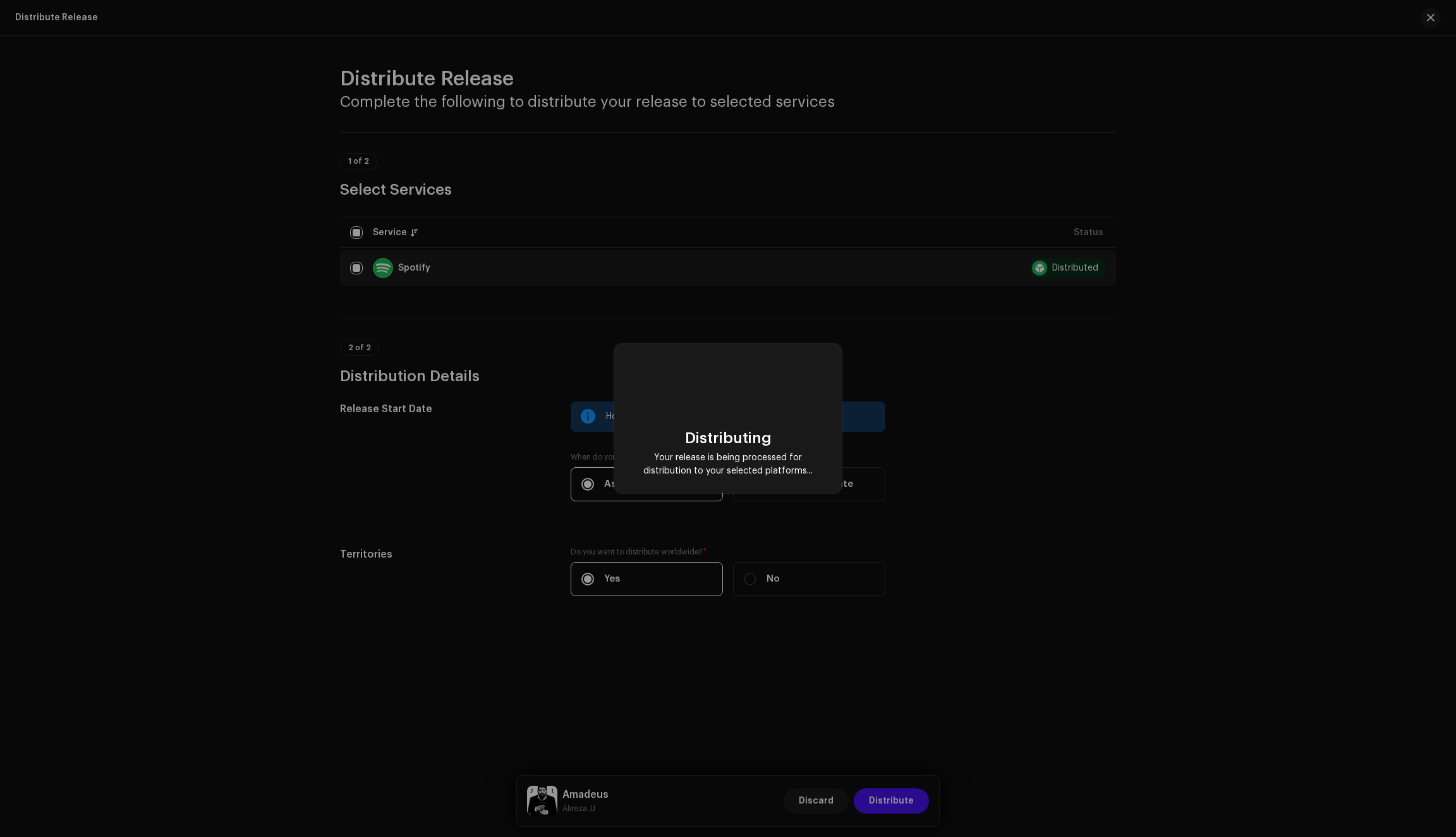
scroll to position [0, 0]
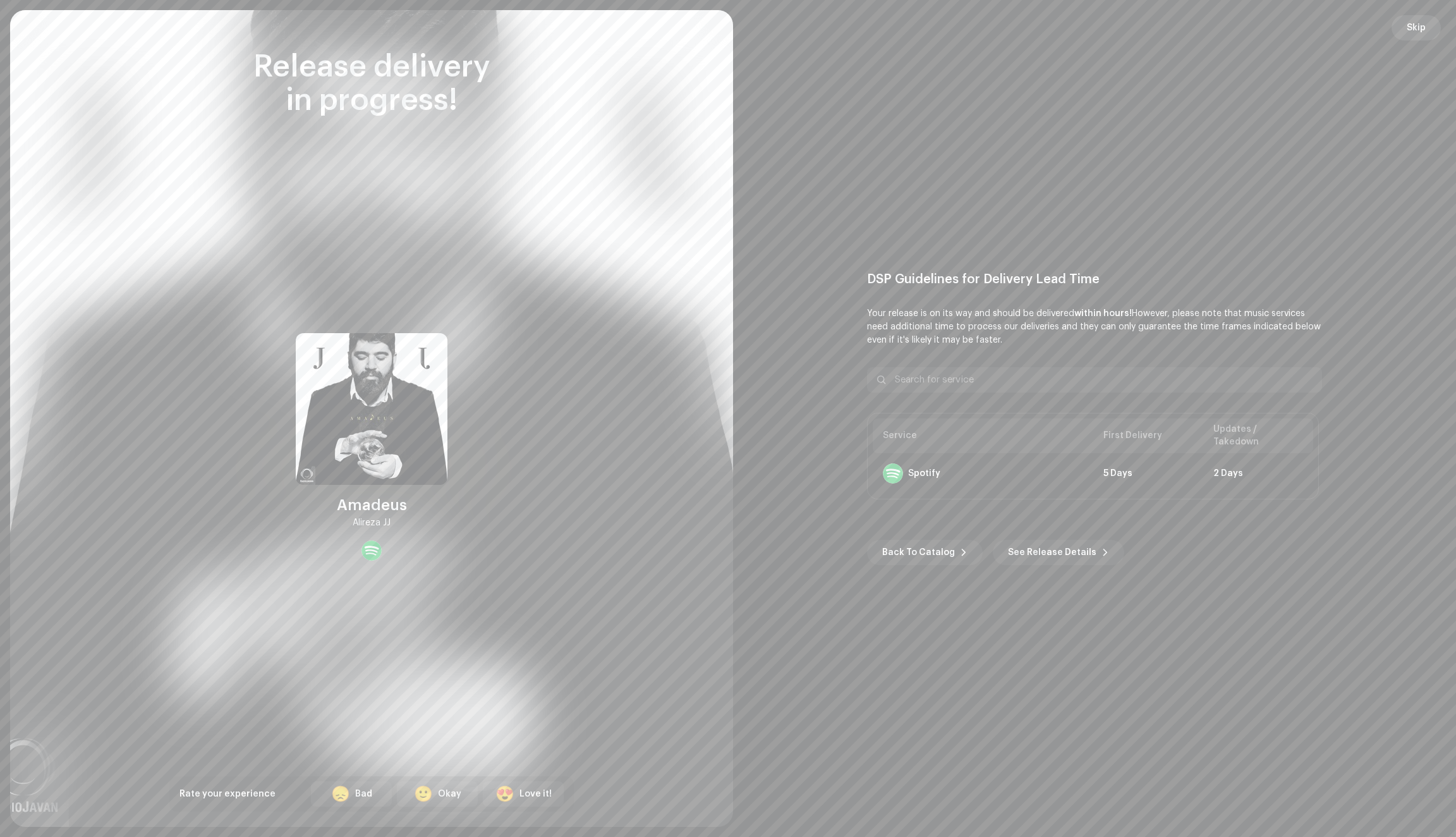
click at [1414, 33] on span "Skip" at bounding box center [1417, 28] width 19 height 26
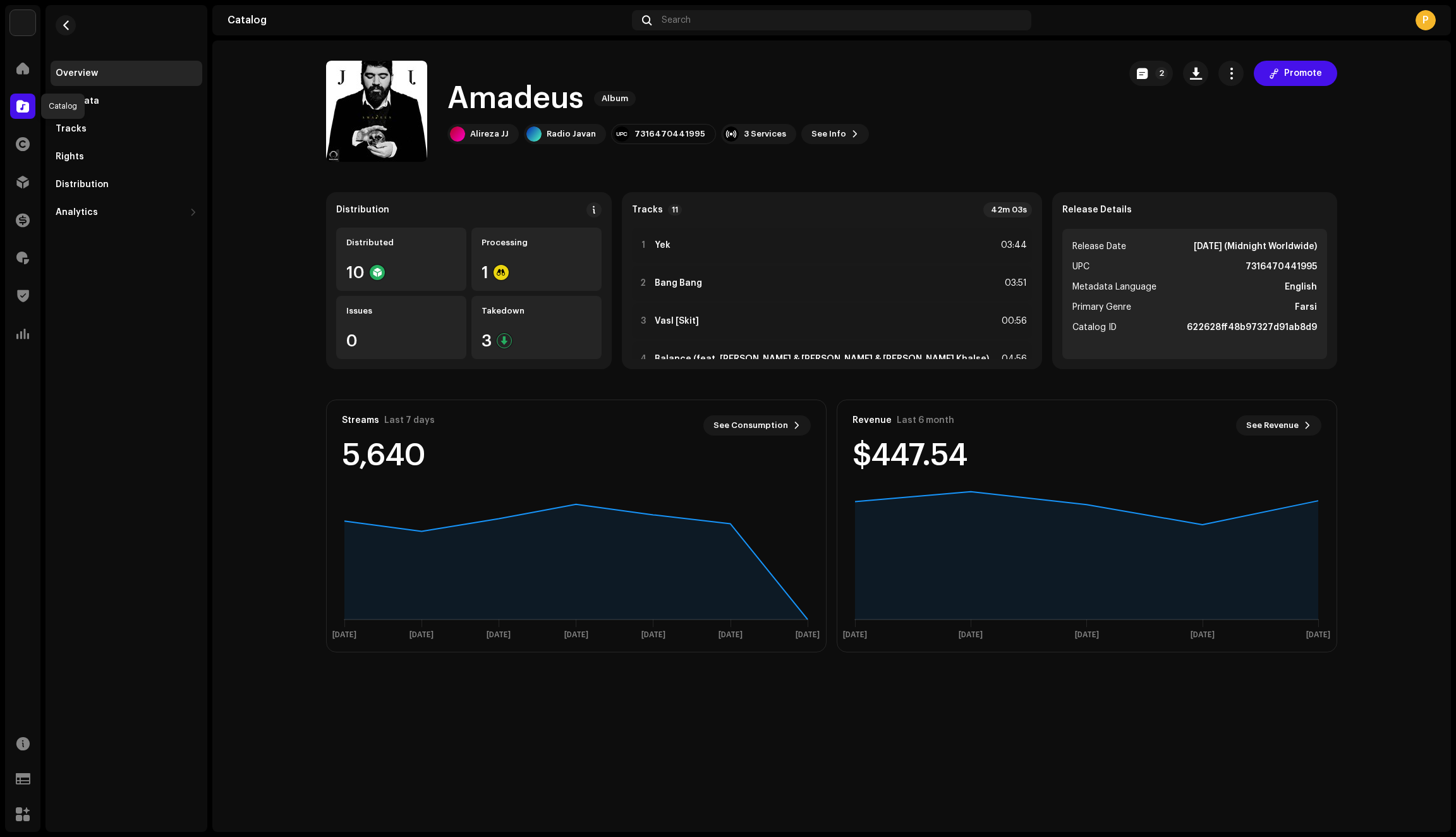
click at [18, 106] on span at bounding box center [23, 106] width 13 height 10
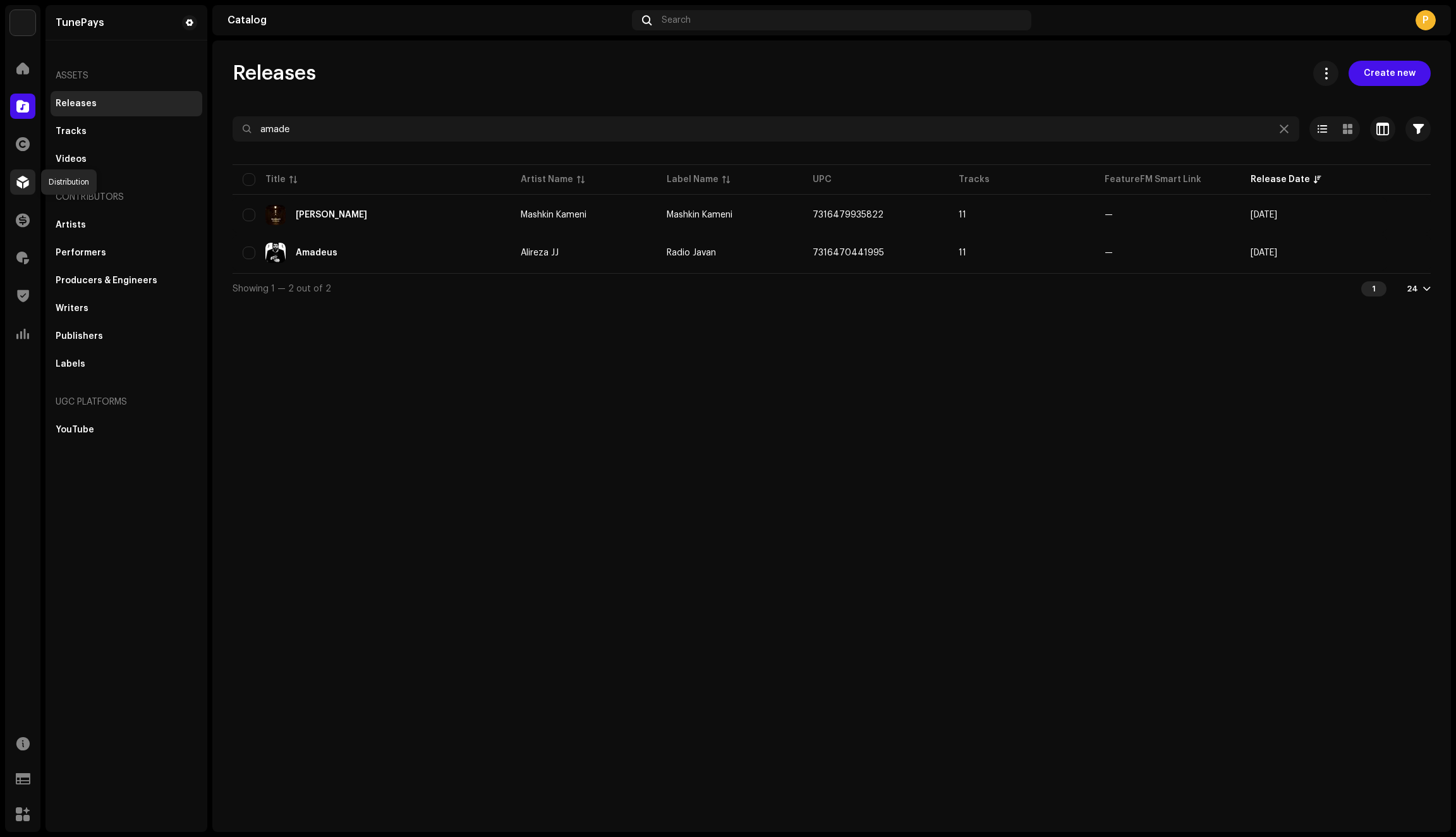
click at [18, 182] on span at bounding box center [23, 182] width 13 height 10
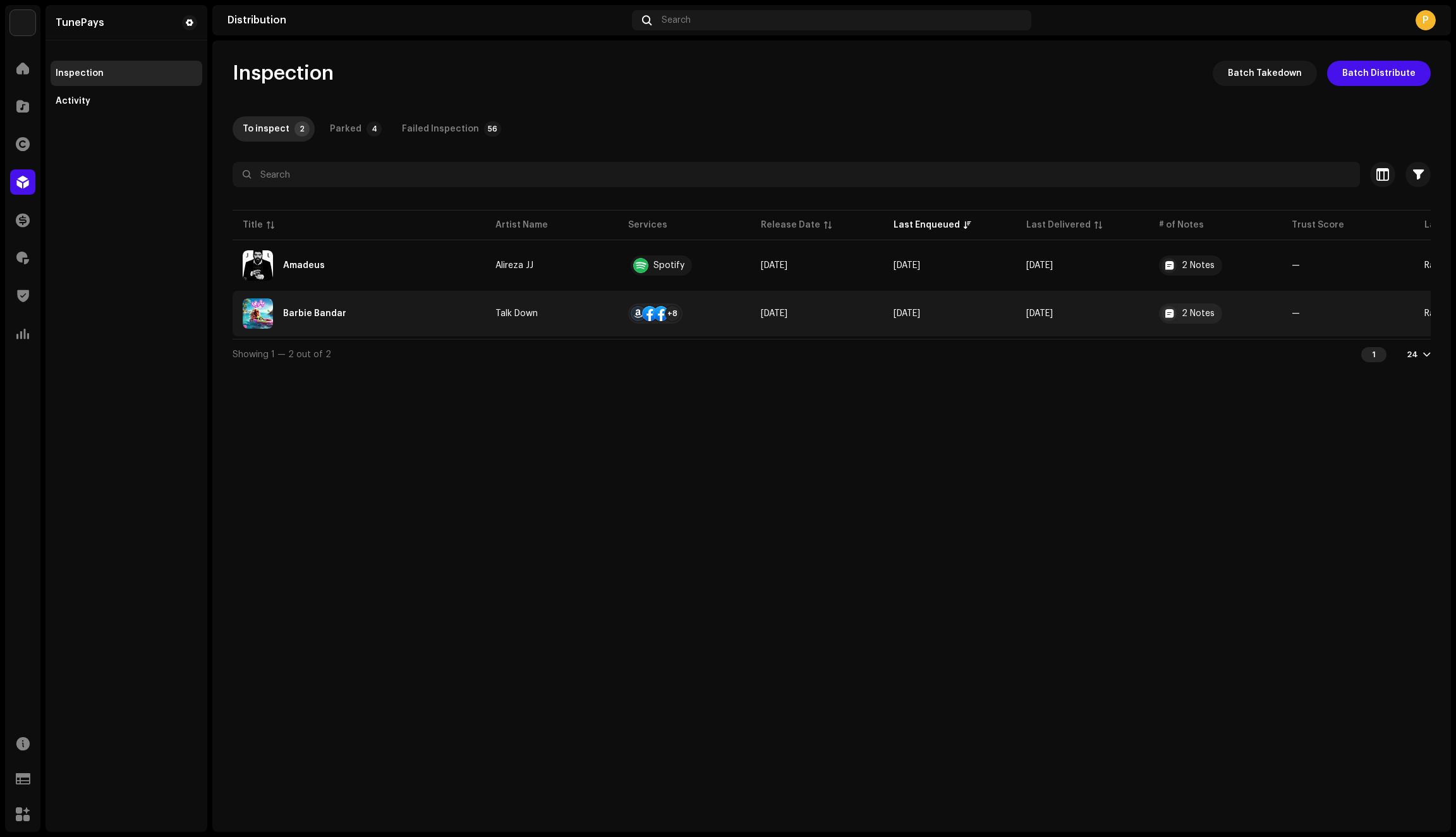
click at [428, 314] on div "Barbie Bandar" at bounding box center [359, 314] width 233 height 30
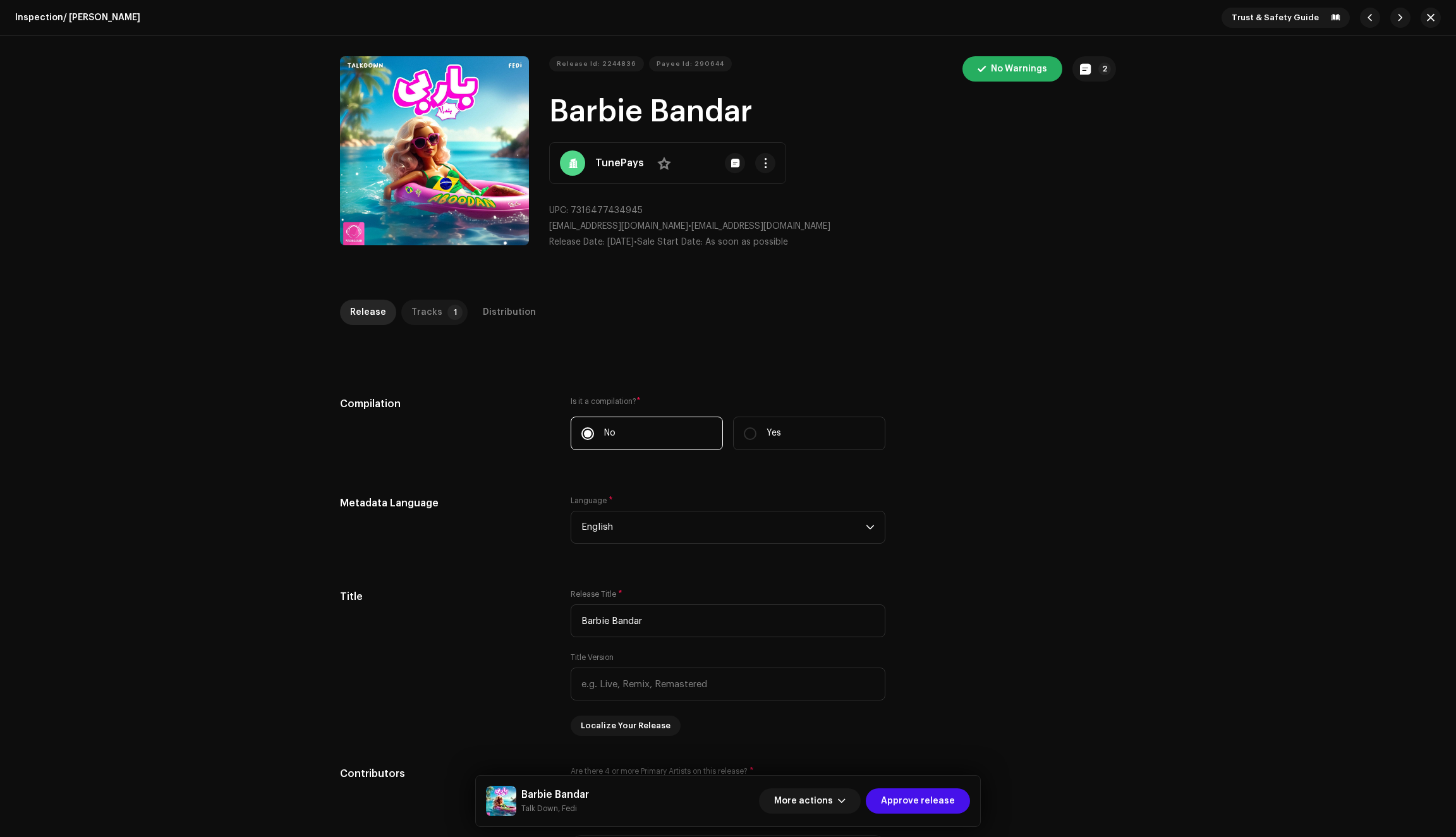
click at [439, 317] on p-tab "Tracks 1" at bounding box center [434, 312] width 66 height 26
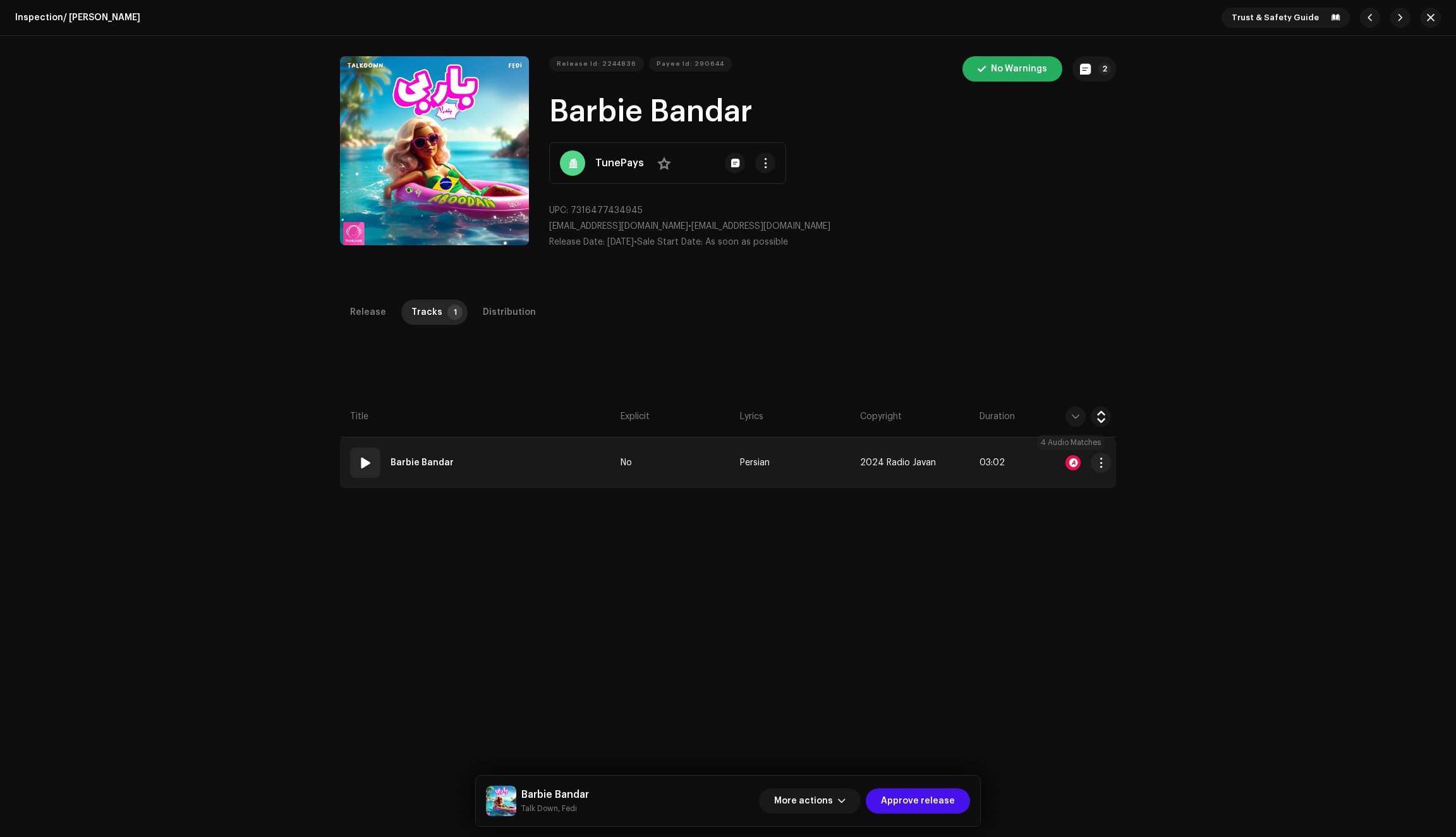
click at [1069, 460] on div at bounding box center [1073, 463] width 15 height 15
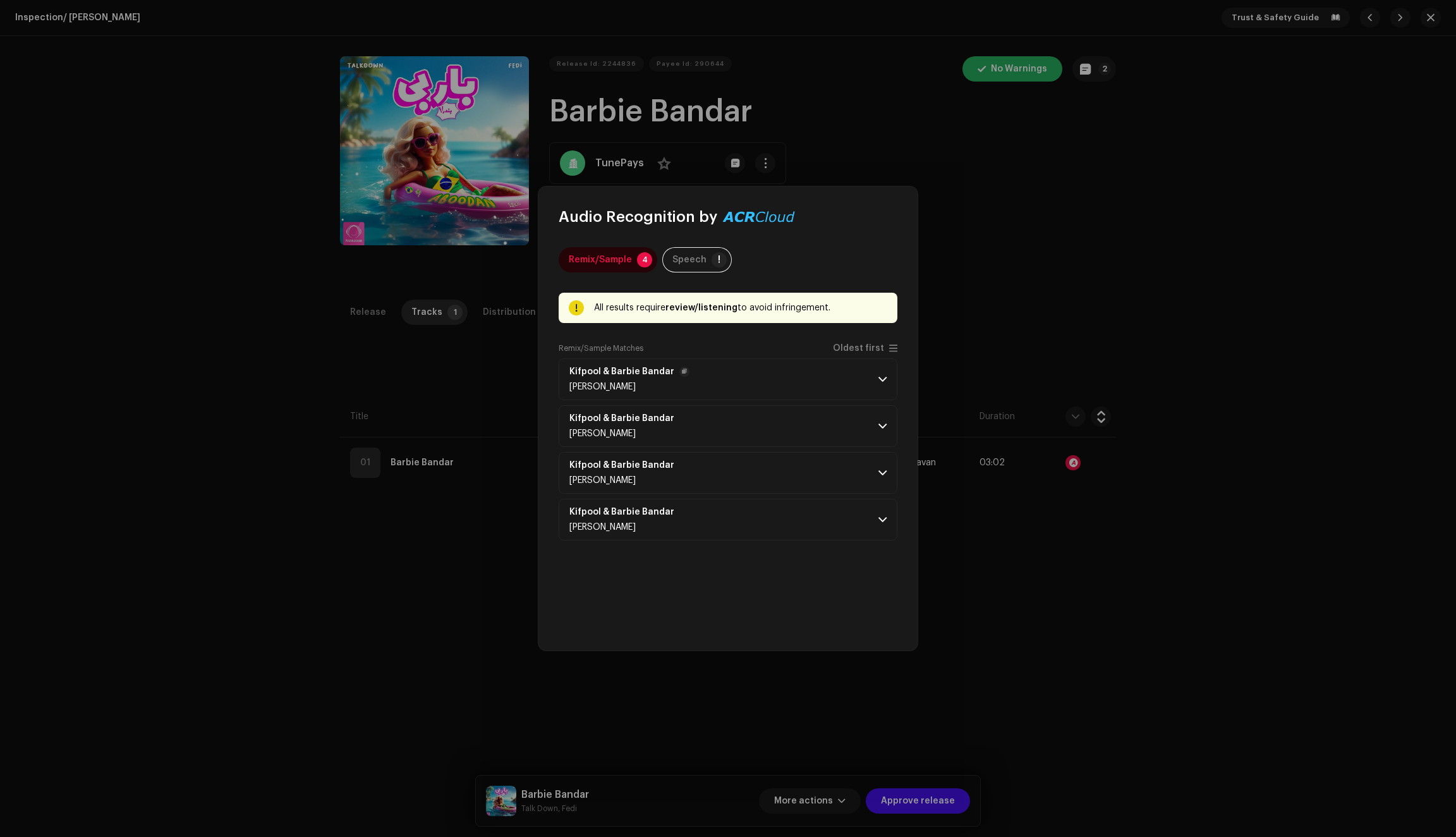
click at [880, 380] on span at bounding box center [883, 379] width 8 height 10
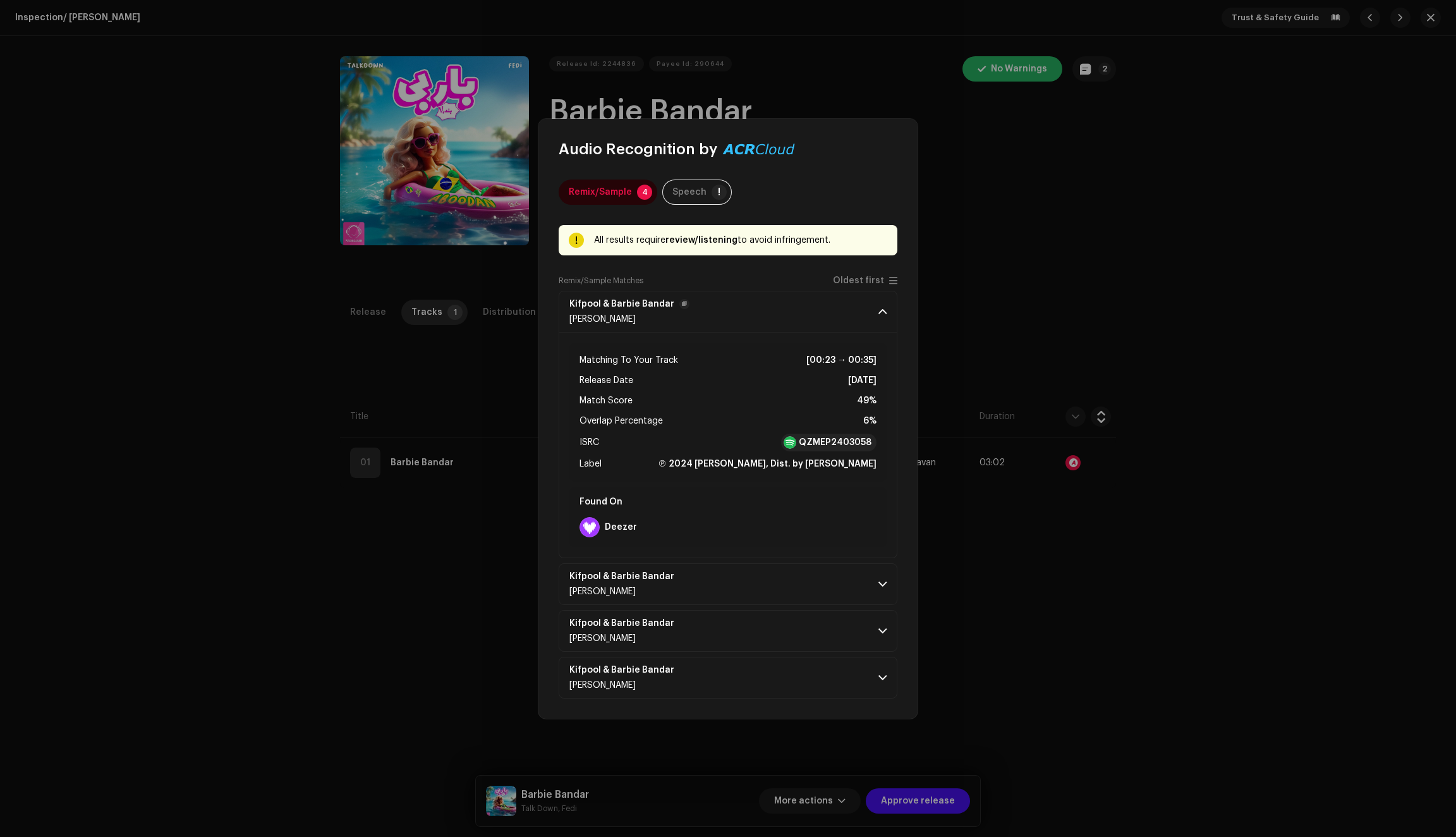
click at [879, 309] on span at bounding box center [883, 311] width 8 height 10
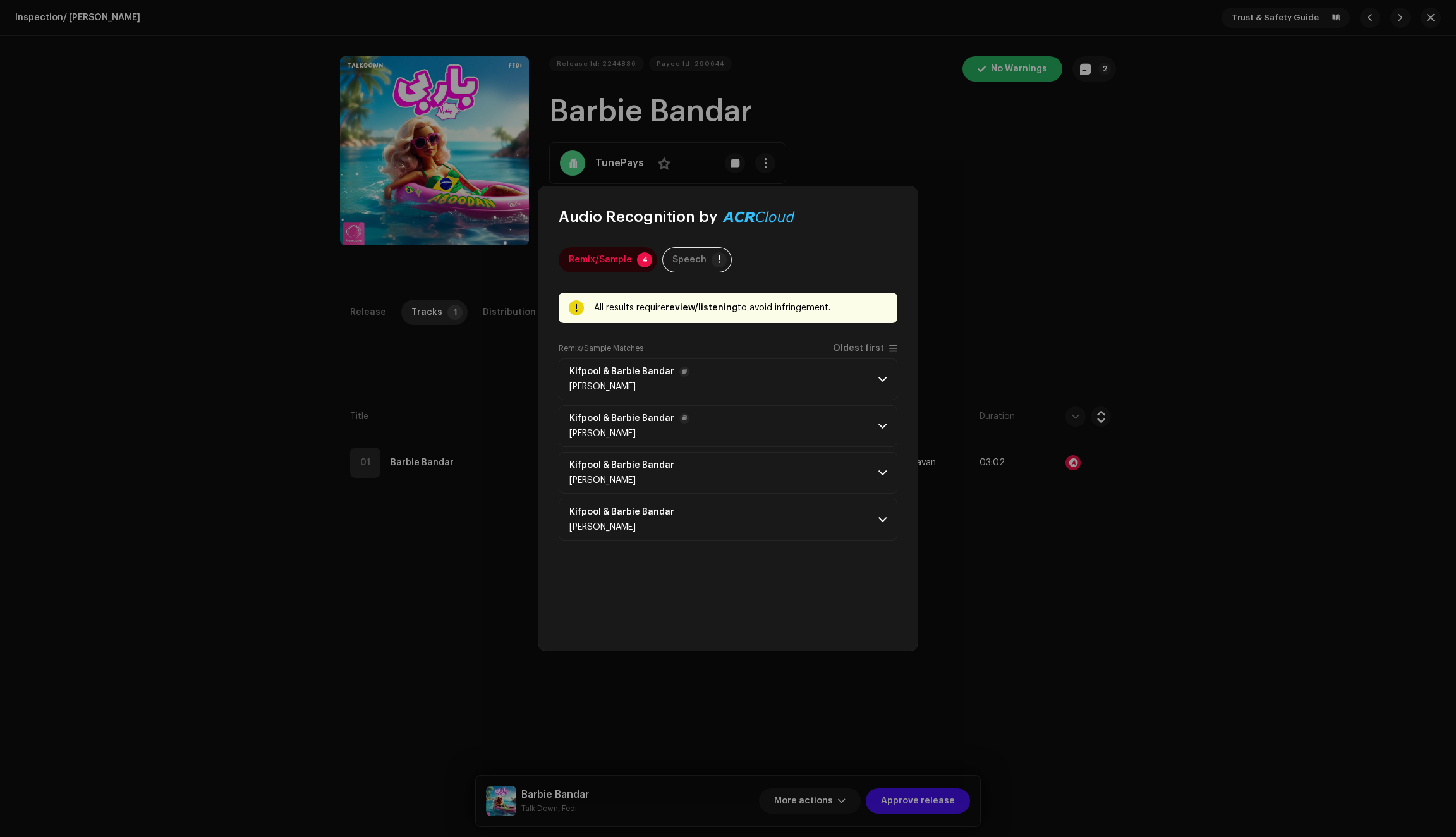
click at [879, 426] on span at bounding box center [883, 426] width 8 height 10
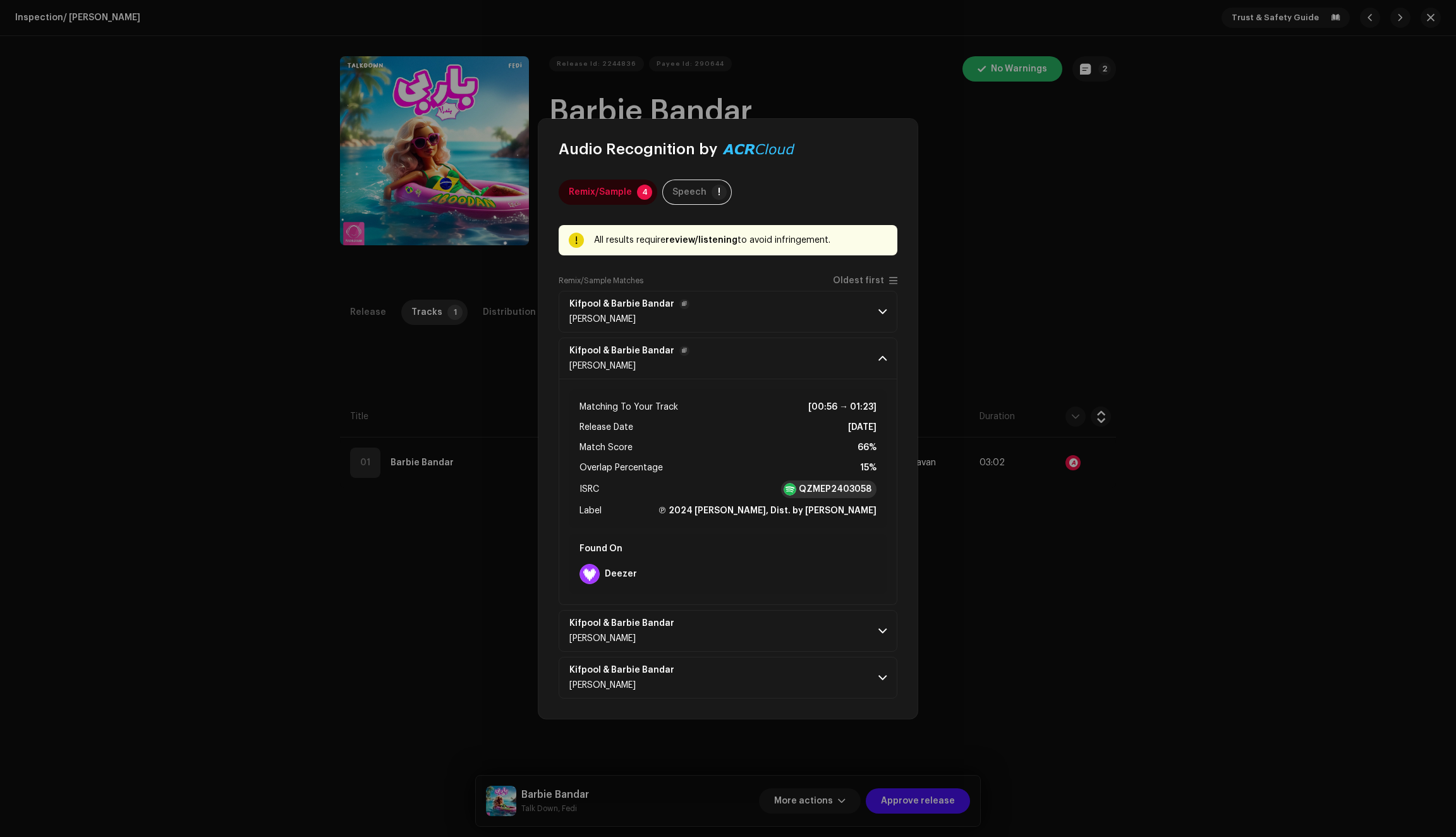
click at [818, 491] on strong "QZMEP2403058" at bounding box center [835, 489] width 73 height 13
click at [756, 306] on p-accordion-header "Kifpool & [PERSON_NAME]" at bounding box center [728, 311] width 339 height 42
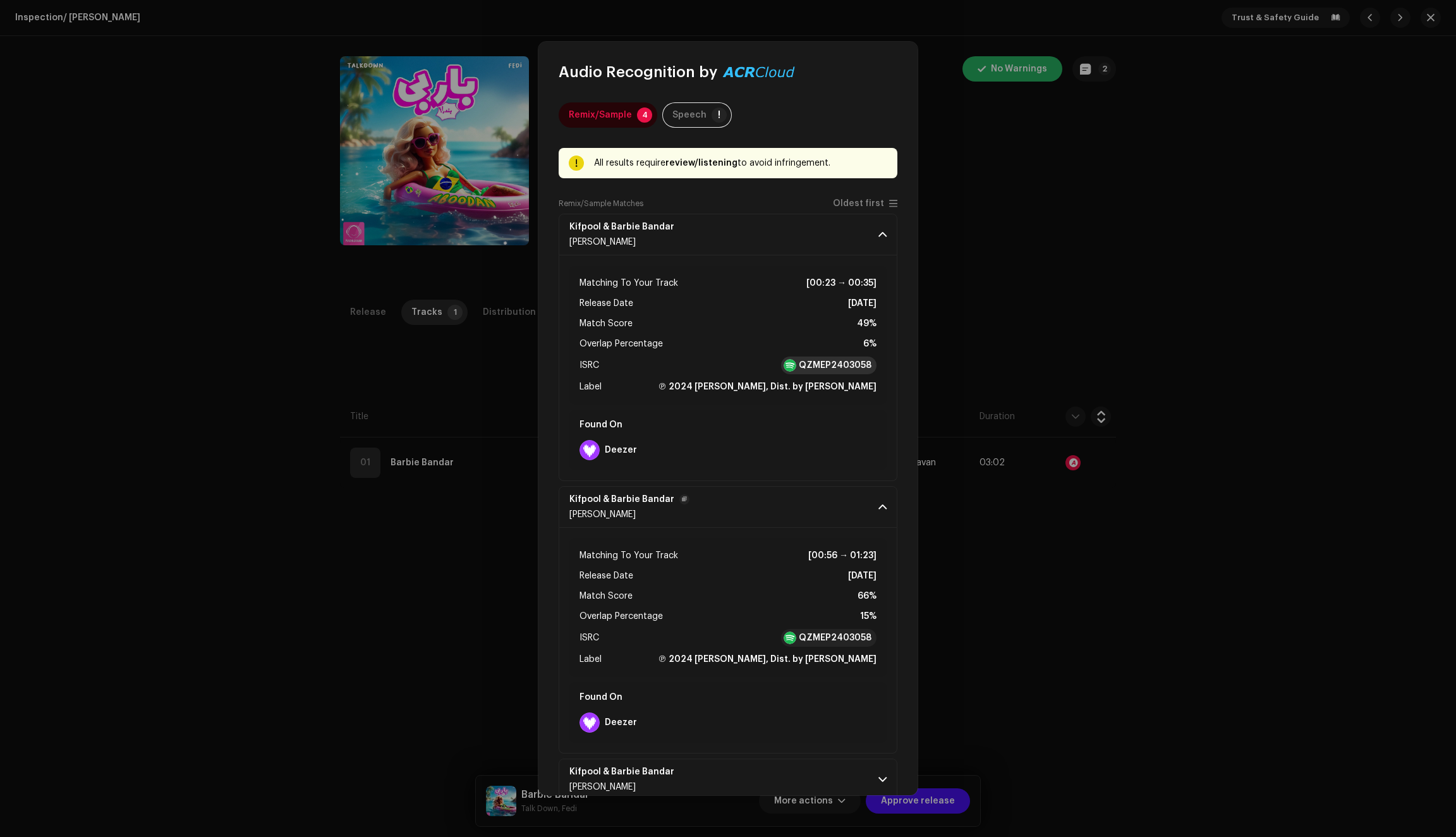
click at [816, 365] on strong "QZMEP2403058" at bounding box center [835, 366] width 73 height 13
click at [879, 227] on p-accordion-header "Kifpool & [PERSON_NAME]" at bounding box center [728, 234] width 339 height 42
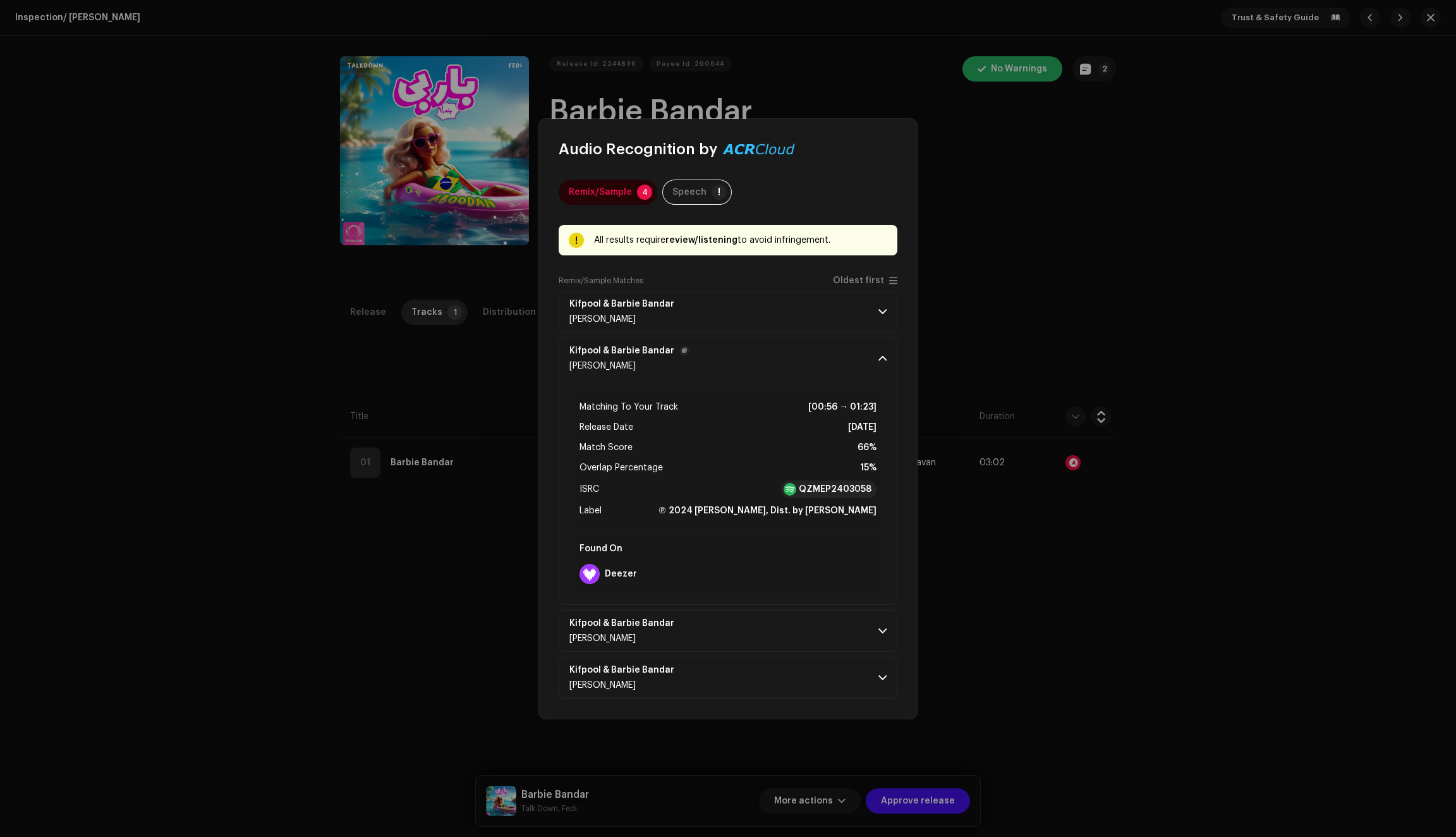
click at [879, 351] on p-accordion-header "Kifpool & [PERSON_NAME]" at bounding box center [728, 358] width 339 height 42
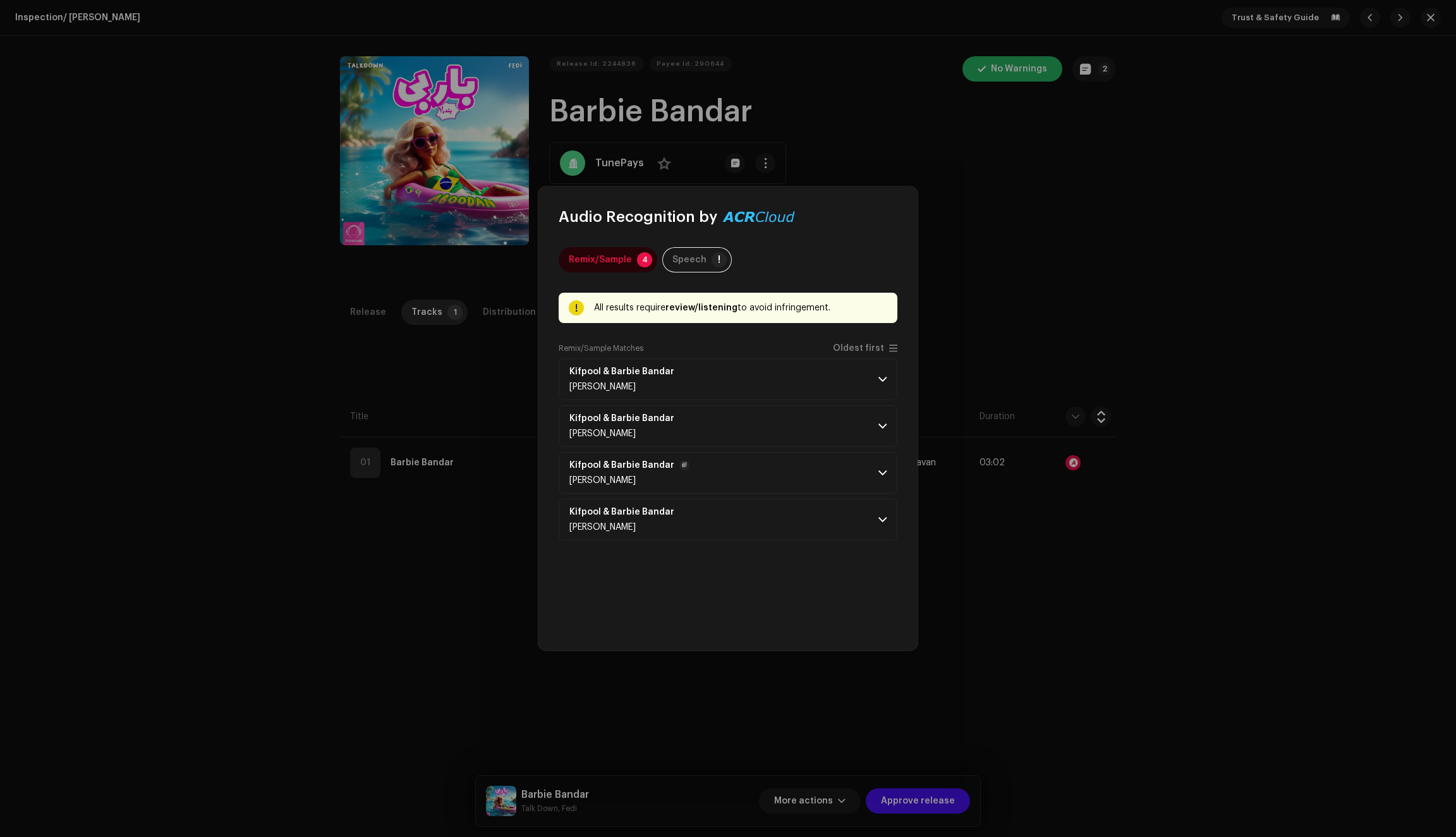
click at [800, 466] on p-accordion-header "Kifpool & [PERSON_NAME]" at bounding box center [728, 473] width 339 height 42
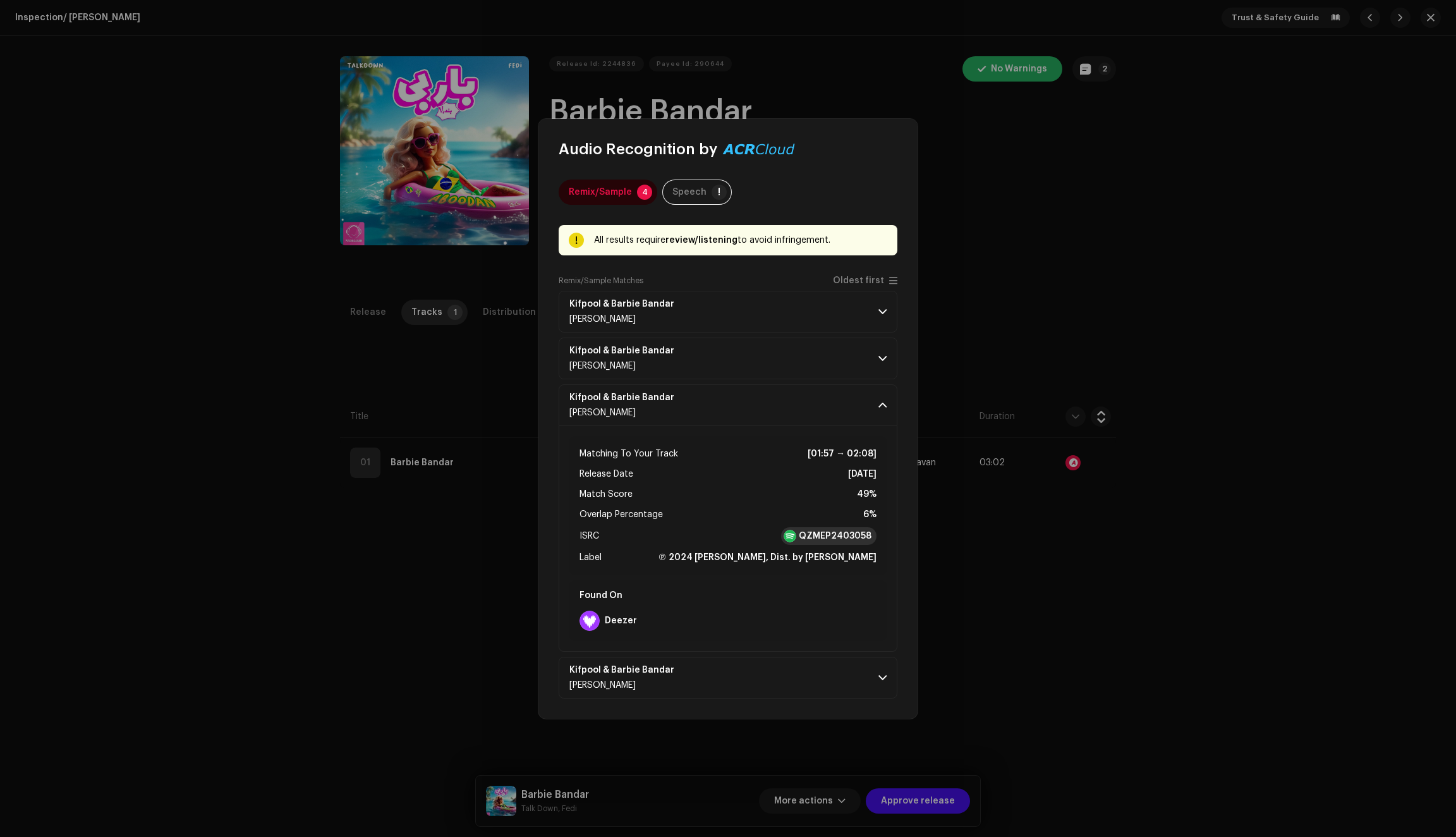
click at [829, 534] on strong "QZMEP2403058" at bounding box center [835, 536] width 73 height 13
click at [882, 404] on span at bounding box center [883, 405] width 8 height 10
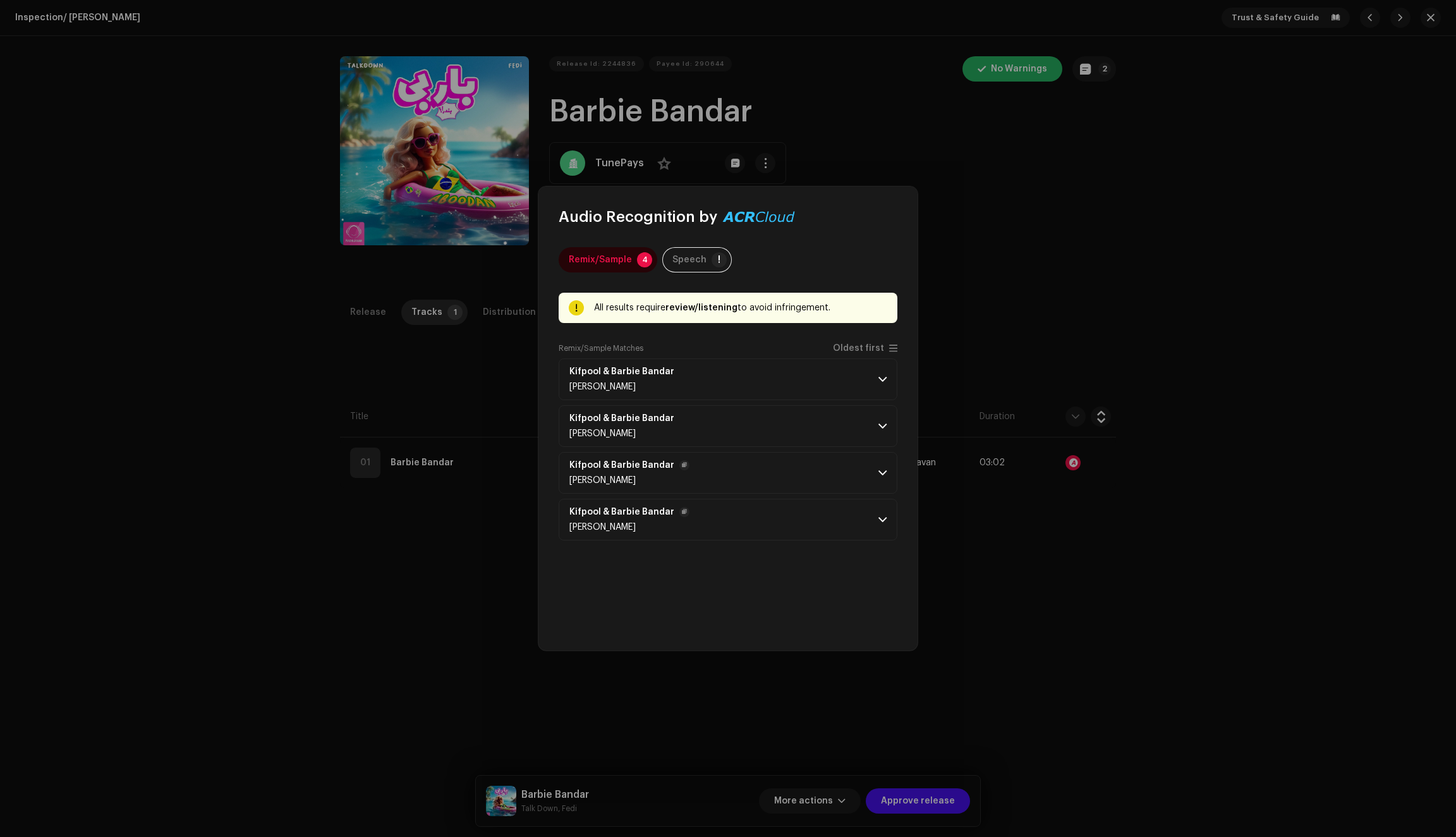
click at [880, 517] on span at bounding box center [883, 519] width 8 height 10
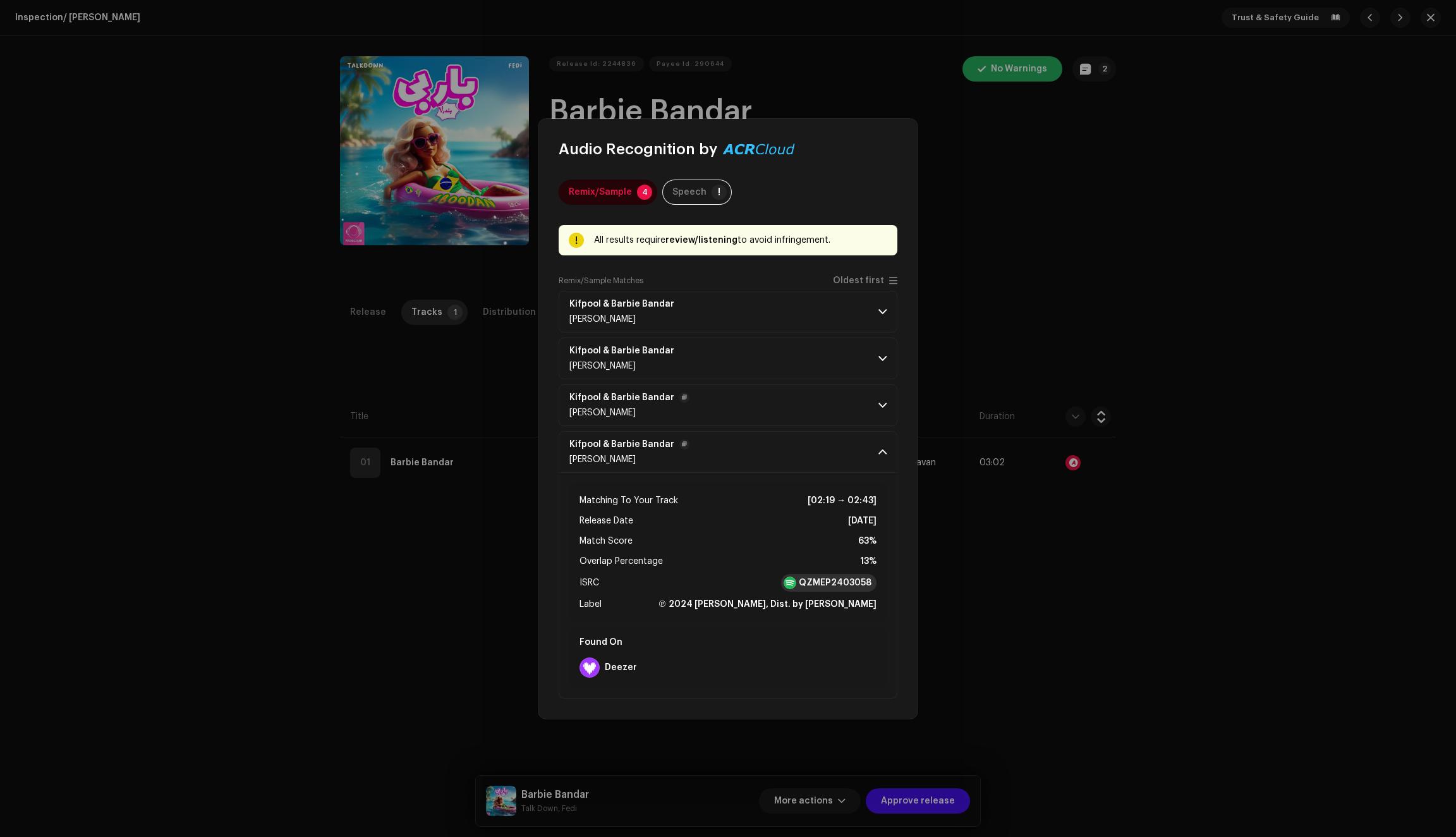
click at [816, 585] on strong "QZMEP2403058" at bounding box center [835, 583] width 73 height 13
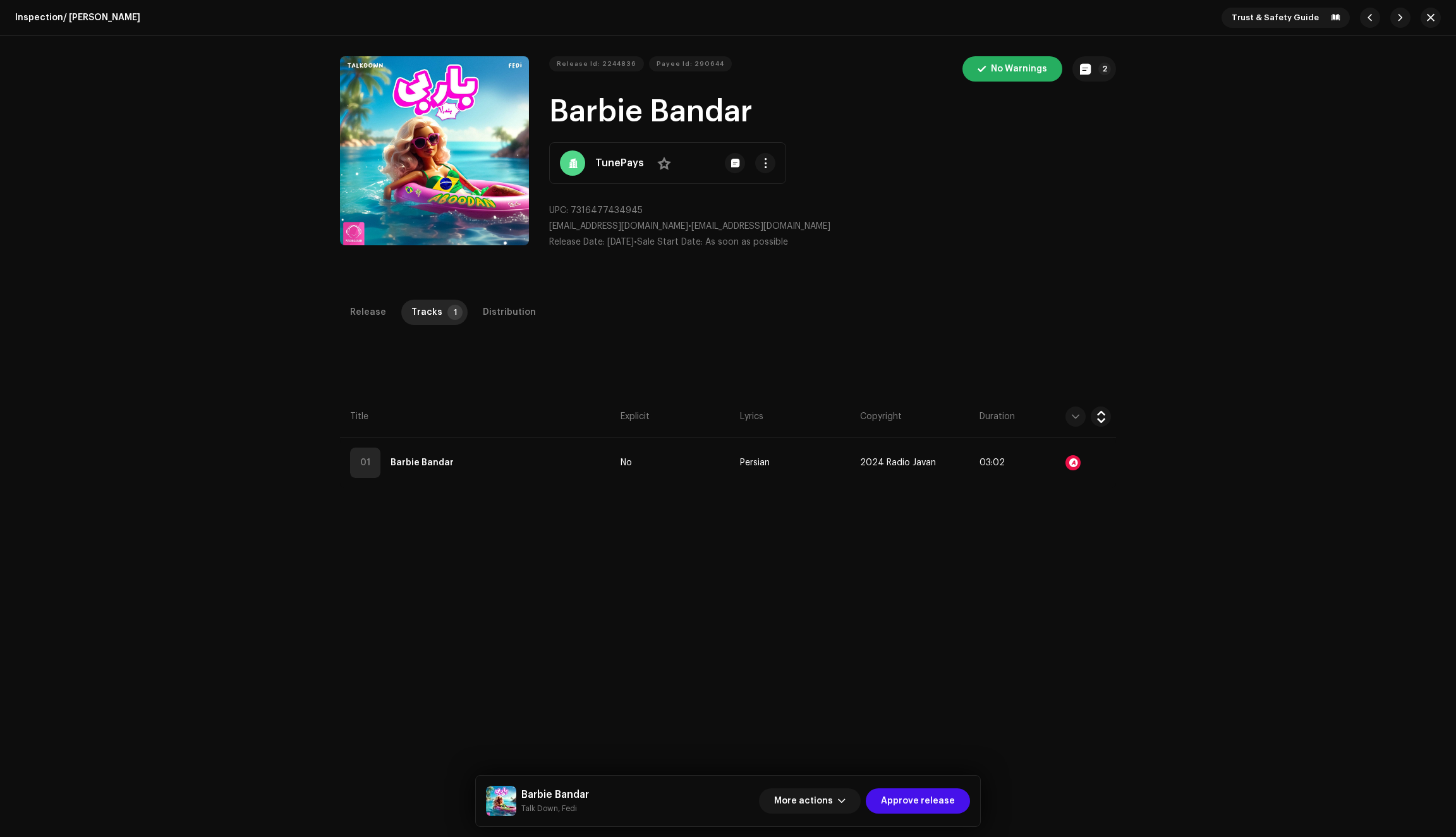
click at [403, 548] on div "Audio Recognition by Remix/Sample 4 Speech ! All results require review/listeni…" at bounding box center [728, 418] width 1456 height 837
click at [916, 803] on span "Approve release" at bounding box center [918, 801] width 74 height 26
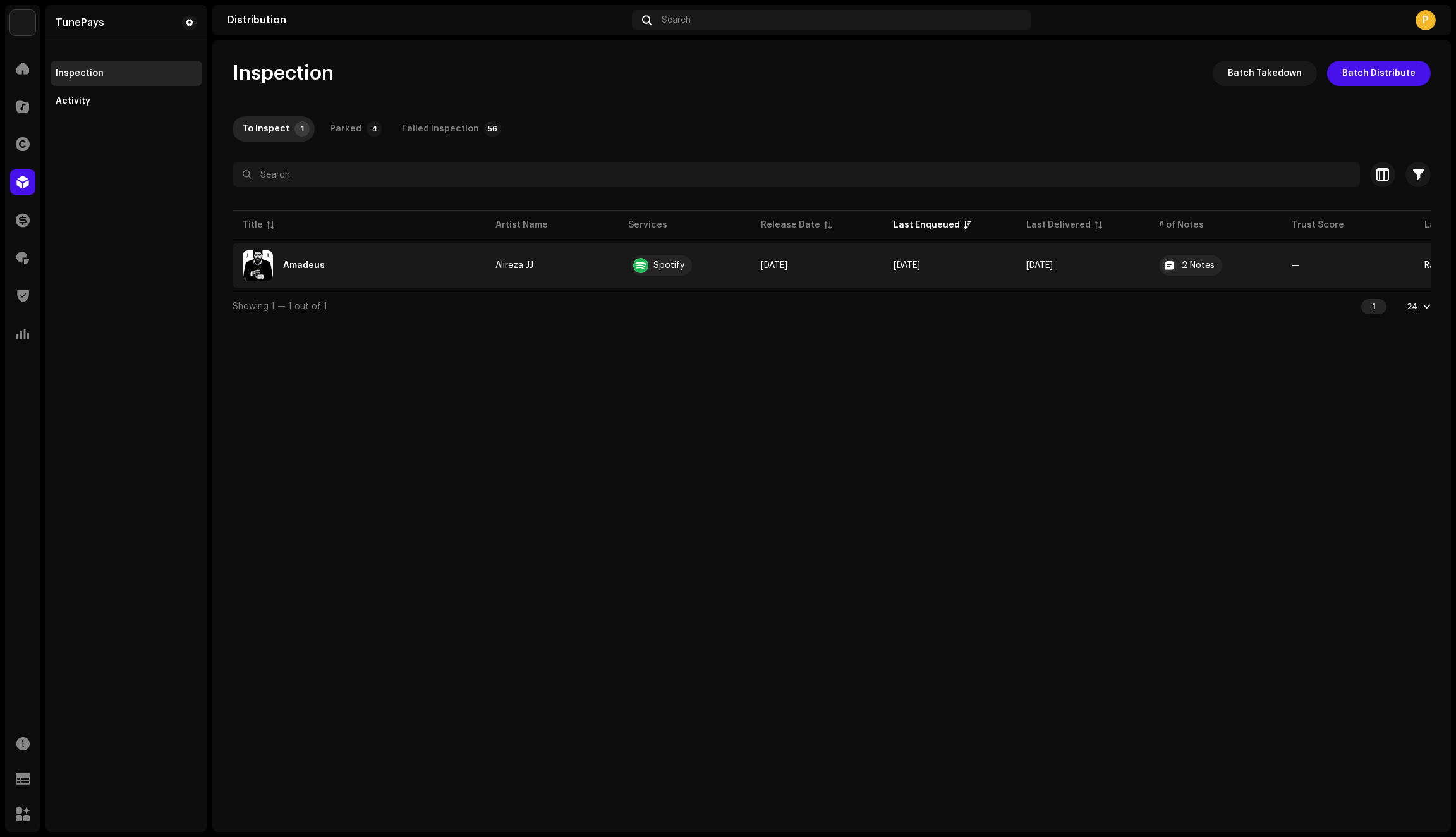
click at [569, 274] on td "Alireza JJ" at bounding box center [552, 265] width 133 height 46
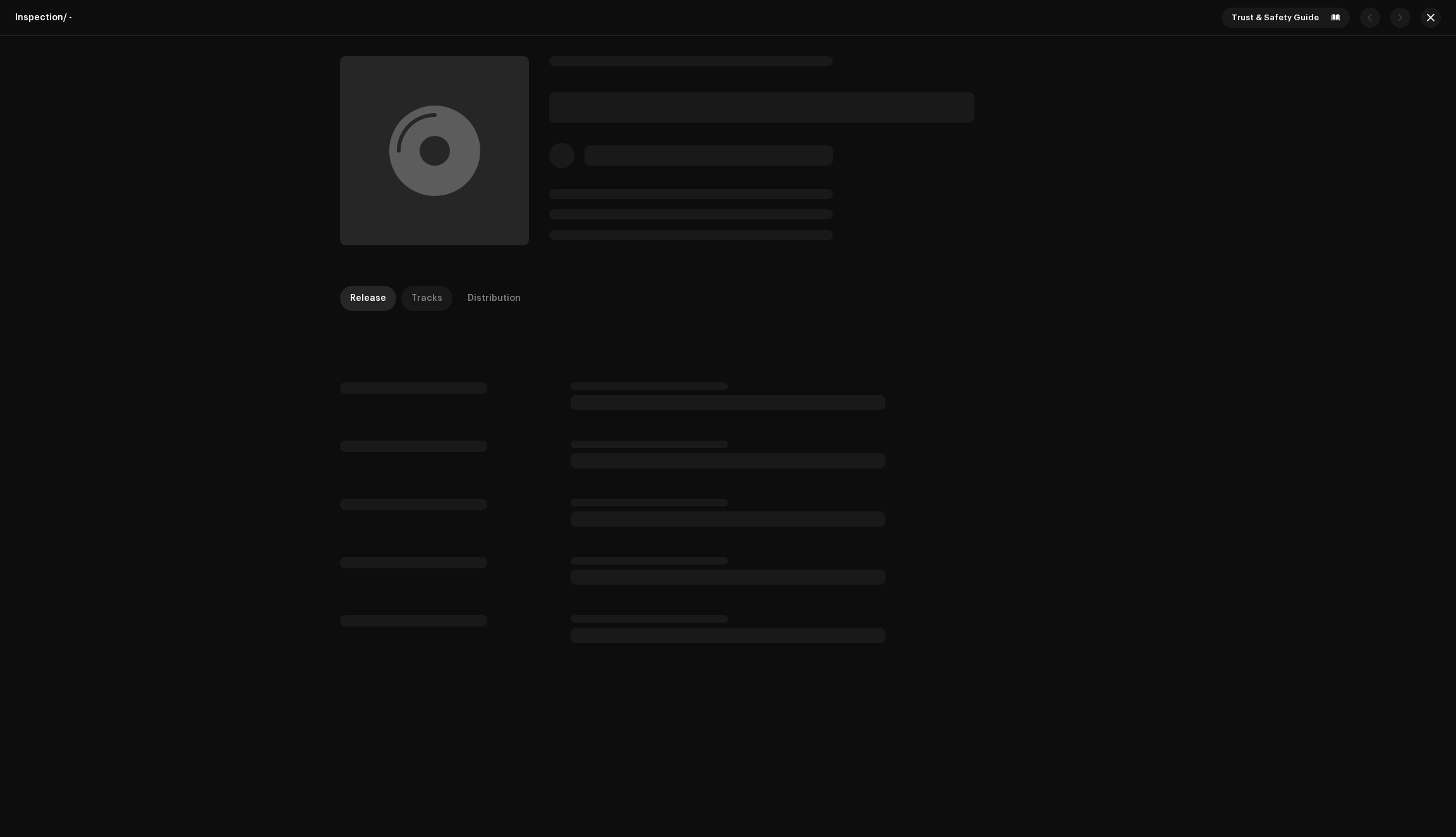
click at [423, 298] on div "Tracks" at bounding box center [427, 298] width 31 height 26
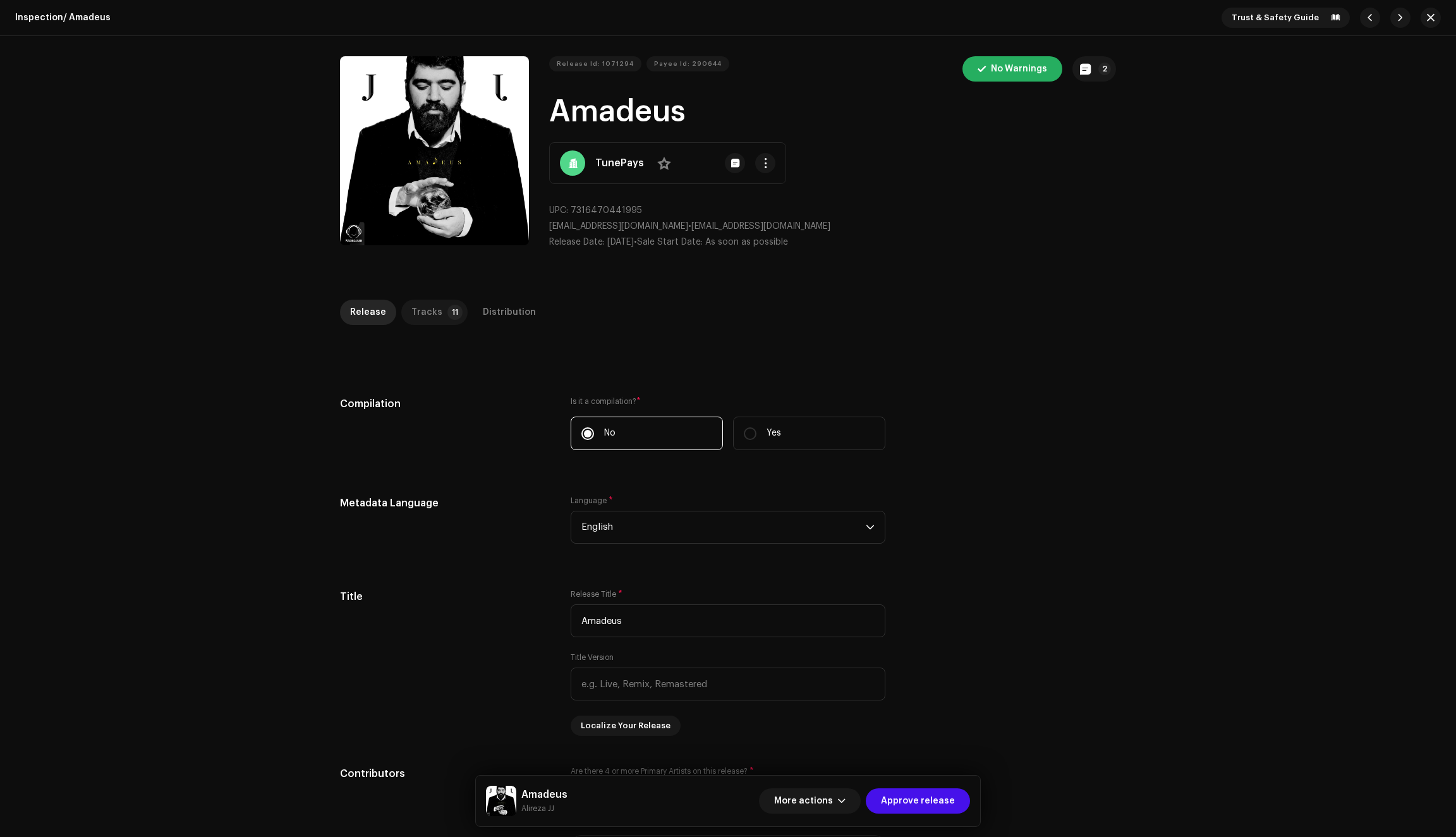
click at [427, 305] on div "Tracks" at bounding box center [427, 312] width 31 height 26
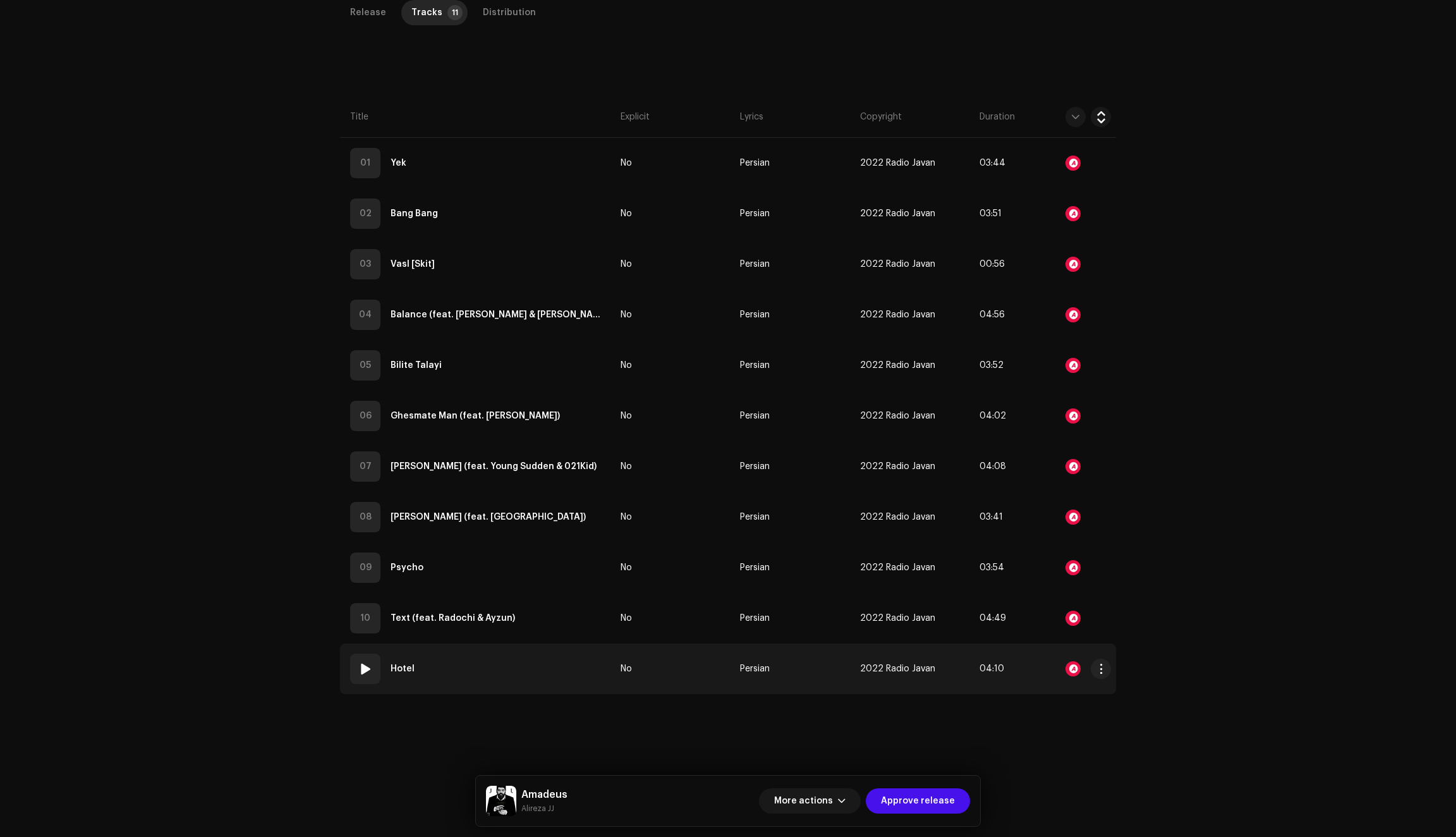
scroll to position [329, 0]
click at [1068, 661] on div at bounding box center [1073, 668] width 15 height 15
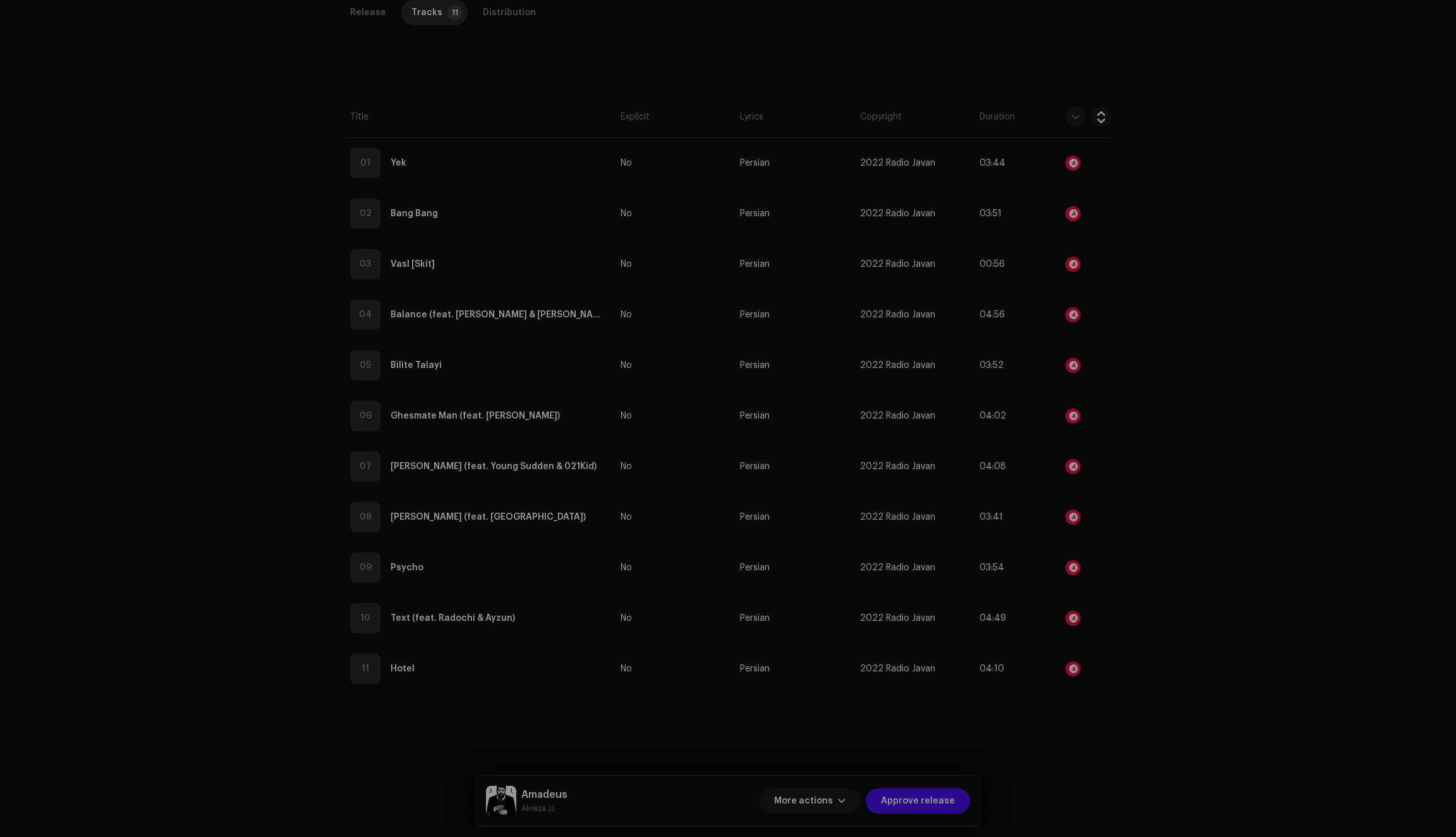
click at [1161, 484] on div "Audio Recognition by Remix/Sample 32 All results require review/listening to av…" at bounding box center [728, 418] width 1456 height 837
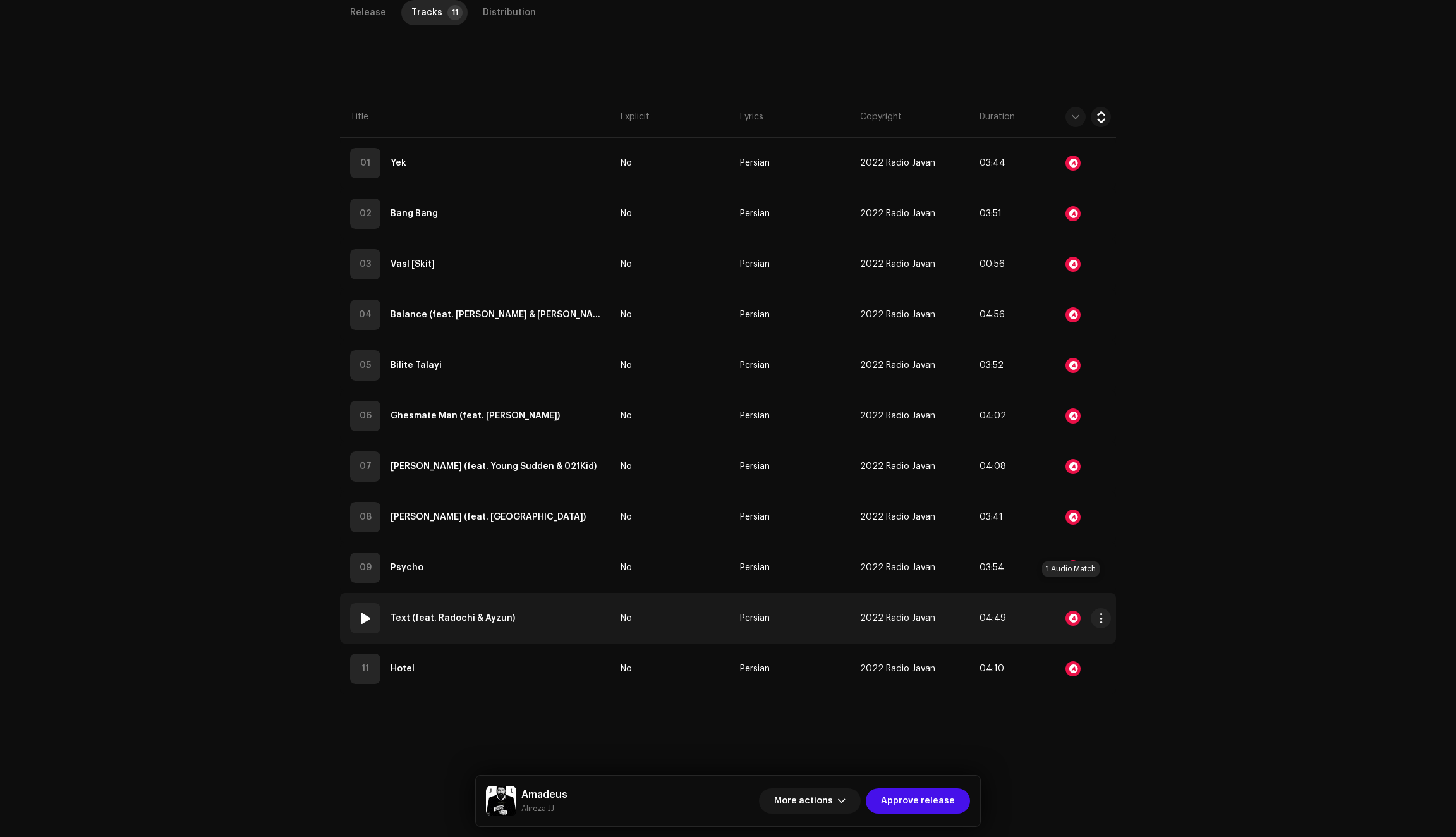
click at [1069, 611] on div at bounding box center [1073, 618] width 15 height 15
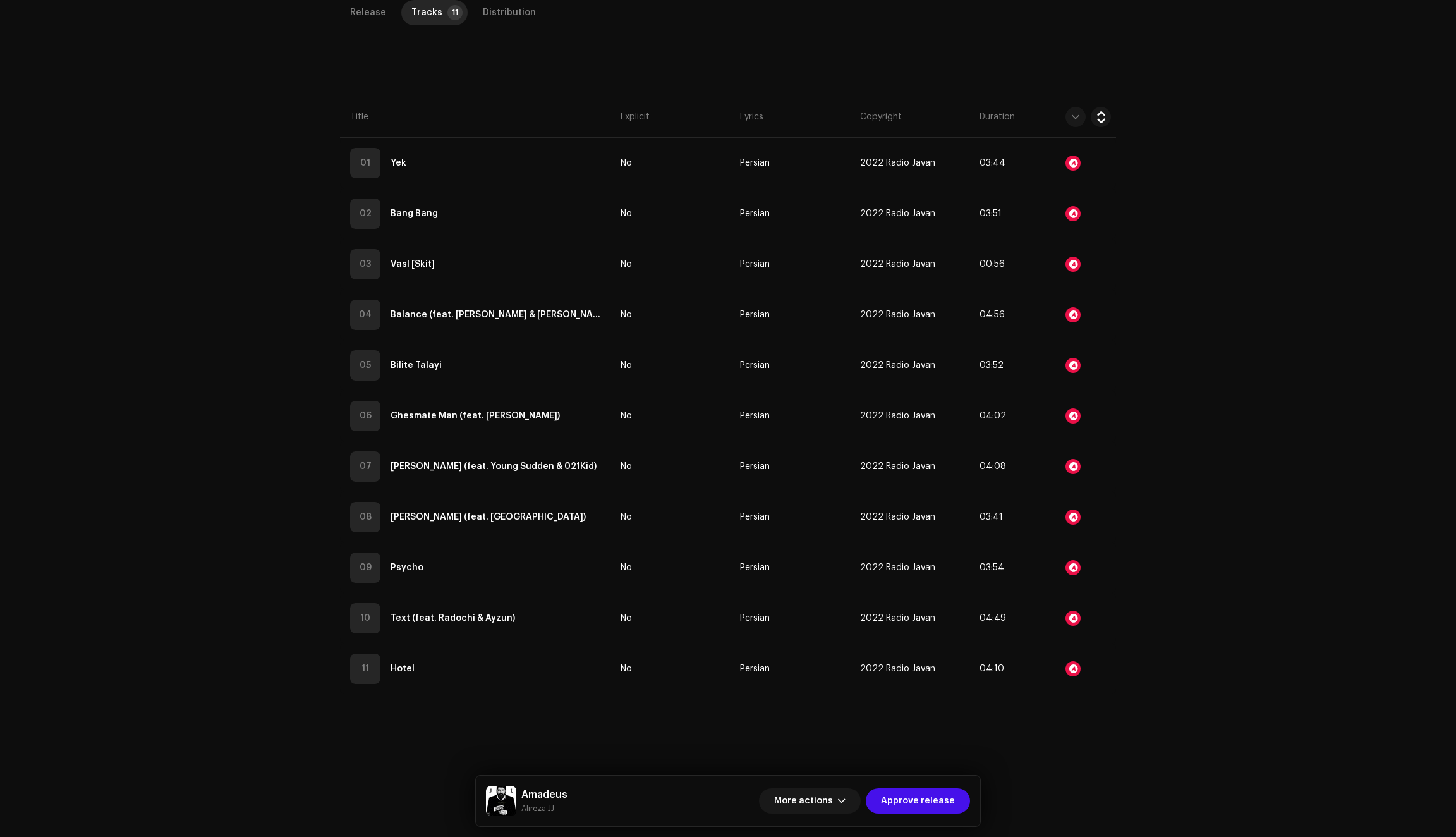
click at [1231, 398] on div "Audio Recognition by Remix/Sample 1 All results require review/listening to avo…" at bounding box center [728, 418] width 1456 height 837
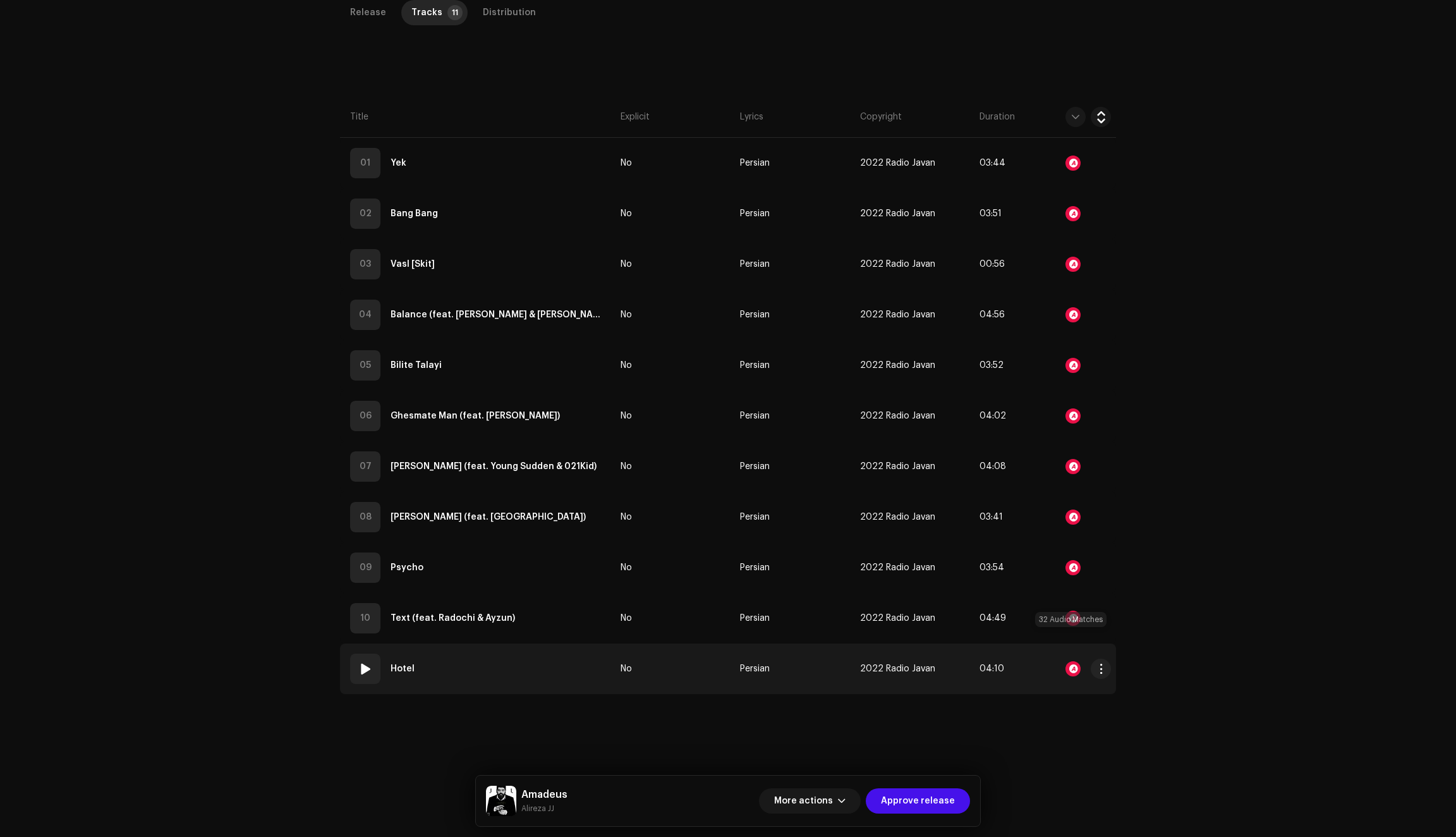
click at [1069, 661] on div at bounding box center [1073, 668] width 15 height 15
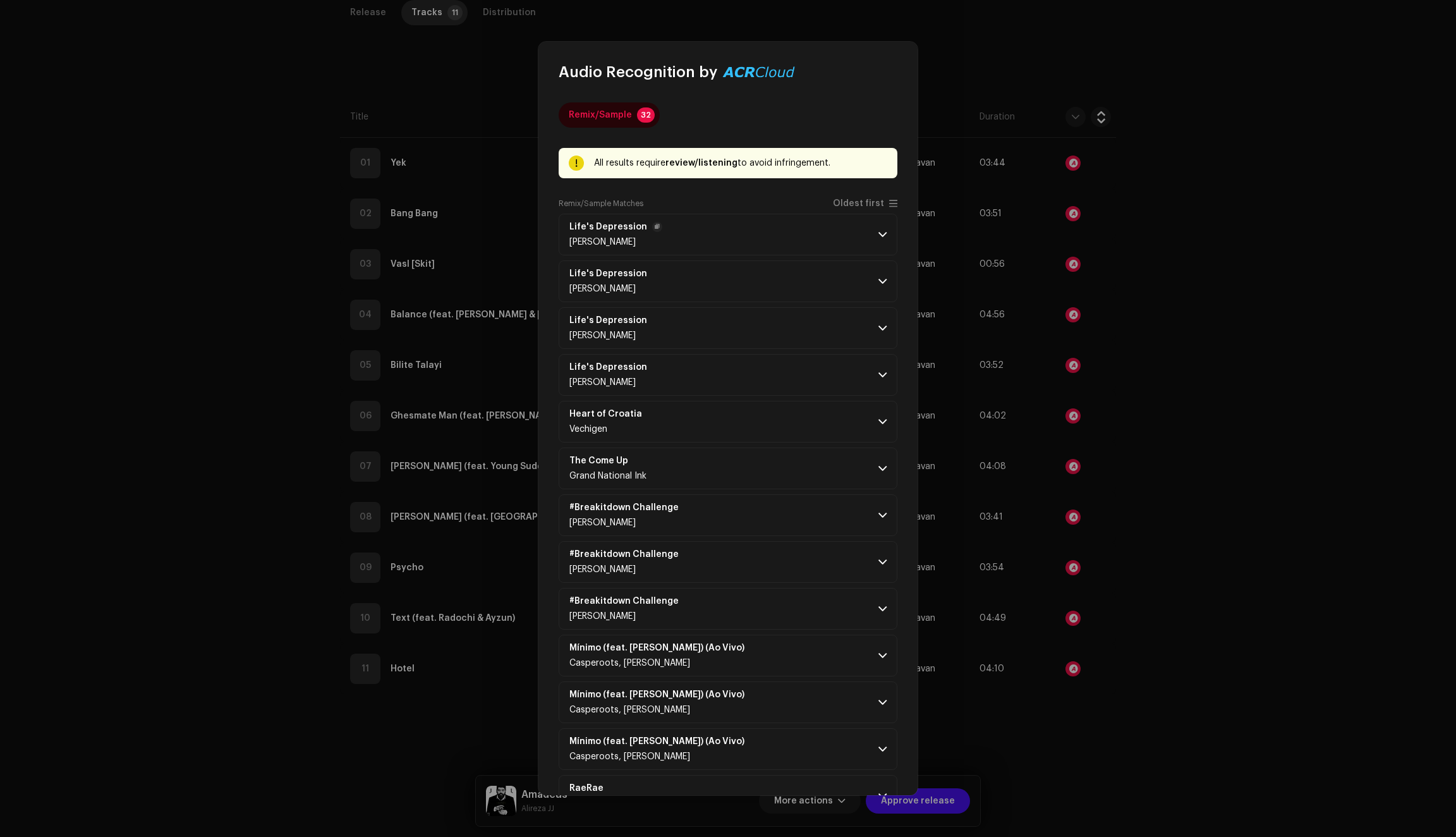
click at [879, 234] on span at bounding box center [883, 234] width 8 height 10
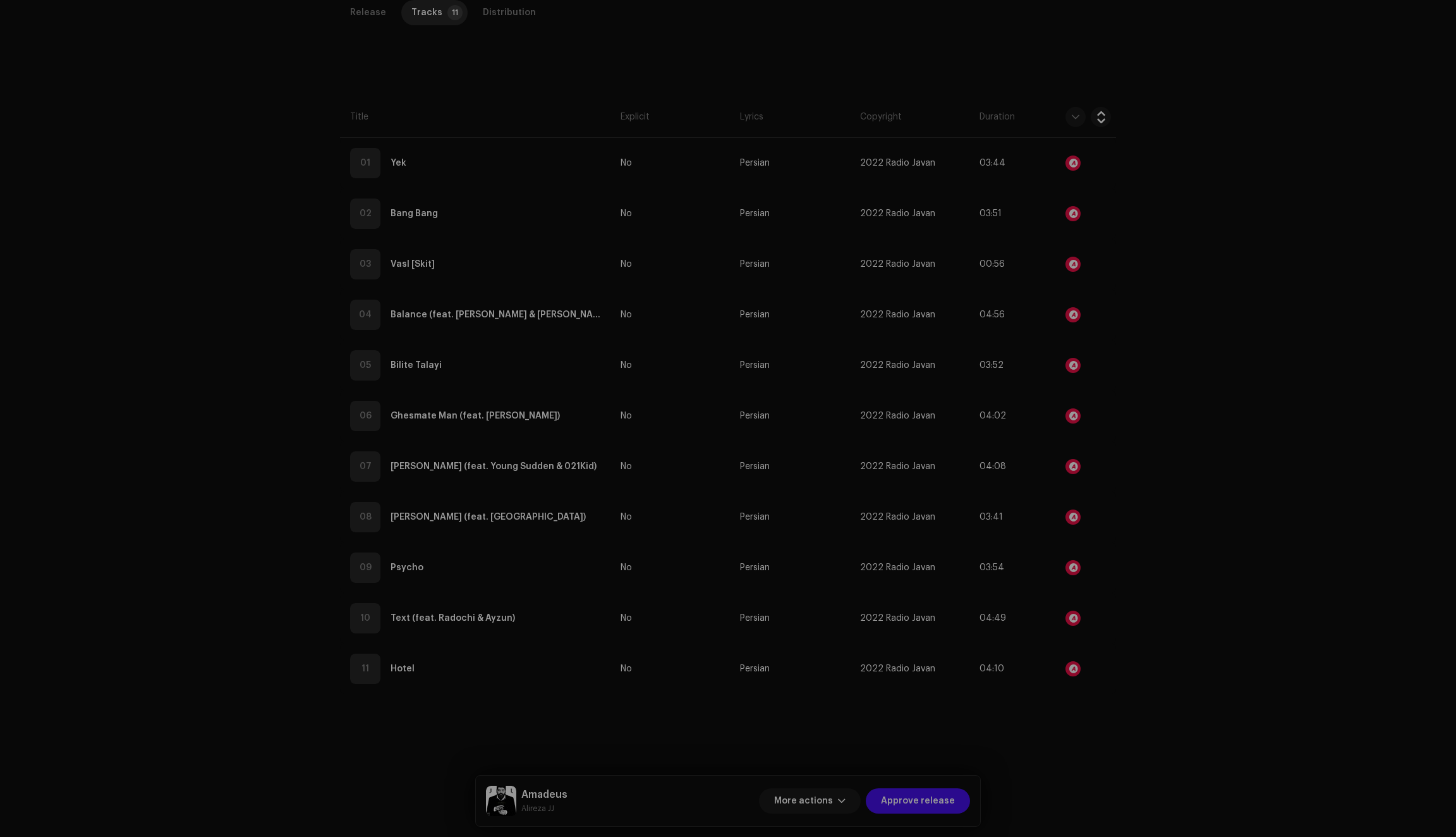
click at [1159, 299] on div "Audio Recognition by Remix/Sample 32 All results require review/listening to av…" at bounding box center [728, 418] width 1456 height 837
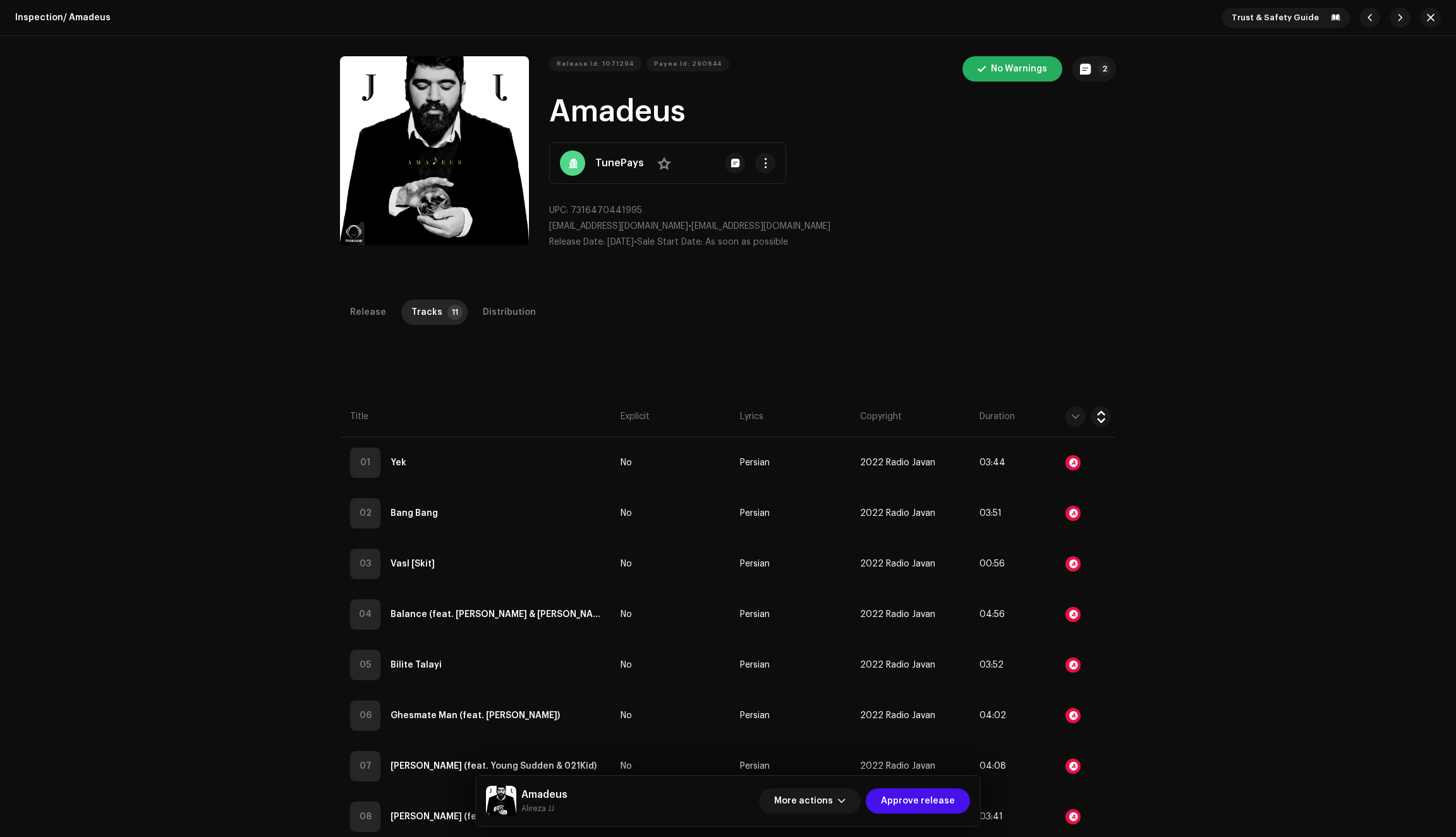
scroll to position [0, 0]
click at [498, 314] on div "Distribution" at bounding box center [509, 312] width 53 height 26
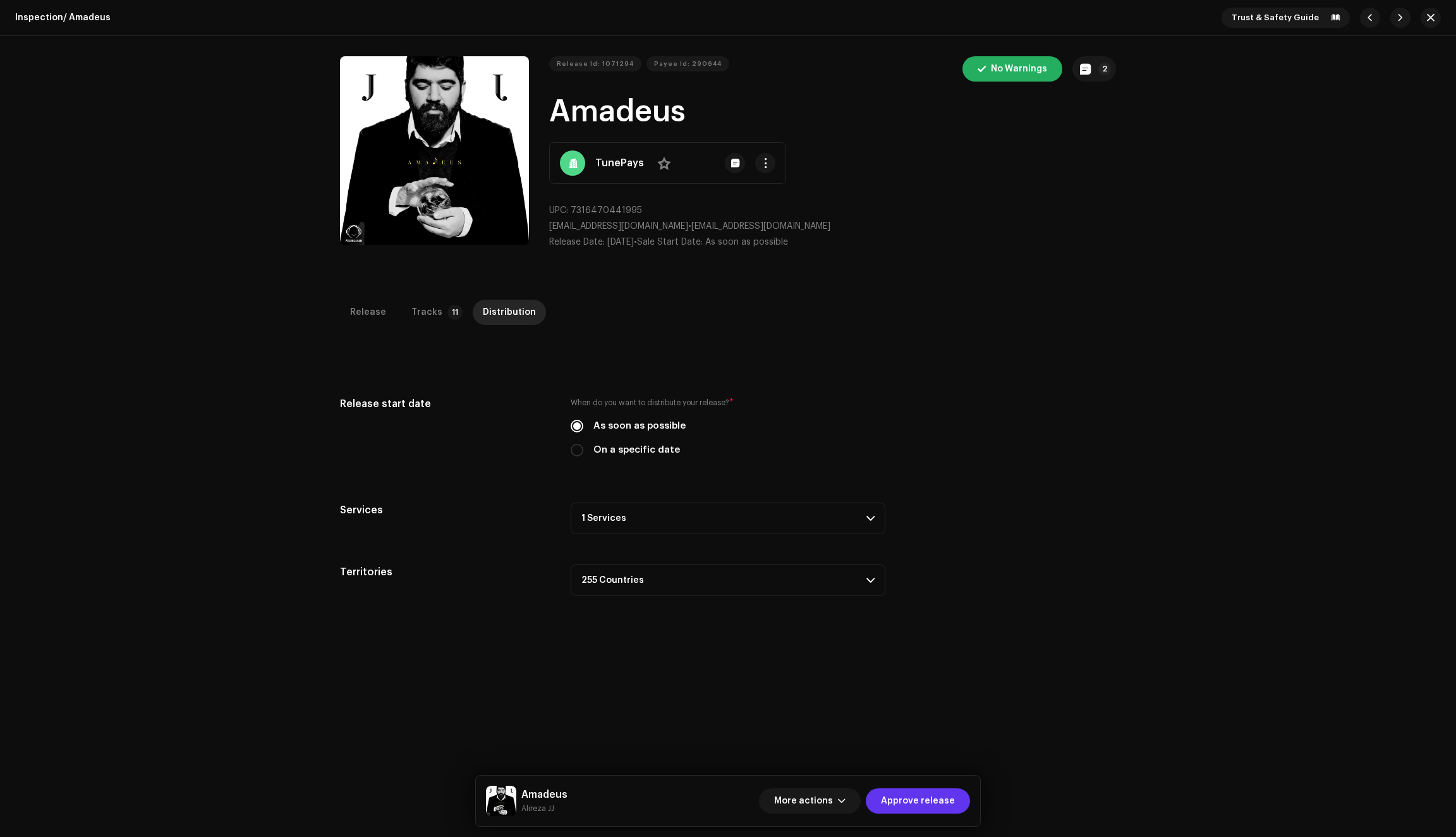
click at [913, 803] on span "Approve release" at bounding box center [918, 801] width 74 height 26
